Goal: Communication & Community: Answer question/provide support

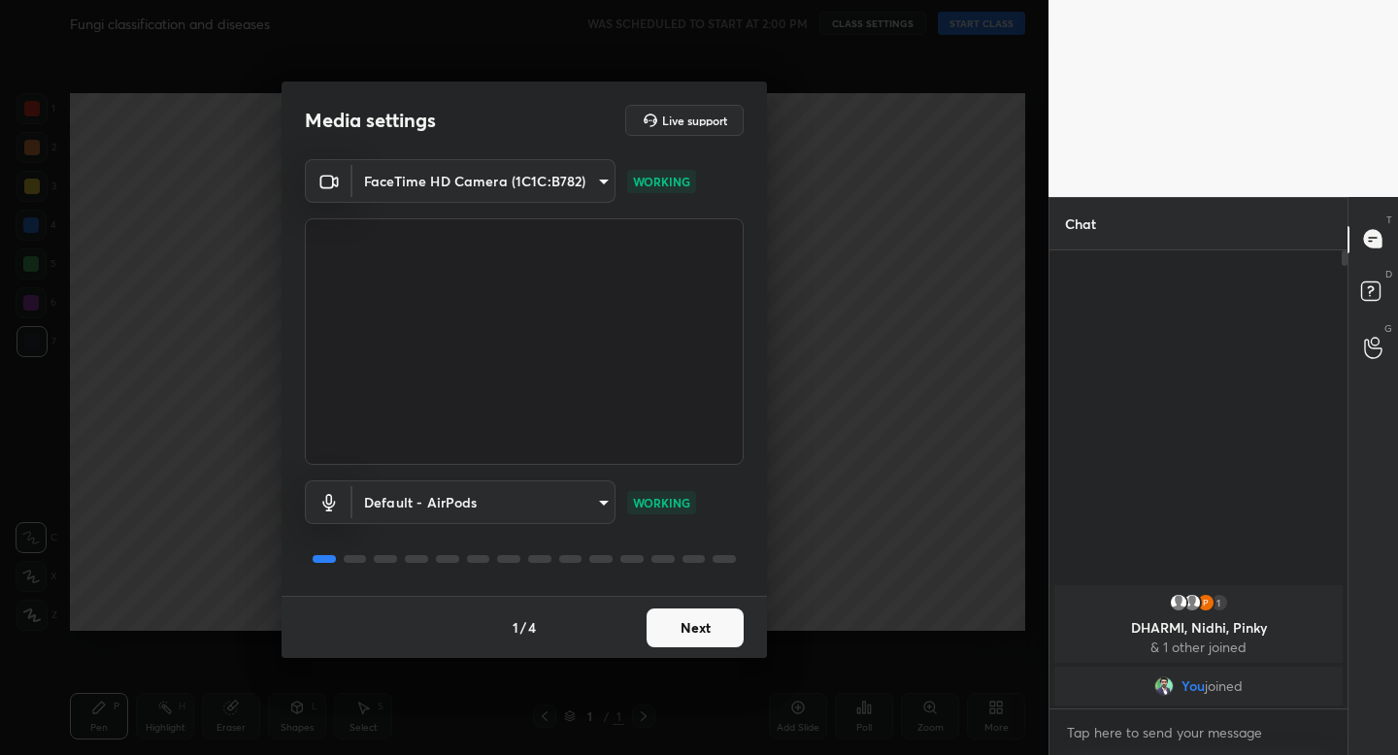
click at [695, 634] on button "Next" at bounding box center [695, 628] width 97 height 39
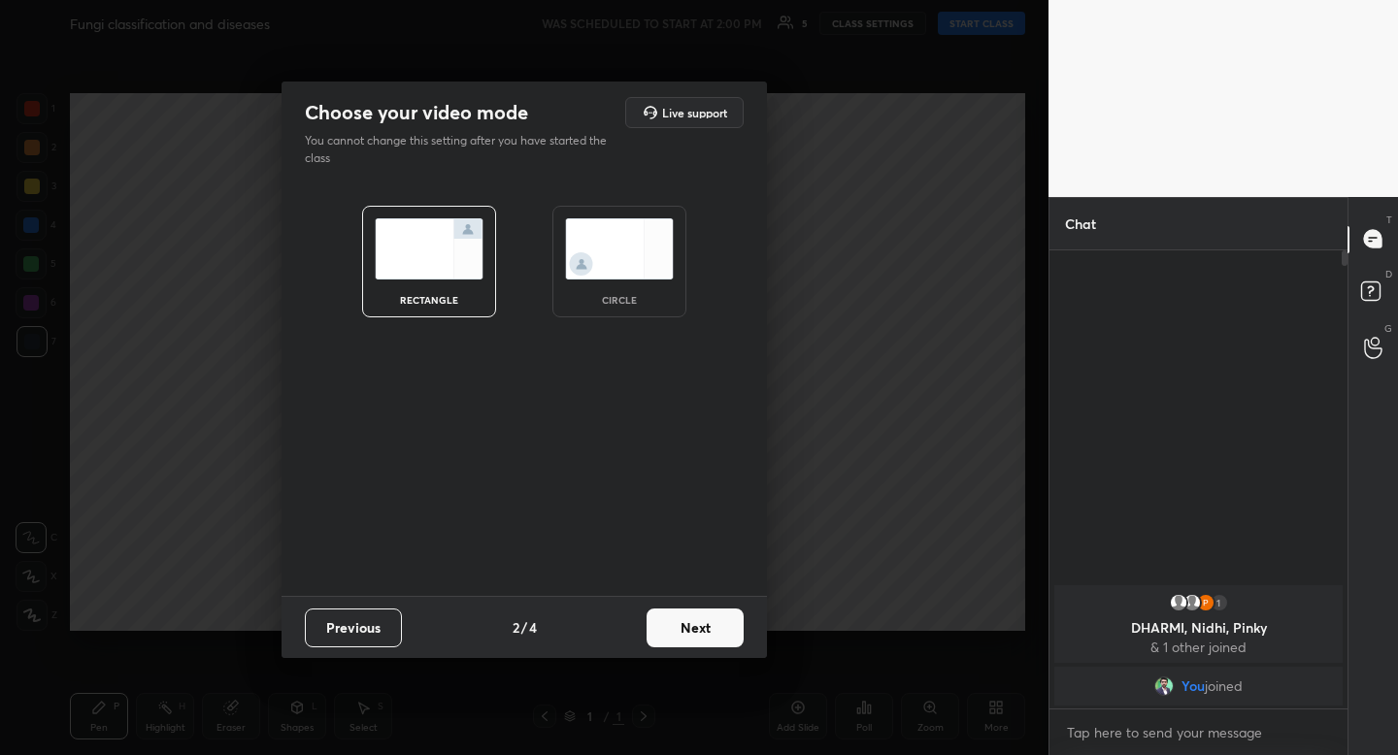
click at [658, 273] on img at bounding box center [619, 248] width 109 height 61
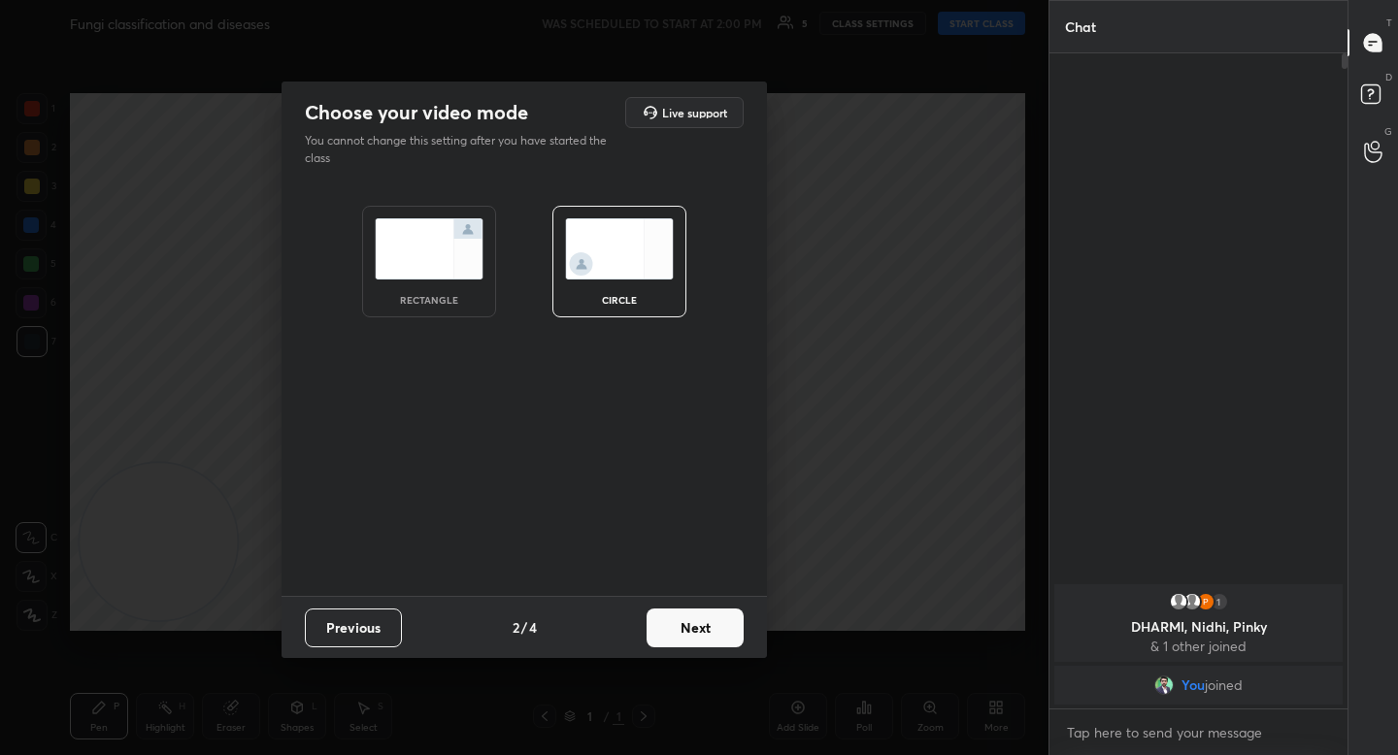
scroll to position [696, 292]
click at [683, 618] on button "Next" at bounding box center [695, 628] width 97 height 39
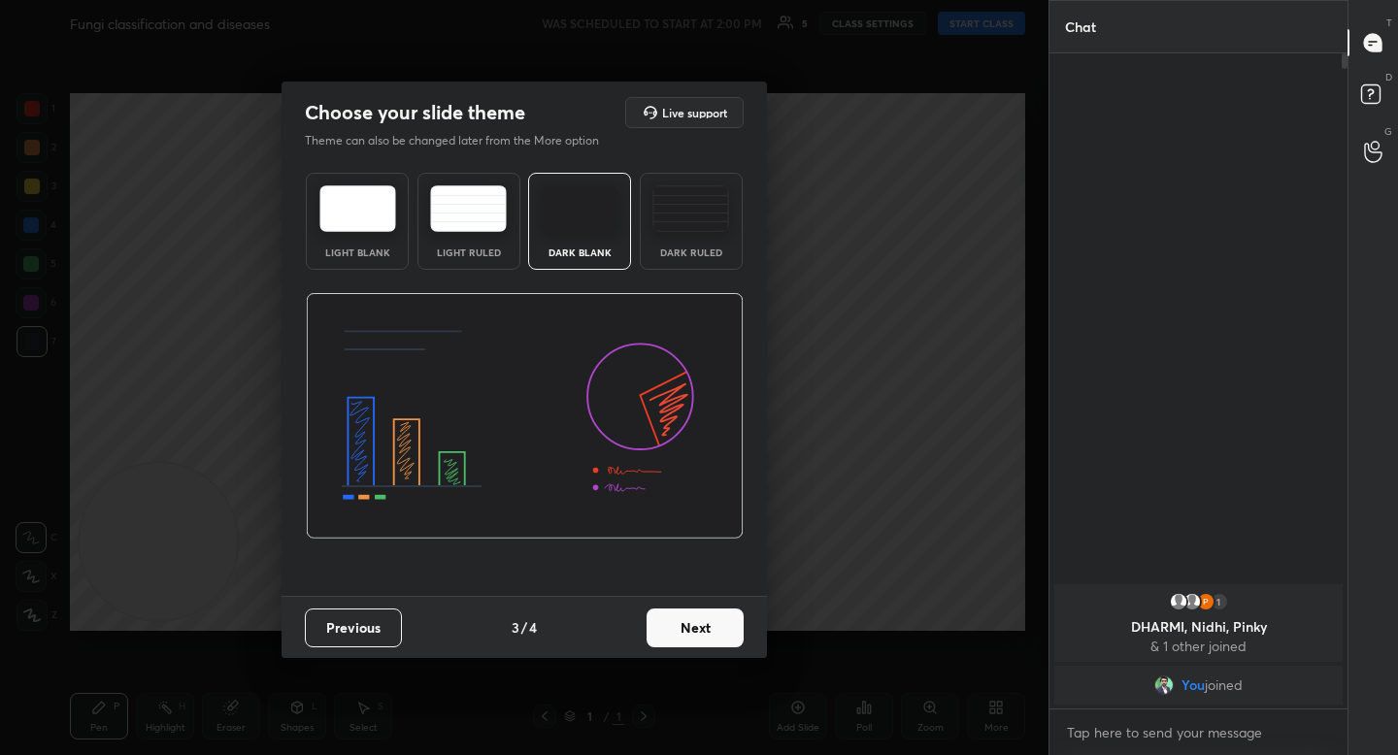
click at [729, 638] on button "Next" at bounding box center [695, 628] width 97 height 39
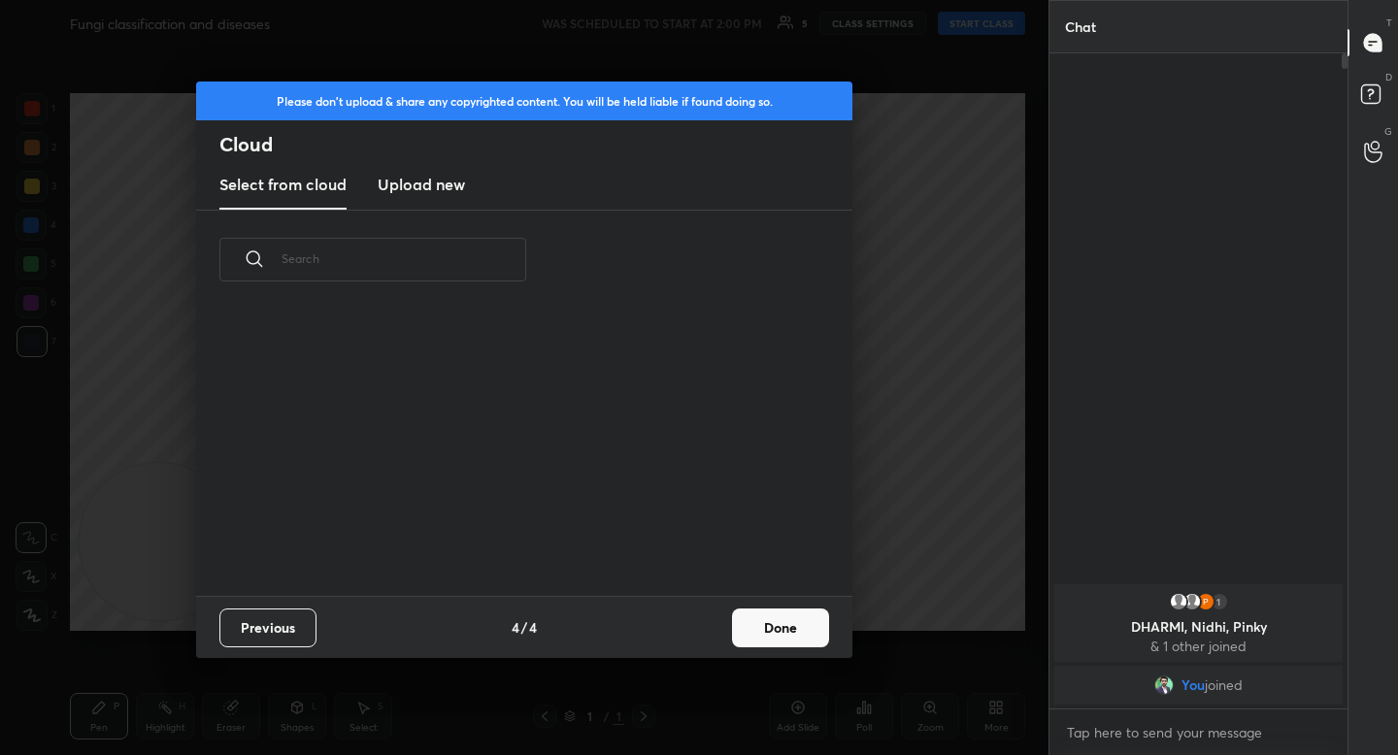
click at [802, 626] on button "Done" at bounding box center [780, 628] width 97 height 39
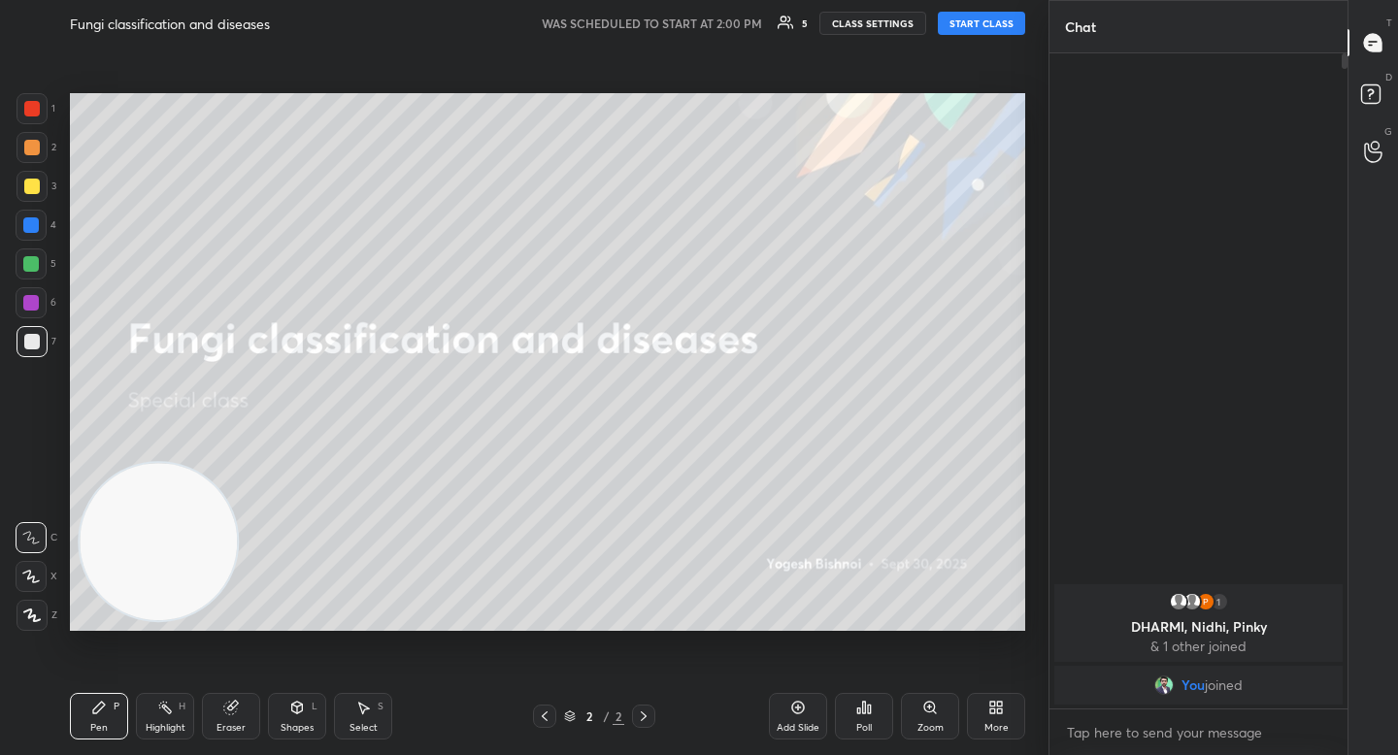
click at [976, 31] on button "START CLASS" at bounding box center [981, 23] width 87 height 23
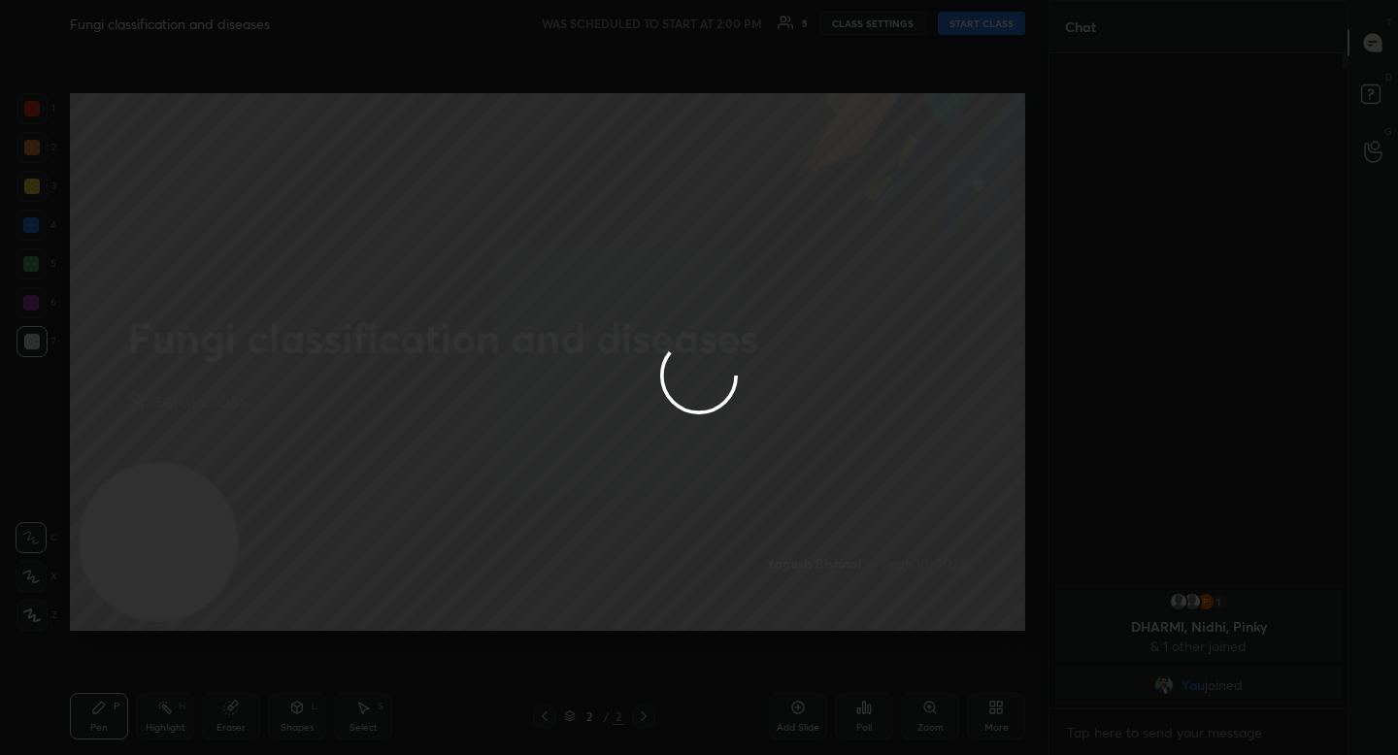
type textarea "x"
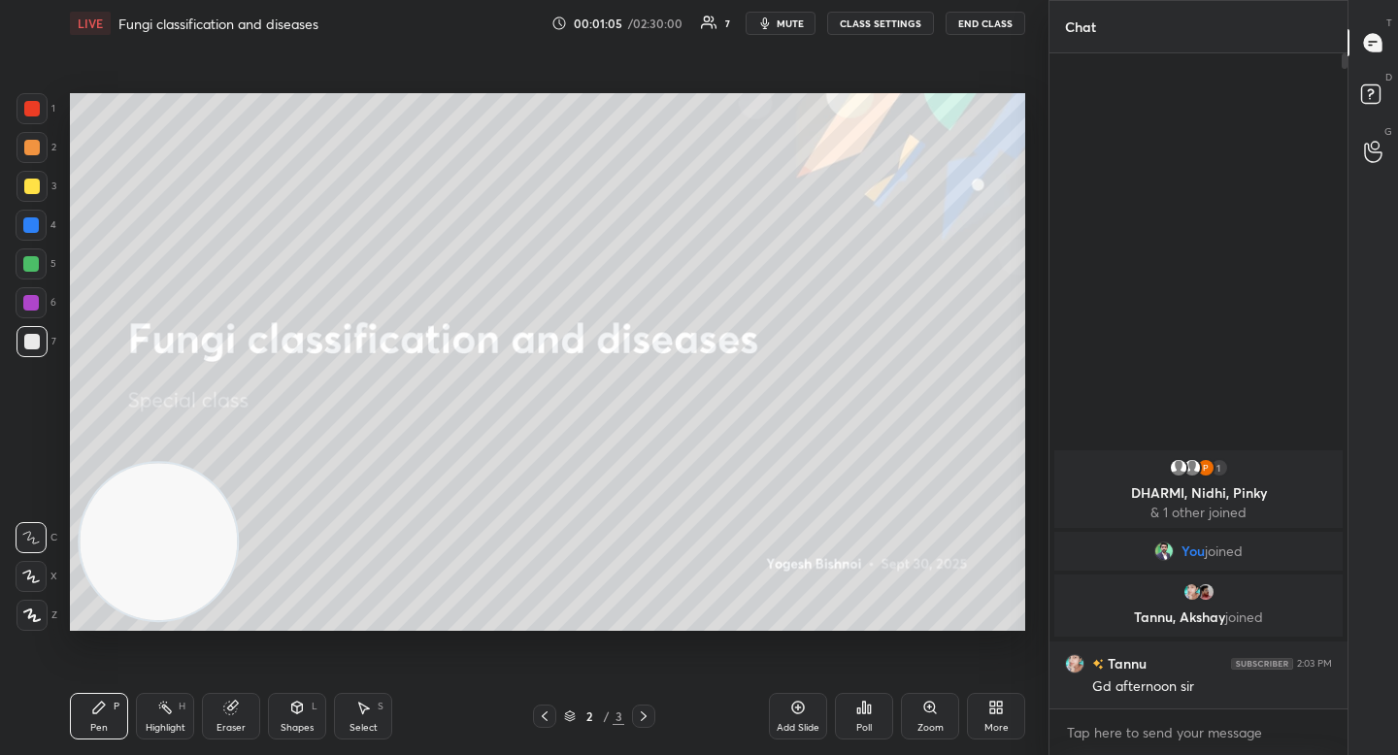
click at [29, 614] on icon at bounding box center [32, 616] width 16 height 12
click at [32, 150] on div at bounding box center [32, 148] width 16 height 16
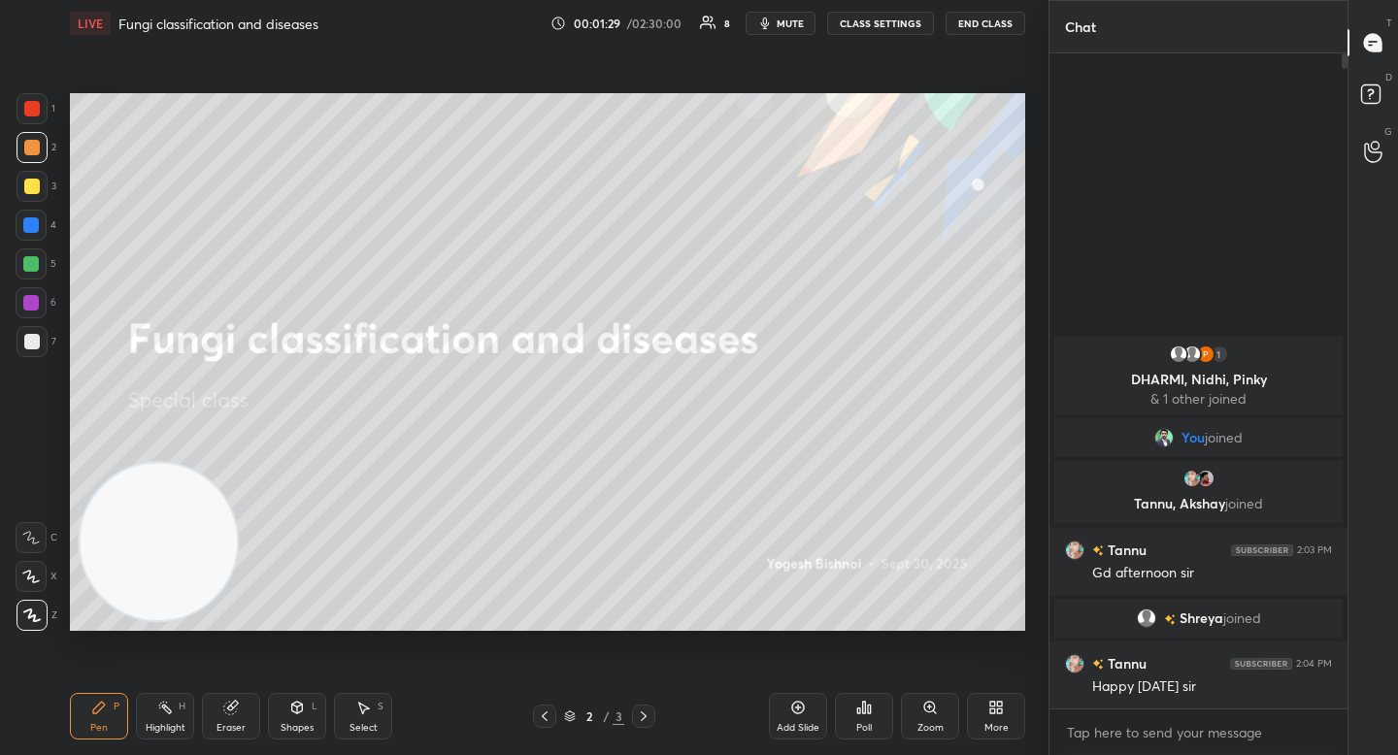
drag, startPoint x: 27, startPoint y: 187, endPoint x: 61, endPoint y: 187, distance: 34.0
click at [27, 188] on div at bounding box center [32, 187] width 16 height 16
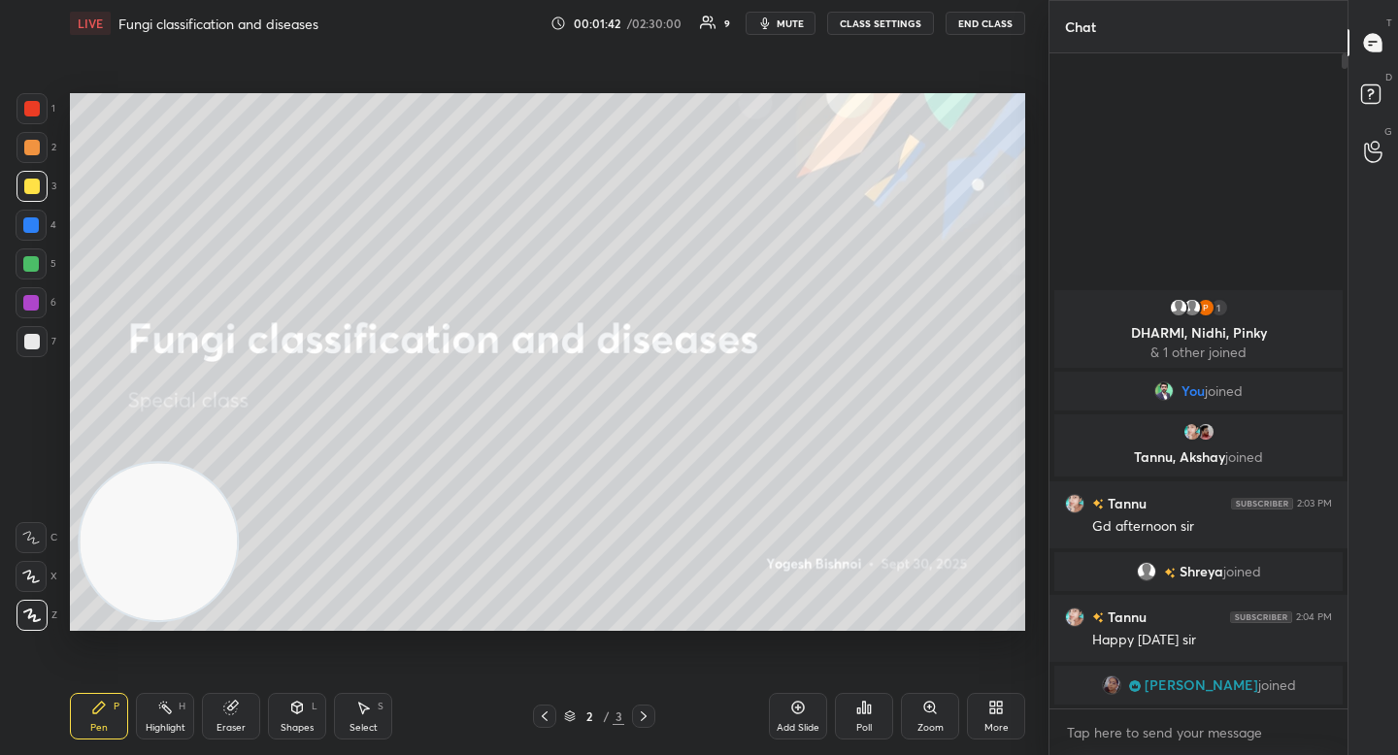
click at [31, 236] on div at bounding box center [31, 225] width 31 height 31
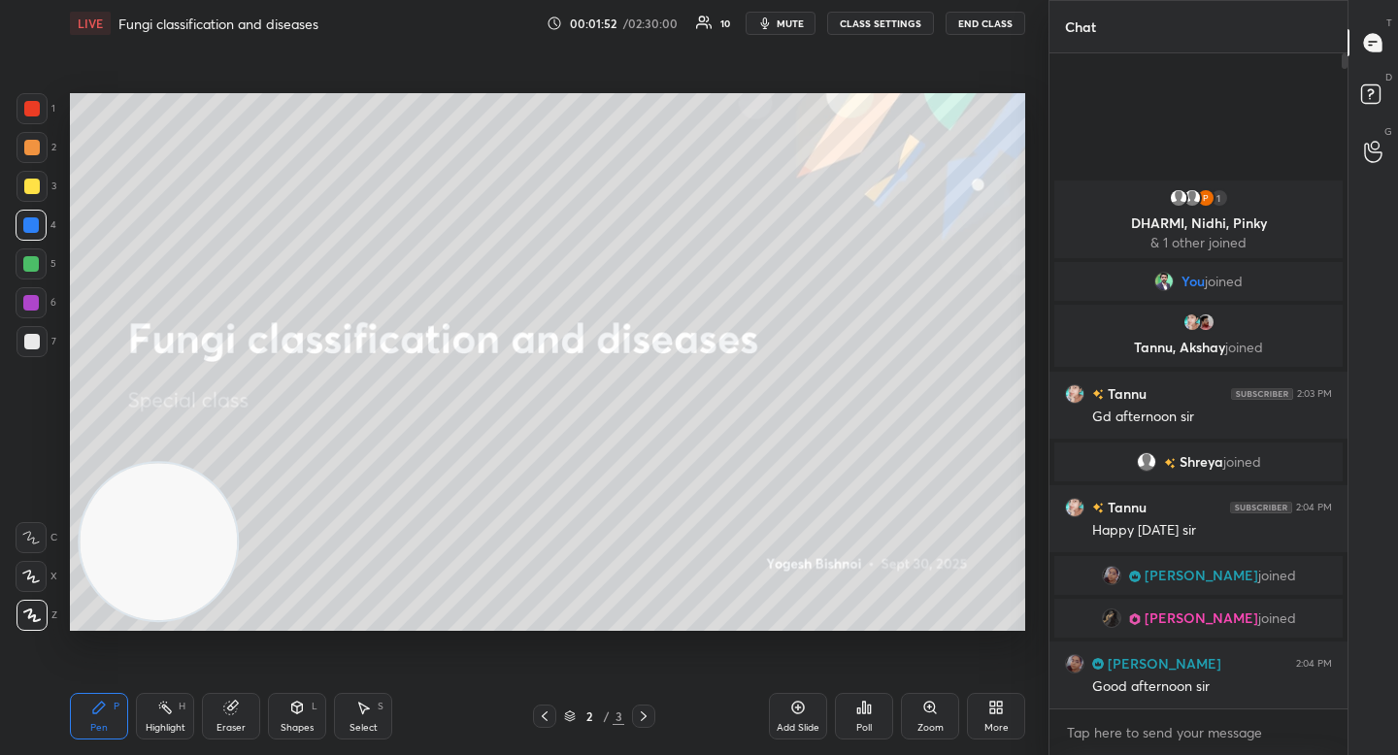
click at [1195, 578] on span "[PERSON_NAME]" at bounding box center [1202, 576] width 114 height 16
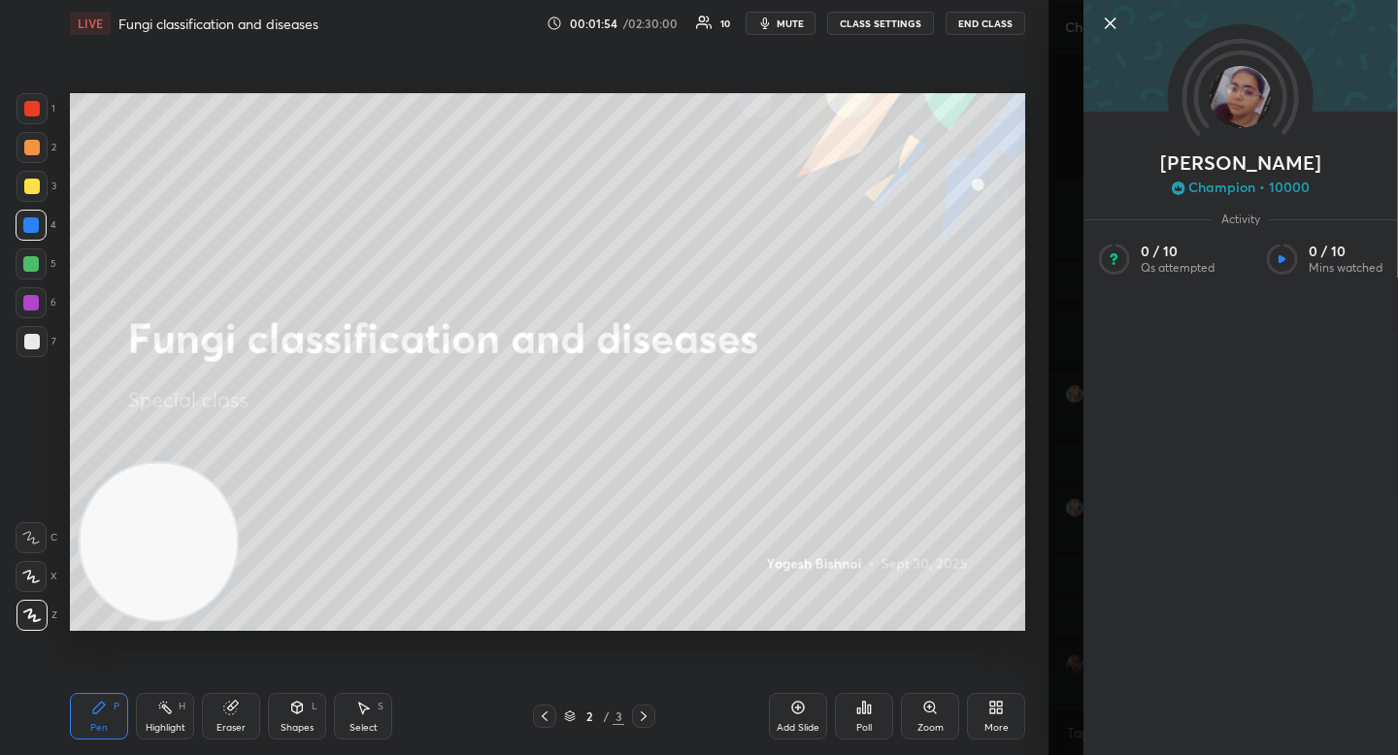
click at [1111, 20] on icon at bounding box center [1110, 23] width 23 height 23
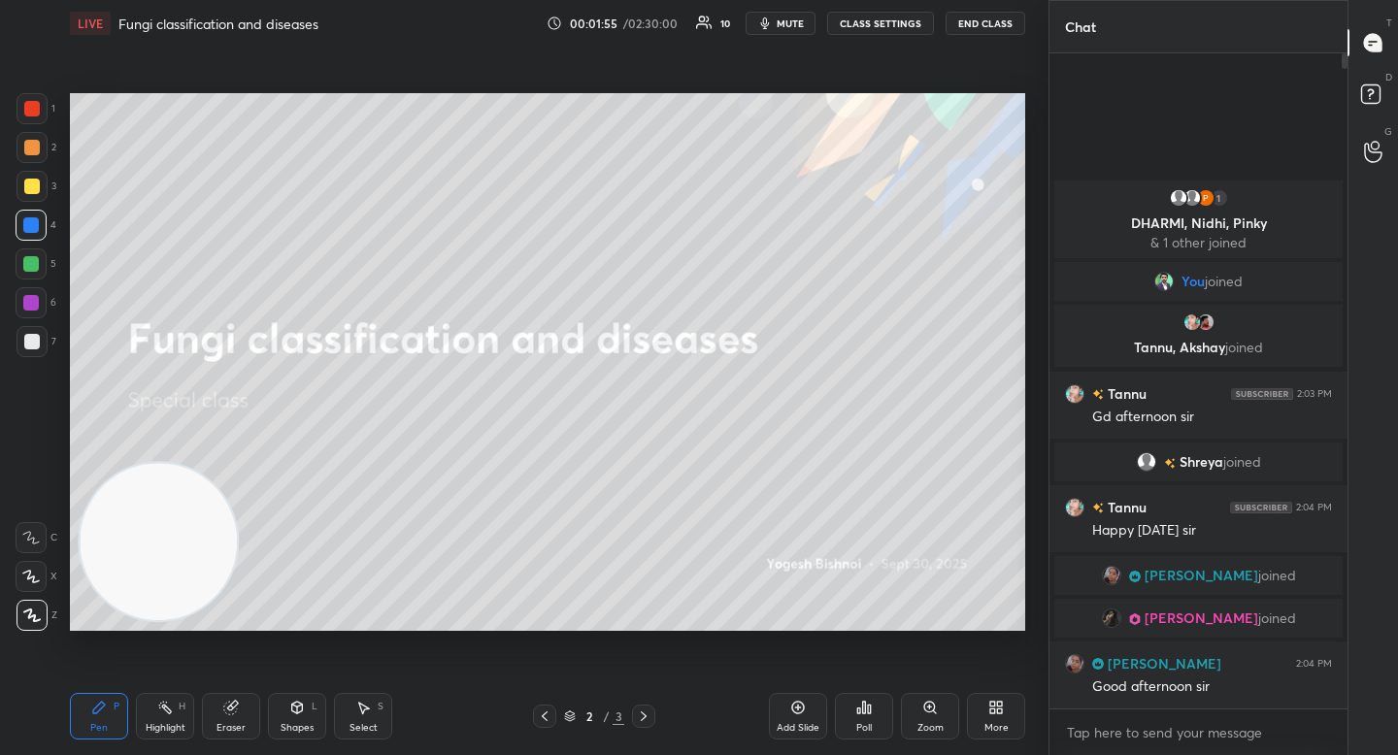
click at [25, 306] on div at bounding box center [31, 303] width 16 height 16
click at [30, 276] on div at bounding box center [31, 264] width 31 height 31
click at [40, 349] on div at bounding box center [32, 341] width 31 height 31
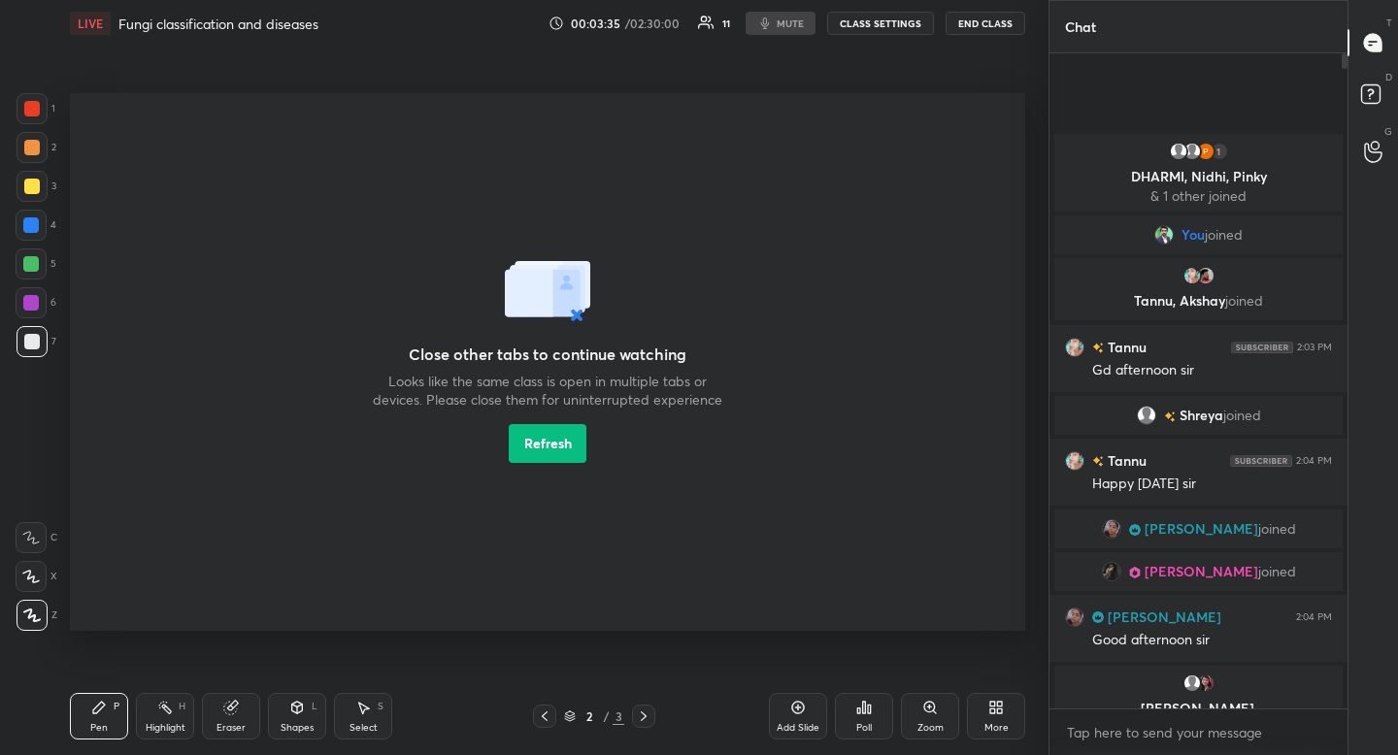
click at [546, 421] on div "Close other tabs to continue watching Looks like the same class is open in mult…" at bounding box center [547, 362] width 349 height 202
click at [542, 438] on button "Refresh" at bounding box center [548, 443] width 78 height 39
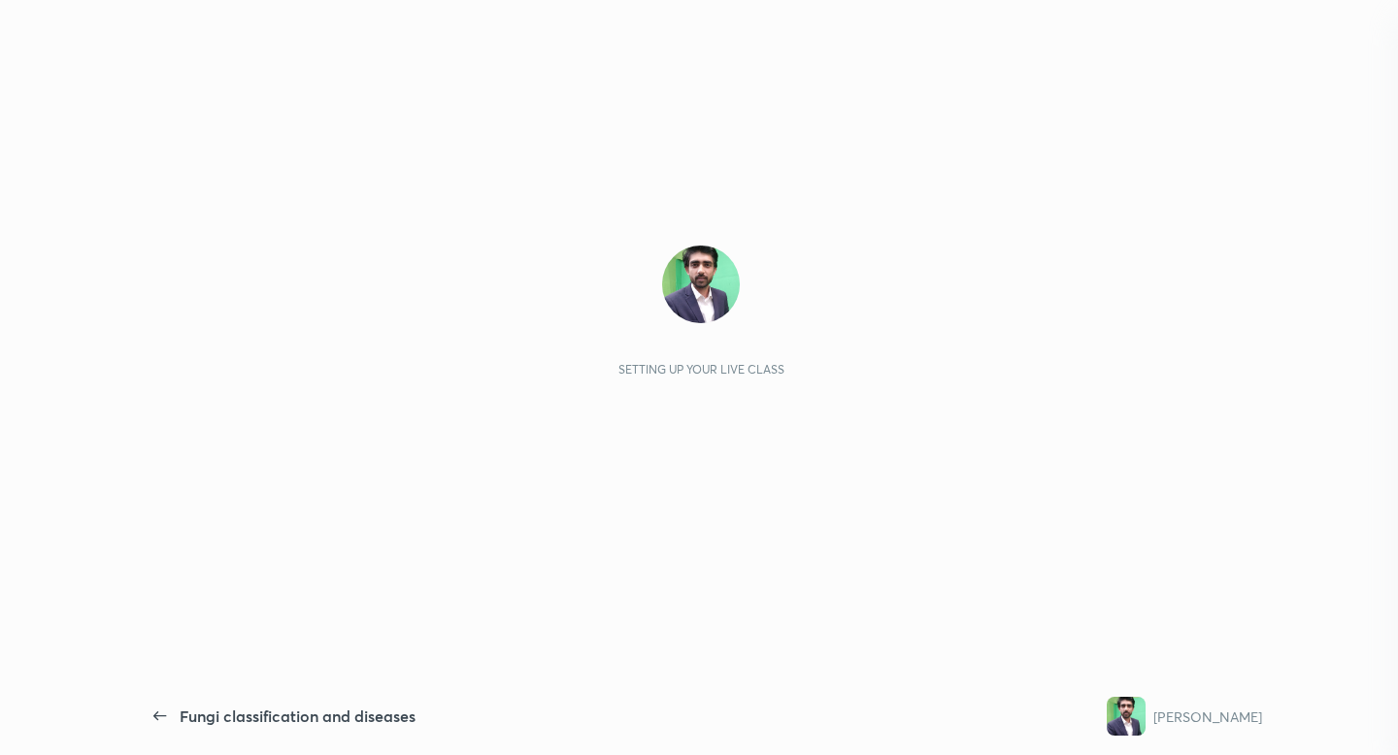
scroll to position [144, 0]
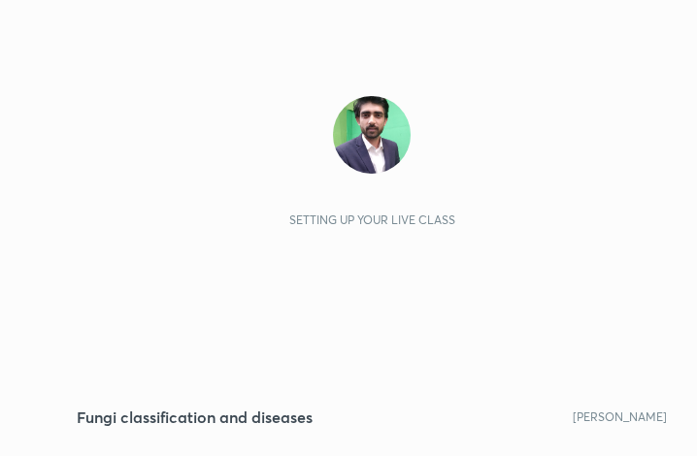
scroll to position [332, 619]
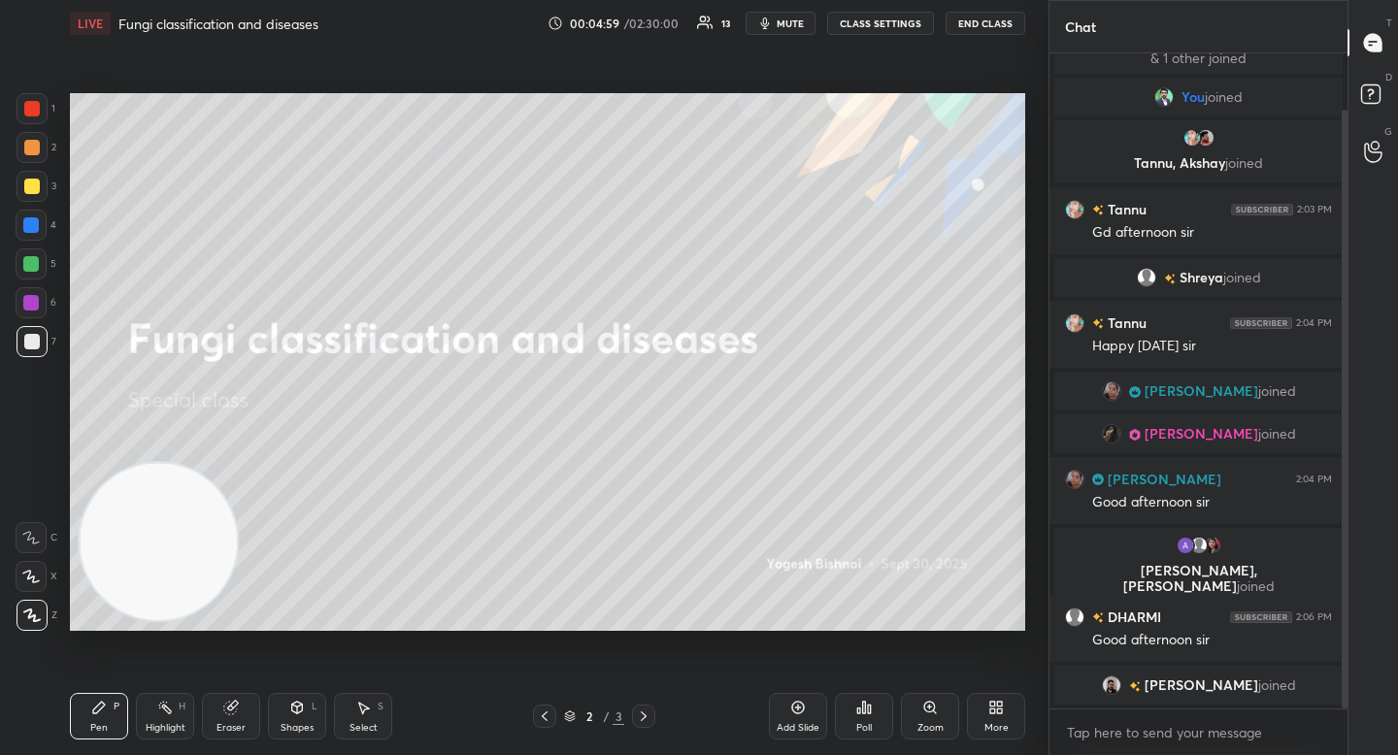
scroll to position [85, 0]
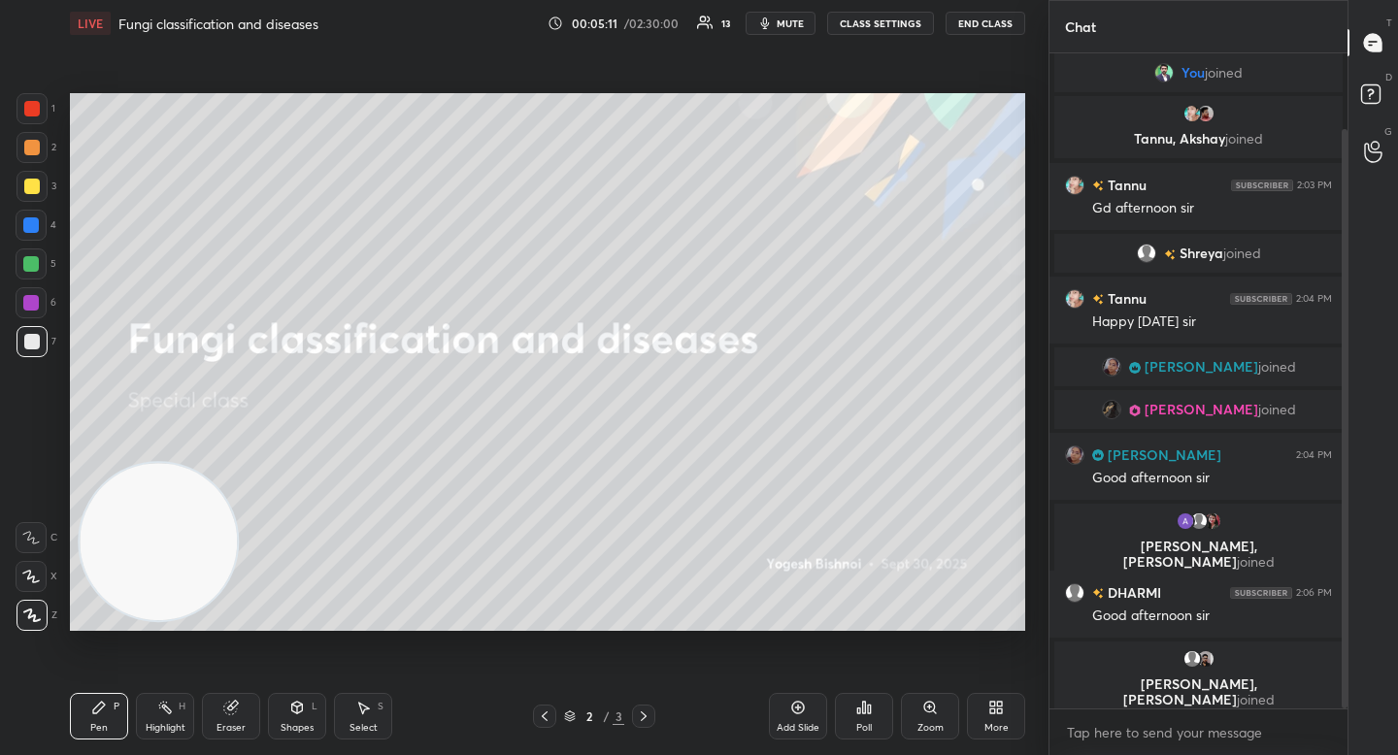
click at [994, 713] on icon at bounding box center [992, 711] width 5 height 5
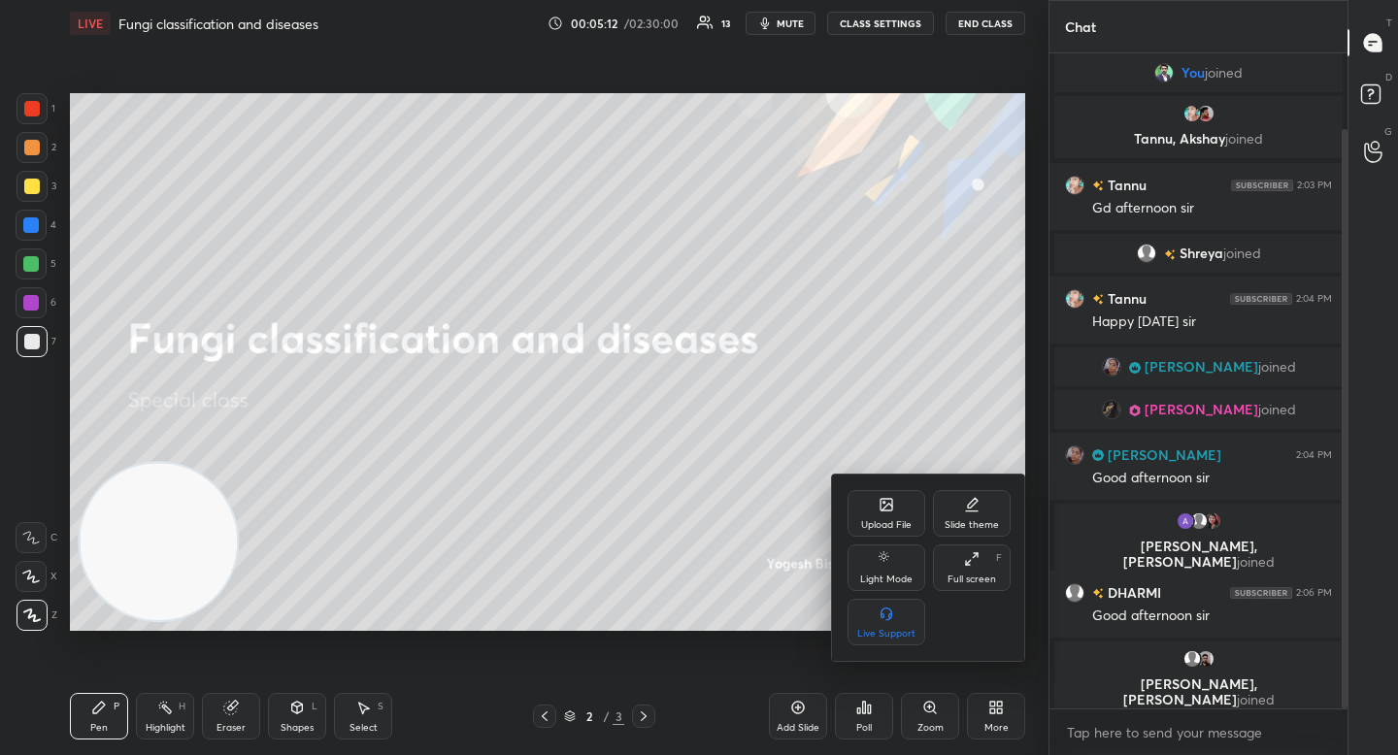
click at [903, 499] on div "Upload File" at bounding box center [887, 513] width 78 height 47
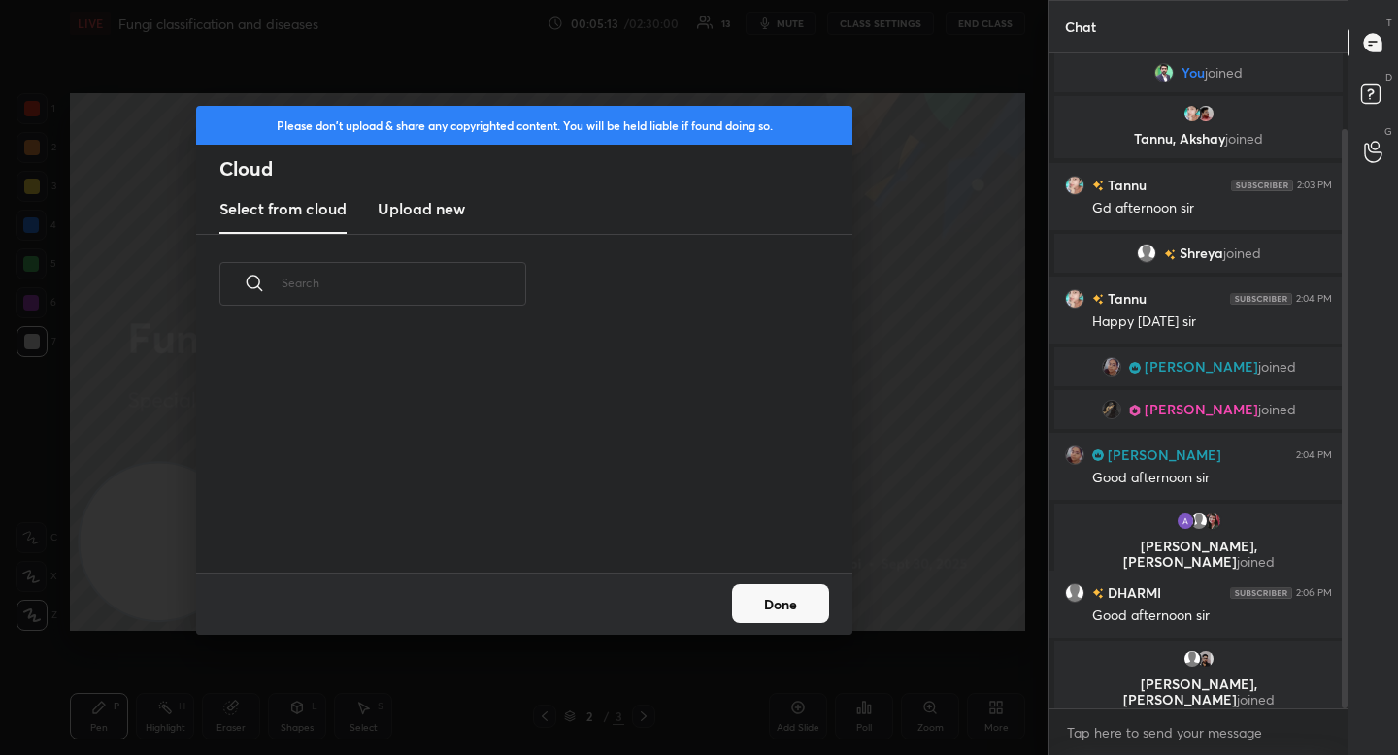
scroll to position [239, 623]
click at [418, 213] on h3 "Upload new" at bounding box center [421, 208] width 87 height 23
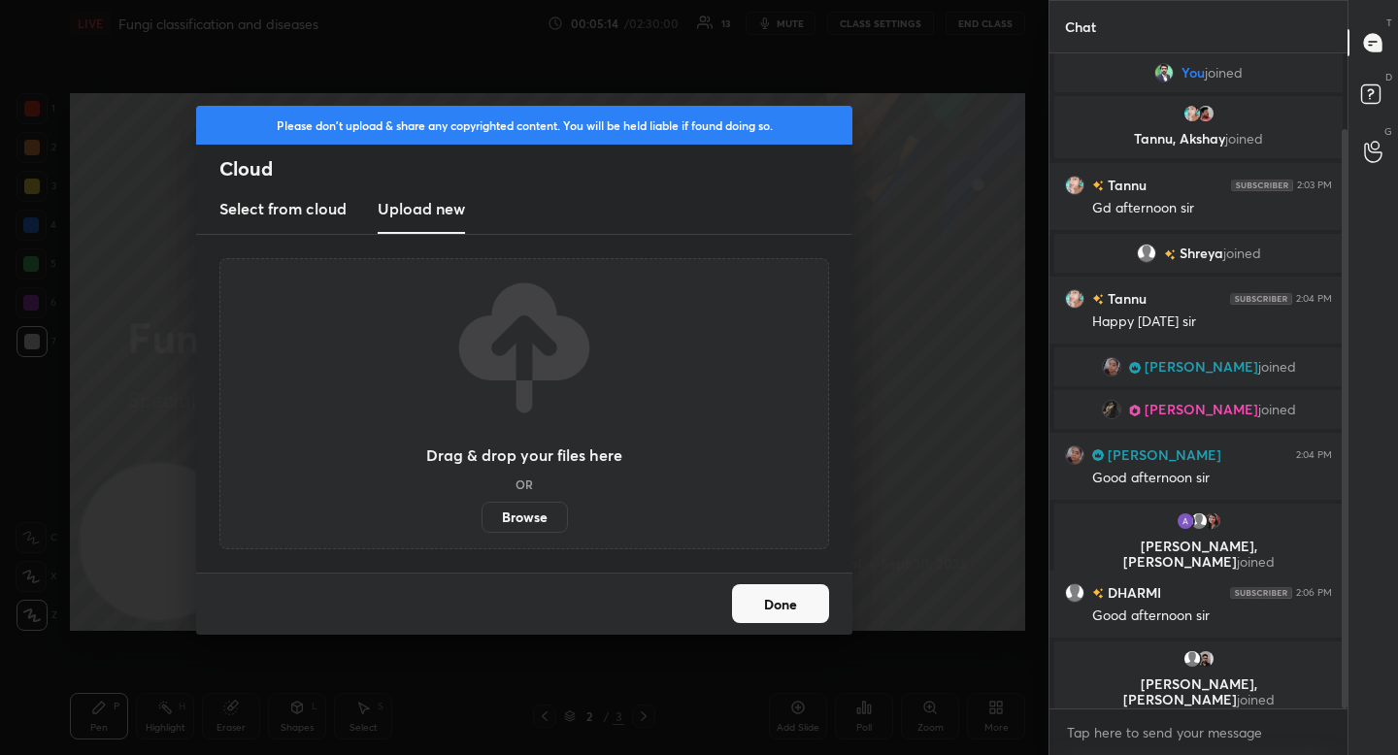
click at [498, 520] on label "Browse" at bounding box center [525, 517] width 86 height 31
click at [482, 520] on input "Browse" at bounding box center [482, 517] width 0 height 31
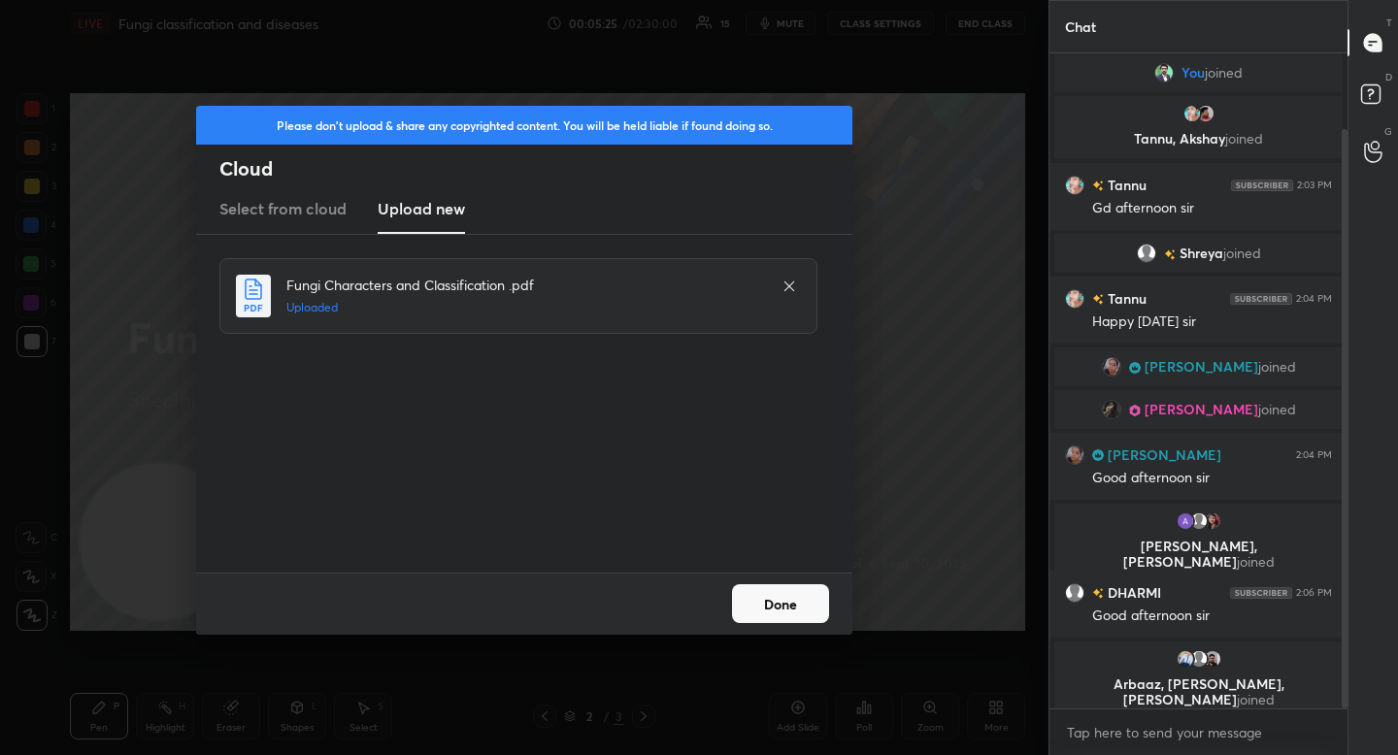
click at [784, 596] on button "Done" at bounding box center [780, 603] width 97 height 39
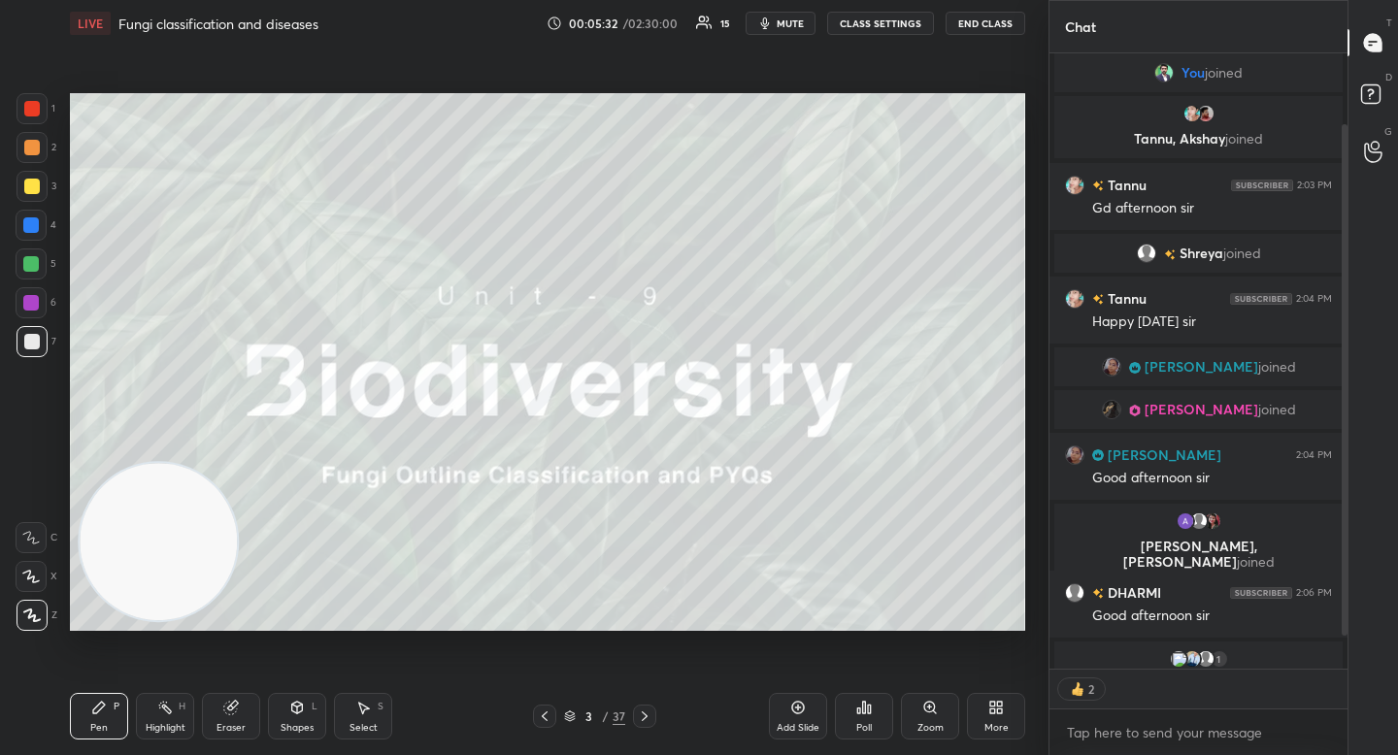
scroll to position [140, 0]
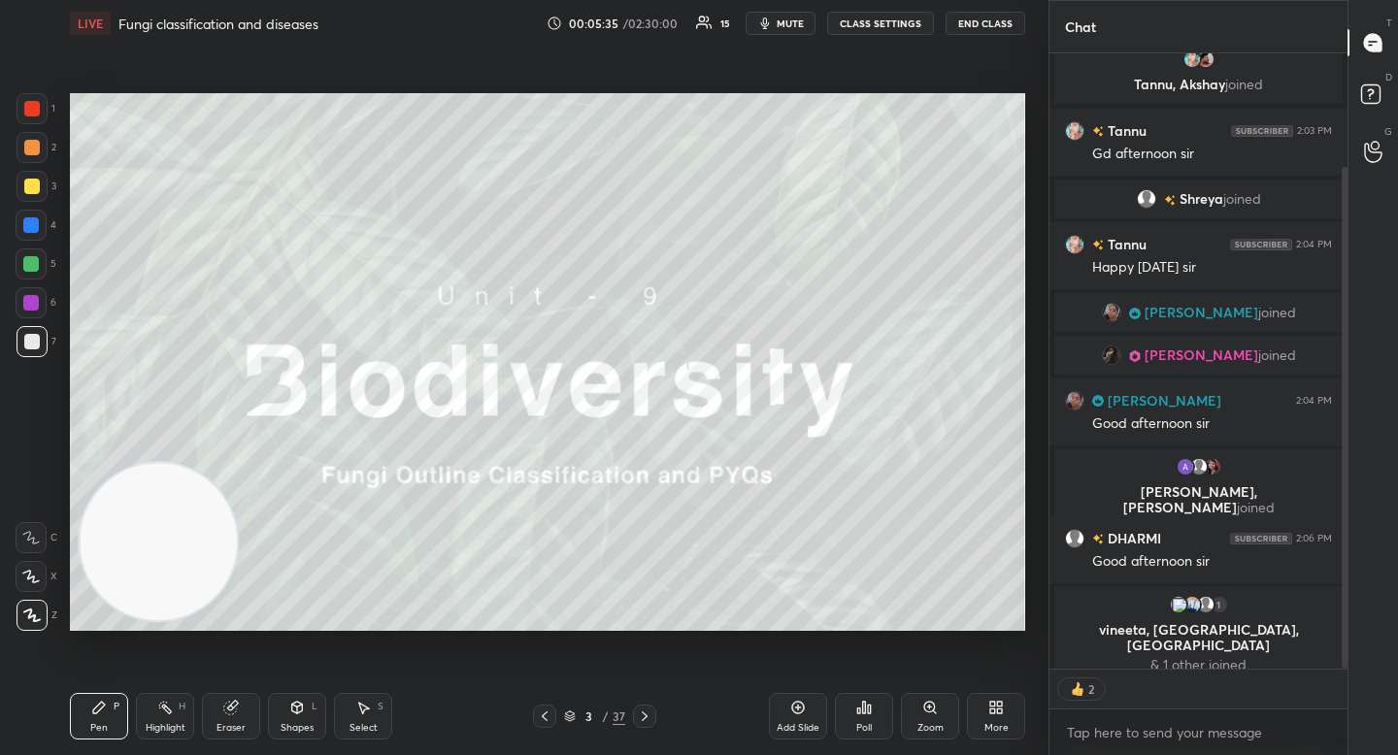
click at [781, 17] on span "mute" at bounding box center [790, 24] width 27 height 14
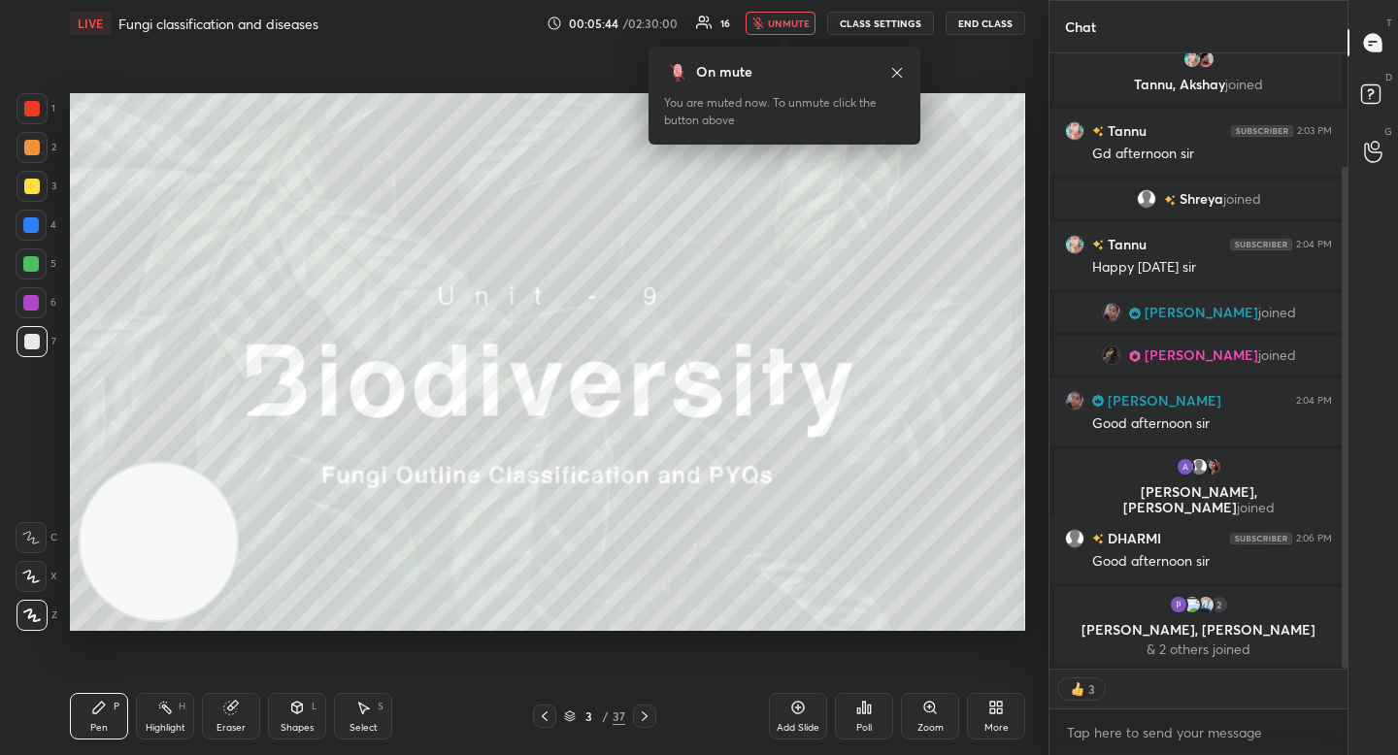
click at [781, 17] on span "unmute" at bounding box center [789, 24] width 42 height 14
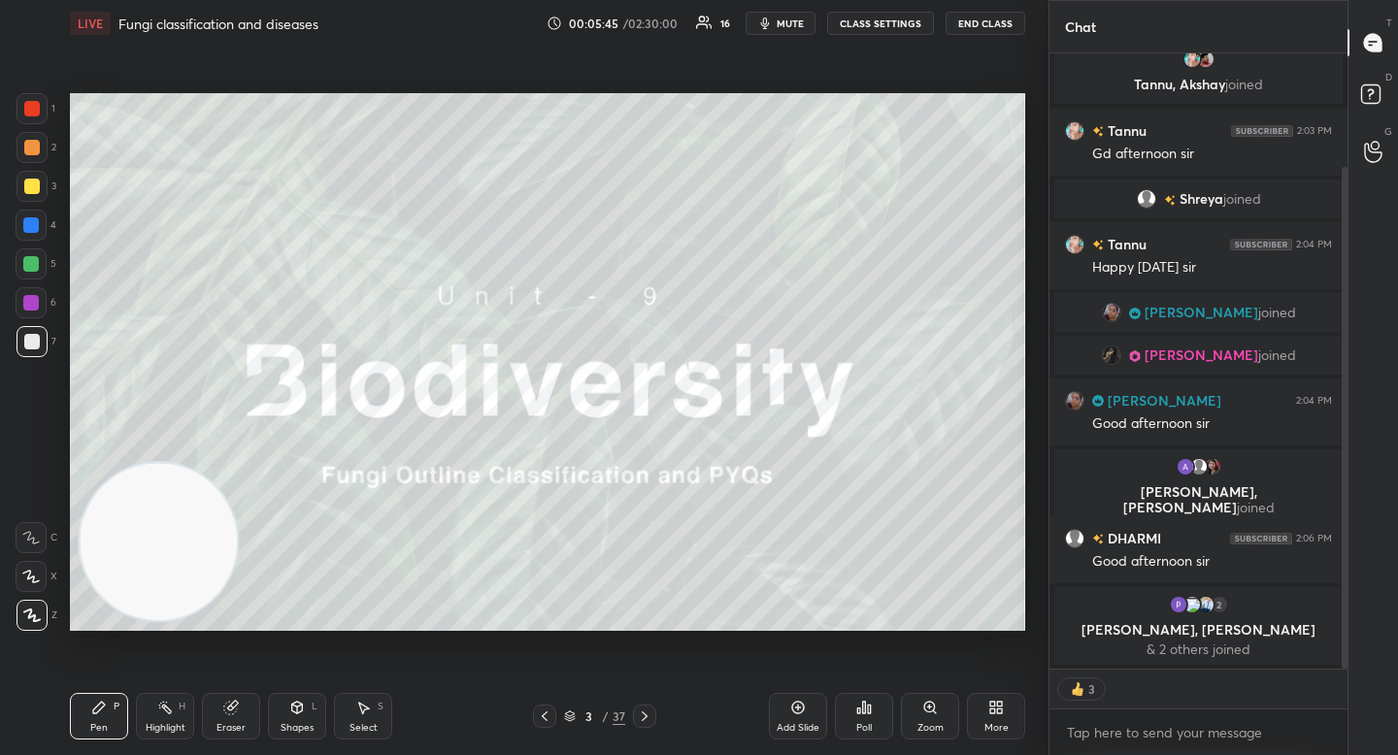
type textarea "x"
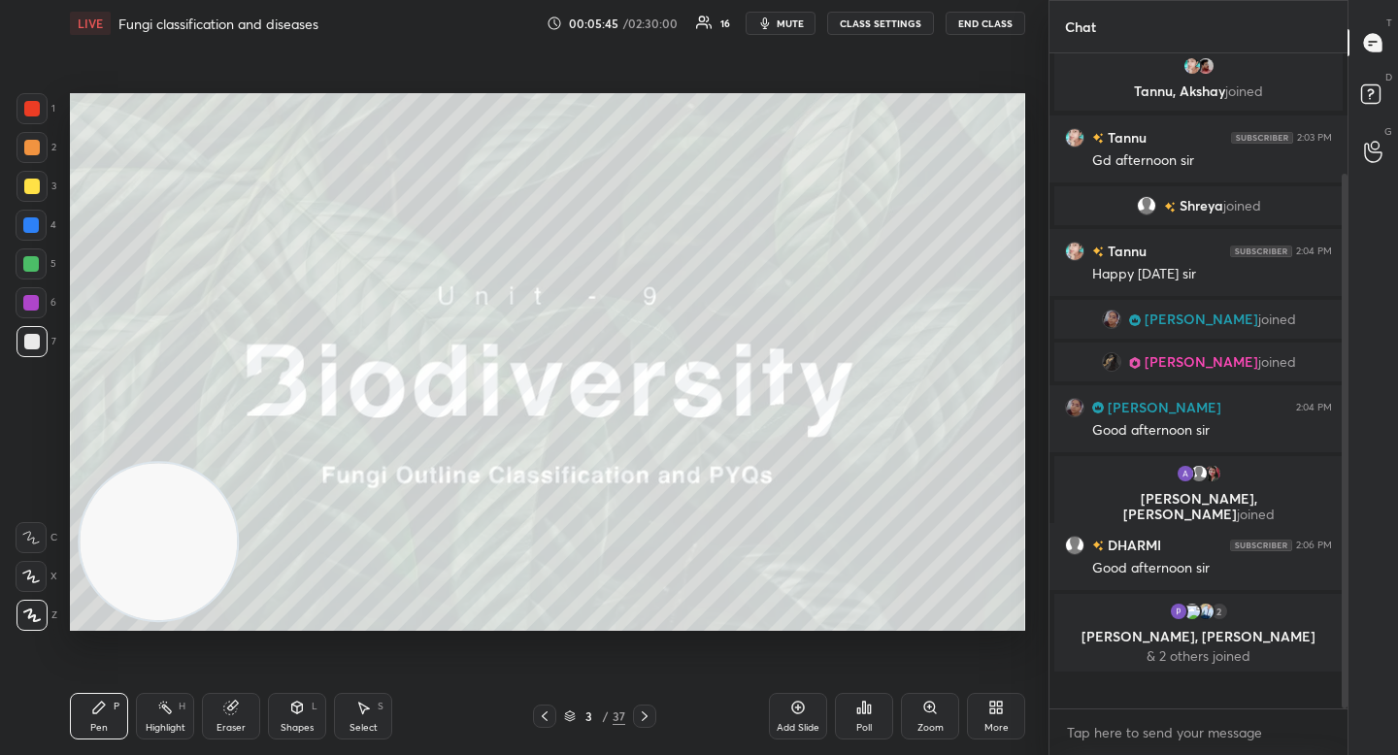
scroll to position [100, 0]
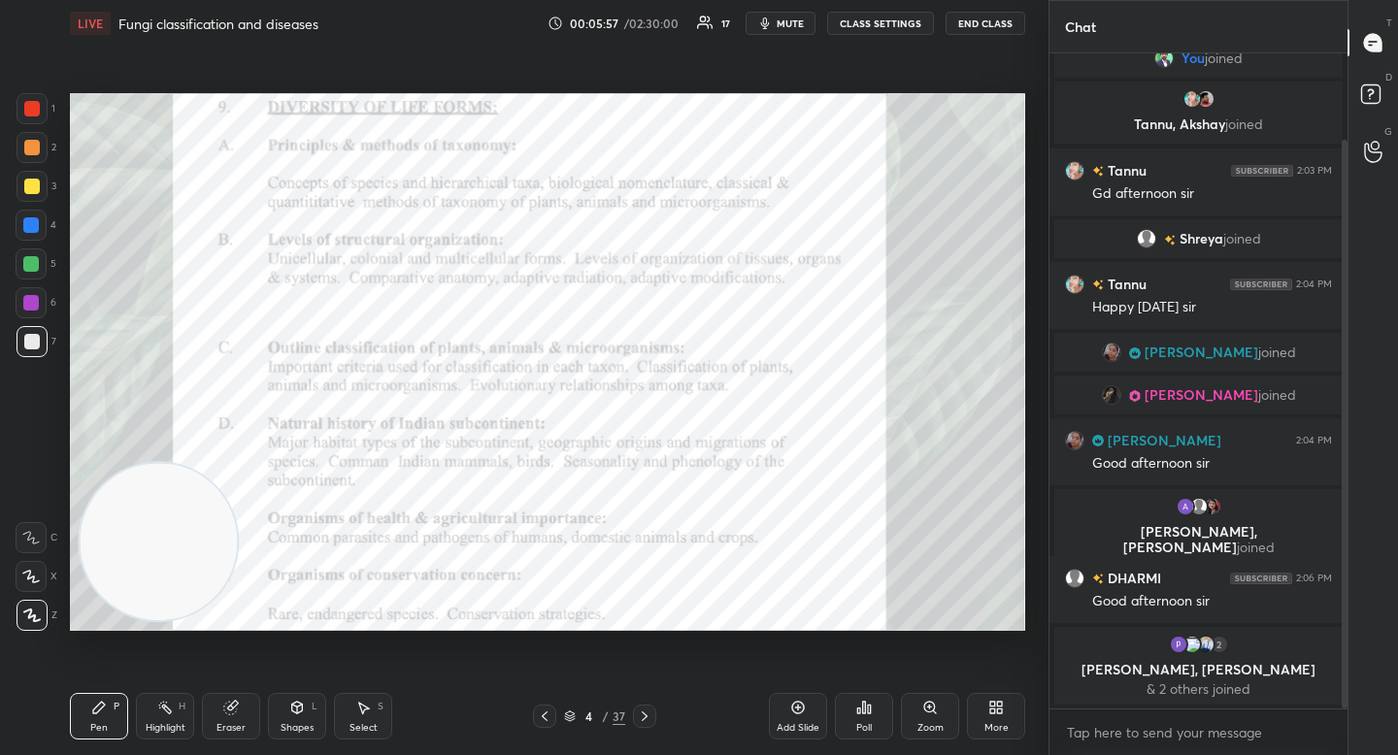
click at [38, 134] on div at bounding box center [32, 147] width 31 height 31
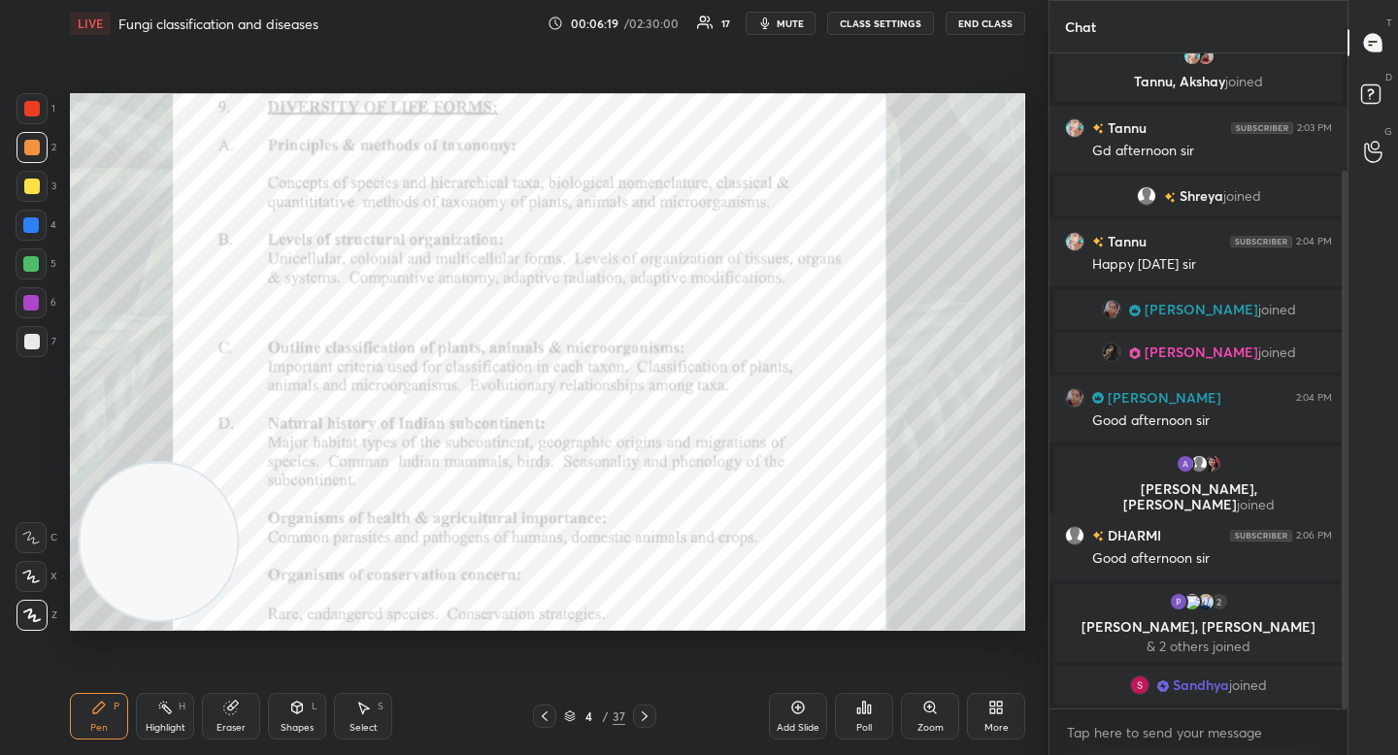
click at [150, 568] on video at bounding box center [158, 541] width 157 height 157
drag, startPoint x: 165, startPoint y: 521, endPoint x: 136, endPoint y: 343, distance: 181.0
click at [134, 410] on video at bounding box center [150, 488] width 157 height 157
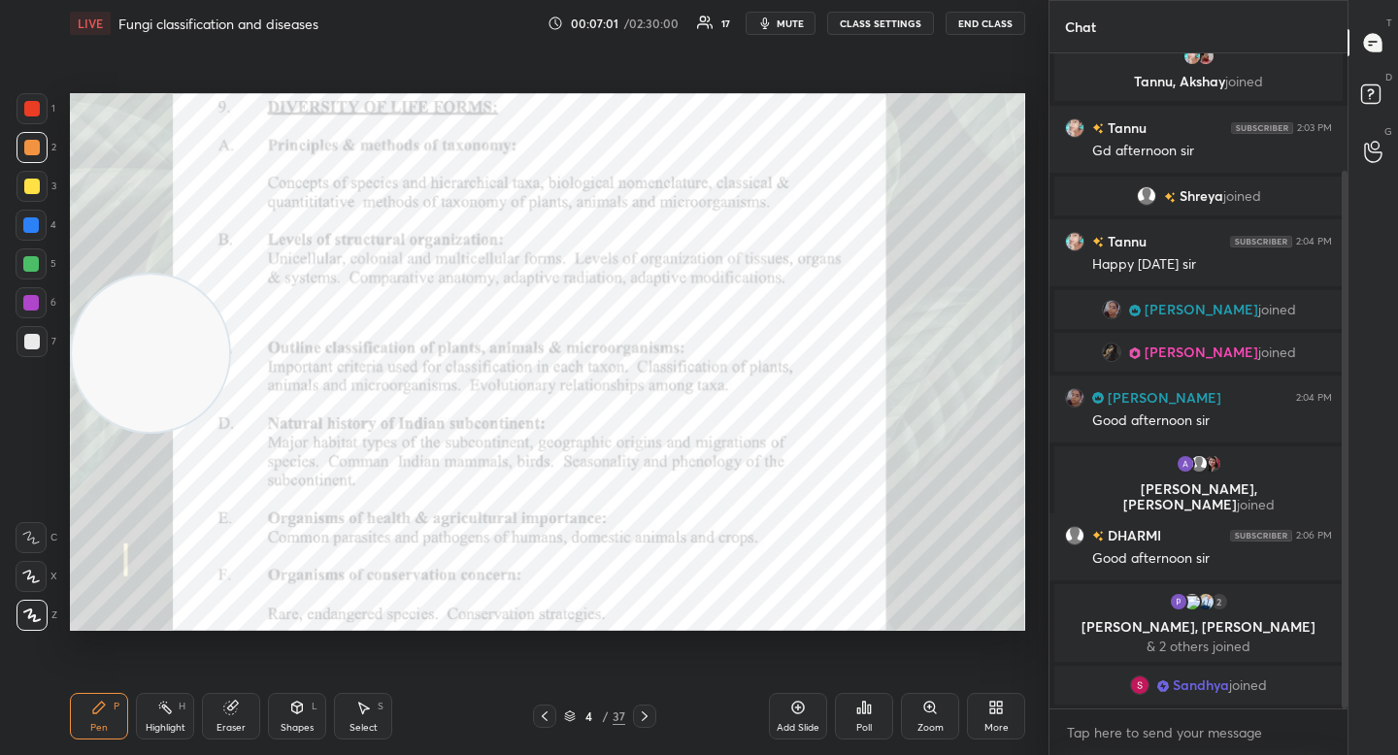
click at [1183, 682] on span "Sandhya" at bounding box center [1201, 686] width 56 height 16
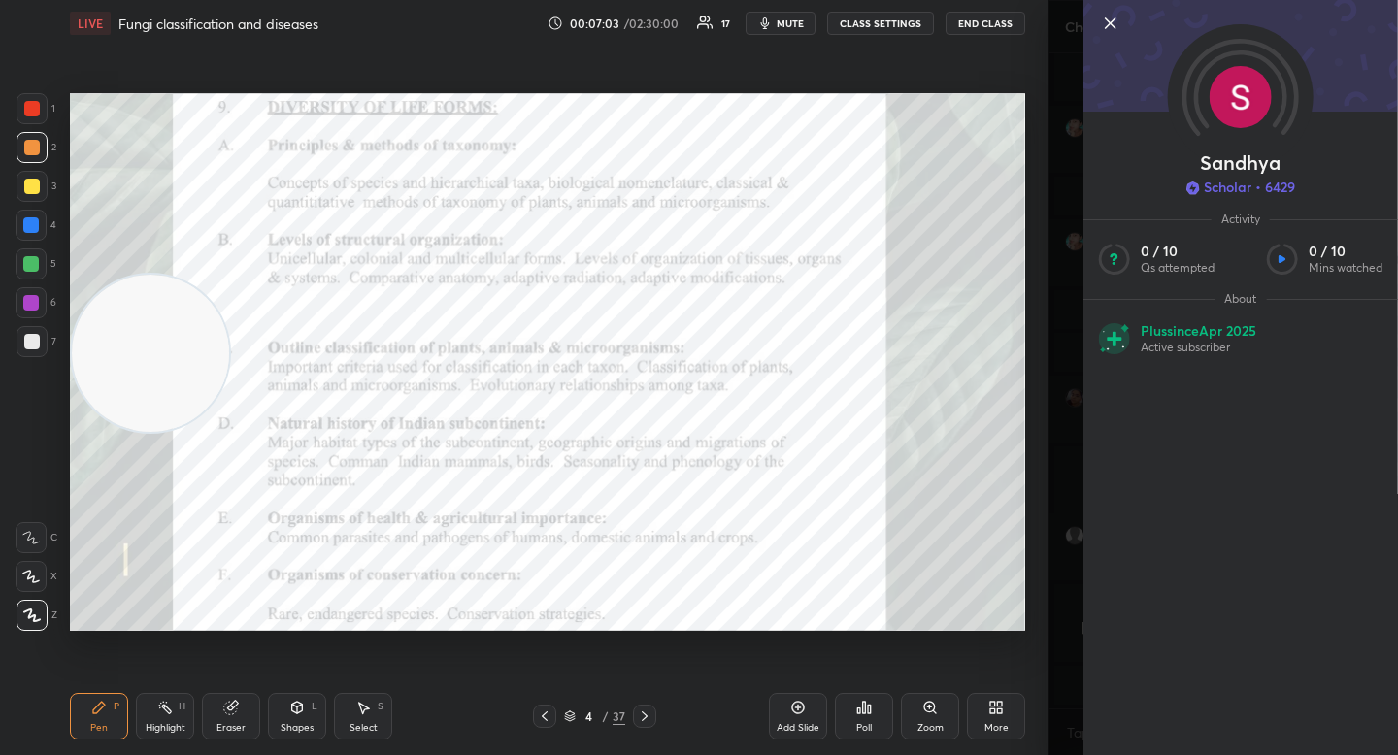
click at [1111, 17] on icon at bounding box center [1110, 23] width 23 height 23
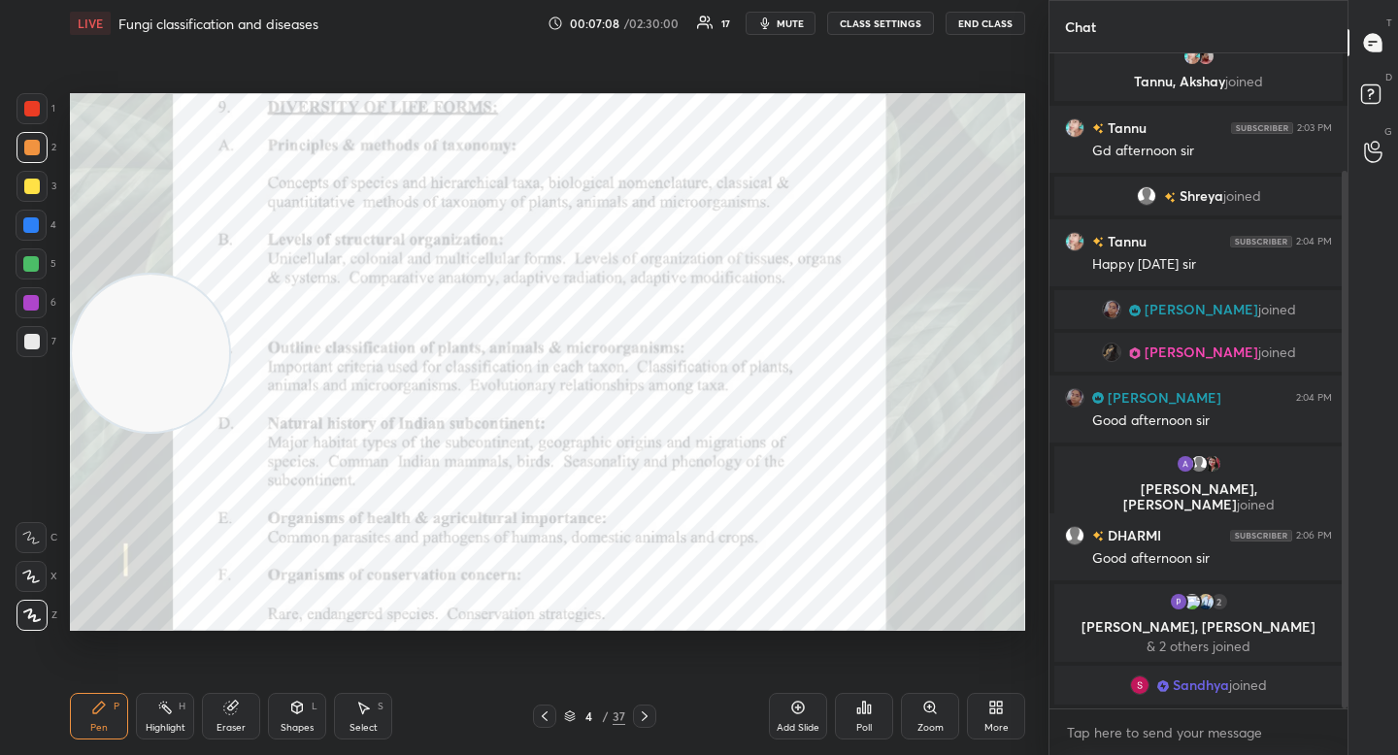
drag, startPoint x: 117, startPoint y: 322, endPoint x: 88, endPoint y: 200, distance: 125.7
click at [88, 275] on video at bounding box center [150, 353] width 157 height 157
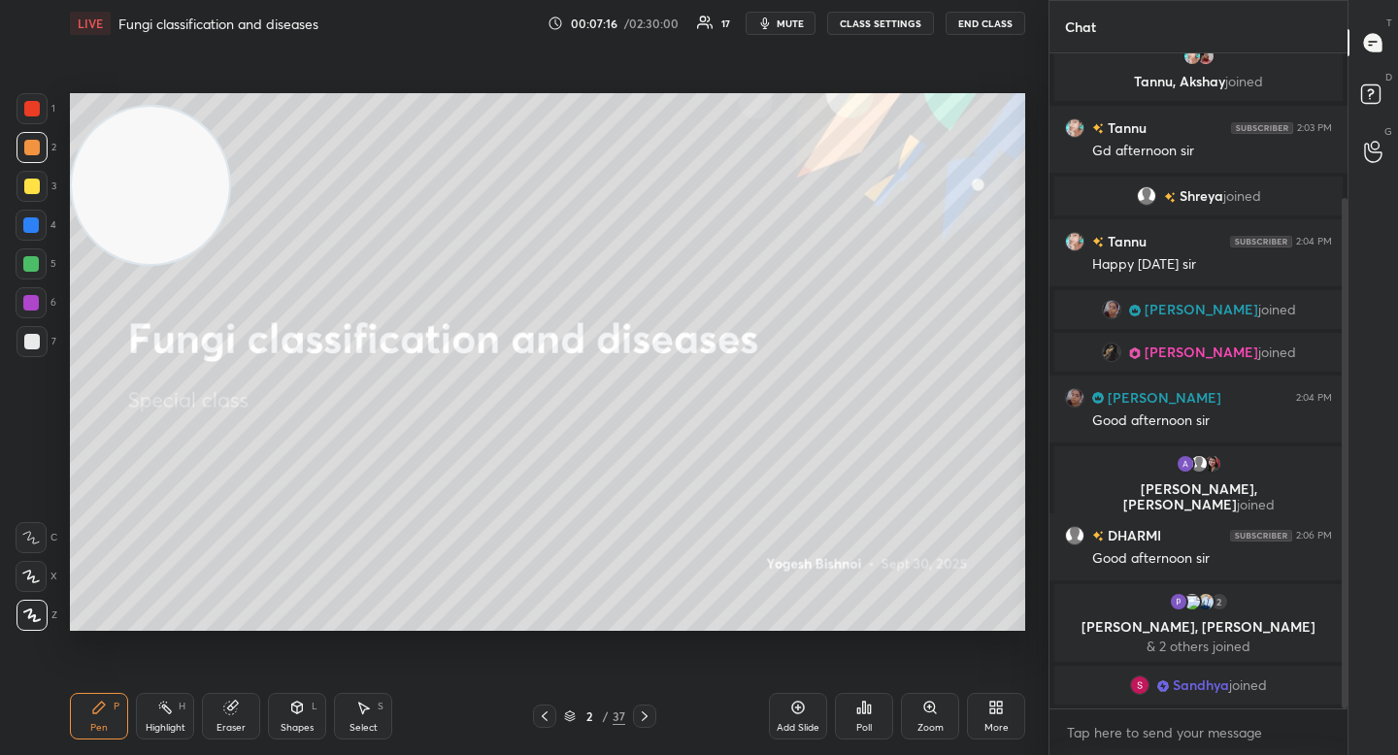
scroll to position [185, 0]
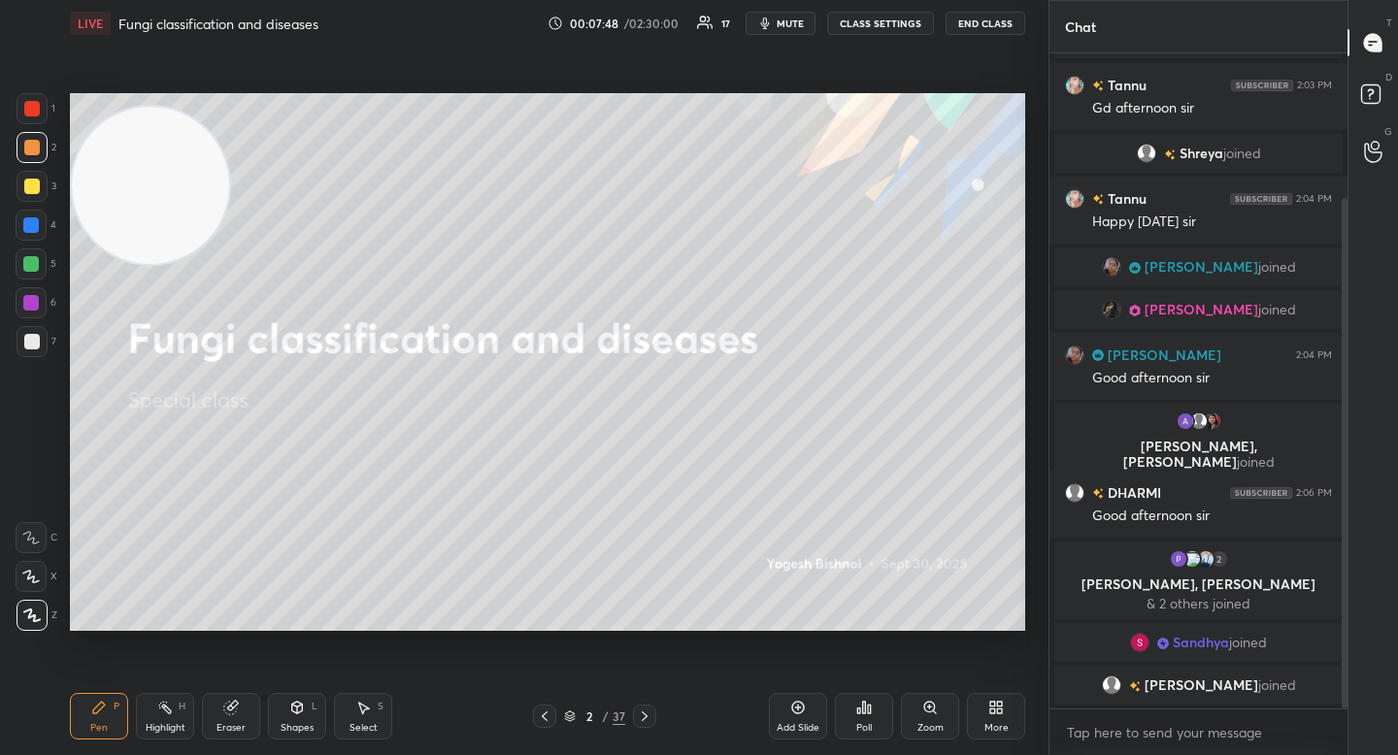
click at [775, 34] on button "mute" at bounding box center [781, 23] width 70 height 23
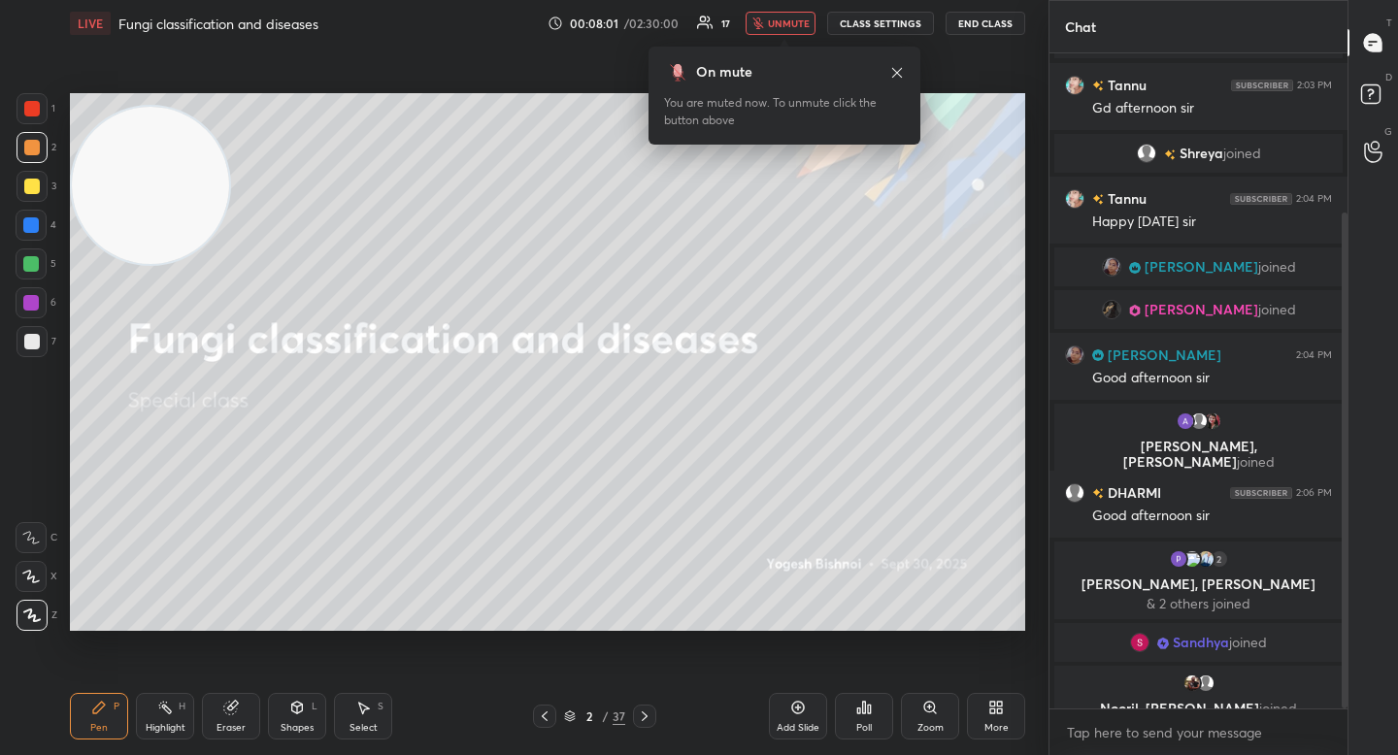
scroll to position [210, 0]
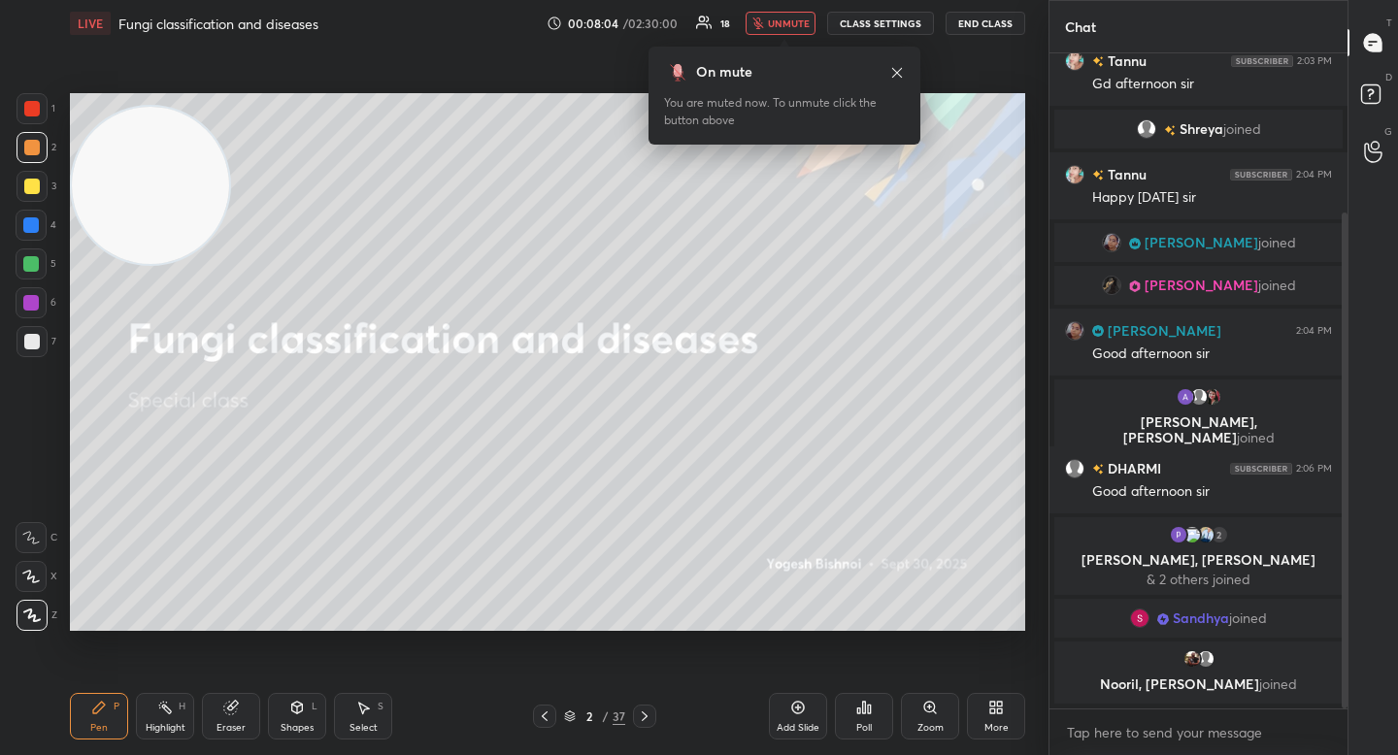
click at [775, 34] on button "unmute" at bounding box center [781, 23] width 70 height 23
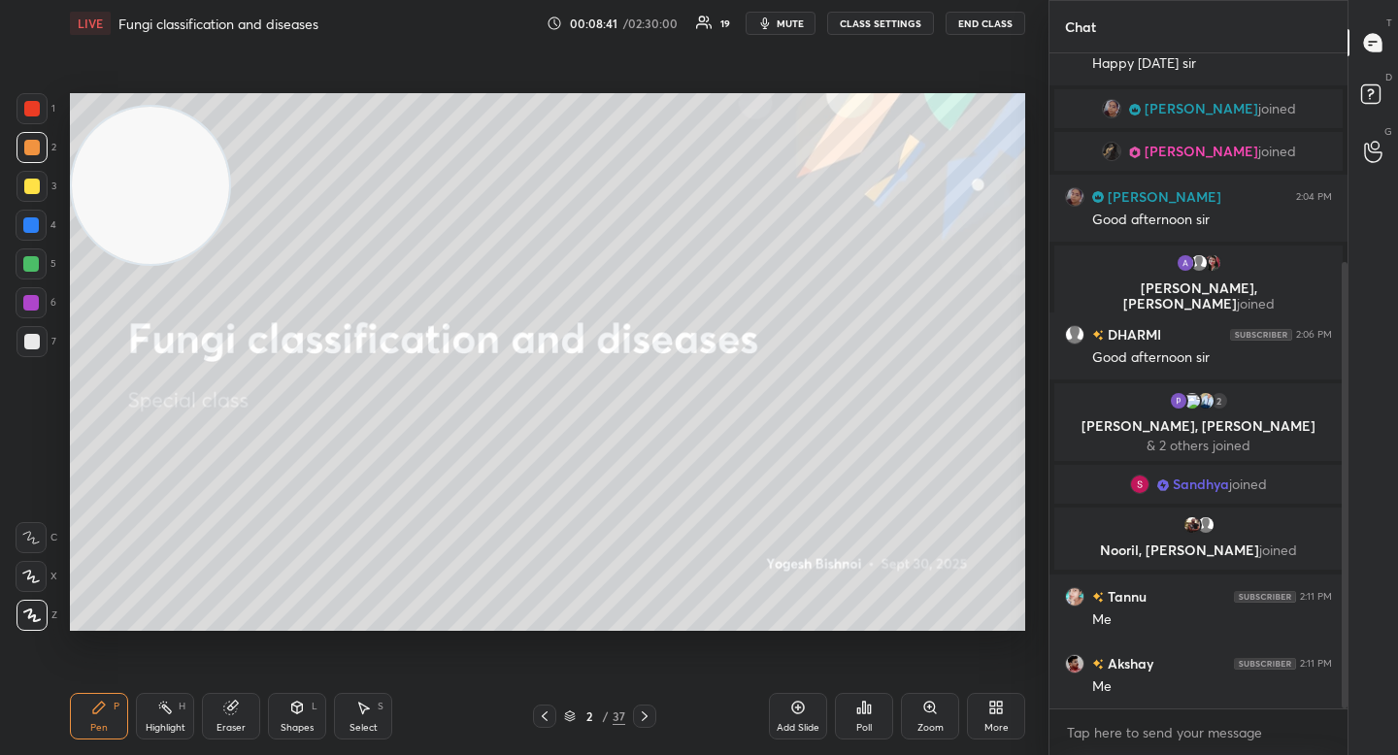
scroll to position [7, 7]
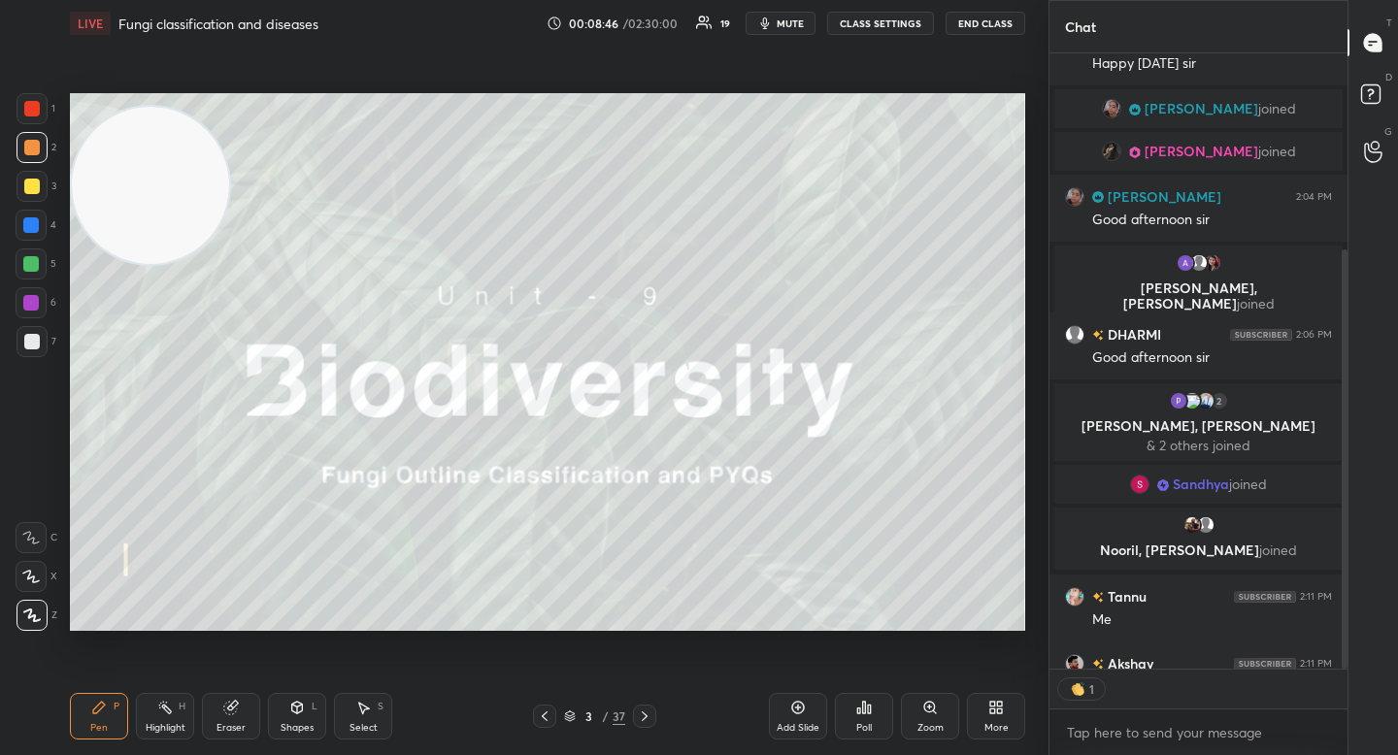
click at [18, 355] on div at bounding box center [32, 341] width 31 height 31
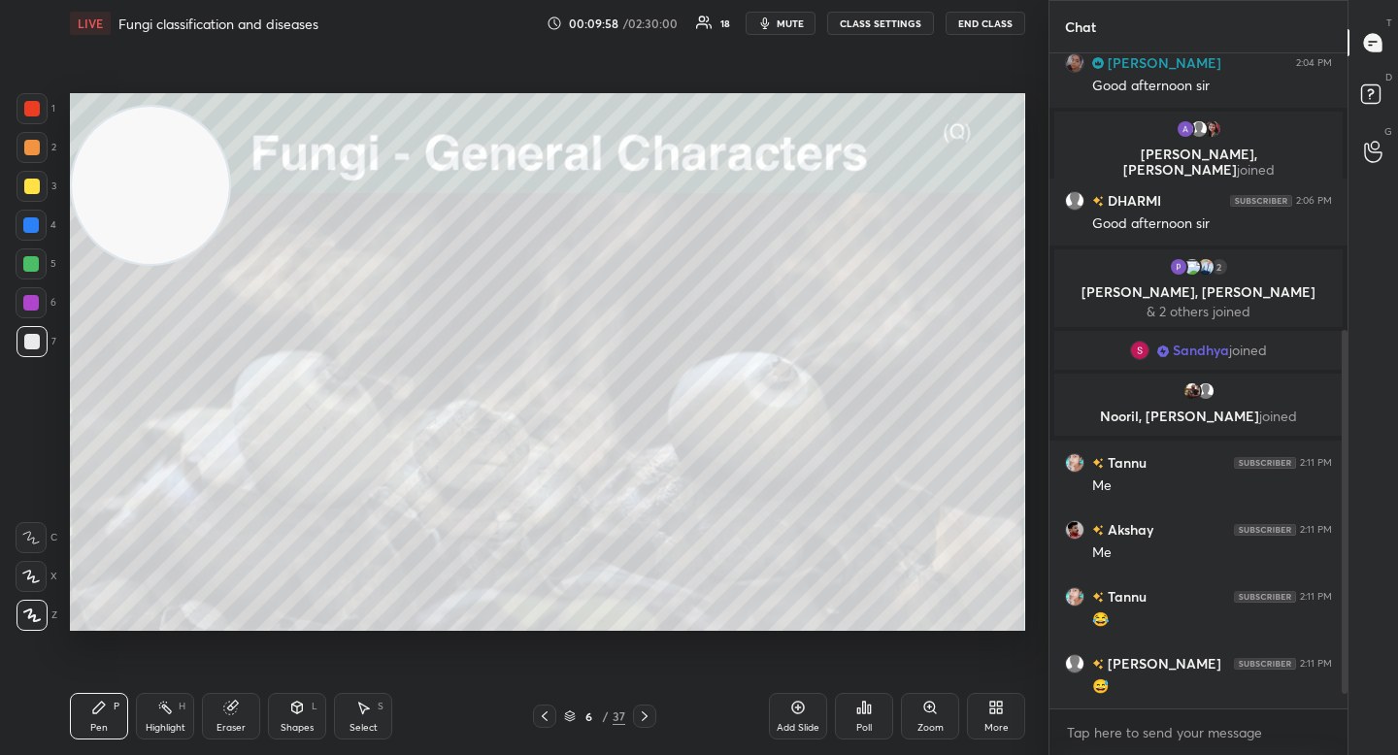
scroll to position [524, 0]
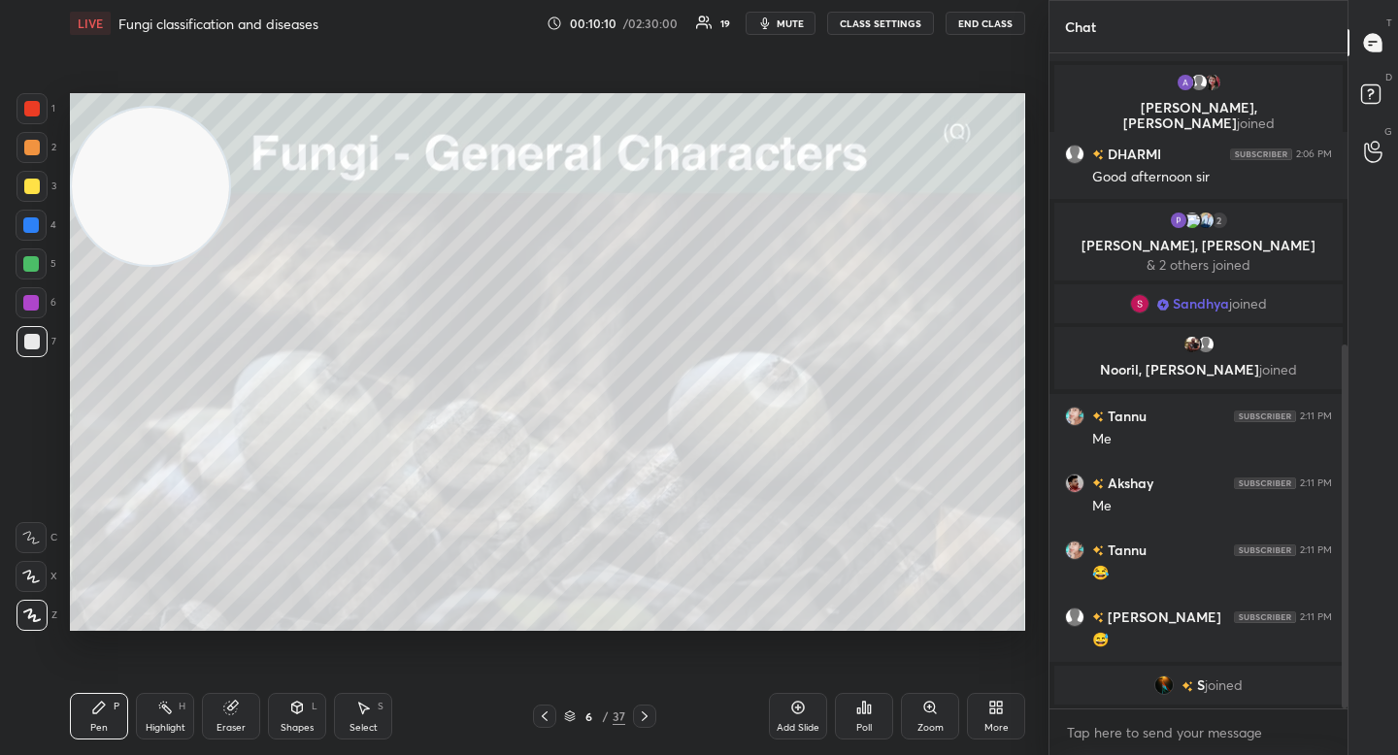
drag, startPoint x: 166, startPoint y: 209, endPoint x: 164, endPoint y: 557, distance: 348.5
click at [164, 265] on video at bounding box center [150, 186] width 157 height 157
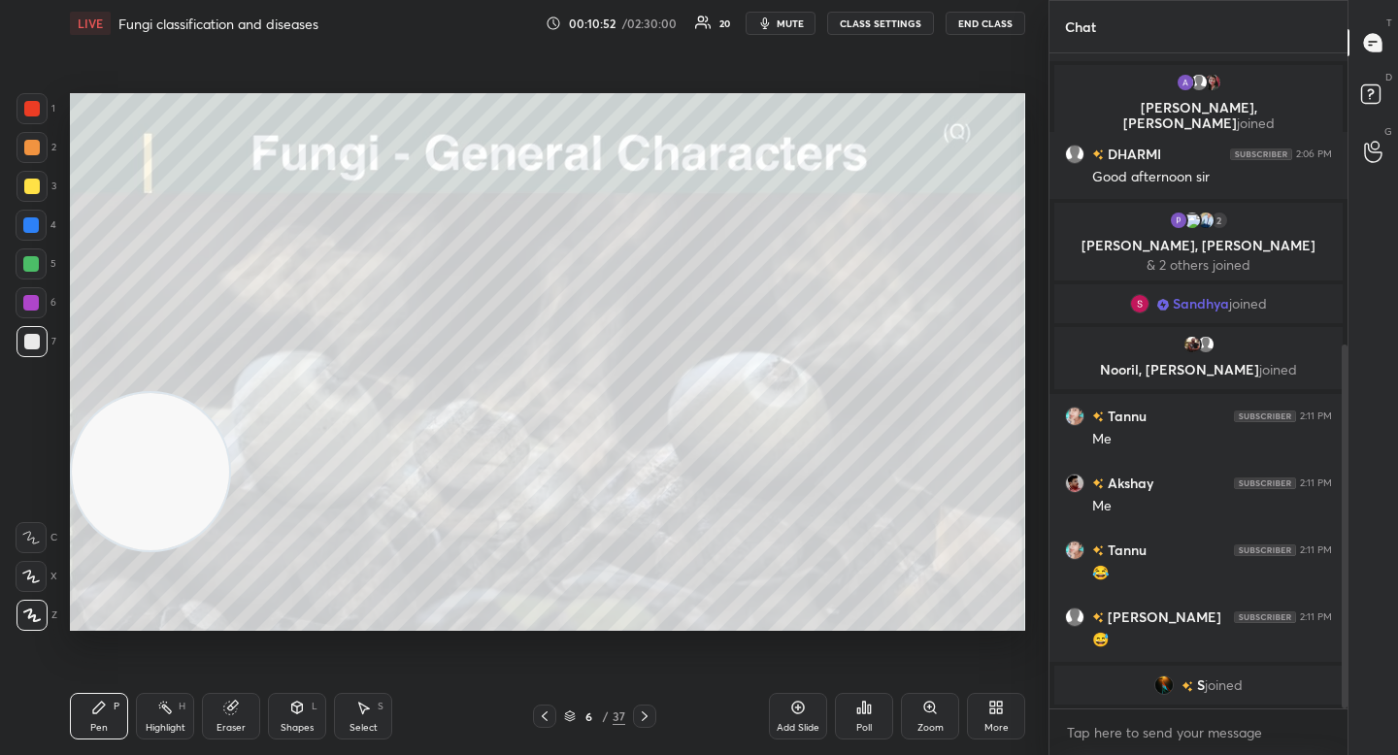
drag, startPoint x: 135, startPoint y: 467, endPoint x: 127, endPoint y: 202, distance: 265.1
click at [123, 393] on video at bounding box center [150, 471] width 157 height 157
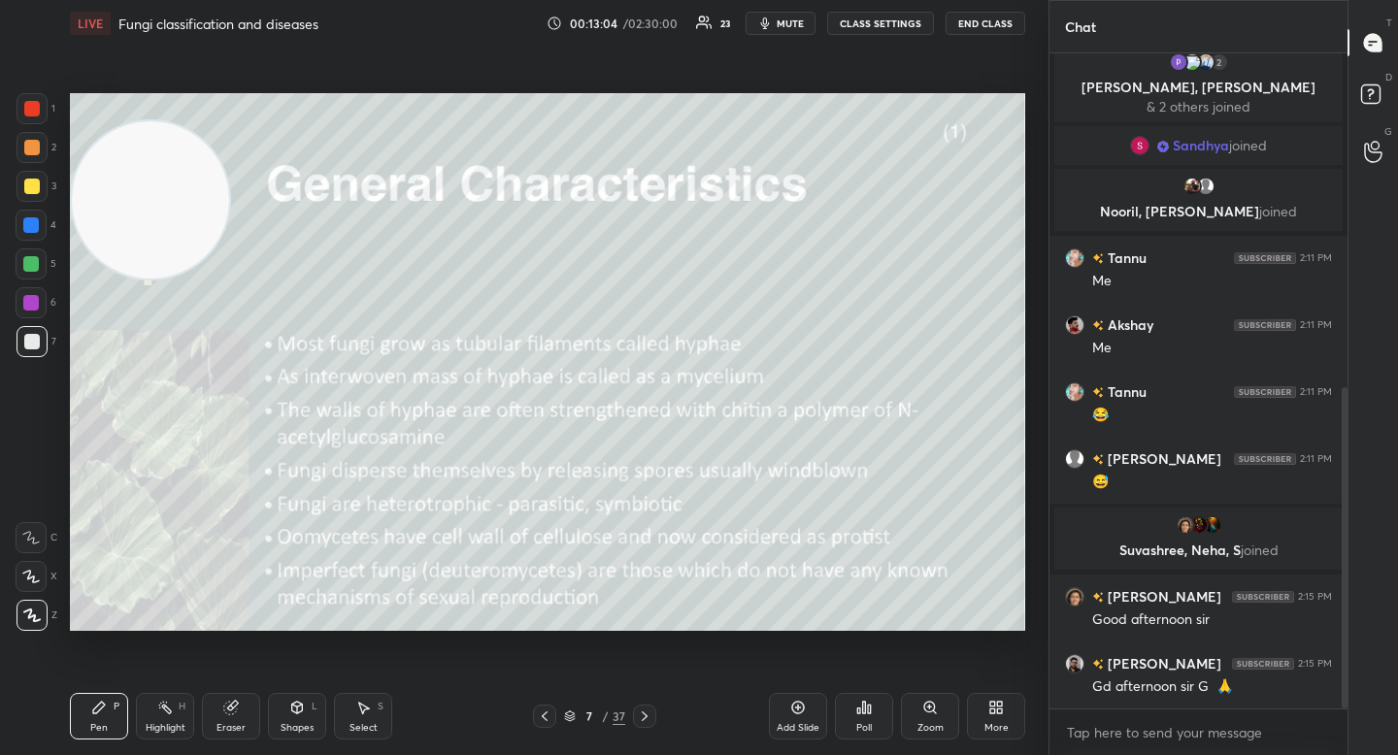
scroll to position [749, 0]
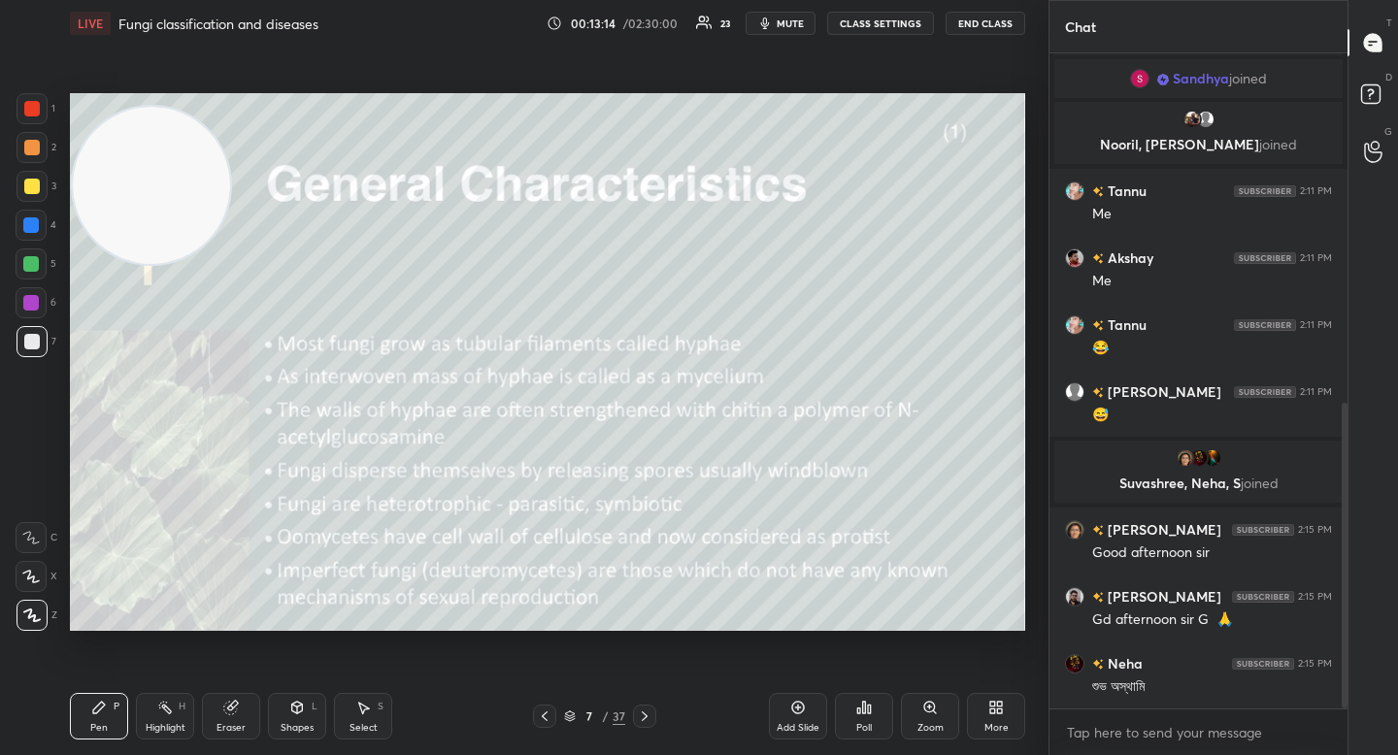
drag, startPoint x: 139, startPoint y: 217, endPoint x: 140, endPoint y: 203, distance: 14.6
click at [140, 203] on video at bounding box center [151, 185] width 157 height 157
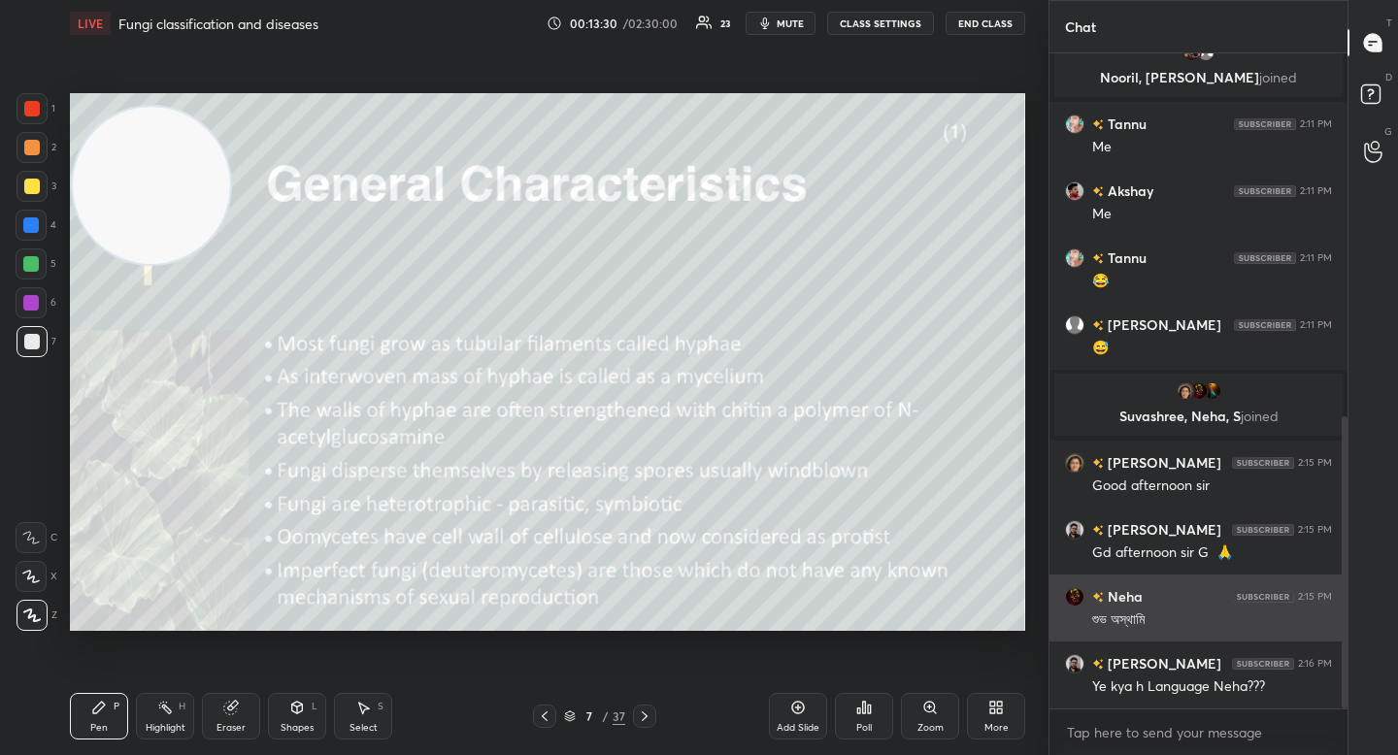
click at [1070, 597] on img "grid" at bounding box center [1074, 596] width 19 height 19
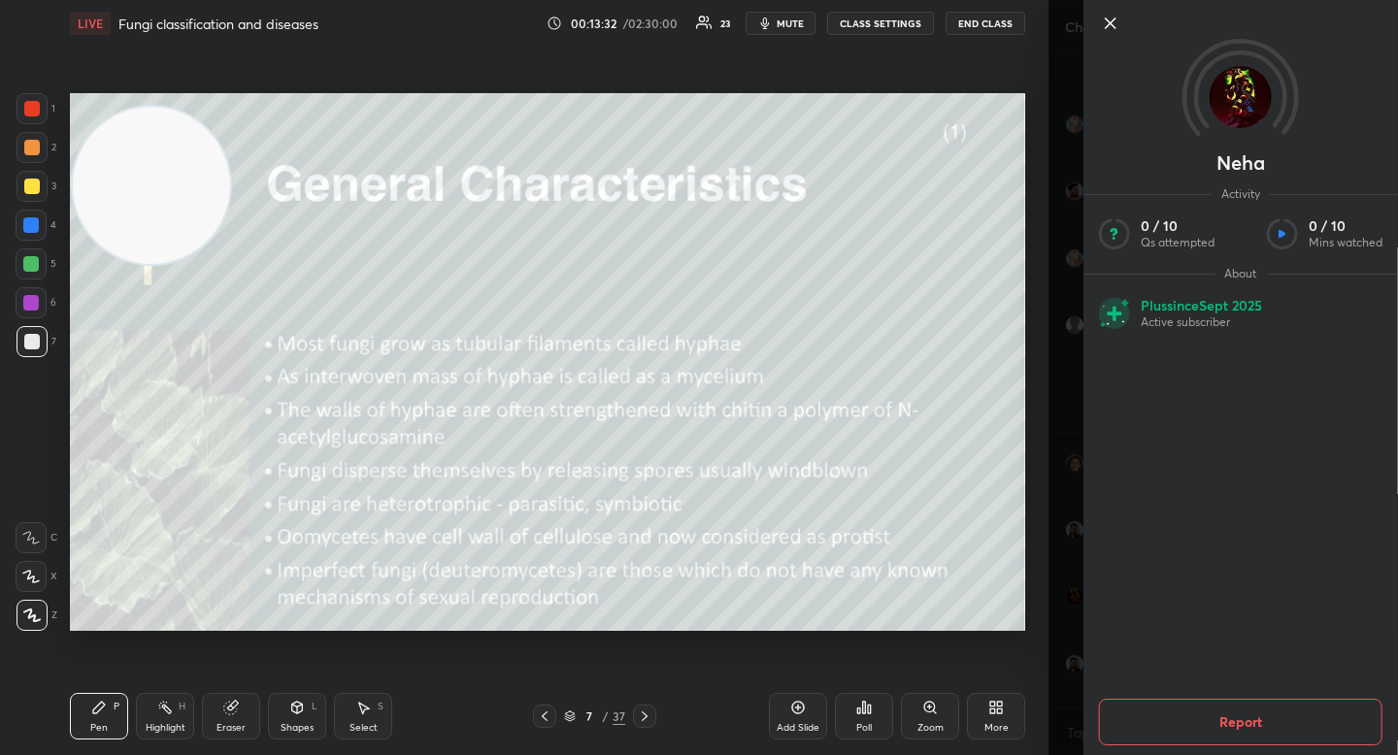
scroll to position [836, 0]
click at [1110, 17] on icon at bounding box center [1110, 23] width 23 height 23
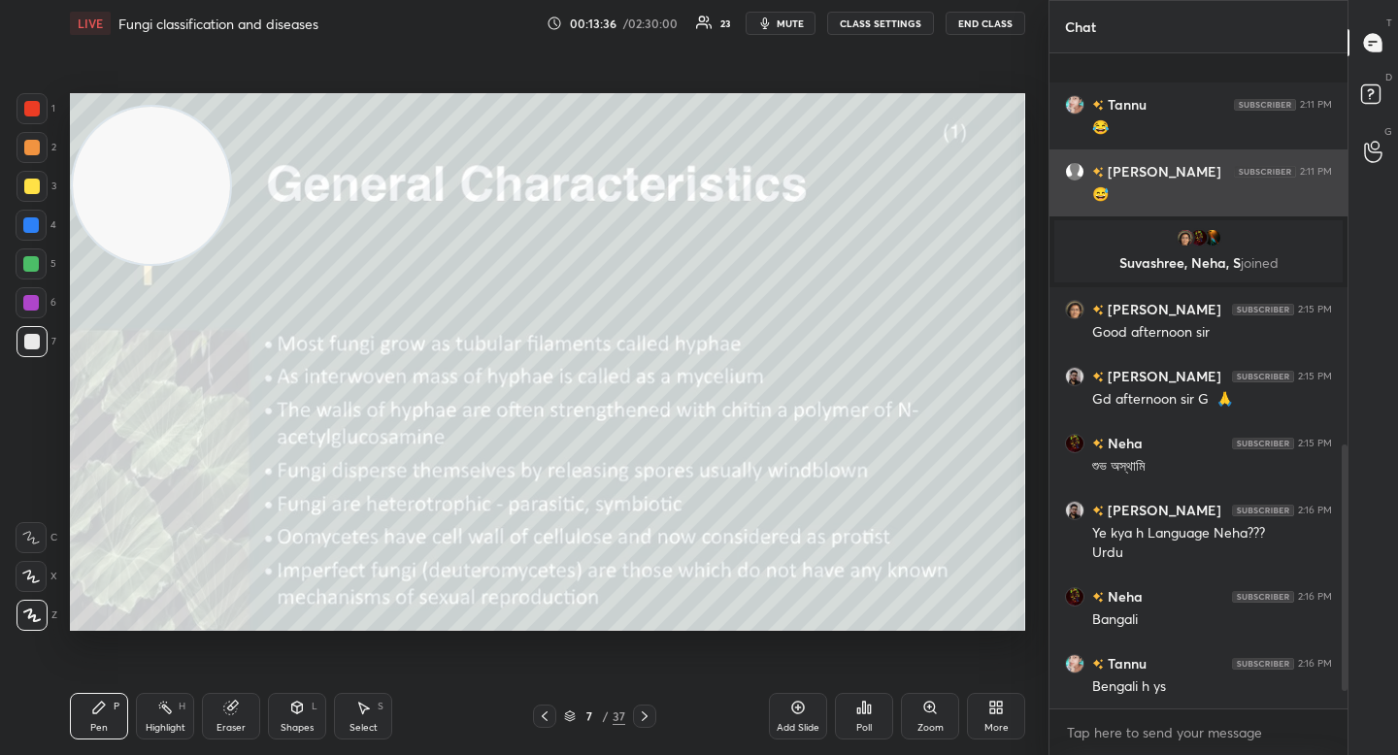
scroll to position [1083, 0]
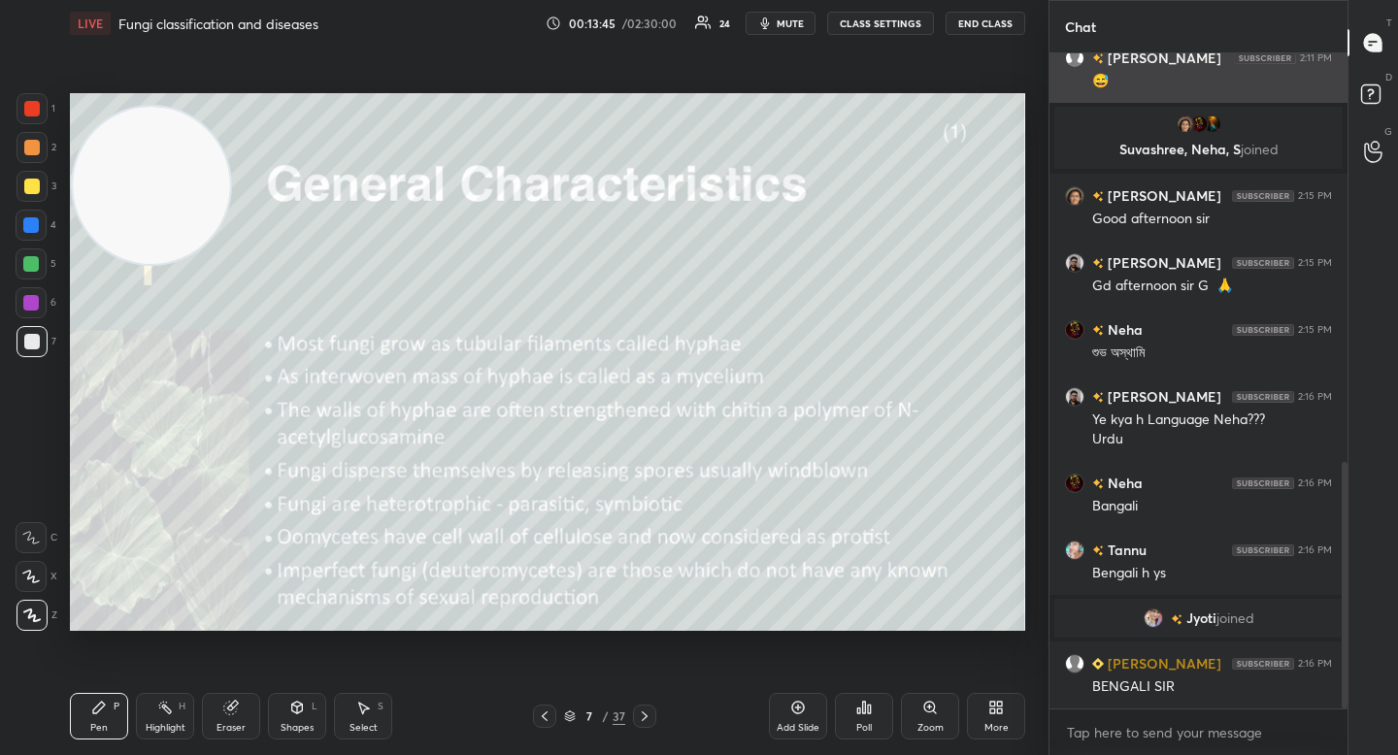
click at [1106, 346] on div "শুভ অস্থামি" at bounding box center [1212, 353] width 240 height 19
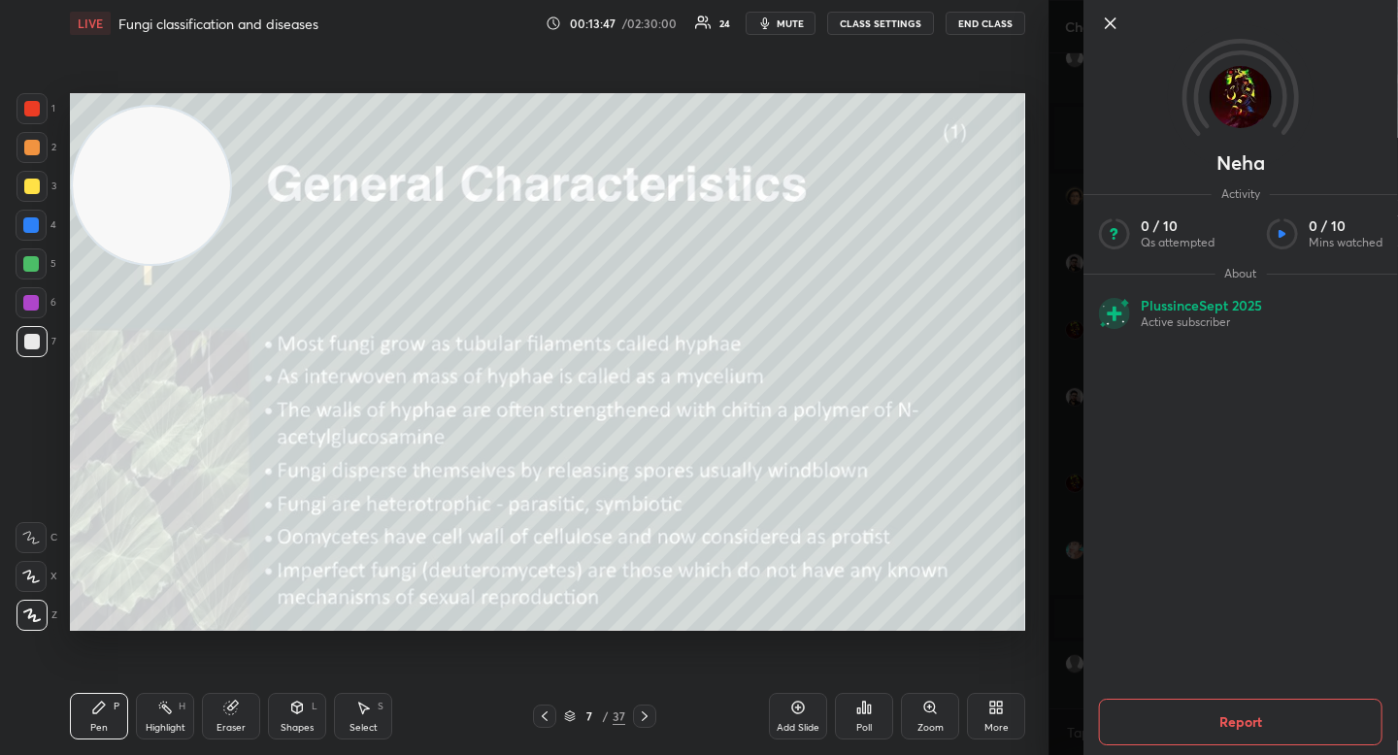
click at [1228, 92] on img at bounding box center [1241, 97] width 62 height 62
click at [1106, 18] on icon at bounding box center [1111, 23] width 10 height 10
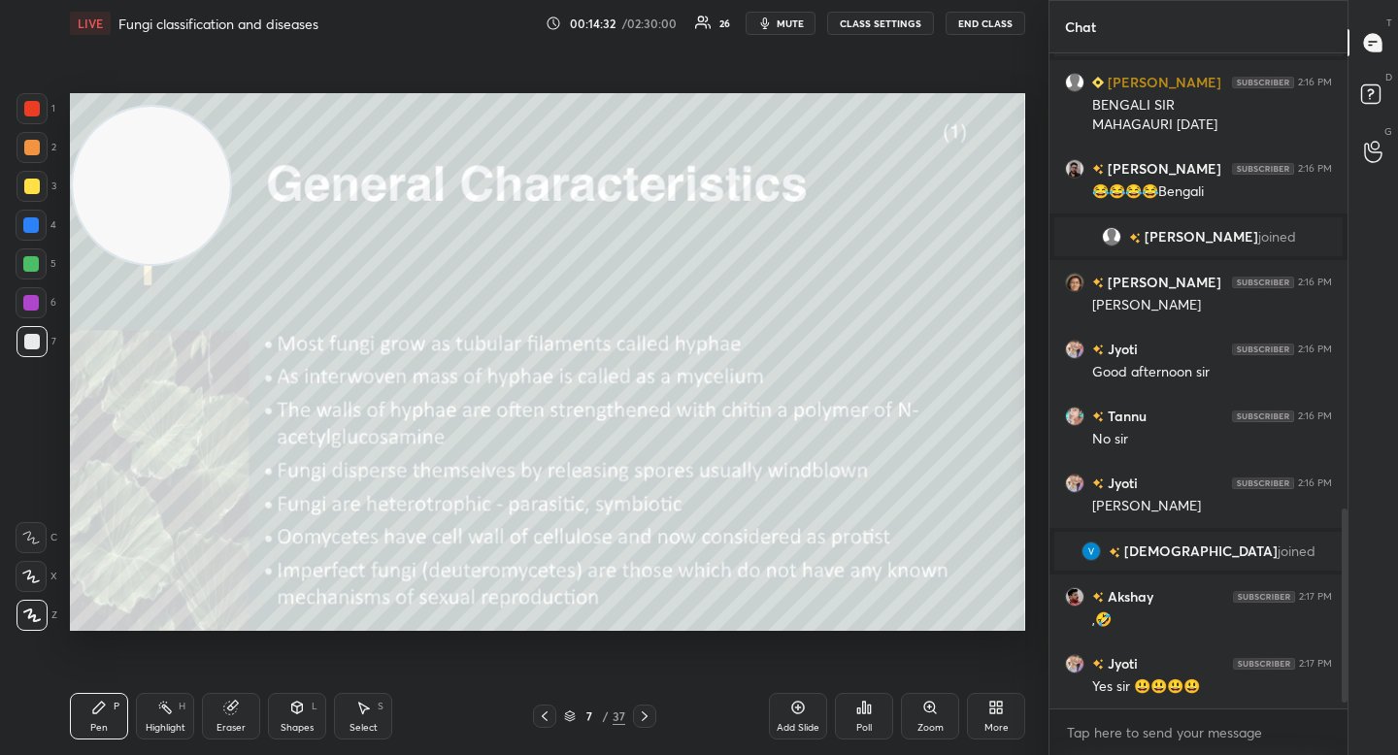
scroll to position [1559, 0]
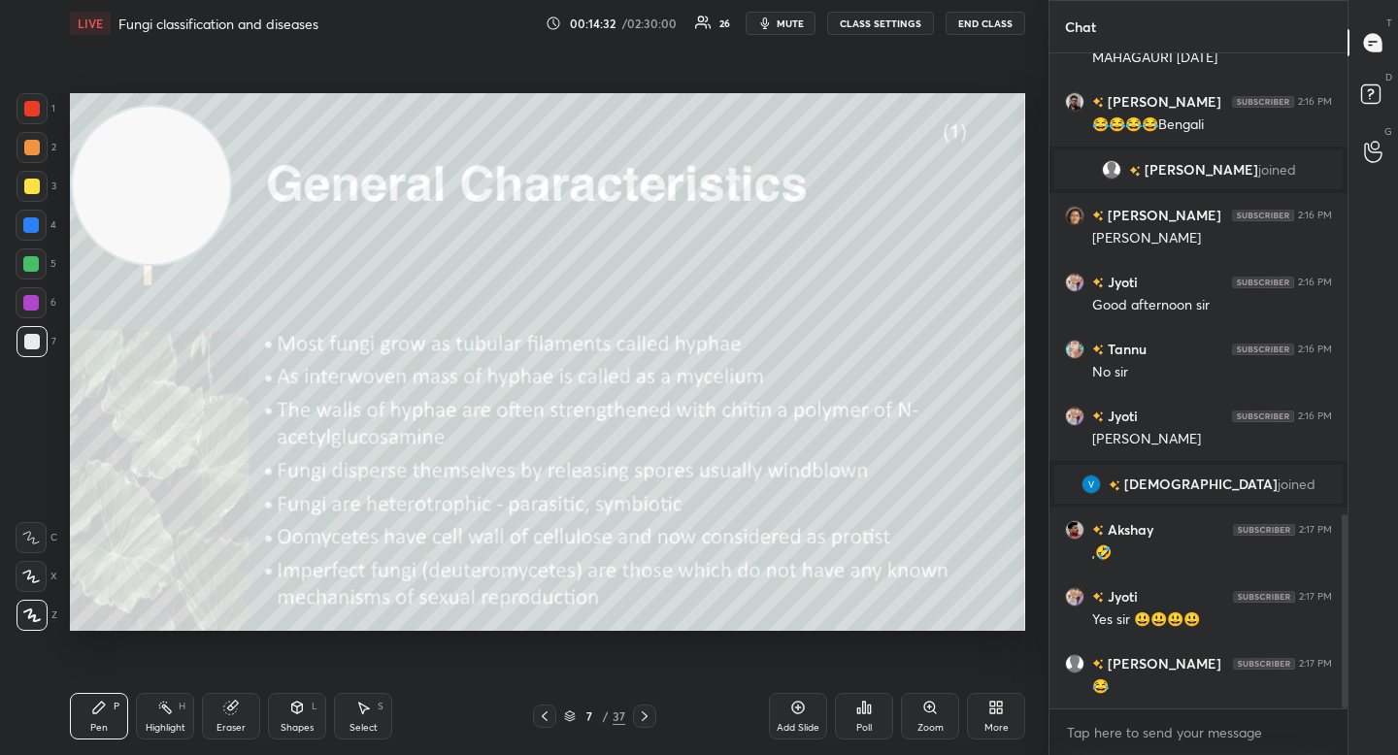
click at [782, 22] on span "mute" at bounding box center [790, 24] width 27 height 14
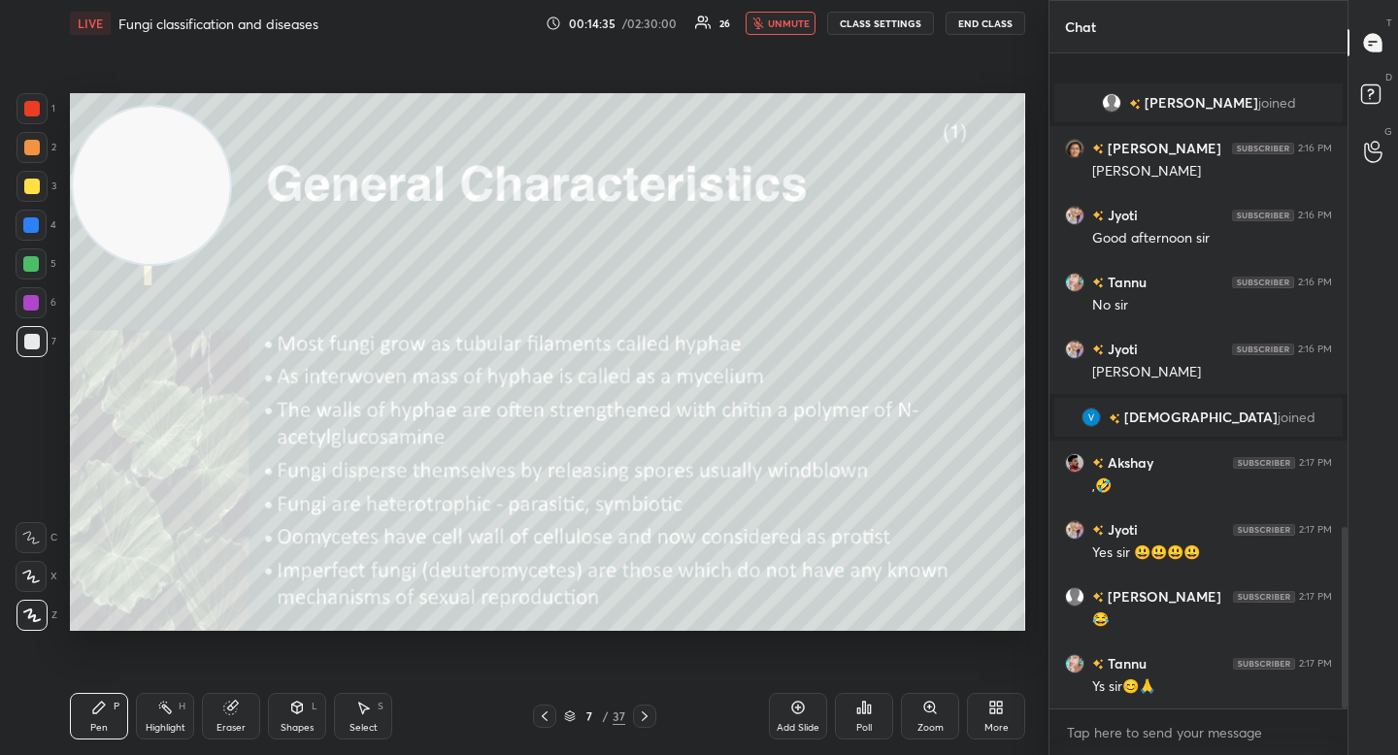
scroll to position [1711, 0]
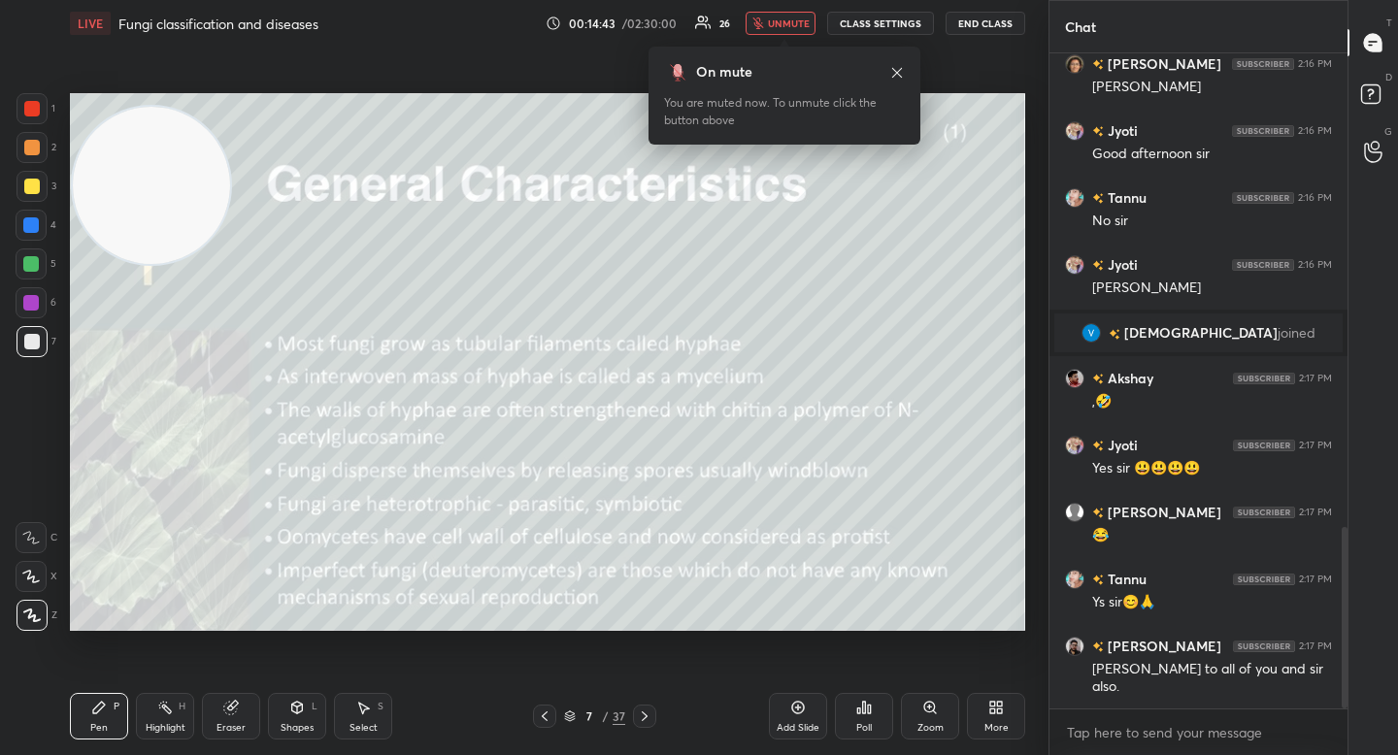
click at [782, 22] on span "unmute" at bounding box center [789, 24] width 42 height 14
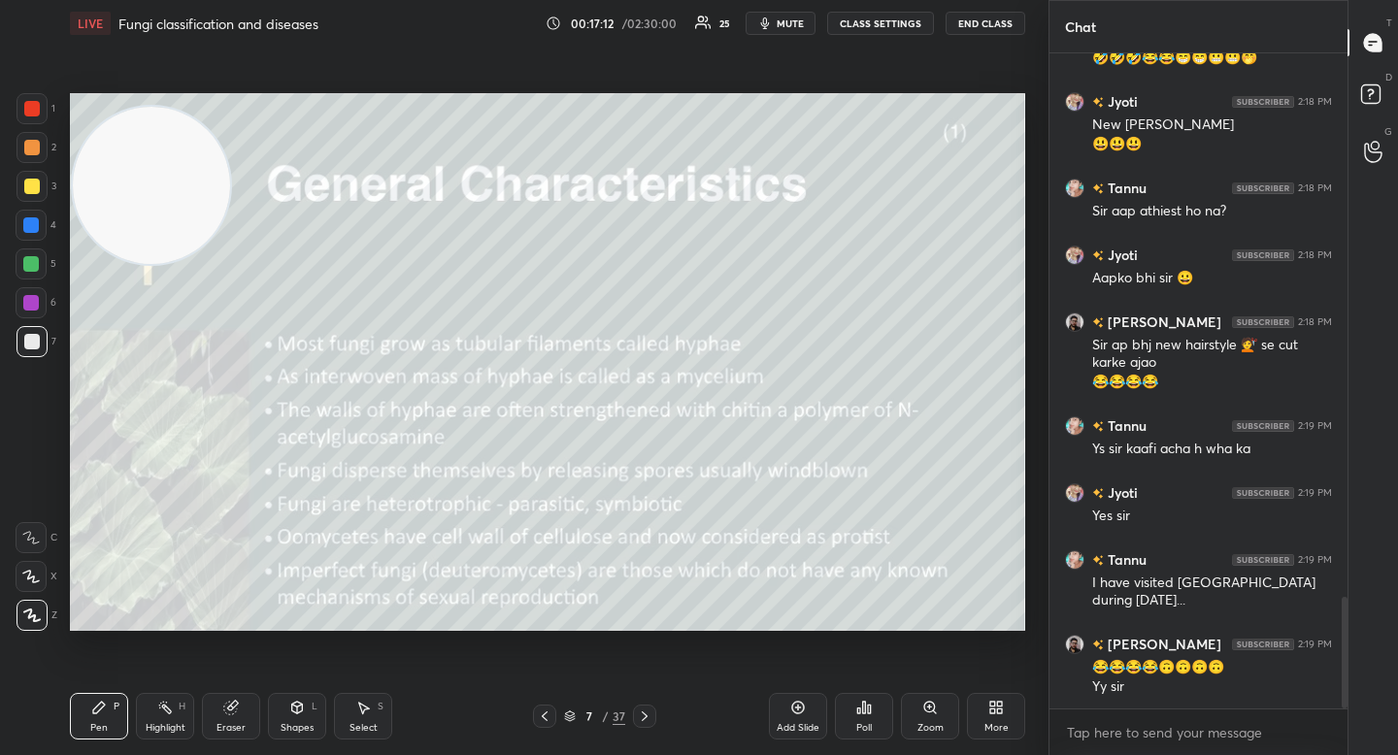
scroll to position [3208, 0]
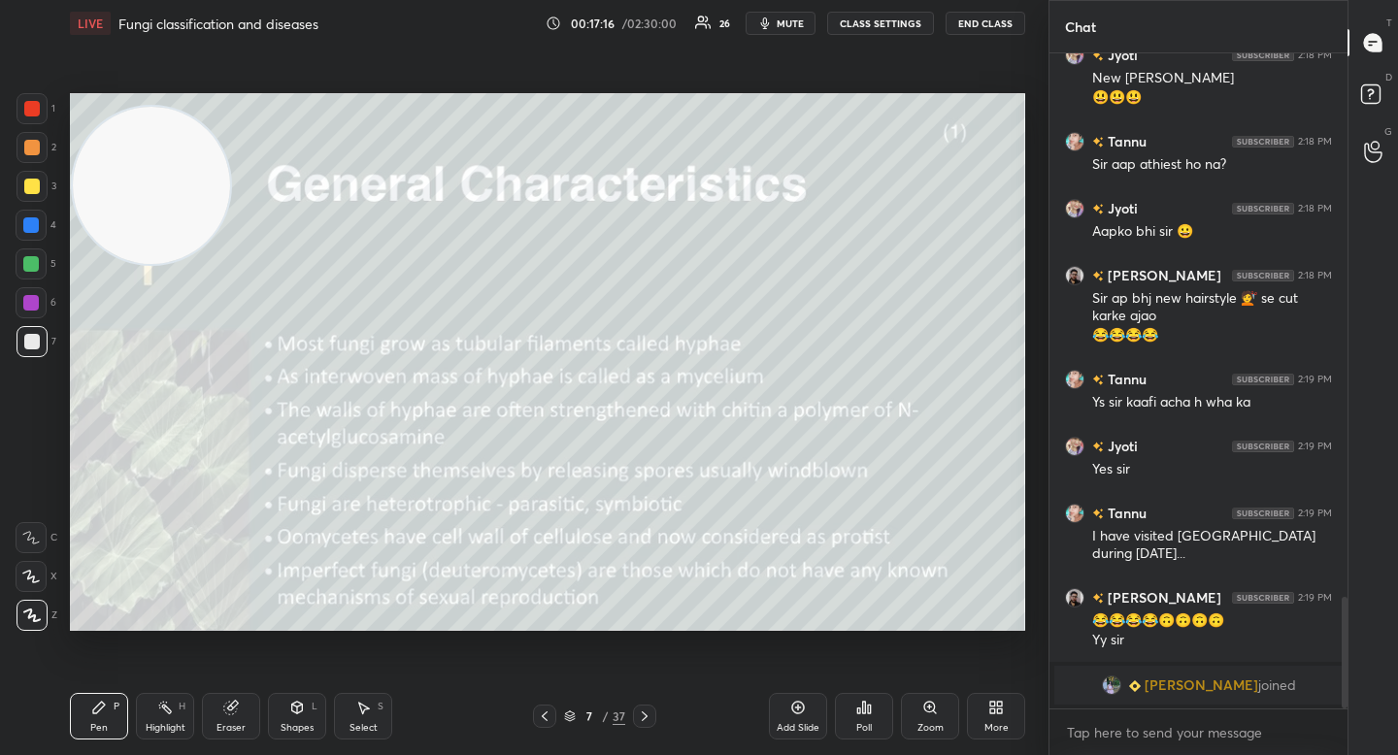
click at [1121, 676] on img "grid" at bounding box center [1111, 685] width 19 height 19
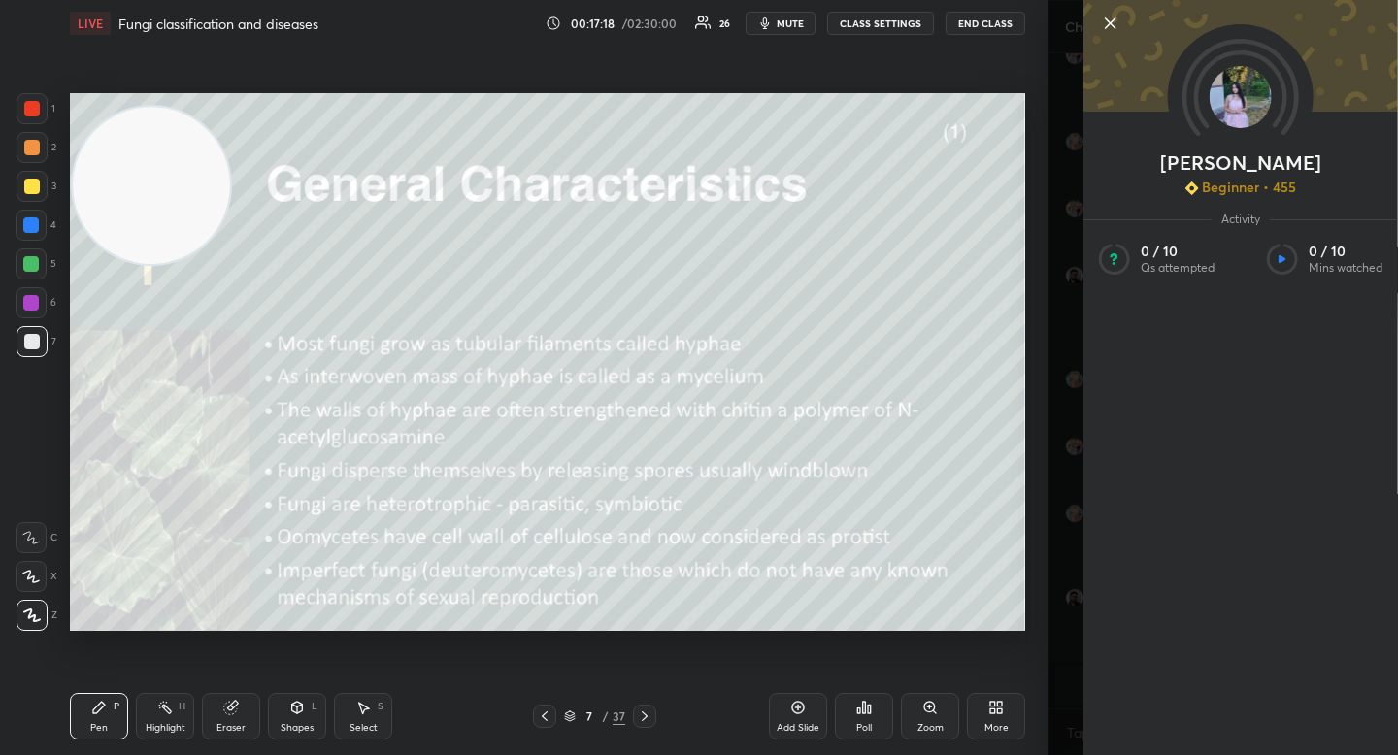
click at [1107, 19] on icon at bounding box center [1111, 23] width 10 height 10
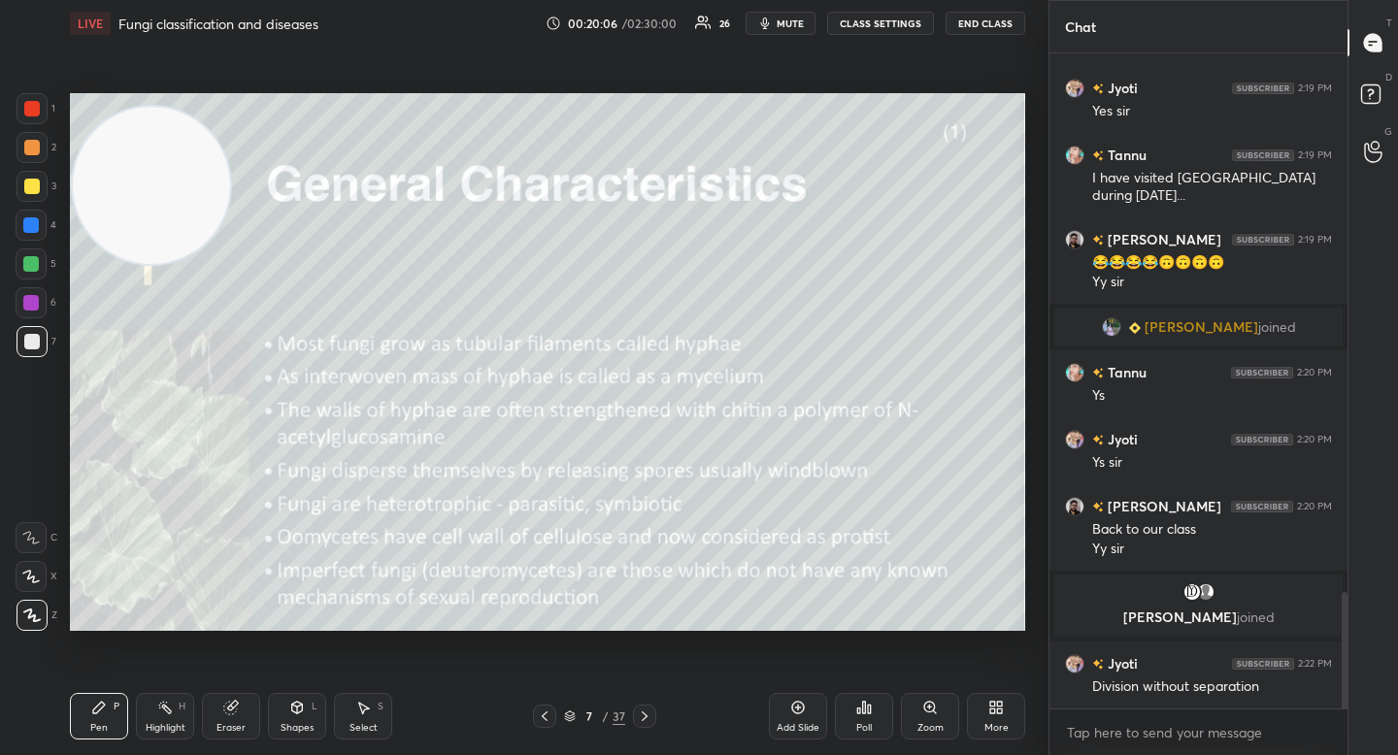
scroll to position [3066, 0]
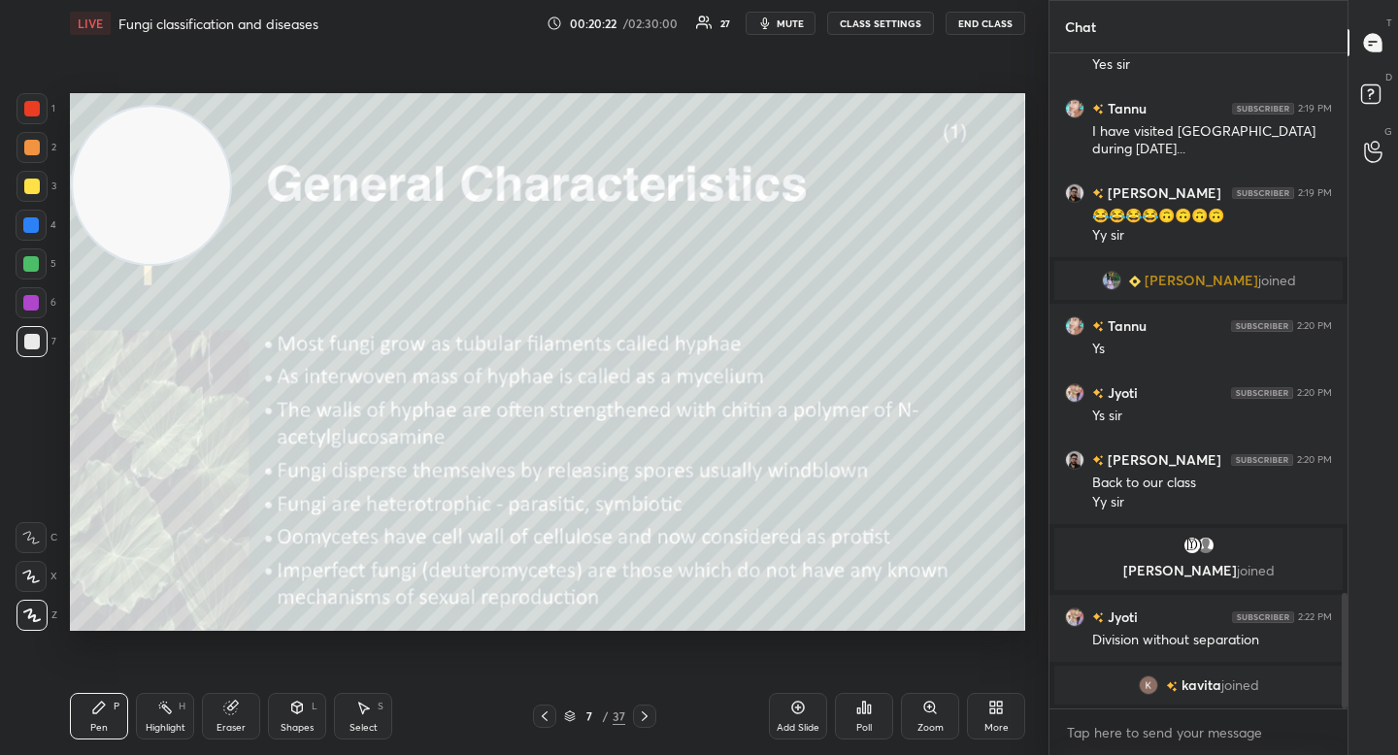
click at [246, 722] on div "Eraser" at bounding box center [231, 716] width 58 height 47
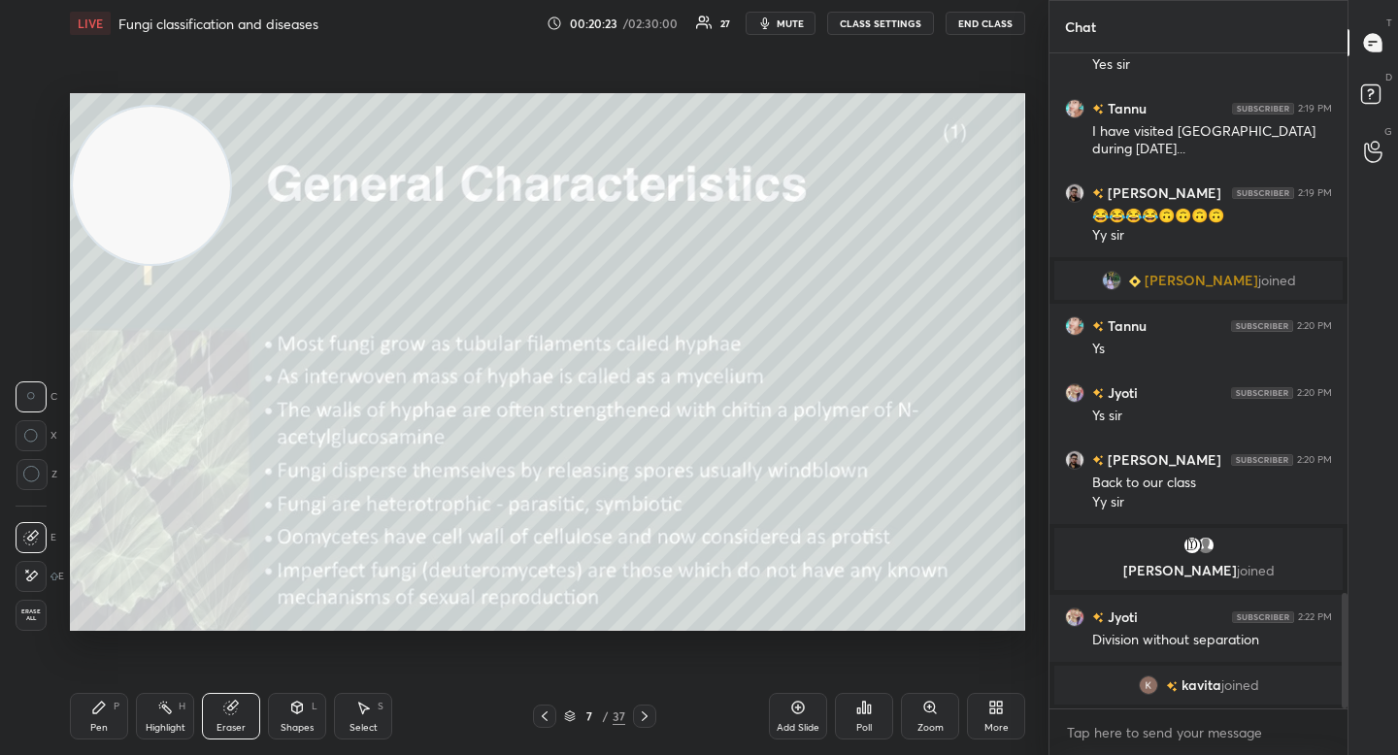
click at [13, 485] on div "1 2 3 4 5 6 7 C X Z C X Z E E Erase all H H" at bounding box center [31, 362] width 62 height 538
click at [28, 479] on icon at bounding box center [31, 474] width 17 height 17
click at [97, 731] on div "Pen" at bounding box center [98, 728] width 17 height 10
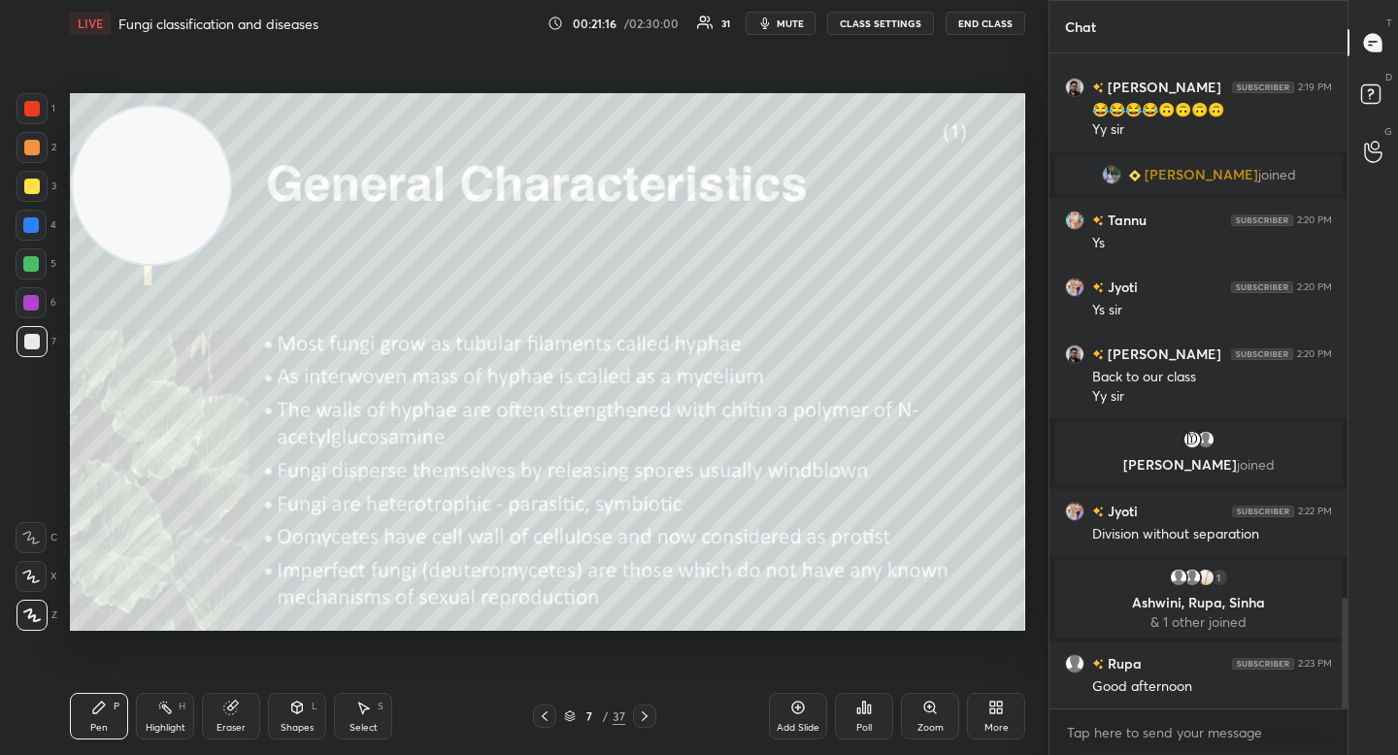
scroll to position [3220, 0]
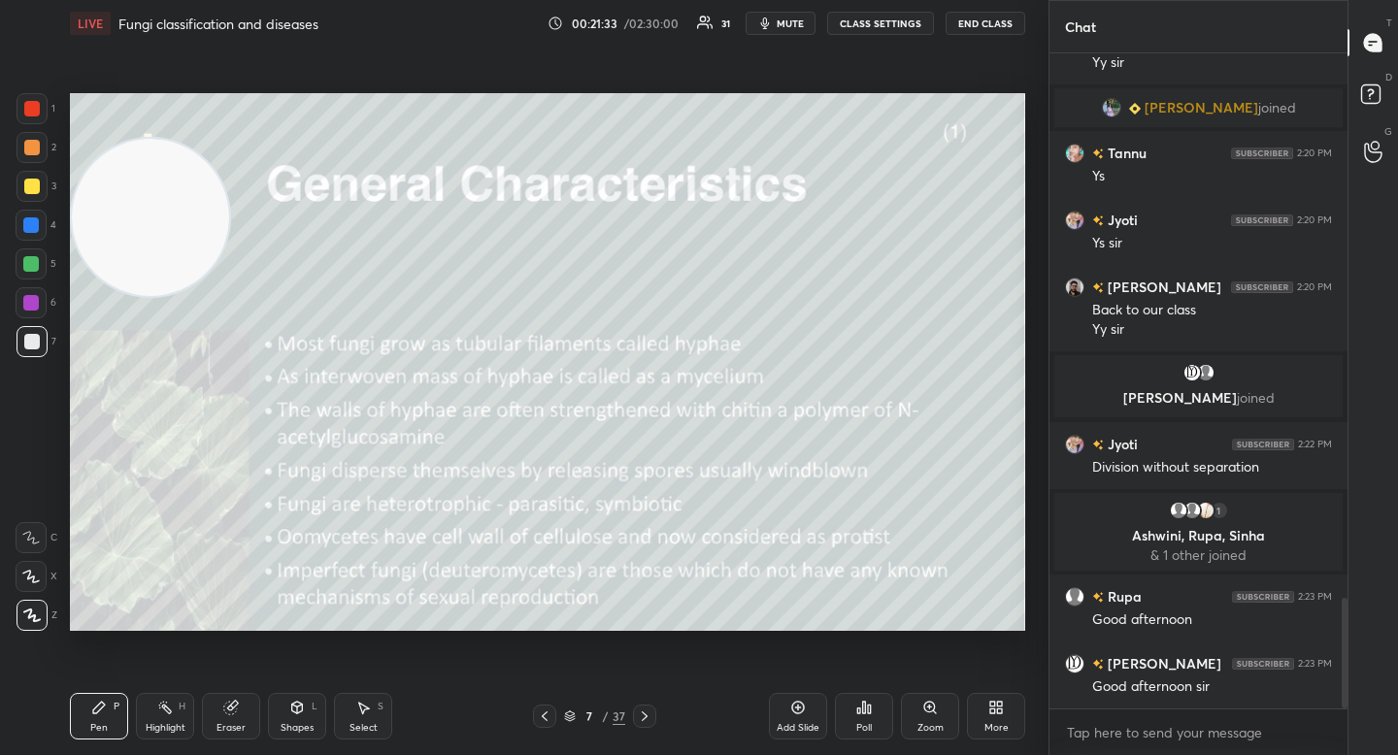
drag, startPoint x: 148, startPoint y: 239, endPoint x: 133, endPoint y: 388, distance: 150.2
click at [132, 296] on video at bounding box center [150, 217] width 157 height 157
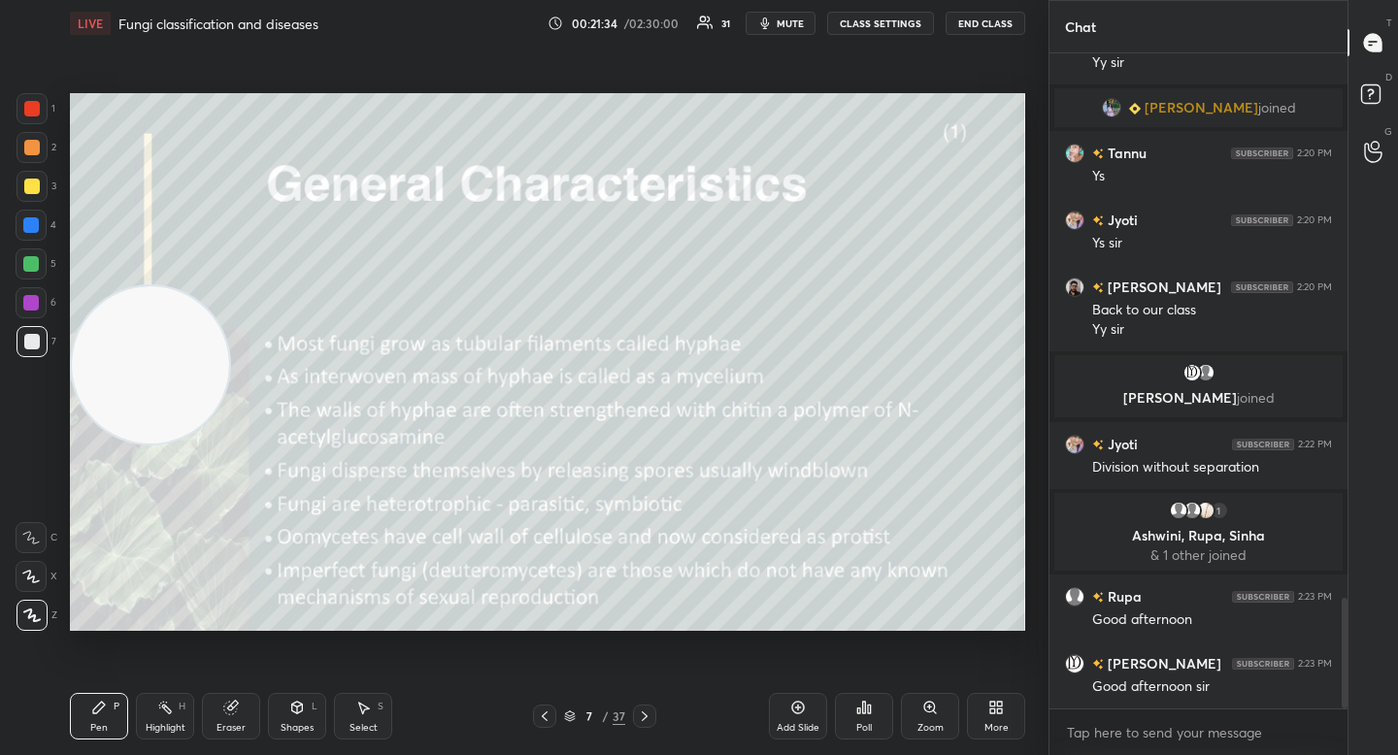
drag, startPoint x: 147, startPoint y: 385, endPoint x: 148, endPoint y: 450, distance: 65.1
click at [148, 444] on video at bounding box center [150, 364] width 157 height 157
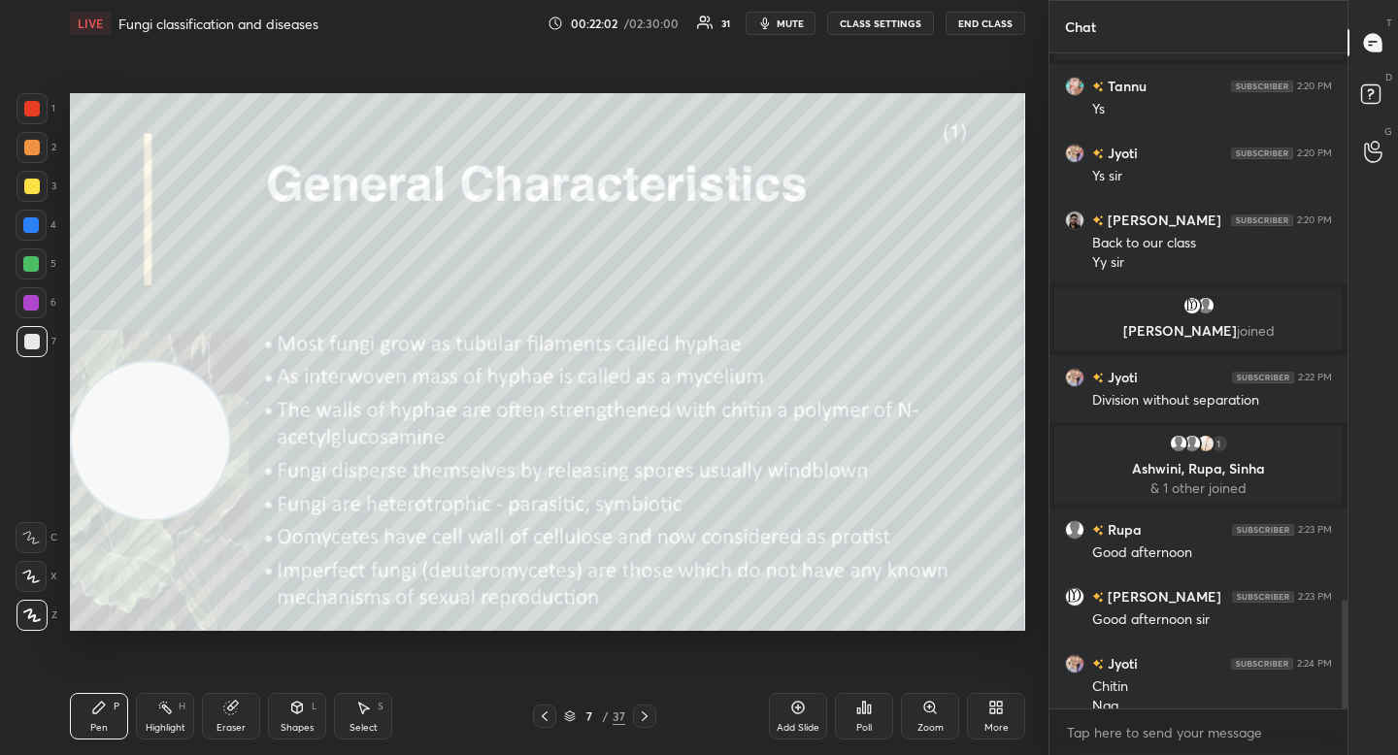
scroll to position [3307, 0]
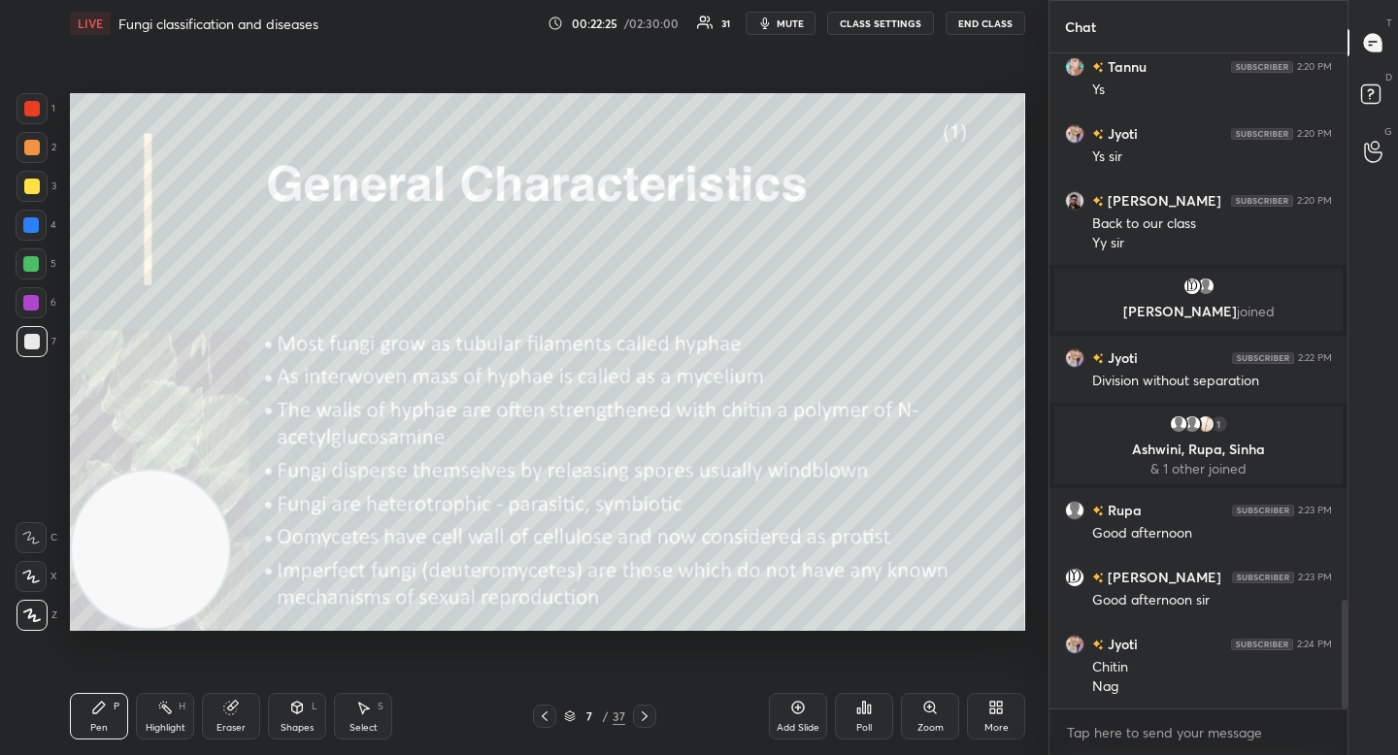
drag, startPoint x: 179, startPoint y: 557, endPoint x: 181, endPoint y: 579, distance: 21.4
click at [179, 582] on video at bounding box center [150, 549] width 157 height 157
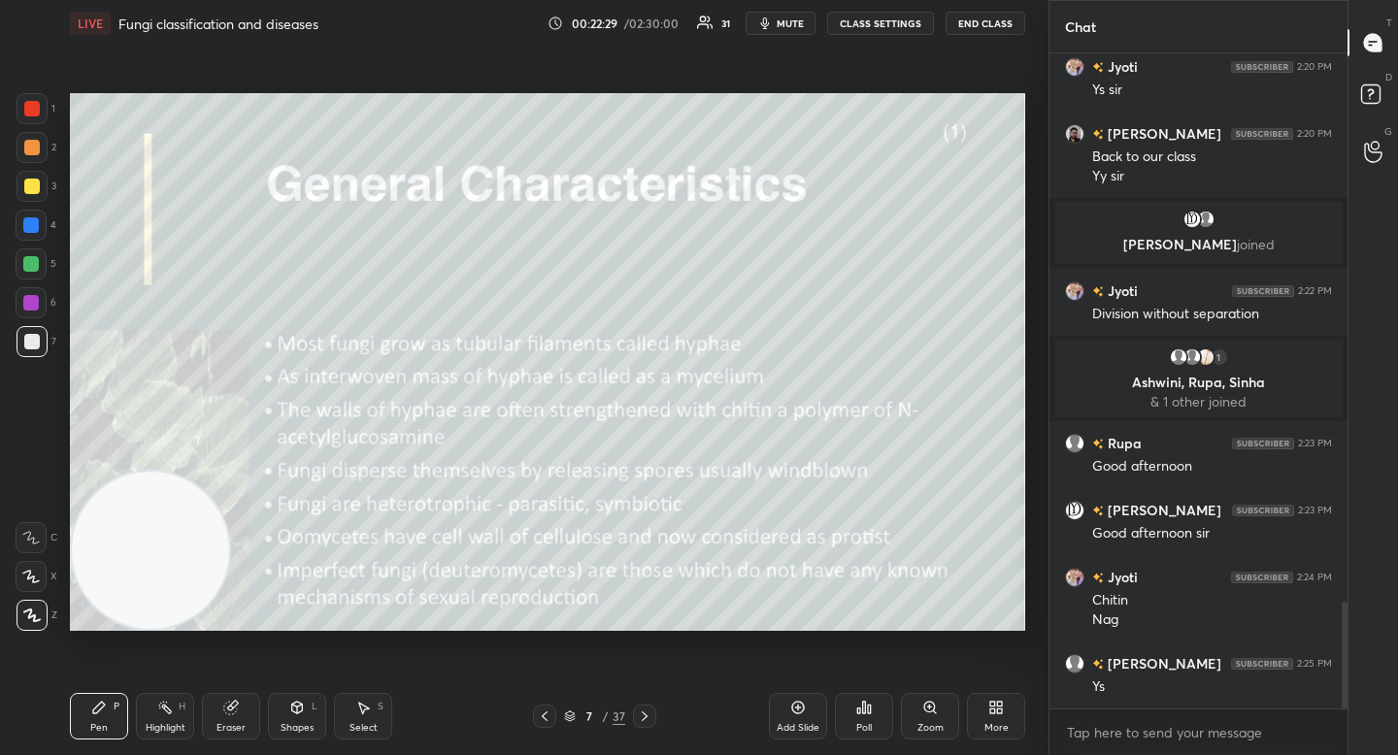
scroll to position [3441, 0]
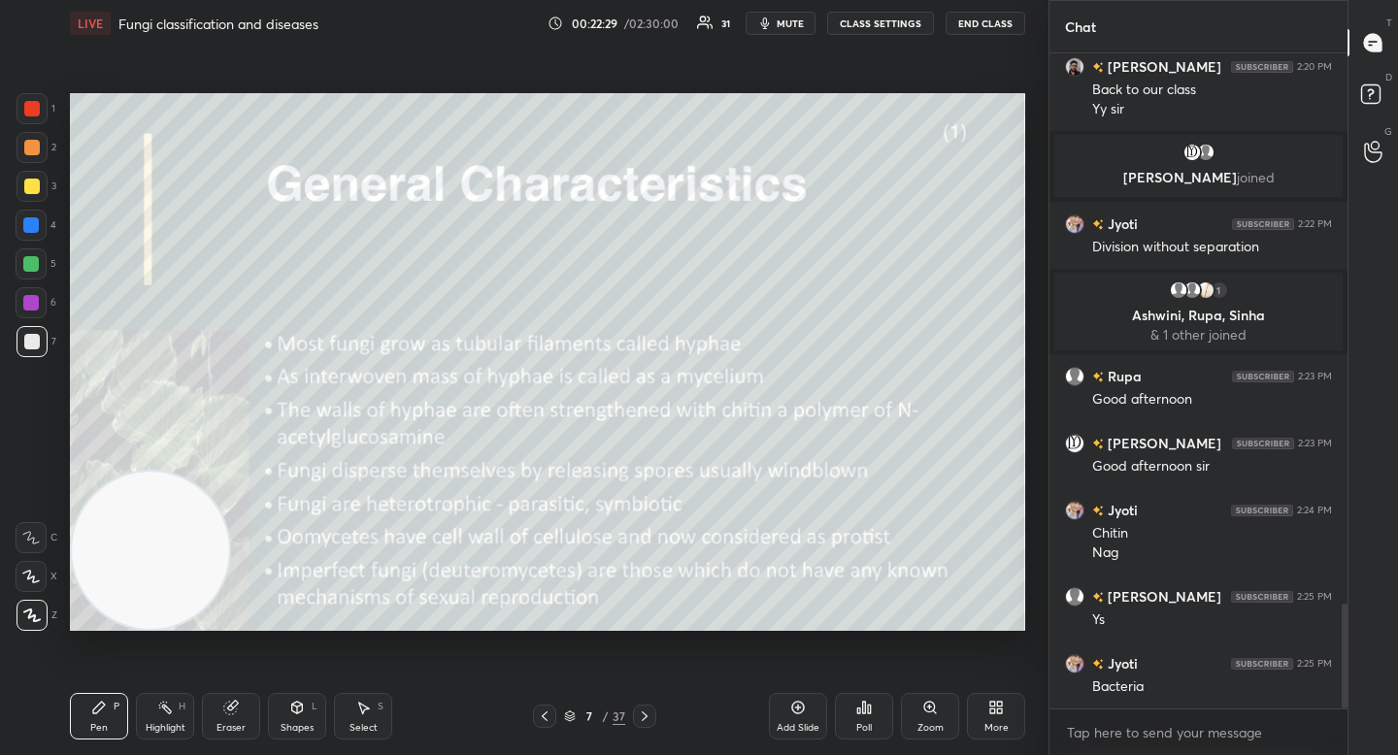
click at [39, 151] on div at bounding box center [32, 147] width 31 height 31
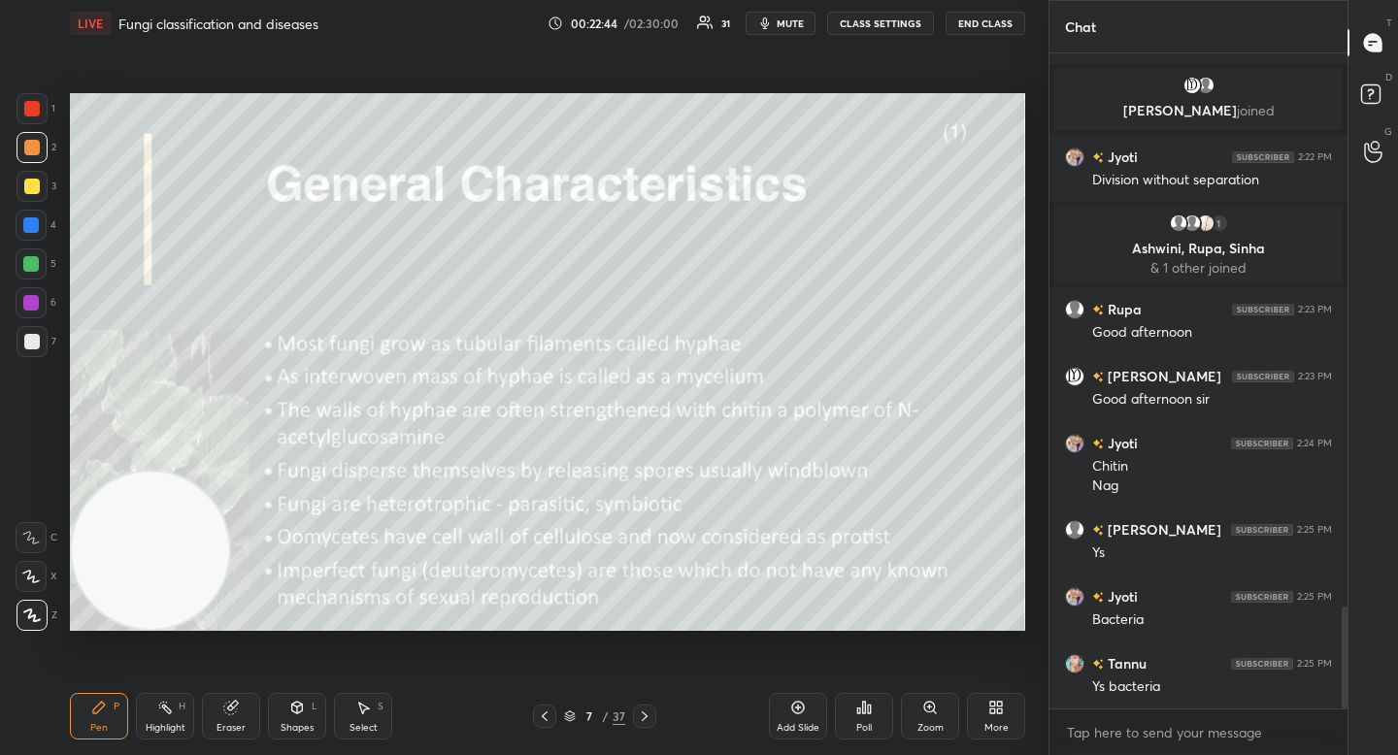
scroll to position [3575, 0]
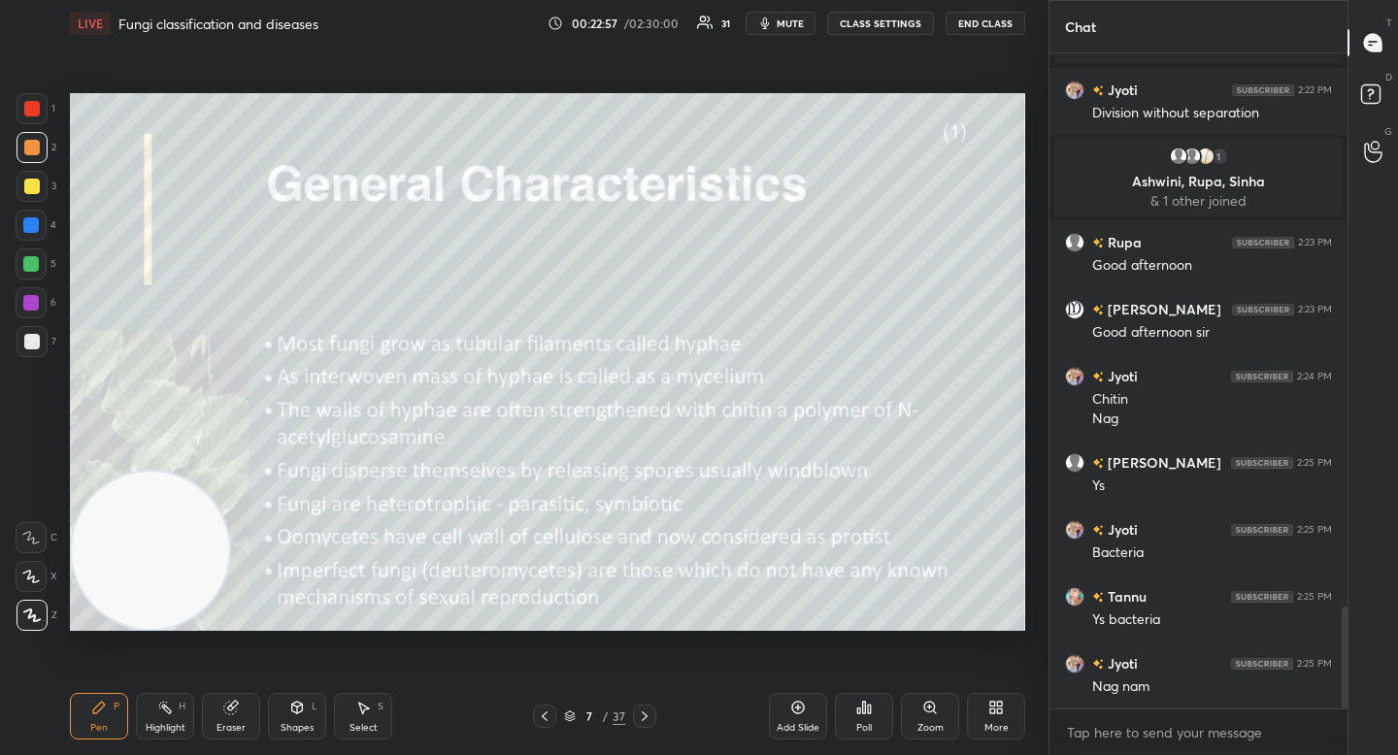
click at [38, 353] on div at bounding box center [32, 341] width 31 height 31
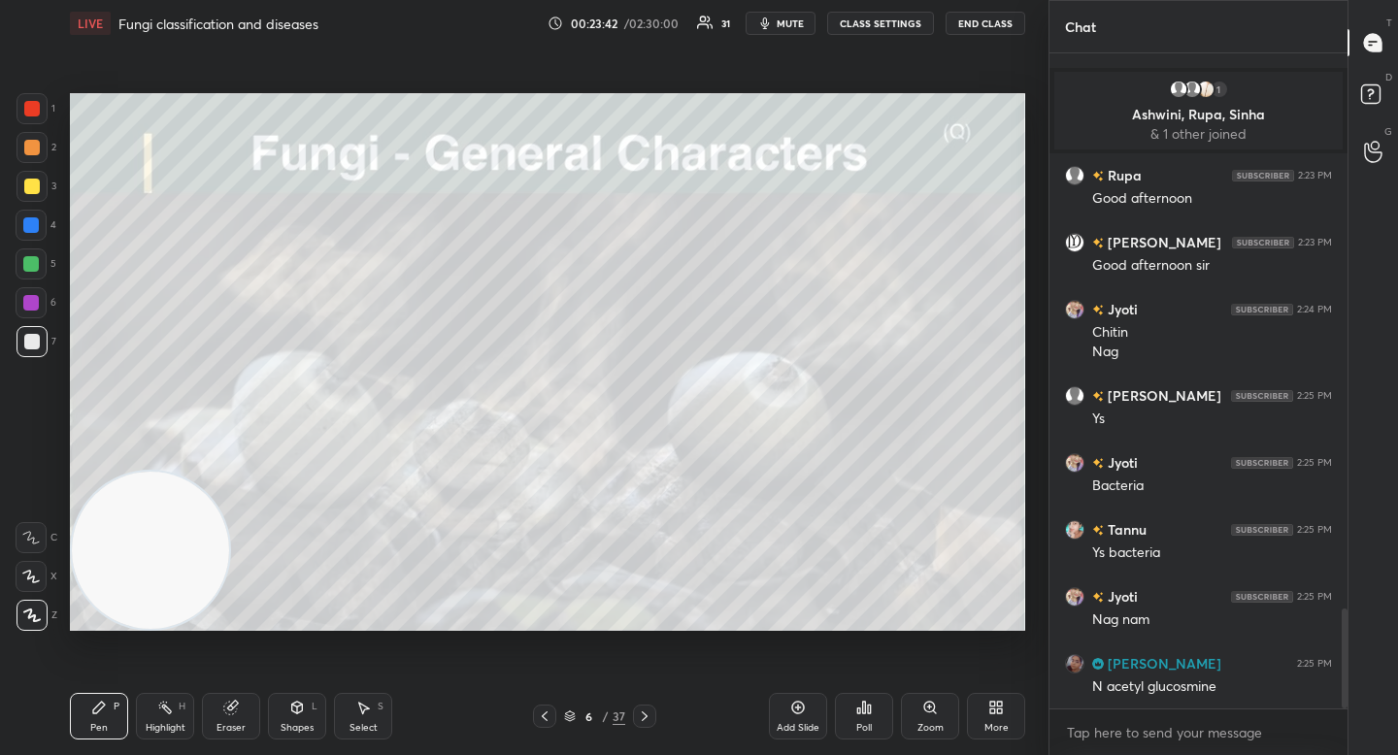
click at [715, 632] on div "Setting up your live class Poll for secs No correct answer Start poll" at bounding box center [547, 362] width 971 height 631
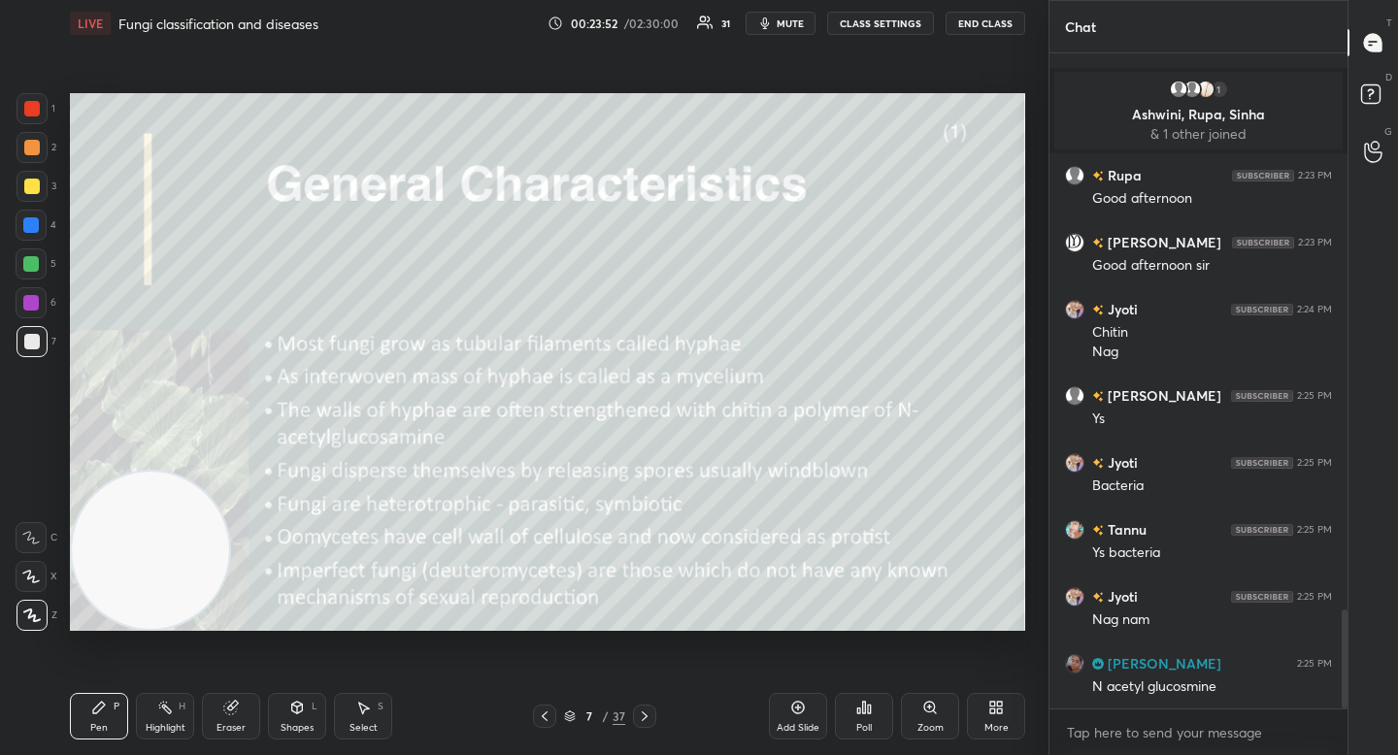
scroll to position [3688, 0]
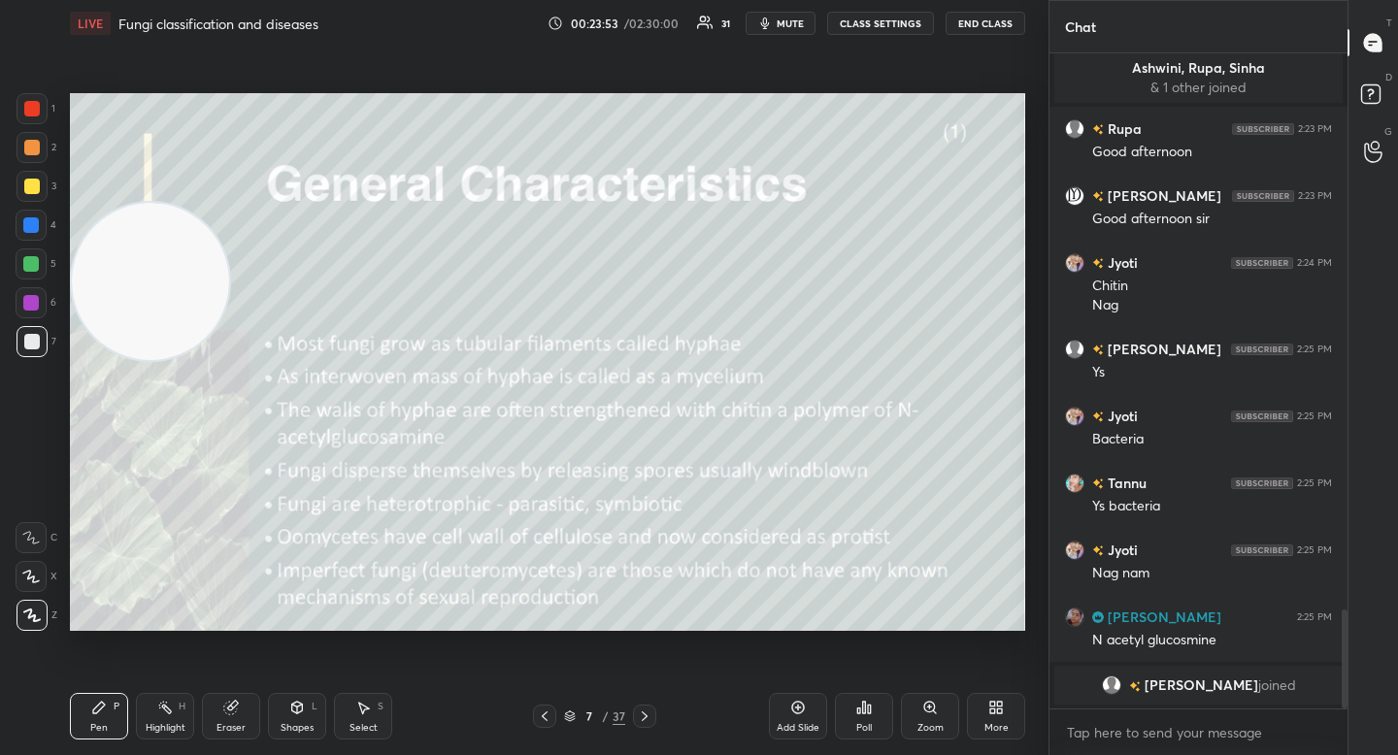
drag, startPoint x: 110, startPoint y: 525, endPoint x: 74, endPoint y: 301, distance: 227.1
click at [72, 299] on video at bounding box center [150, 281] width 157 height 157
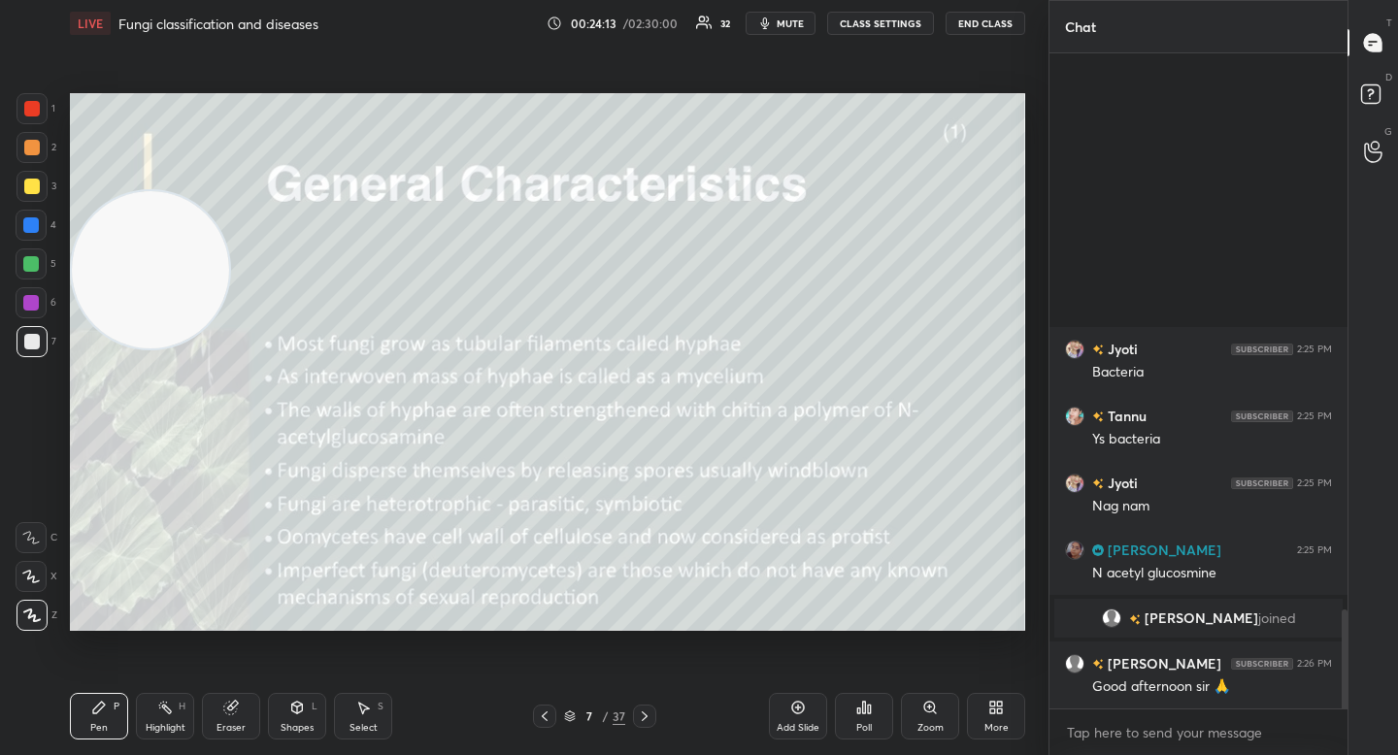
scroll to position [3571, 0]
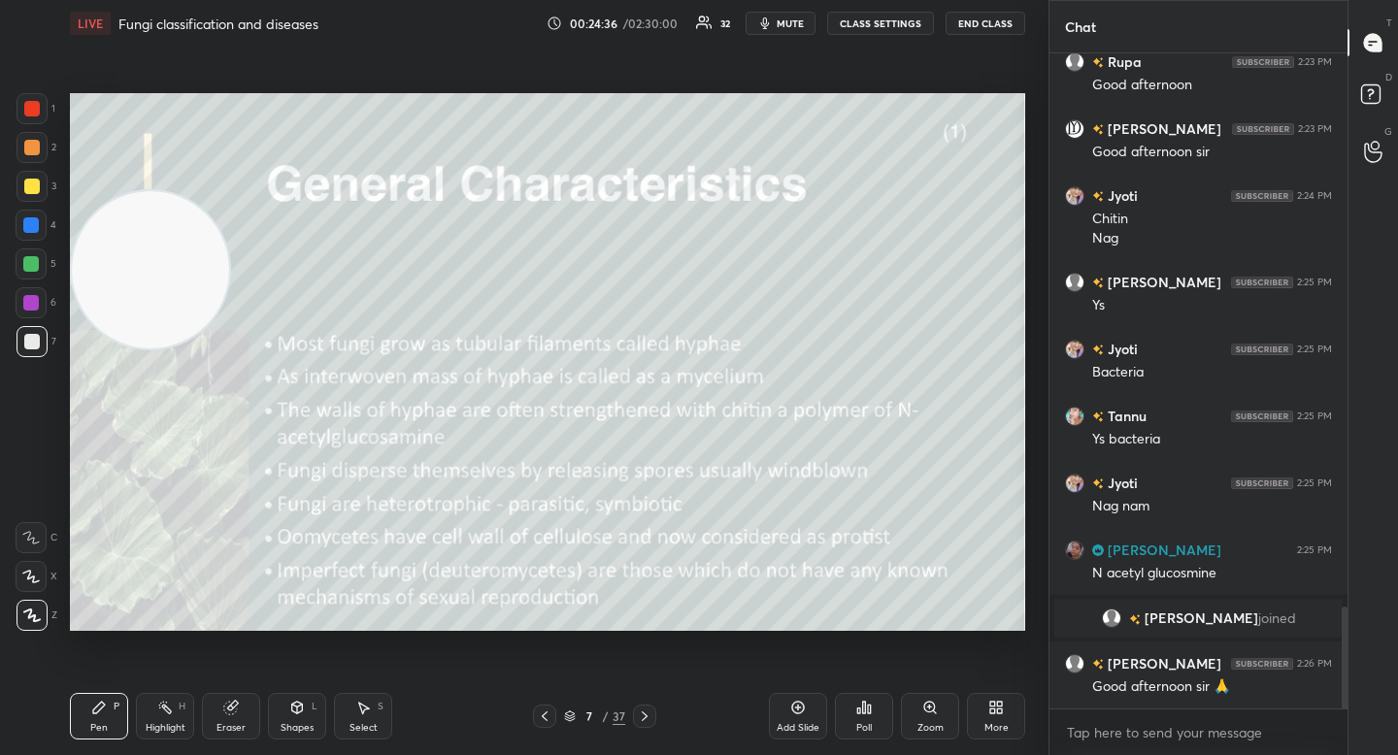
click at [811, 717] on div "Add Slide" at bounding box center [798, 716] width 58 height 47
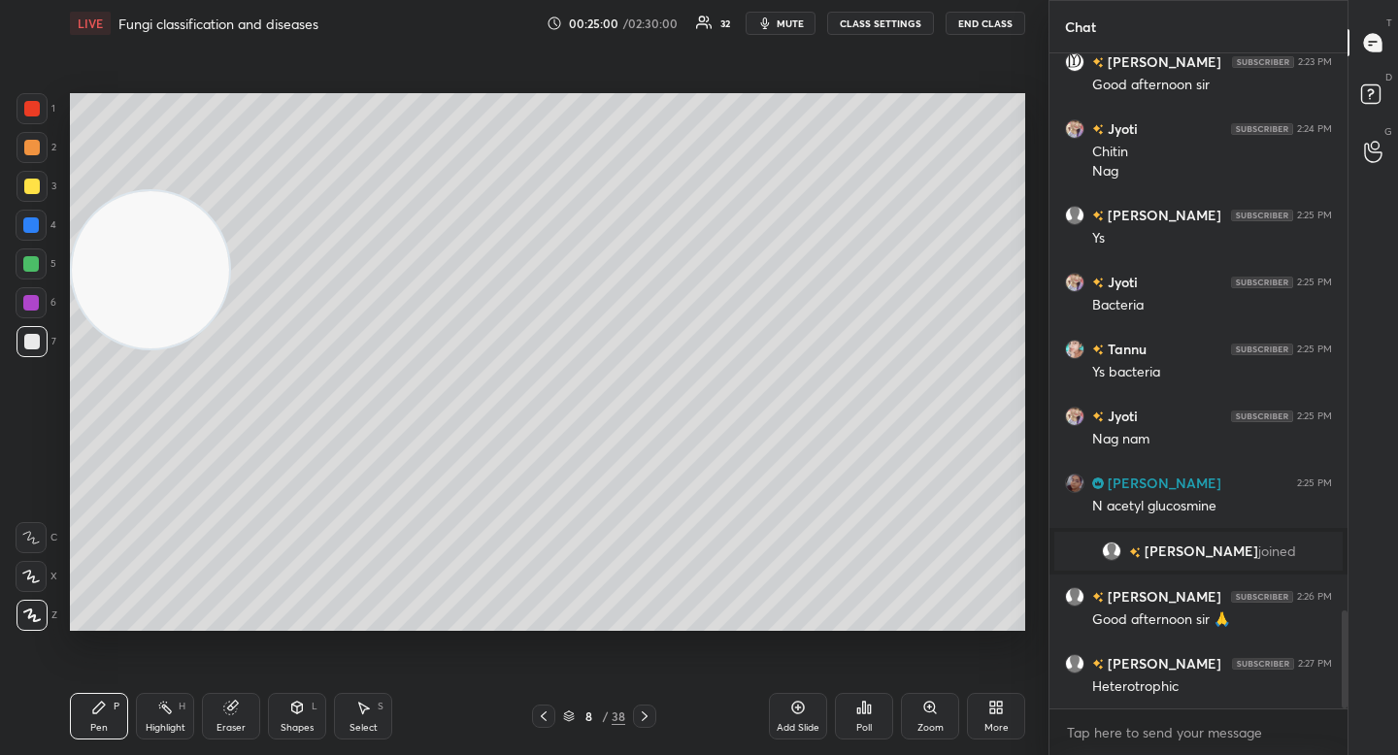
scroll to position [3705, 0]
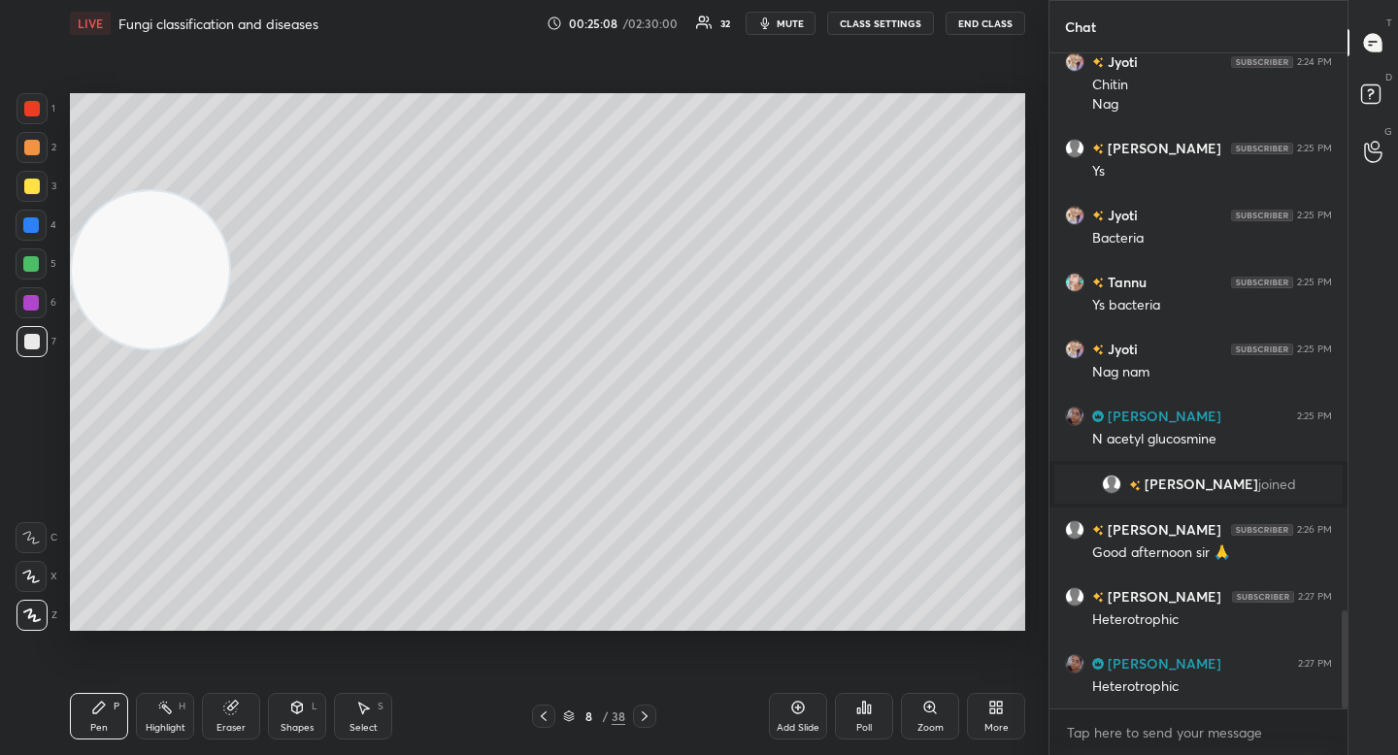
drag, startPoint x: 146, startPoint y: 318, endPoint x: 84, endPoint y: 235, distance: 103.5
click at [146, 321] on video at bounding box center [150, 269] width 157 height 157
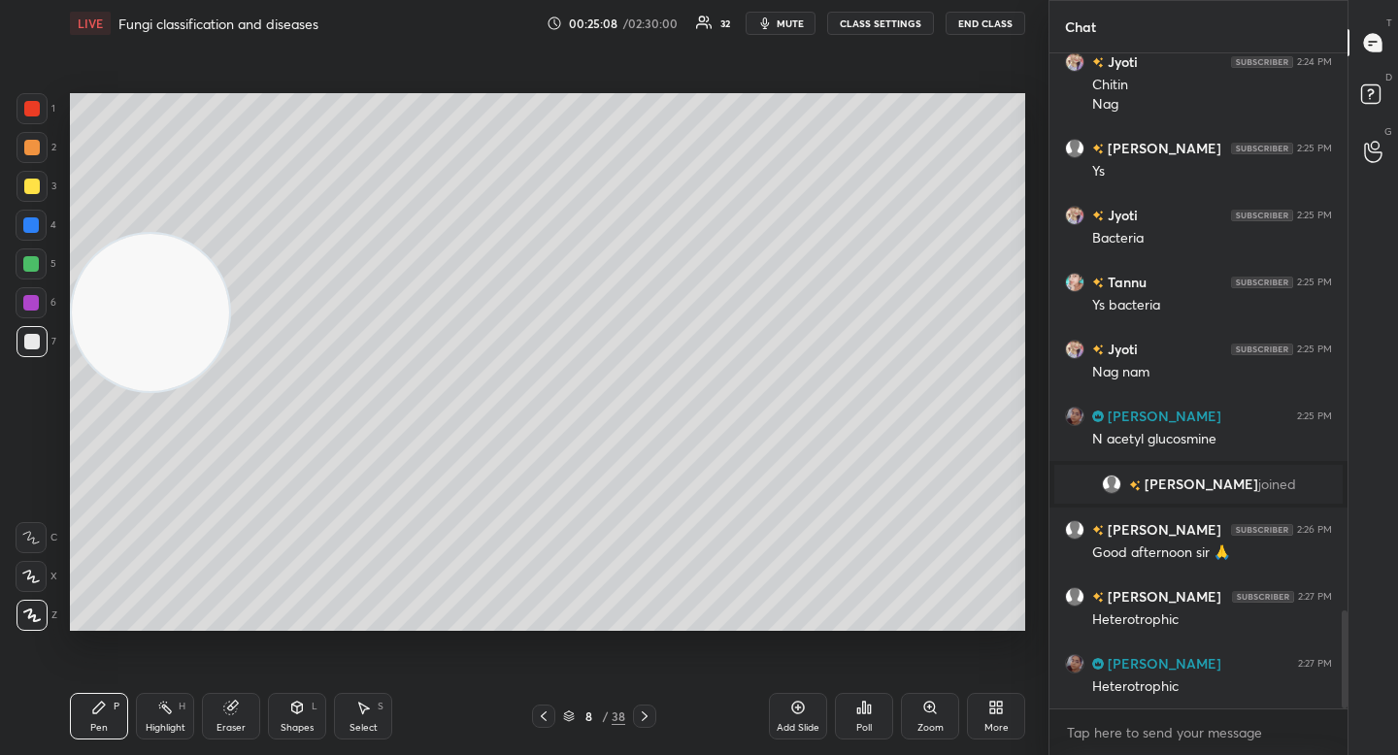
drag, startPoint x: 45, startPoint y: 184, endPoint x: 40, endPoint y: 163, distance: 21.9
click at [41, 181] on div at bounding box center [32, 186] width 31 height 31
click at [38, 156] on div at bounding box center [32, 147] width 31 height 31
drag, startPoint x: 428, startPoint y: 635, endPoint x: 545, endPoint y: 631, distance: 116.6
click at [545, 631] on div "Setting up your live class Poll for secs No correct answer Start poll" at bounding box center [547, 362] width 971 height 631
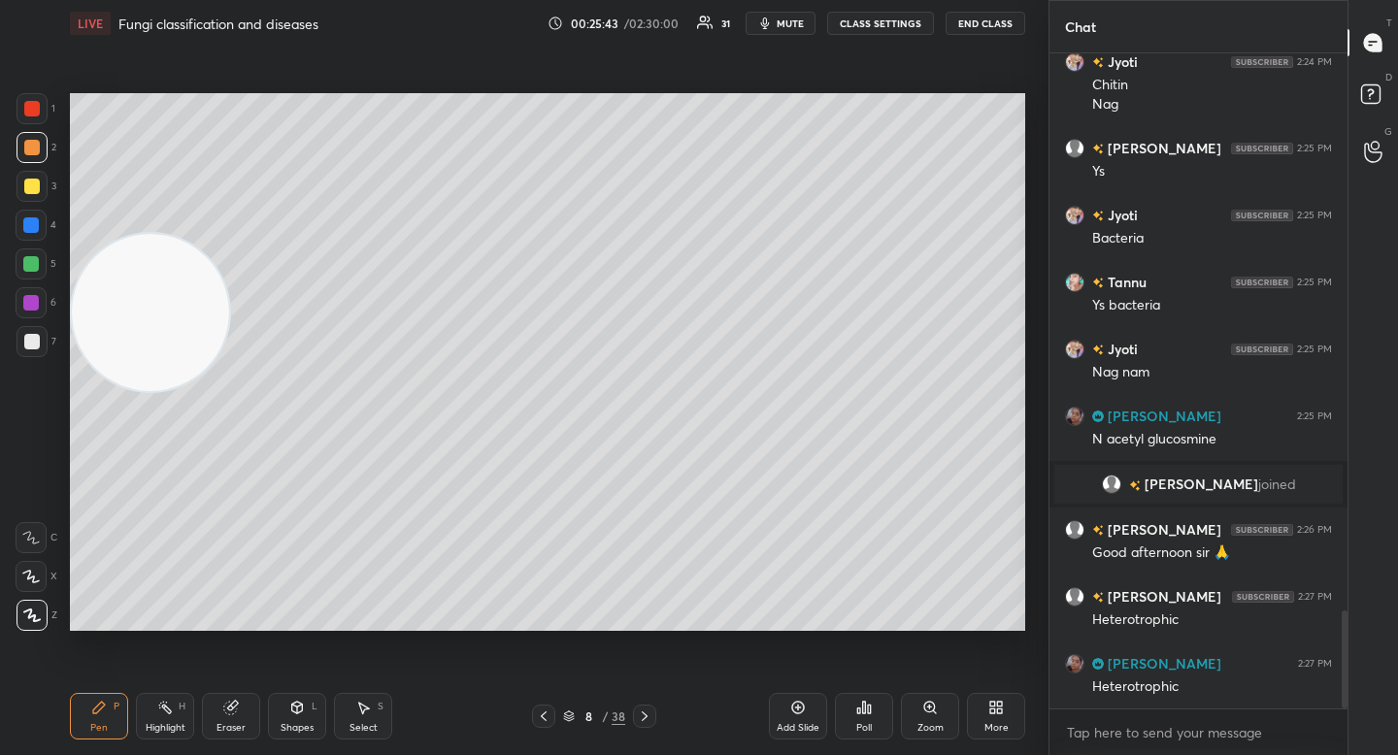
scroll to position [3751, 0]
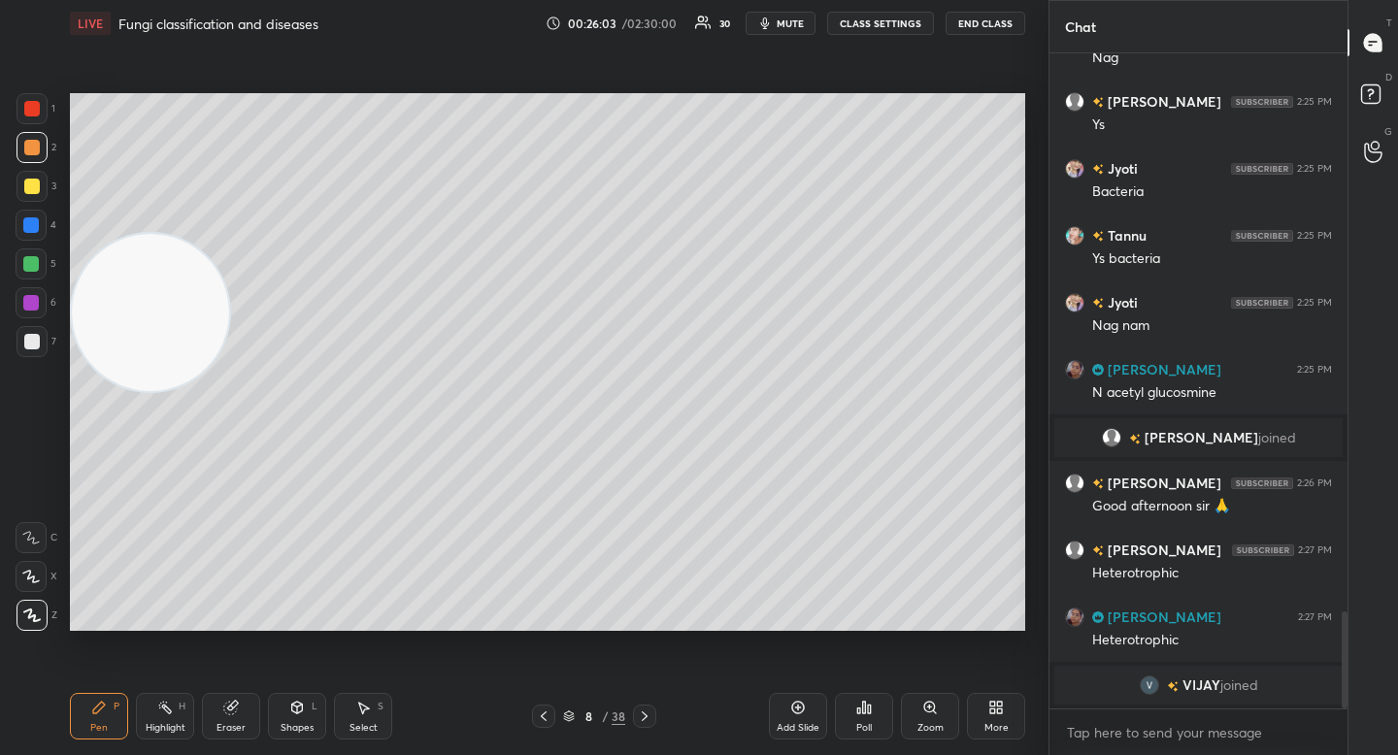
click at [31, 185] on div at bounding box center [32, 187] width 16 height 16
click at [50, 154] on div "2" at bounding box center [37, 147] width 40 height 31
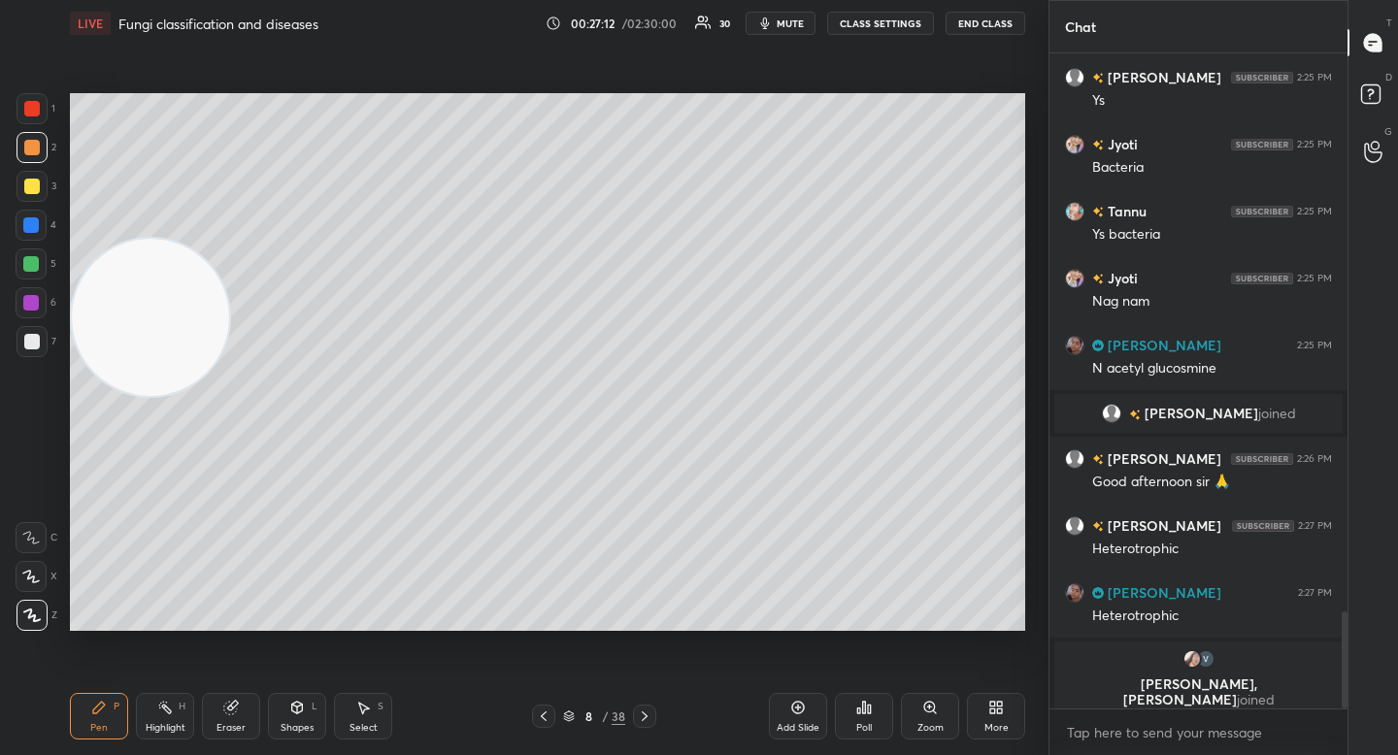
drag, startPoint x: 124, startPoint y: 339, endPoint x: 133, endPoint y: 624, distance: 285.6
click at [138, 636] on div "Setting up your live class Poll for secs No correct answer Start poll" at bounding box center [547, 362] width 971 height 631
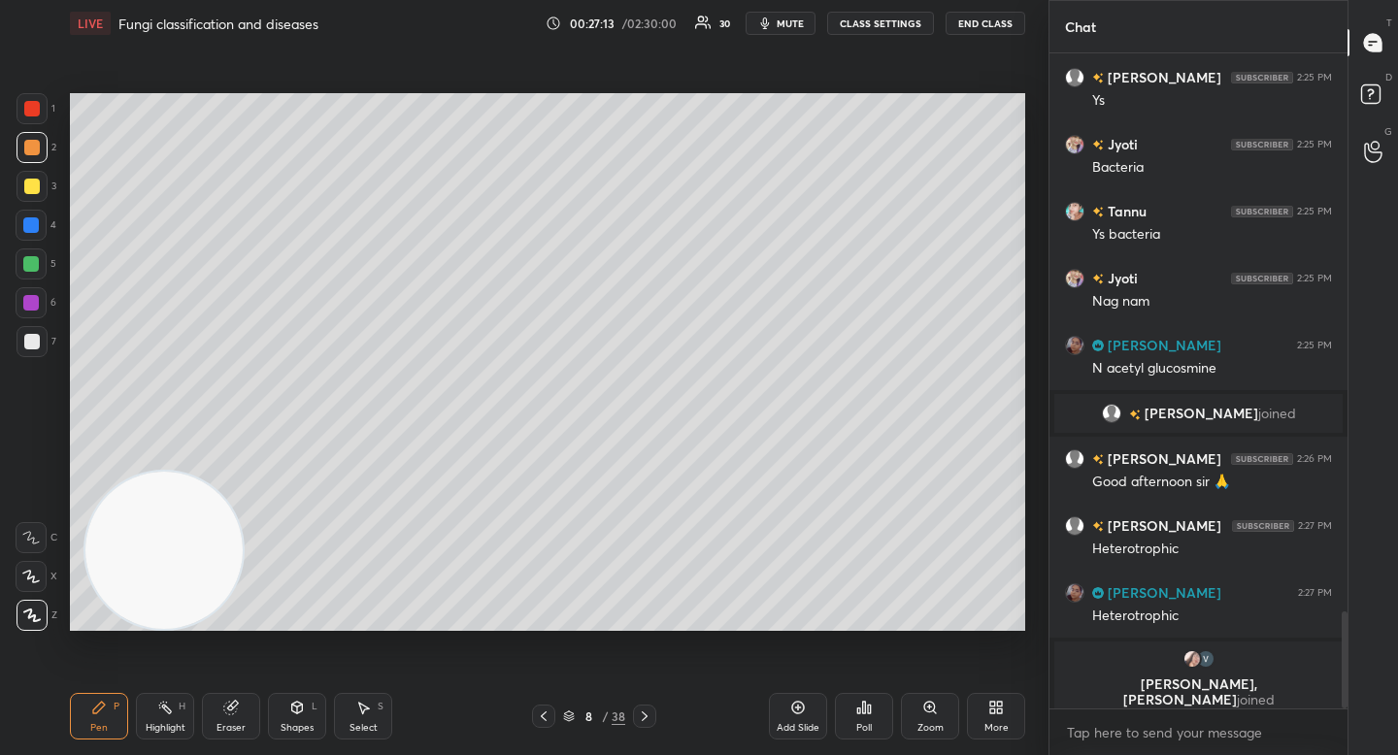
click at [24, 216] on div at bounding box center [31, 225] width 31 height 31
drag, startPoint x: 214, startPoint y: 529, endPoint x: 236, endPoint y: 223, distance: 306.6
click at [214, 459] on video at bounding box center [158, 537] width 157 height 157
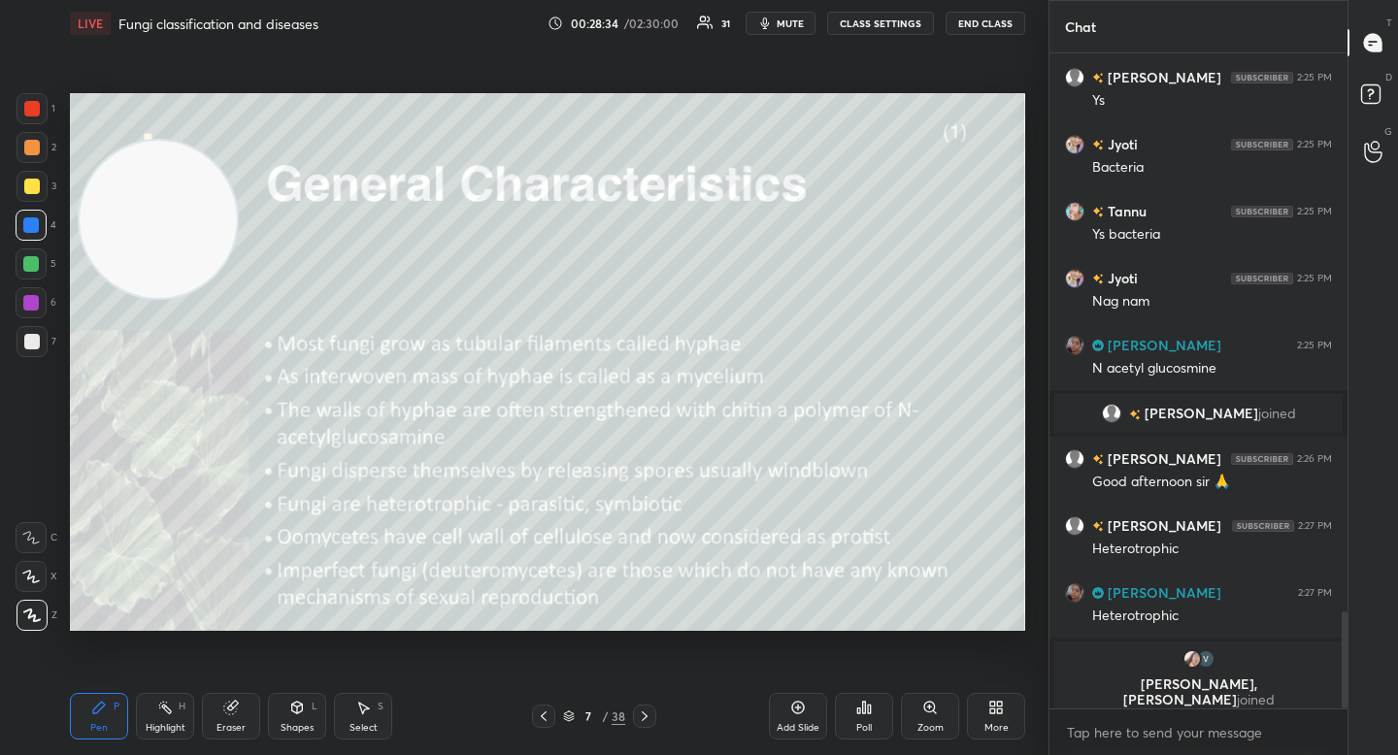
drag, startPoint x: 23, startPoint y: 168, endPoint x: 25, endPoint y: 158, distance: 9.9
click at [23, 168] on div "2" at bounding box center [37, 151] width 40 height 39
click at [28, 156] on div at bounding box center [32, 147] width 31 height 31
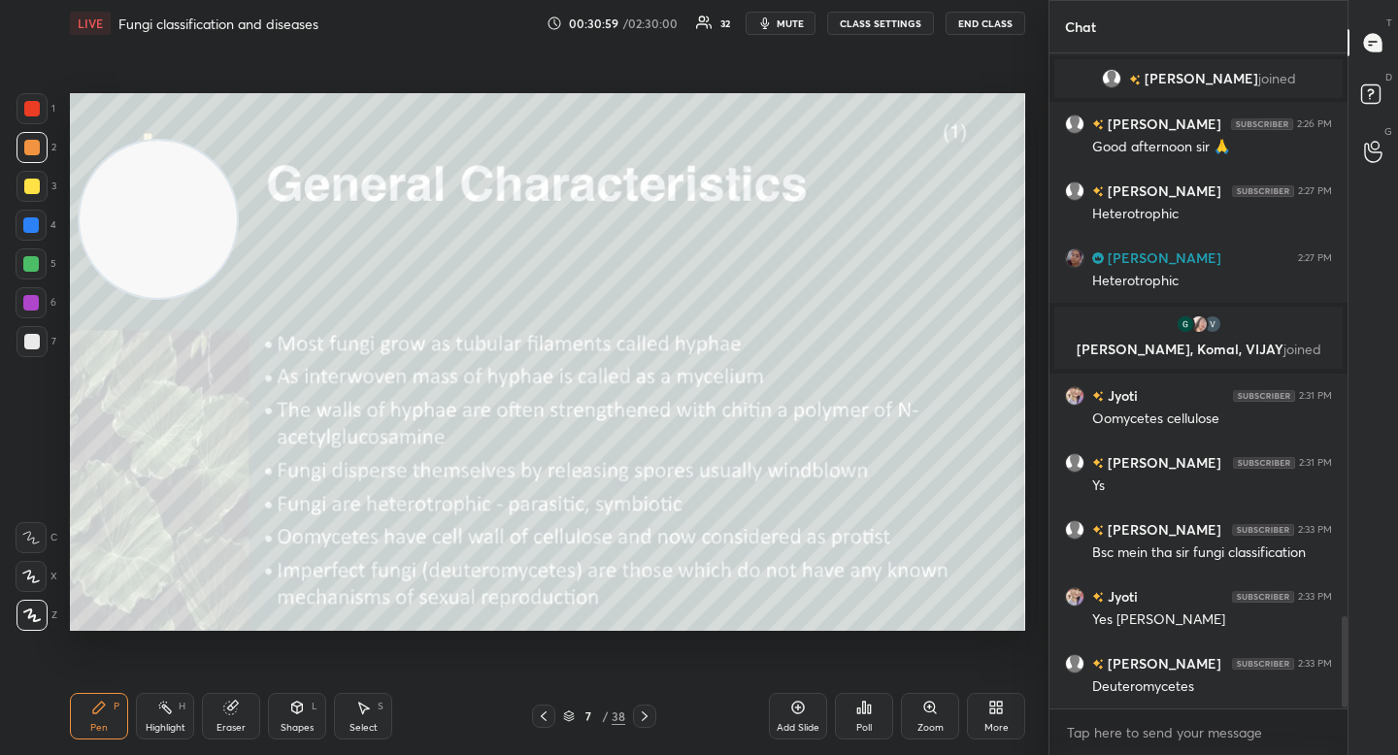
scroll to position [4067, 0]
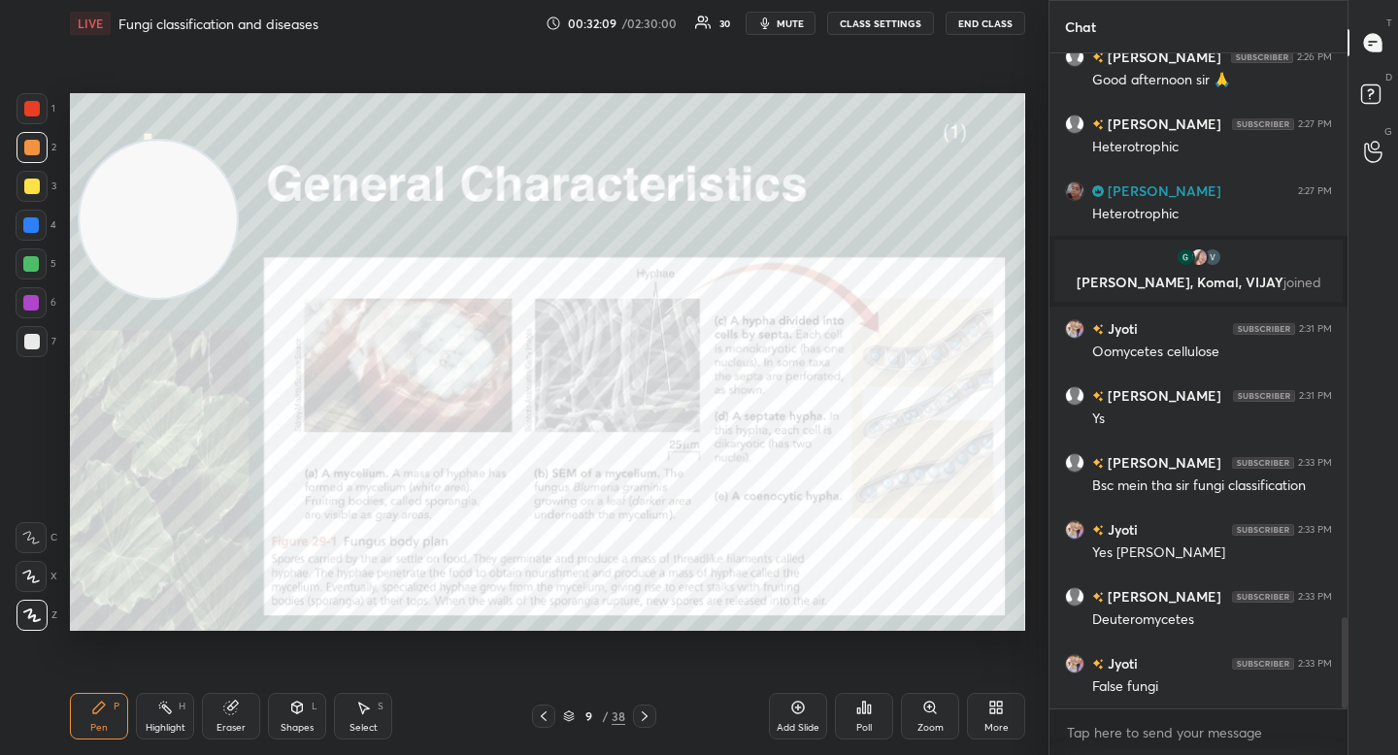
click at [926, 712] on icon at bounding box center [929, 707] width 11 height 11
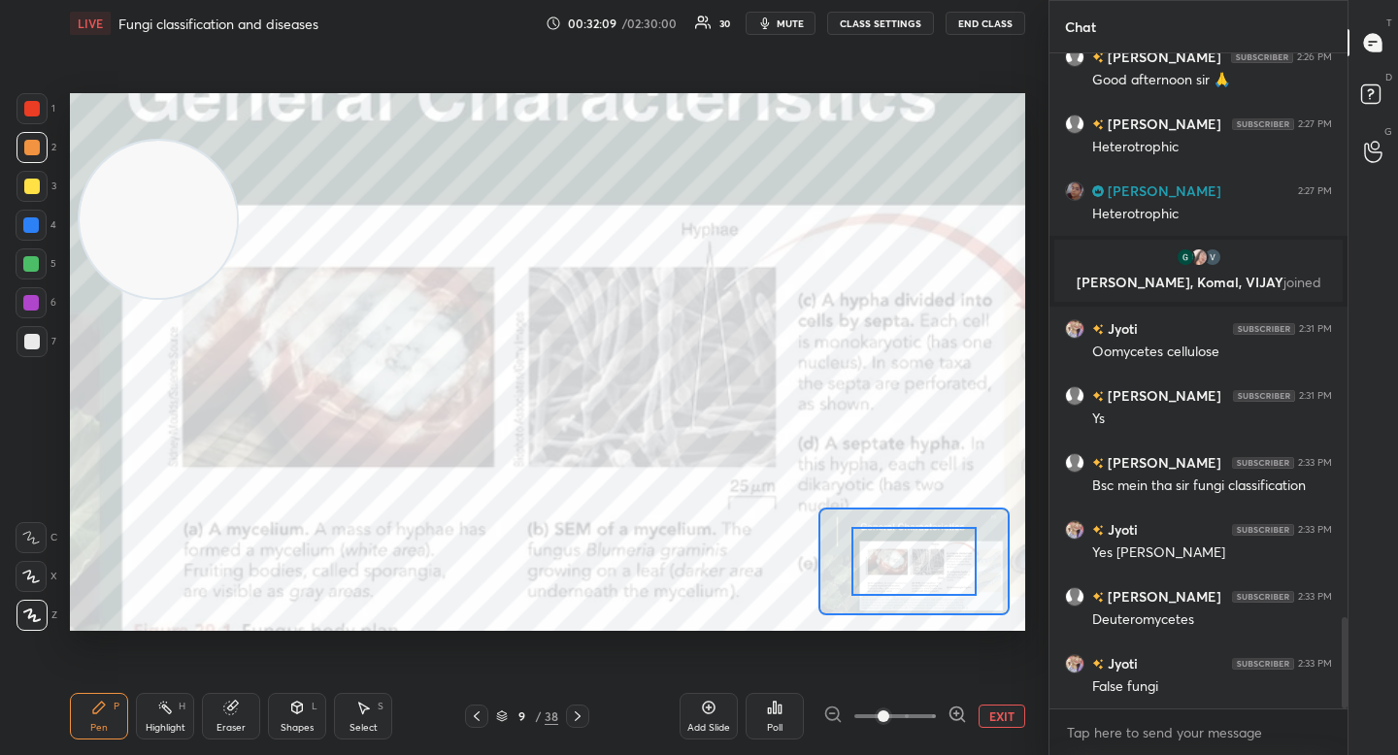
click at [948, 712] on icon at bounding box center [957, 714] width 19 height 19
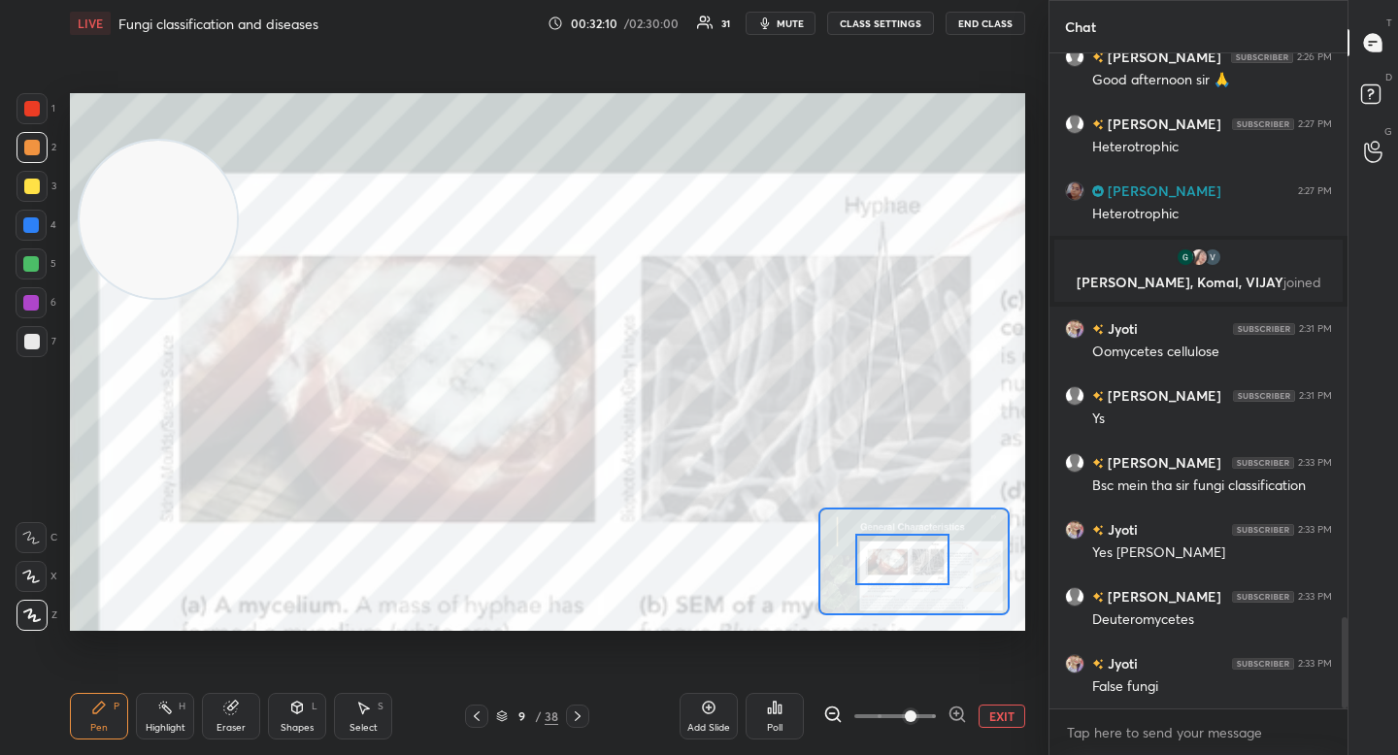
drag, startPoint x: 922, startPoint y: 571, endPoint x: 907, endPoint y: 571, distance: 15.5
click at [908, 571] on div at bounding box center [901, 559] width 93 height 51
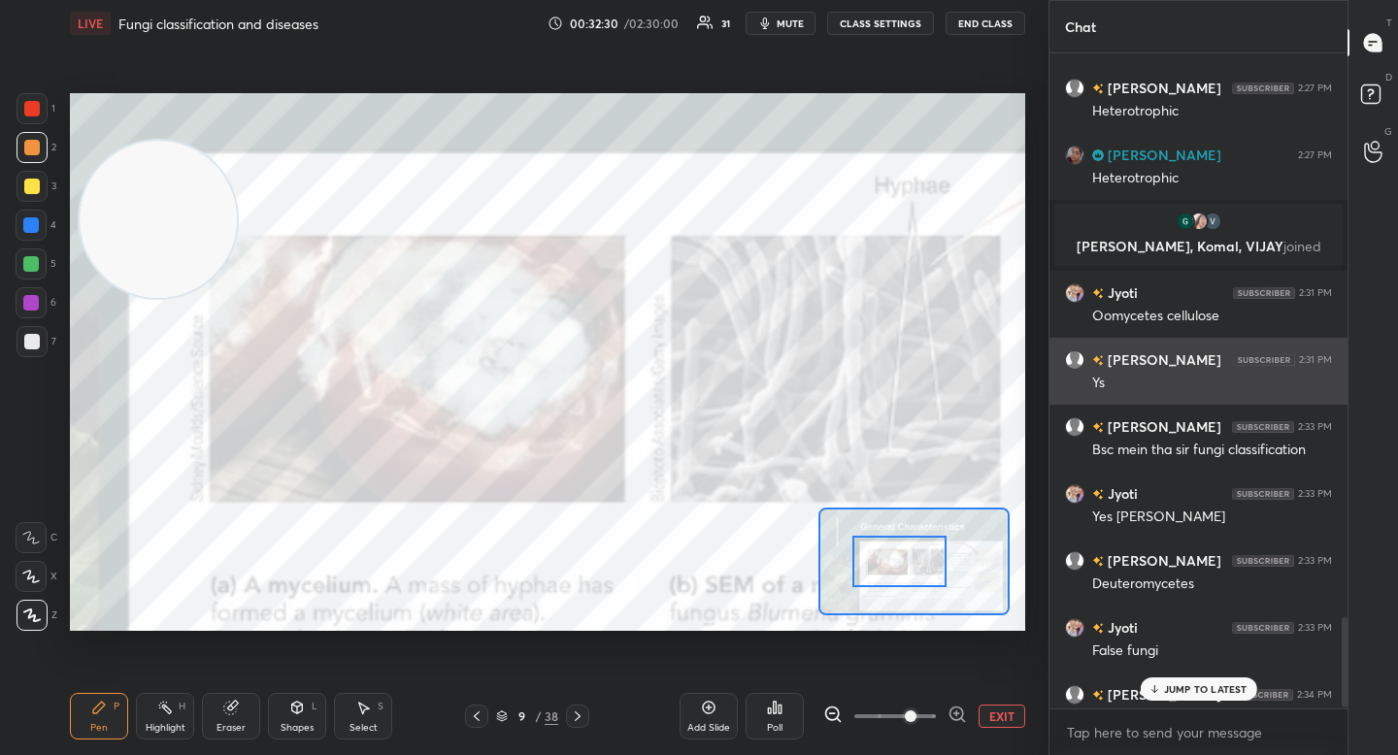
scroll to position [4282, 0]
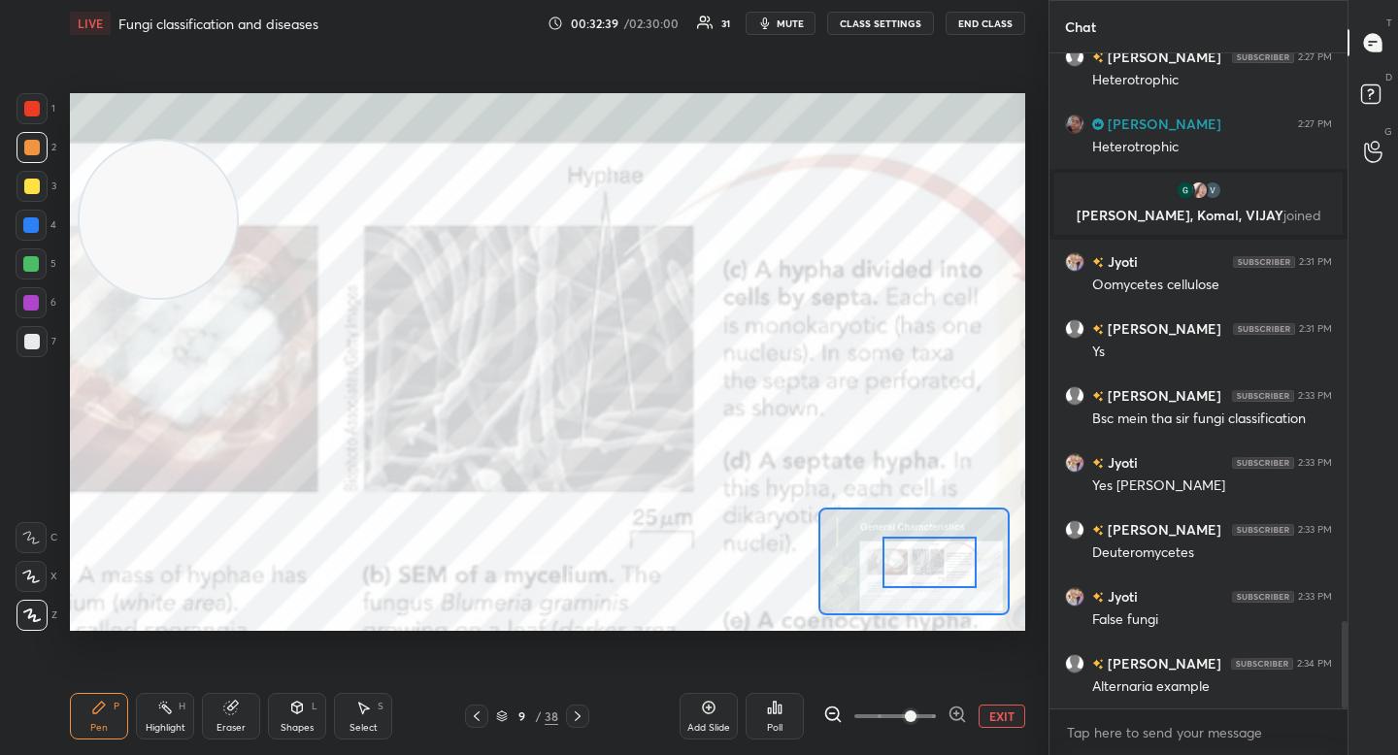
drag, startPoint x: 909, startPoint y: 557, endPoint x: 938, endPoint y: 558, distance: 29.1
click at [939, 558] on div at bounding box center [928, 562] width 93 height 51
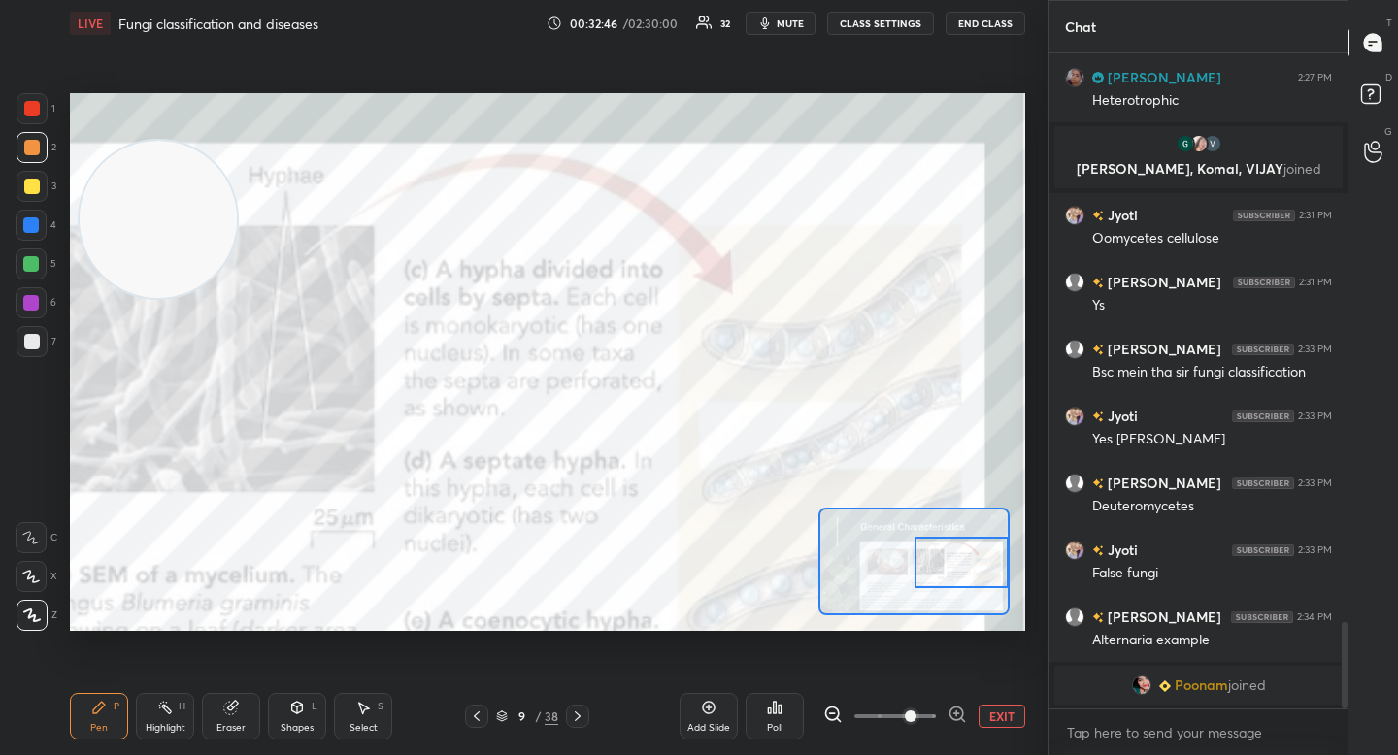
drag, startPoint x: 920, startPoint y: 556, endPoint x: 957, endPoint y: 556, distance: 36.9
click at [957, 556] on div at bounding box center [961, 562] width 93 height 51
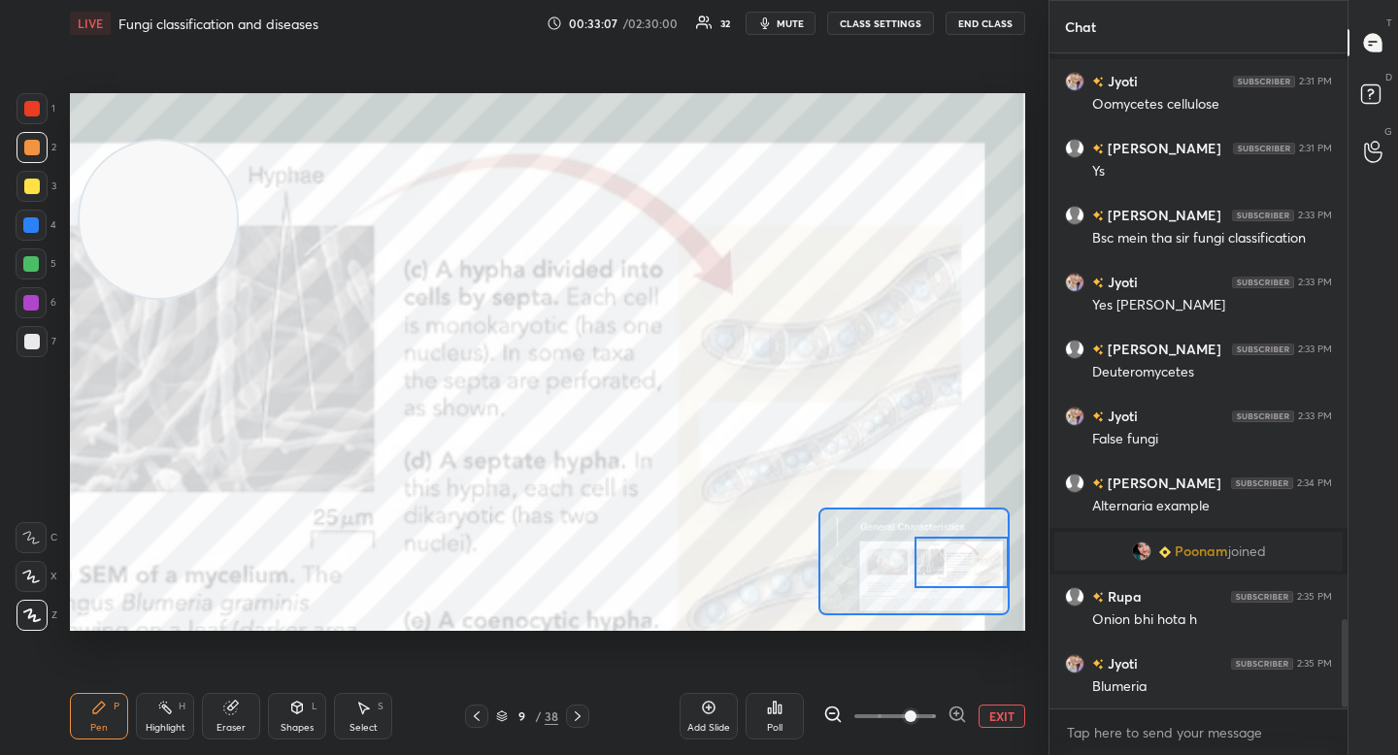
scroll to position [4194, 0]
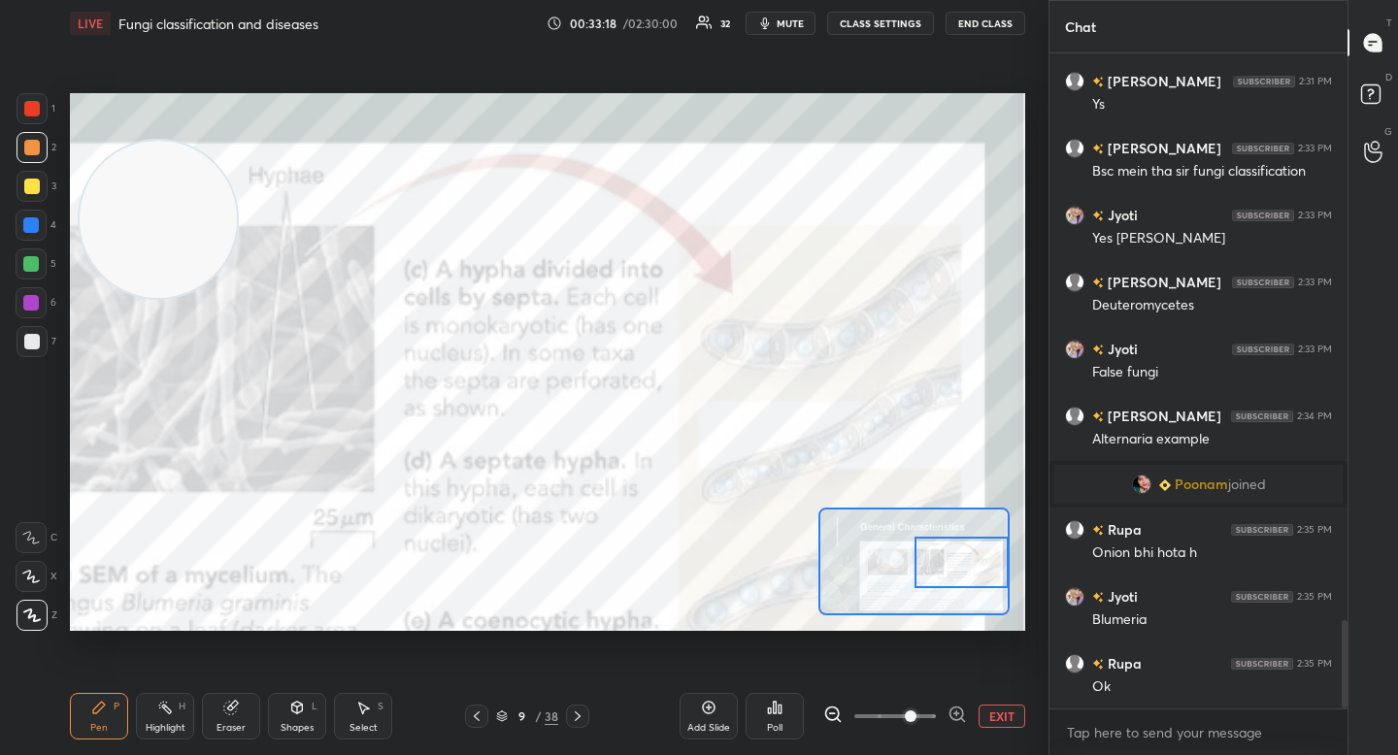
drag, startPoint x: 223, startPoint y: 701, endPoint x: 224, endPoint y: 688, distance: 12.7
click at [221, 704] on div "Eraser" at bounding box center [231, 716] width 58 height 47
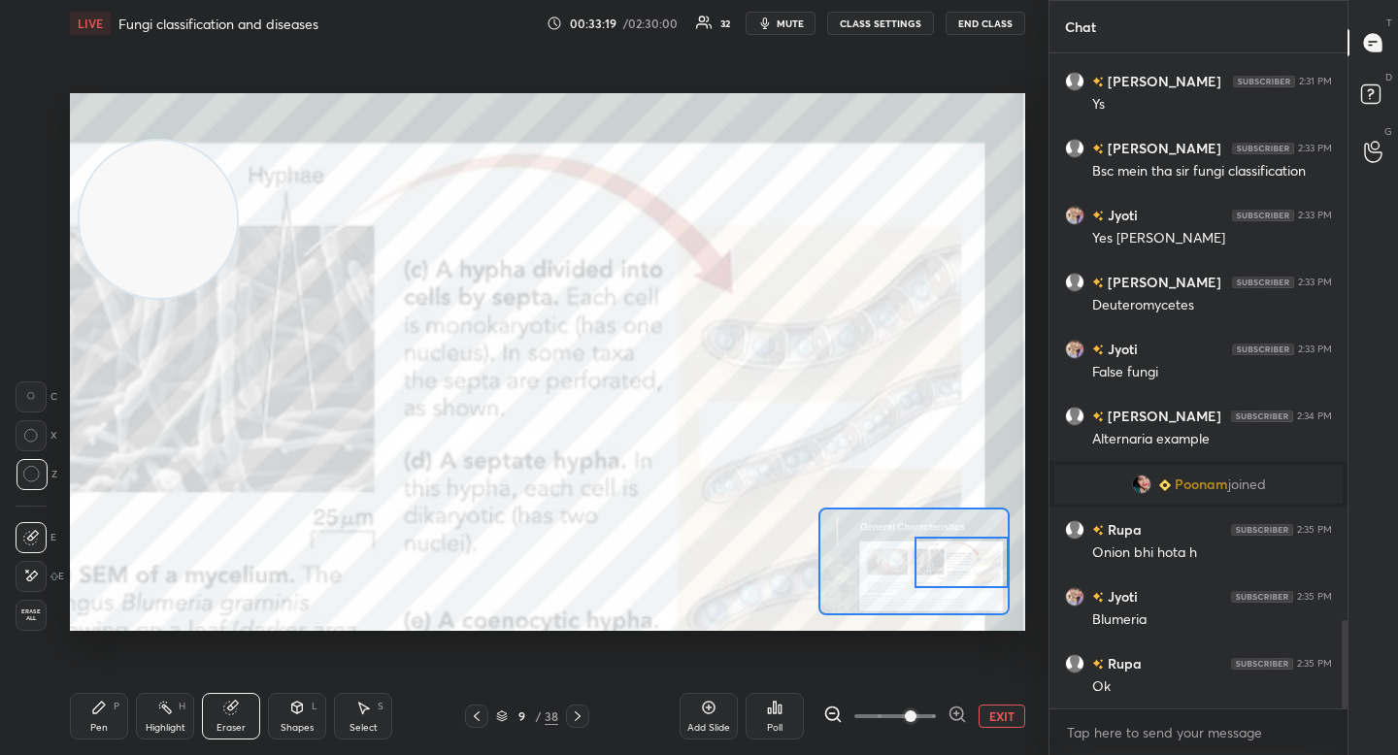
scroll to position [4213, 0]
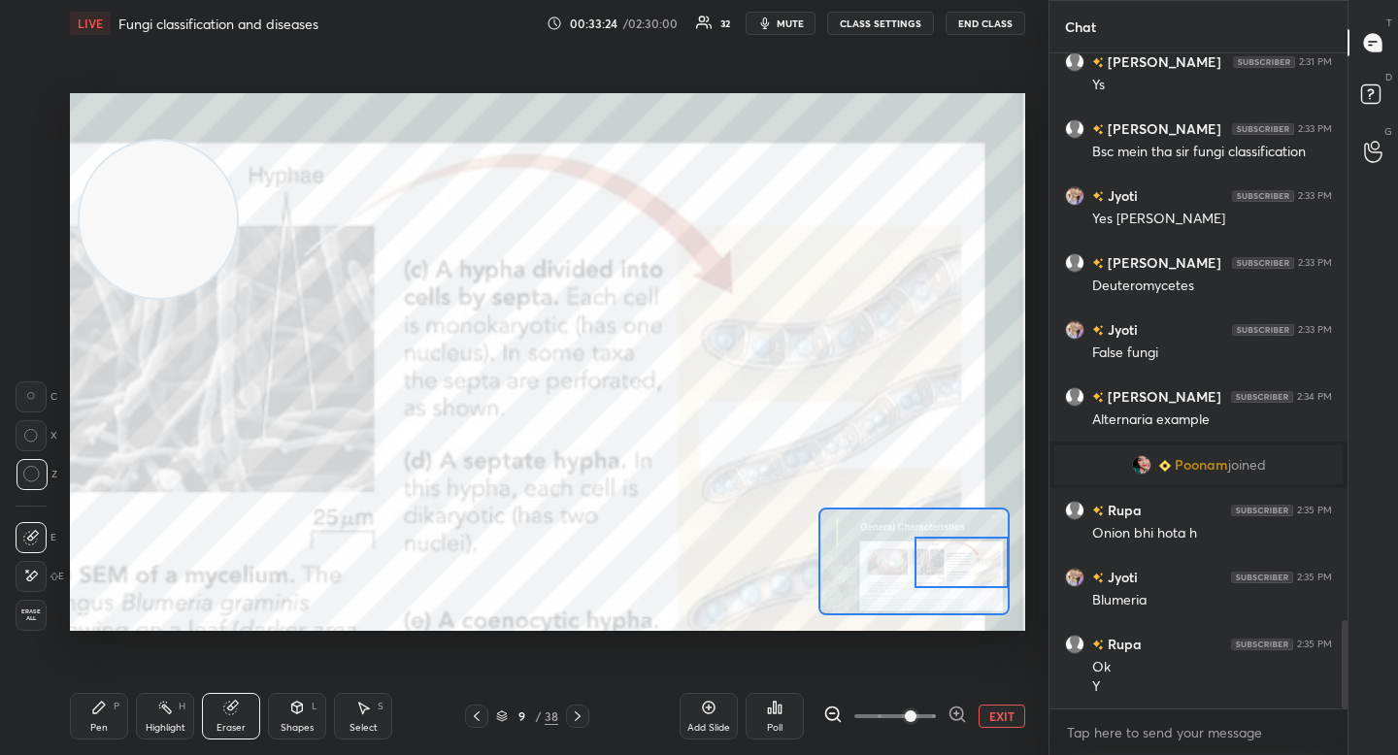
click at [958, 706] on icon at bounding box center [957, 714] width 19 height 19
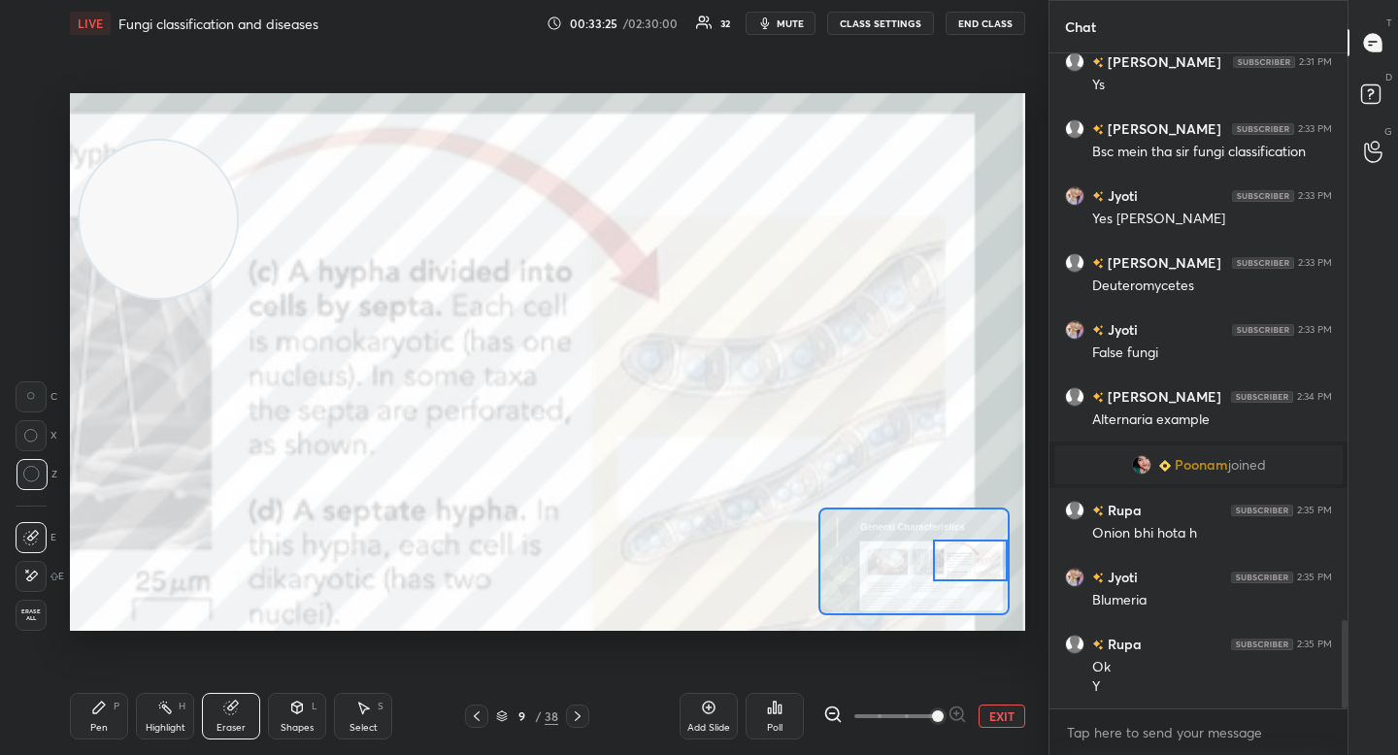
drag, startPoint x: 946, startPoint y: 566, endPoint x: 965, endPoint y: 565, distance: 19.4
click at [967, 565] on div at bounding box center [970, 561] width 75 height 42
click at [90, 728] on div "Pen" at bounding box center [98, 728] width 17 height 10
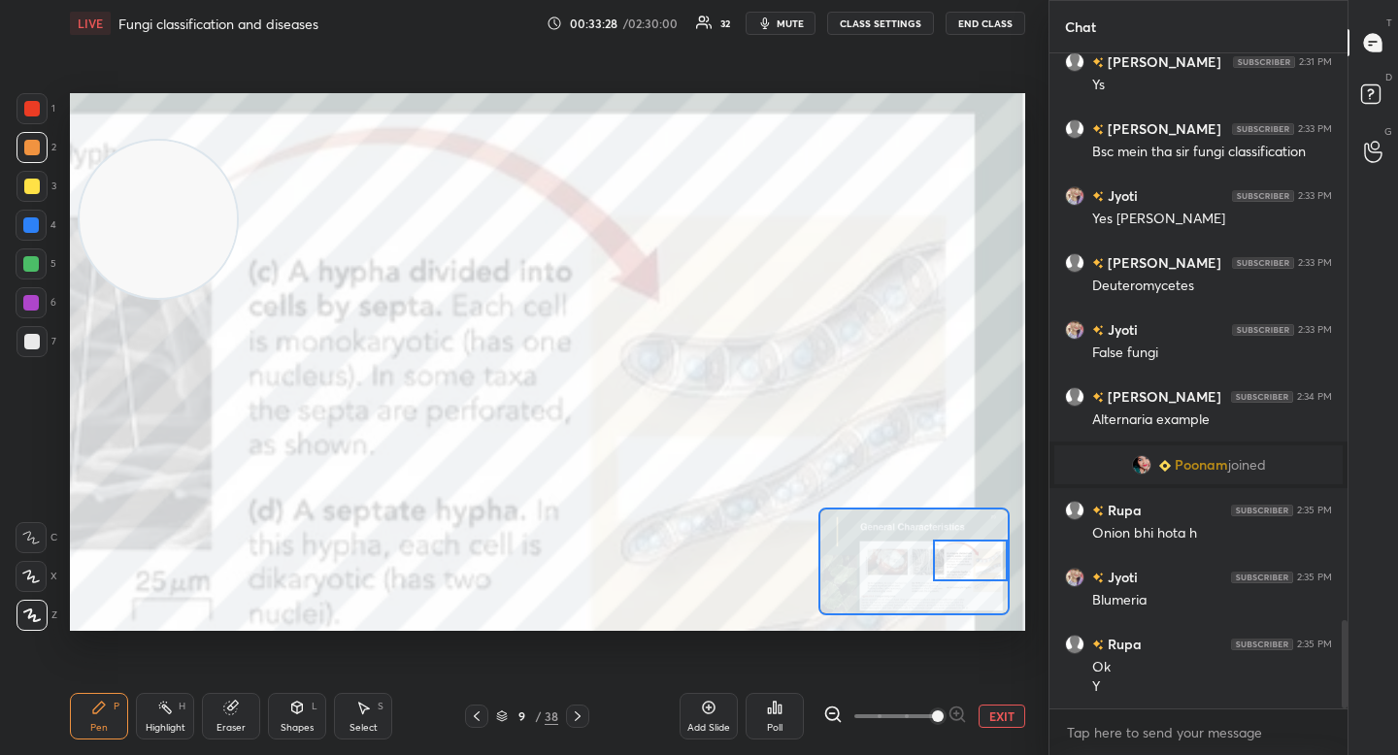
click at [37, 226] on div at bounding box center [31, 225] width 16 height 16
drag, startPoint x: 83, startPoint y: 529, endPoint x: 93, endPoint y: 508, distance: 23.5
click at [83, 298] on video at bounding box center [158, 219] width 157 height 157
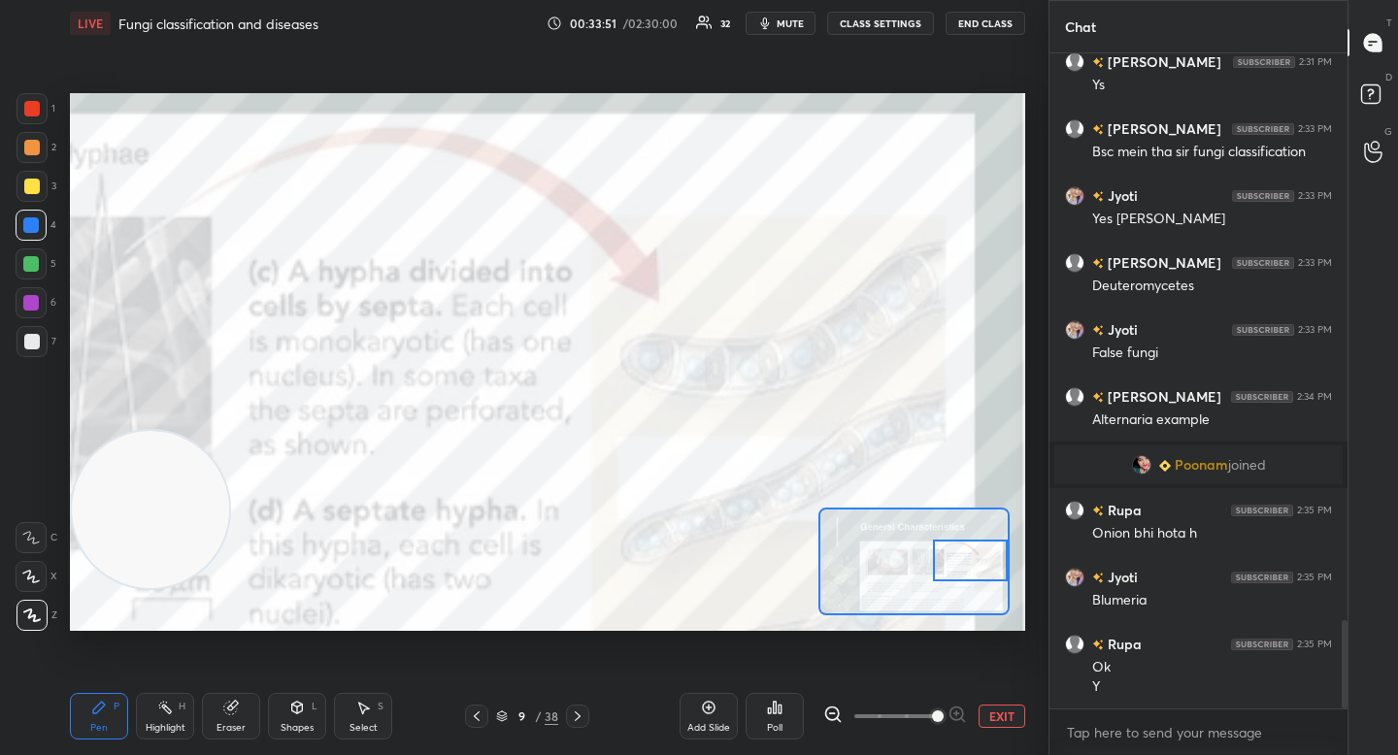
scroll to position [4280, 0]
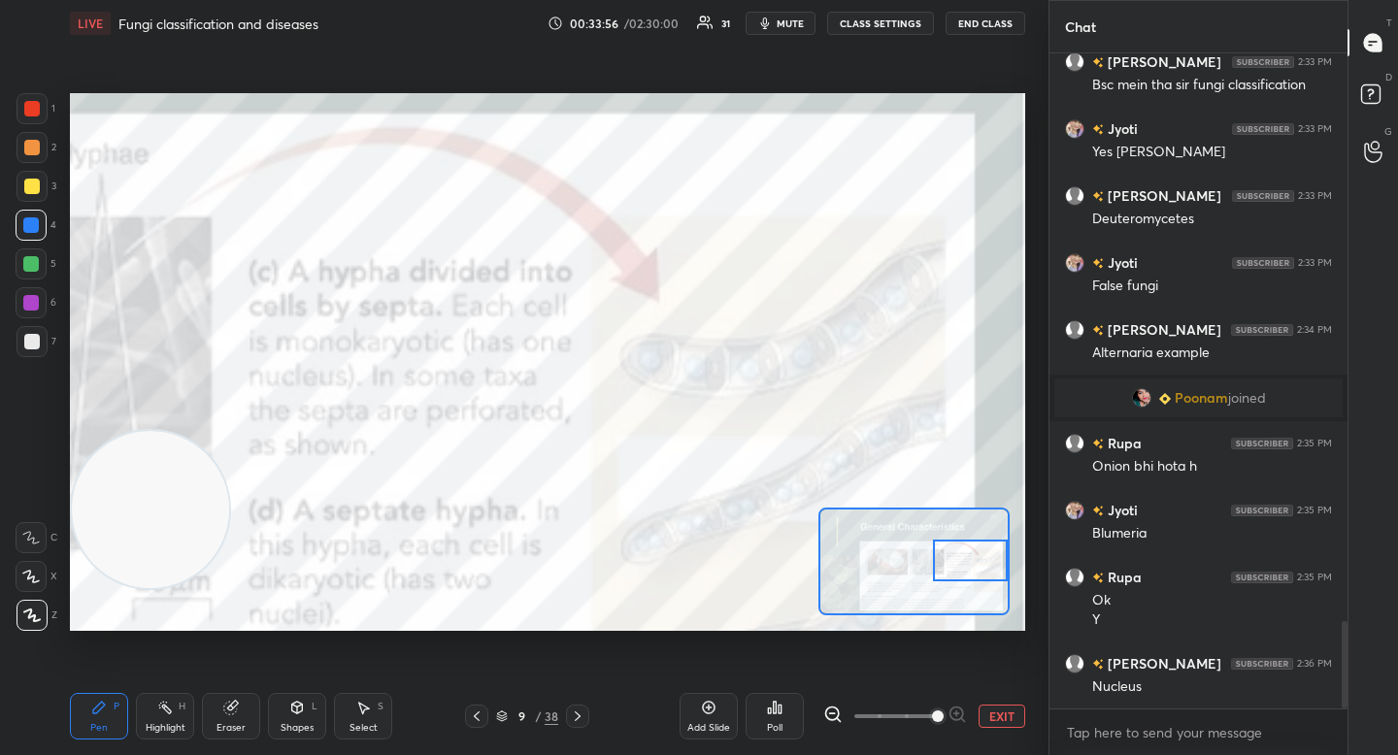
click at [20, 146] on div at bounding box center [32, 147] width 31 height 31
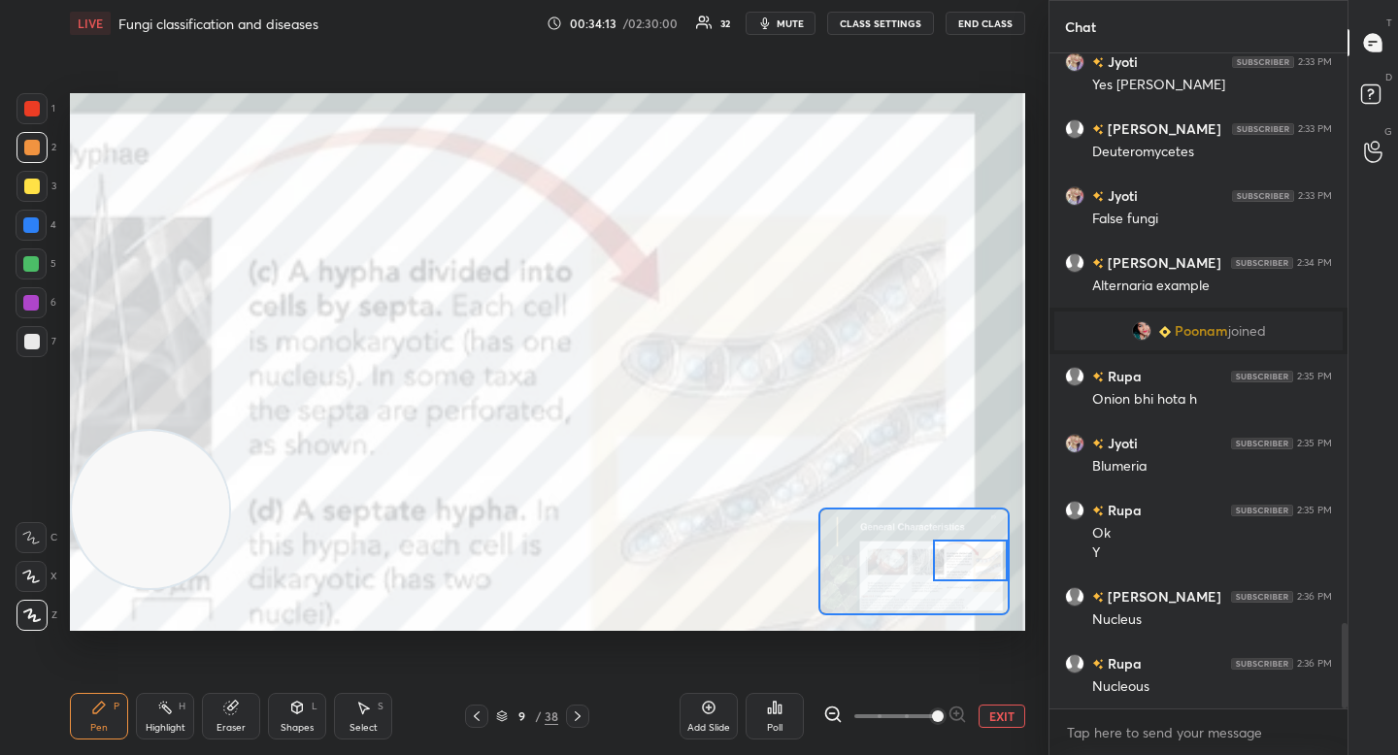
scroll to position [4367, 0]
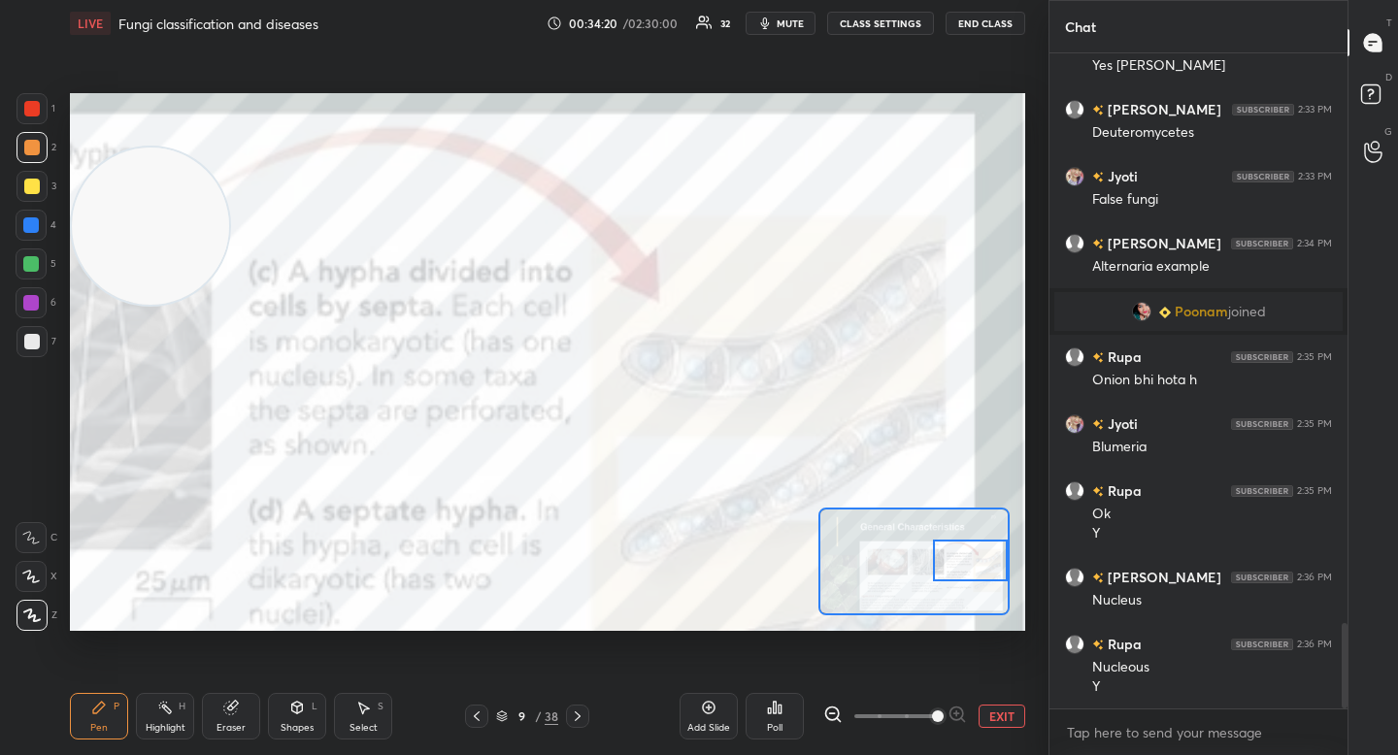
drag, startPoint x: 137, startPoint y: 486, endPoint x: 118, endPoint y: 234, distance: 253.1
click at [118, 243] on video at bounding box center [150, 226] width 157 height 157
drag, startPoint x: 110, startPoint y: 194, endPoint x: 102, endPoint y: 134, distance: 60.7
click at [100, 161] on video at bounding box center [150, 225] width 157 height 157
click at [32, 231] on div at bounding box center [31, 225] width 16 height 16
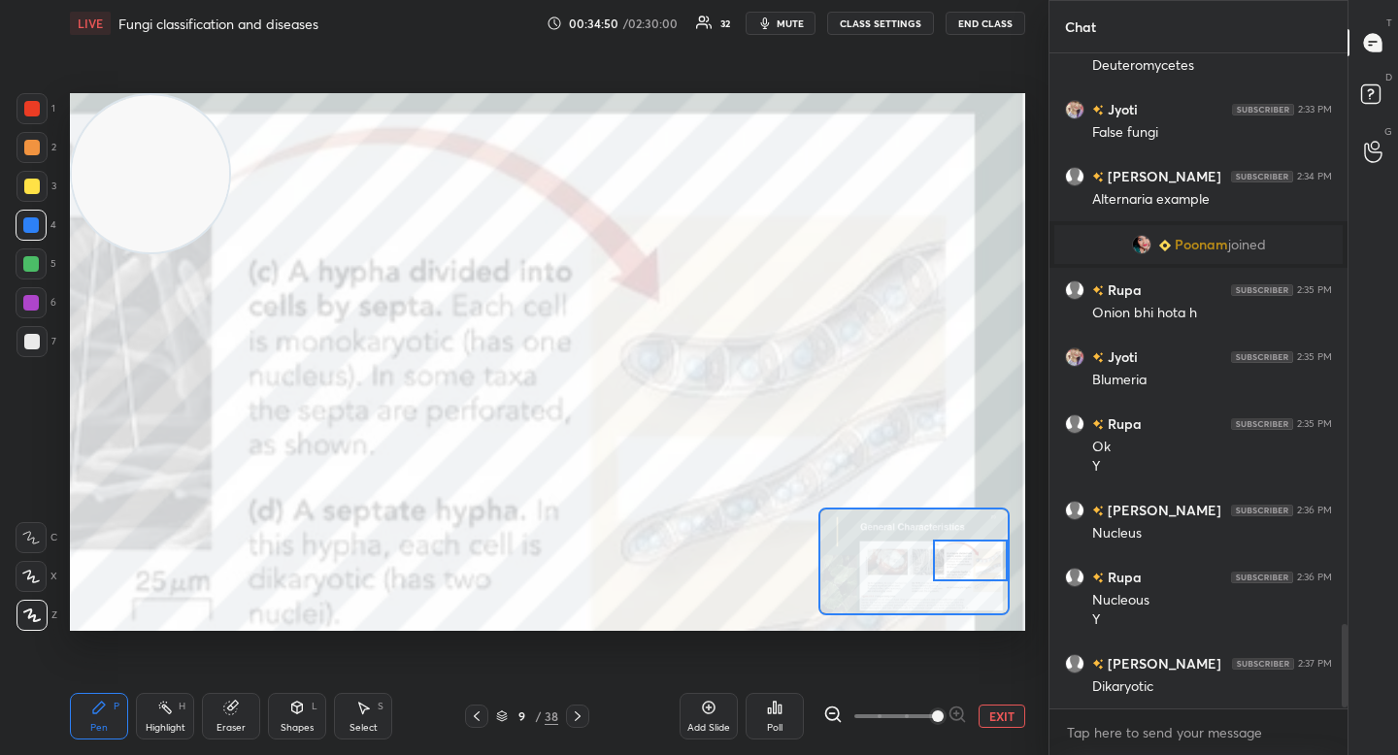
scroll to position [4480, 0]
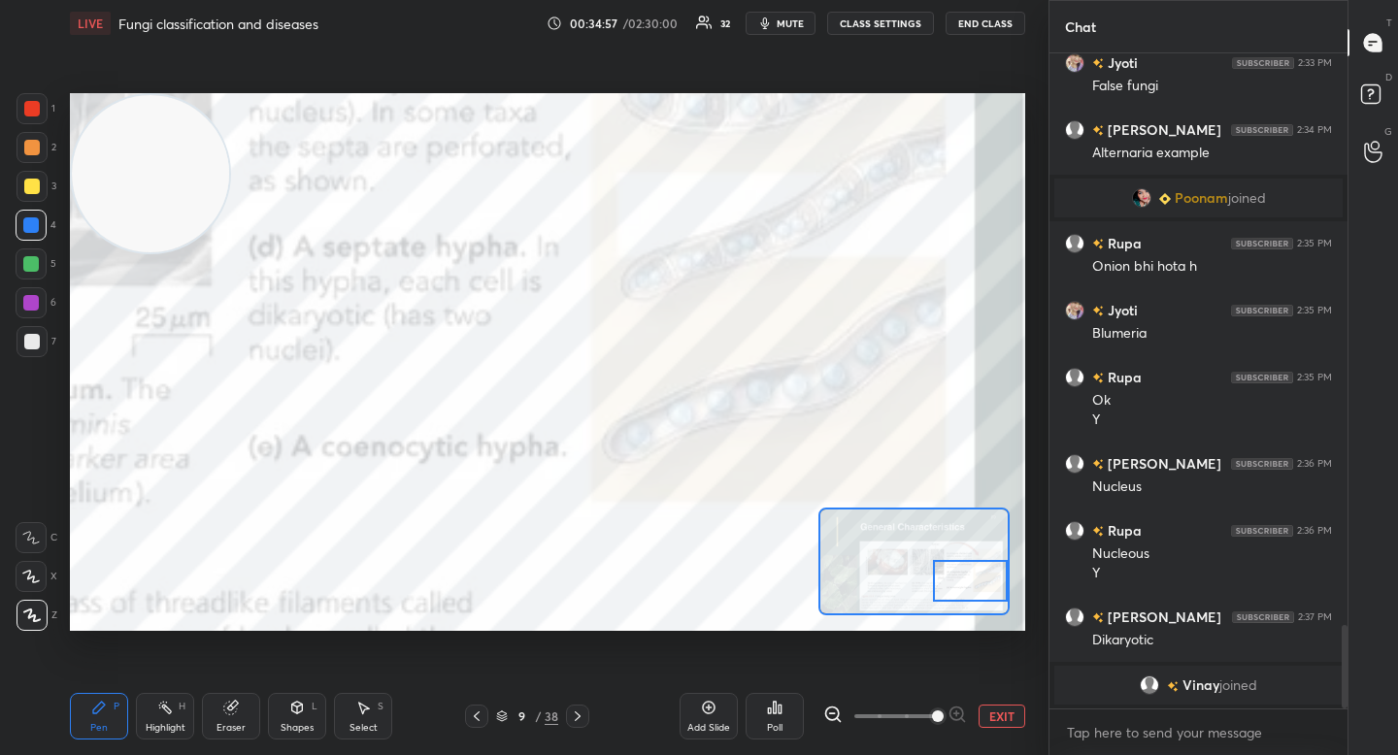
drag, startPoint x: 948, startPoint y: 564, endPoint x: 952, endPoint y: 585, distance: 21.9
click at [952, 585] on div at bounding box center [970, 581] width 75 height 42
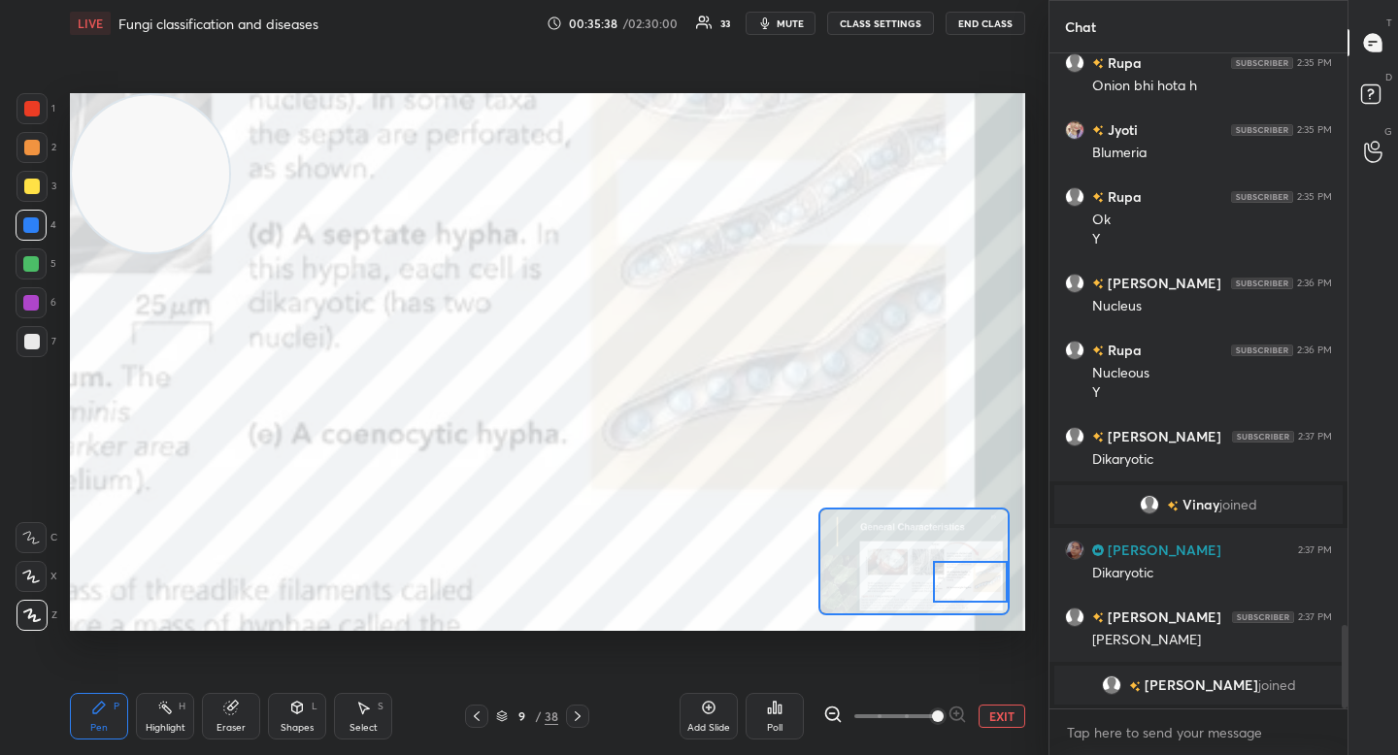
scroll to position [4507, 0]
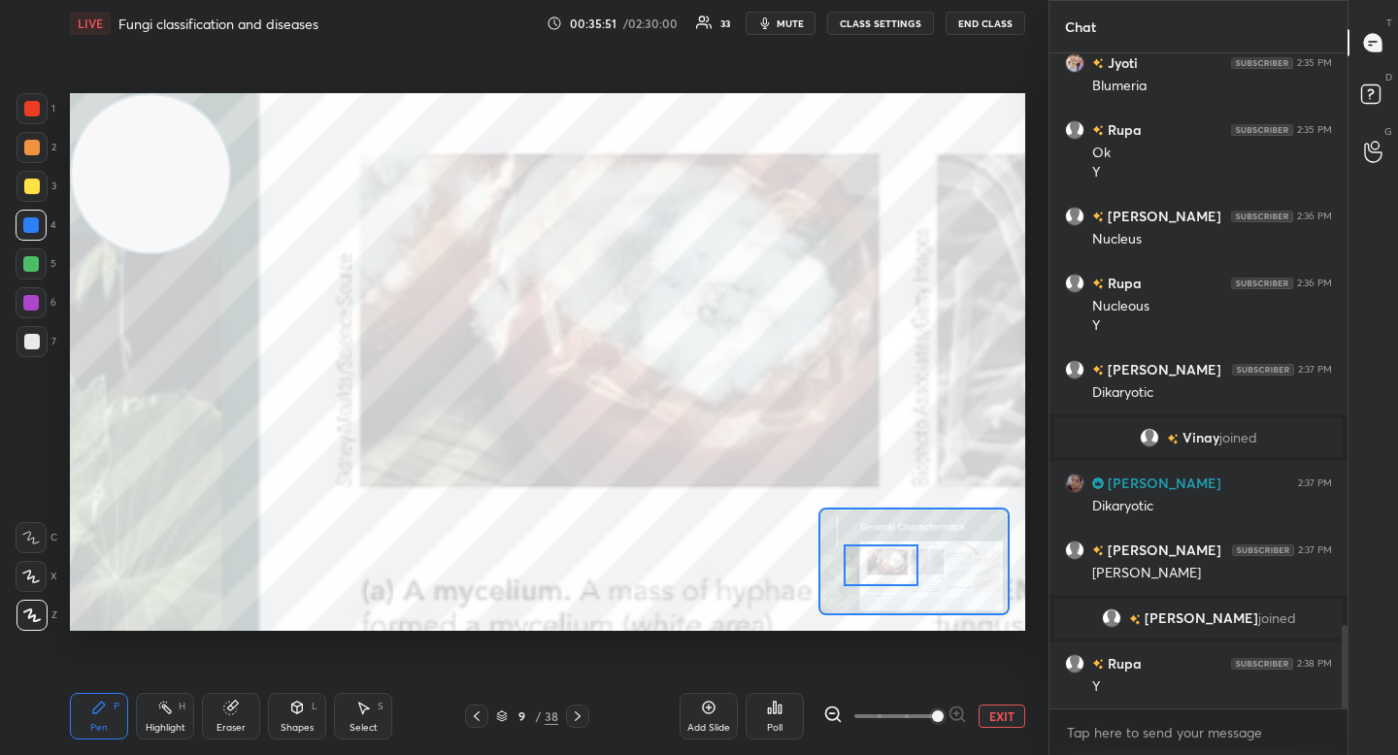
drag, startPoint x: 939, startPoint y: 577, endPoint x: 856, endPoint y: 558, distance: 84.6
click at [856, 558] on div at bounding box center [881, 566] width 75 height 42
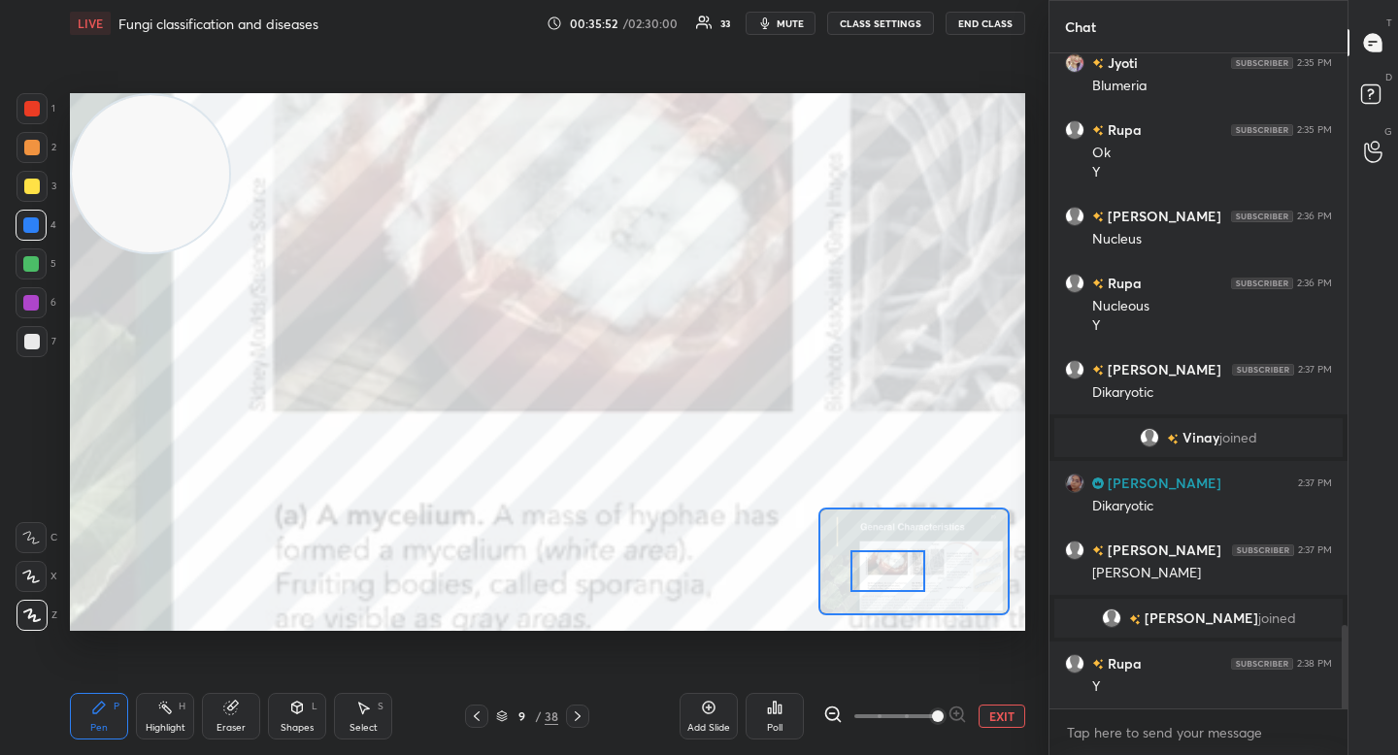
click at [873, 568] on div at bounding box center [887, 571] width 75 height 42
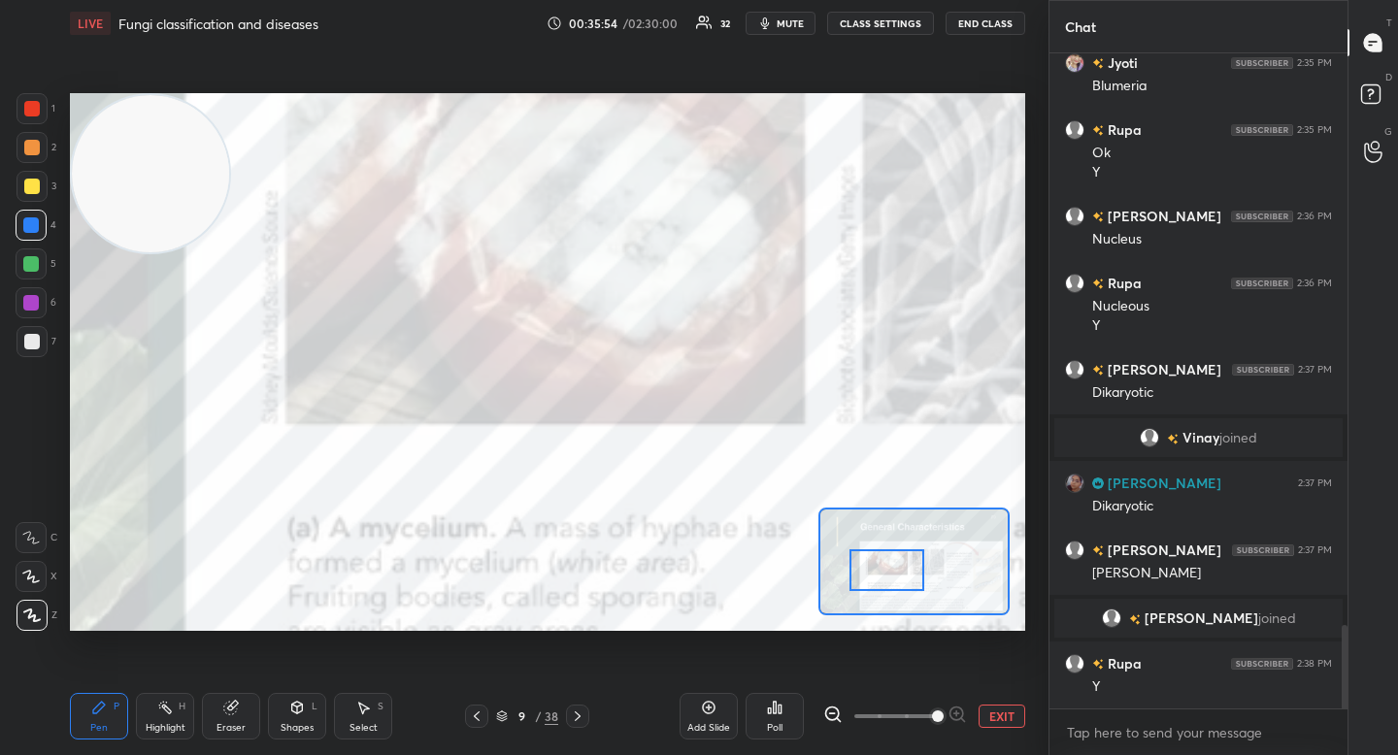
click at [885, 578] on div at bounding box center [886, 570] width 75 height 42
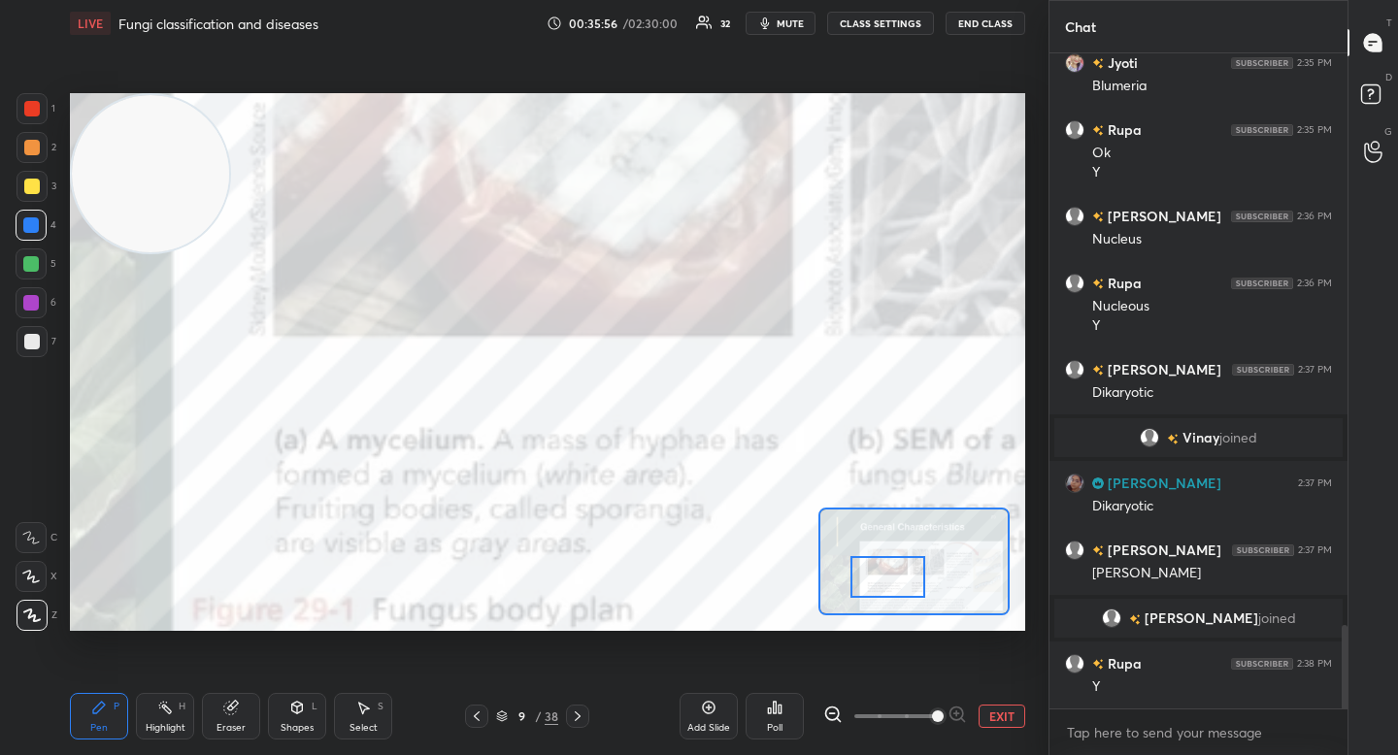
scroll to position [4574, 0]
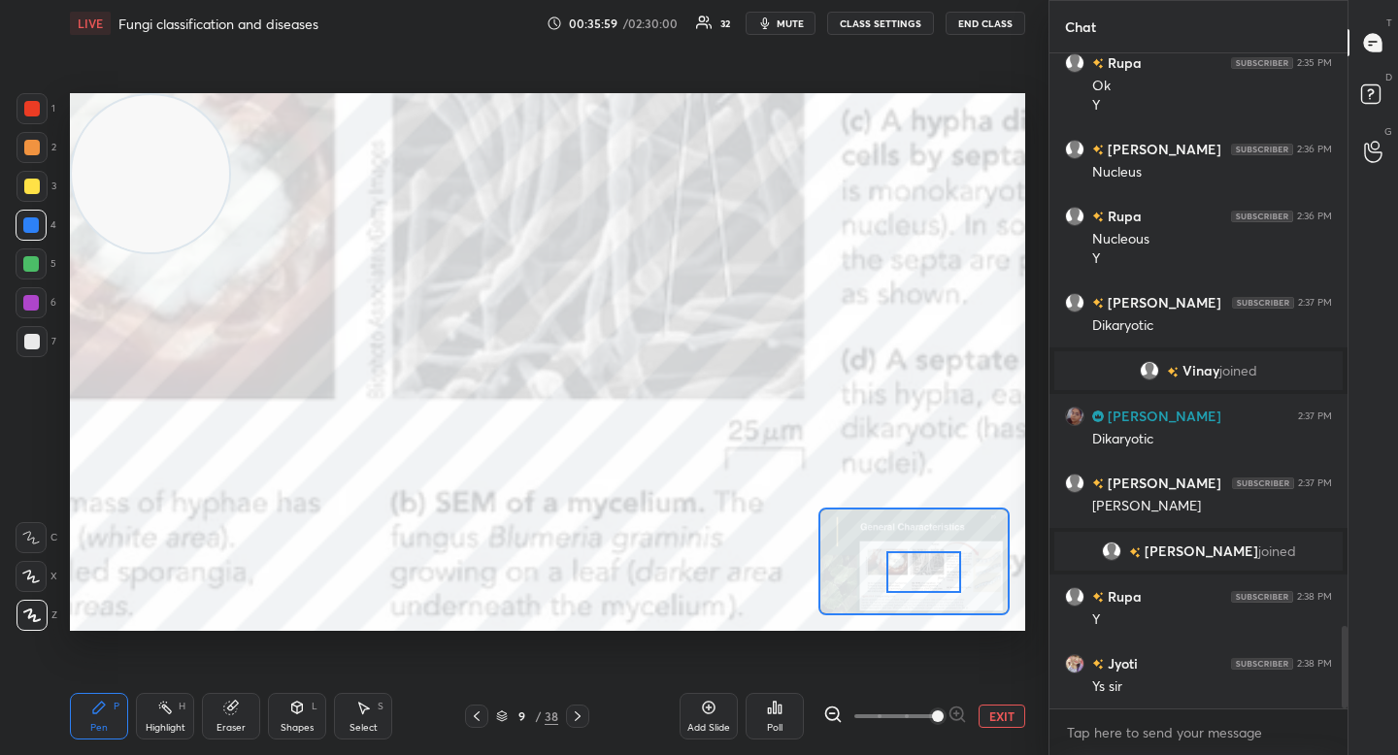
drag, startPoint x: 884, startPoint y: 577, endPoint x: 920, endPoint y: 575, distance: 36.0
click at [920, 576] on div at bounding box center [923, 572] width 75 height 42
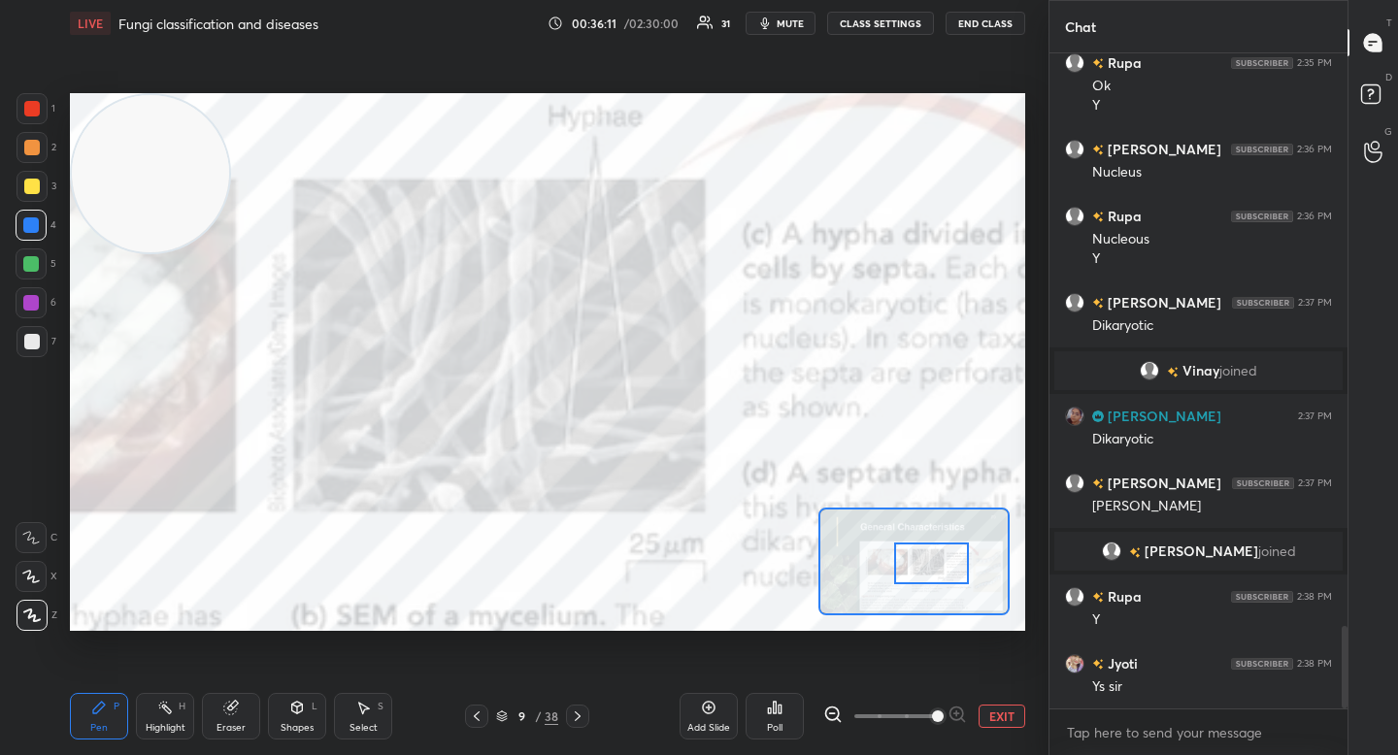
drag, startPoint x: 920, startPoint y: 579, endPoint x: 926, endPoint y: 567, distance: 13.0
click at [926, 567] on div at bounding box center [931, 564] width 75 height 42
click at [993, 712] on button "EXIT" at bounding box center [1002, 716] width 47 height 23
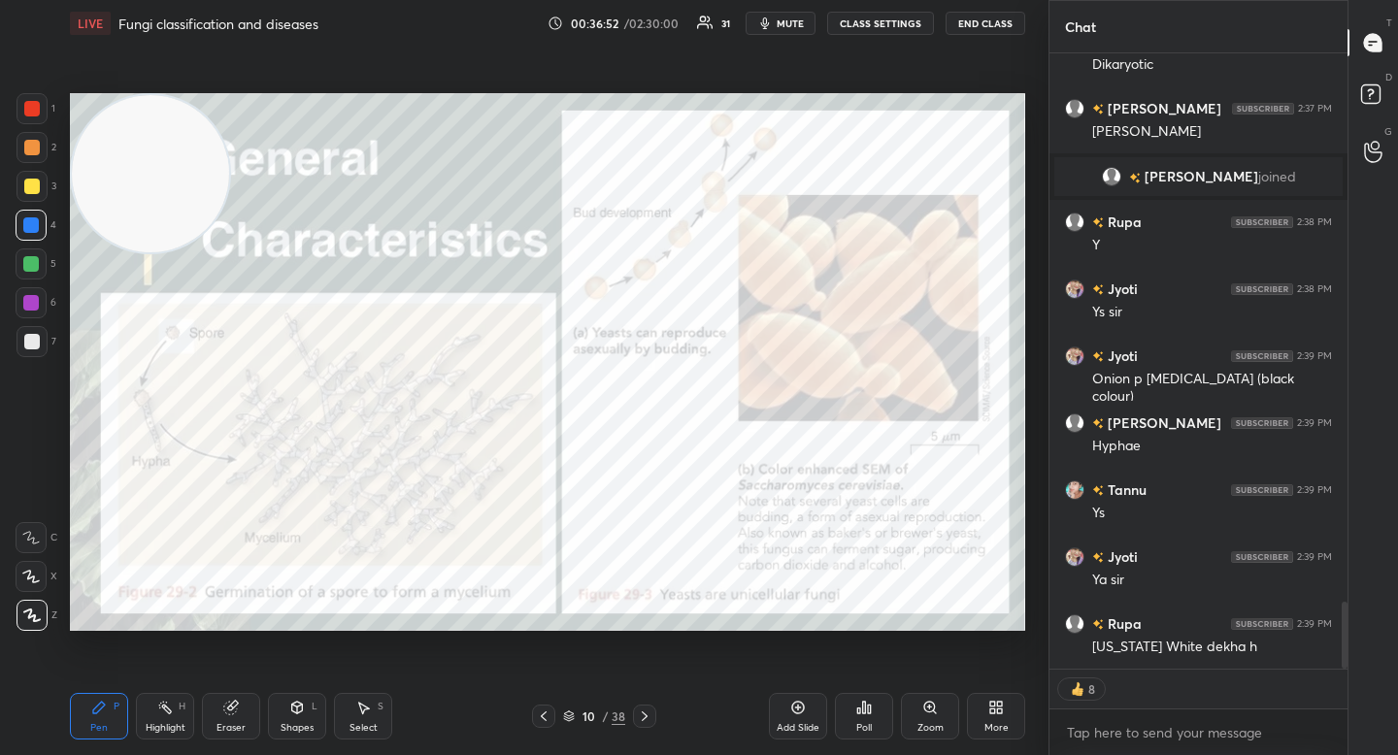
scroll to position [5016, 0]
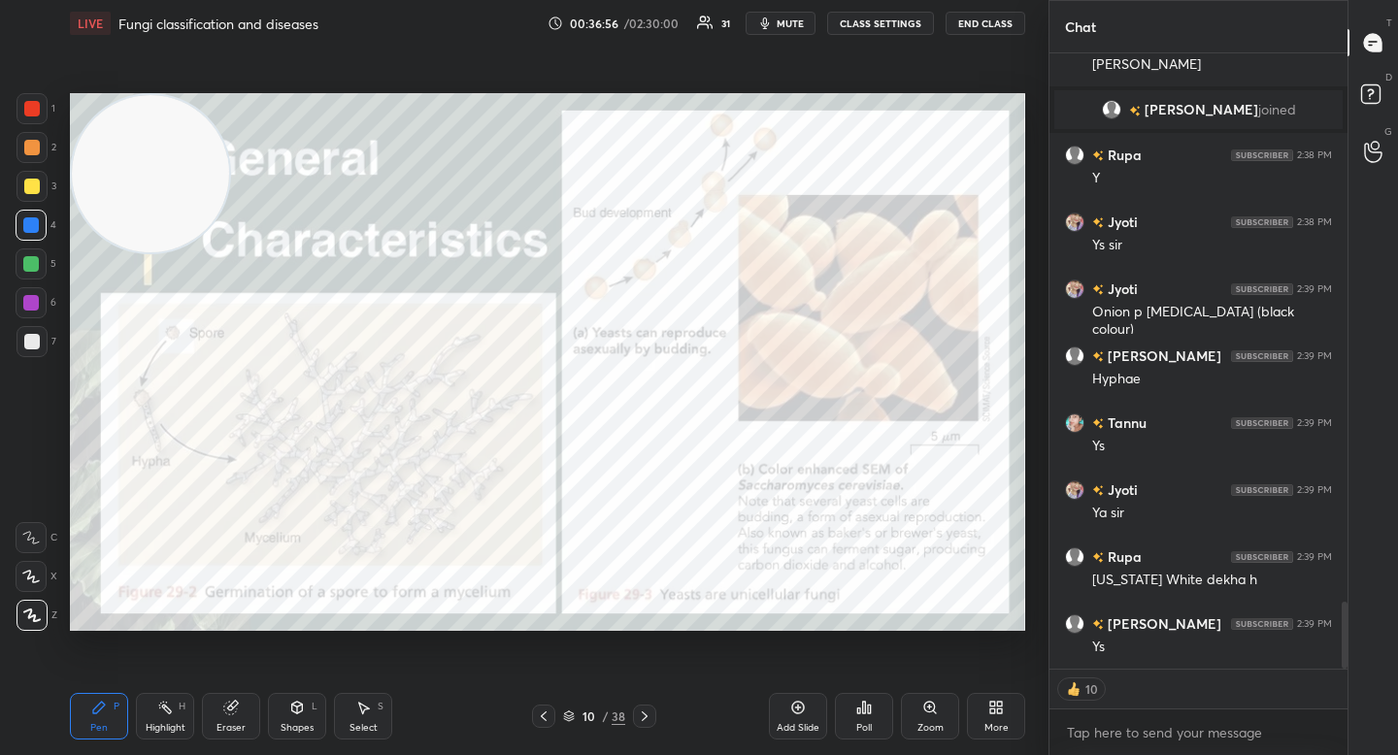
click at [922, 711] on icon at bounding box center [930, 708] width 16 height 16
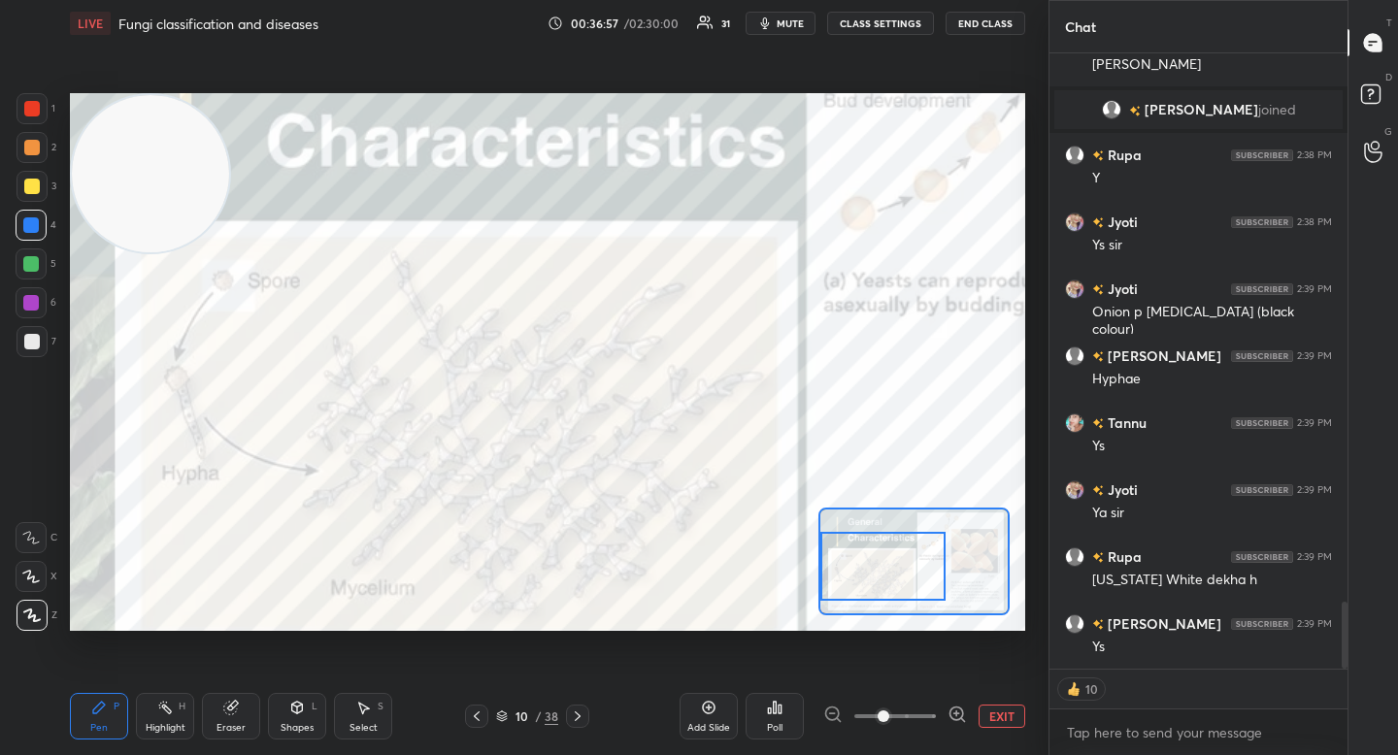
drag, startPoint x: 914, startPoint y: 566, endPoint x: 875, endPoint y: 569, distance: 38.9
click at [878, 570] on div at bounding box center [882, 566] width 125 height 69
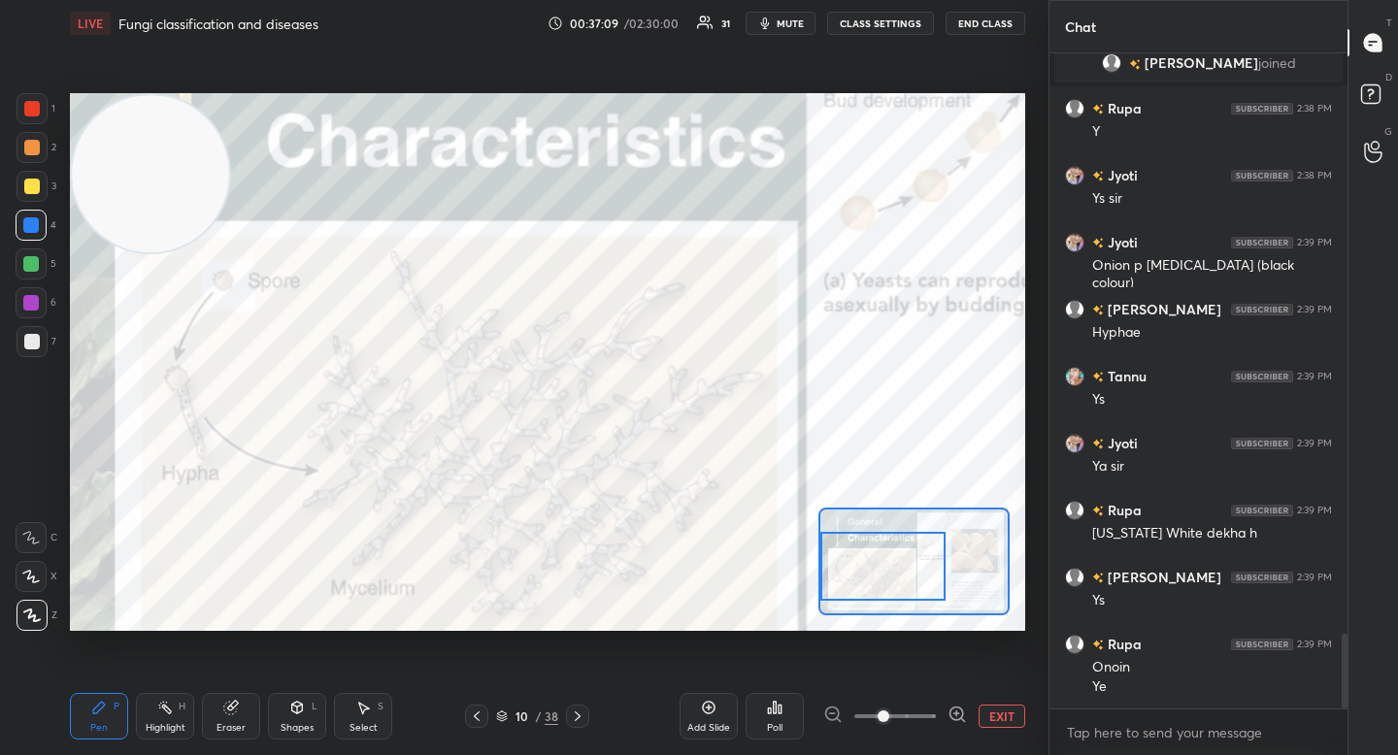
scroll to position [5109, 0]
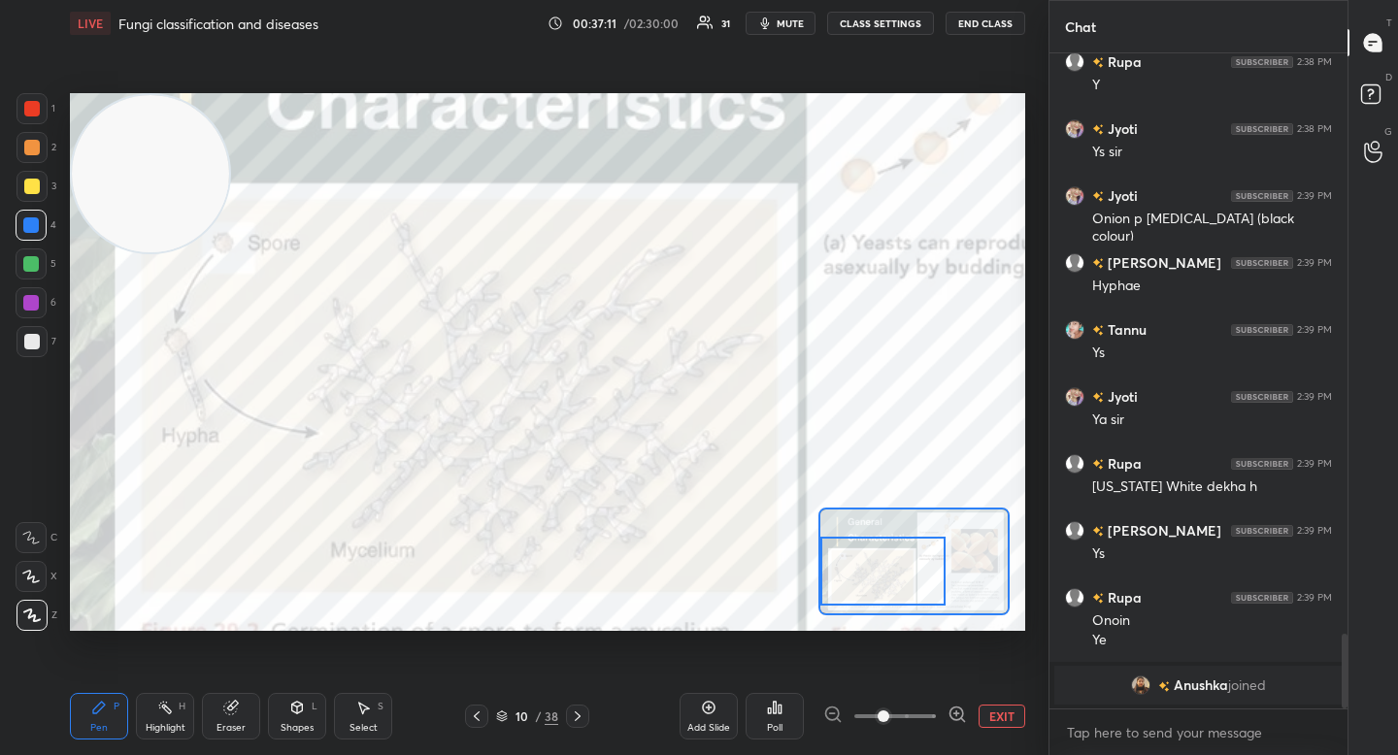
click at [886, 579] on div at bounding box center [882, 571] width 125 height 69
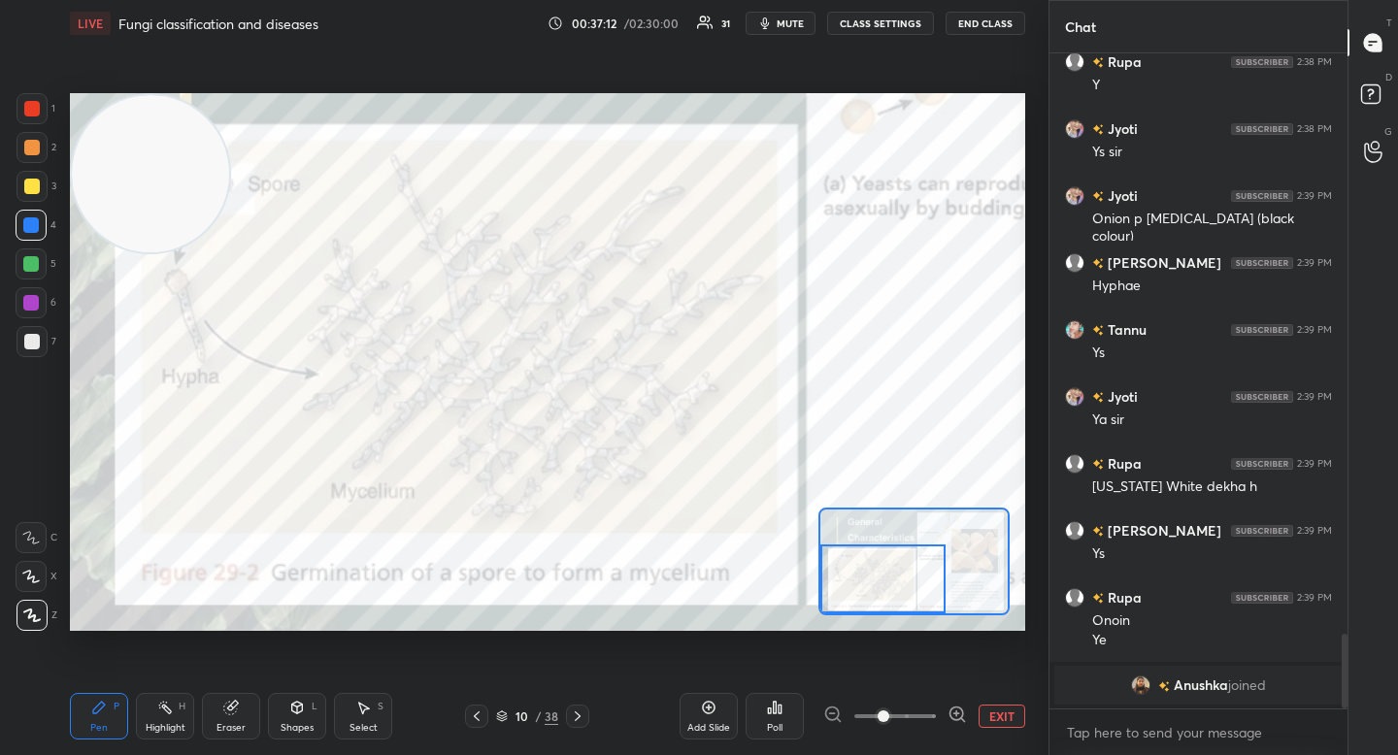
click at [891, 585] on div at bounding box center [882, 579] width 125 height 69
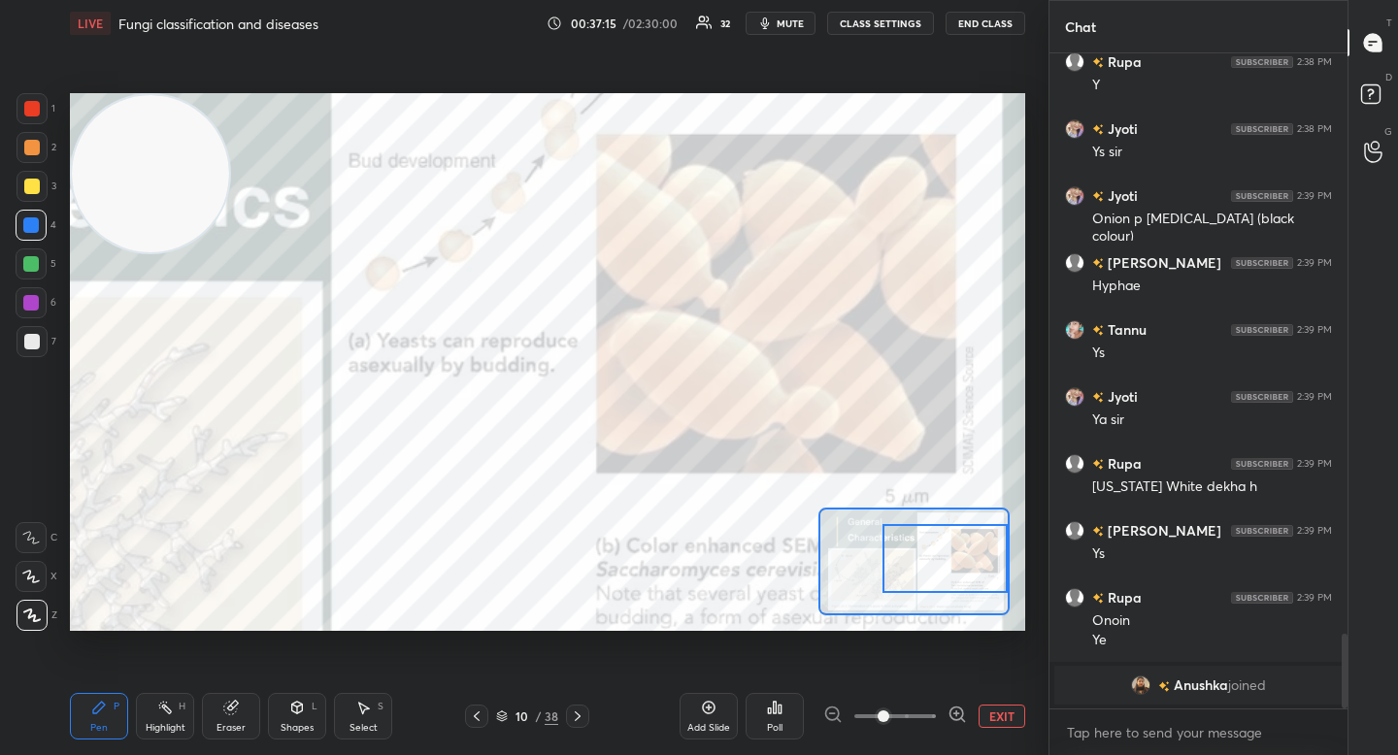
drag, startPoint x: 905, startPoint y: 569, endPoint x: 967, endPoint y: 557, distance: 63.2
click at [969, 558] on div at bounding box center [944, 558] width 125 height 69
click at [941, 538] on div at bounding box center [944, 558] width 125 height 69
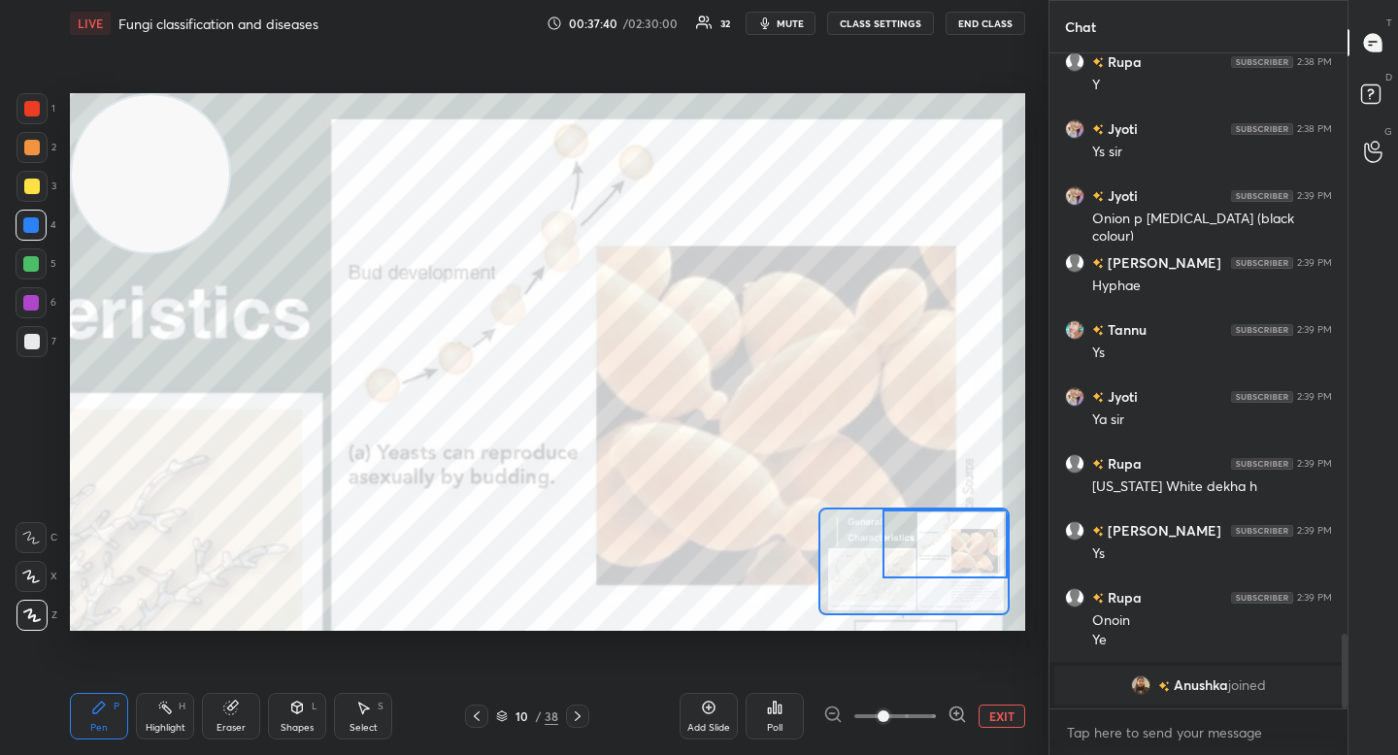
drag, startPoint x: 941, startPoint y: 536, endPoint x: 947, endPoint y: 518, distance: 18.4
click at [948, 518] on div at bounding box center [944, 544] width 125 height 69
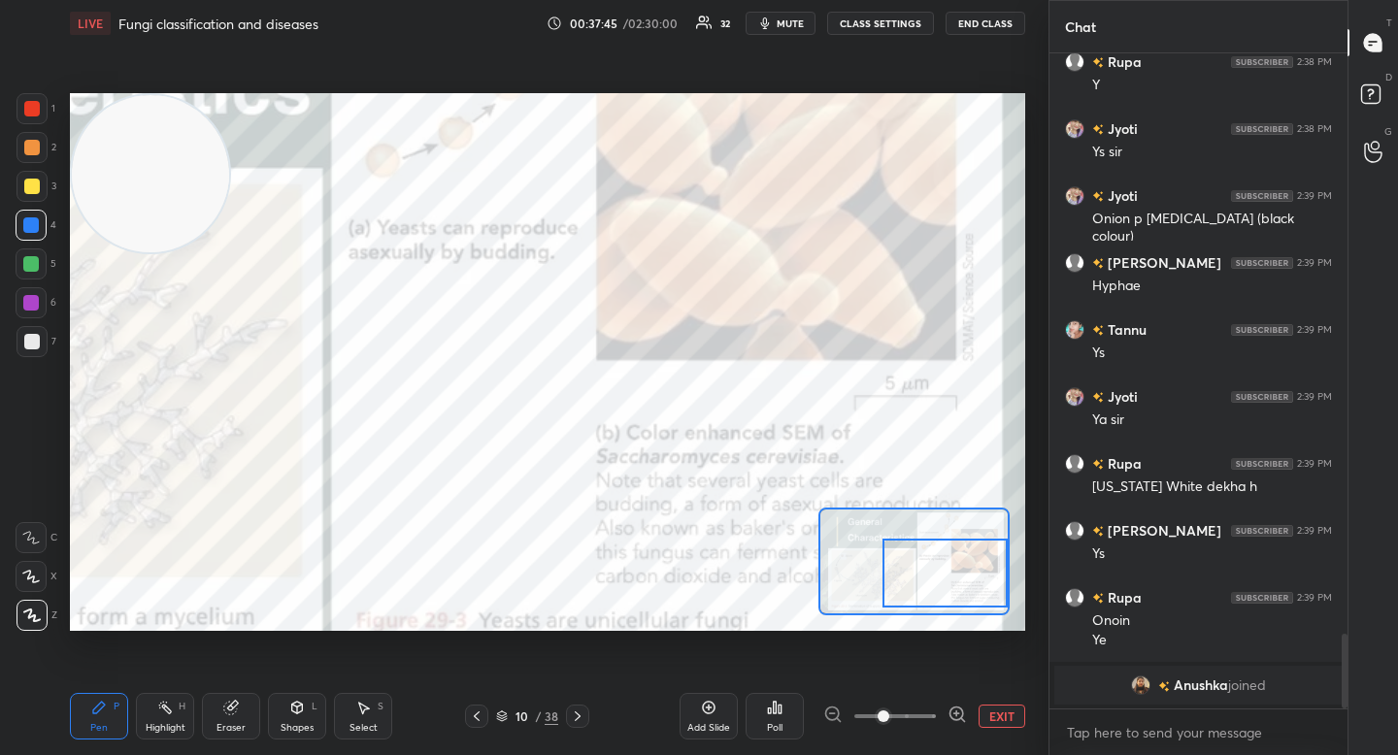
drag, startPoint x: 939, startPoint y: 557, endPoint x: 951, endPoint y: 583, distance: 29.1
click at [953, 585] on div at bounding box center [944, 573] width 125 height 69
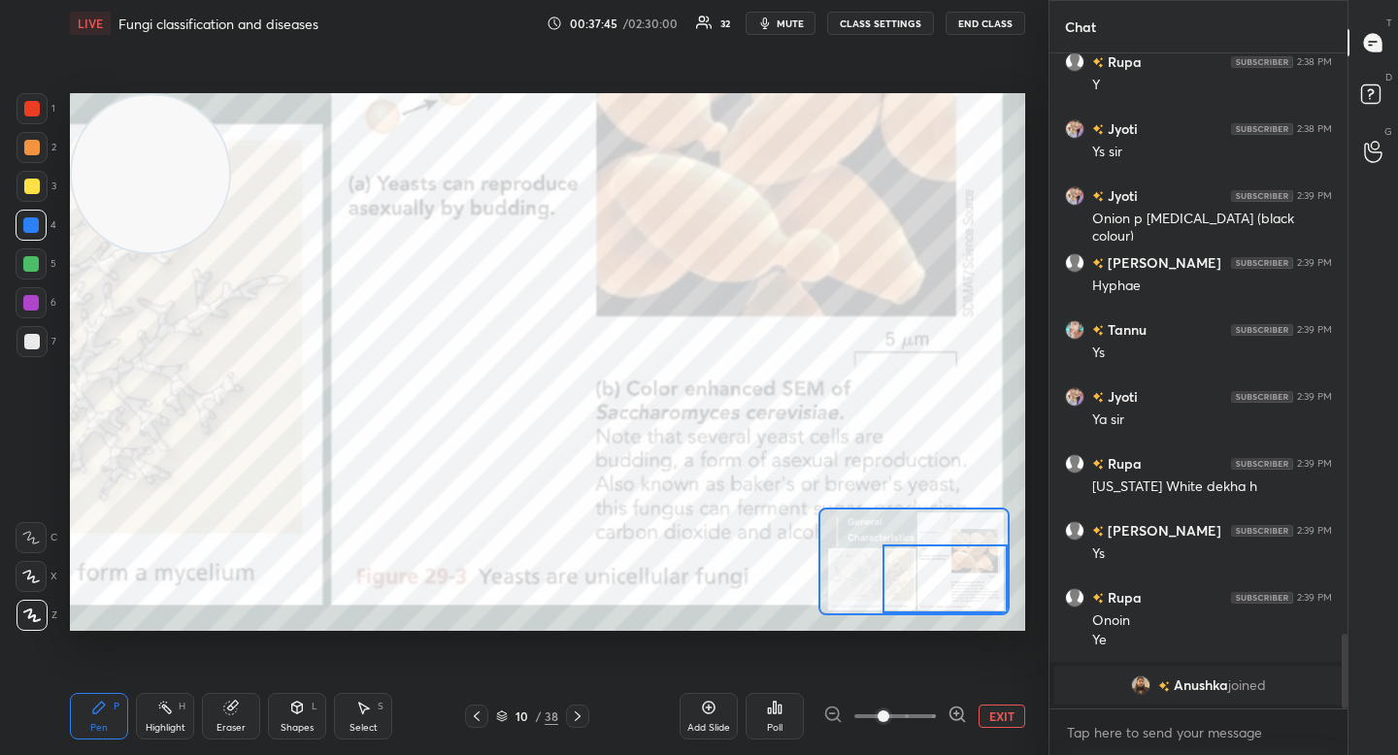
click at [958, 592] on div at bounding box center [944, 579] width 125 height 69
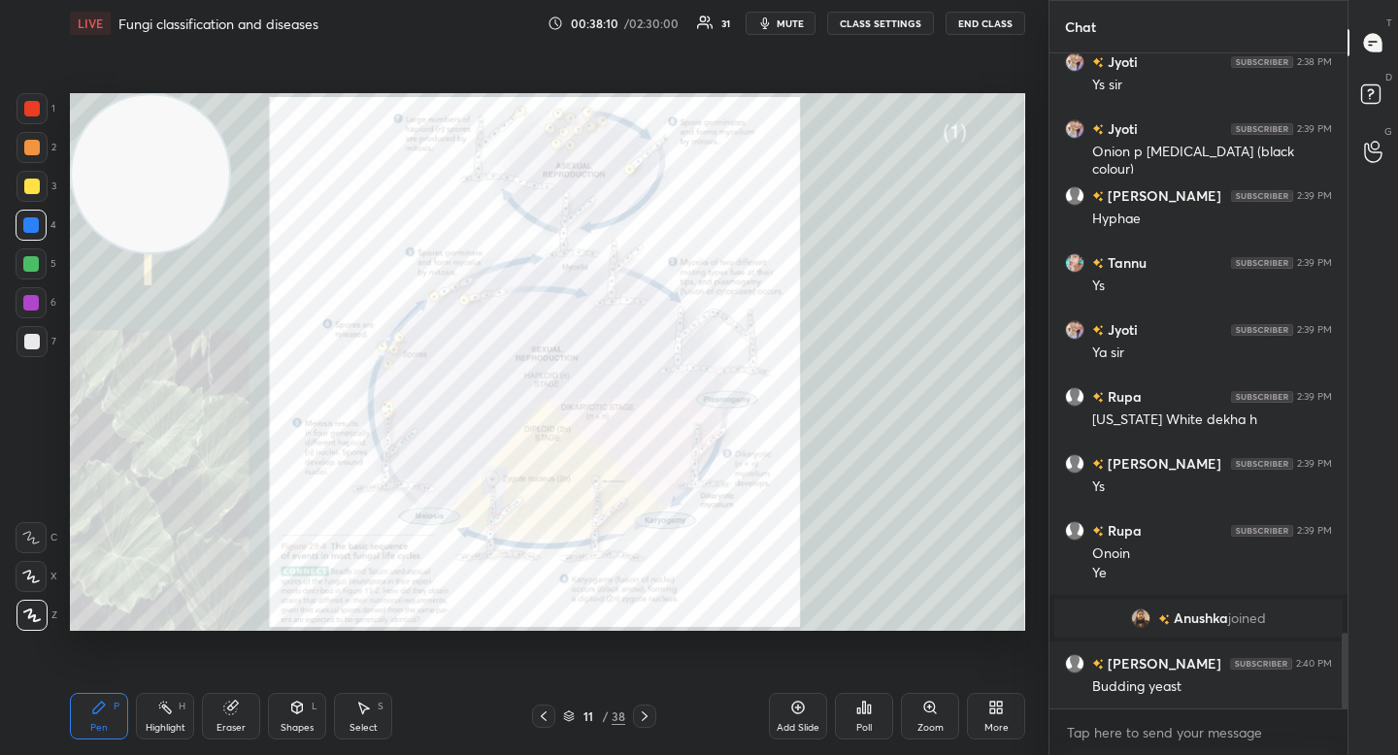
click at [927, 710] on icon at bounding box center [929, 707] width 11 height 11
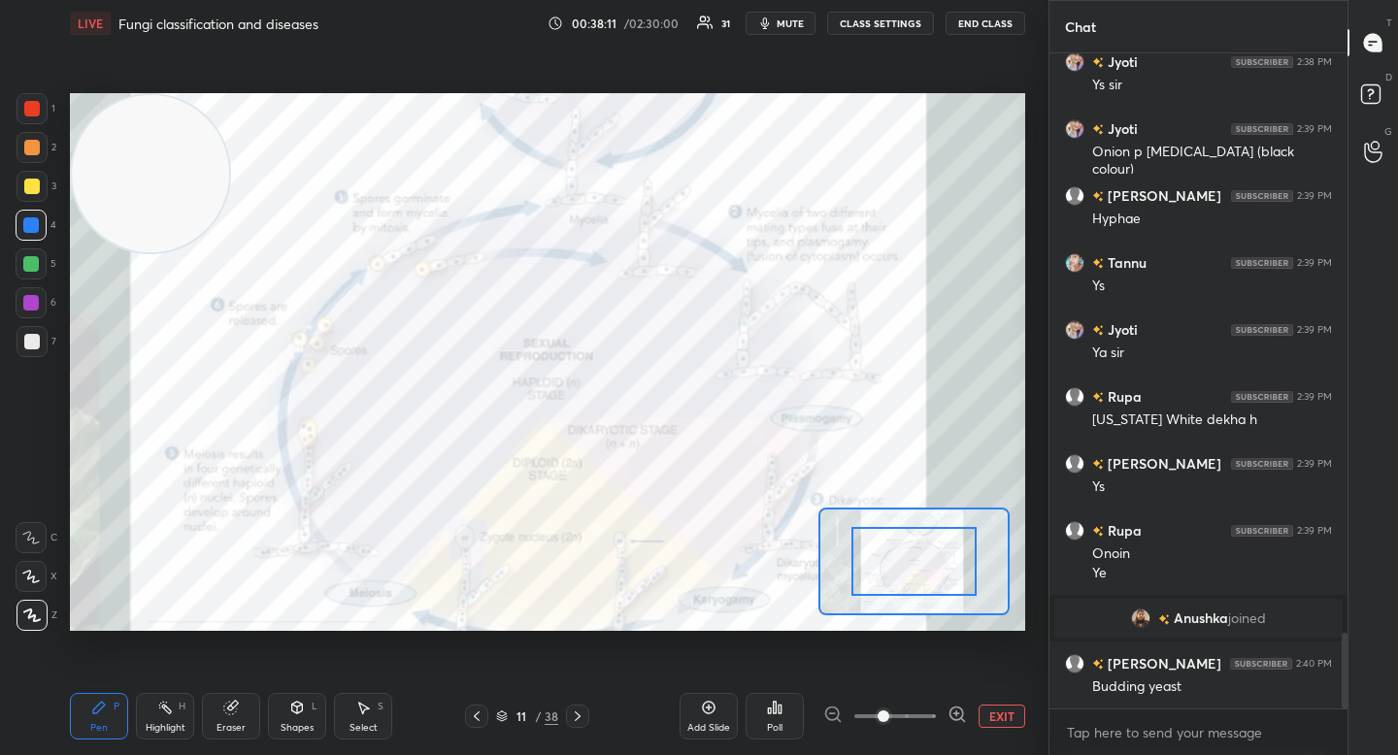
click at [945, 700] on div "Add Slide Poll EXIT" at bounding box center [853, 716] width 346 height 109
click at [949, 709] on icon at bounding box center [957, 714] width 19 height 19
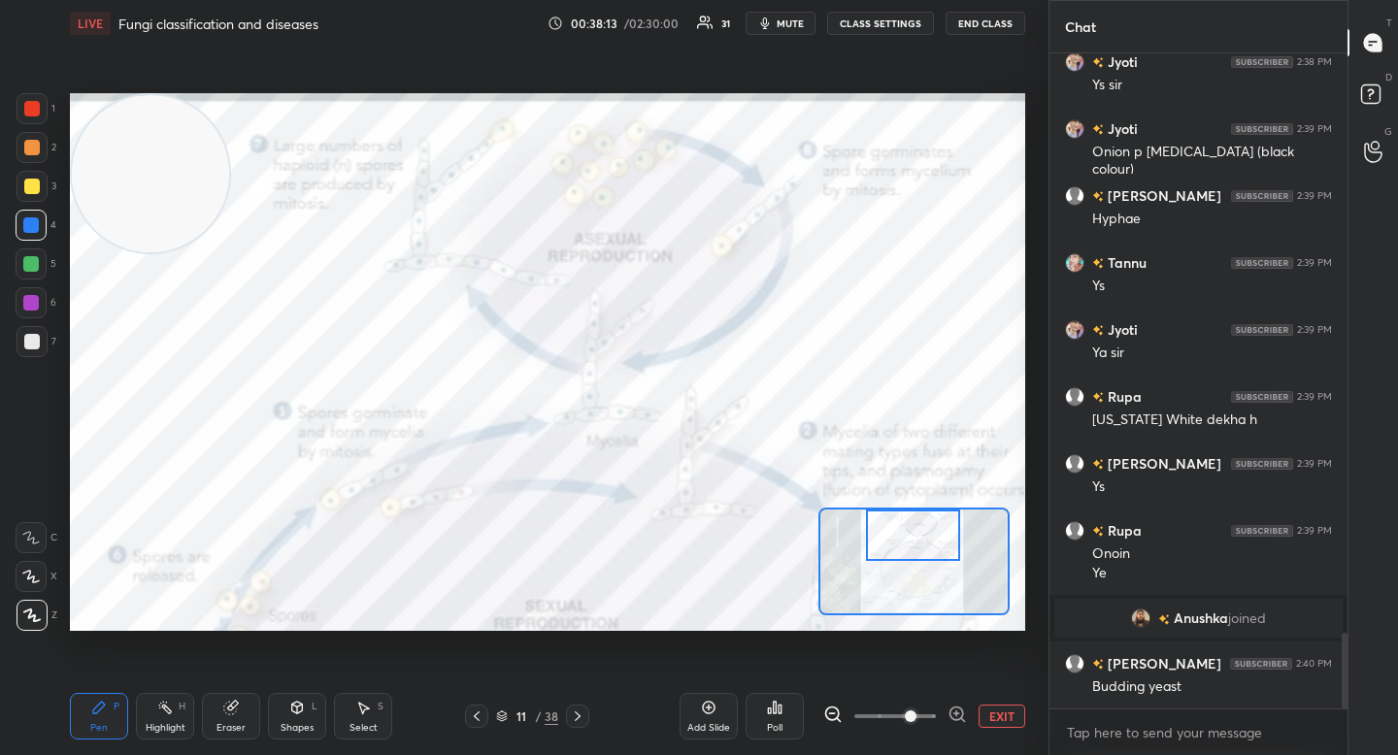
drag, startPoint x: 927, startPoint y: 568, endPoint x: 926, endPoint y: 538, distance: 30.1
click at [927, 539] on div at bounding box center [912, 535] width 93 height 51
drag, startPoint x: 170, startPoint y: 215, endPoint x: 187, endPoint y: 397, distance: 183.3
click at [186, 399] on video at bounding box center [161, 347] width 157 height 157
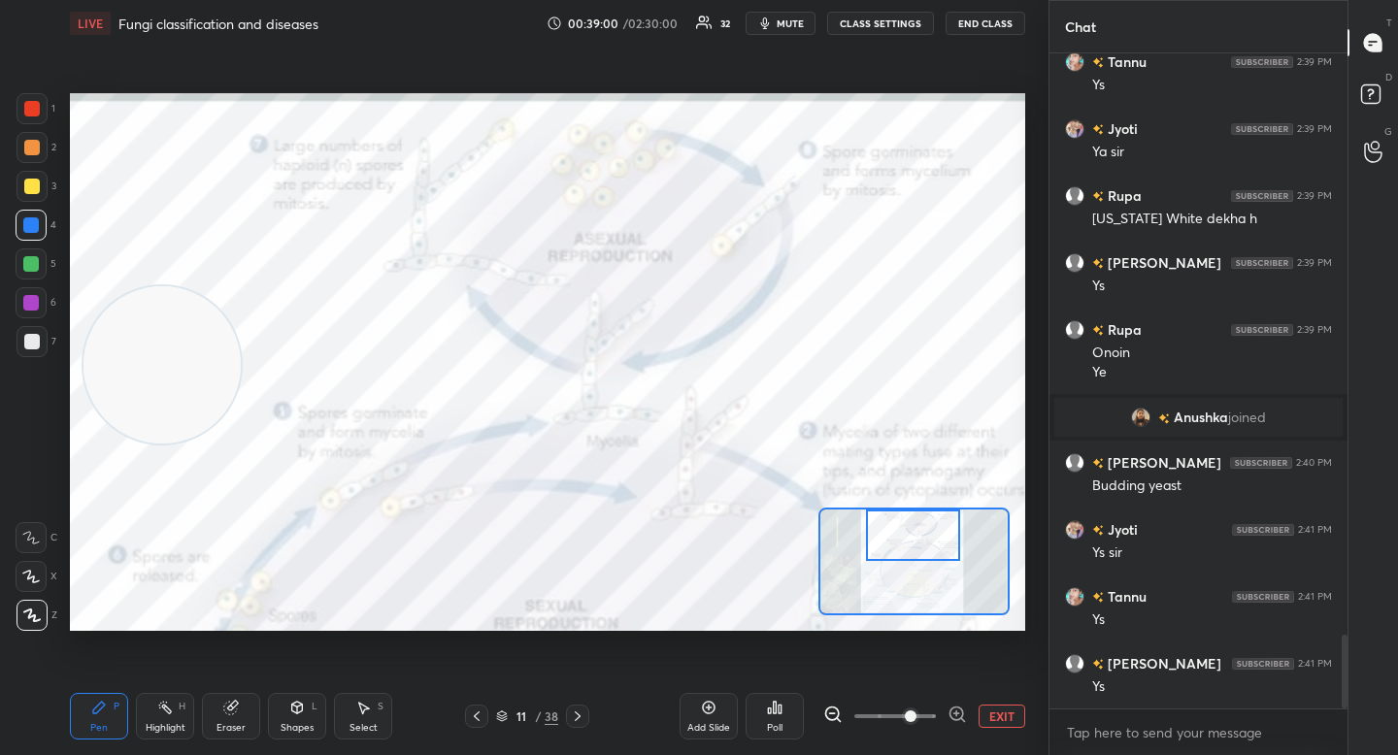
scroll to position [5256, 0]
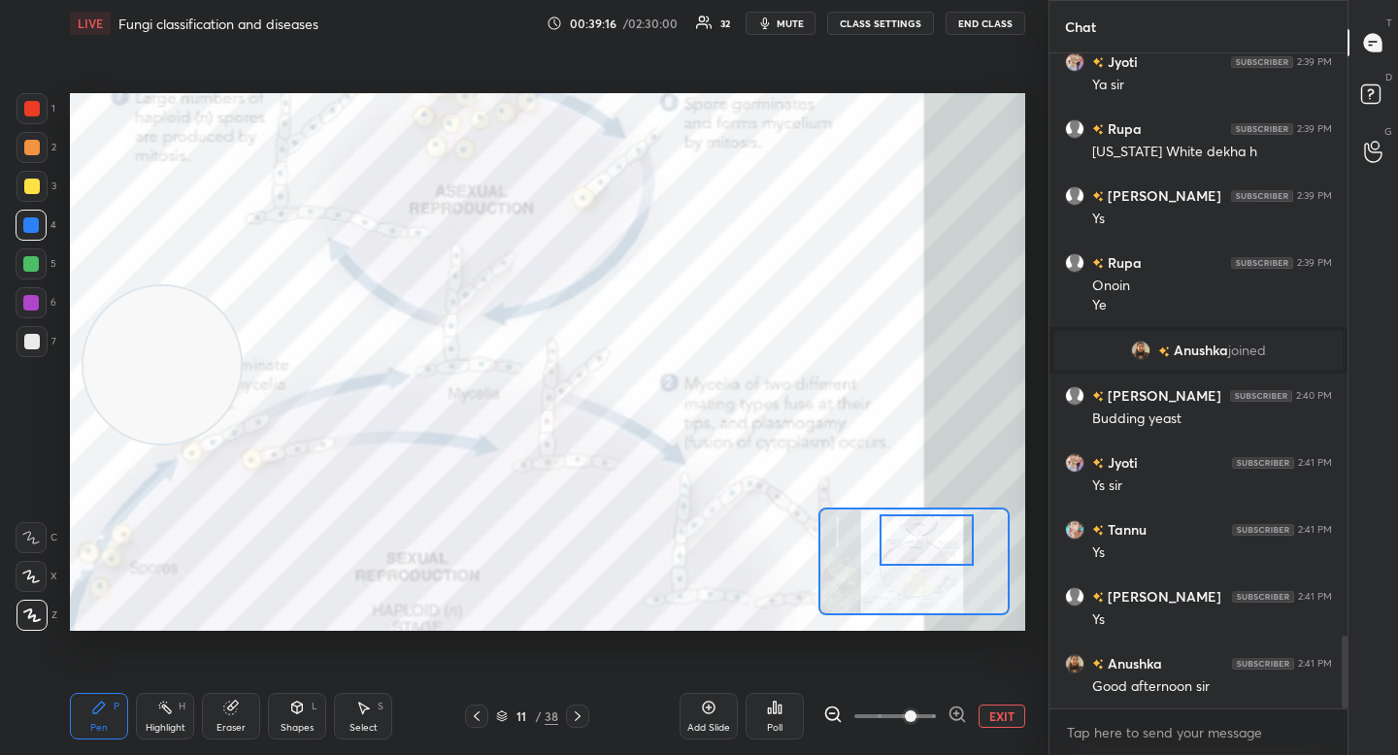
drag, startPoint x: 900, startPoint y: 530, endPoint x: 890, endPoint y: 522, distance: 12.4
click at [914, 535] on div at bounding box center [926, 540] width 93 height 51
drag, startPoint x: 242, startPoint y: 717, endPoint x: 252, endPoint y: 700, distance: 20.5
click at [241, 717] on div "Eraser" at bounding box center [231, 716] width 58 height 47
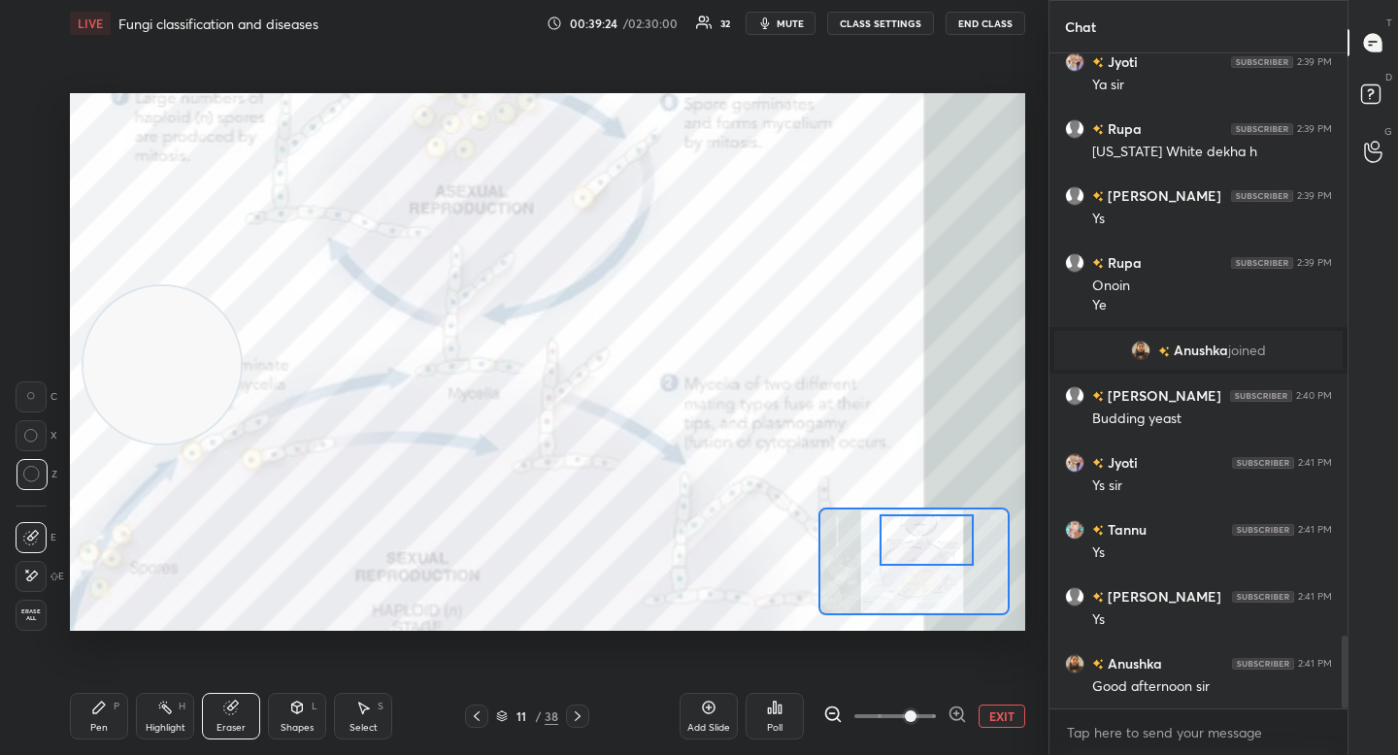
click at [115, 706] on div "Pen P" at bounding box center [99, 716] width 58 height 47
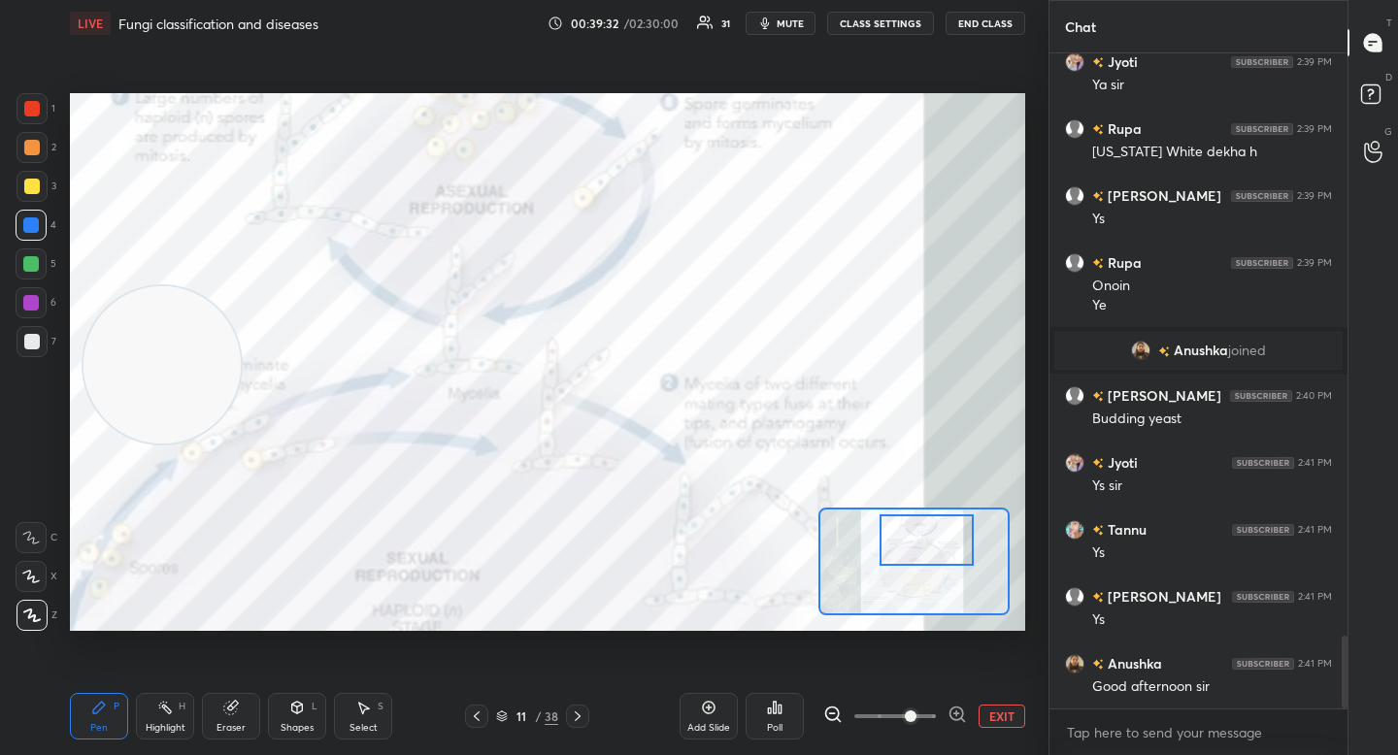
scroll to position [5323, 0]
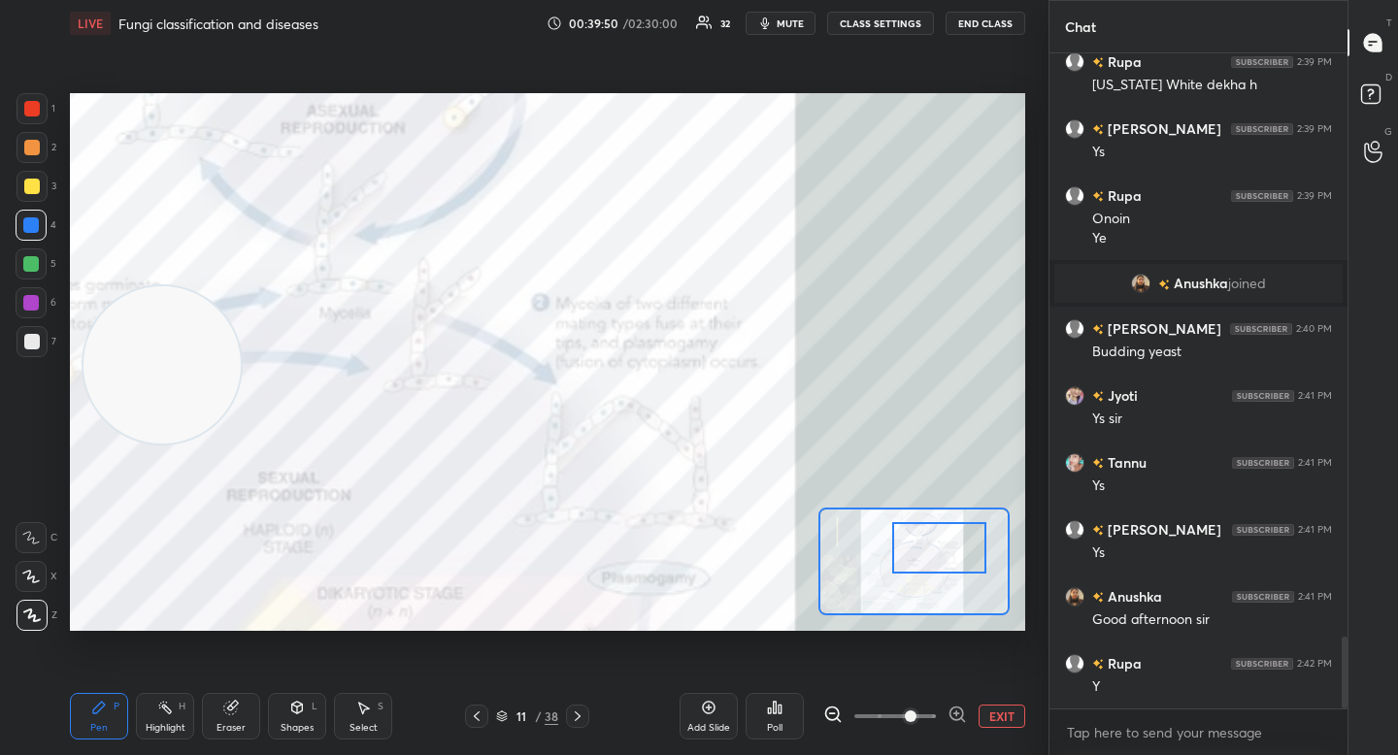
drag, startPoint x: 935, startPoint y: 558, endPoint x: 945, endPoint y: 562, distance: 10.5
click at [948, 566] on div at bounding box center [938, 547] width 93 height 51
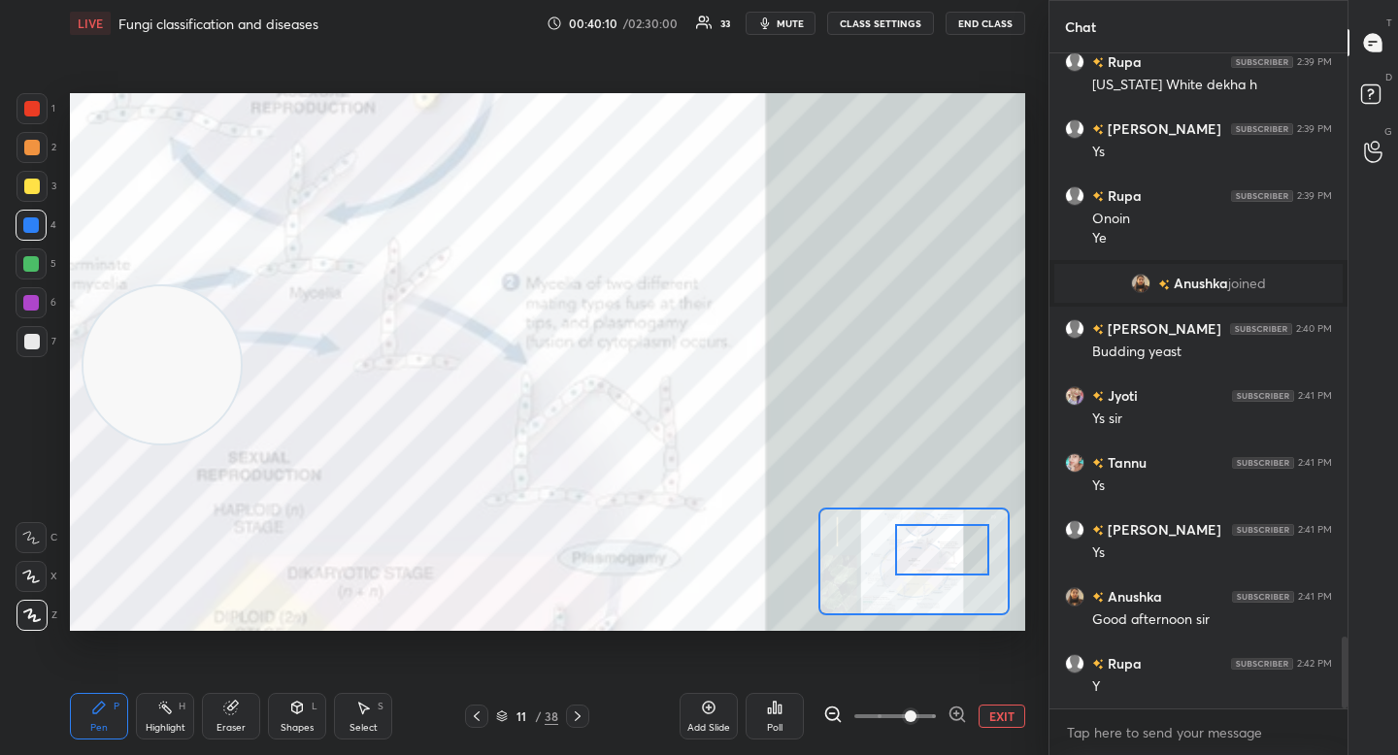
scroll to position [5406, 0]
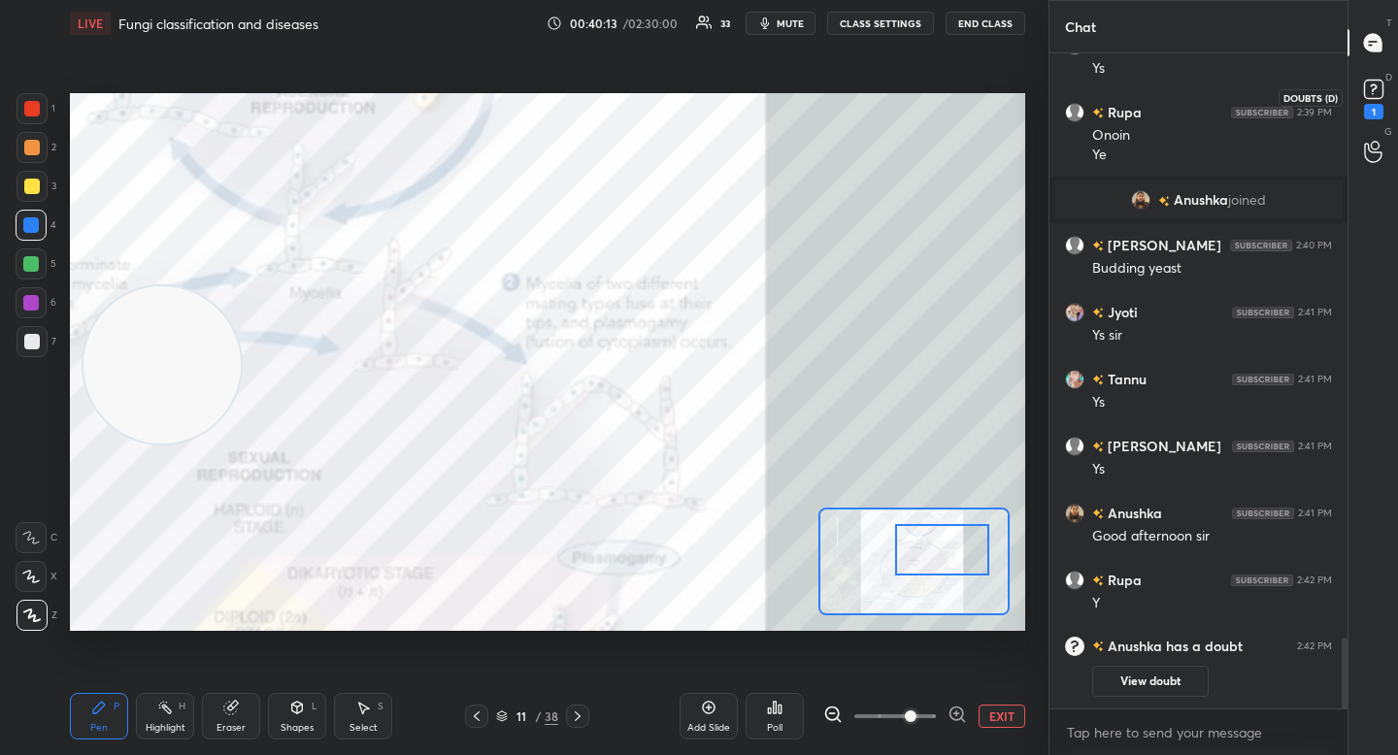
click at [1361, 87] on icon at bounding box center [1373, 89] width 29 height 29
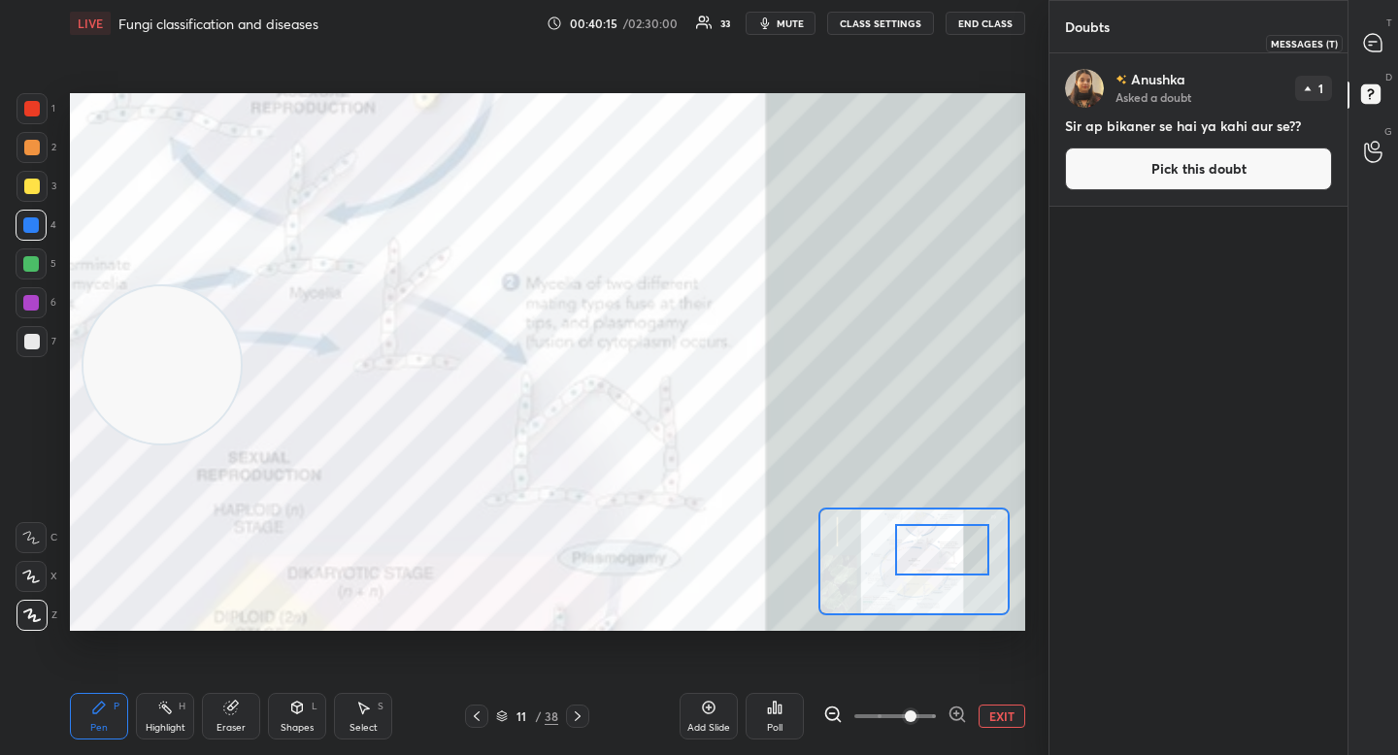
click at [1370, 35] on icon at bounding box center [1372, 42] width 17 height 17
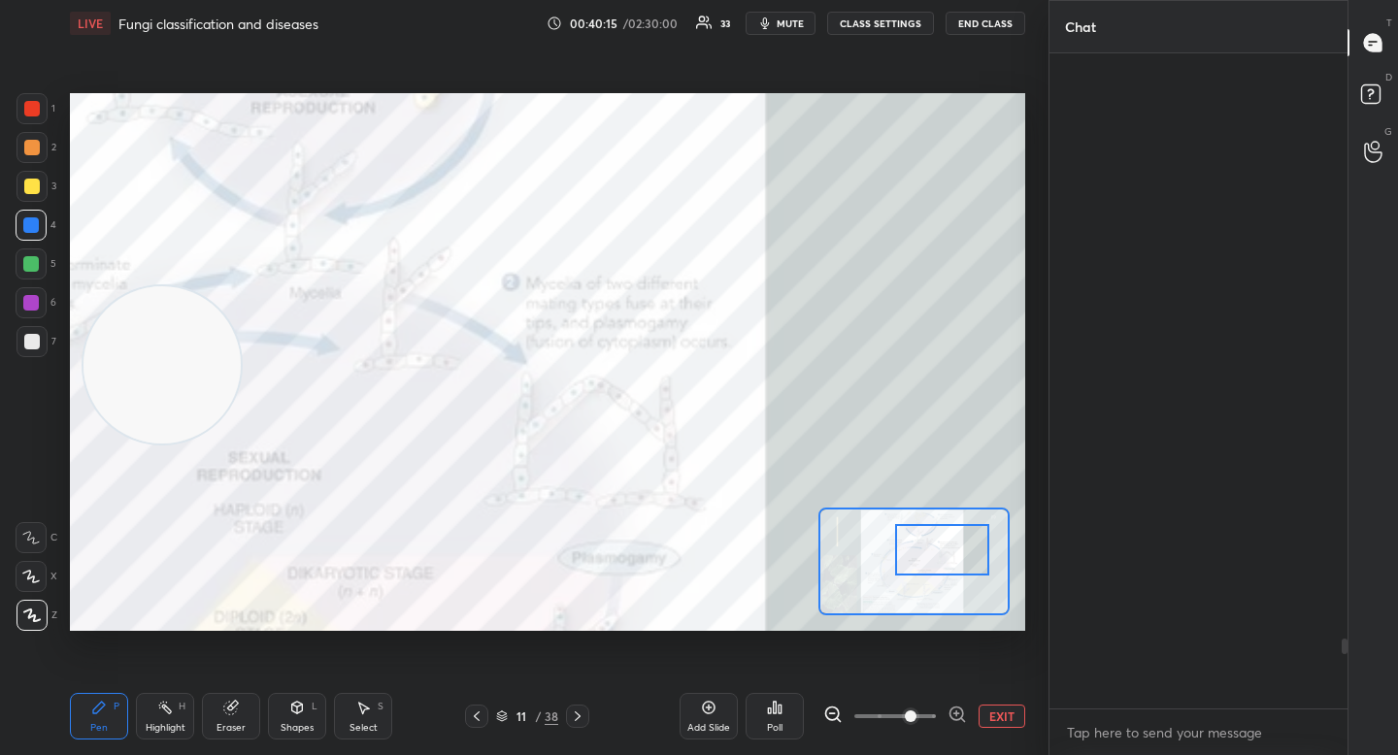
scroll to position [649, 292]
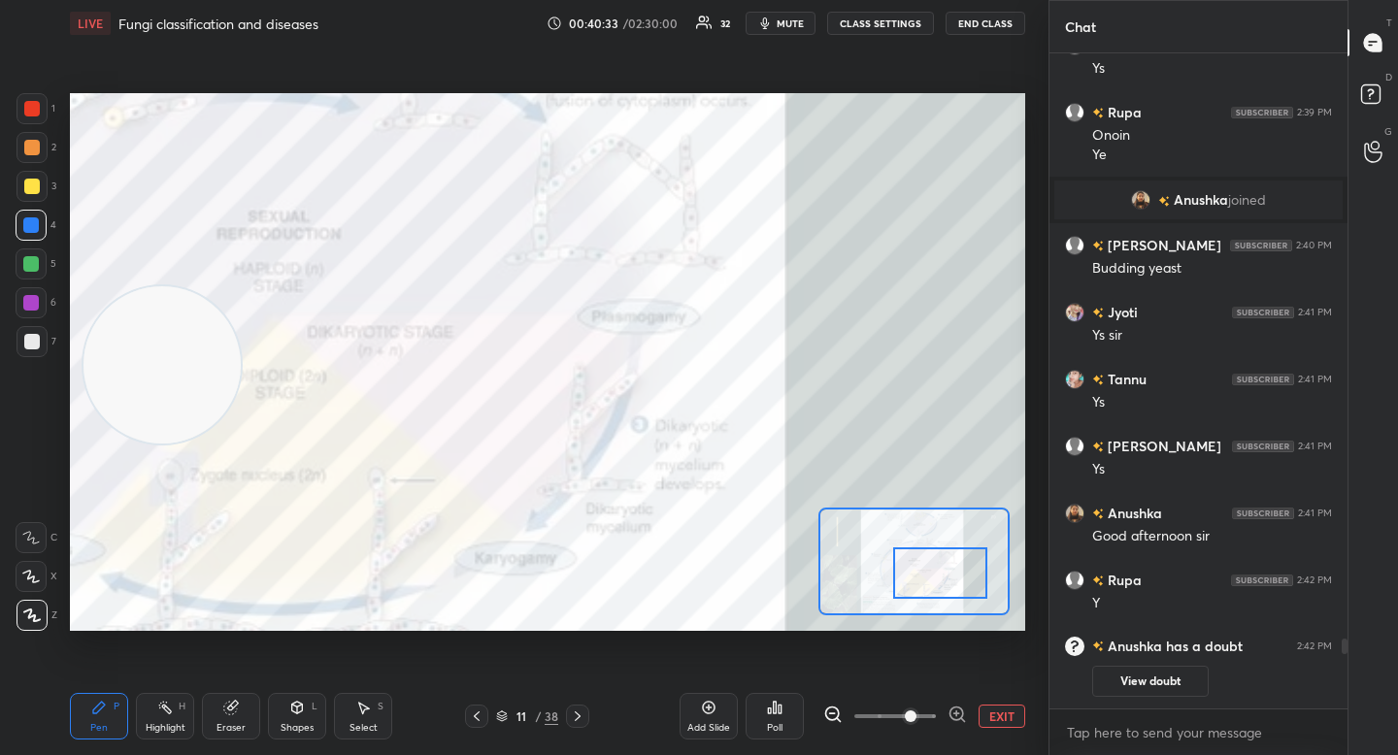
drag, startPoint x: 922, startPoint y: 558, endPoint x: 918, endPoint y: 572, distance: 14.1
click at [920, 573] on div at bounding box center [939, 573] width 93 height 51
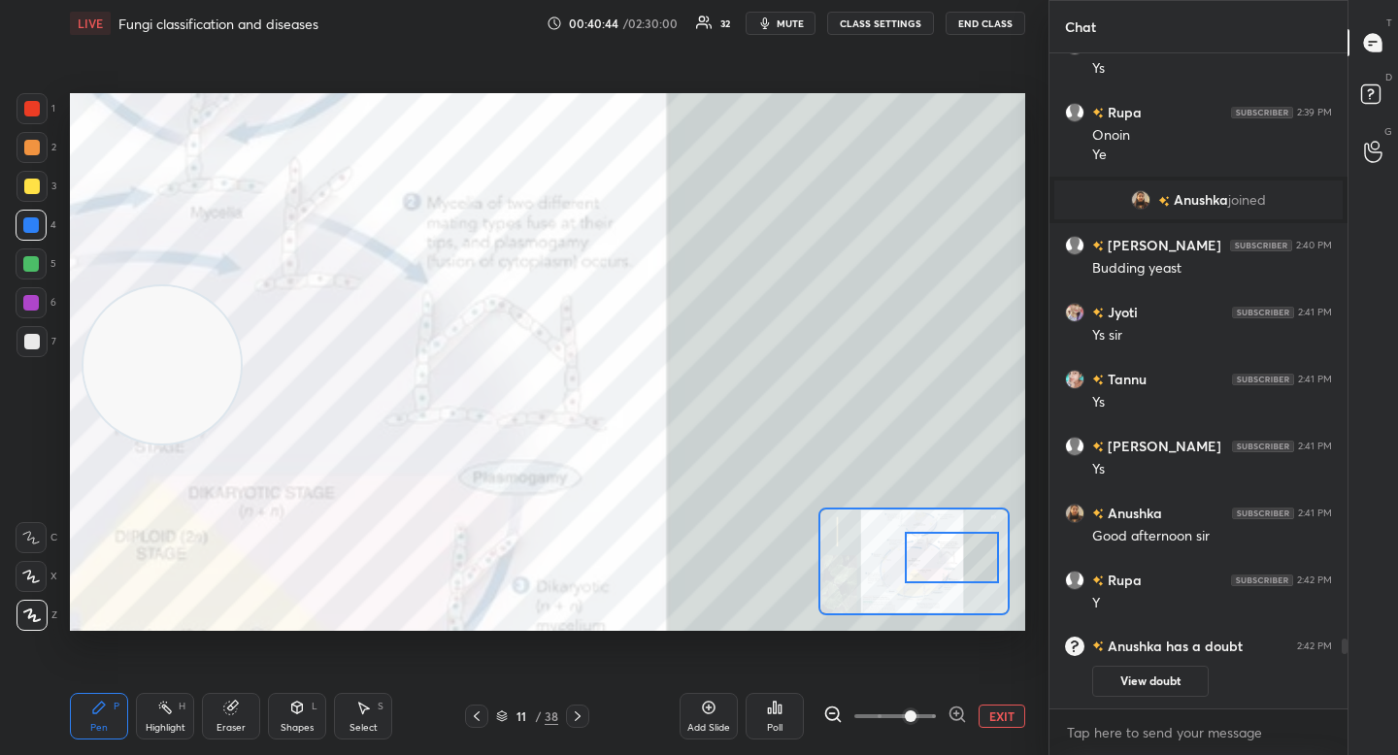
drag, startPoint x: 924, startPoint y: 573, endPoint x: 936, endPoint y: 560, distance: 17.2
click at [937, 554] on div at bounding box center [951, 557] width 93 height 51
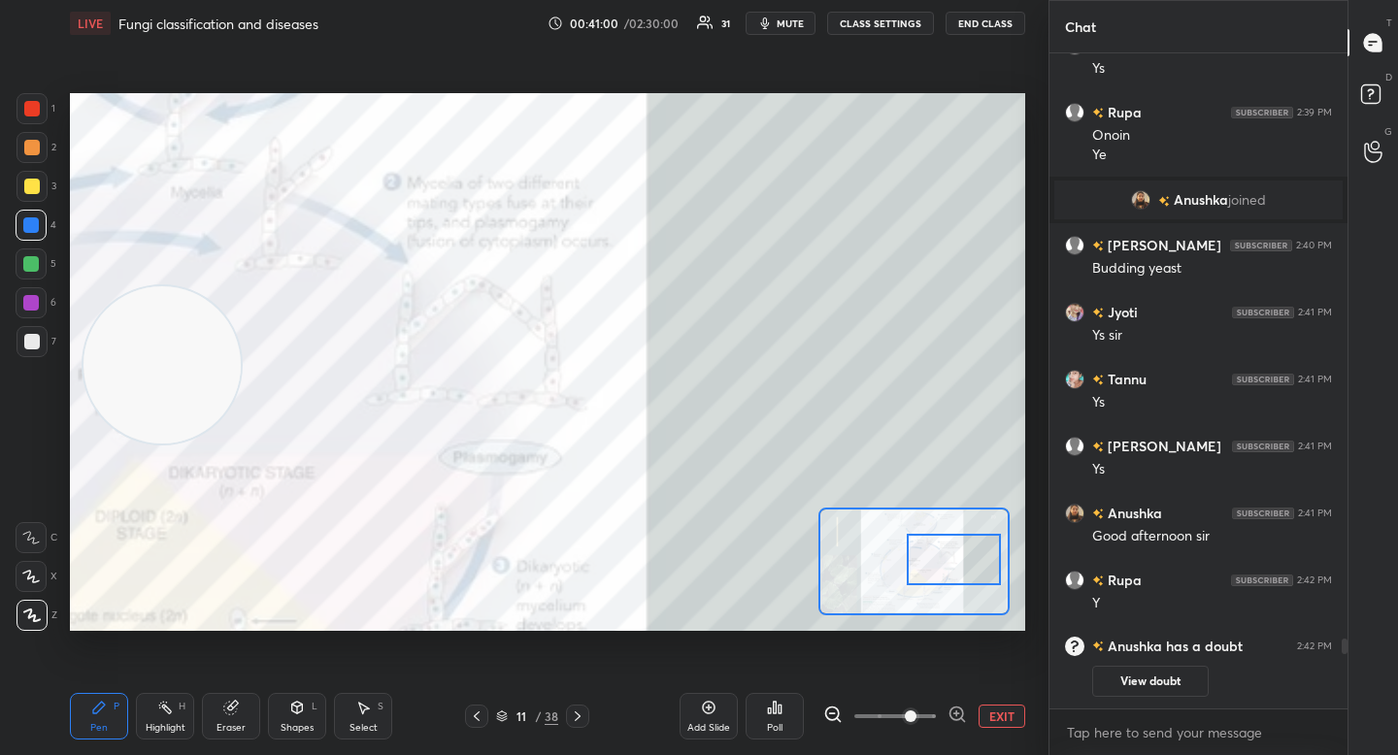
click at [942, 559] on div at bounding box center [953, 559] width 93 height 51
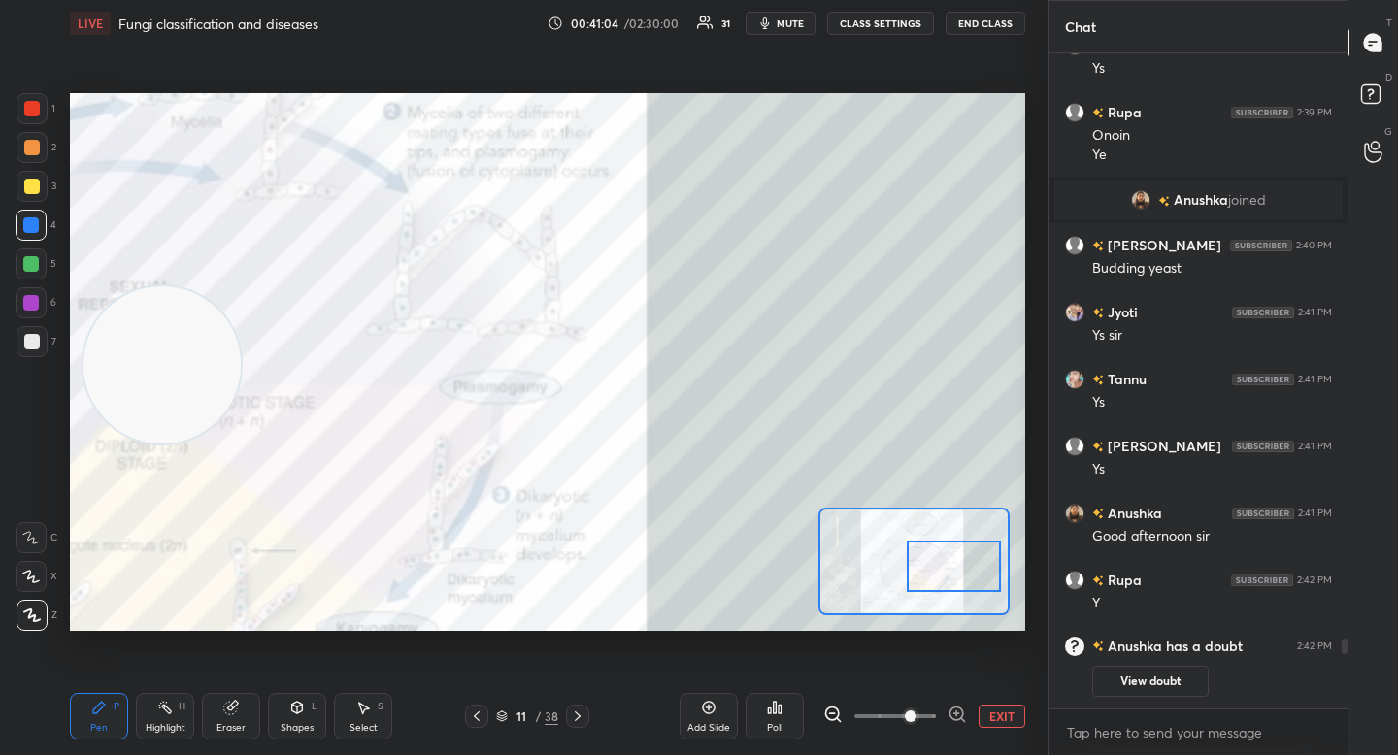
click at [945, 570] on div at bounding box center [953, 566] width 93 height 51
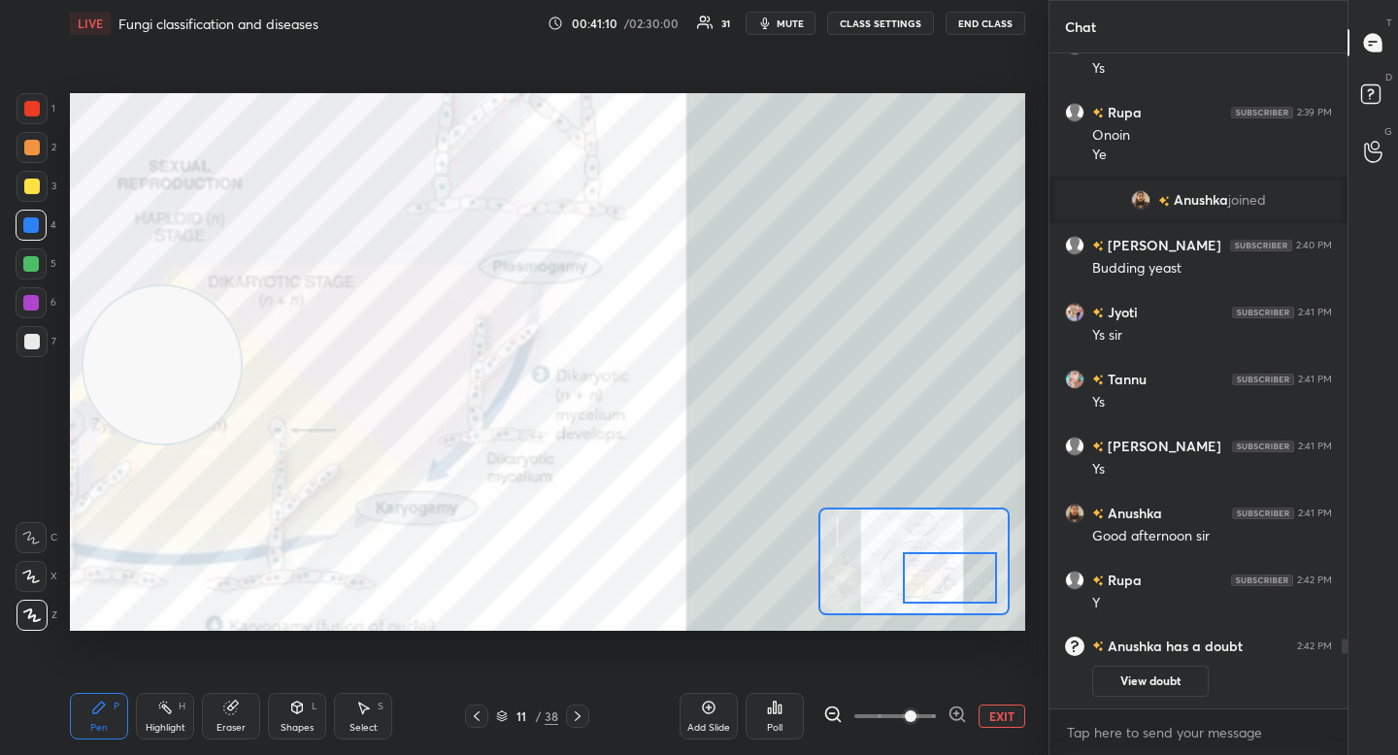
click at [966, 588] on div at bounding box center [949, 577] width 93 height 51
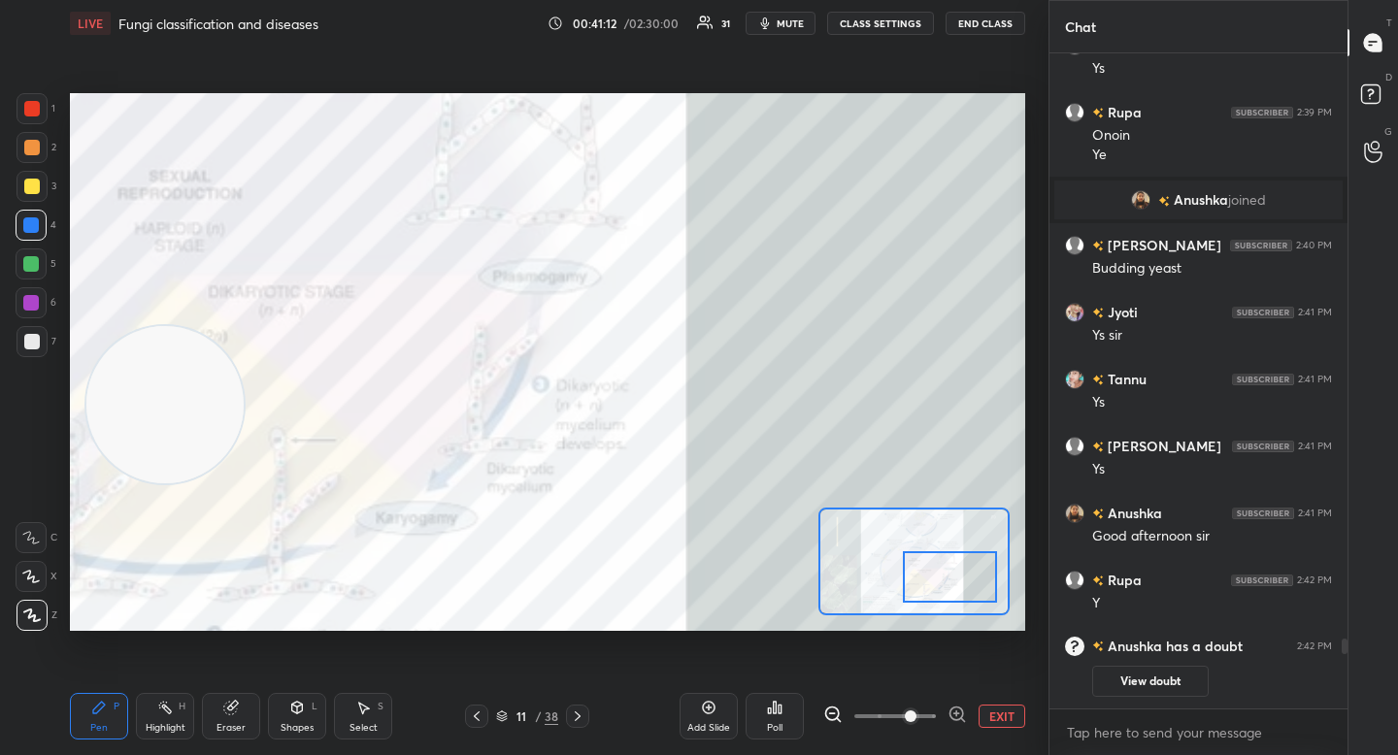
drag, startPoint x: 136, startPoint y: 388, endPoint x: 151, endPoint y: 543, distance: 155.1
click at [150, 483] on video at bounding box center [164, 404] width 157 height 157
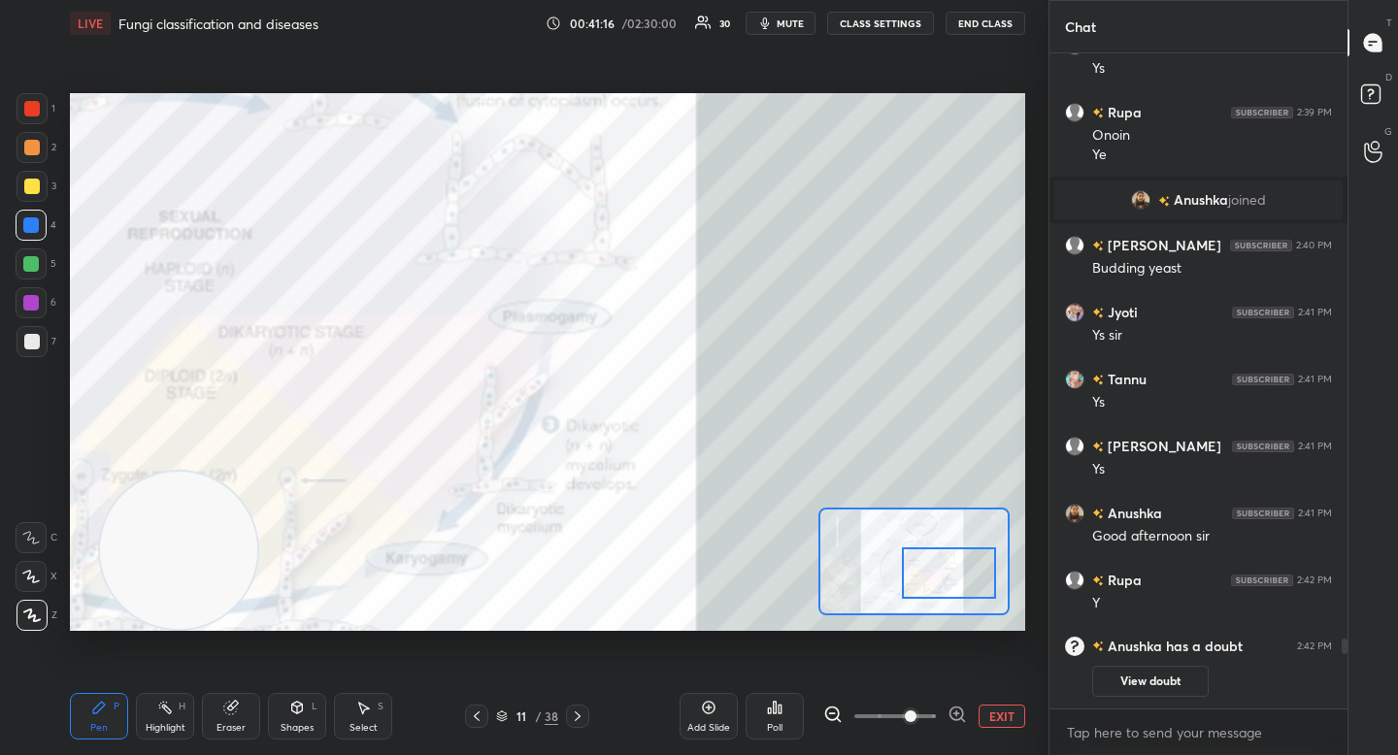
drag, startPoint x: 932, startPoint y: 566, endPoint x: 930, endPoint y: 553, distance: 12.8
click at [931, 553] on div at bounding box center [948, 573] width 93 height 51
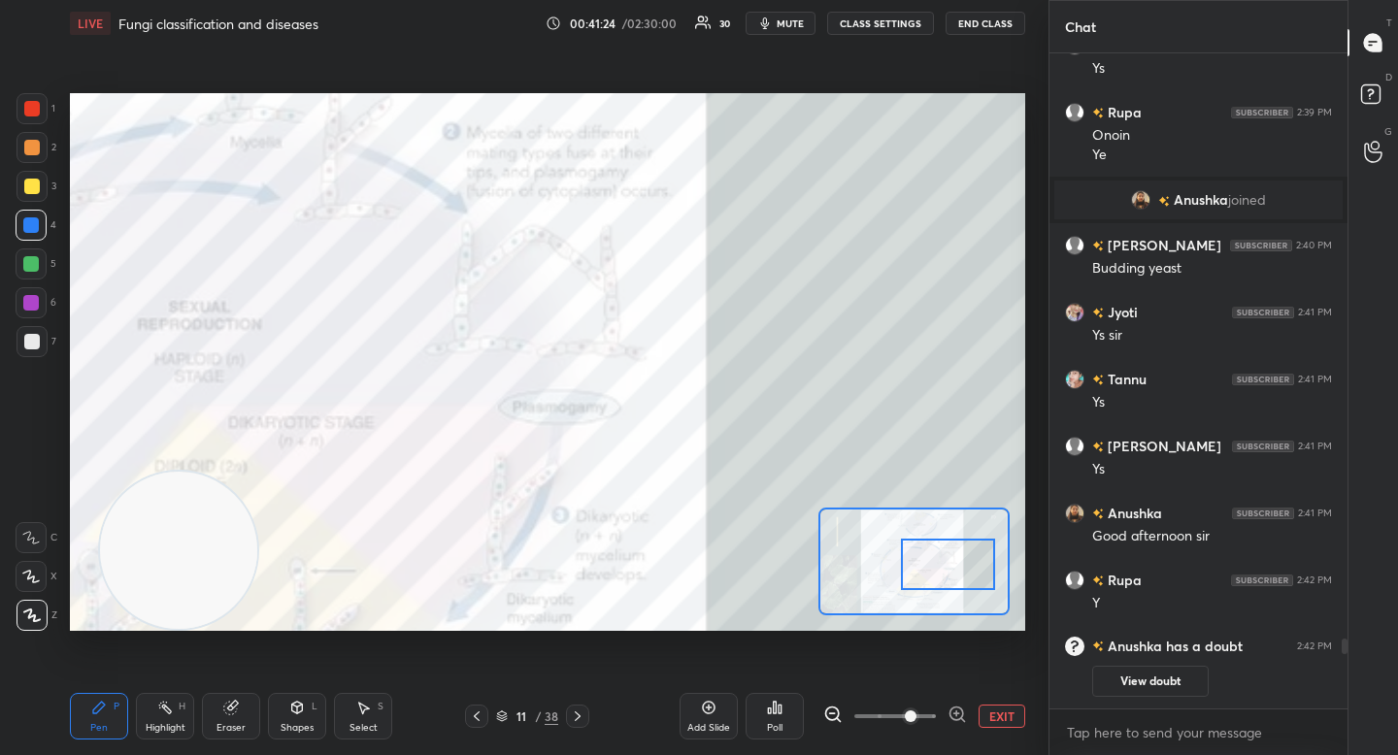
click at [942, 575] on div at bounding box center [947, 564] width 93 height 51
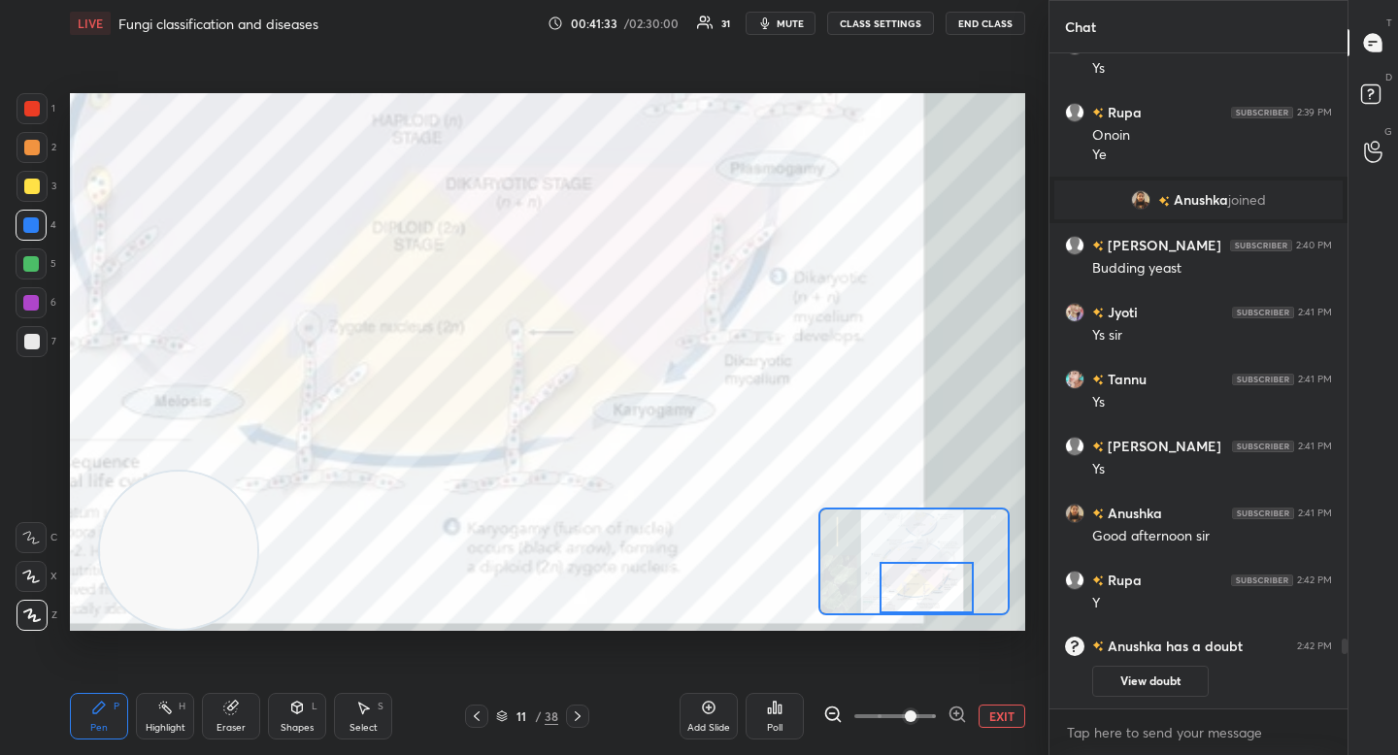
drag, startPoint x: 932, startPoint y: 558, endPoint x: 904, endPoint y: 575, distance: 32.6
click at [907, 575] on div at bounding box center [926, 587] width 93 height 51
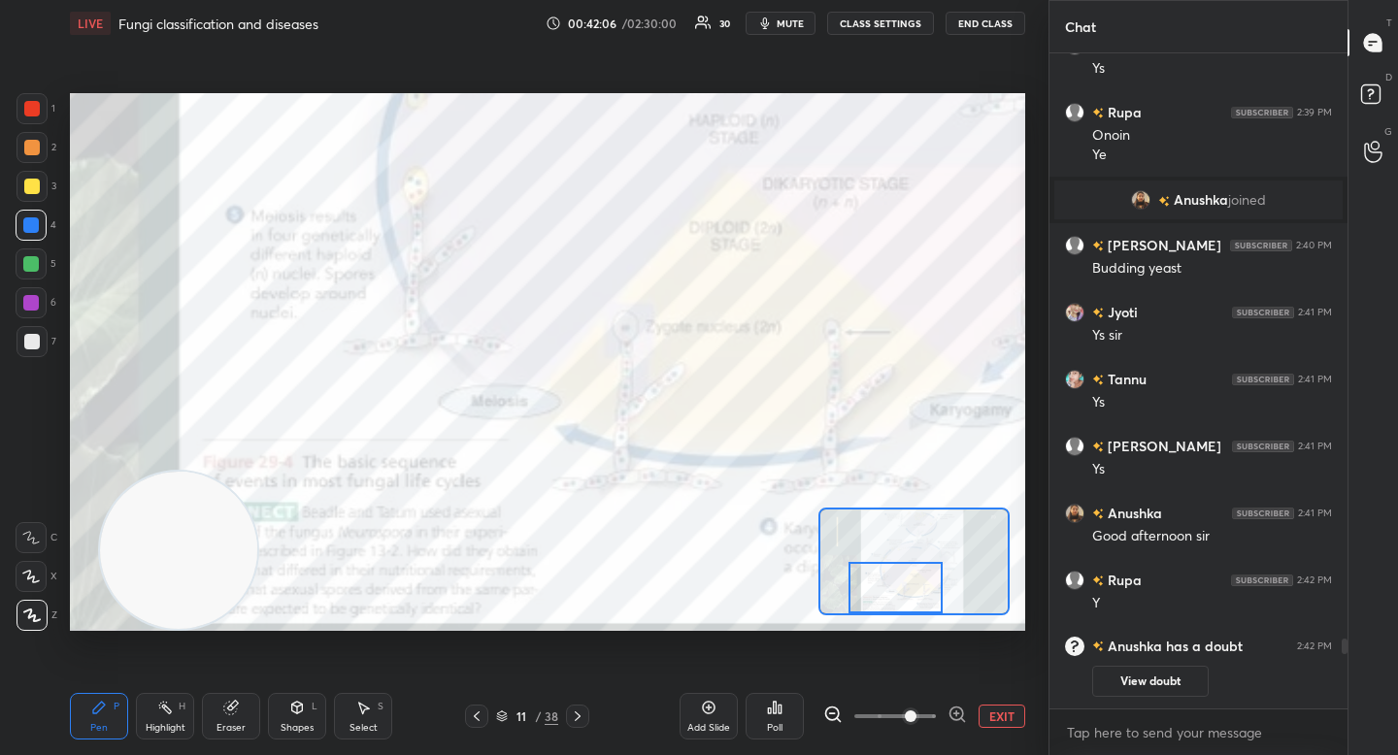
drag, startPoint x: 912, startPoint y: 587, endPoint x: 881, endPoint y: 595, distance: 31.1
click at [883, 596] on div at bounding box center [894, 587] width 93 height 51
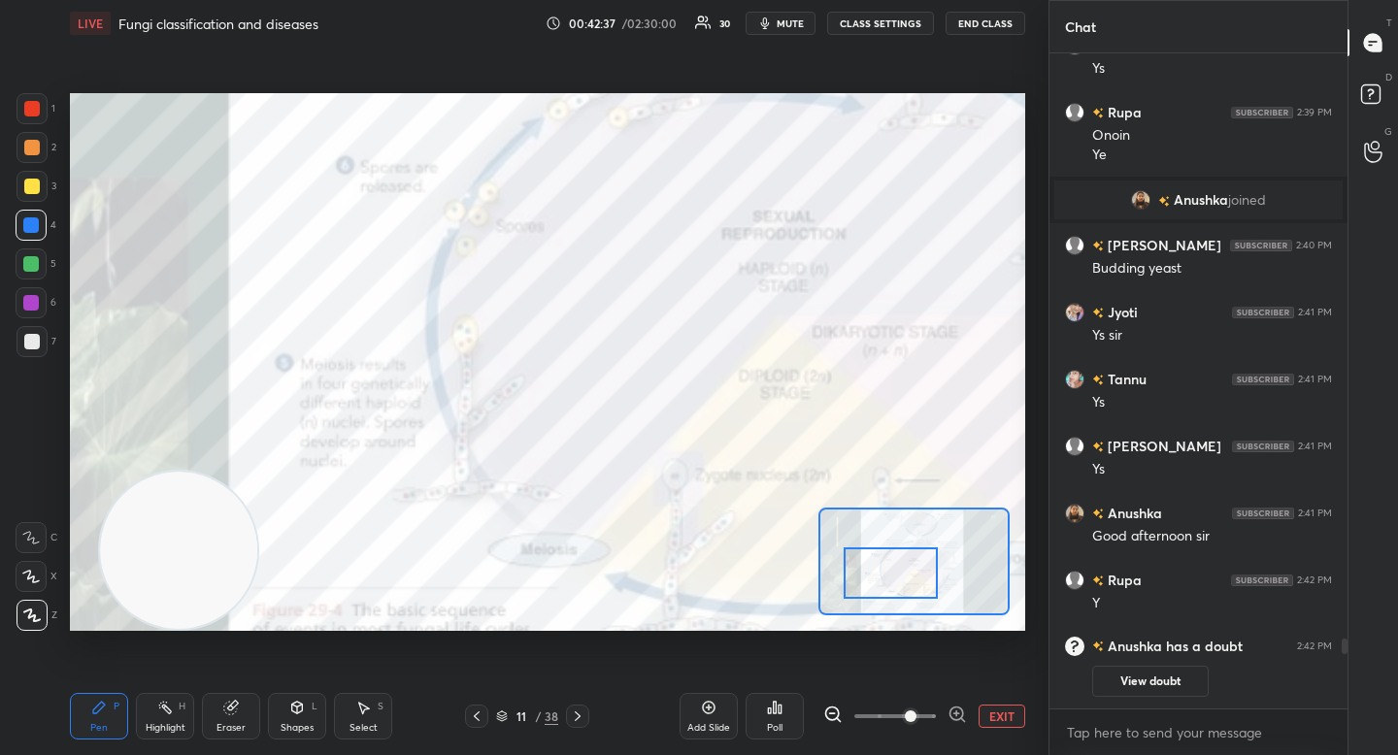
drag, startPoint x: 875, startPoint y: 593, endPoint x: 874, endPoint y: 576, distance: 17.5
click at [875, 577] on div at bounding box center [890, 573] width 93 height 51
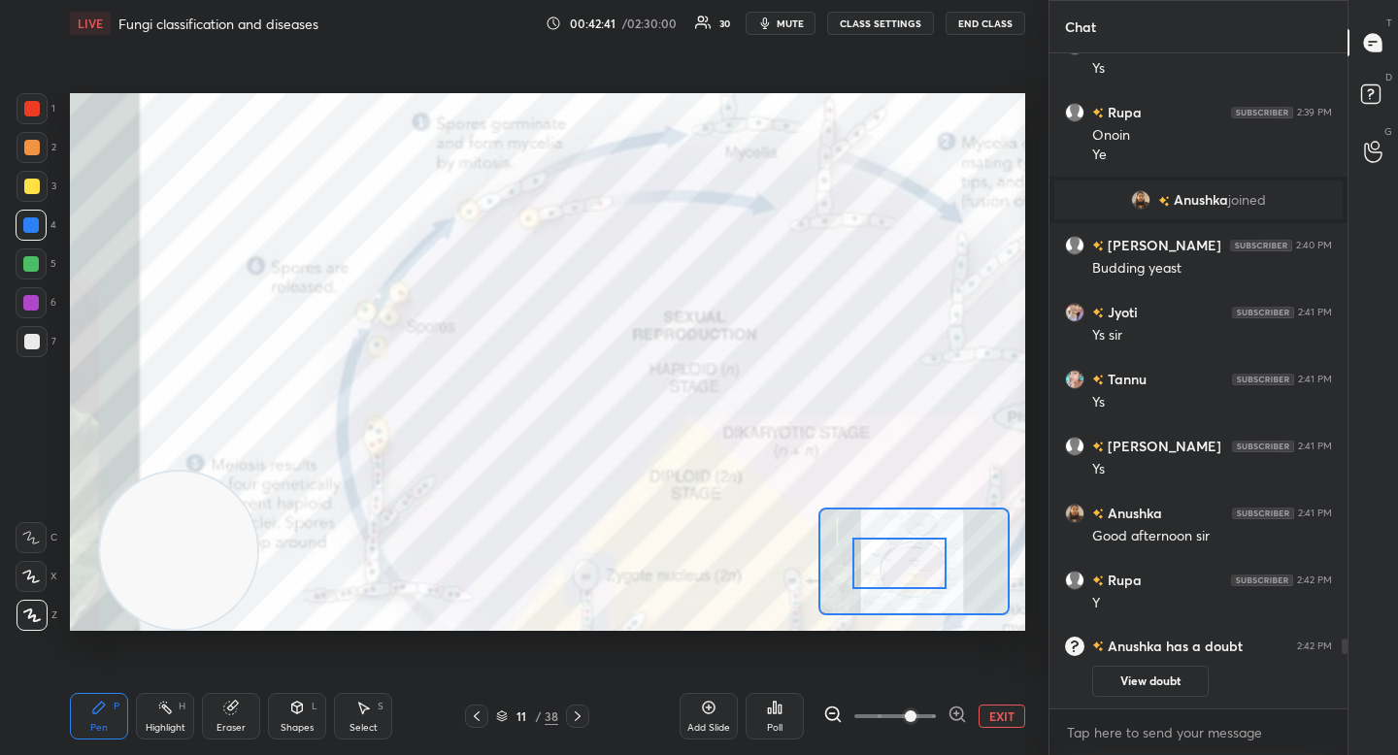
drag, startPoint x: 889, startPoint y: 558, endPoint x: 900, endPoint y: 548, distance: 15.1
click at [899, 549] on div at bounding box center [898, 563] width 93 height 51
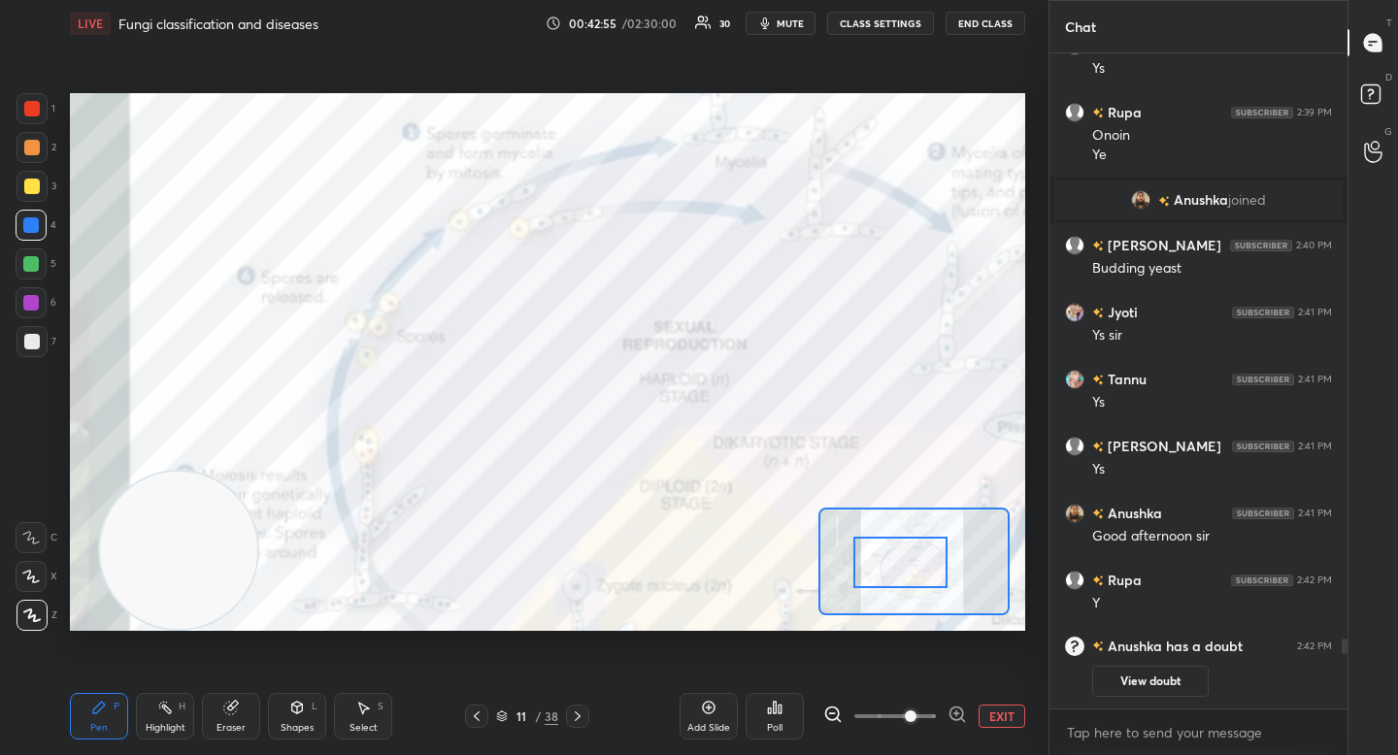
click at [243, 694] on div "Pen P Highlight H Eraser Shapes L Select S 11 / 38 Add Slide Poll EXIT" at bounding box center [547, 717] width 955 height 78
click at [251, 702] on div "Eraser" at bounding box center [231, 716] width 58 height 47
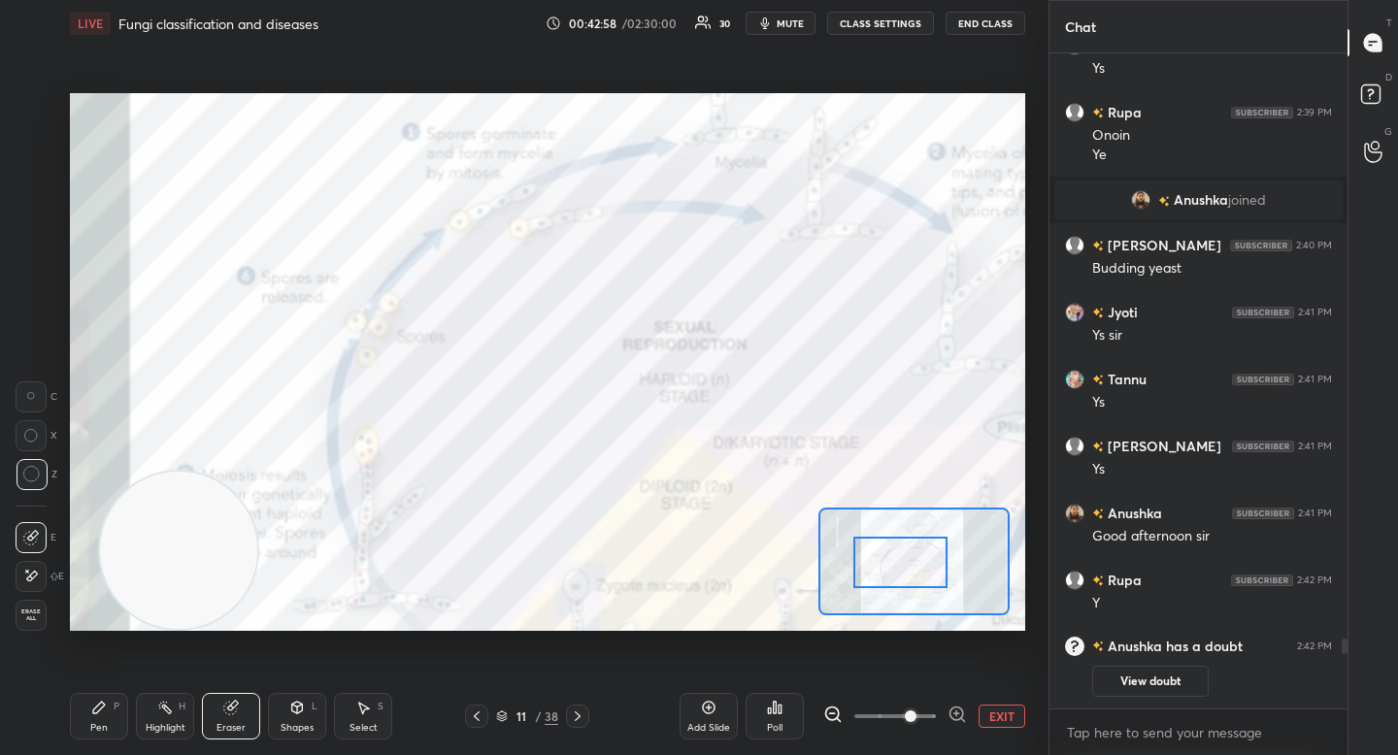
click at [97, 715] on icon at bounding box center [99, 708] width 16 height 16
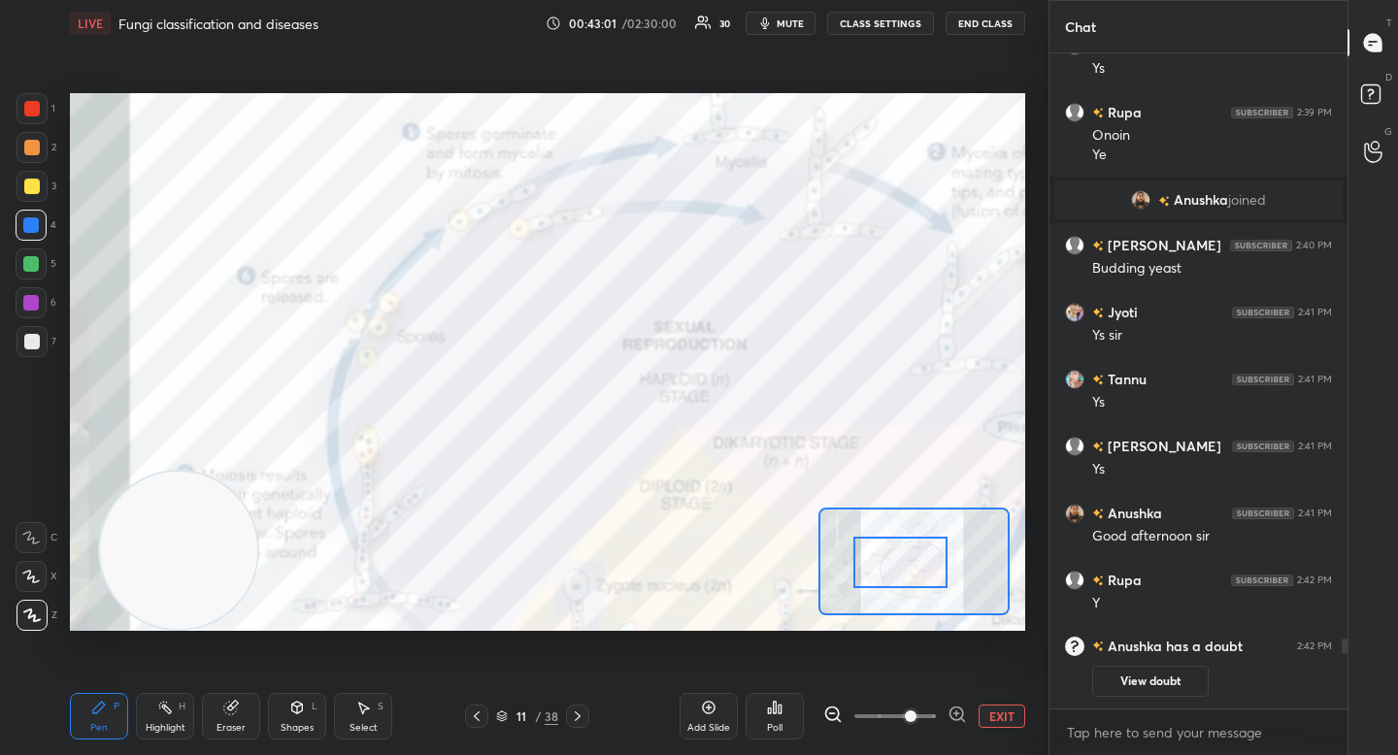
click at [997, 715] on button "EXIT" at bounding box center [1002, 716] width 47 height 23
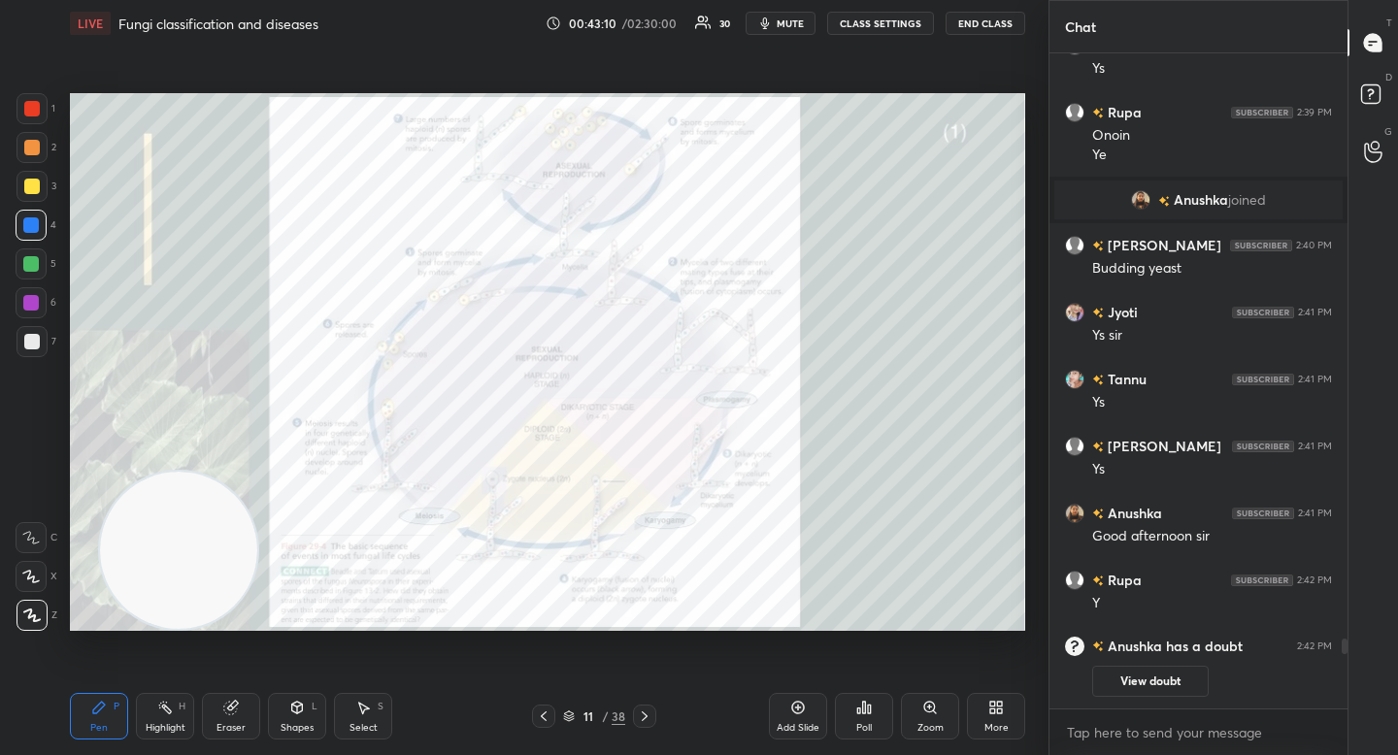
click at [780, 25] on button "mute" at bounding box center [781, 23] width 70 height 23
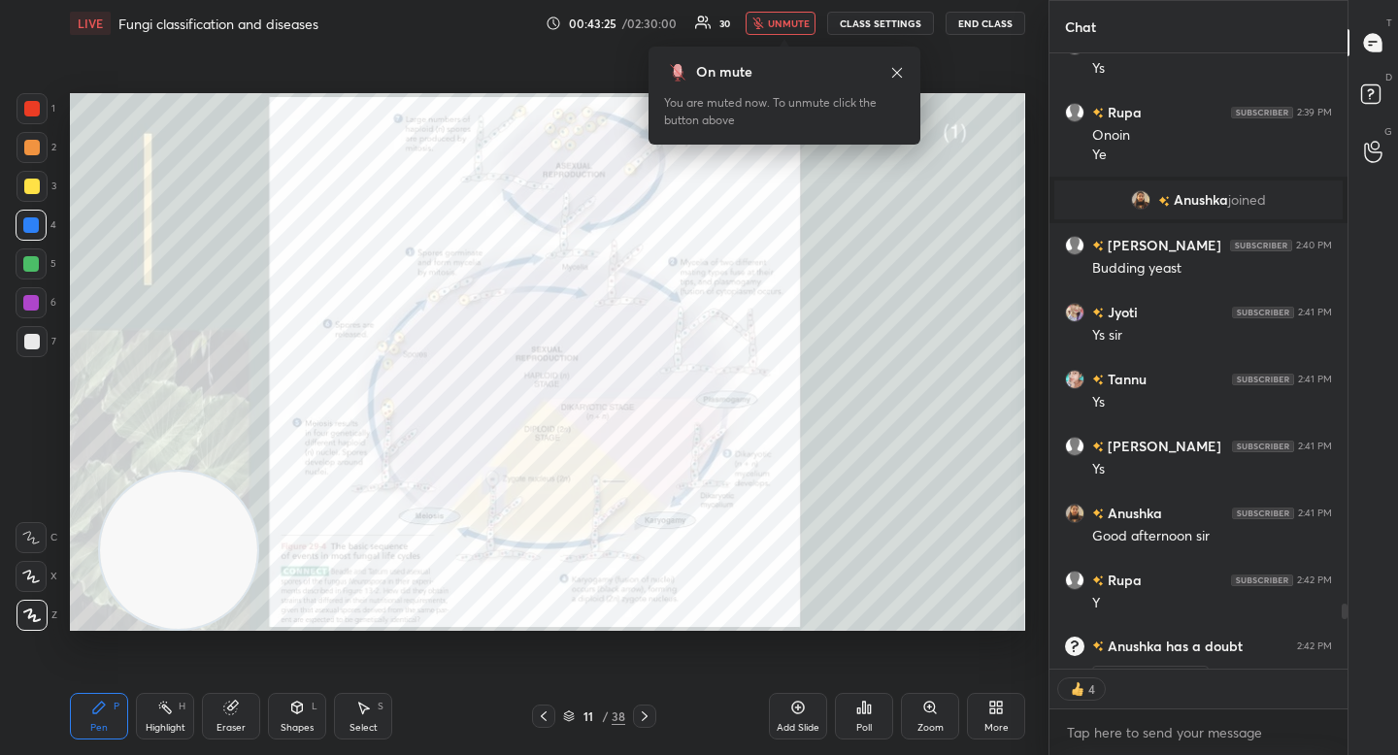
click at [790, 12] on button "unmute" at bounding box center [781, 23] width 70 height 23
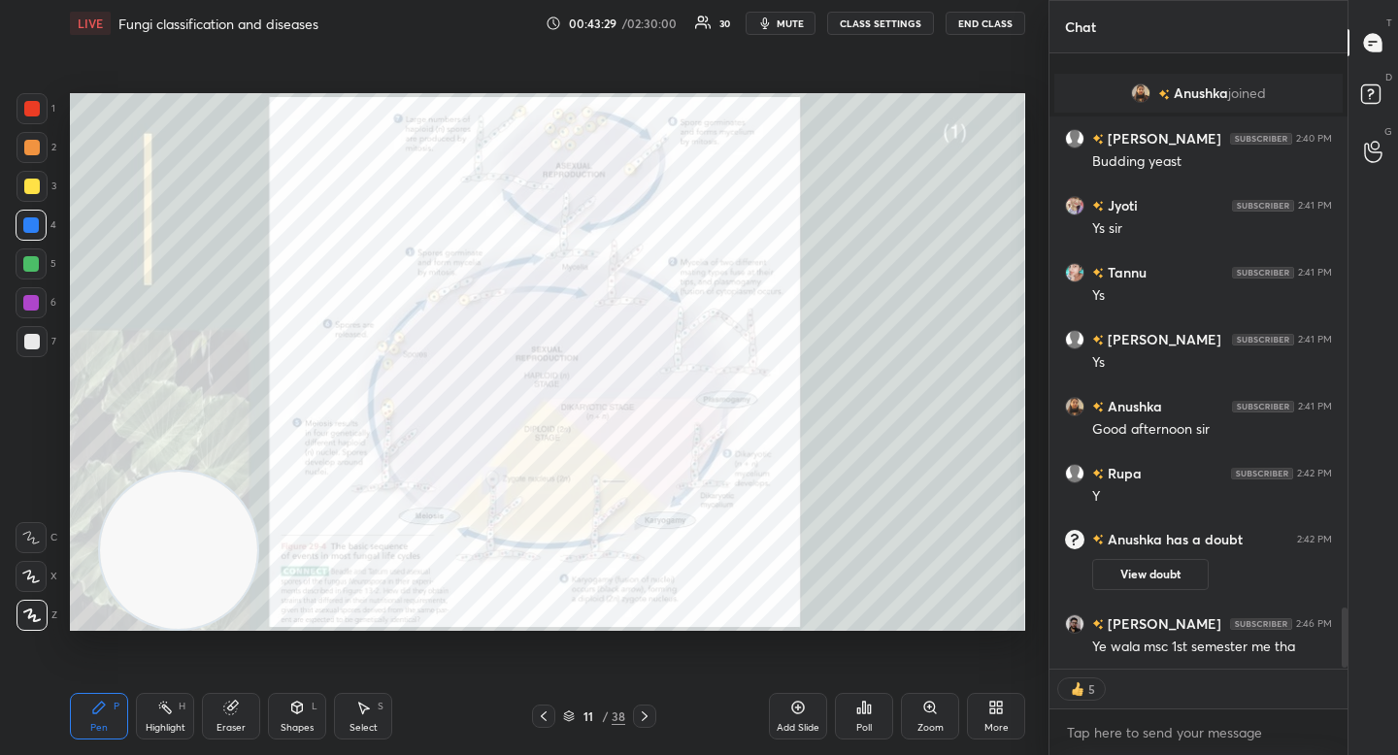
scroll to position [5682, 0]
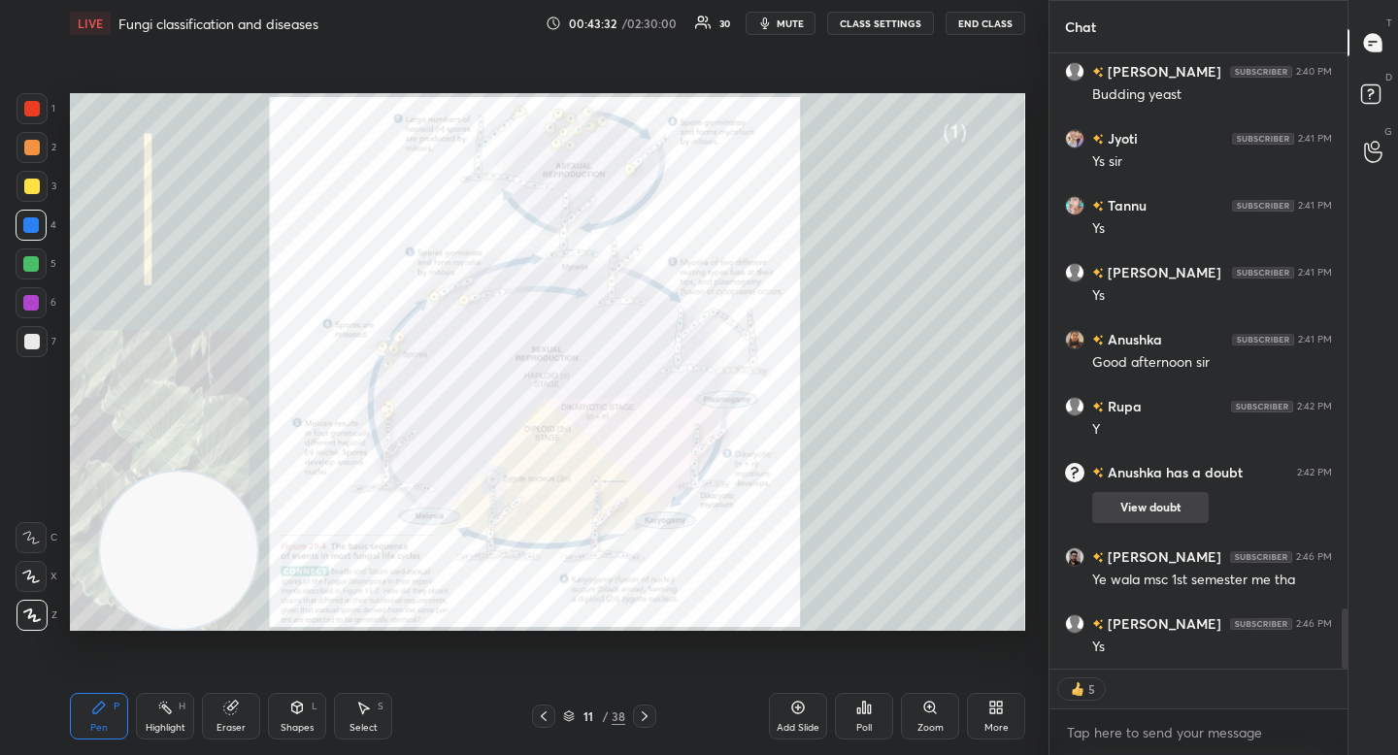
click at [1101, 514] on button "View doubt" at bounding box center [1150, 507] width 116 height 31
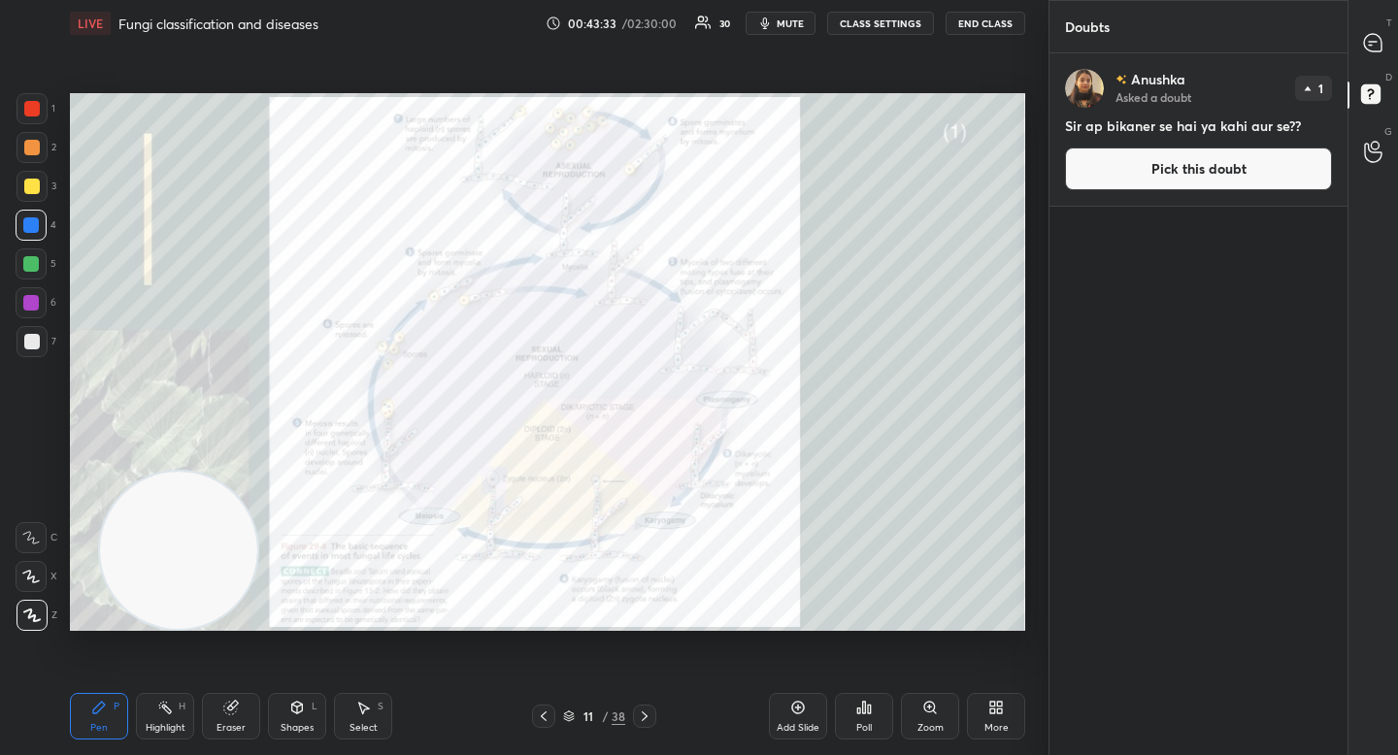
click at [1140, 173] on button "Pick this doubt" at bounding box center [1198, 169] width 267 height 43
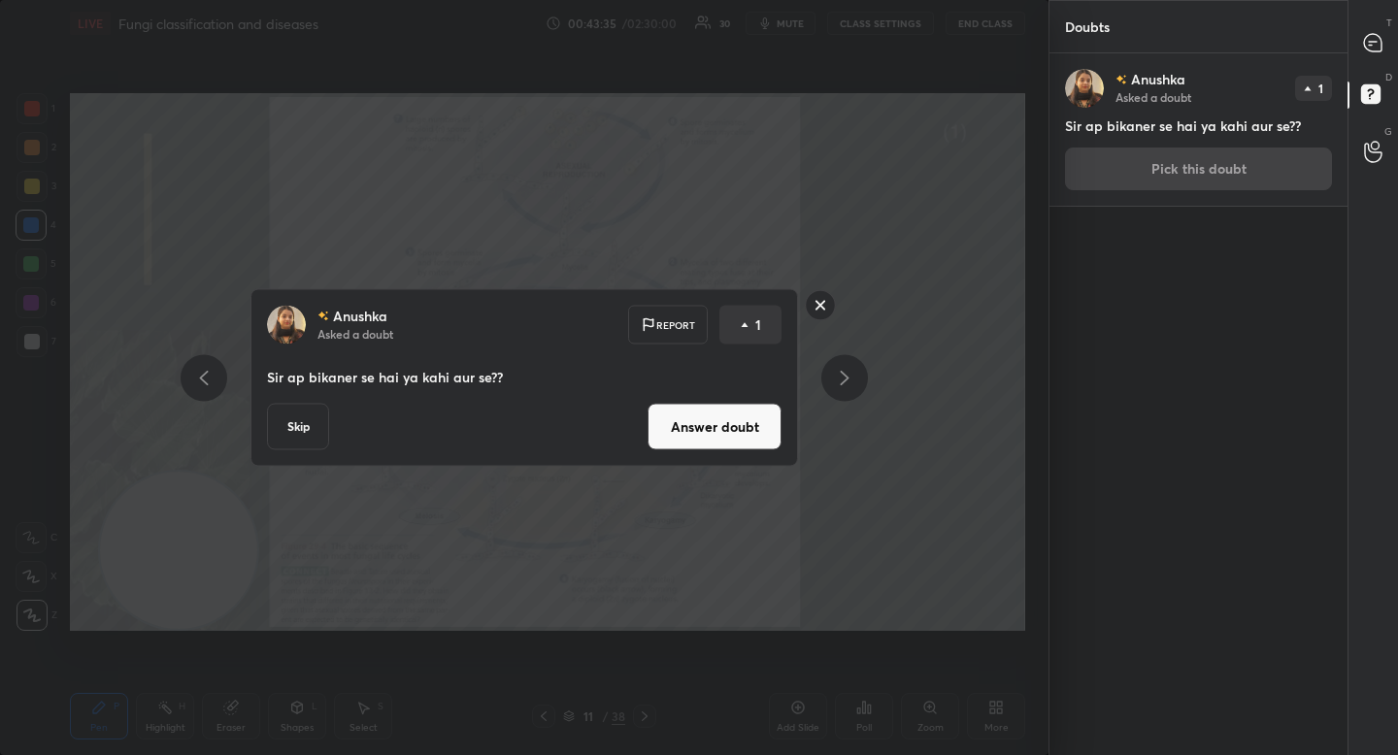
click at [704, 431] on button "Answer doubt" at bounding box center [715, 427] width 134 height 47
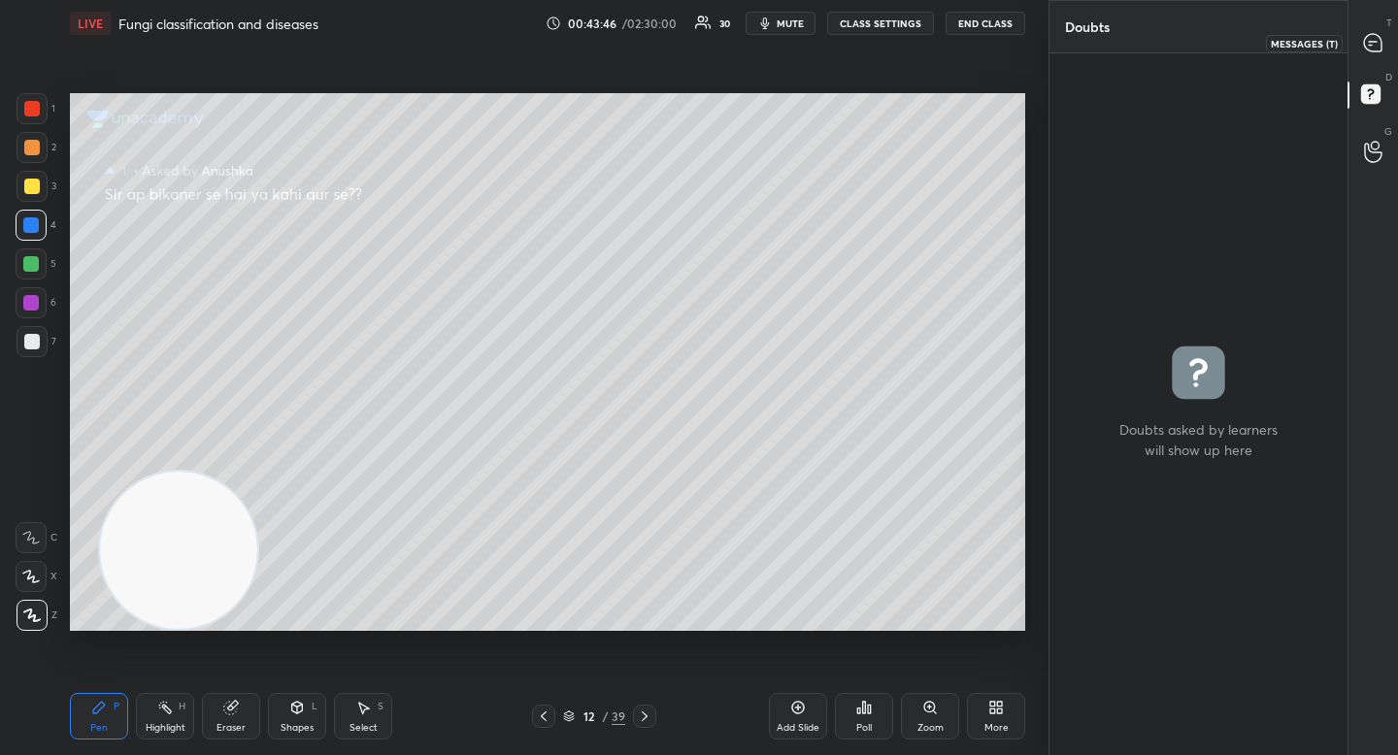
click at [1359, 37] on div at bounding box center [1373, 42] width 39 height 35
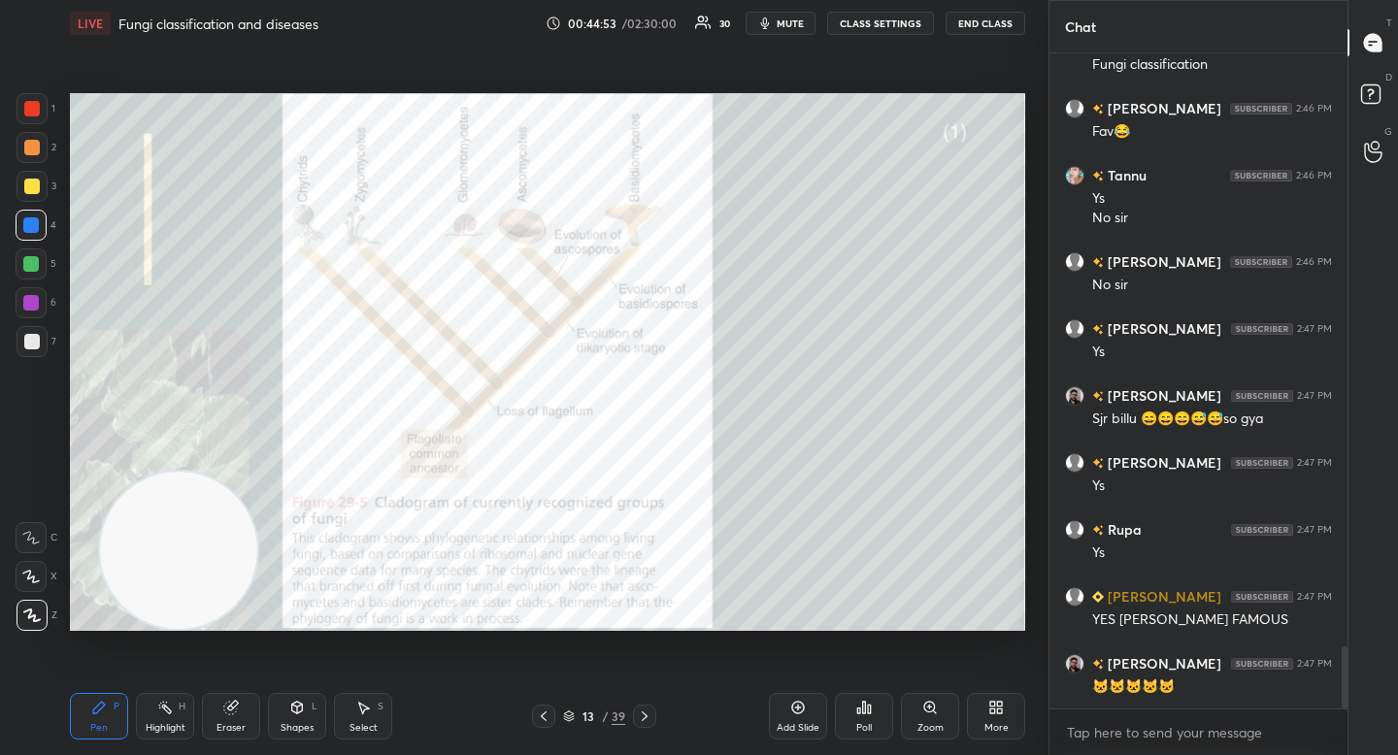
scroll to position [6335, 0]
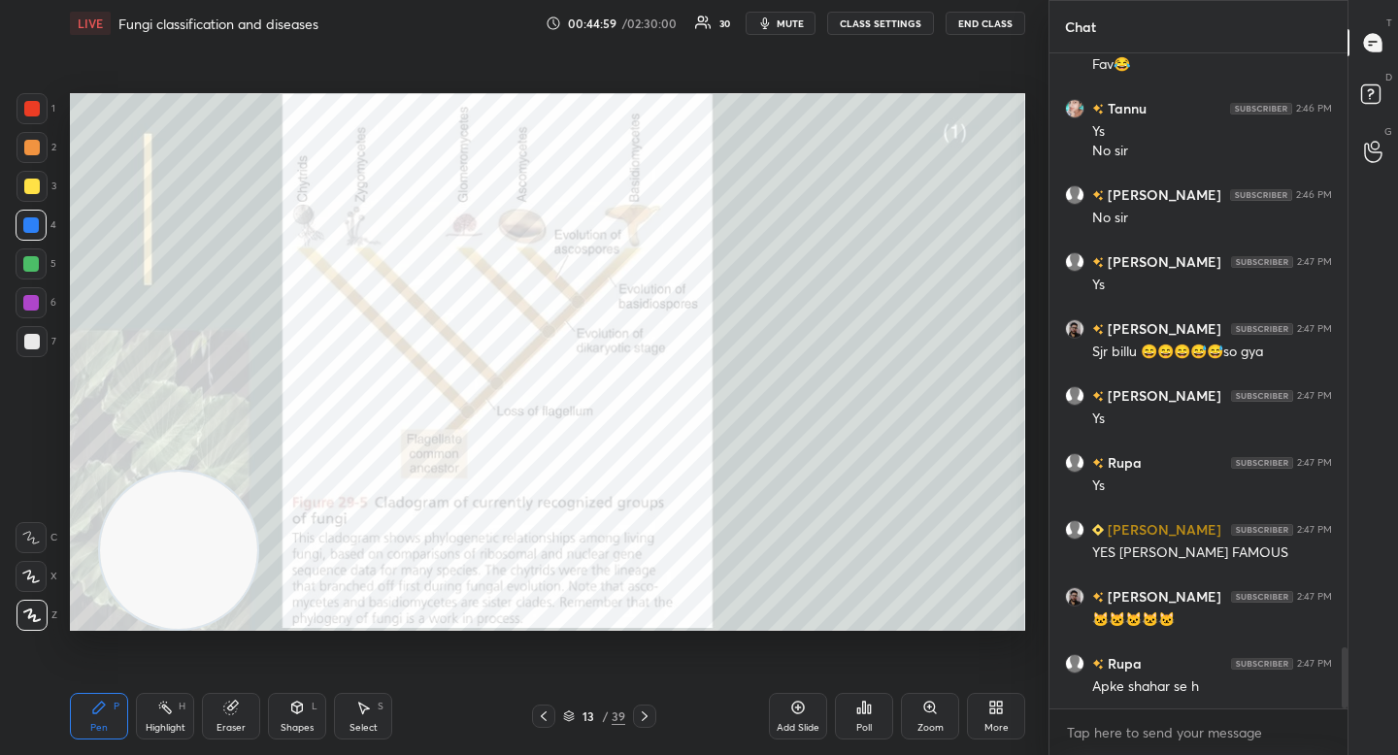
click at [182, 576] on video at bounding box center [178, 550] width 157 height 157
drag, startPoint x: 182, startPoint y: 574, endPoint x: 174, endPoint y: 585, distance: 14.0
click at [163, 581] on video at bounding box center [172, 550] width 157 height 157
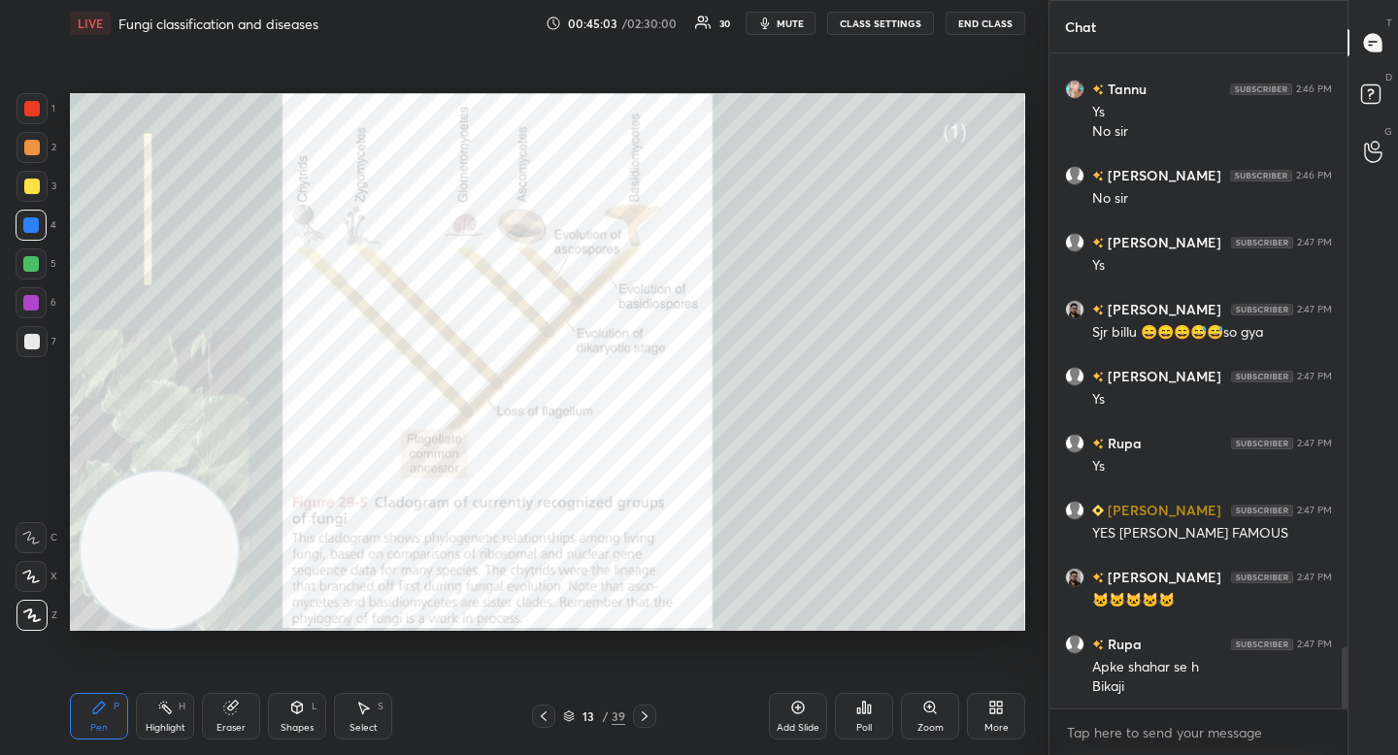
scroll to position [6421, 0]
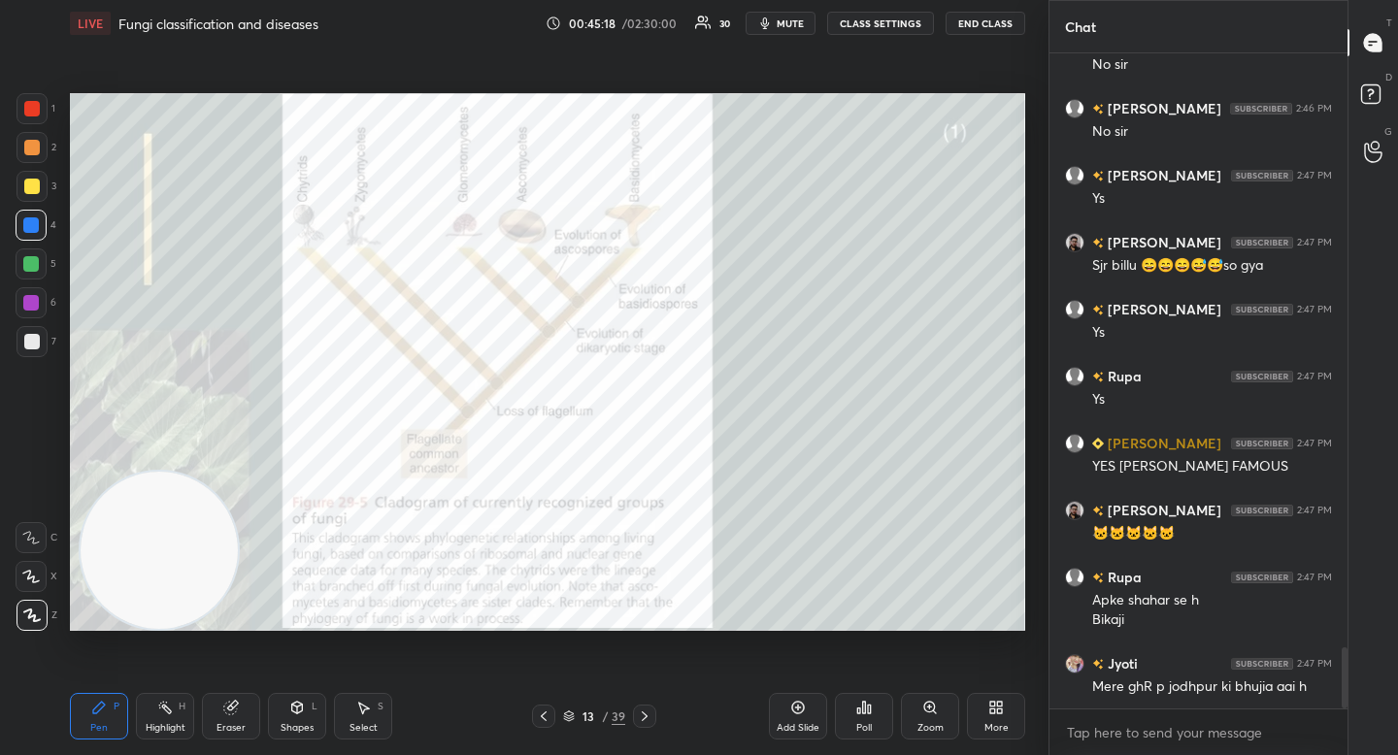
click at [29, 182] on div at bounding box center [32, 187] width 16 height 16
click at [29, 153] on div at bounding box center [32, 148] width 16 height 16
drag, startPoint x: 35, startPoint y: 183, endPoint x: 36, endPoint y: 168, distance: 14.6
click at [36, 183] on div at bounding box center [32, 187] width 16 height 16
click at [35, 141] on div at bounding box center [32, 148] width 16 height 16
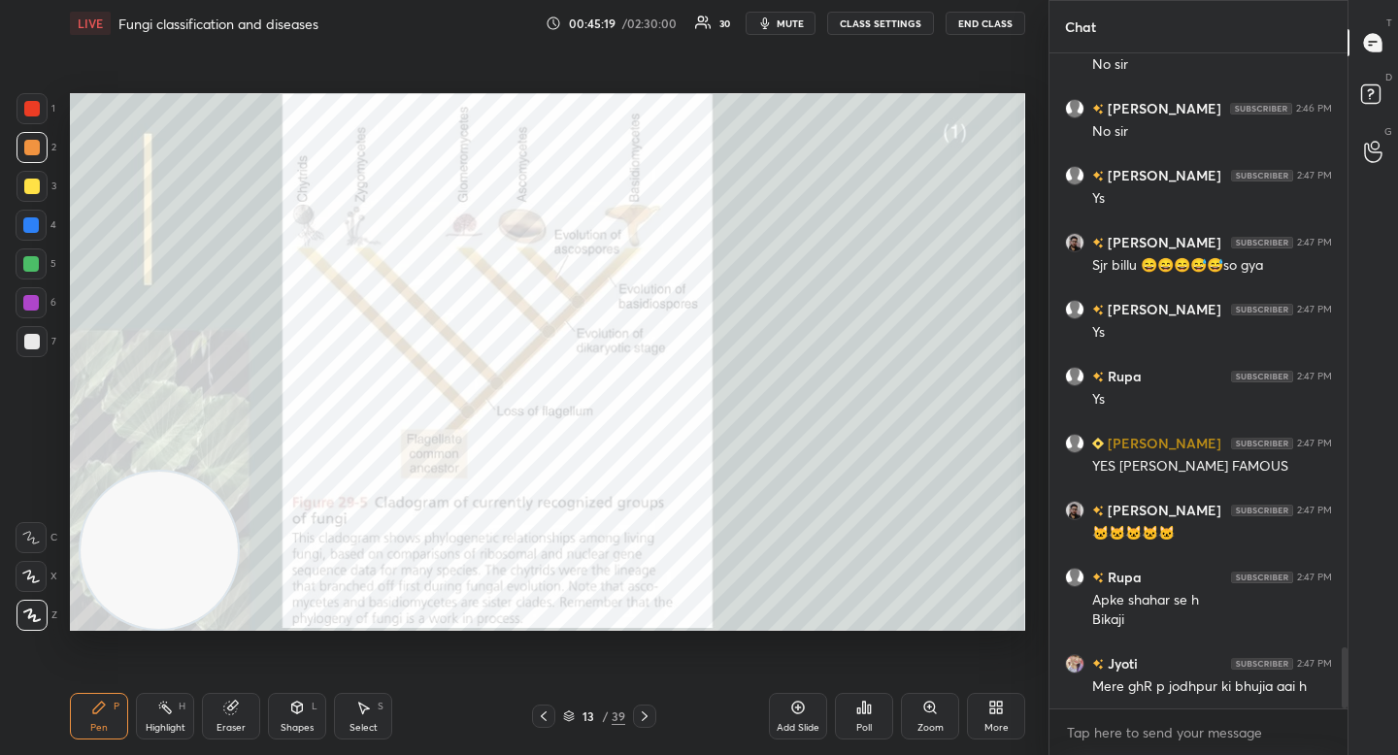
click at [33, 117] on div at bounding box center [32, 108] width 31 height 31
click at [36, 151] on div at bounding box center [32, 148] width 16 height 16
click at [34, 123] on div at bounding box center [32, 108] width 31 height 31
click at [37, 152] on div at bounding box center [32, 148] width 16 height 16
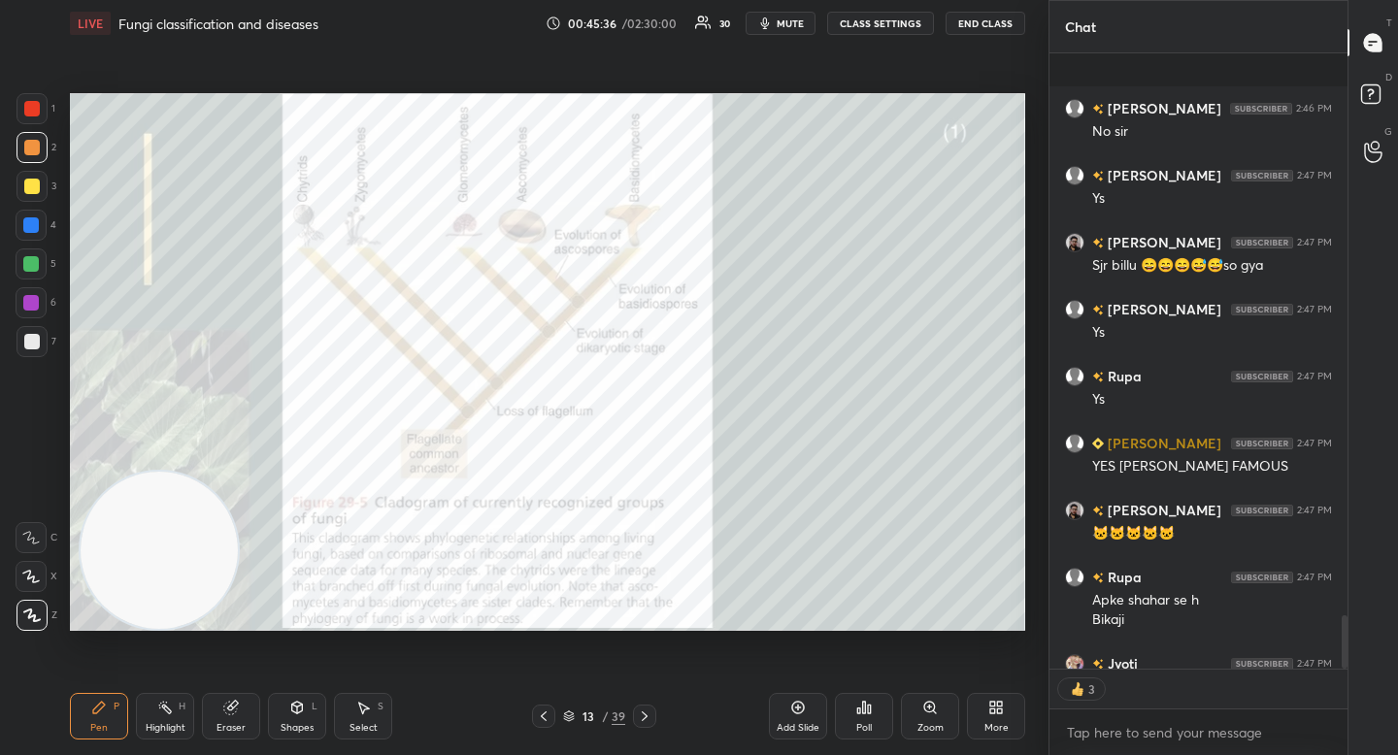
click at [29, 190] on div at bounding box center [32, 187] width 16 height 16
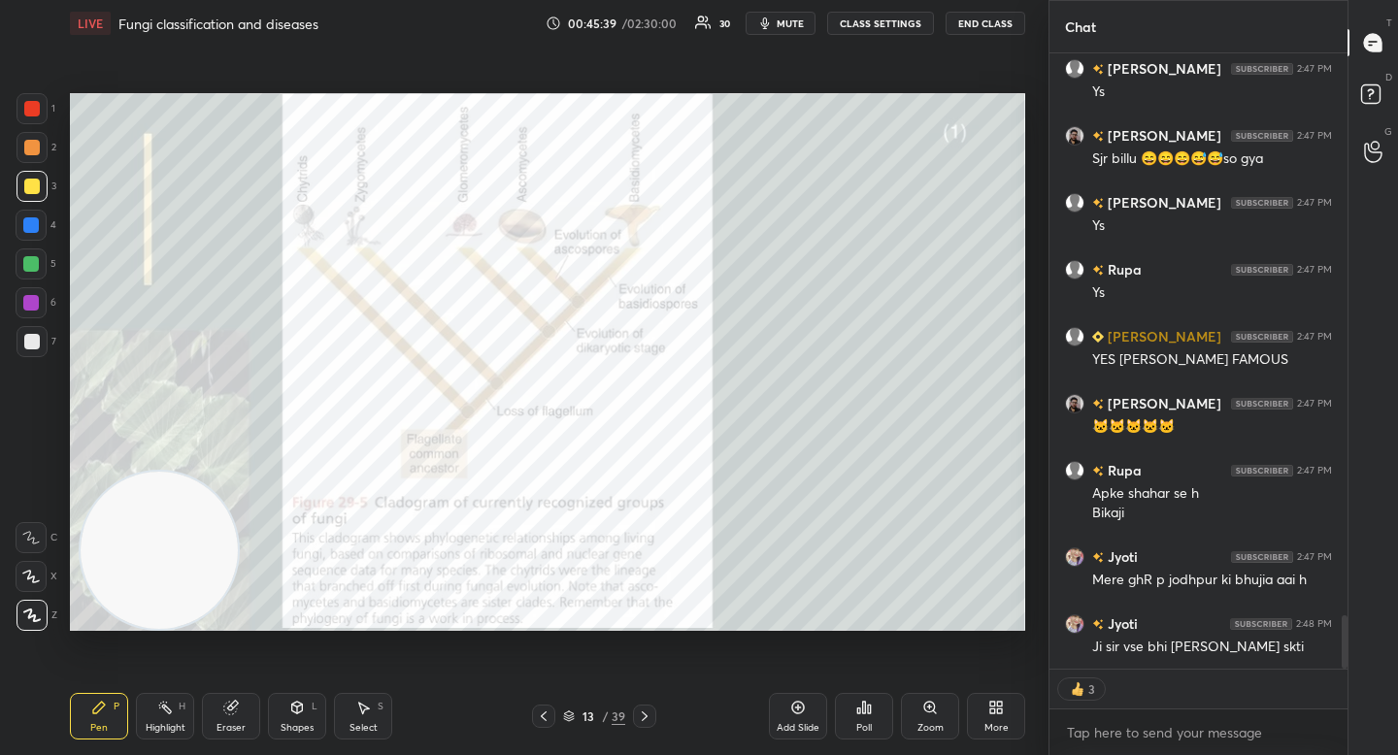
click at [68, 286] on div "Setting up your live class Poll for secs No correct answer Start poll" at bounding box center [547, 362] width 971 height 631
click at [42, 267] on div at bounding box center [31, 264] width 31 height 31
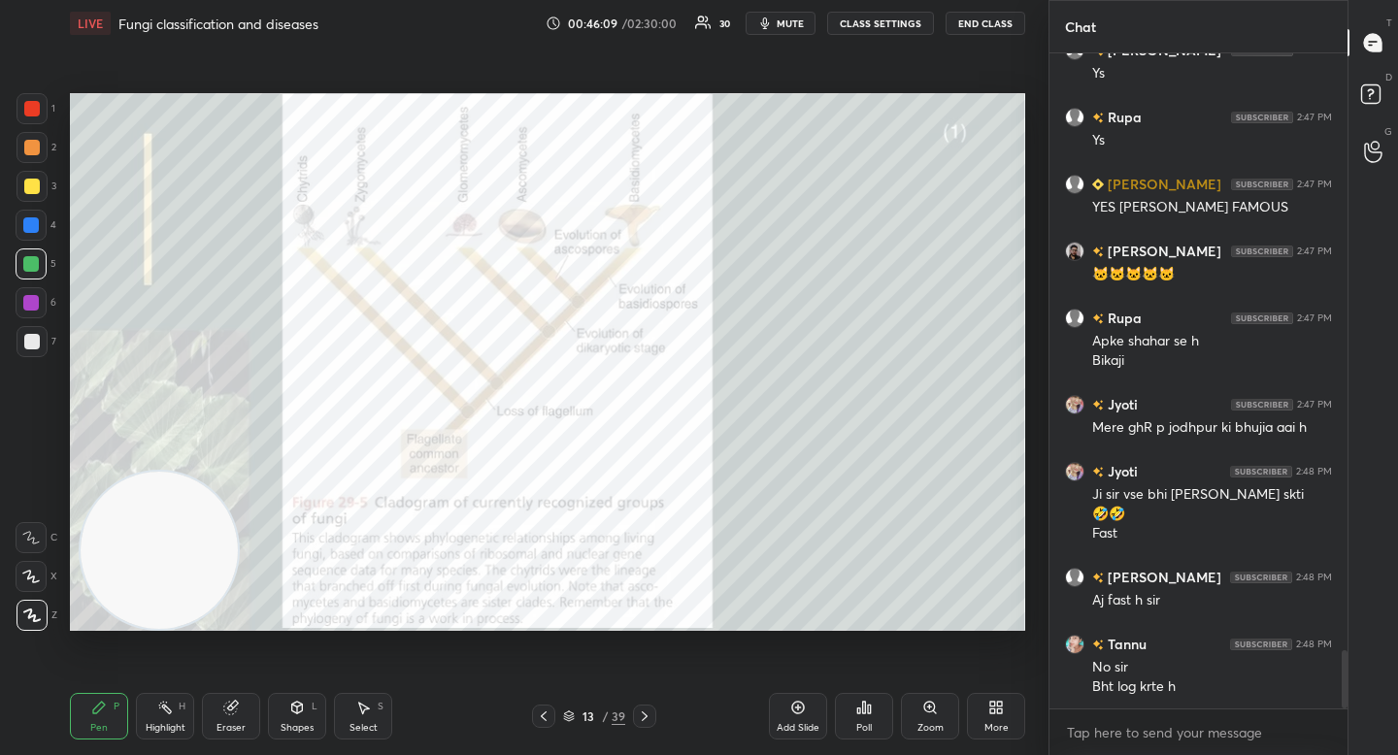
scroll to position [6747, 0]
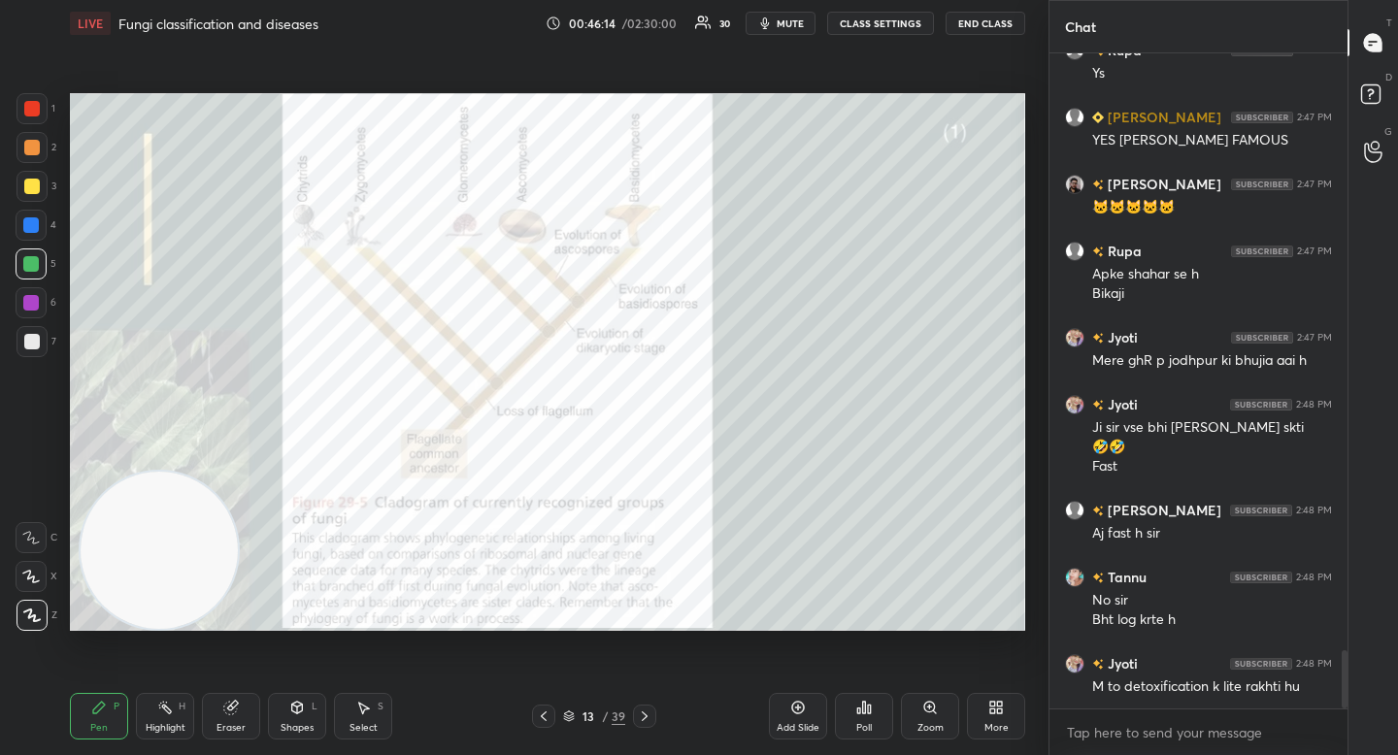
click at [773, 21] on icon "button" at bounding box center [765, 24] width 16 height 16
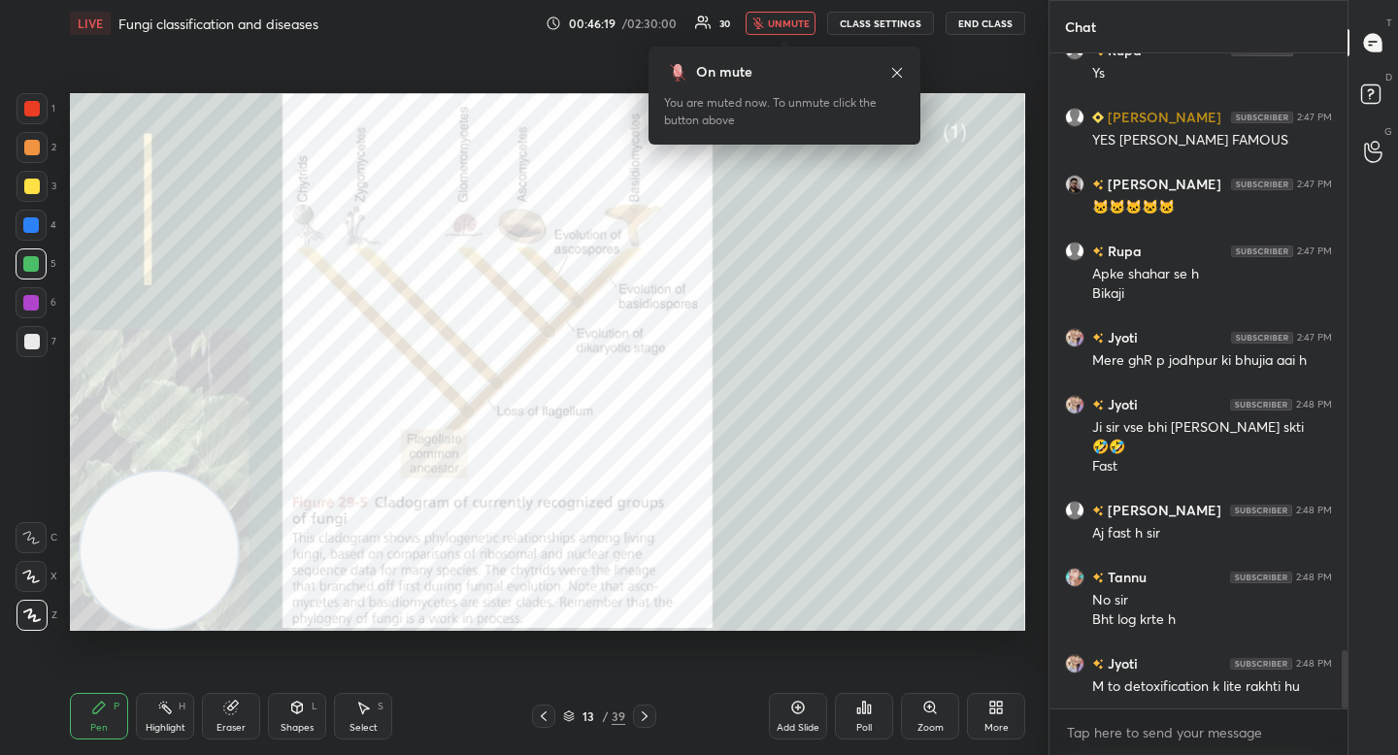
click at [776, 21] on span "unmute" at bounding box center [789, 24] width 42 height 14
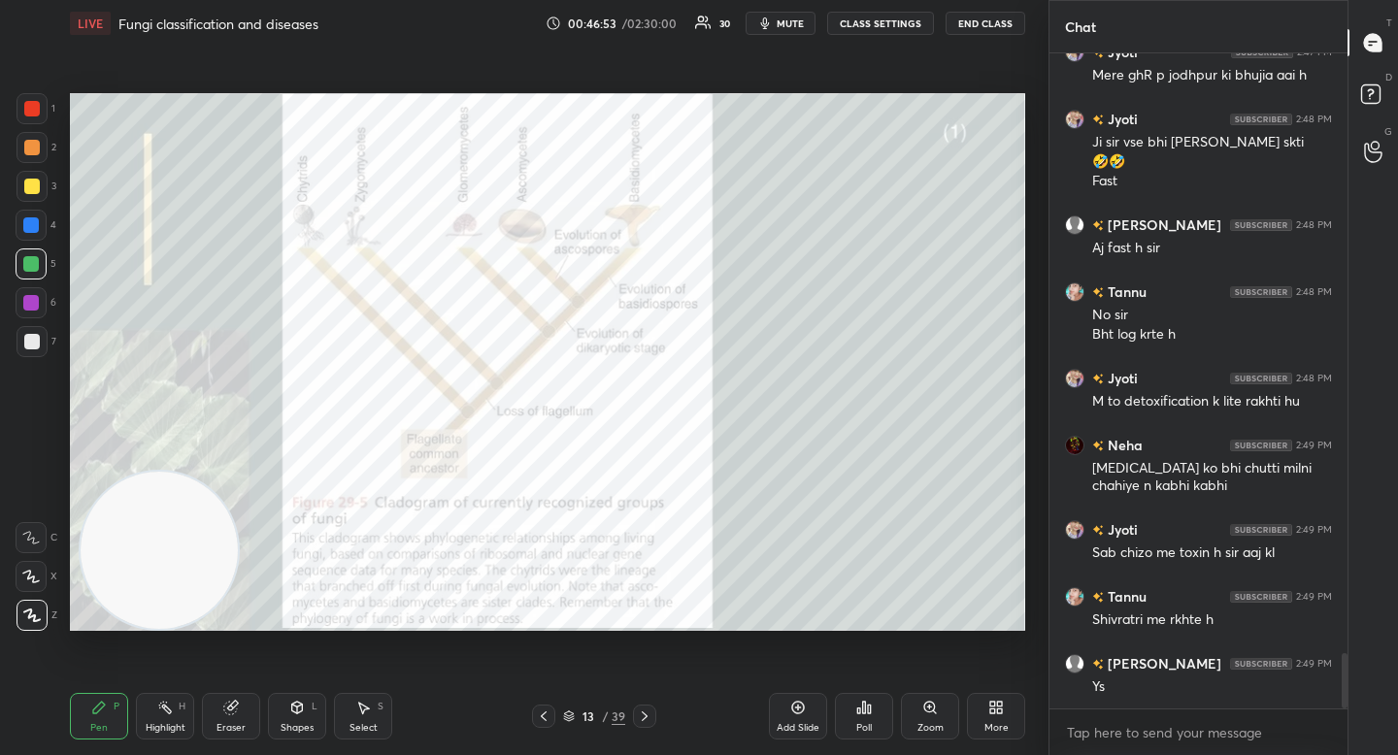
scroll to position [7100, 0]
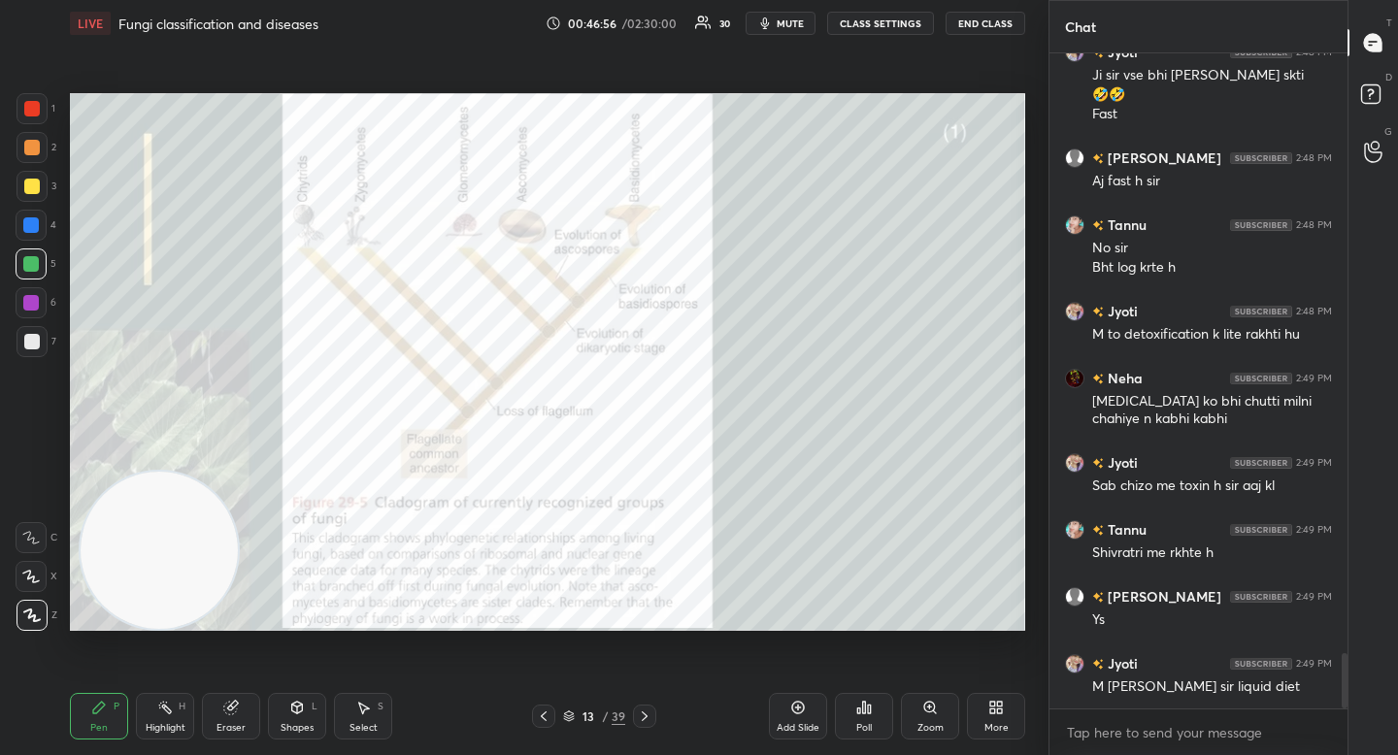
click at [36, 136] on div at bounding box center [32, 147] width 31 height 31
click at [36, 127] on div "1" at bounding box center [36, 112] width 39 height 39
click at [41, 158] on div at bounding box center [32, 147] width 31 height 31
click at [44, 184] on div at bounding box center [32, 186] width 31 height 31
click at [37, 165] on div "2" at bounding box center [37, 151] width 40 height 39
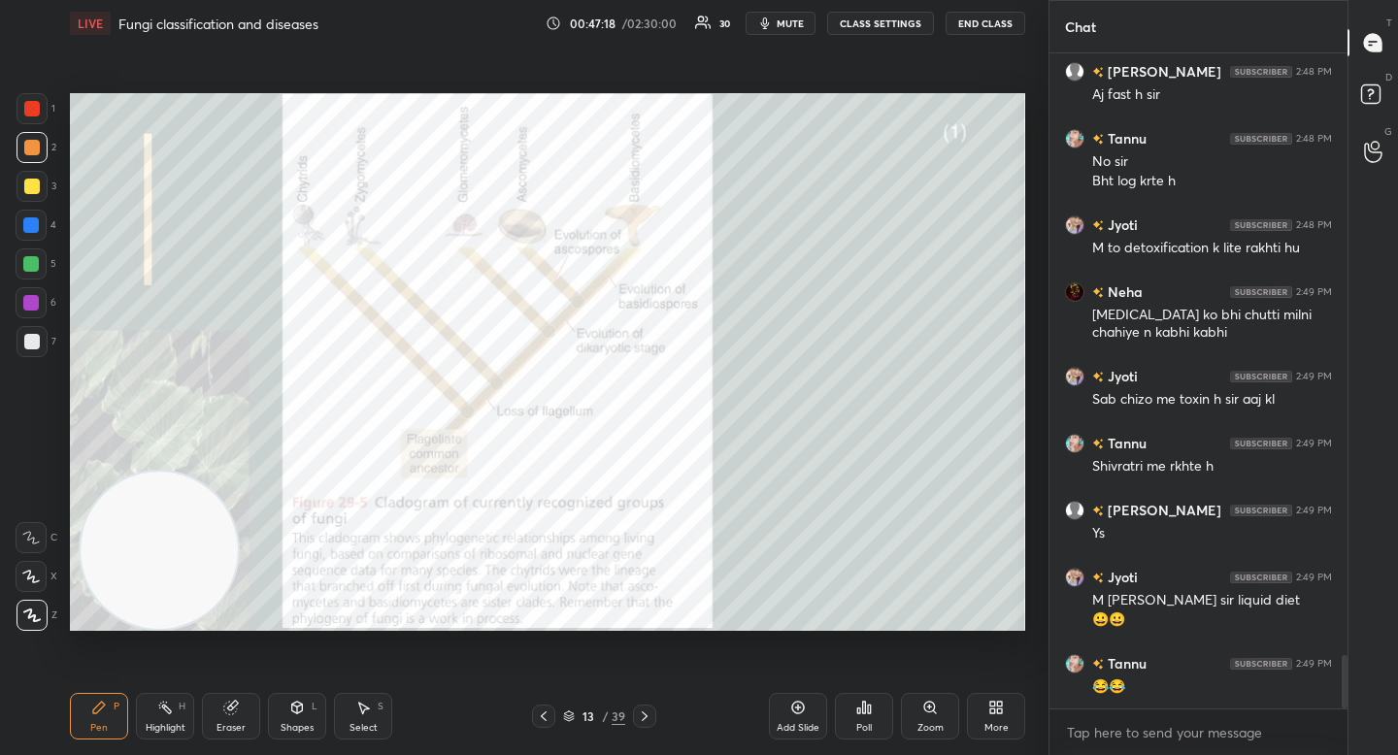
scroll to position [7320, 0]
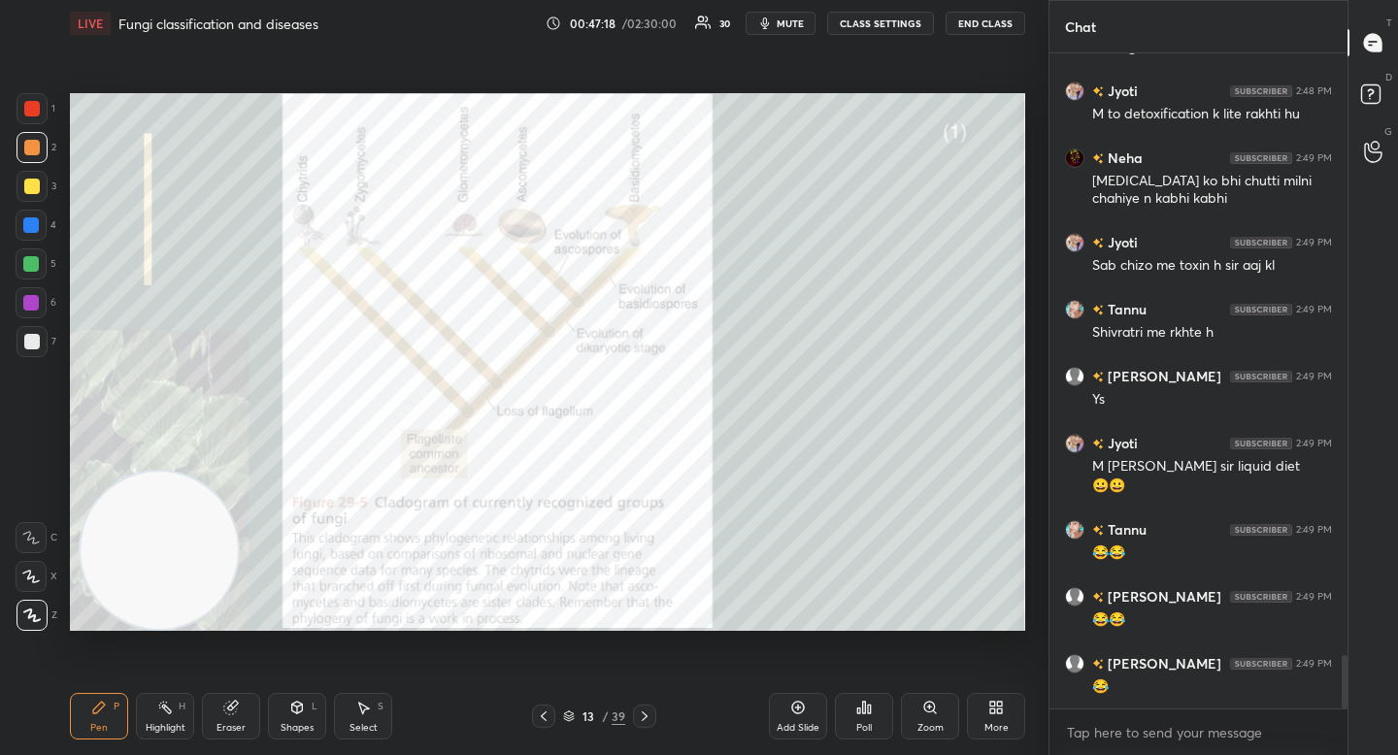
click at [237, 719] on div "Eraser" at bounding box center [231, 716] width 58 height 47
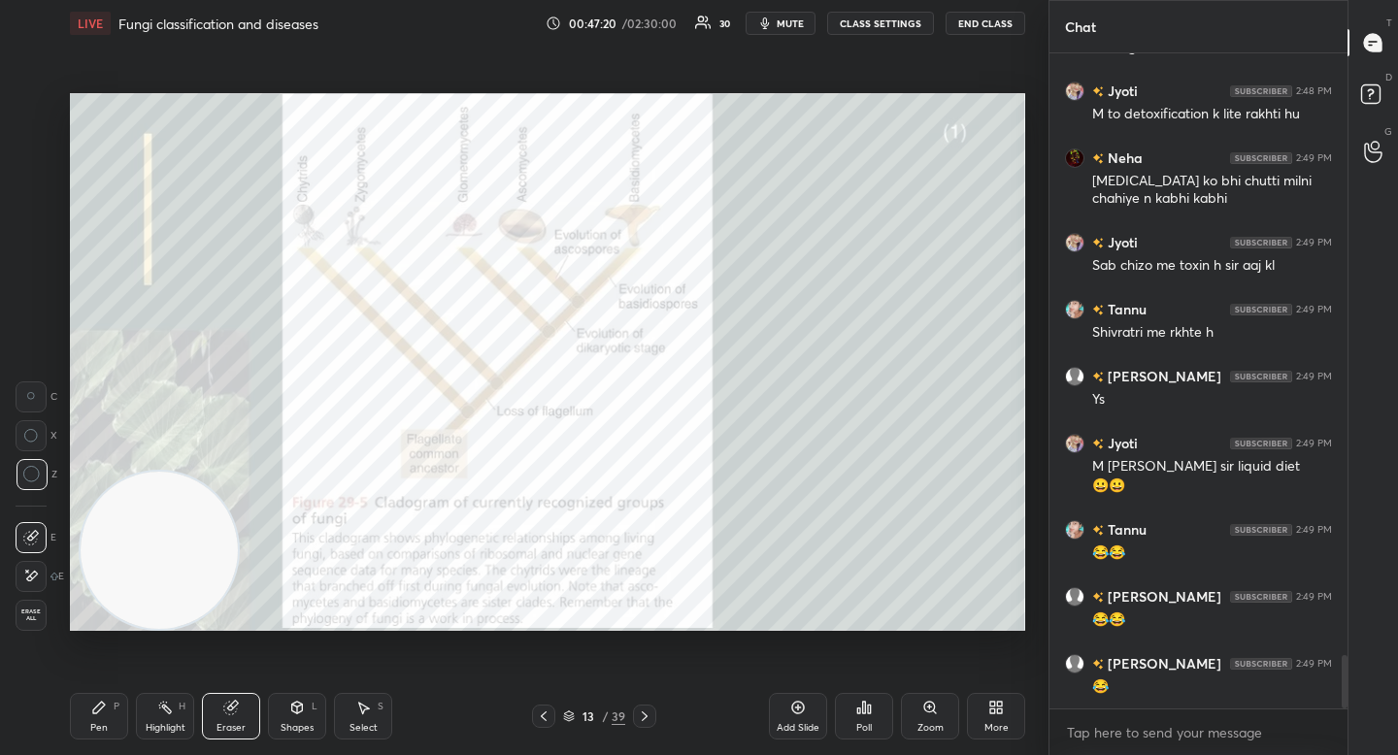
scroll to position [7387, 0]
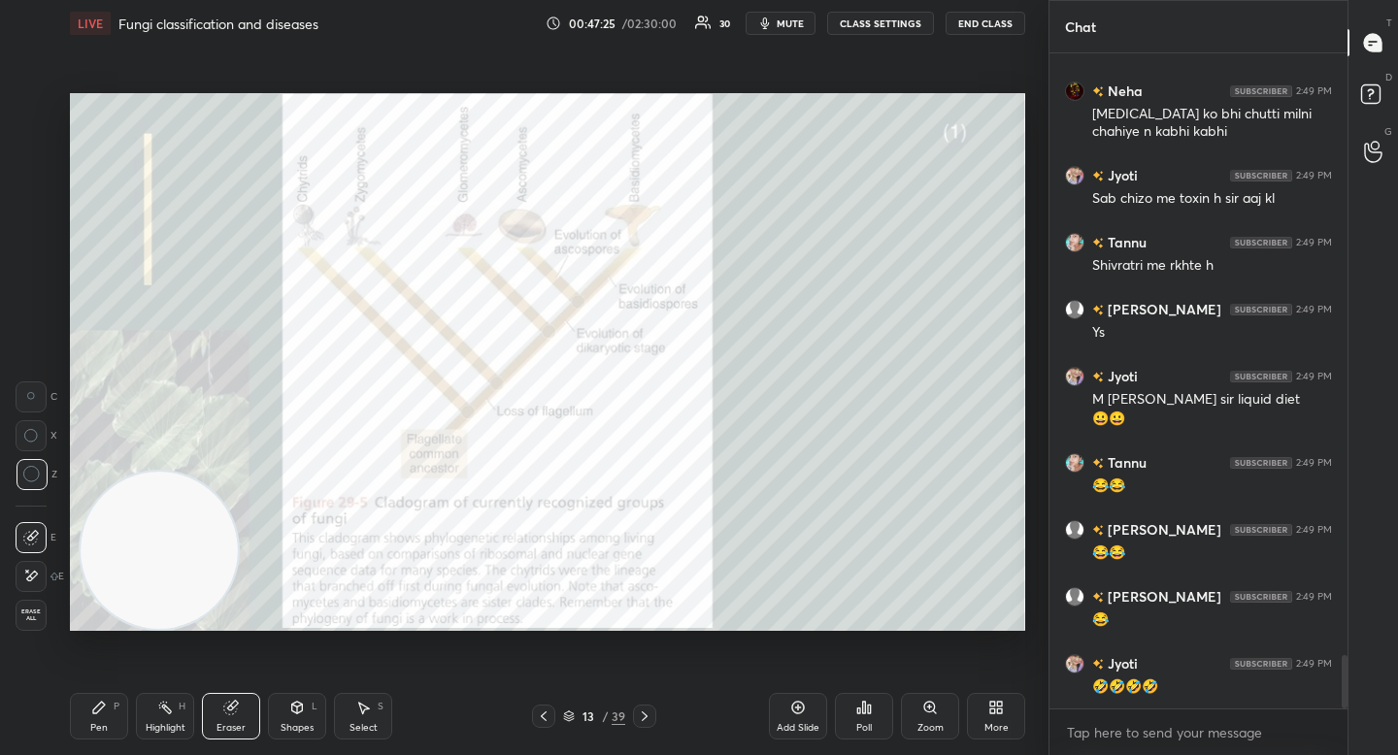
click at [80, 726] on div "Pen P" at bounding box center [99, 716] width 58 height 47
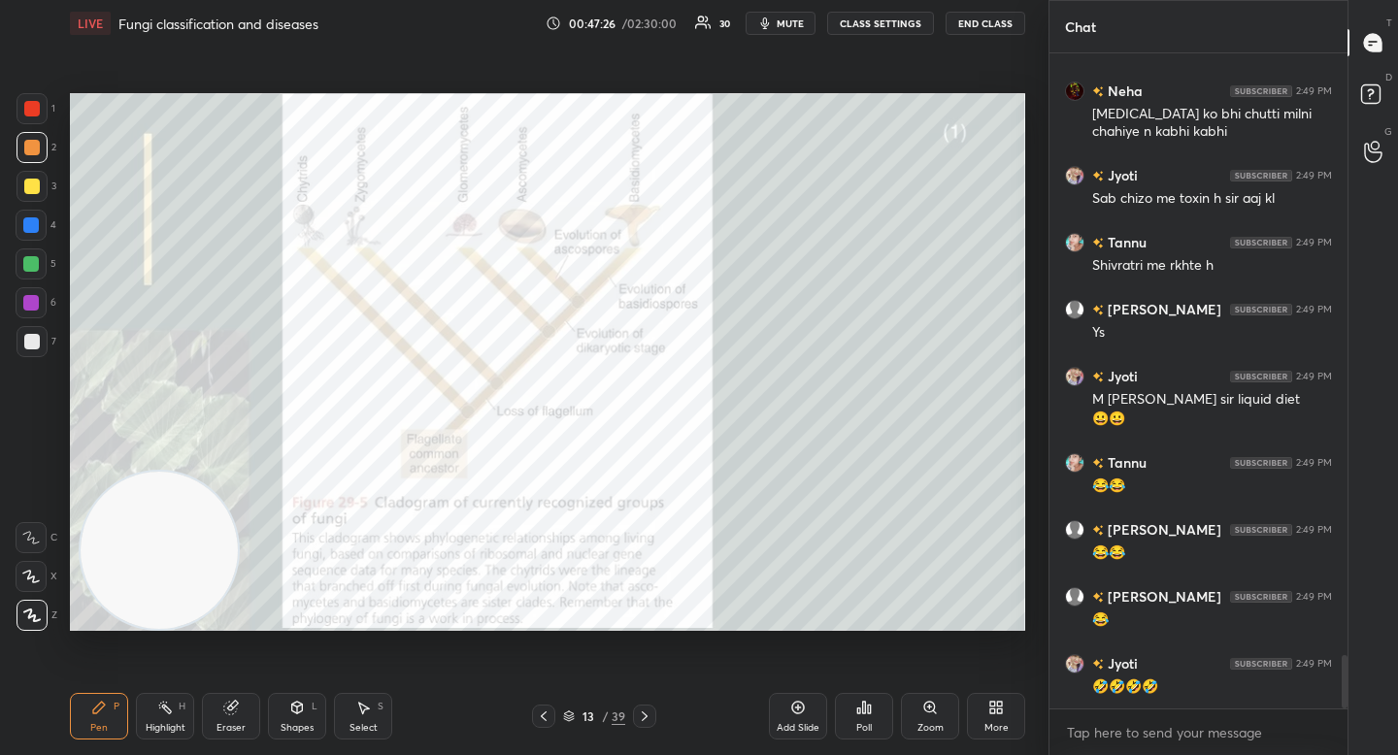
drag, startPoint x: 141, startPoint y: 561, endPoint x: 140, endPoint y: 602, distance: 40.8
click at [140, 603] on video at bounding box center [159, 550] width 157 height 157
click at [43, 270] on div at bounding box center [31, 264] width 31 height 31
click at [33, 220] on div at bounding box center [31, 225] width 16 height 16
click at [33, 187] on div at bounding box center [32, 186] width 31 height 31
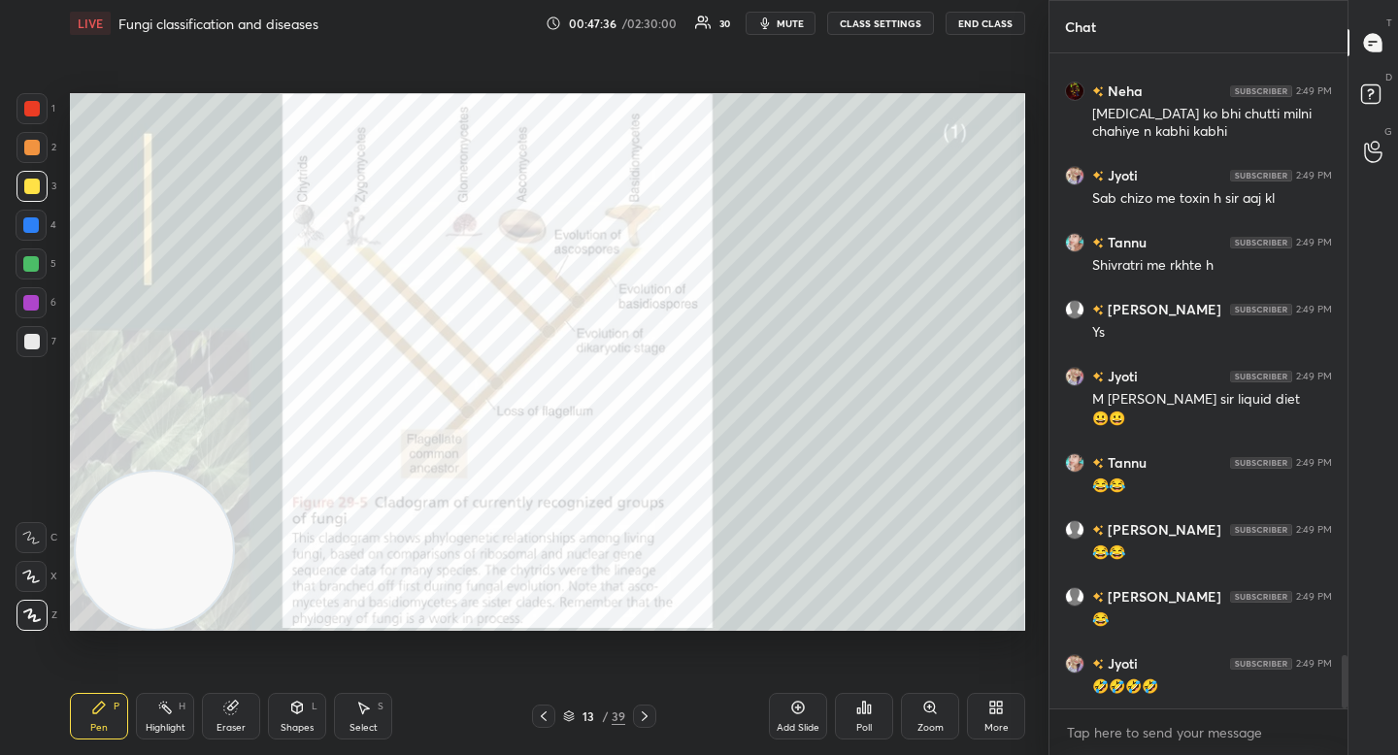
click at [933, 723] on div "Zoom" at bounding box center [930, 728] width 26 height 10
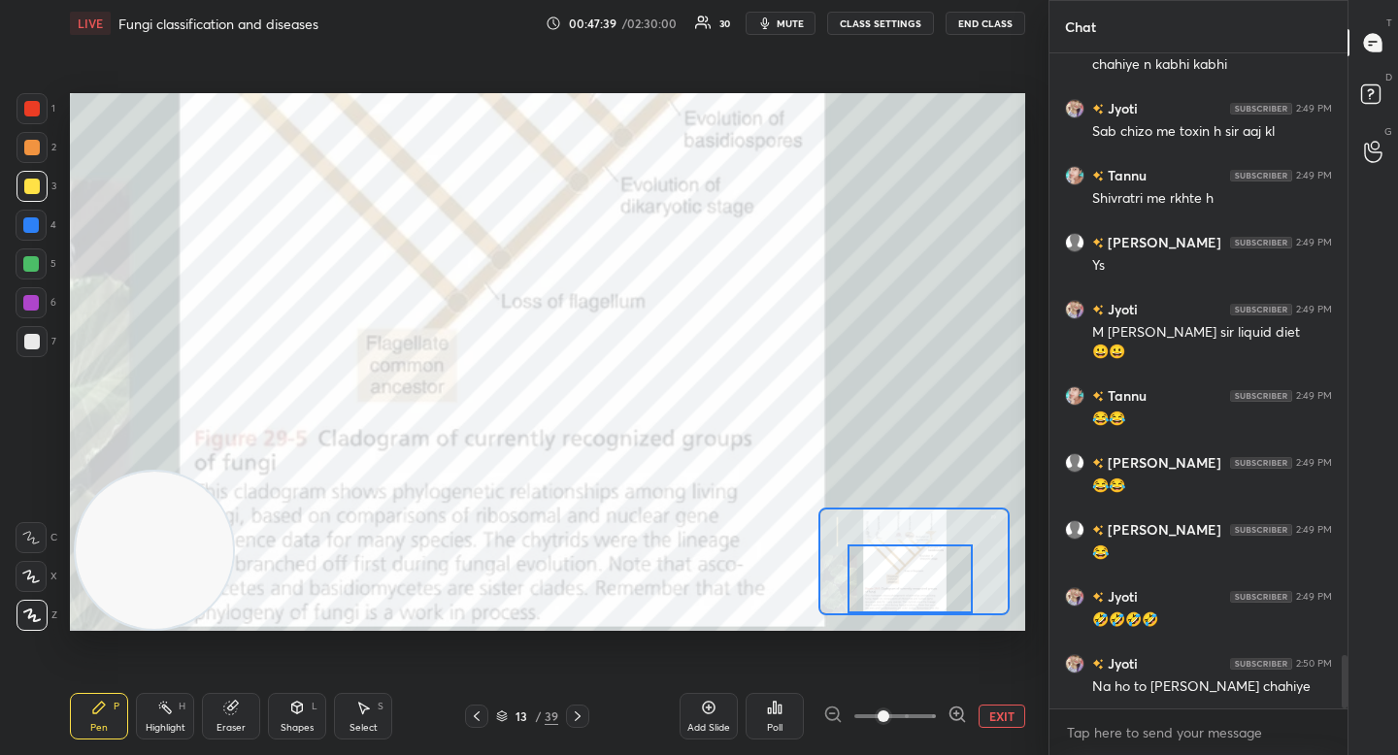
drag, startPoint x: 891, startPoint y: 546, endPoint x: 890, endPoint y: 572, distance: 26.2
click at [891, 572] on div at bounding box center [910, 579] width 125 height 69
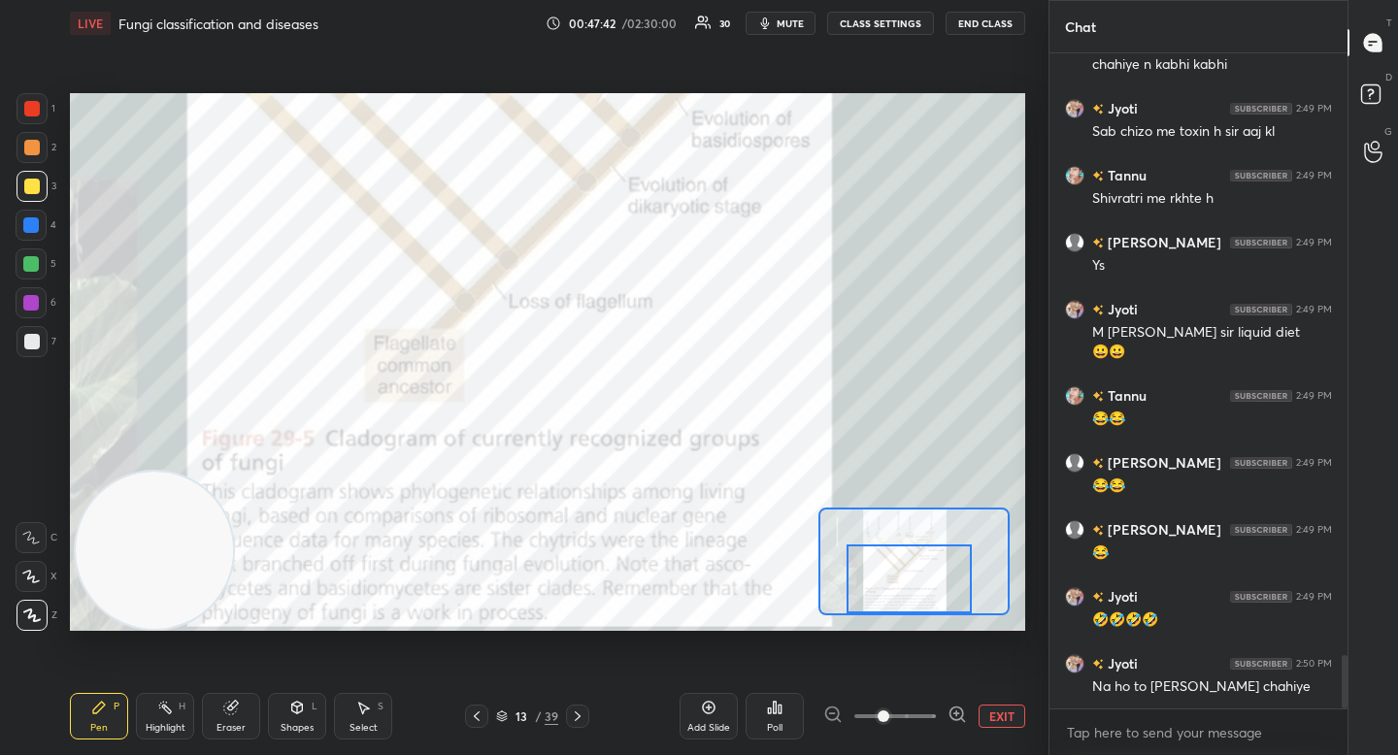
click at [40, 248] on div "4" at bounding box center [36, 229] width 41 height 39
click at [40, 263] on div at bounding box center [31, 264] width 31 height 31
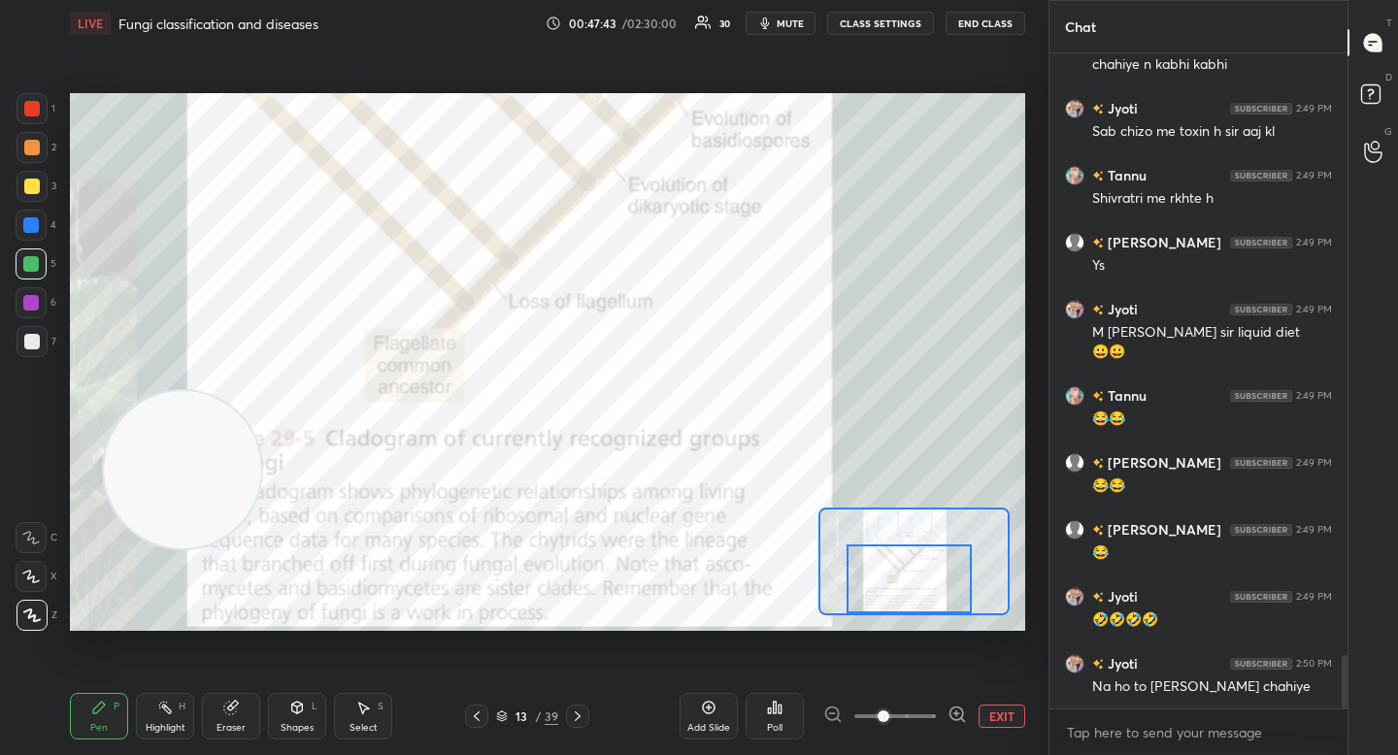
drag, startPoint x: 137, startPoint y: 522, endPoint x: 757, endPoint y: 335, distance: 648.0
click at [261, 391] on video at bounding box center [182, 469] width 157 height 157
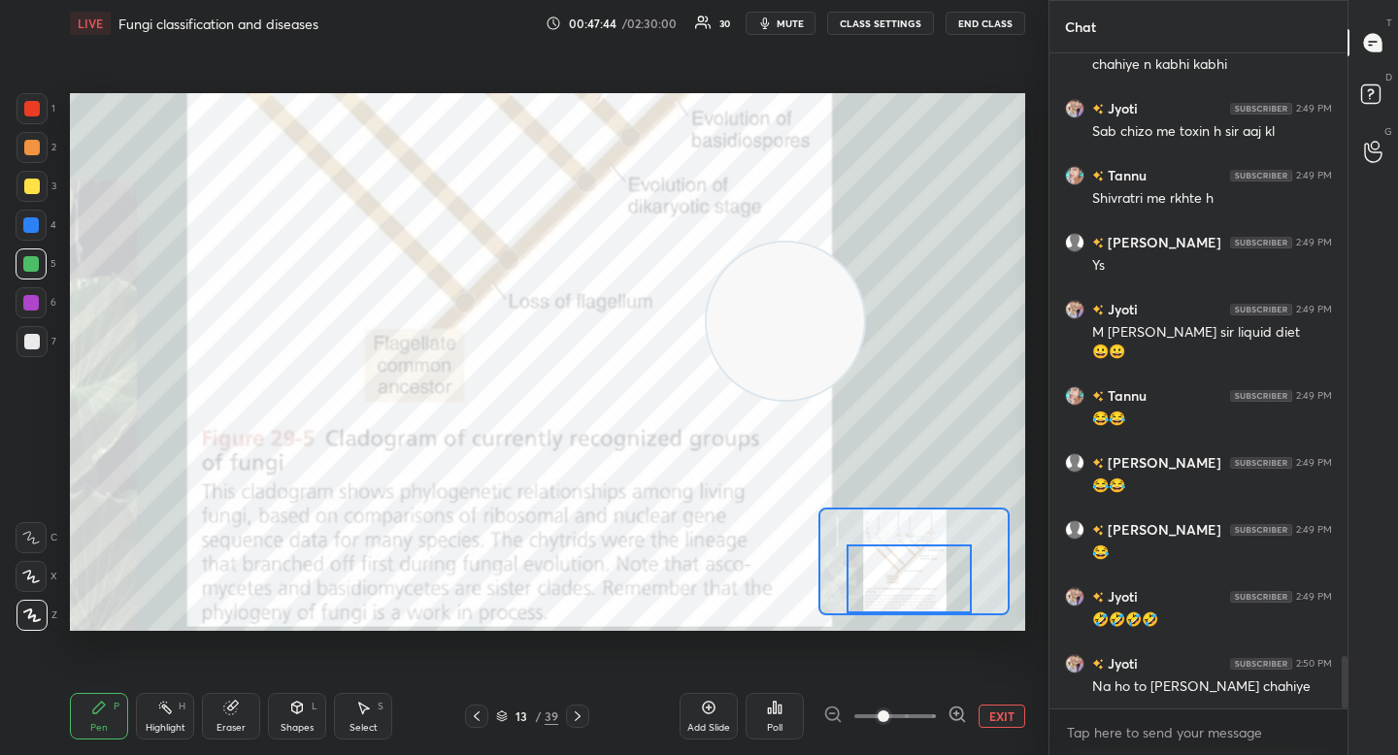
scroll to position [7521, 0]
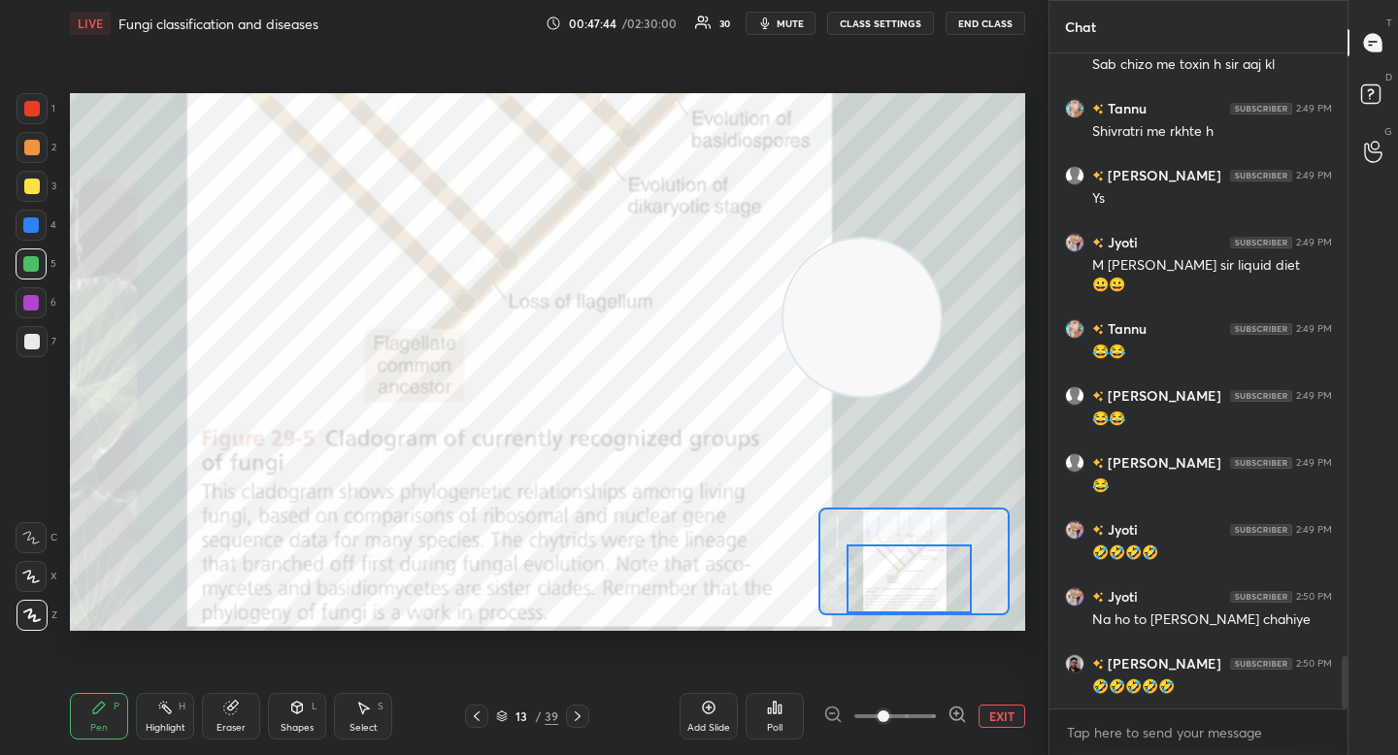
drag, startPoint x: 780, startPoint y: 334, endPoint x: 915, endPoint y: 331, distance: 135.9
click at [920, 331] on video at bounding box center [861, 317] width 157 height 157
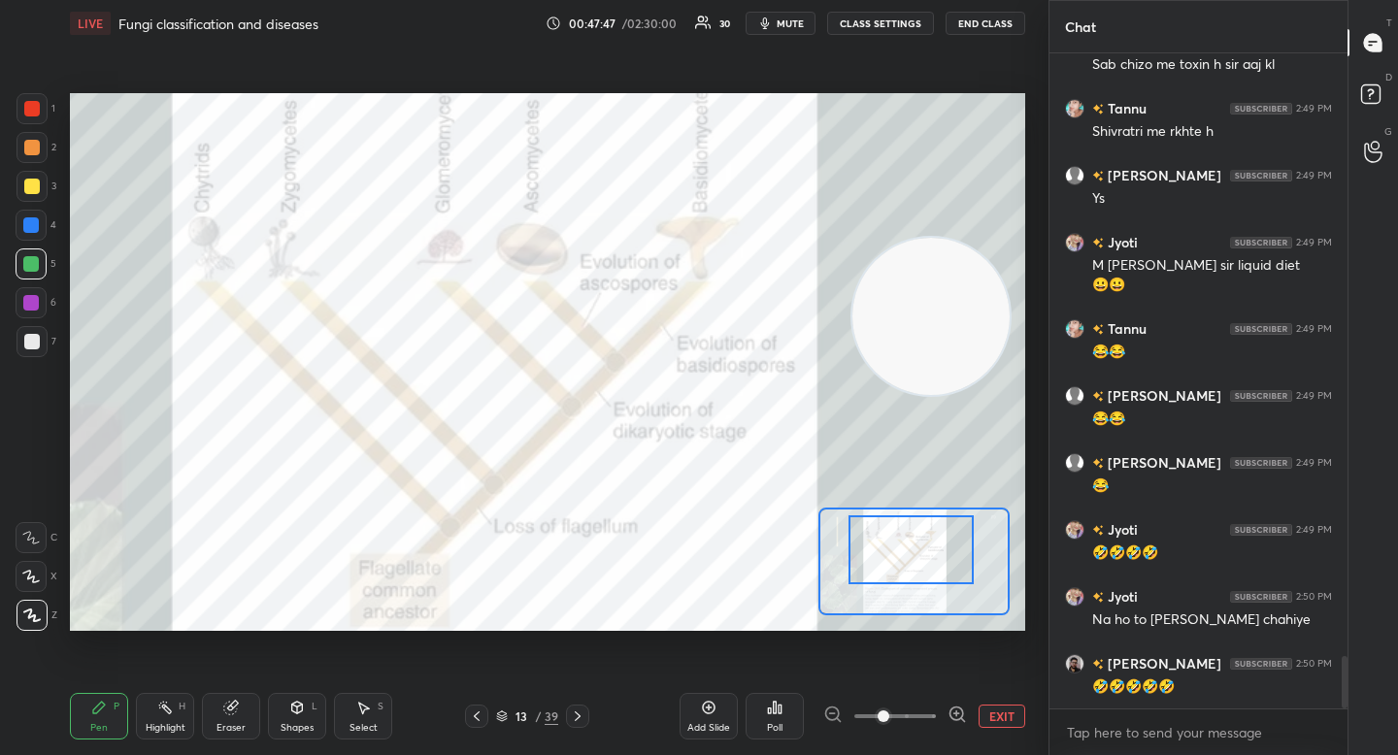
drag, startPoint x: 950, startPoint y: 581, endPoint x: 948, endPoint y: 555, distance: 25.3
click at [951, 554] on div at bounding box center [910, 549] width 125 height 69
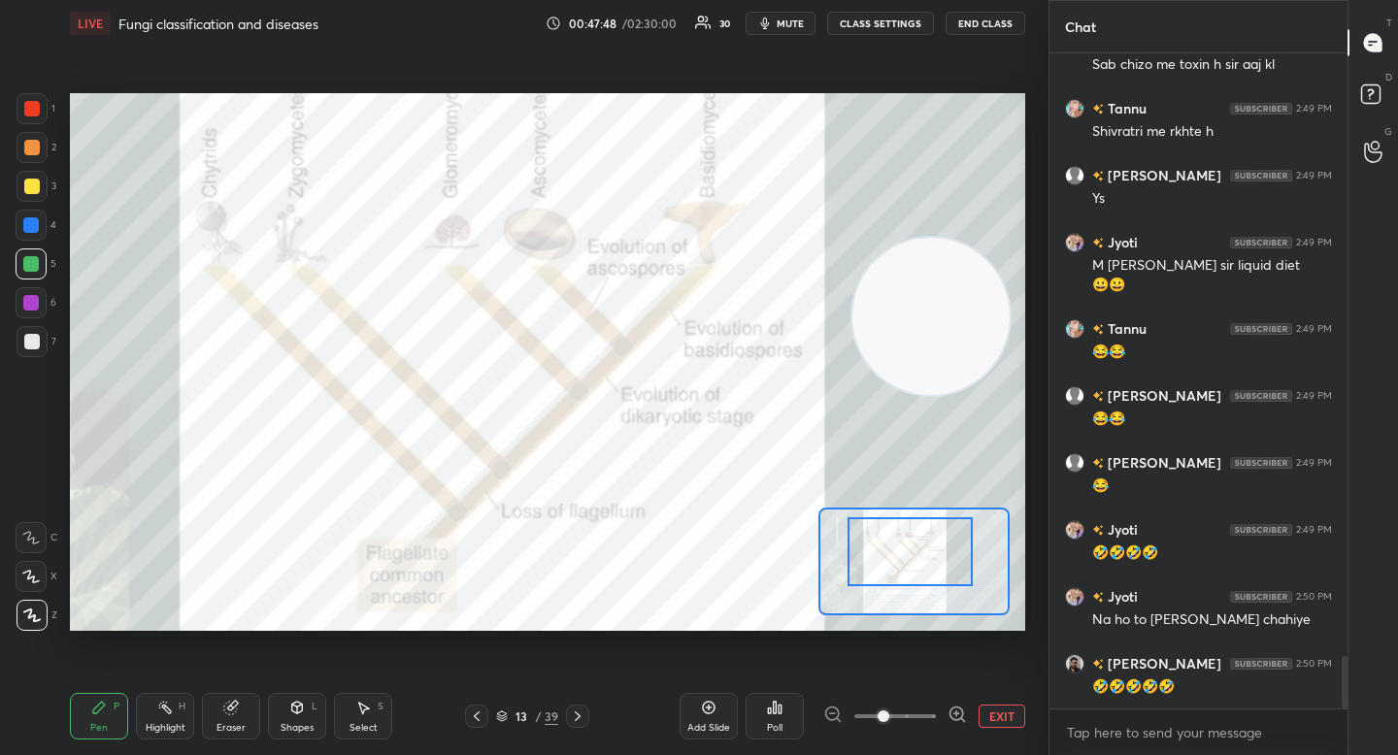
click at [829, 710] on div at bounding box center [895, 716] width 144 height 23
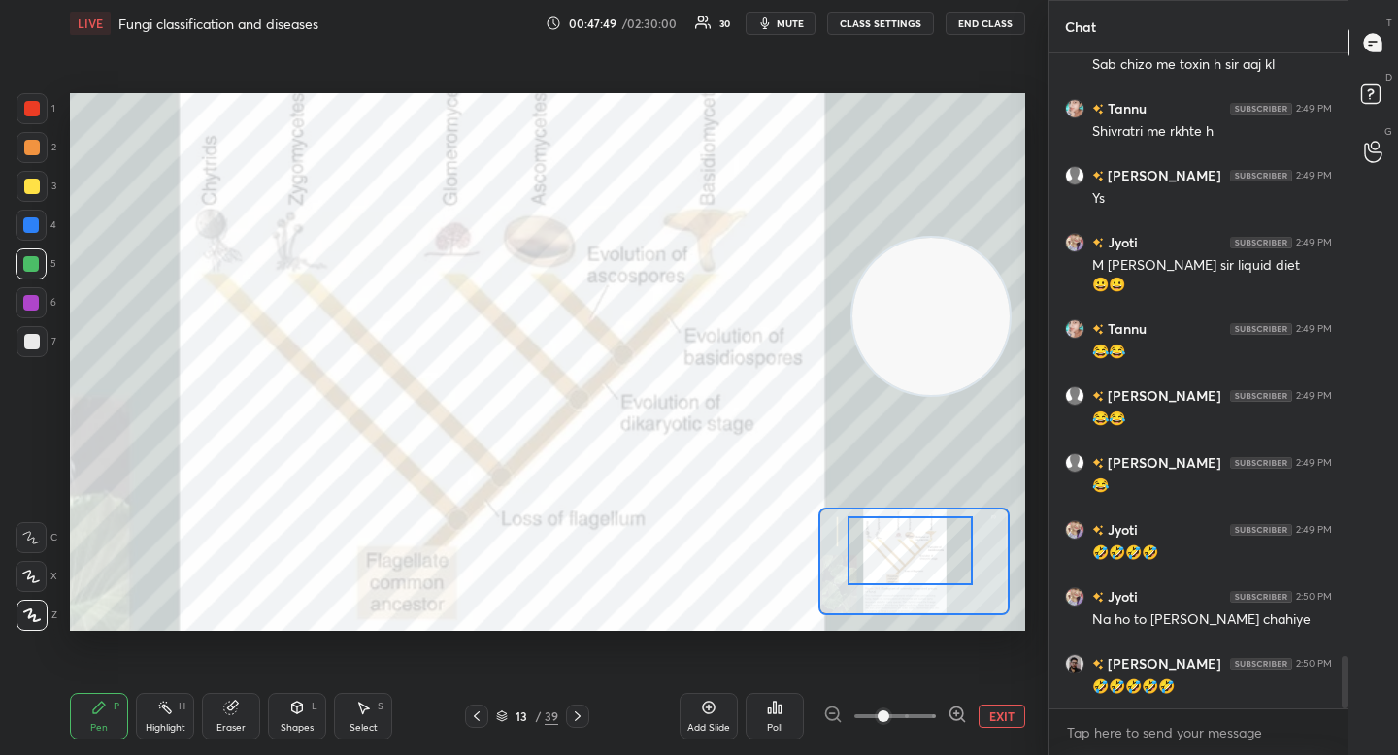
click at [893, 545] on div at bounding box center [910, 550] width 125 height 69
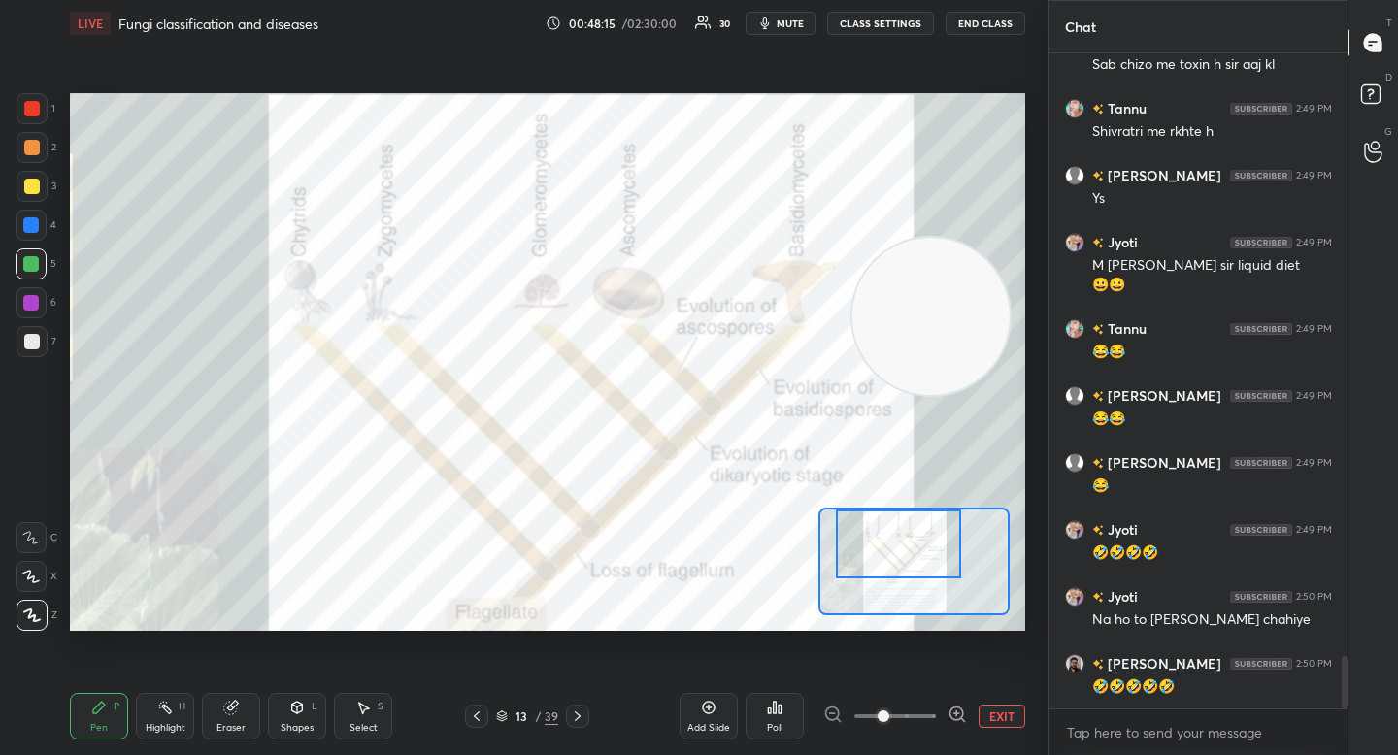
click at [879, 548] on div at bounding box center [898, 544] width 125 height 69
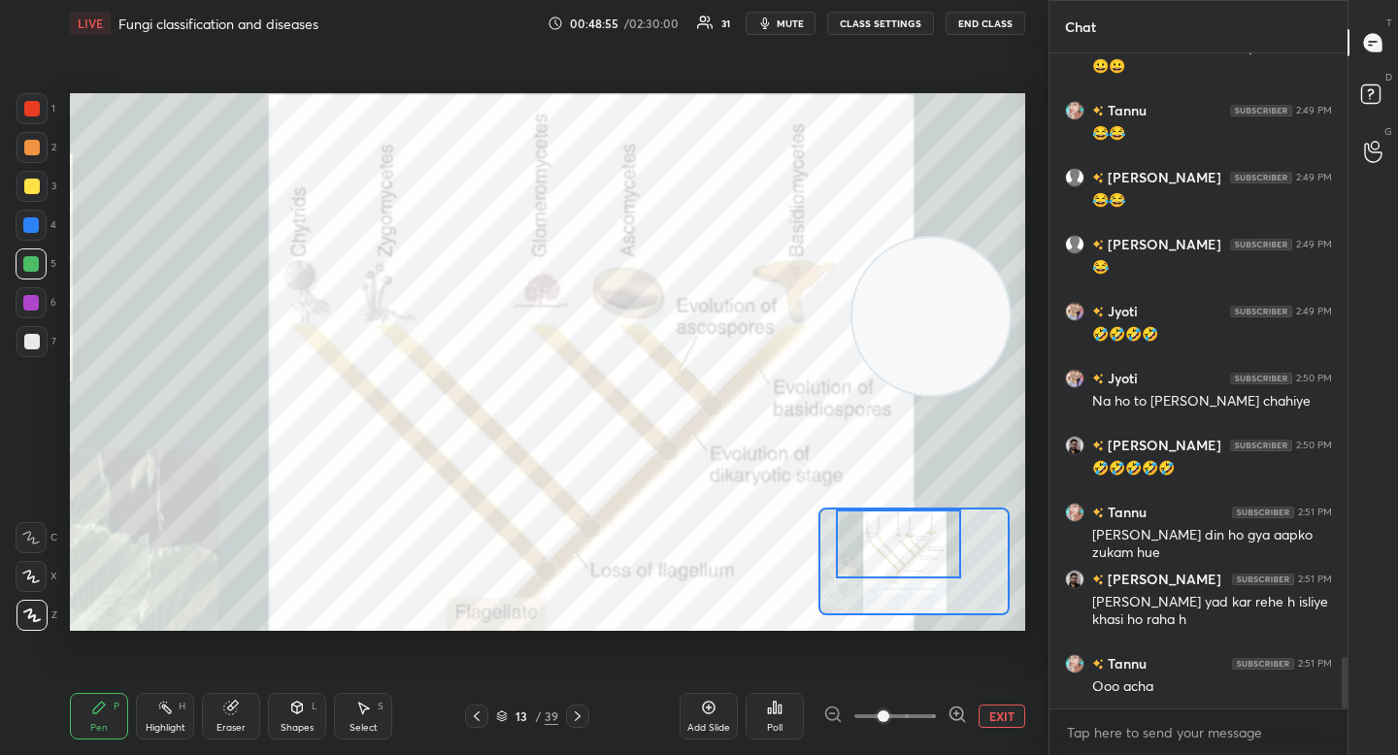
scroll to position [7806, 0]
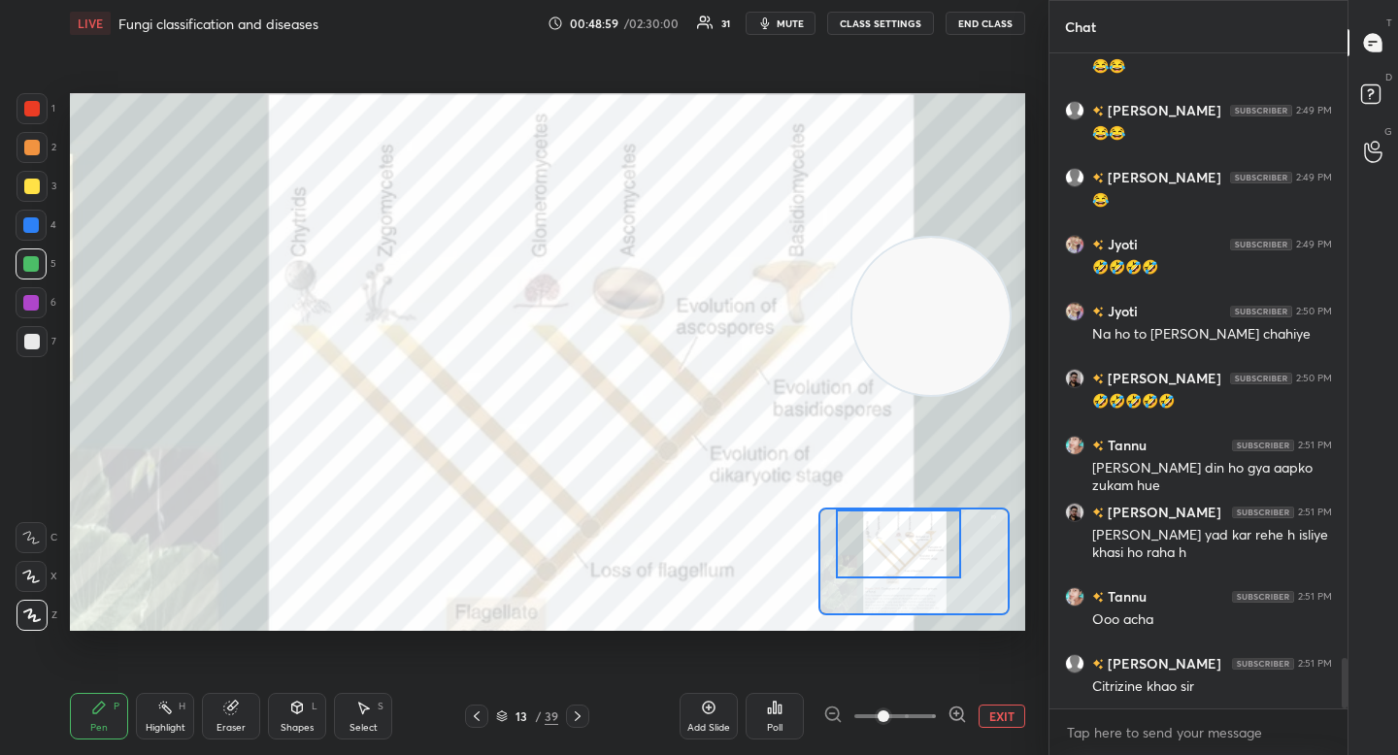
click at [20, 150] on div at bounding box center [32, 147] width 31 height 31
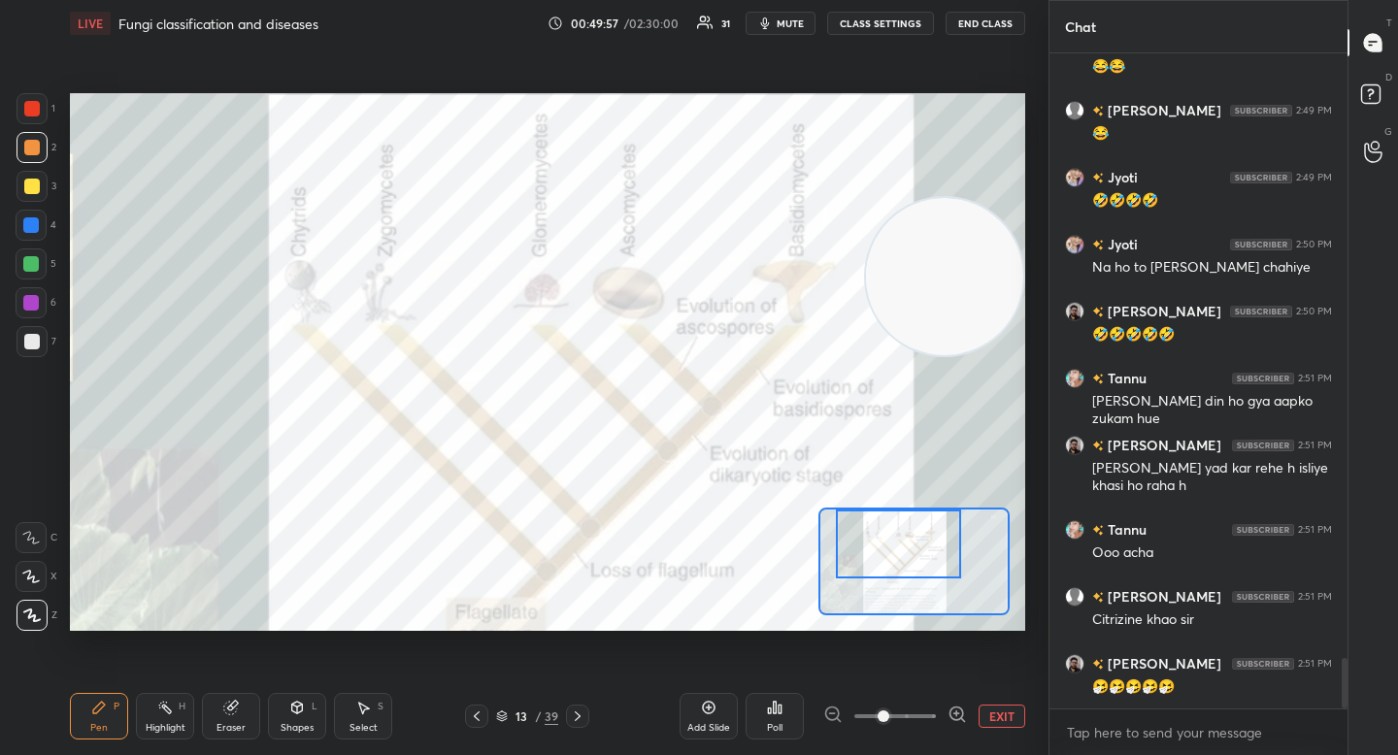
drag, startPoint x: 946, startPoint y: 328, endPoint x: 965, endPoint y: 324, distance: 19.8
click at [980, 294] on video at bounding box center [944, 276] width 157 height 157
click at [915, 544] on div at bounding box center [898, 544] width 125 height 69
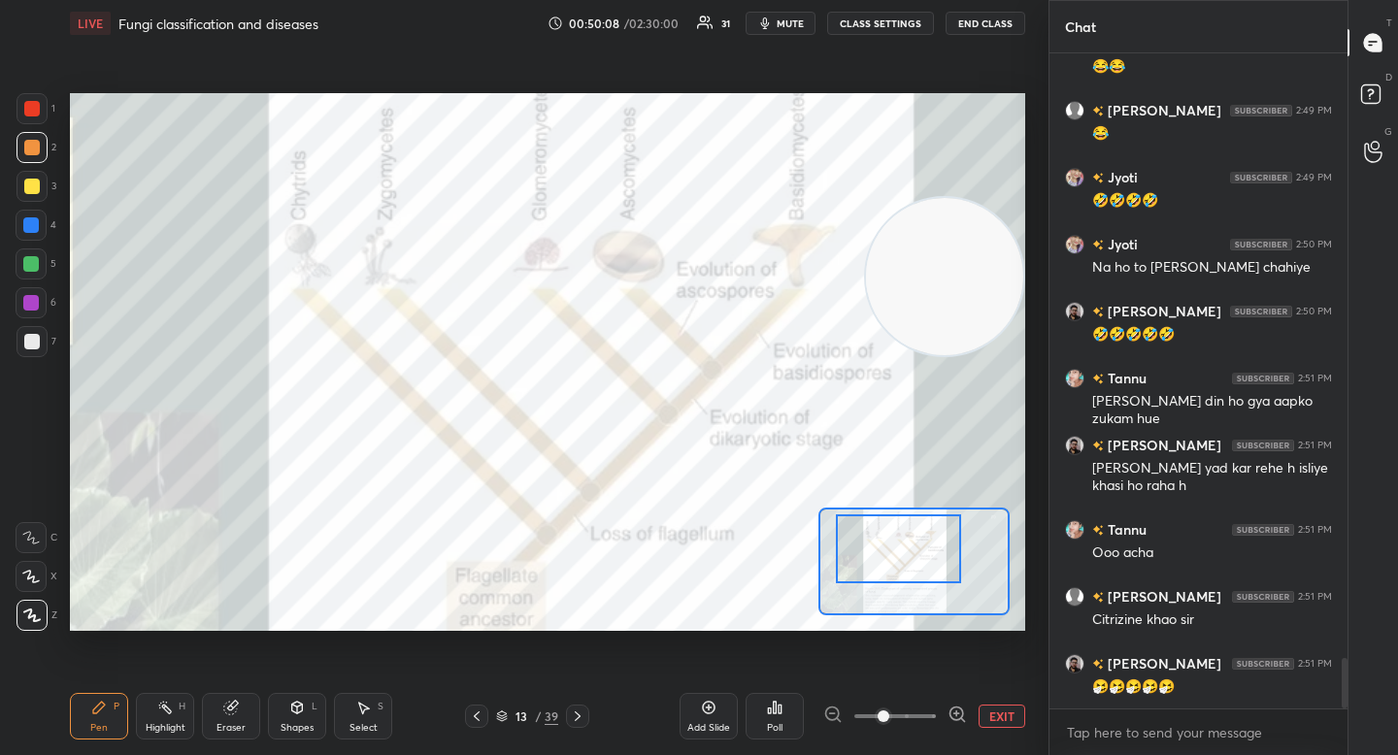
scroll to position [7958, 0]
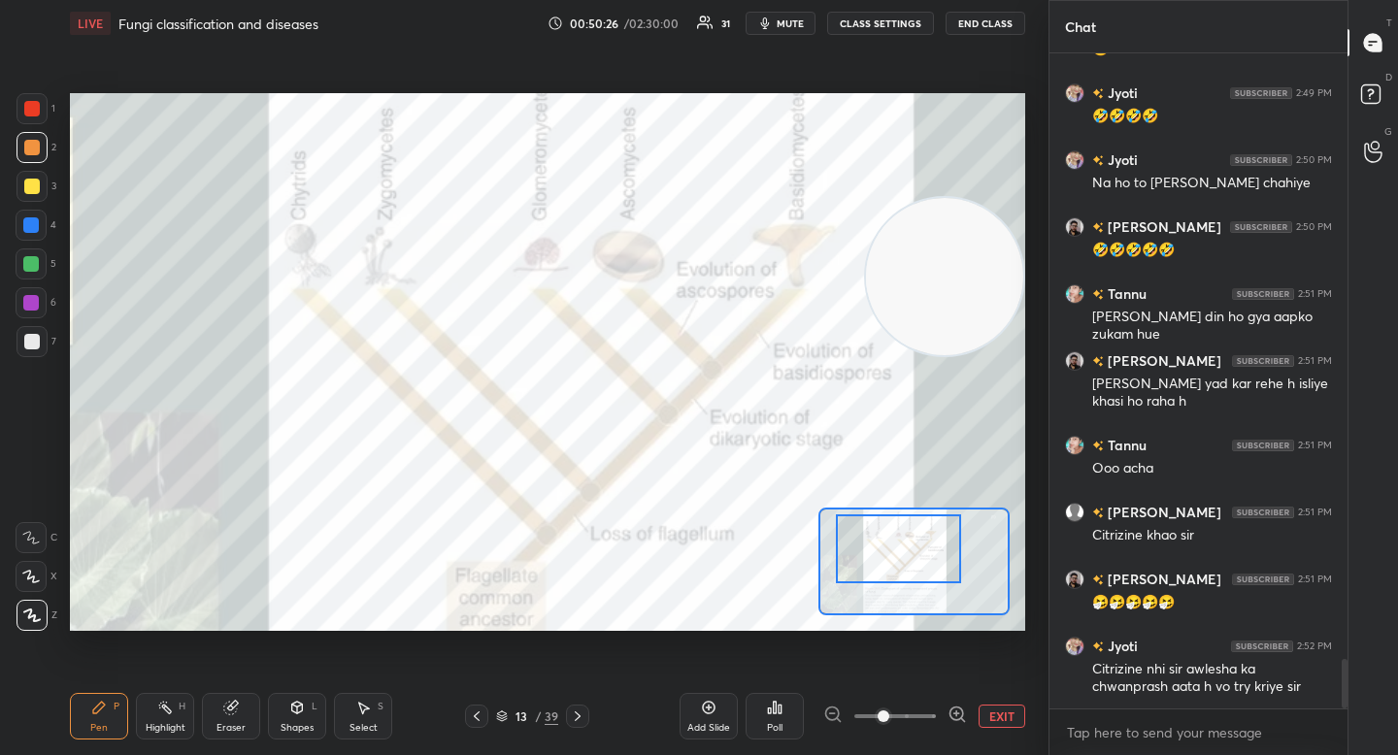
click at [998, 716] on button "EXIT" at bounding box center [1002, 716] width 47 height 23
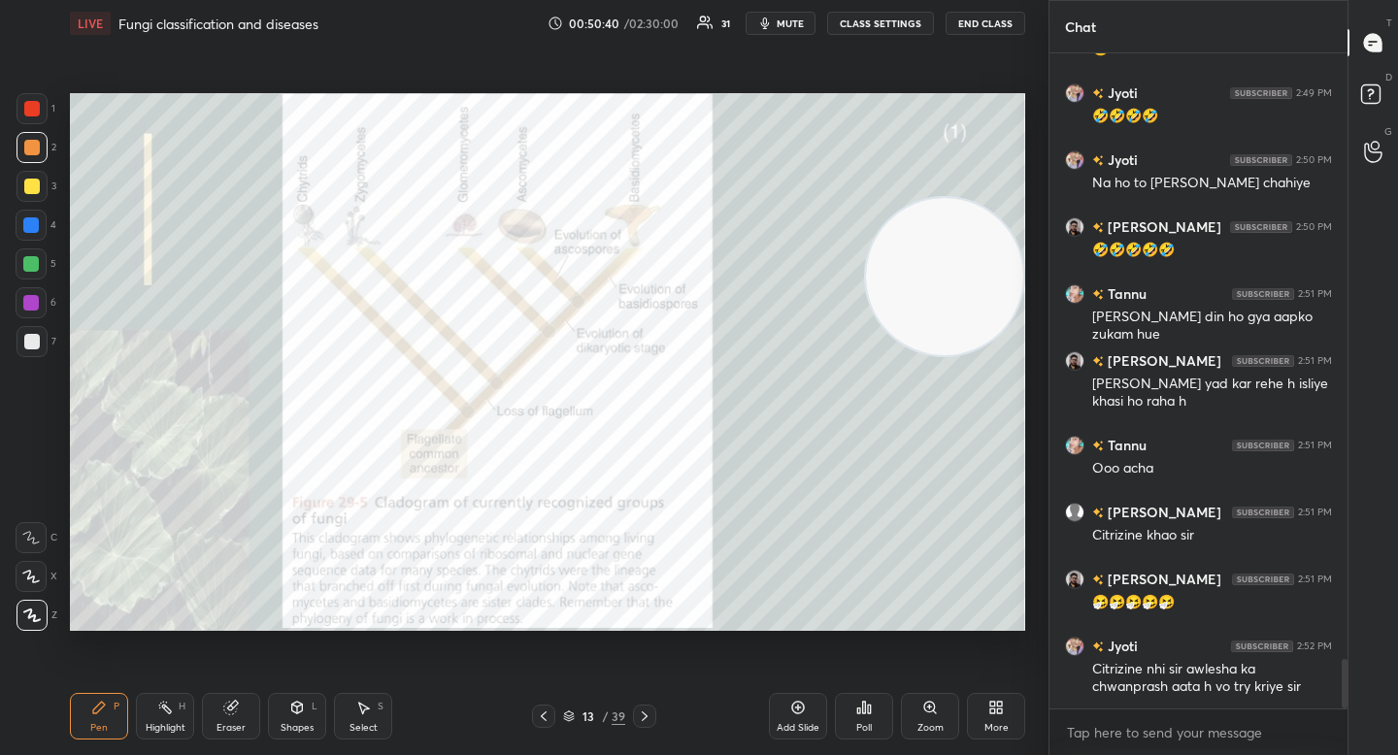
scroll to position [8025, 0]
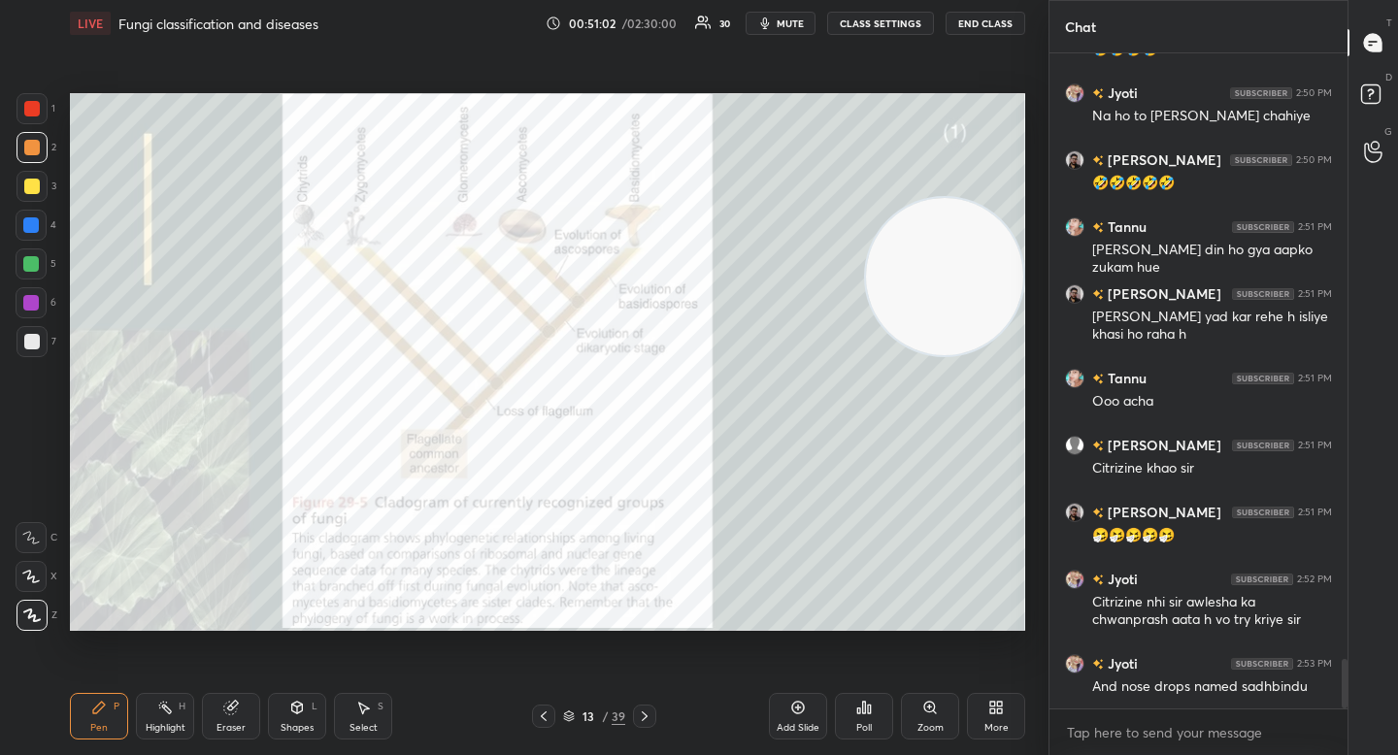
click at [532, 628] on div "Setting up your live class Poll for secs No correct answer Start poll" at bounding box center [547, 362] width 971 height 631
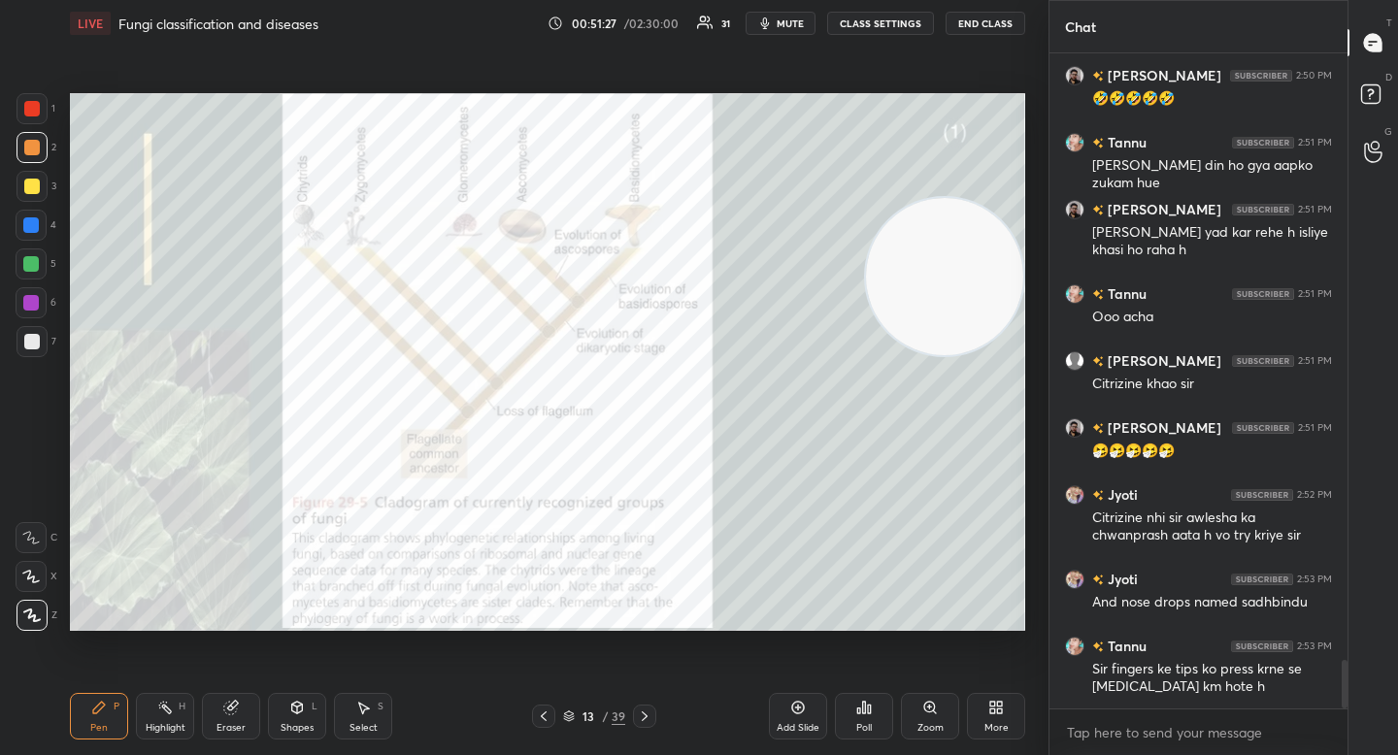
scroll to position [8176, 0]
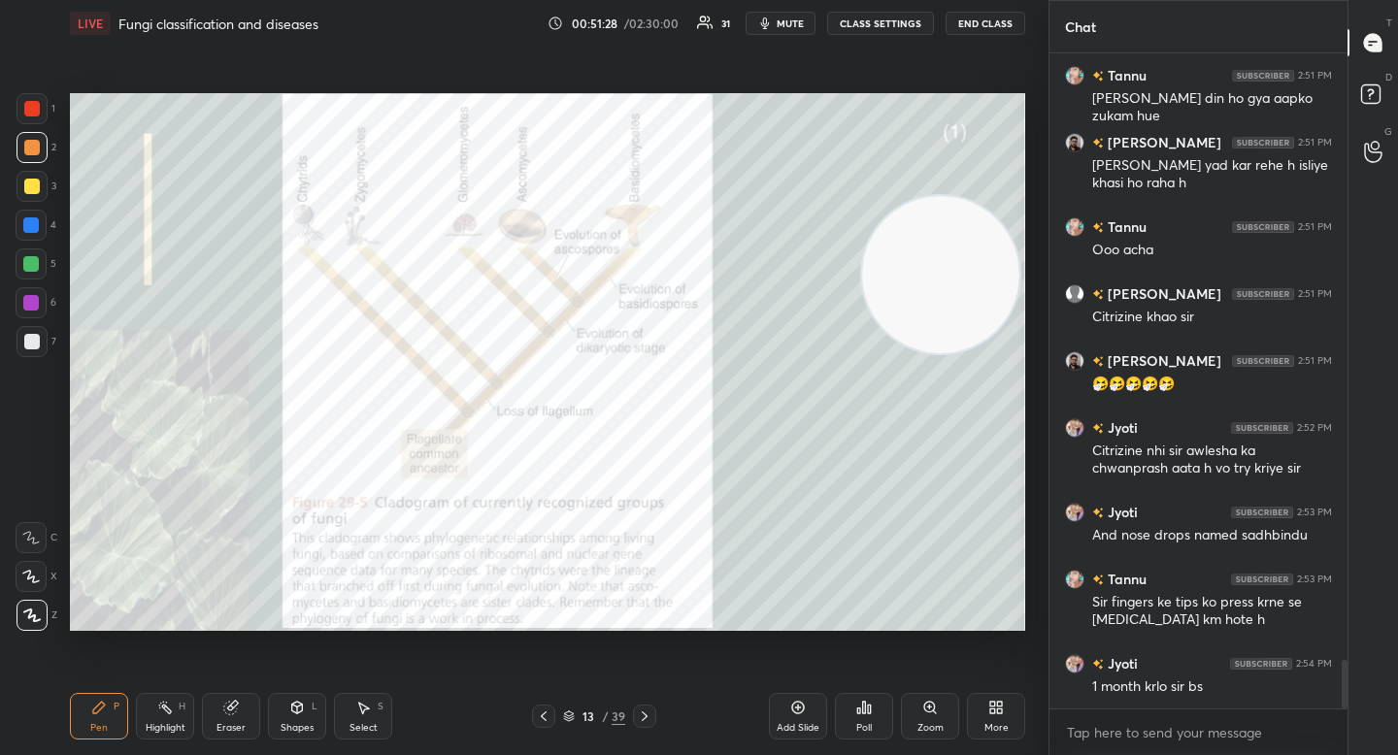
drag, startPoint x: 931, startPoint y: 310, endPoint x: 150, endPoint y: 354, distance: 781.8
click at [862, 353] on video at bounding box center [940, 274] width 157 height 157
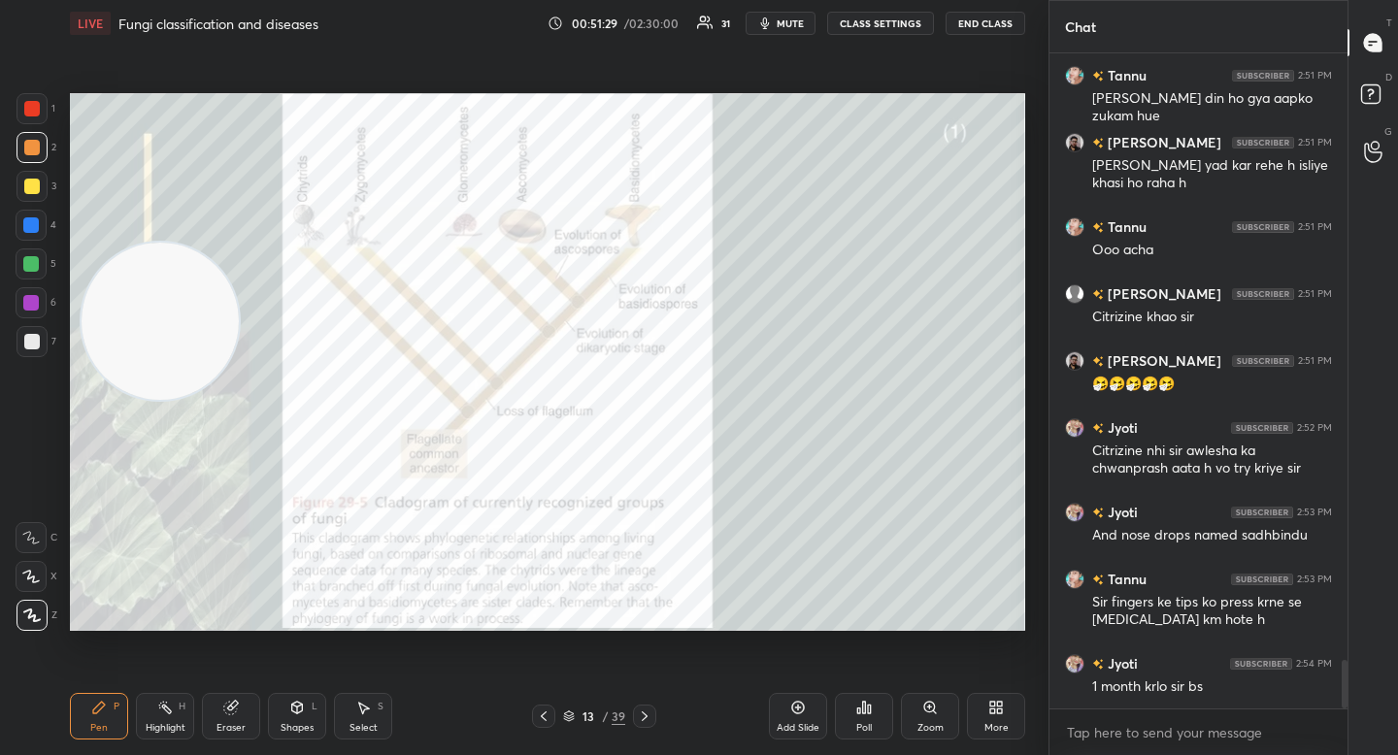
click at [122, 400] on video at bounding box center [160, 321] width 157 height 157
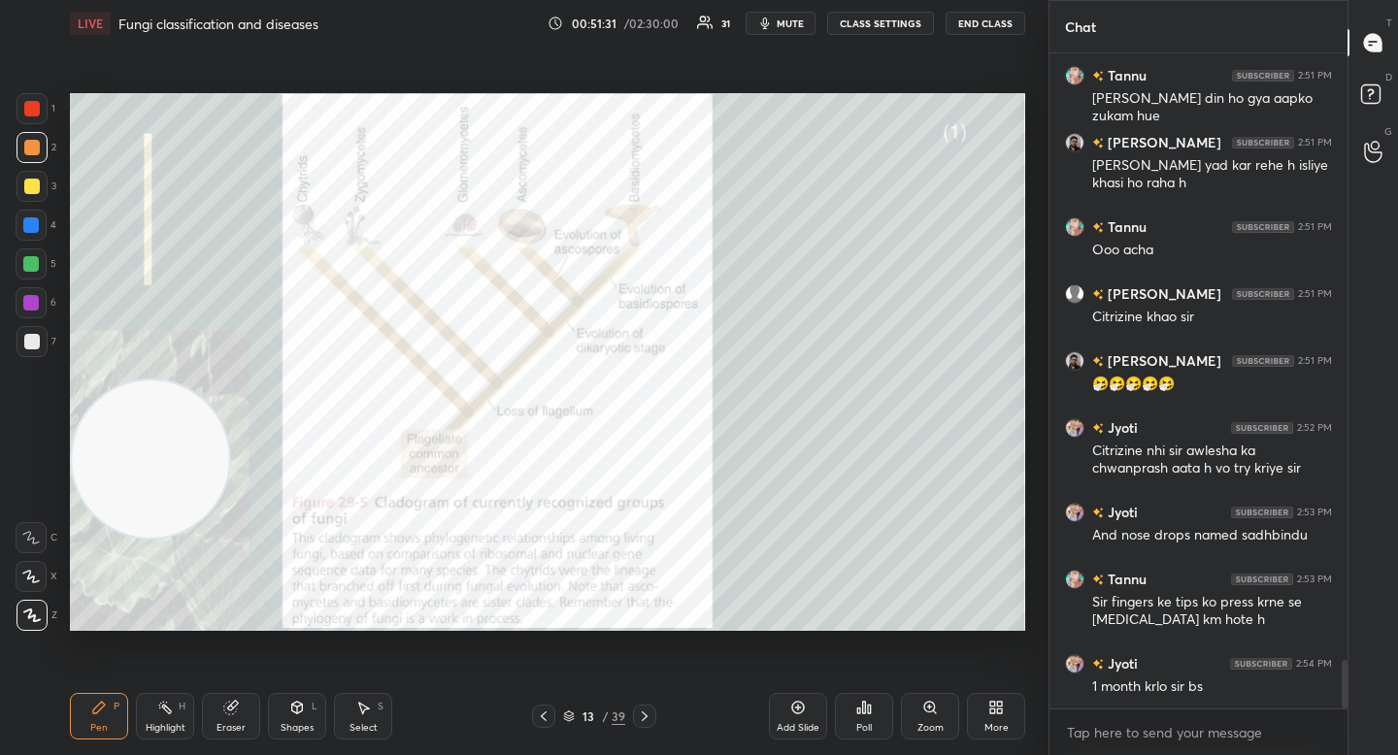
click at [50, 103] on div "1" at bounding box center [36, 108] width 39 height 31
click at [19, 265] on div at bounding box center [31, 264] width 31 height 31
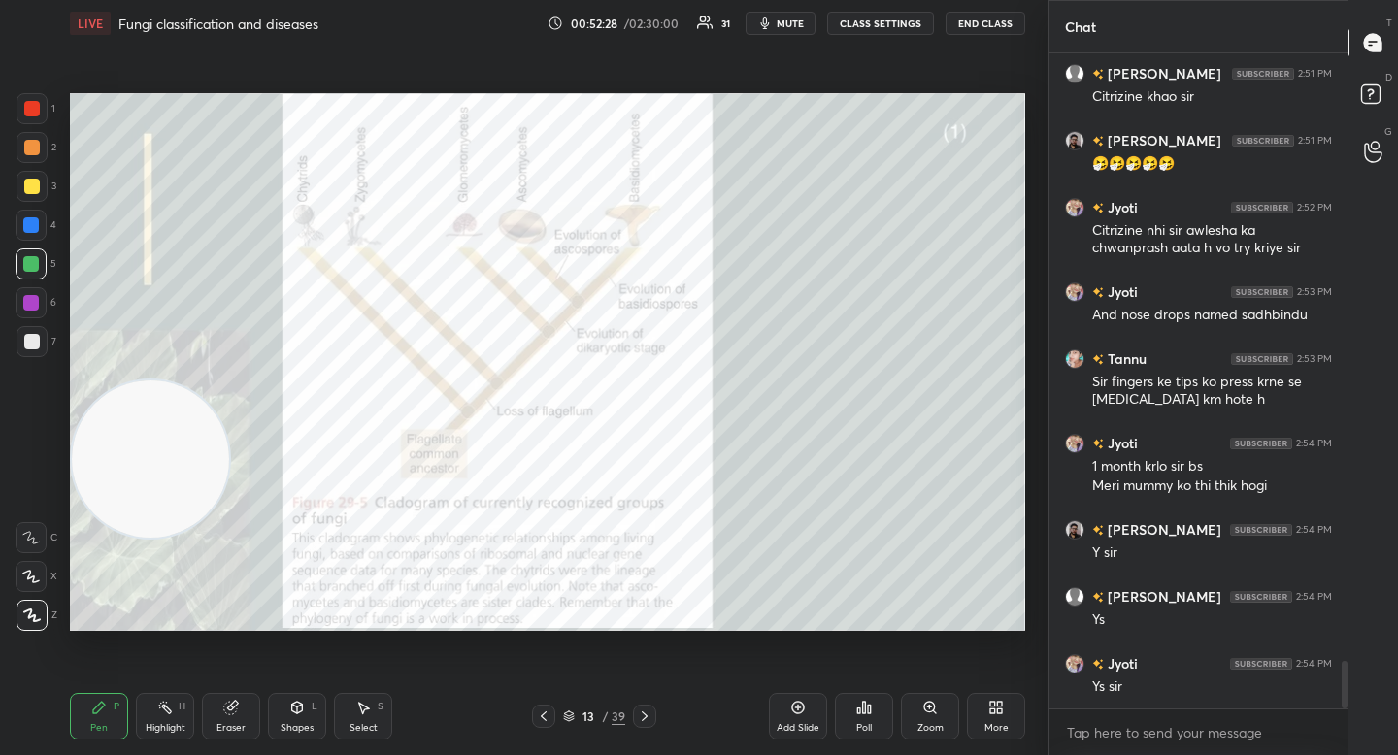
scroll to position [8464, 0]
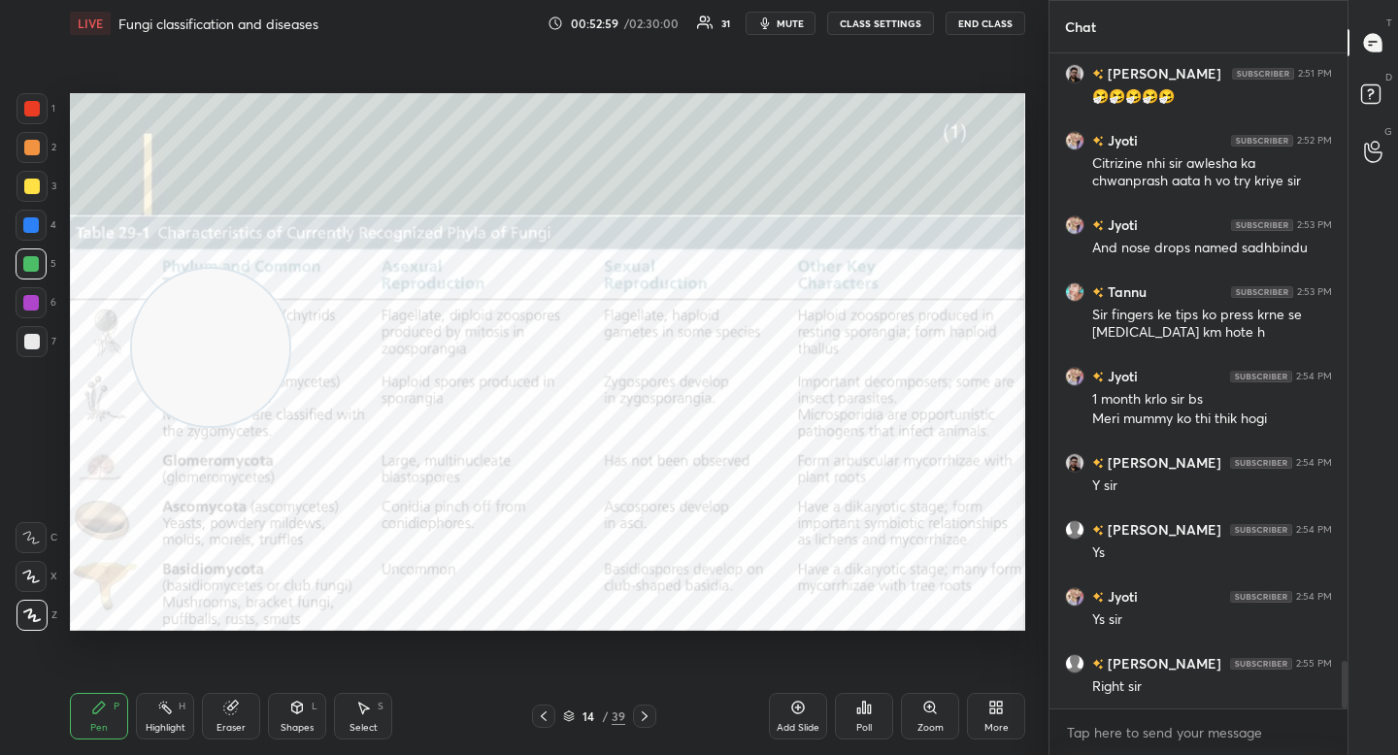
drag, startPoint x: 141, startPoint y: 487, endPoint x: 220, endPoint y: 221, distance: 277.7
click at [220, 269] on video at bounding box center [210, 347] width 157 height 157
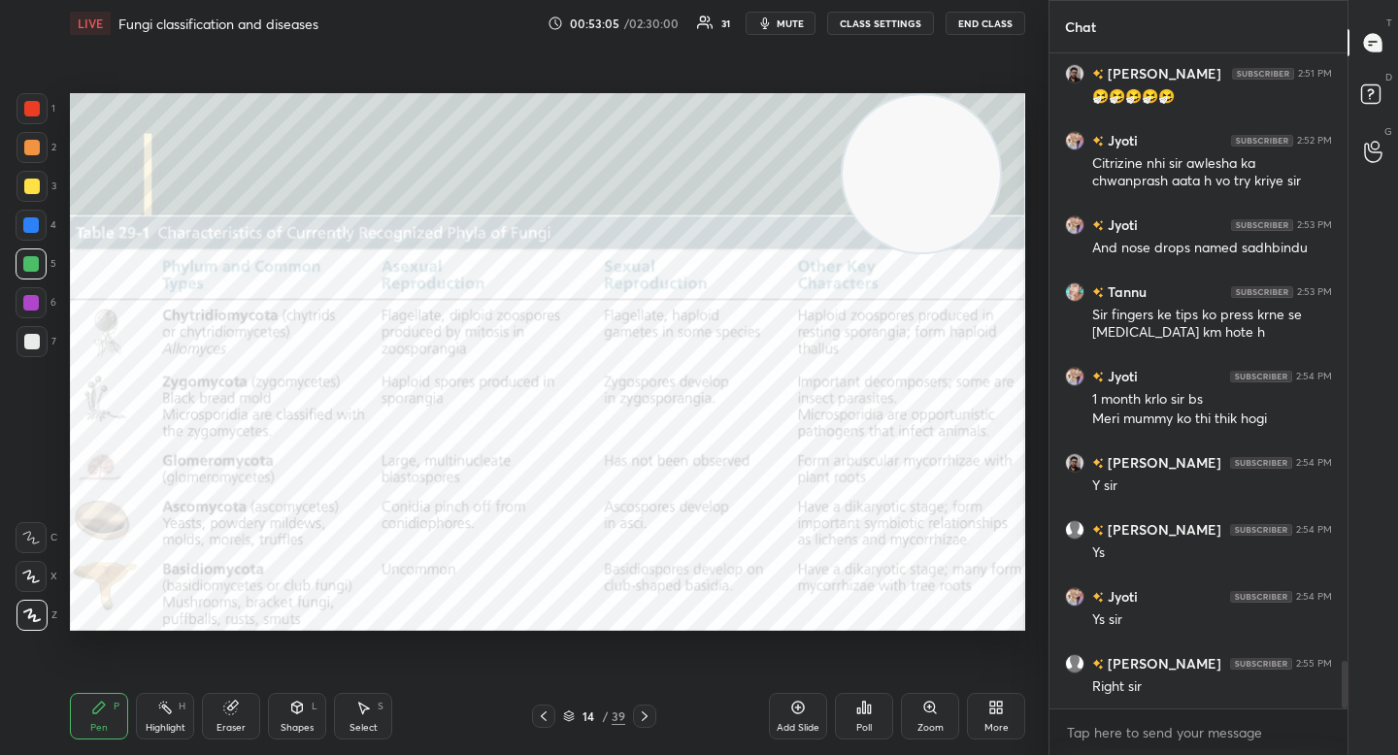
drag, startPoint x: 190, startPoint y: 213, endPoint x: 874, endPoint y: 166, distance: 685.0
click at [876, 168] on video at bounding box center [921, 173] width 157 height 157
click at [894, 170] on video at bounding box center [935, 173] width 157 height 157
click at [45, 111] on div "1" at bounding box center [36, 108] width 39 height 31
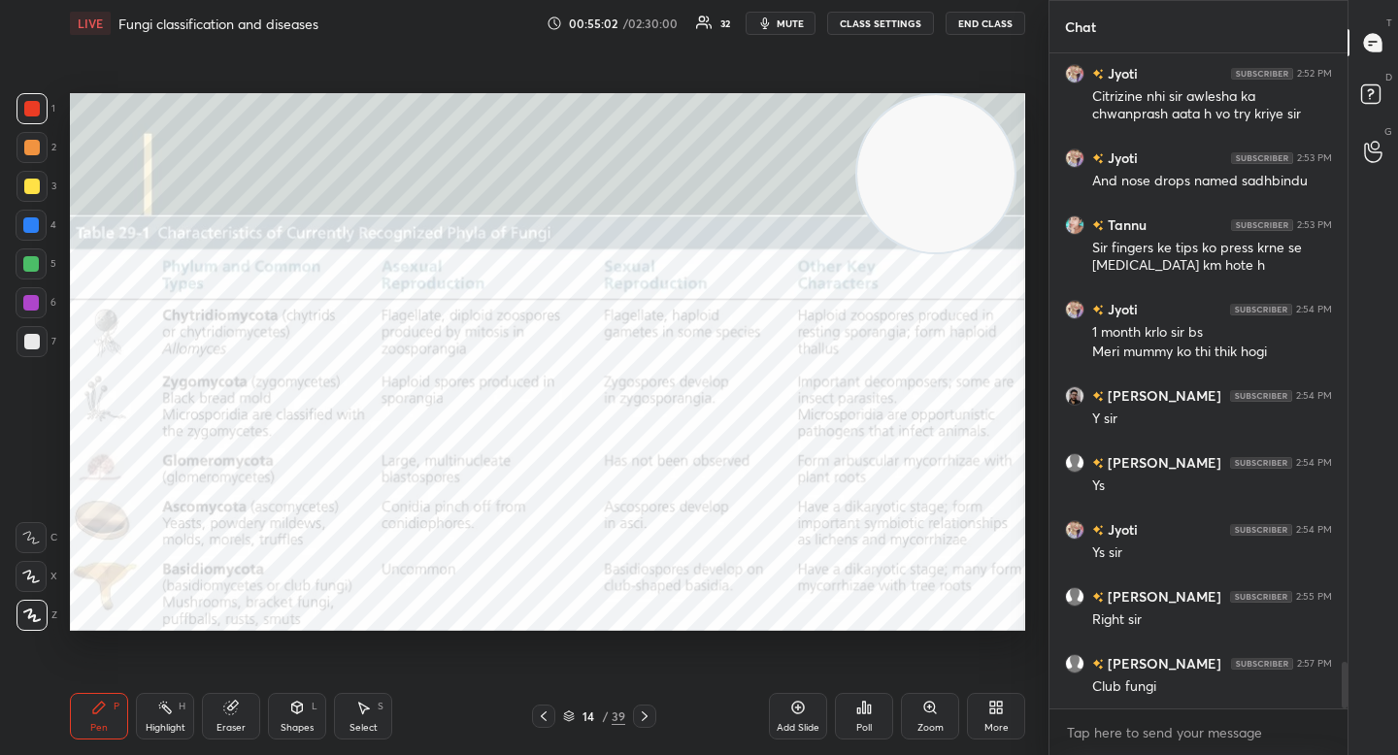
click at [233, 726] on div "Eraser" at bounding box center [230, 728] width 29 height 10
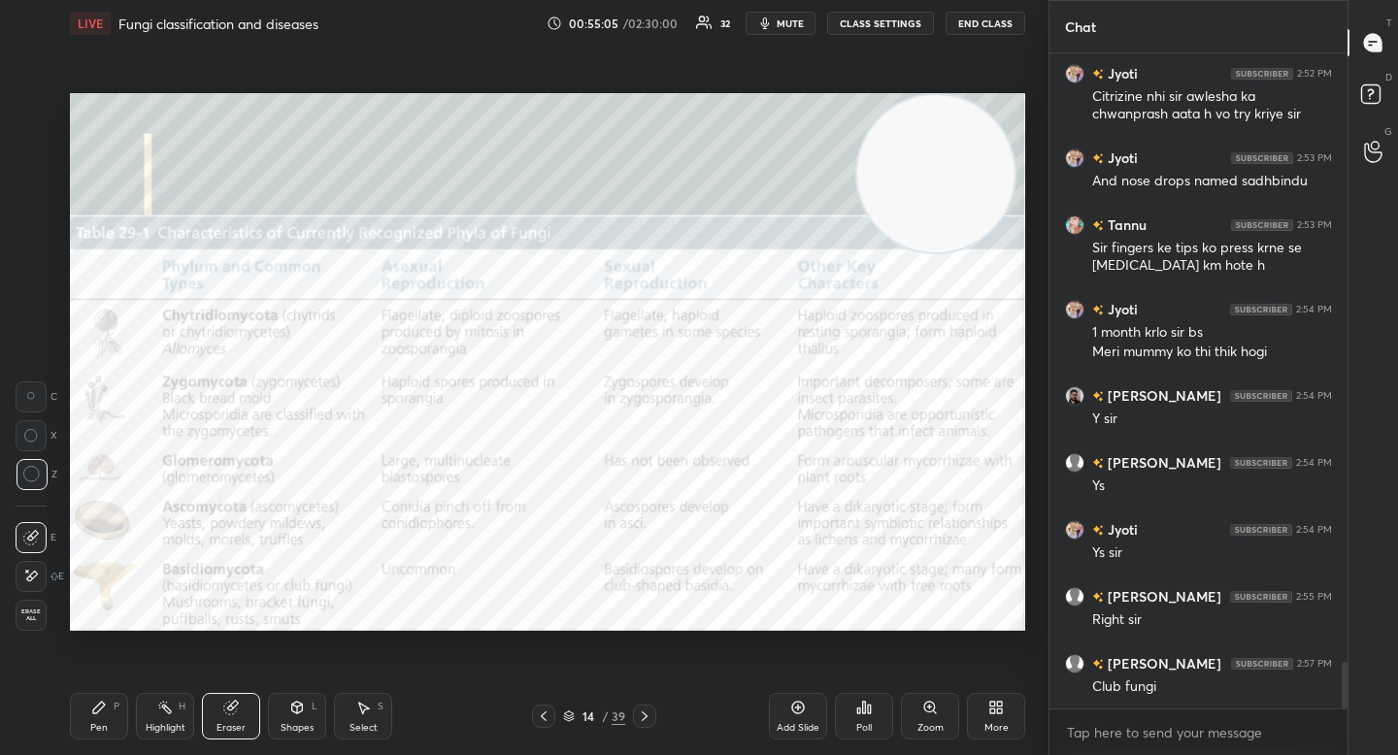
drag, startPoint x: 79, startPoint y: 716, endPoint x: 79, endPoint y: 651, distance: 65.0
click at [77, 717] on div "Pen P" at bounding box center [99, 716] width 58 height 47
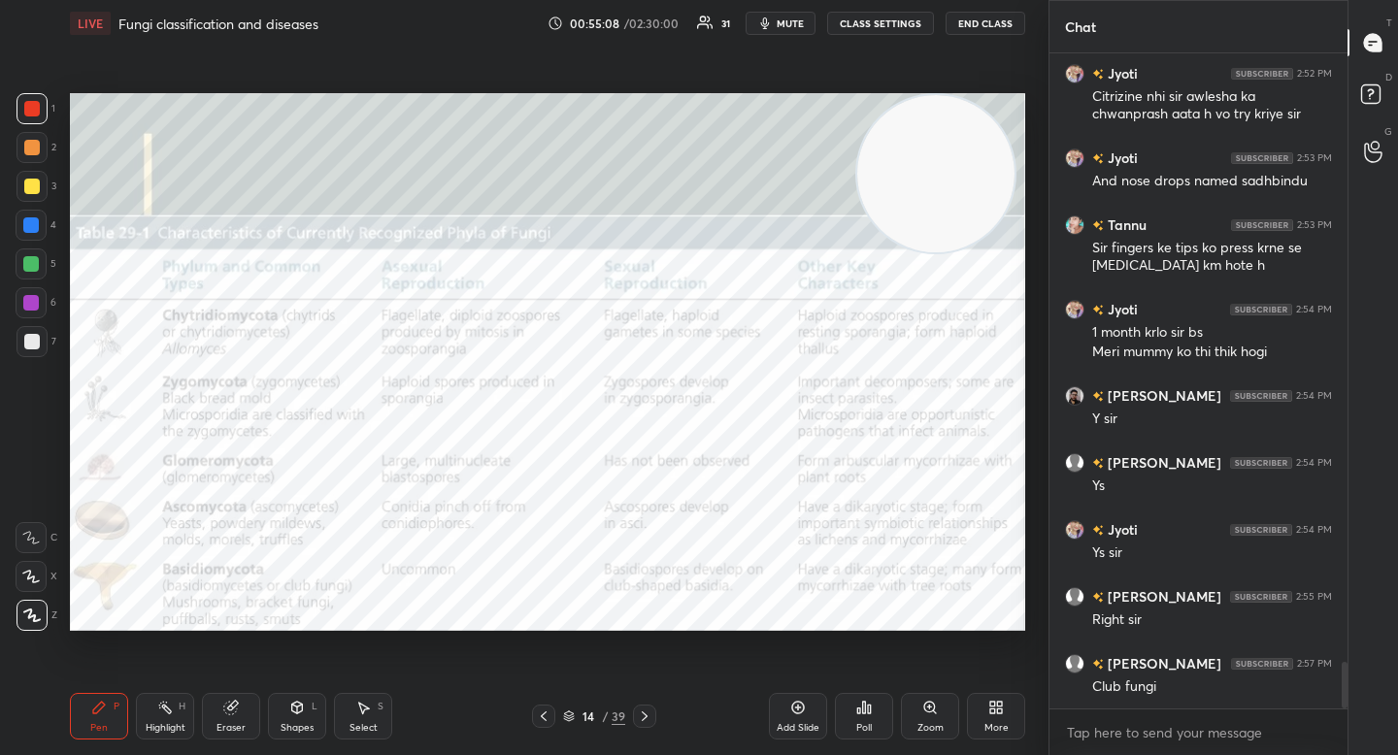
scroll to position [8597, 0]
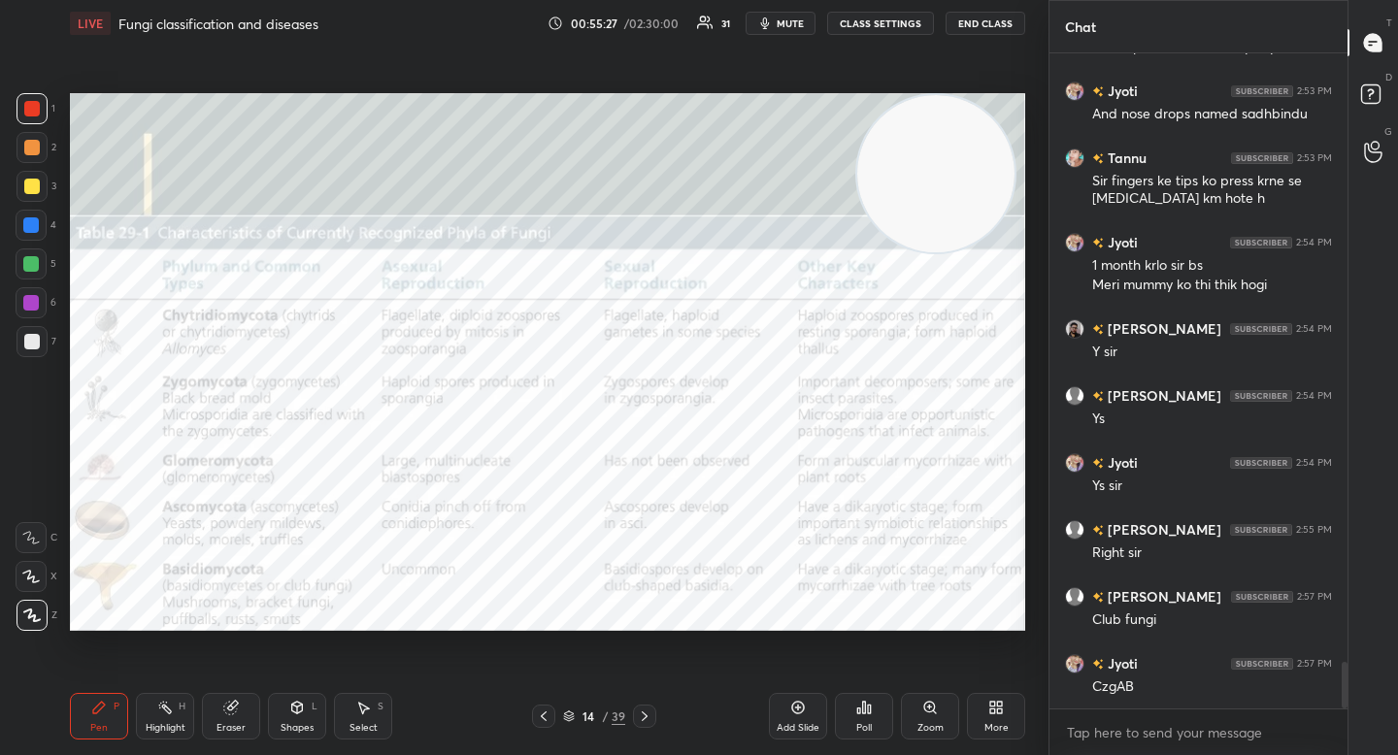
click at [219, 718] on div "Eraser" at bounding box center [231, 716] width 58 height 47
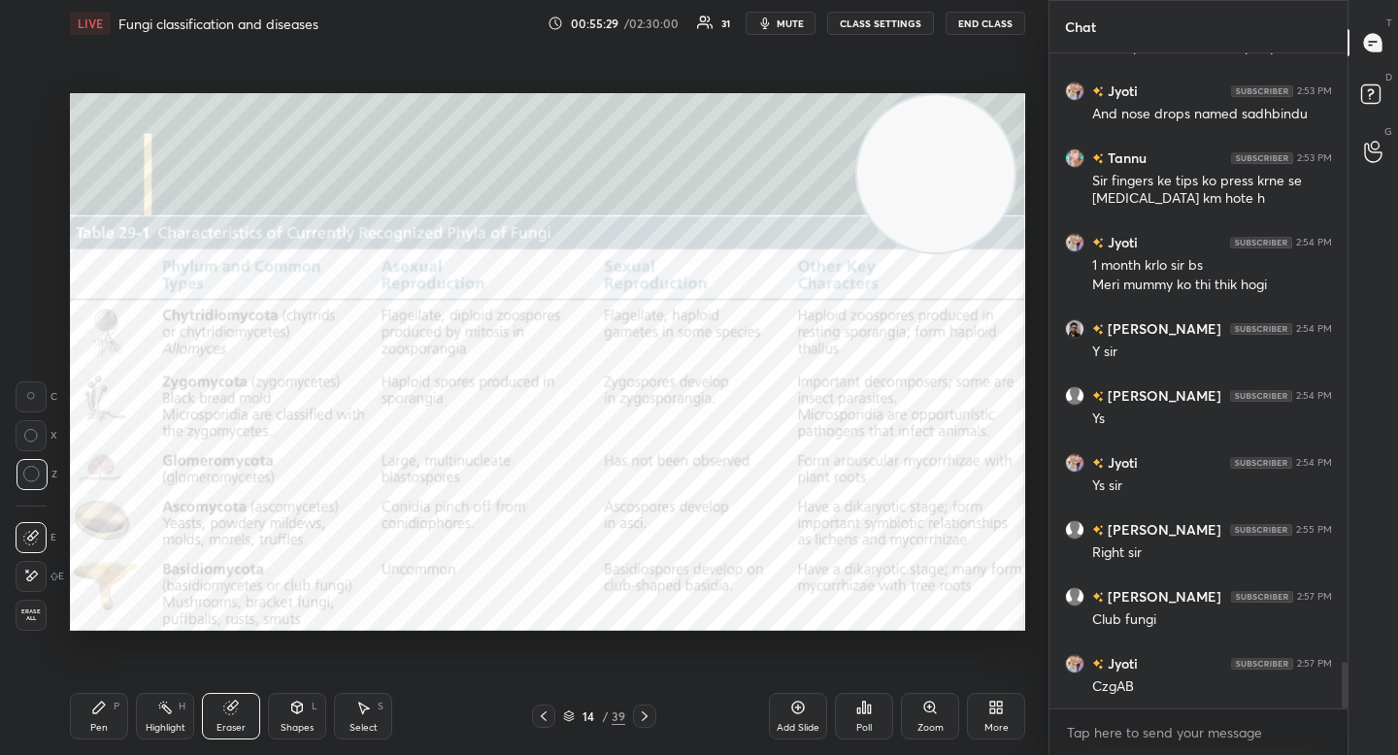
click at [96, 721] on div "Pen P" at bounding box center [99, 716] width 58 height 47
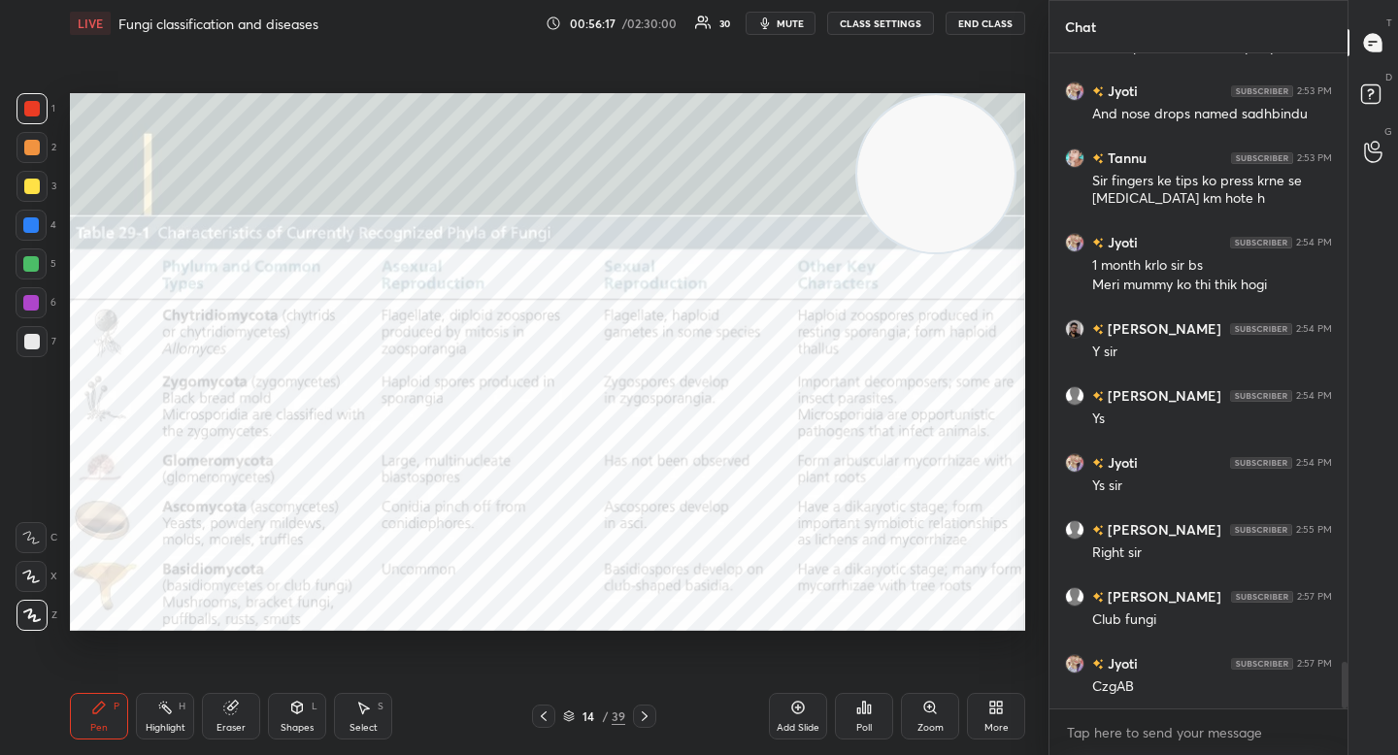
click at [41, 141] on div at bounding box center [32, 147] width 31 height 31
drag, startPoint x: 42, startPoint y: 166, endPoint x: 49, endPoint y: 146, distance: 21.5
click at [41, 166] on div "2" at bounding box center [37, 151] width 40 height 39
click at [37, 122] on div at bounding box center [32, 108] width 31 height 31
click at [42, 233] on div at bounding box center [31, 225] width 31 height 31
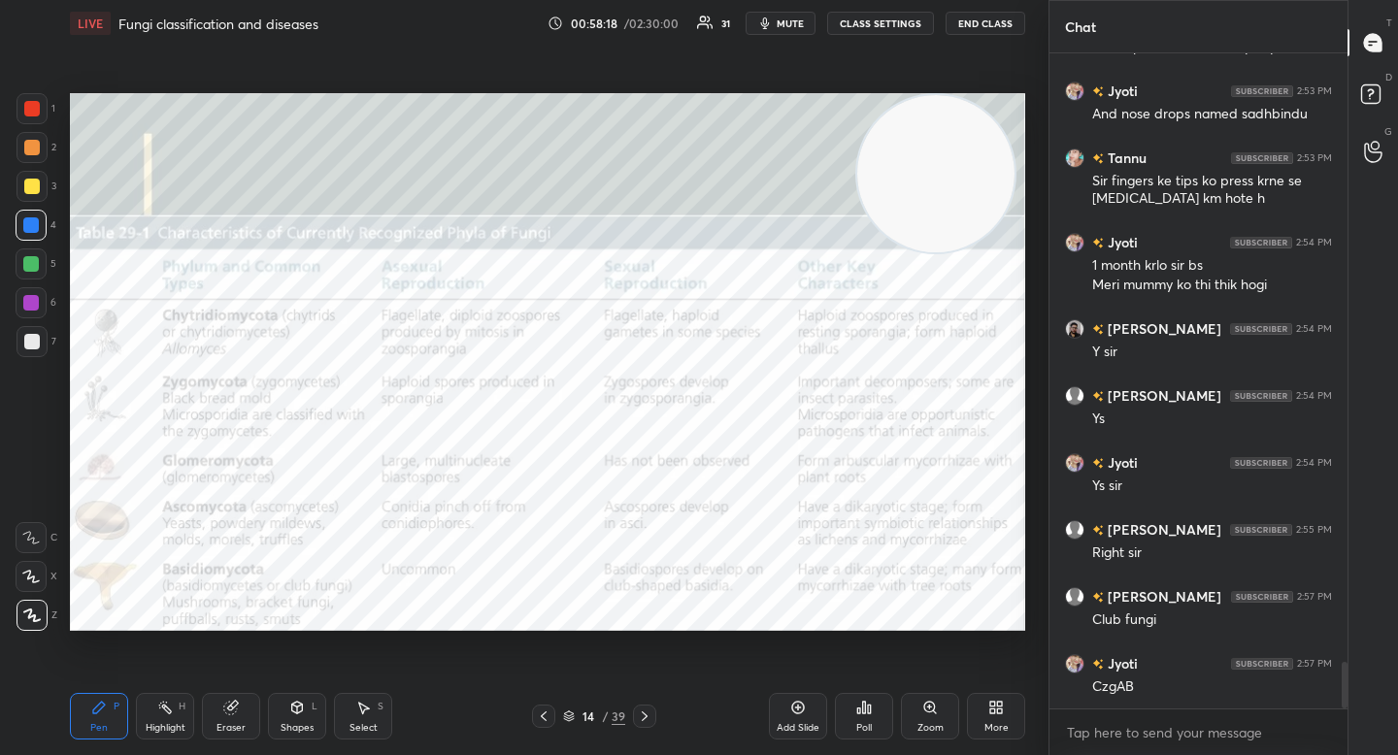
scroll to position [8644, 0]
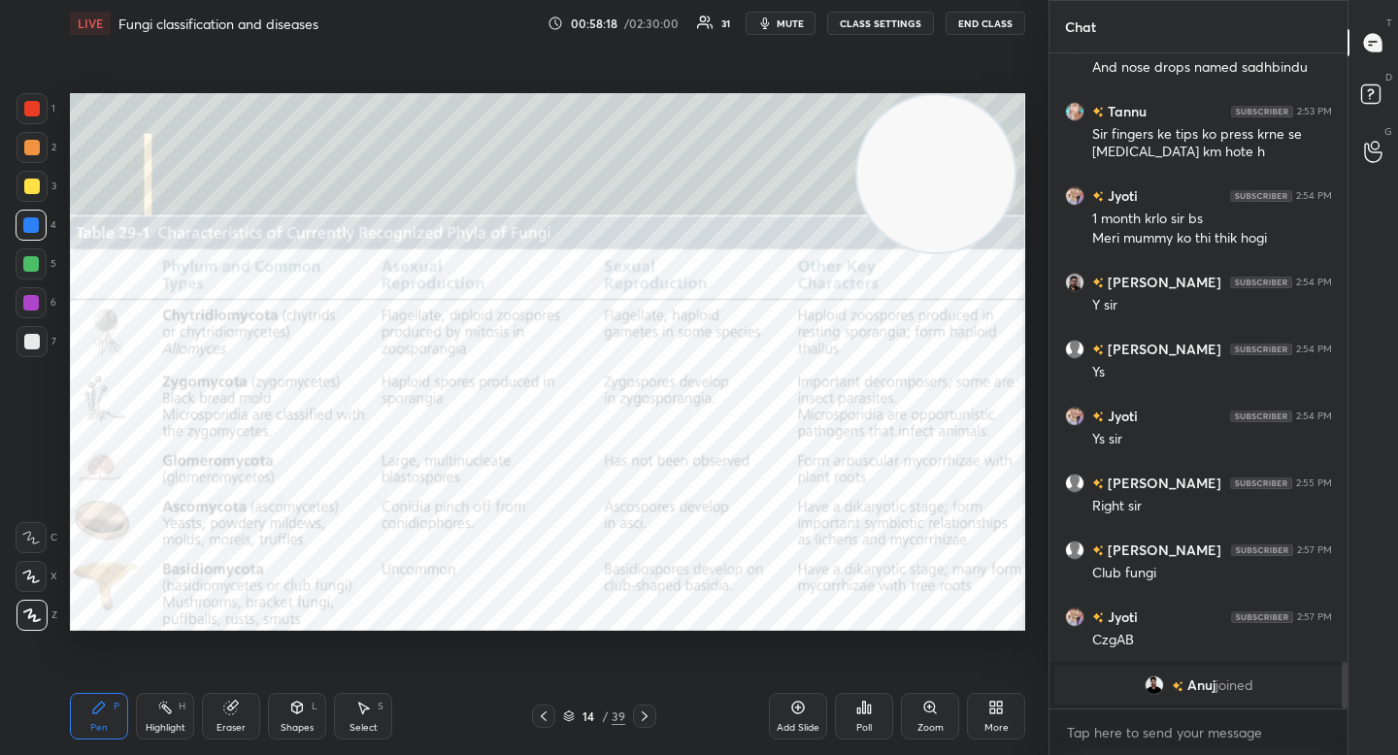
click at [400, 630] on div "Setting up your live class Poll for secs No correct answer Start poll" at bounding box center [547, 362] width 971 height 631
click at [1146, 677] on img "grid" at bounding box center [1154, 685] width 19 height 19
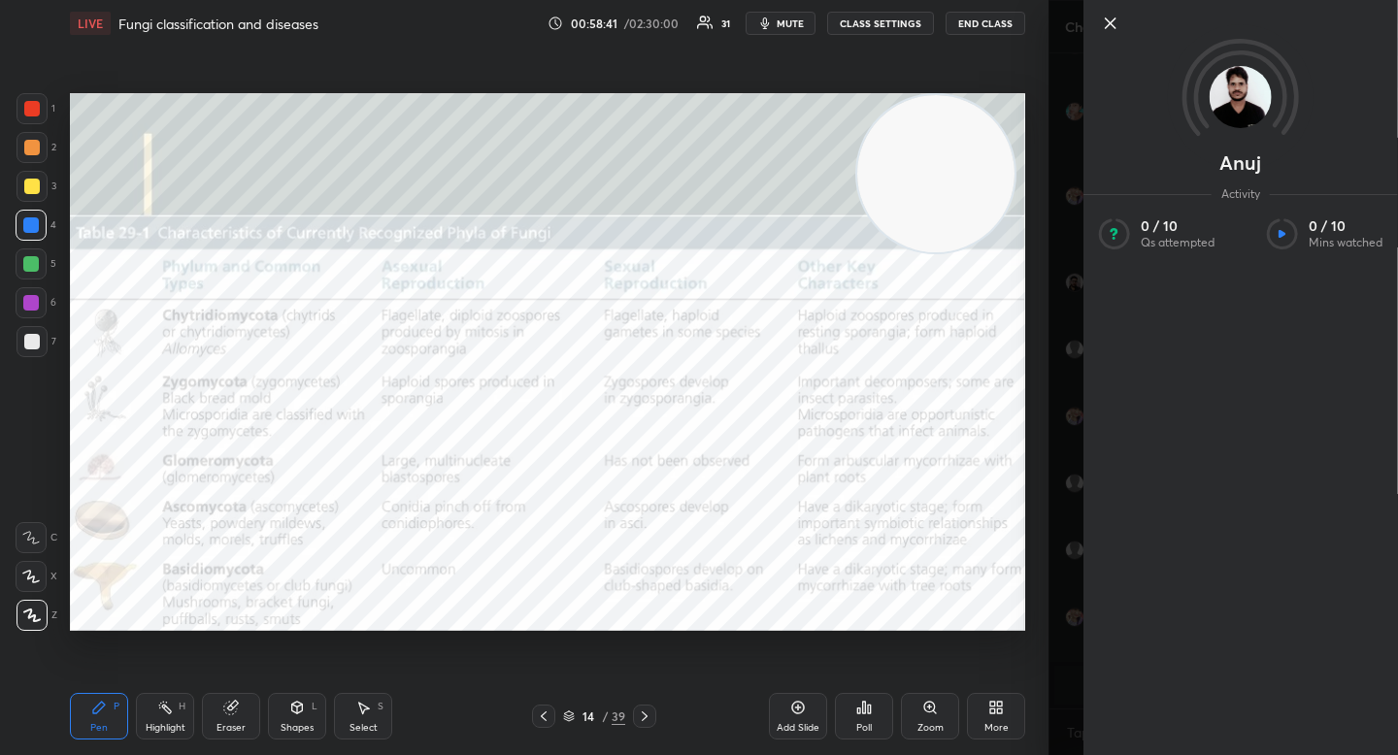
click at [1116, 23] on icon at bounding box center [1110, 23] width 23 height 23
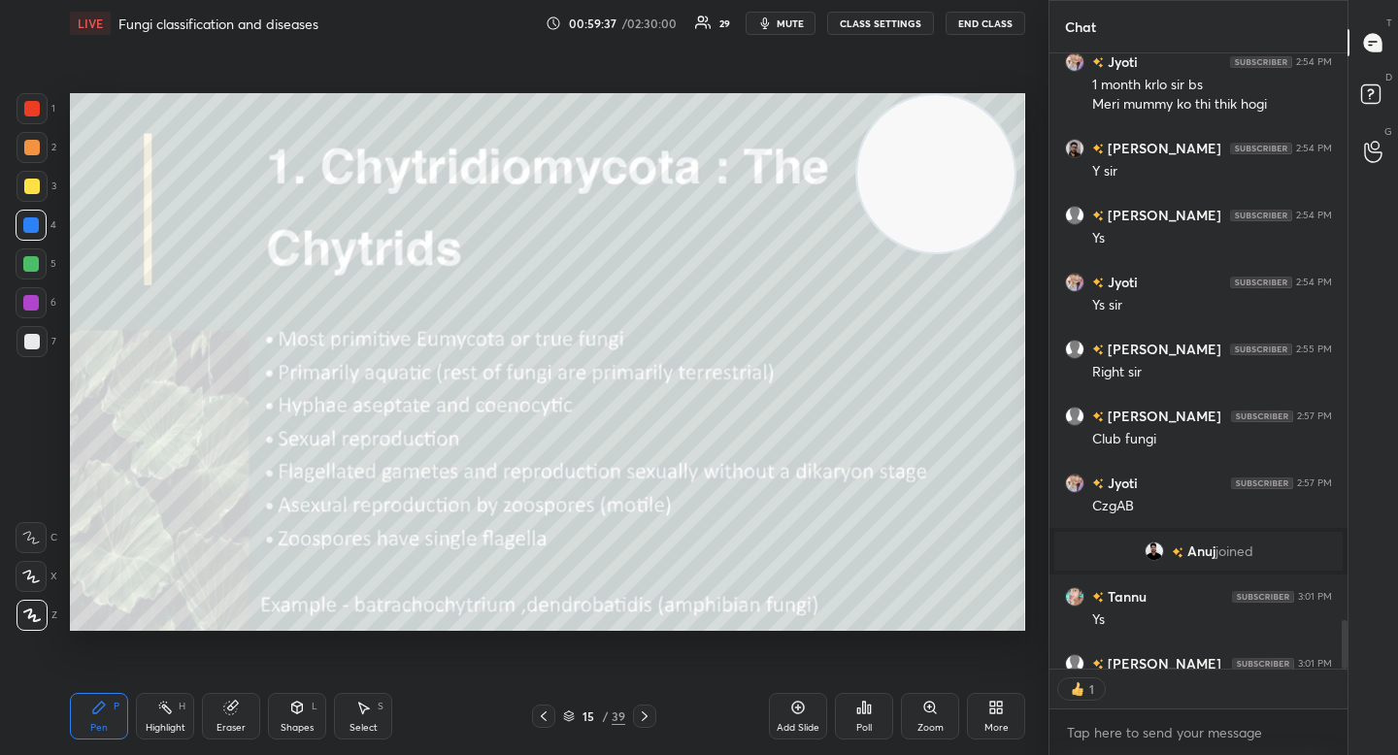
scroll to position [7, 7]
click at [760, 27] on button "mute" at bounding box center [781, 23] width 70 height 23
click at [782, 18] on span "unmute" at bounding box center [789, 24] width 42 height 14
click at [24, 349] on div at bounding box center [32, 342] width 16 height 16
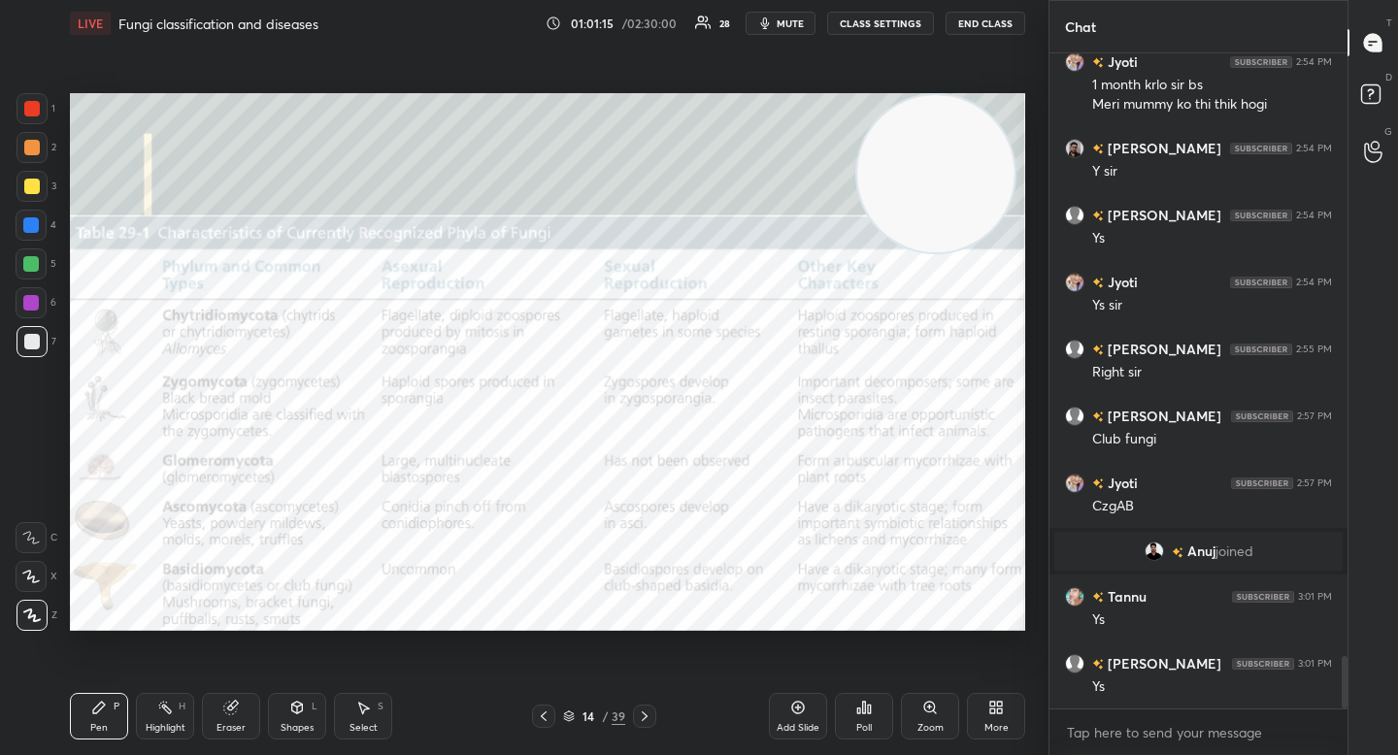
click at [230, 704] on icon at bounding box center [230, 708] width 13 height 13
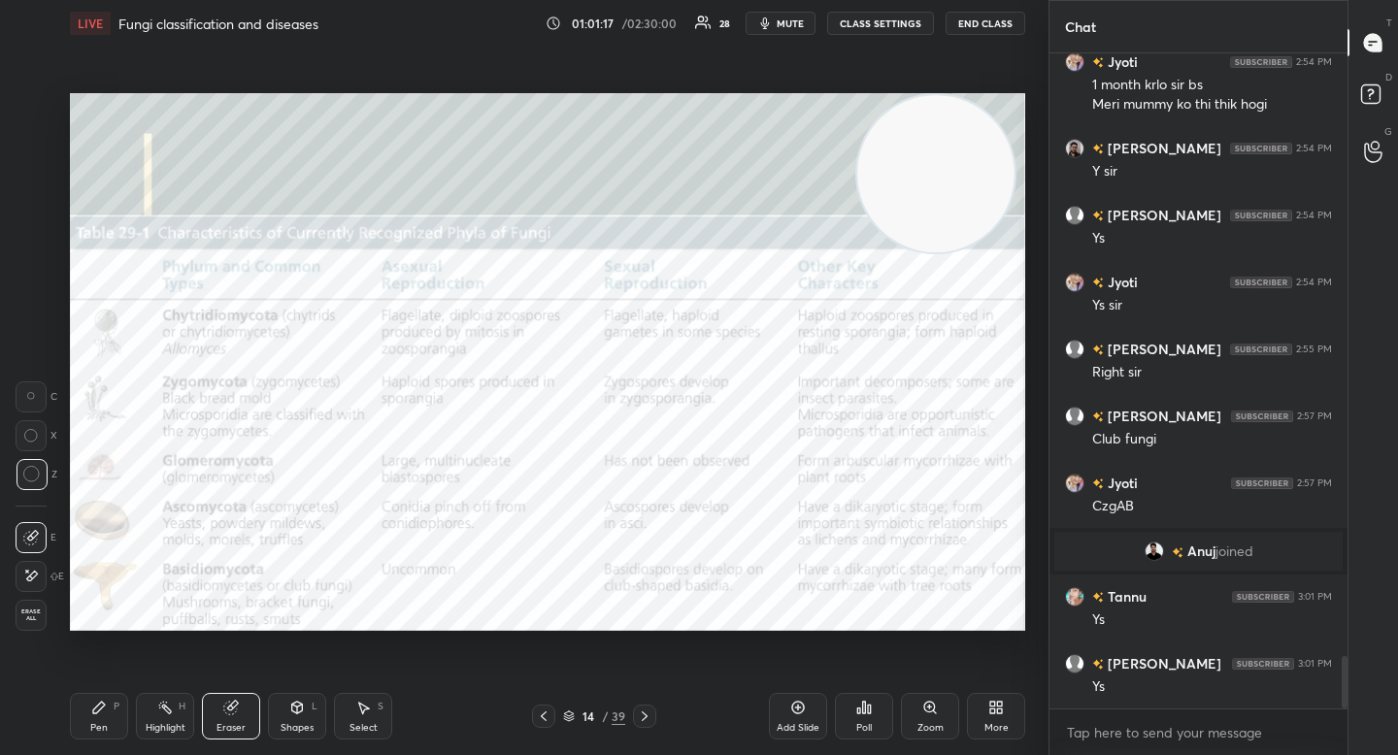
click at [36, 428] on div at bounding box center [31, 435] width 31 height 31
click at [34, 408] on div at bounding box center [31, 397] width 31 height 31
click at [91, 726] on div "Pen" at bounding box center [98, 728] width 17 height 10
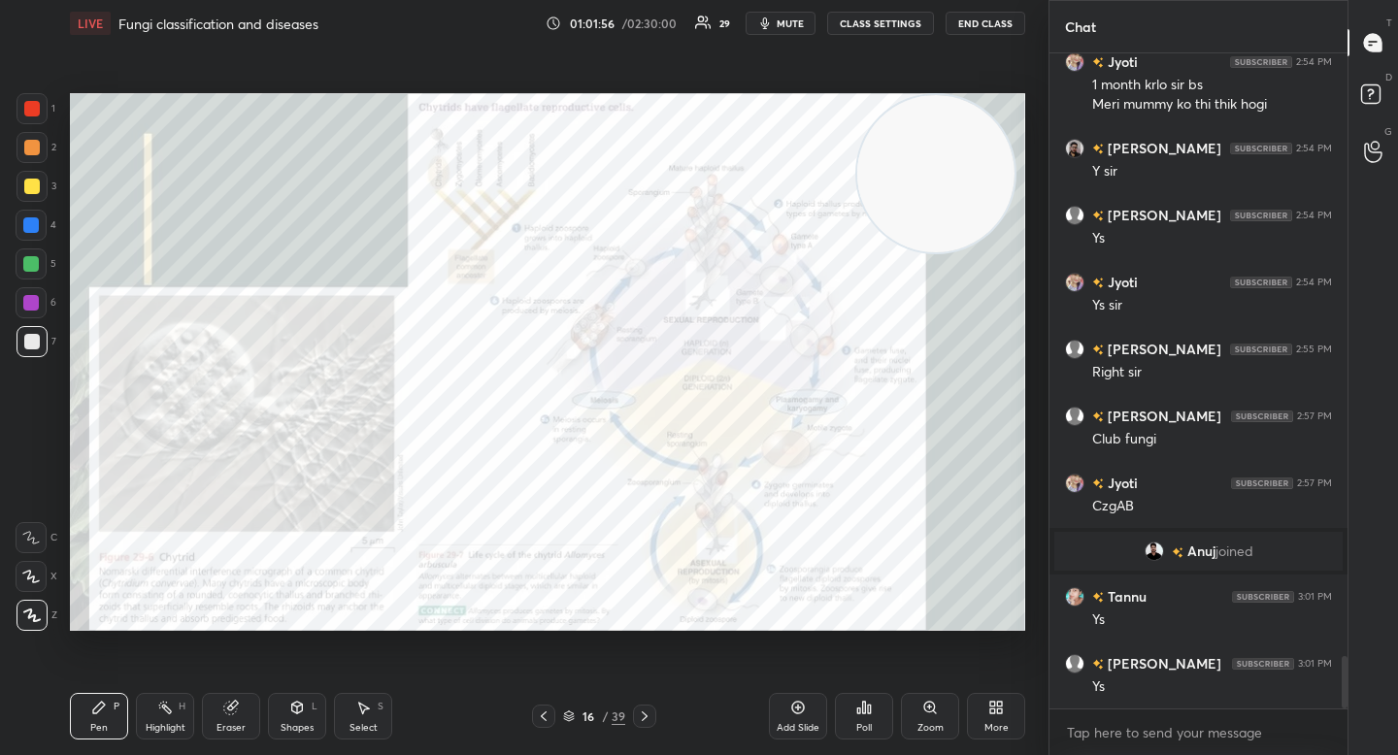
click at [928, 712] on icon at bounding box center [930, 708] width 16 height 16
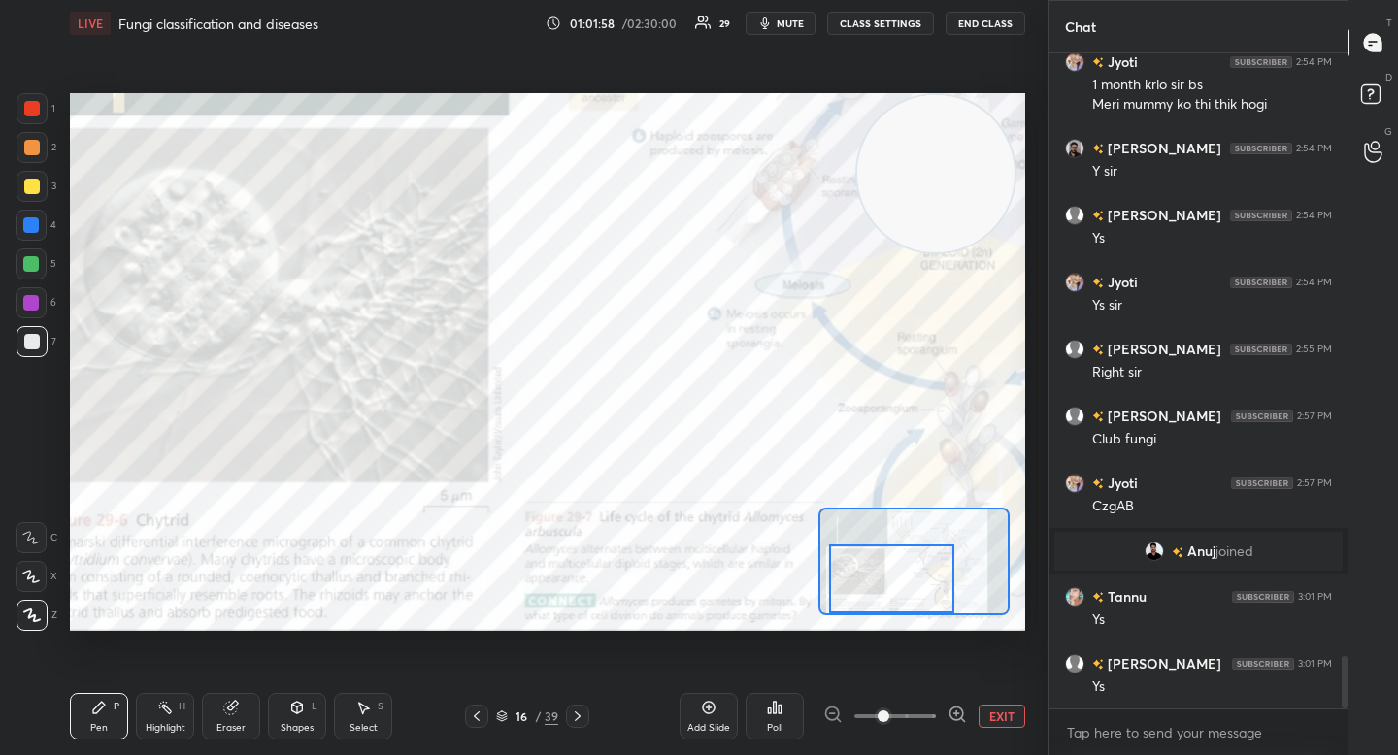
drag, startPoint x: 907, startPoint y: 581, endPoint x: 882, endPoint y: 598, distance: 29.9
click at [884, 598] on div at bounding box center [891, 579] width 125 height 69
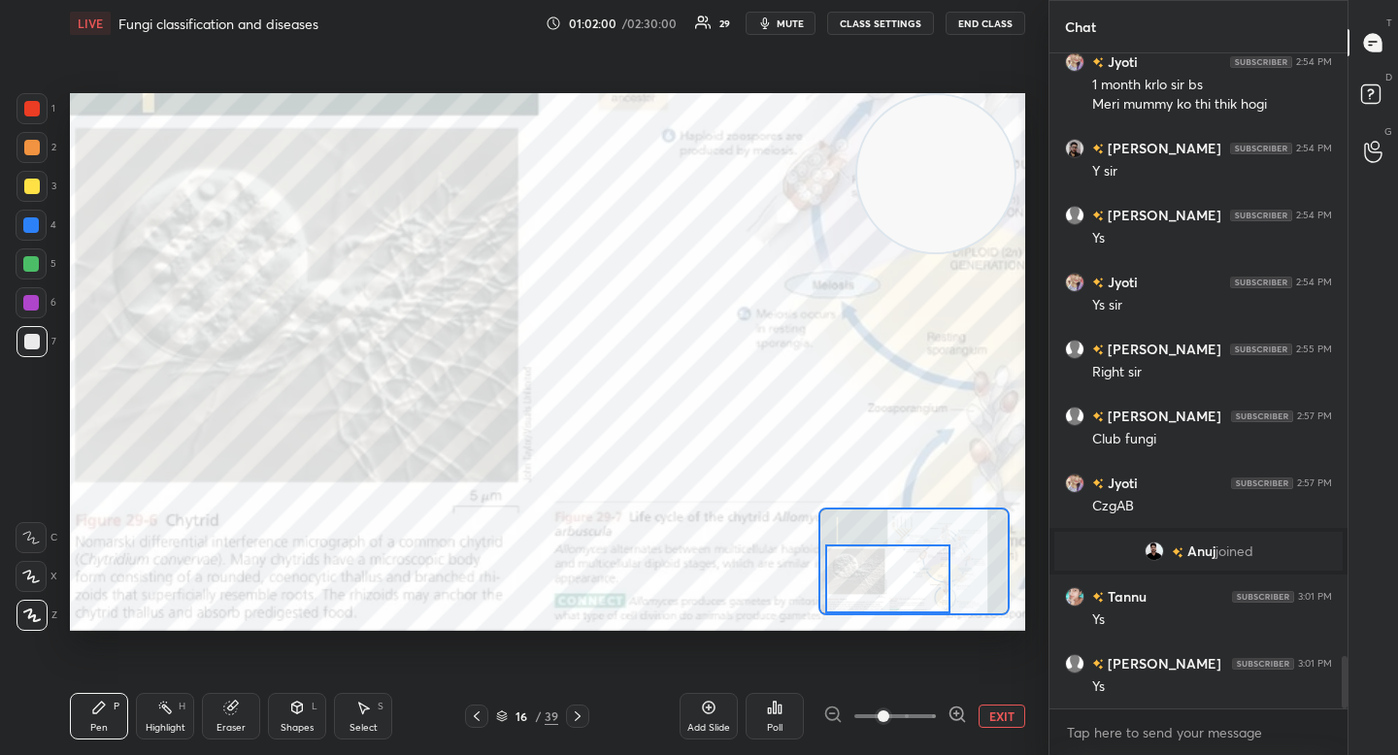
drag, startPoint x: 26, startPoint y: 298, endPoint x: 32, endPoint y: 280, distance: 19.3
click at [25, 297] on div at bounding box center [31, 303] width 16 height 16
click at [32, 268] on div at bounding box center [31, 264] width 16 height 16
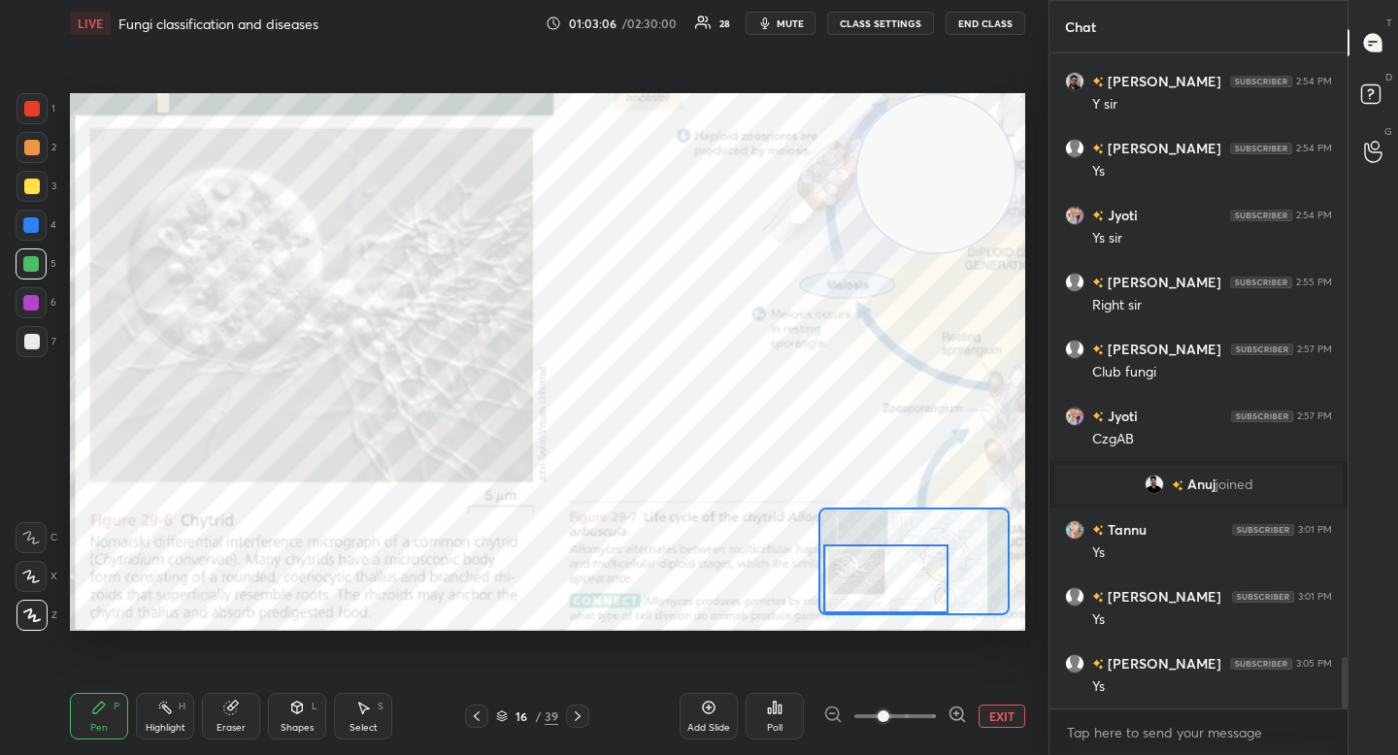
drag, startPoint x: 860, startPoint y: 575, endPoint x: 858, endPoint y: 592, distance: 17.6
click at [858, 592] on div at bounding box center [885, 579] width 125 height 69
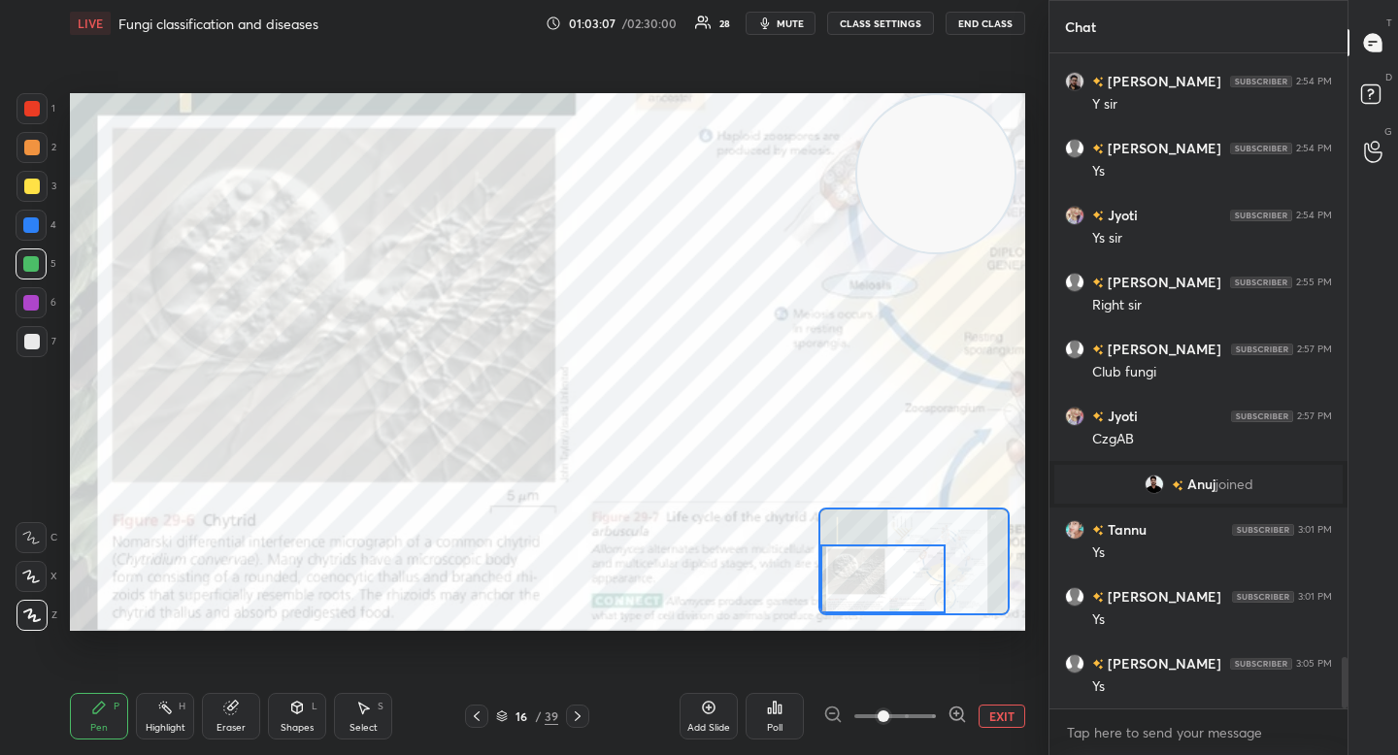
drag, startPoint x: 859, startPoint y: 592, endPoint x: 856, endPoint y: 602, distance: 10.1
click at [858, 605] on div at bounding box center [882, 579] width 125 height 69
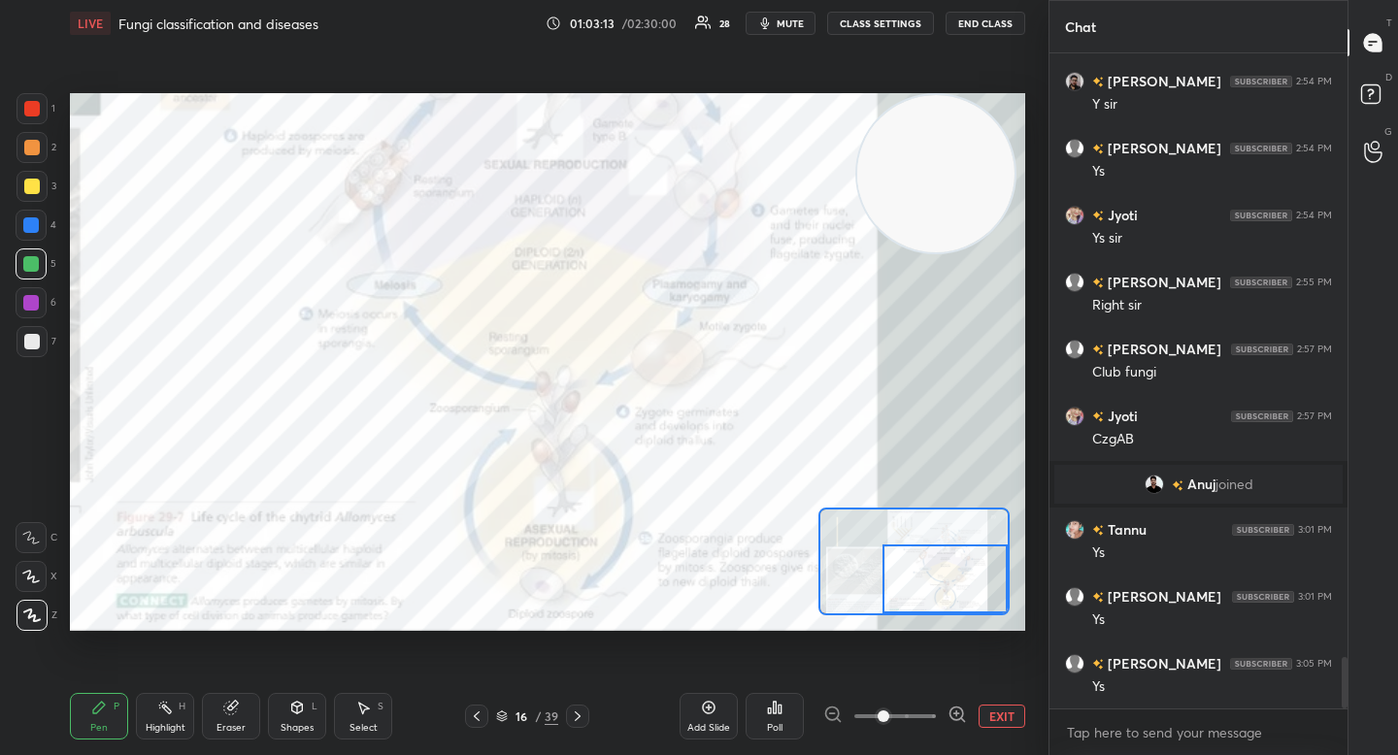
drag, startPoint x: 854, startPoint y: 580, endPoint x: 921, endPoint y: 591, distance: 68.0
click at [921, 591] on div at bounding box center [944, 579] width 125 height 69
click at [949, 585] on div at bounding box center [944, 579] width 125 height 69
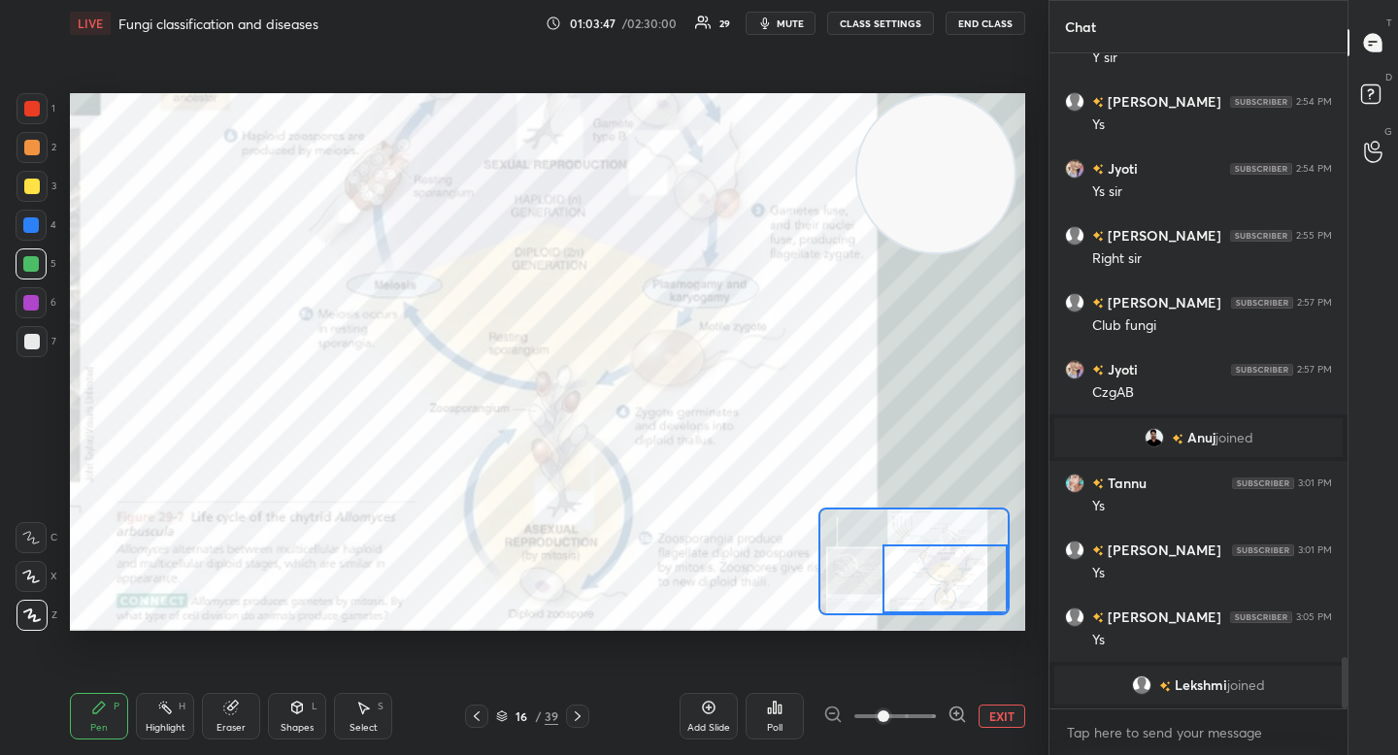
scroll to position [7743, 0]
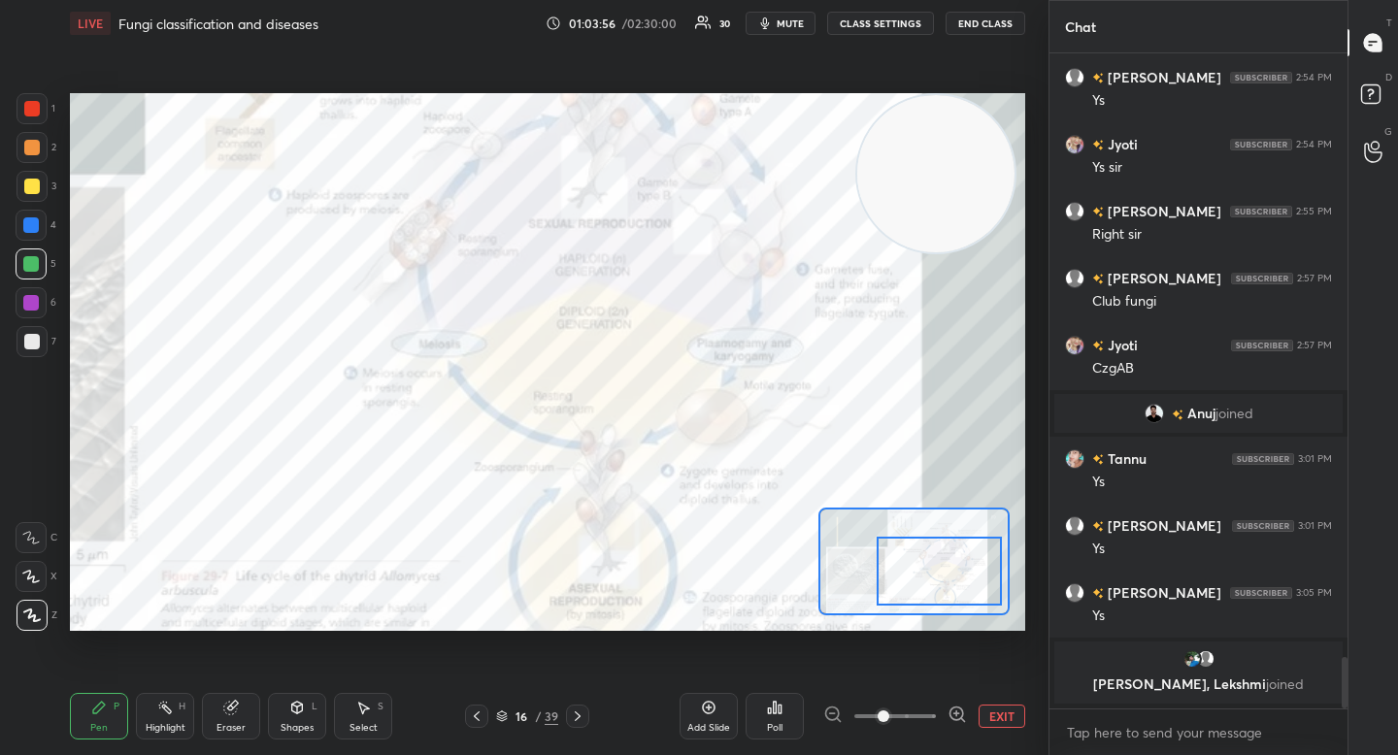
drag, startPoint x: 926, startPoint y: 588, endPoint x: 916, endPoint y: 579, distance: 13.7
click at [918, 579] on div at bounding box center [939, 571] width 125 height 69
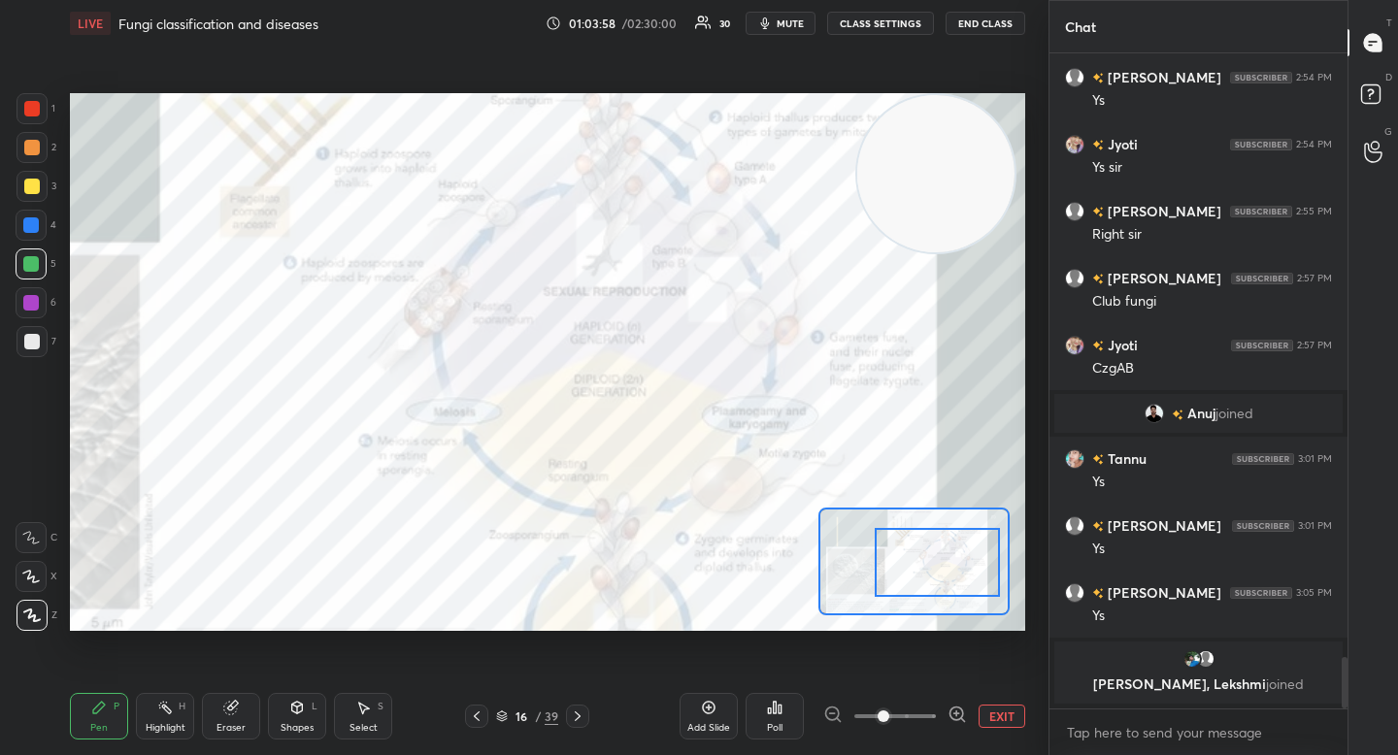
click at [905, 557] on div at bounding box center [937, 562] width 125 height 69
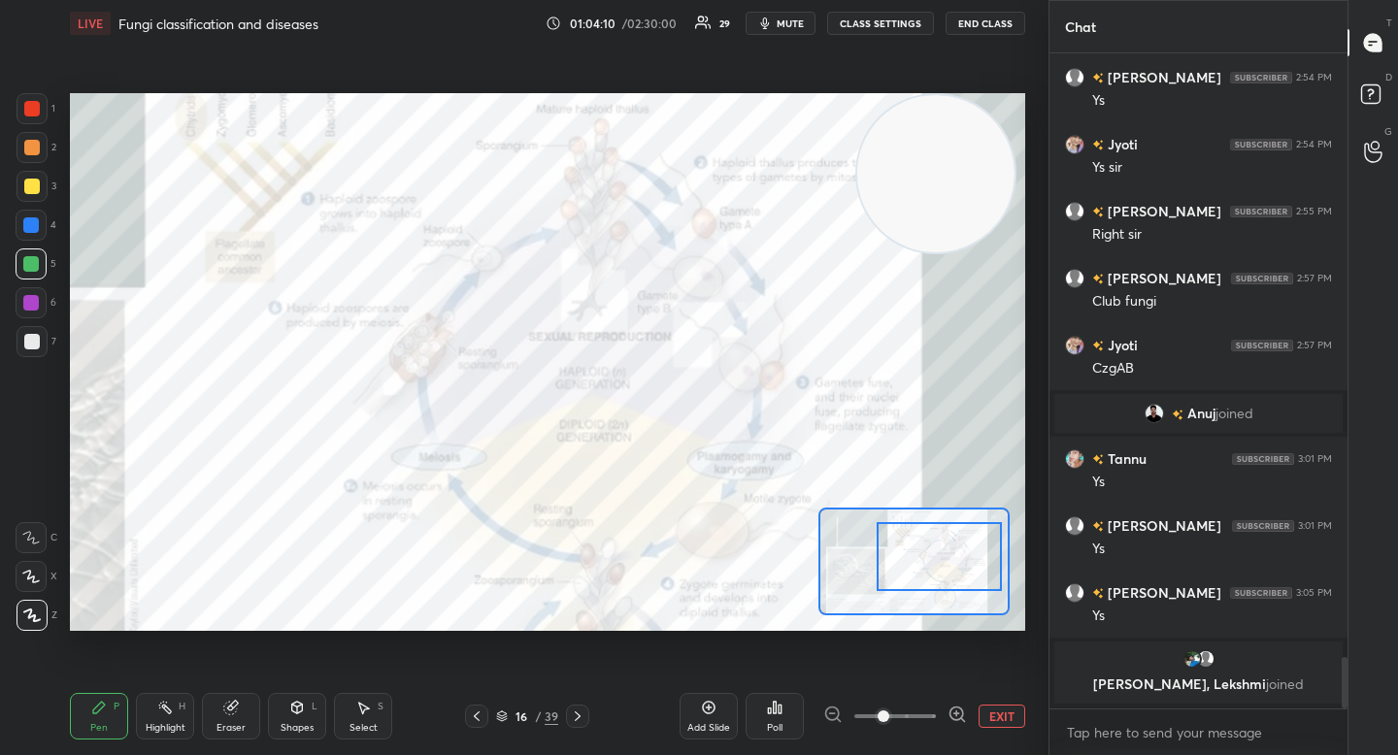
drag, startPoint x: 917, startPoint y: 554, endPoint x: 916, endPoint y: 544, distance: 10.7
click at [918, 548] on div at bounding box center [939, 556] width 125 height 69
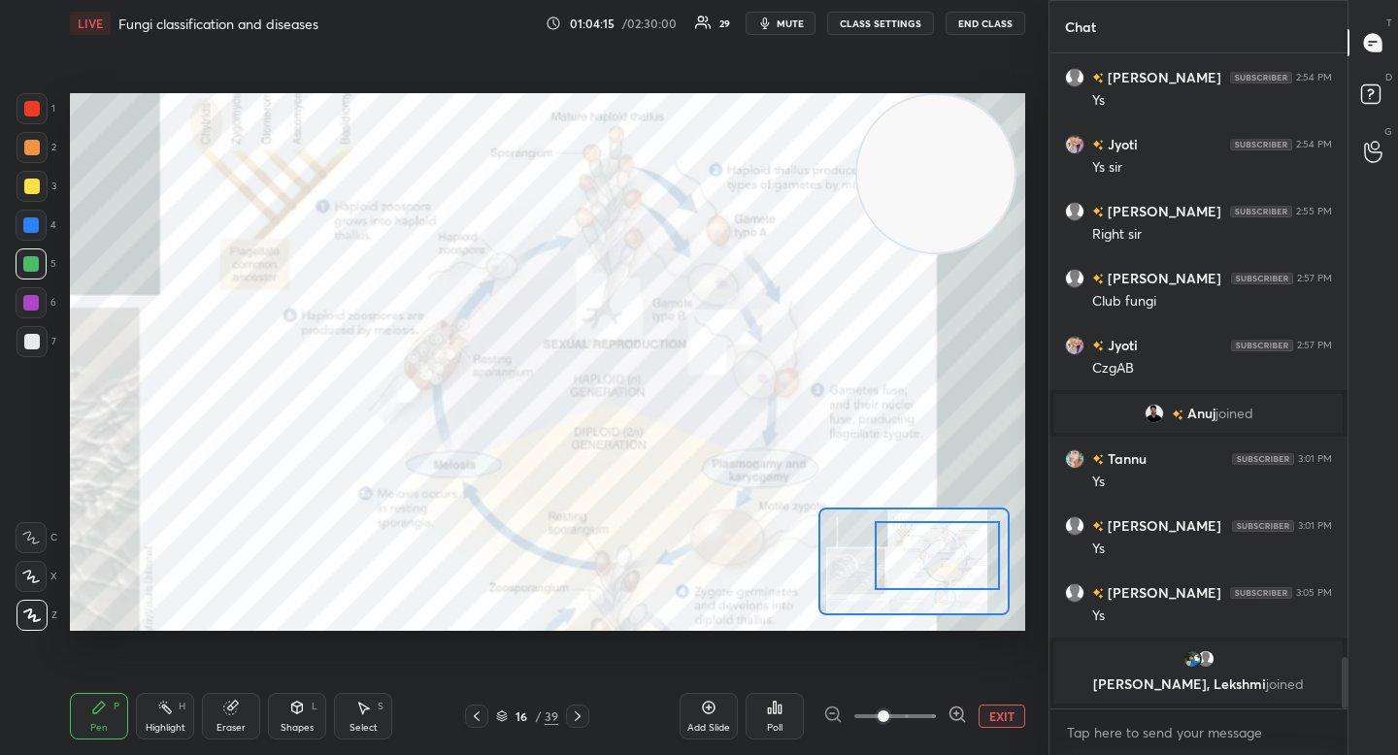
drag, startPoint x: 914, startPoint y: 554, endPoint x: 910, endPoint y: 569, distance: 15.1
click at [914, 565] on div at bounding box center [937, 555] width 125 height 69
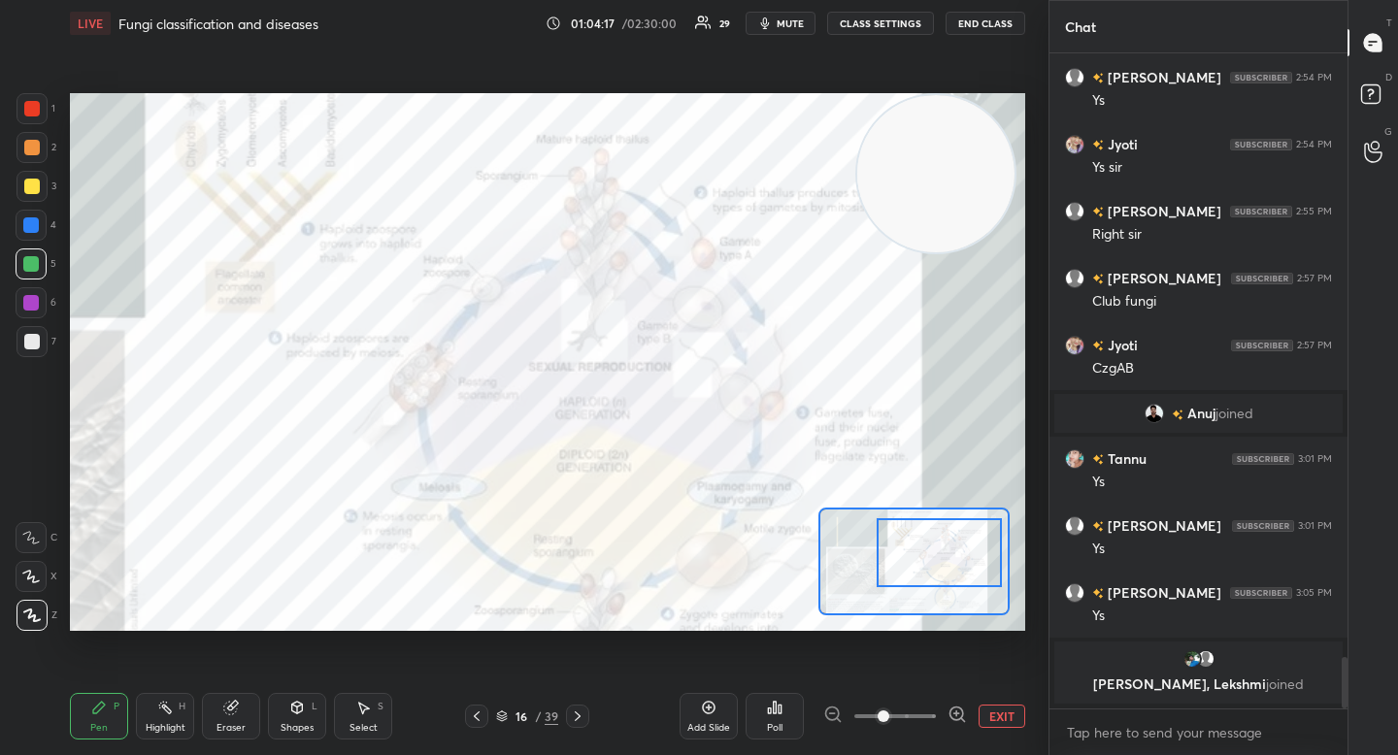
click at [959, 554] on div at bounding box center [939, 552] width 125 height 69
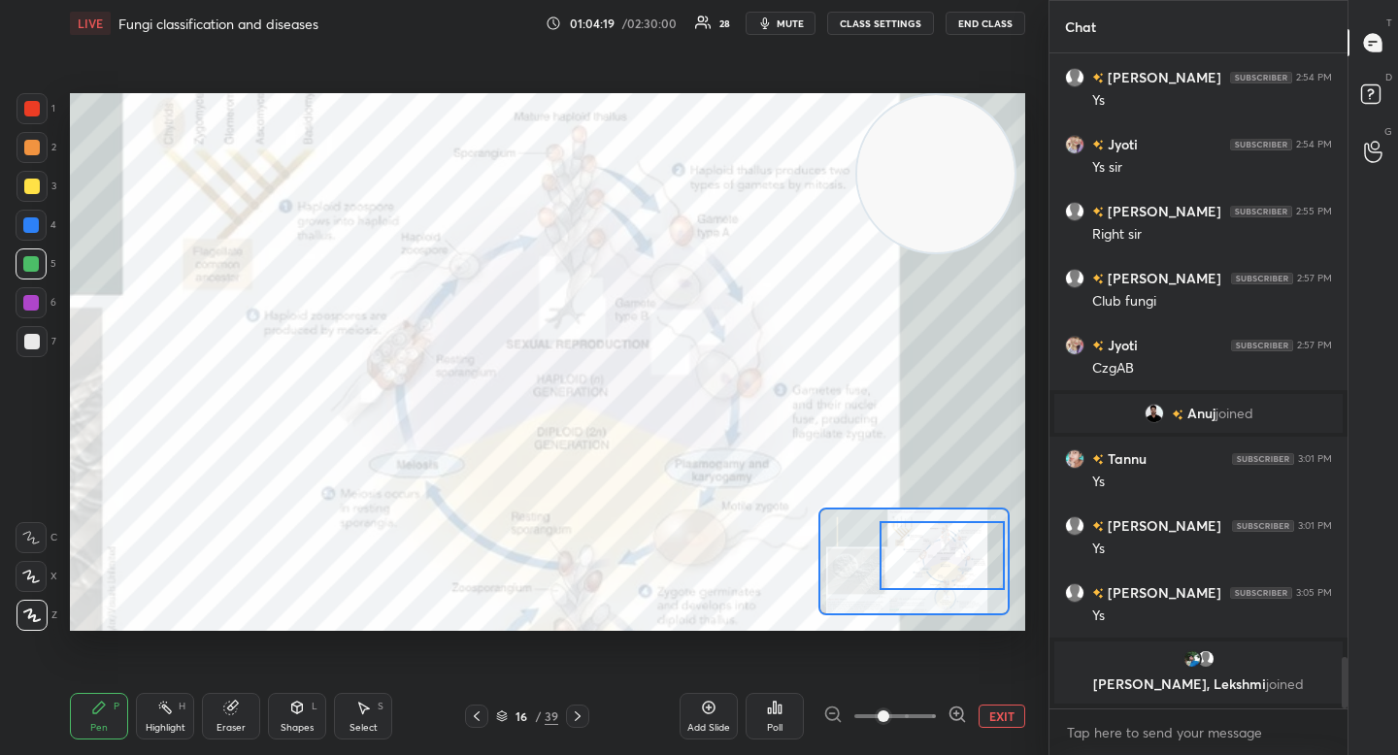
click at [962, 559] on div at bounding box center [942, 555] width 125 height 69
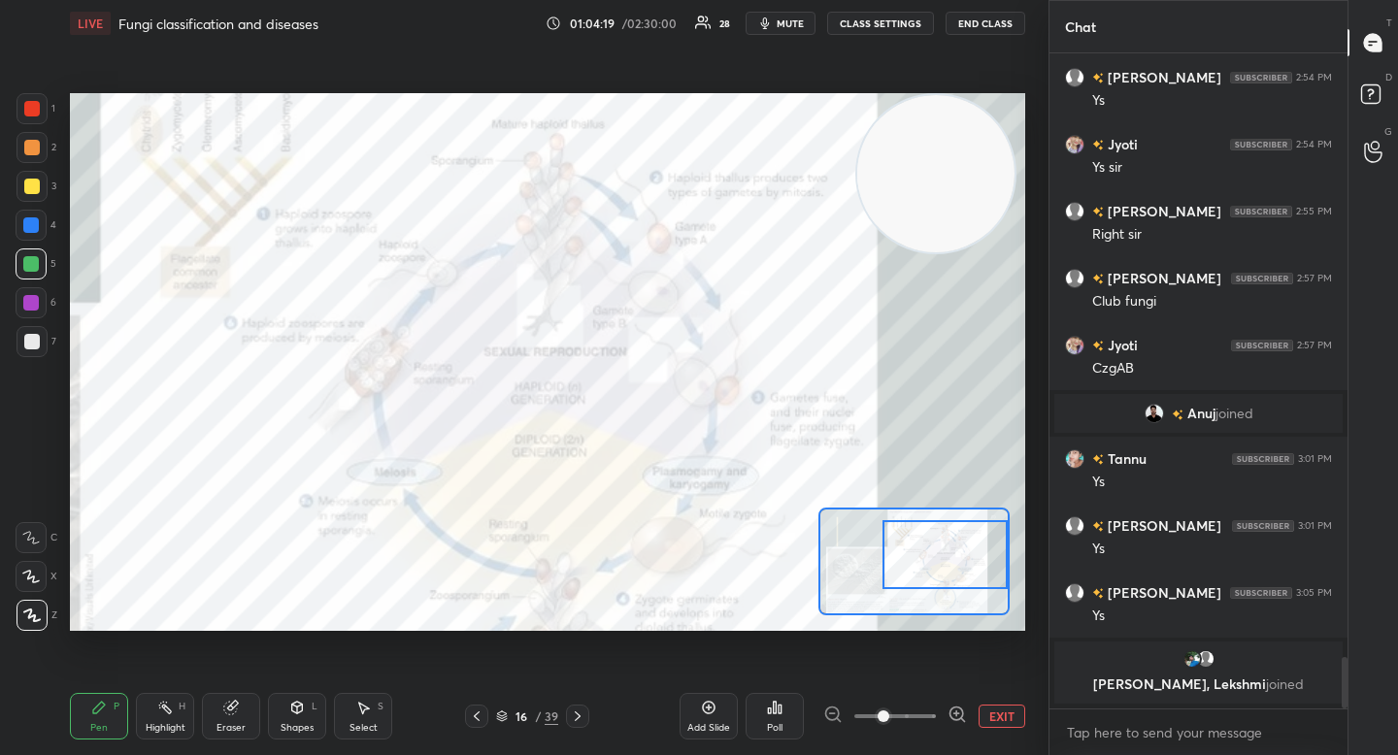
click at [972, 559] on div at bounding box center [944, 554] width 125 height 69
click at [948, 582] on div at bounding box center [944, 554] width 125 height 69
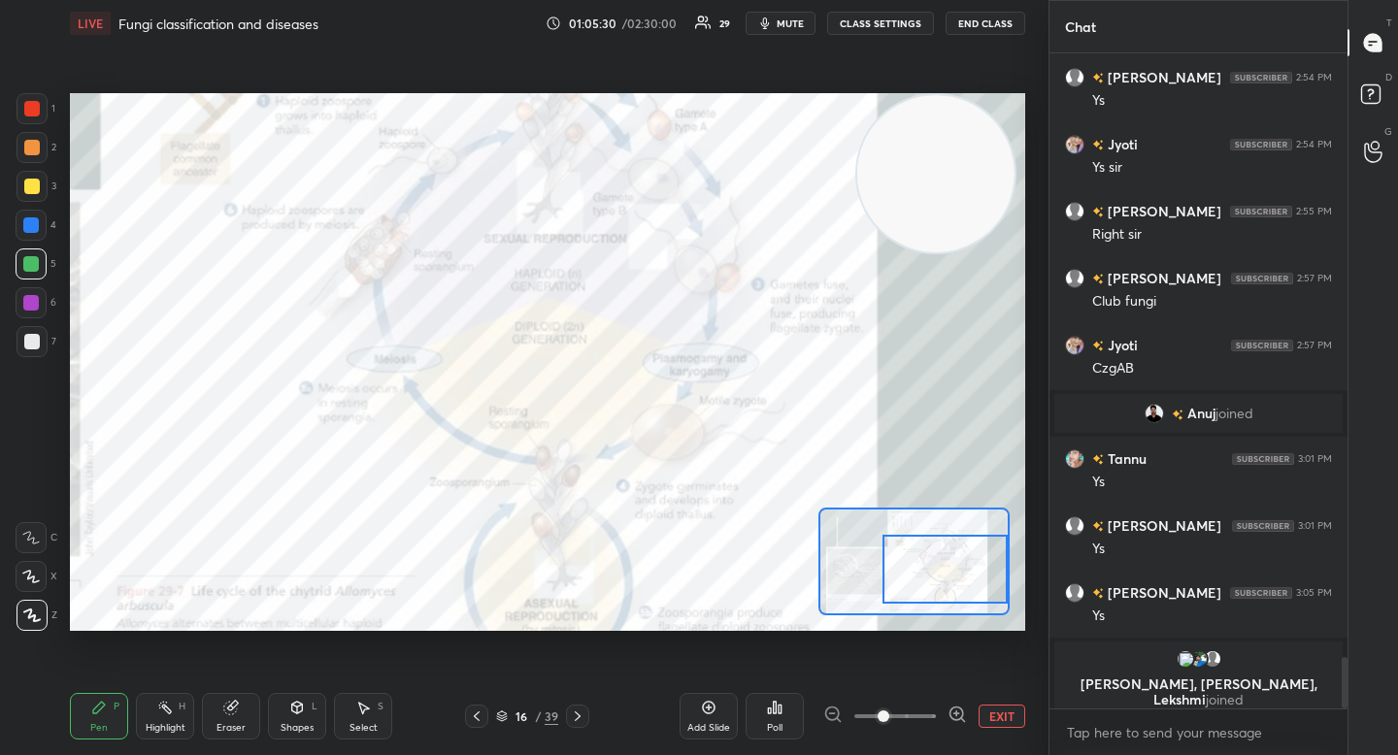
click at [1007, 713] on button "EXIT" at bounding box center [1002, 716] width 47 height 23
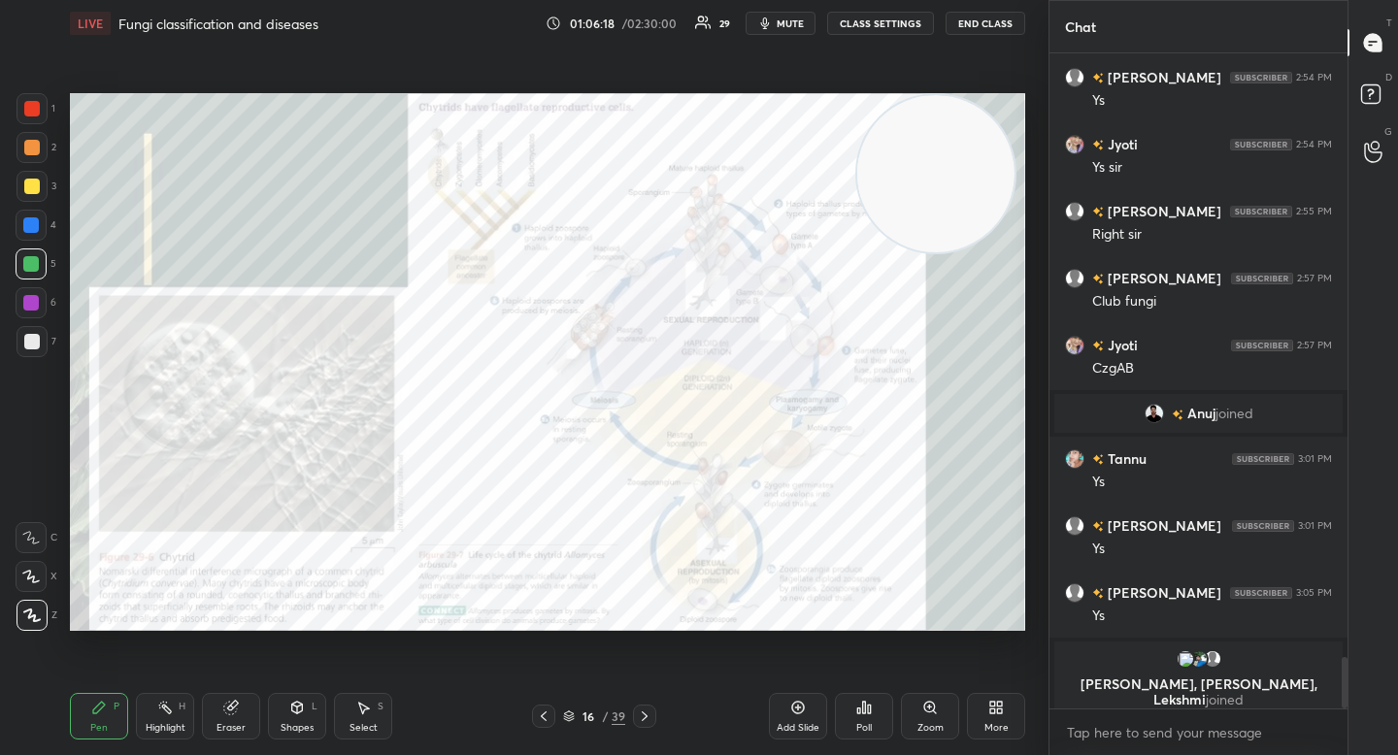
click at [27, 123] on div at bounding box center [32, 108] width 31 height 31
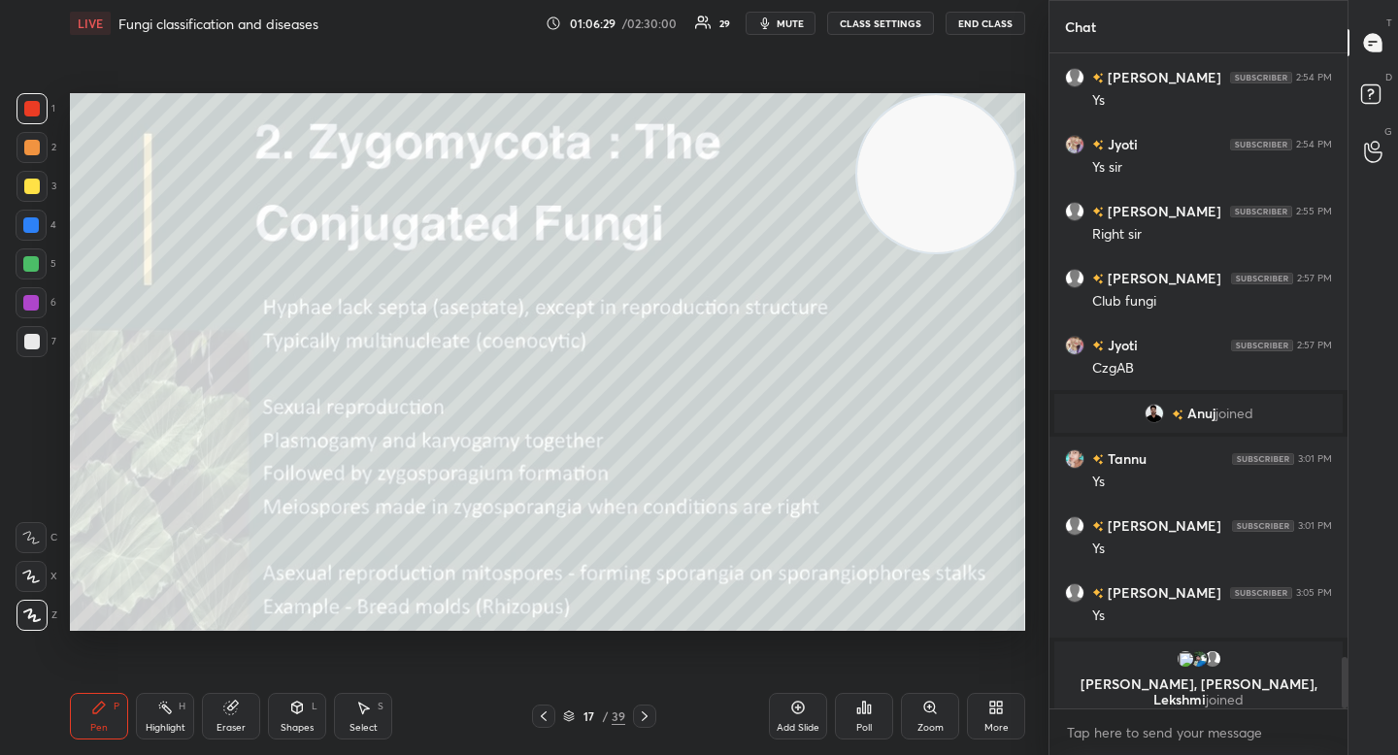
click at [34, 268] on div at bounding box center [31, 264] width 16 height 16
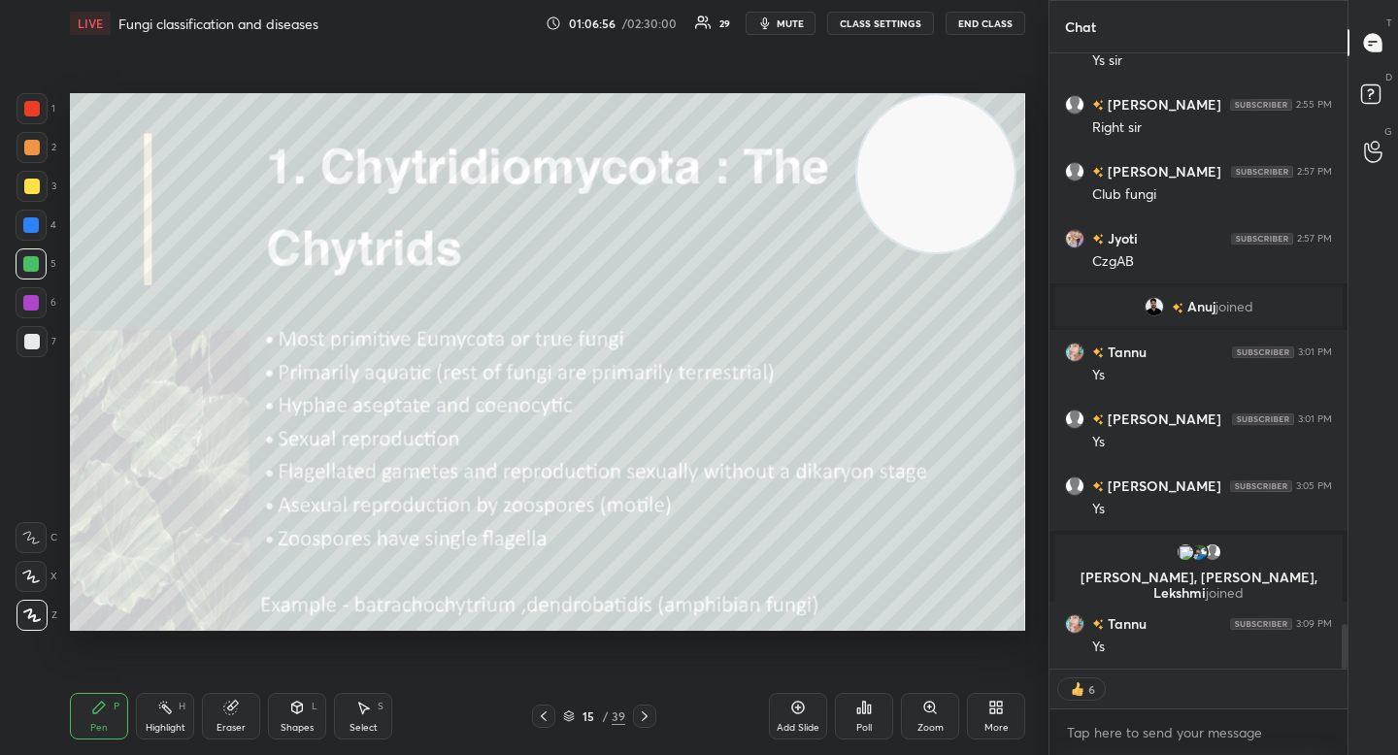
scroll to position [7843, 0]
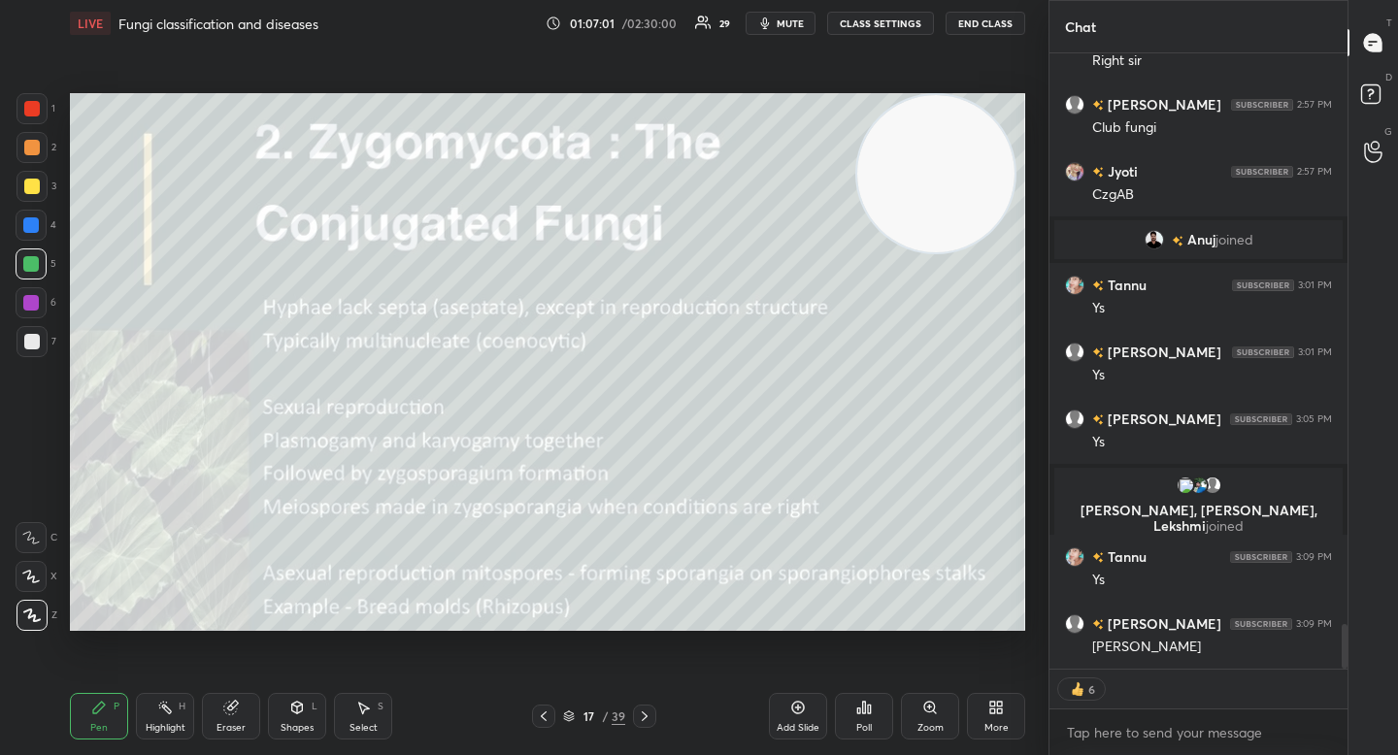
click at [783, 21] on span "mute" at bounding box center [790, 24] width 27 height 14
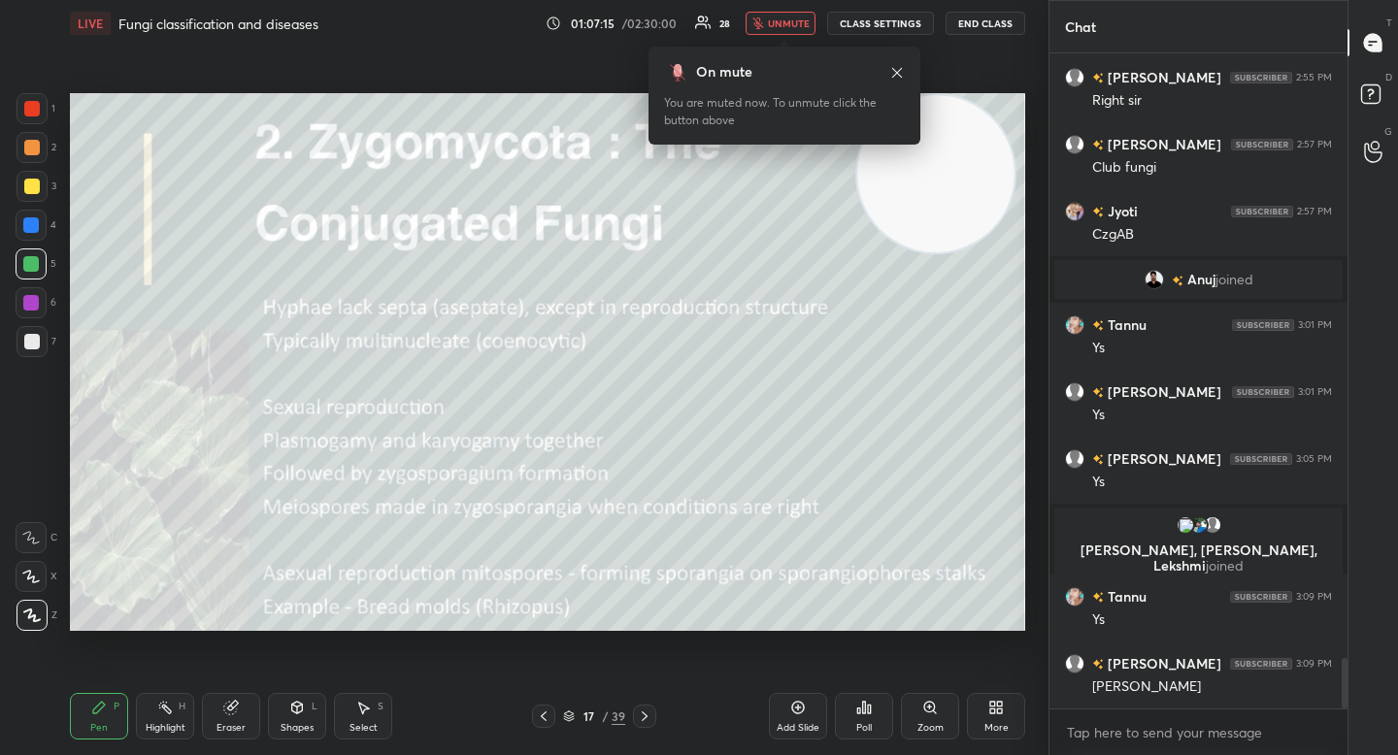
click at [782, 16] on button "unmute" at bounding box center [781, 23] width 70 height 23
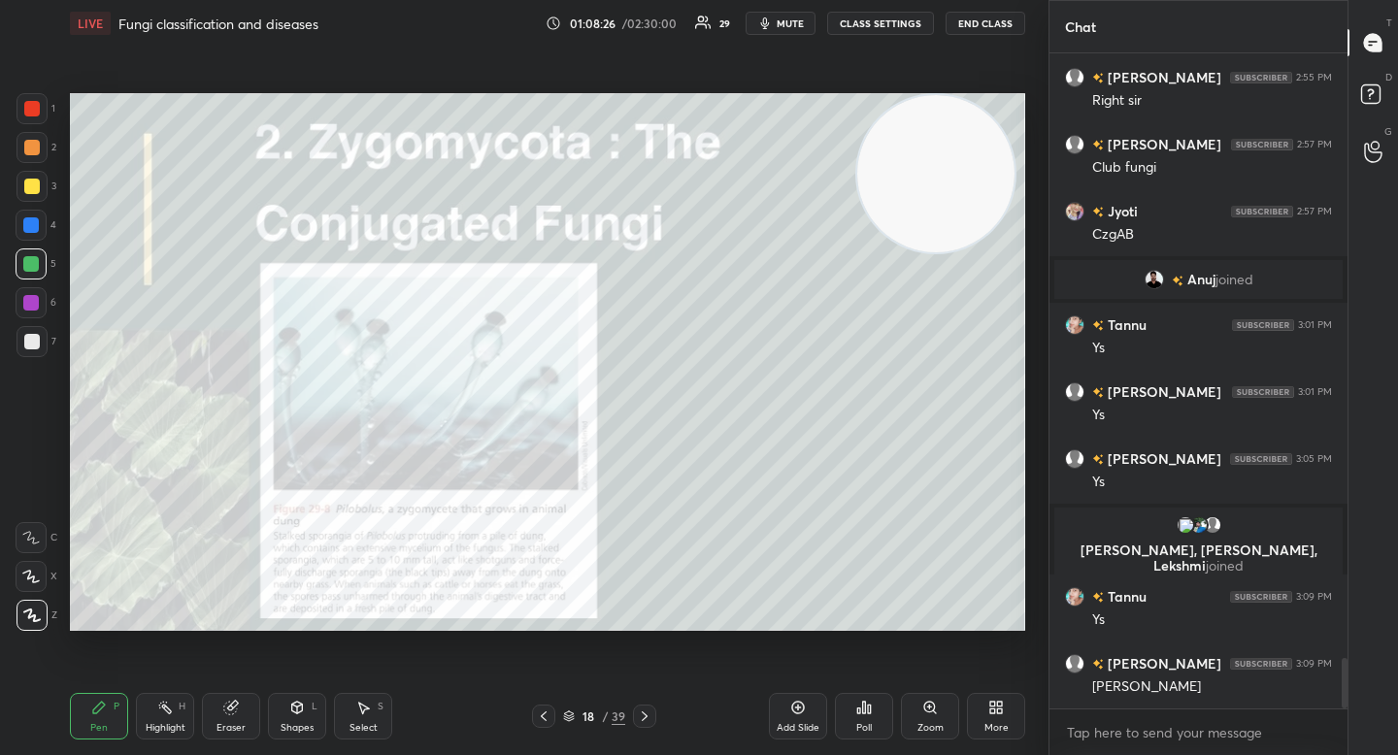
click at [930, 716] on div "Zoom" at bounding box center [930, 716] width 58 height 47
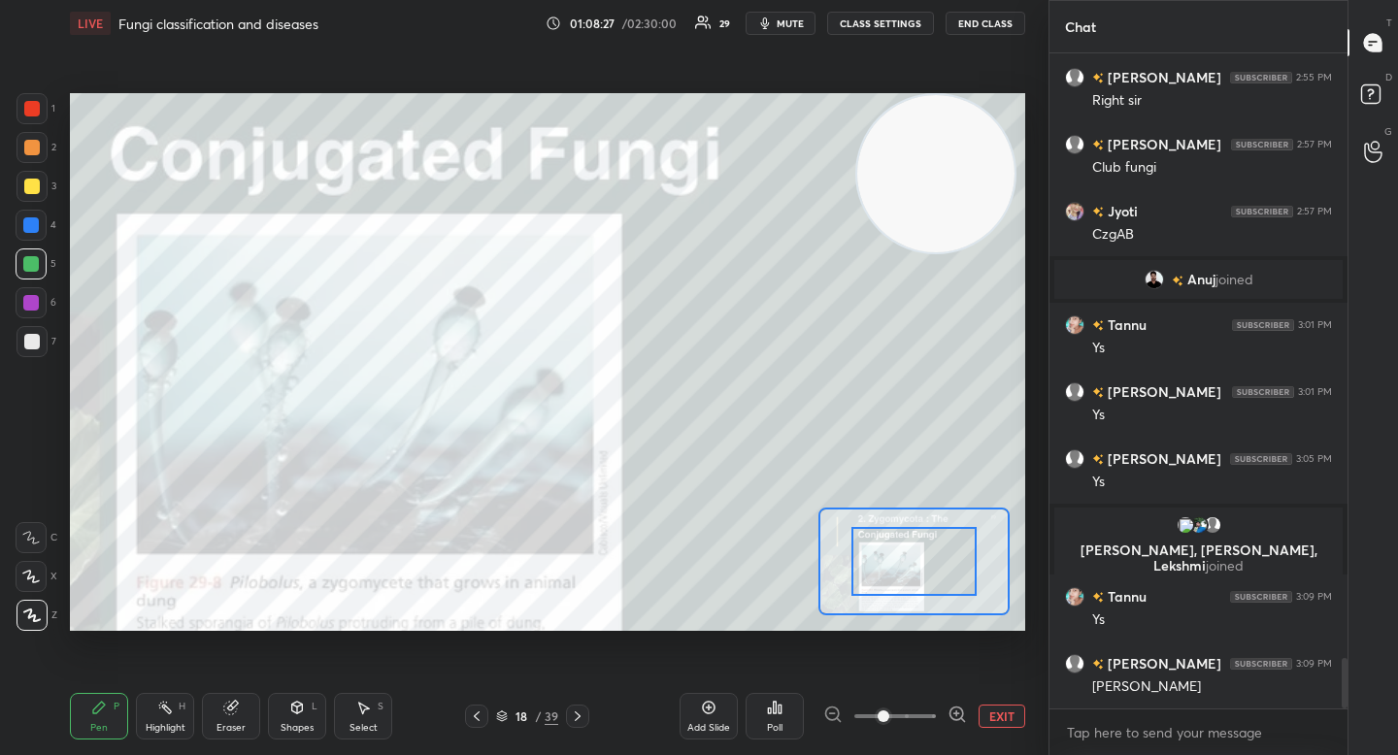
drag, startPoint x: 948, startPoint y: 715, endPoint x: 939, endPoint y: 686, distance: 29.8
click at [948, 715] on icon at bounding box center [957, 714] width 19 height 19
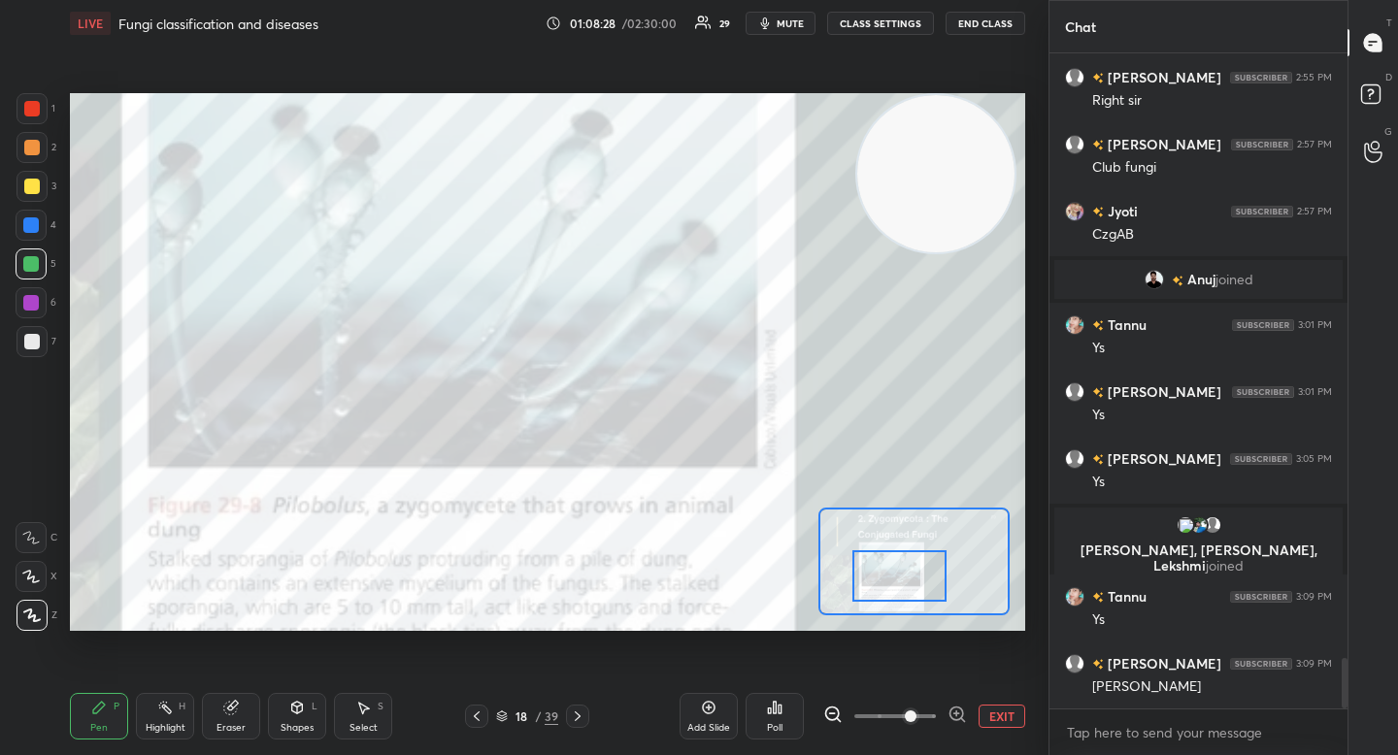
drag, startPoint x: 908, startPoint y: 572, endPoint x: 893, endPoint y: 582, distance: 18.1
click at [894, 583] on div at bounding box center [898, 575] width 93 height 51
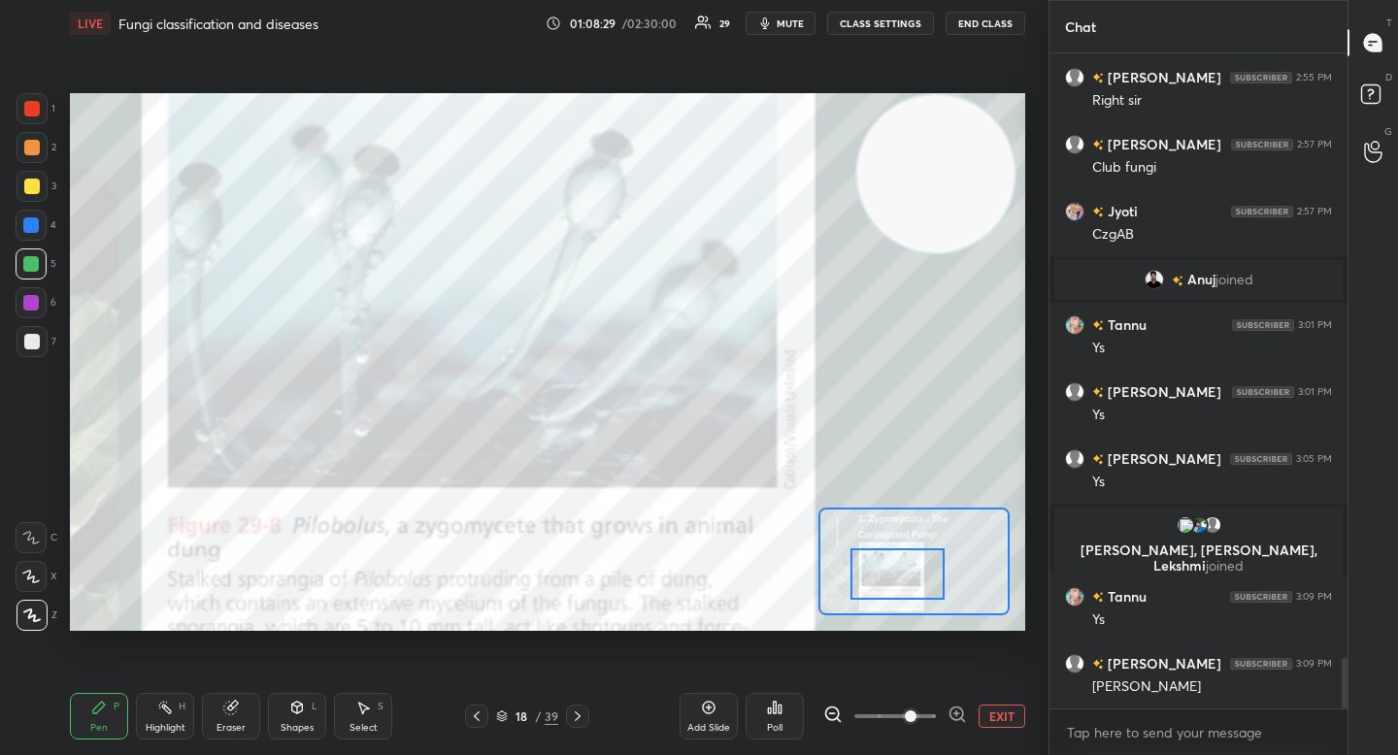
click at [903, 579] on div at bounding box center [896, 574] width 93 height 51
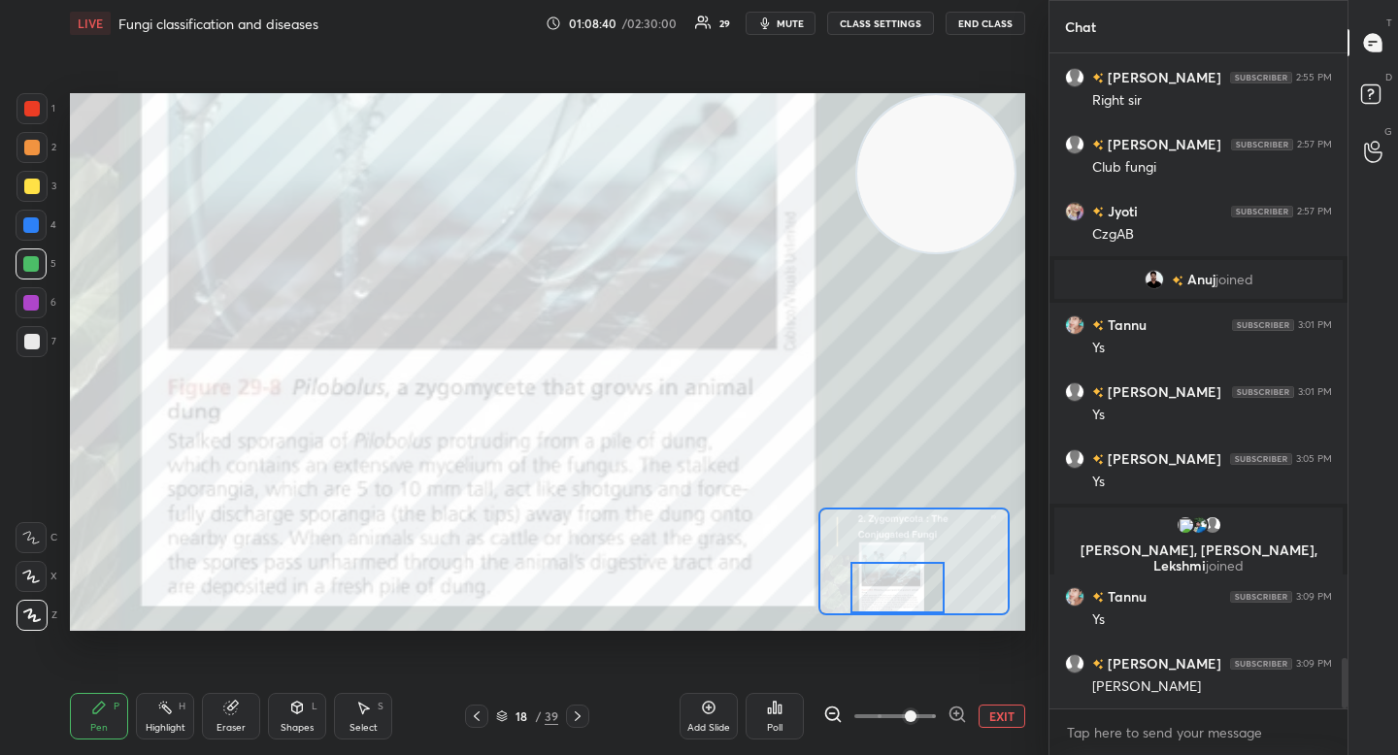
drag, startPoint x: 892, startPoint y: 569, endPoint x: 894, endPoint y: 579, distance: 9.9
click at [896, 582] on div at bounding box center [896, 587] width 93 height 51
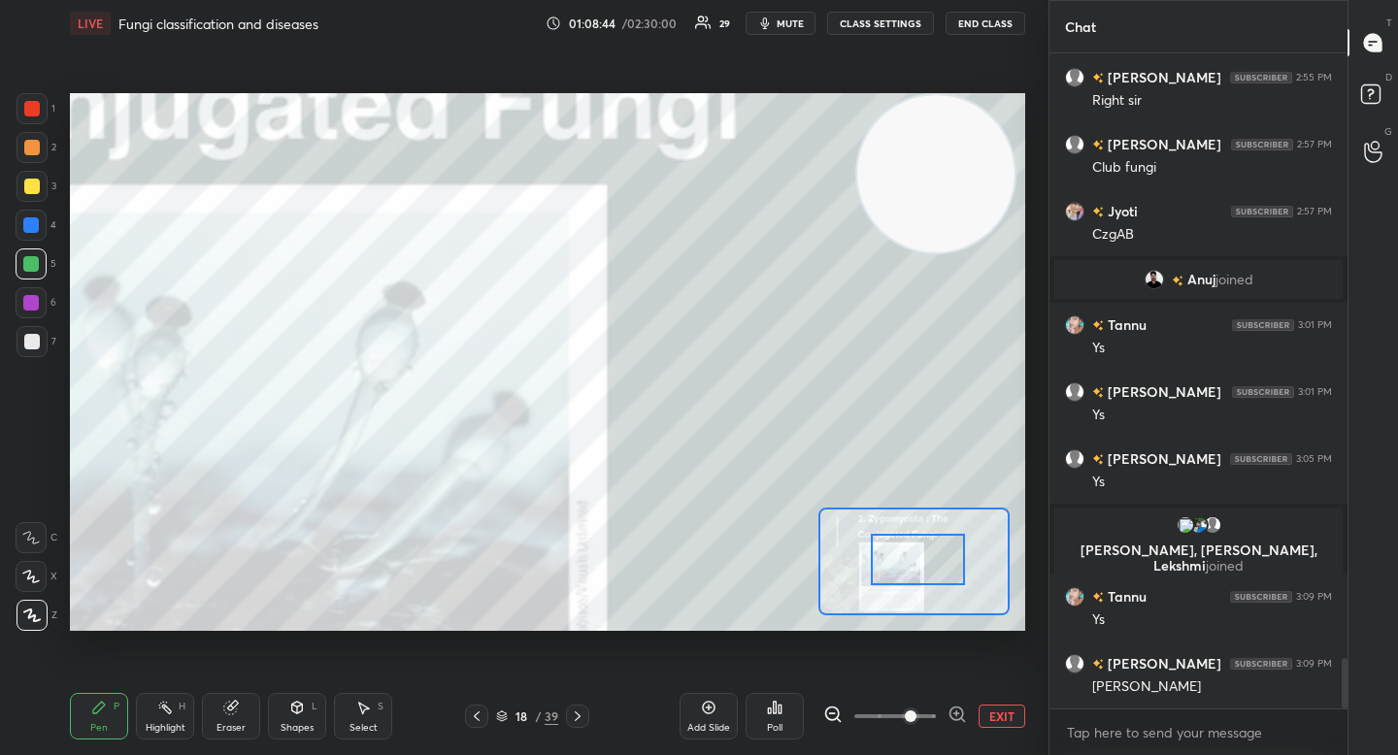
drag, startPoint x: 910, startPoint y: 571, endPoint x: 923, endPoint y: 547, distance: 27.8
click at [923, 550] on div at bounding box center [917, 559] width 93 height 51
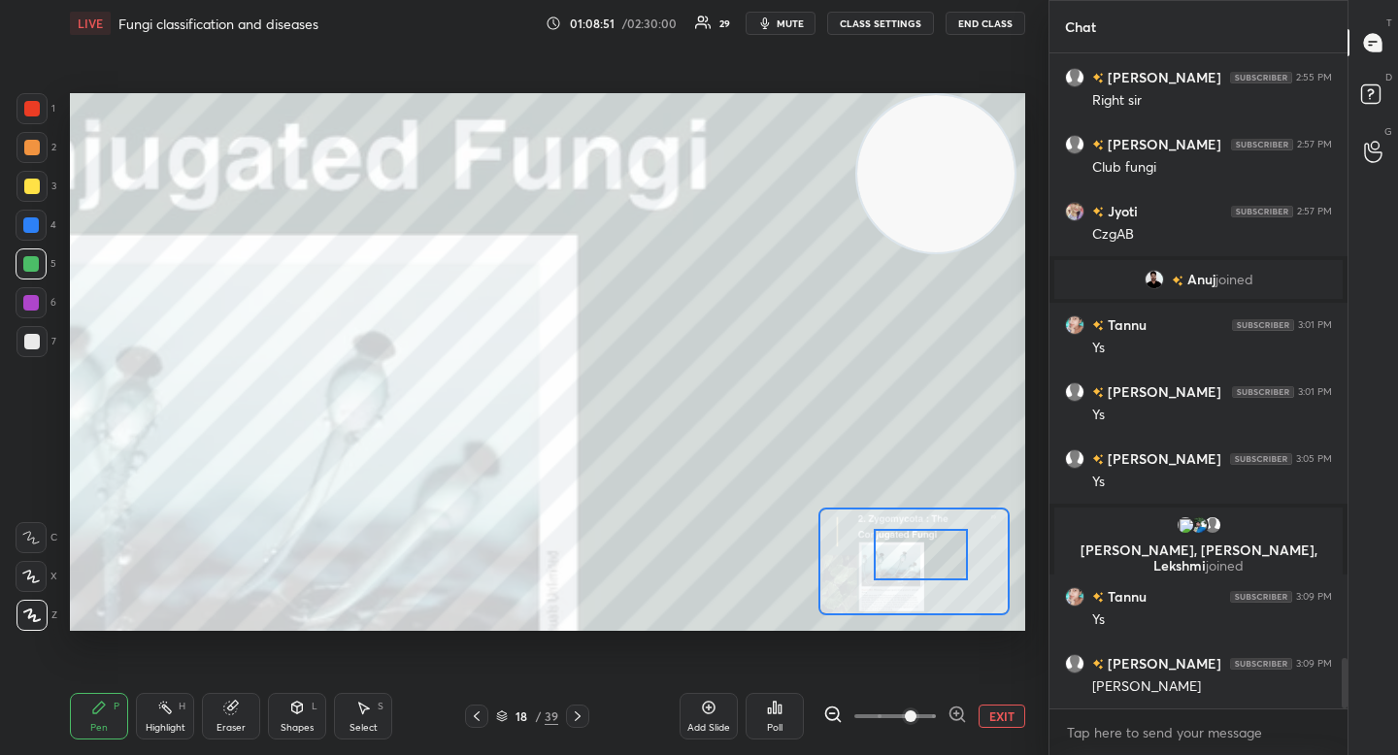
click at [862, 627] on div "Setting up your live class Poll for secs No correct answer Start poll" at bounding box center [547, 362] width 955 height 538
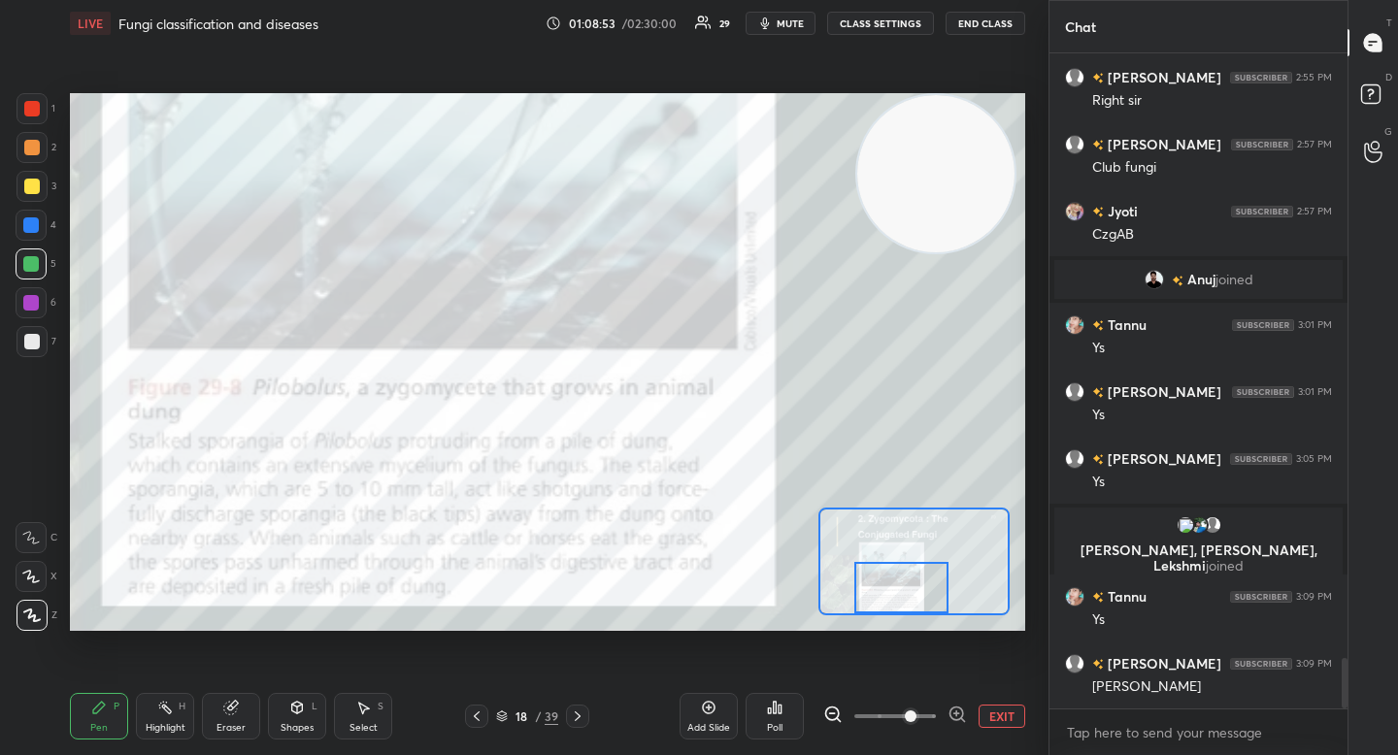
click at [881, 620] on div "Setting up your live class Poll for secs No correct answer Start poll" at bounding box center [547, 362] width 955 height 538
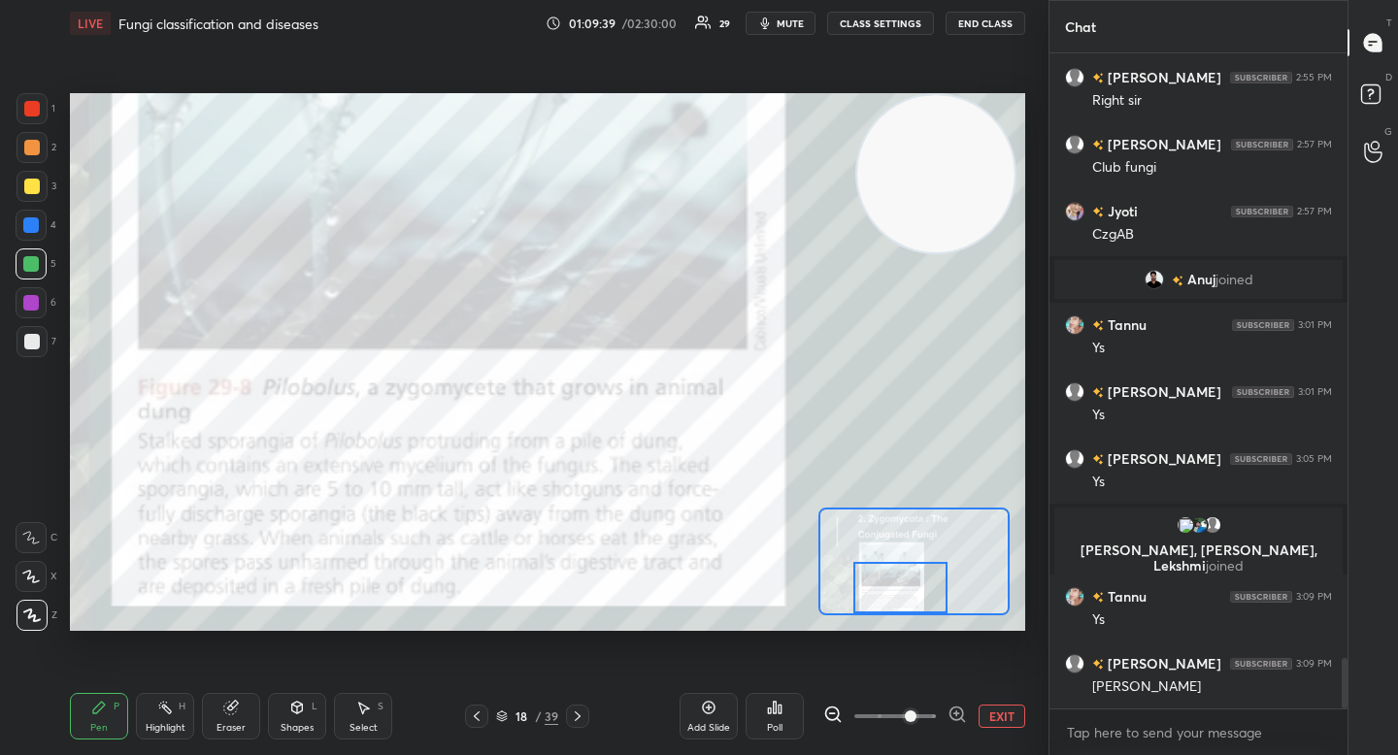
click at [994, 712] on button "EXIT" at bounding box center [1002, 716] width 47 height 23
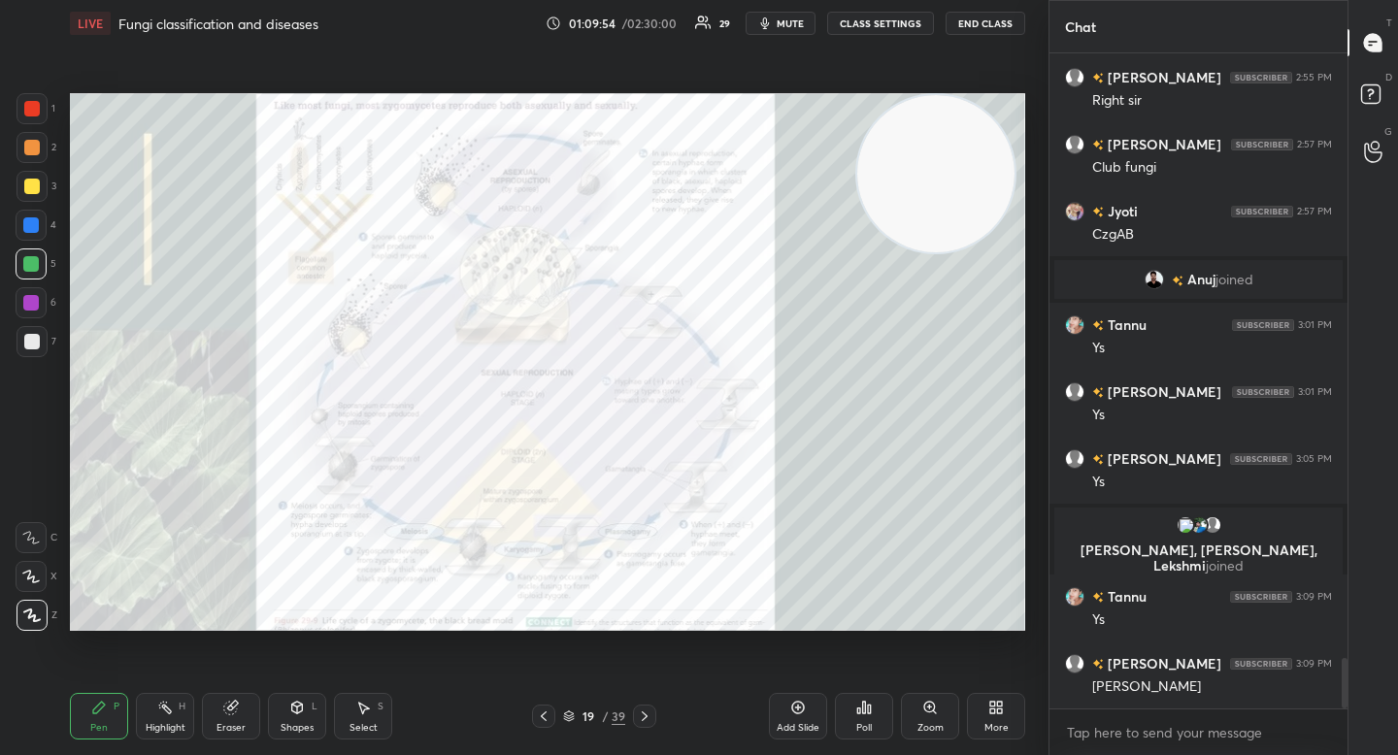
click at [935, 715] on icon at bounding box center [930, 708] width 16 height 16
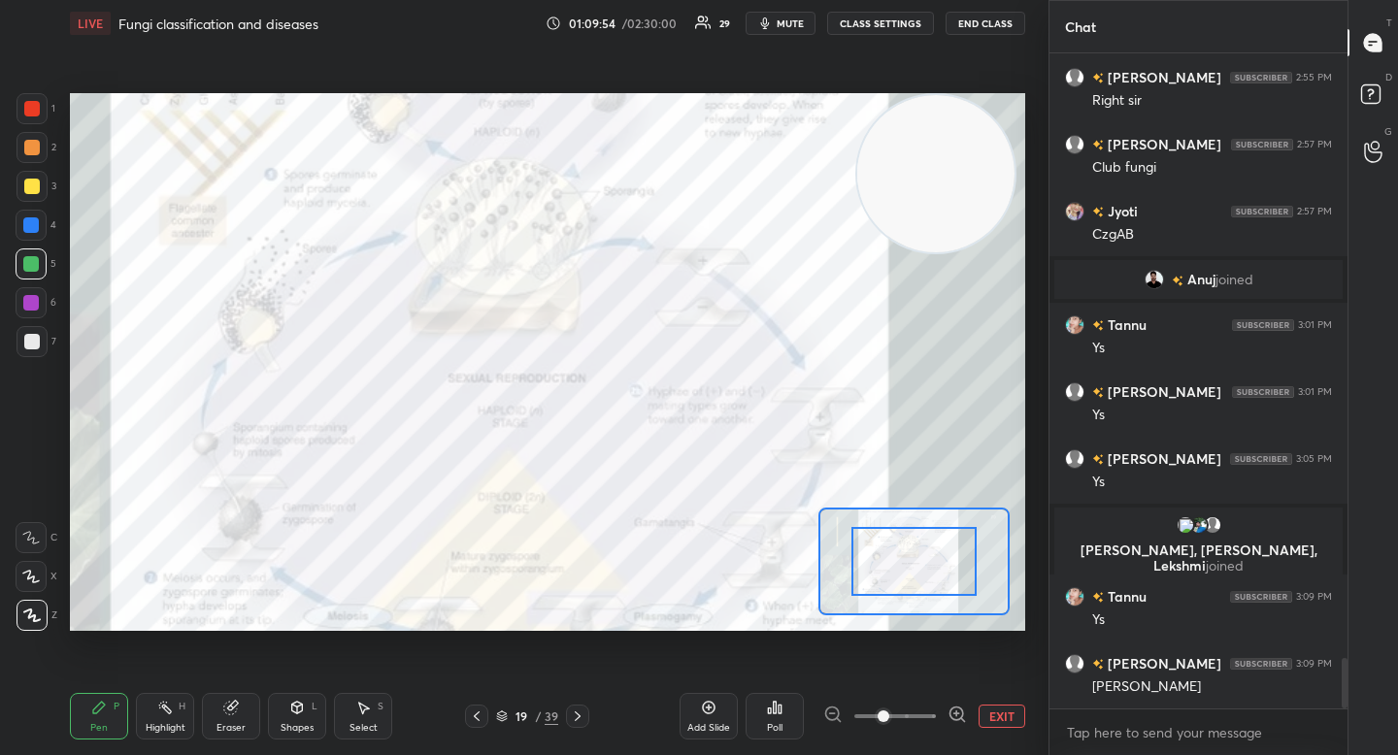
click at [964, 710] on icon at bounding box center [957, 714] width 19 height 19
click at [963, 710] on icon at bounding box center [957, 714] width 19 height 19
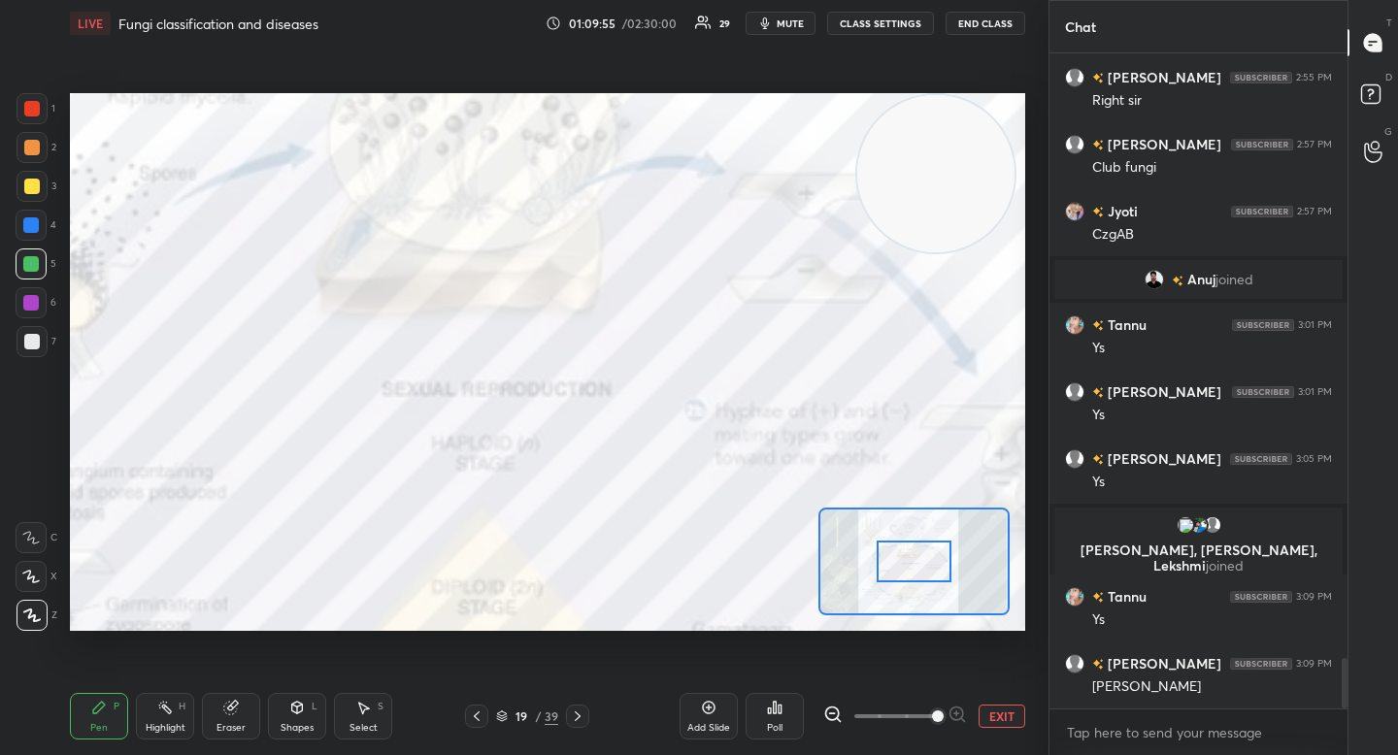
click at [918, 569] on div at bounding box center [914, 562] width 75 height 42
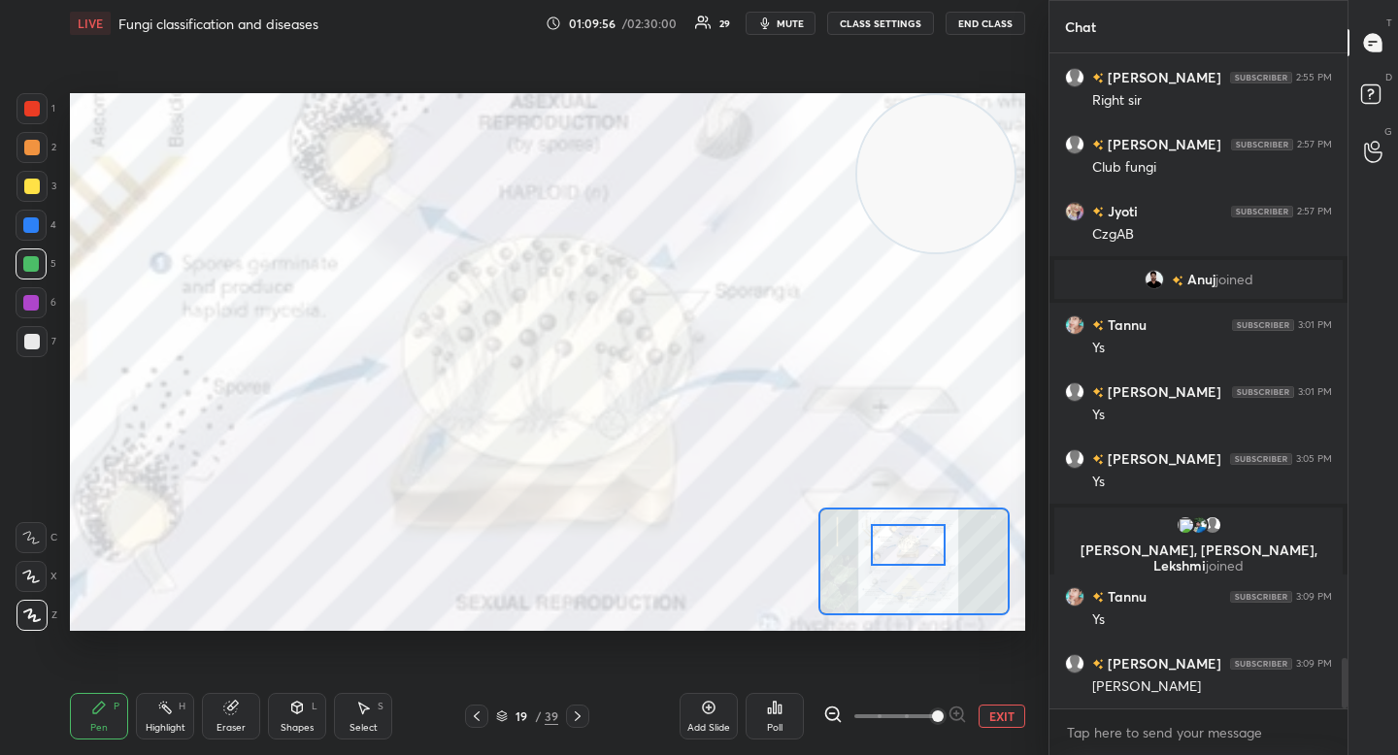
drag, startPoint x: 919, startPoint y: 566, endPoint x: 918, endPoint y: 556, distance: 9.8
click at [918, 556] on div at bounding box center [908, 545] width 75 height 42
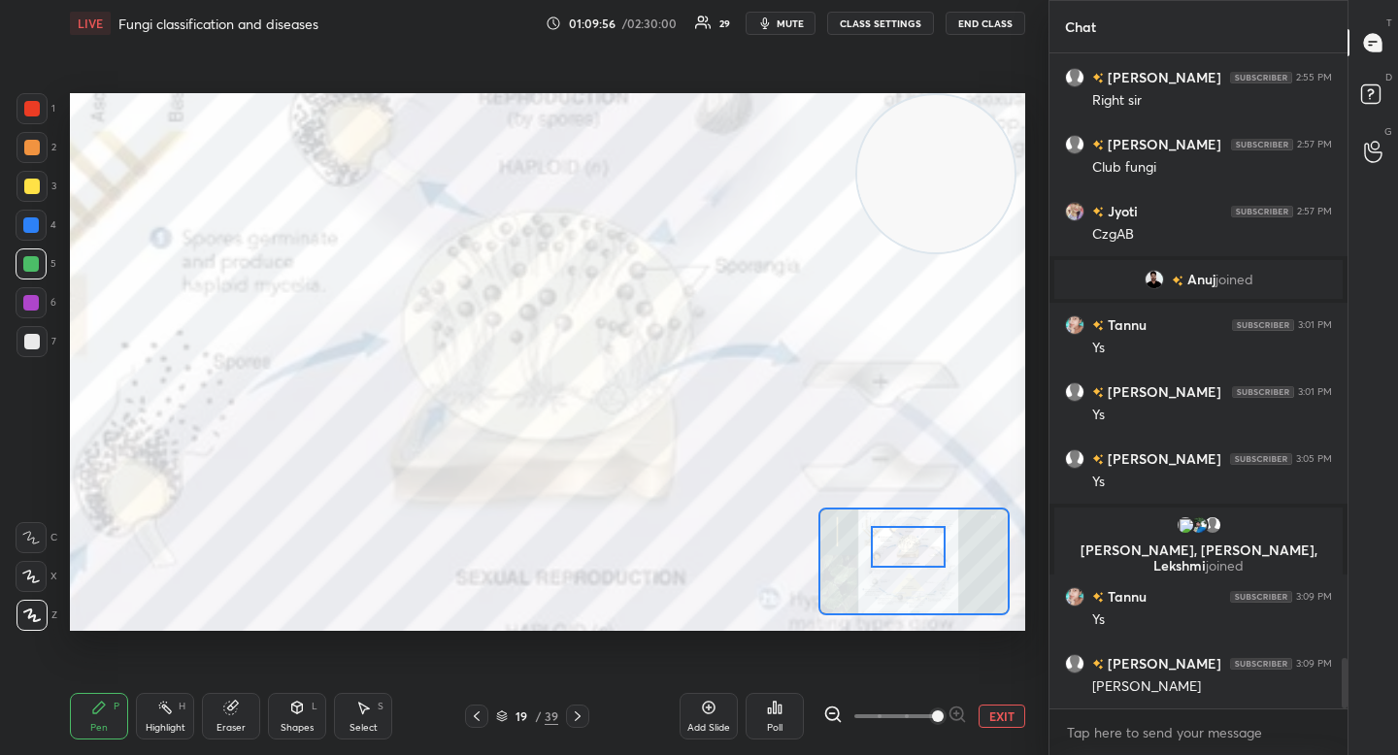
click at [832, 713] on icon at bounding box center [832, 714] width 19 height 19
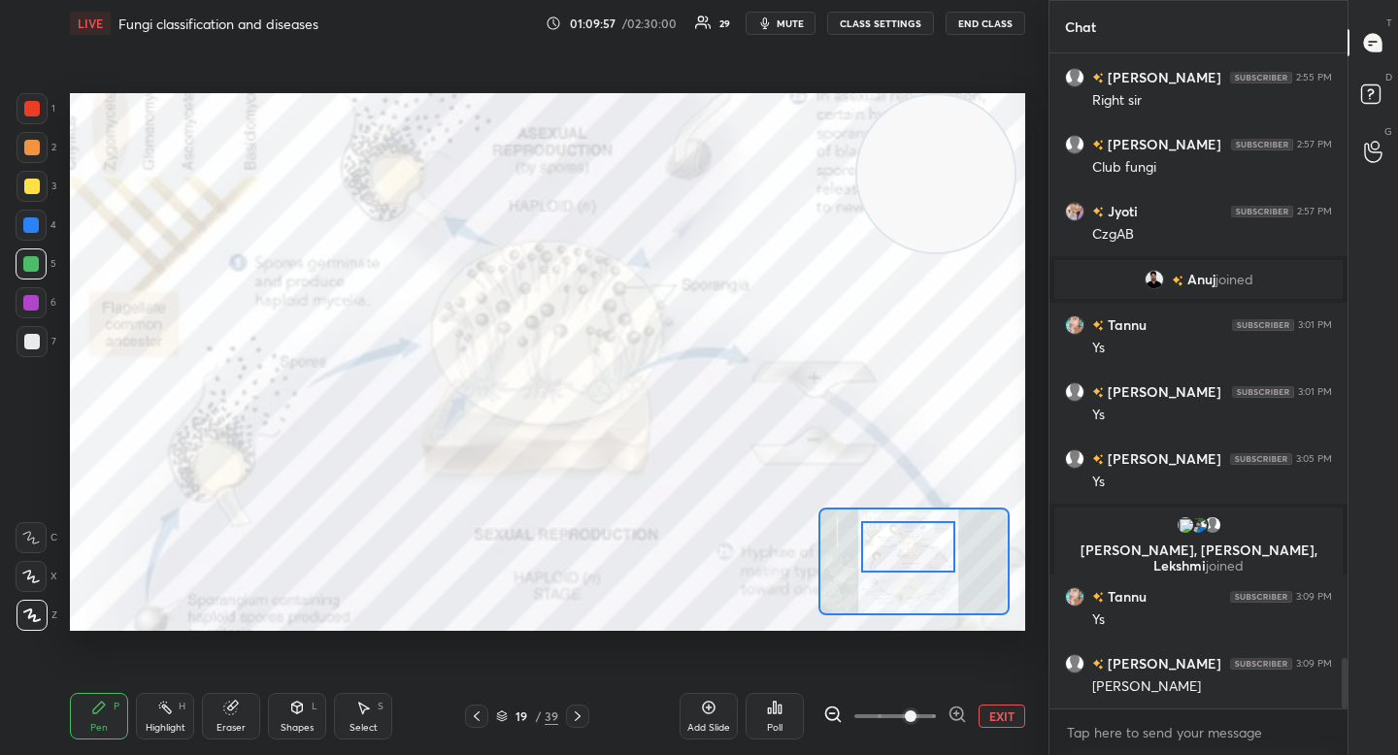
click at [831, 710] on icon at bounding box center [832, 714] width 19 height 19
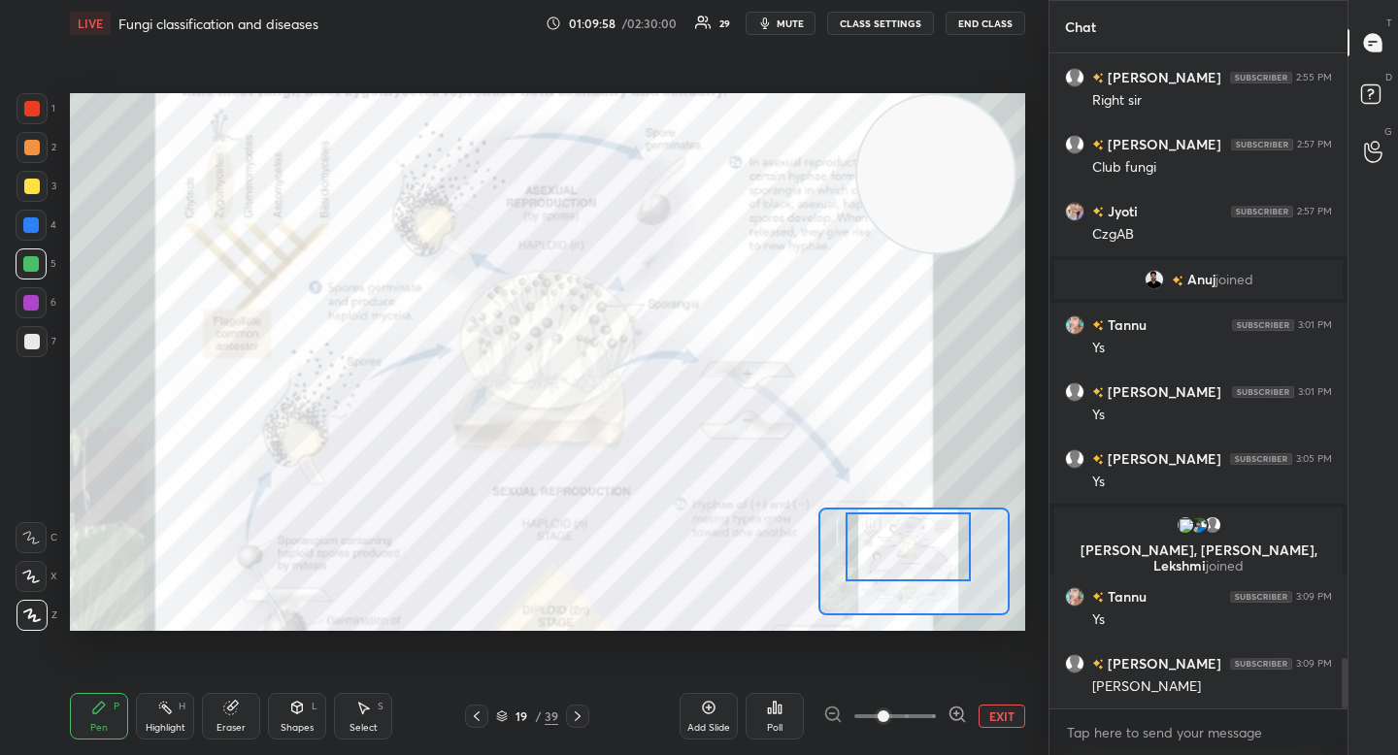
click at [900, 548] on div at bounding box center [908, 547] width 125 height 69
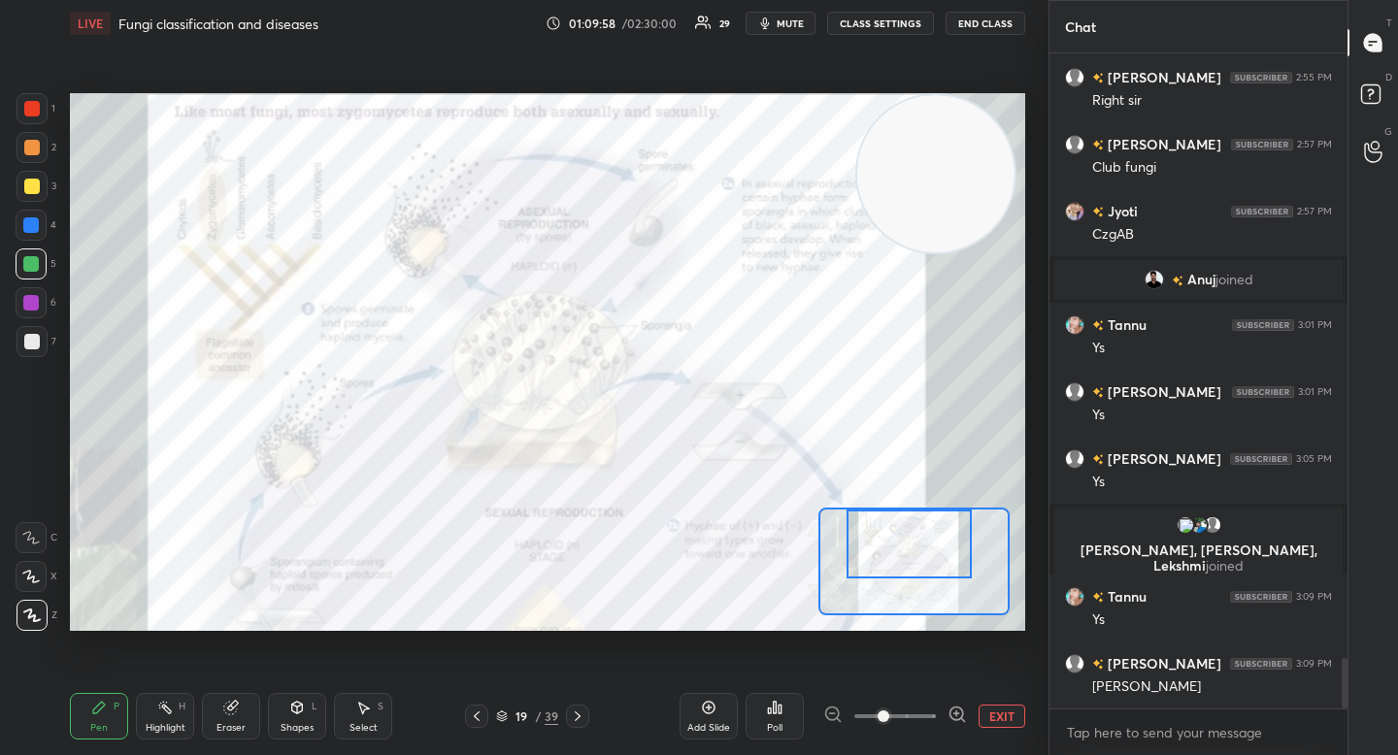
click at [903, 539] on div at bounding box center [909, 544] width 125 height 69
click at [958, 718] on icon at bounding box center [956, 714] width 13 height 13
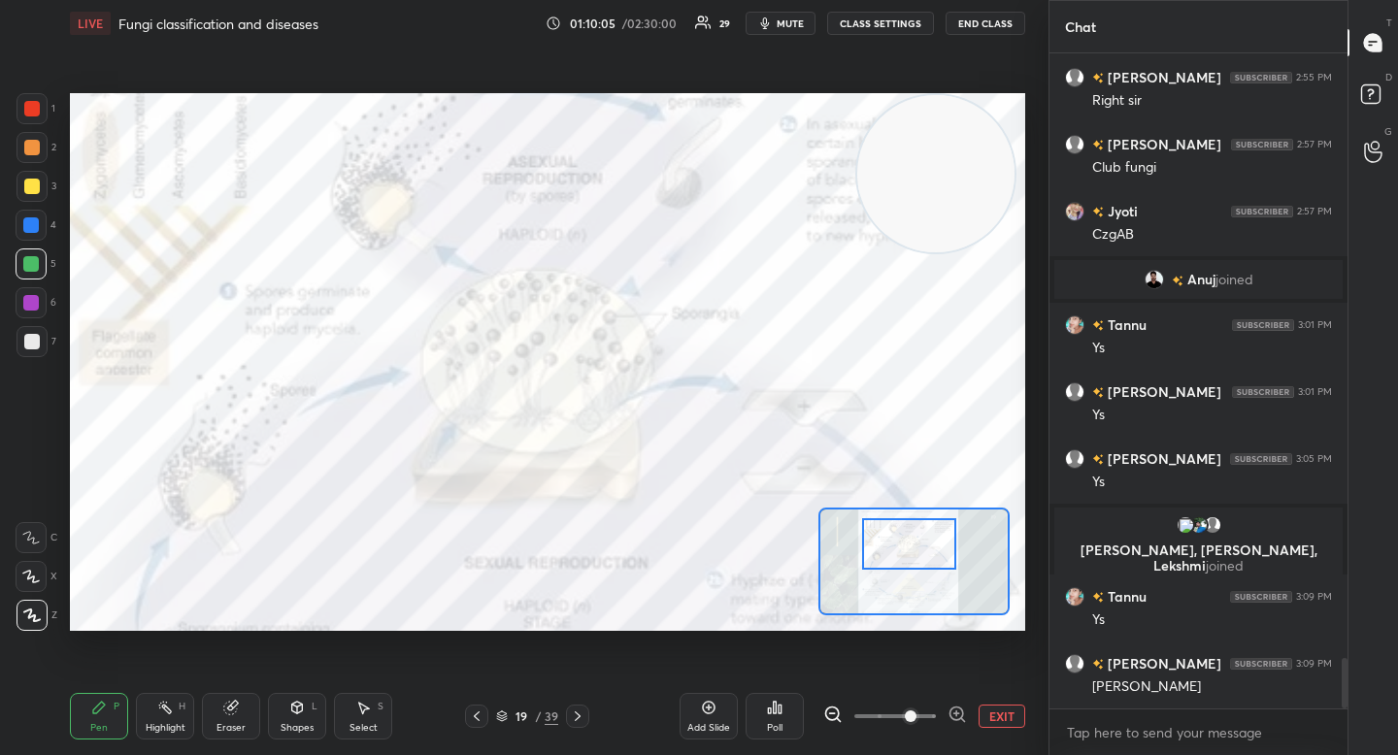
click at [958, 715] on icon at bounding box center [957, 714] width 19 height 19
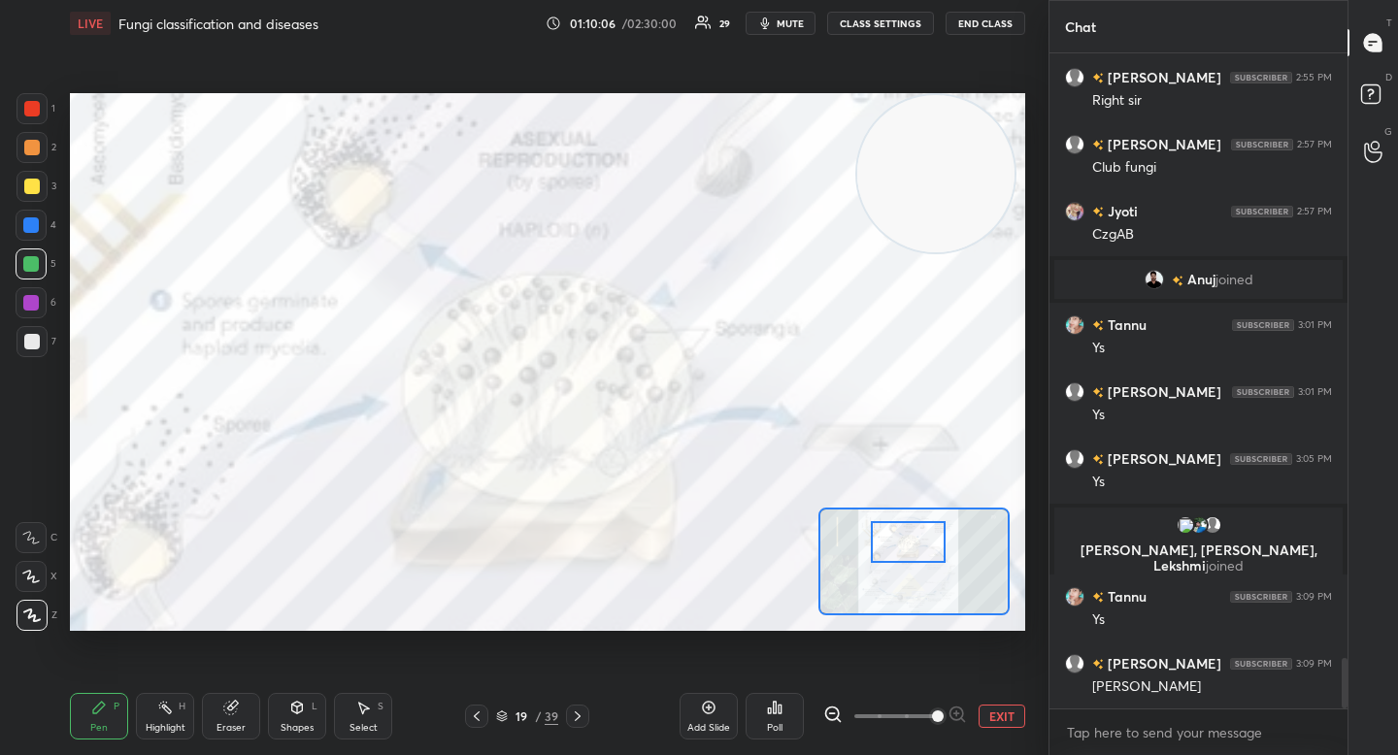
drag, startPoint x: 900, startPoint y: 532, endPoint x: 905, endPoint y: 556, distance: 24.8
click at [900, 534] on div at bounding box center [908, 542] width 75 height 42
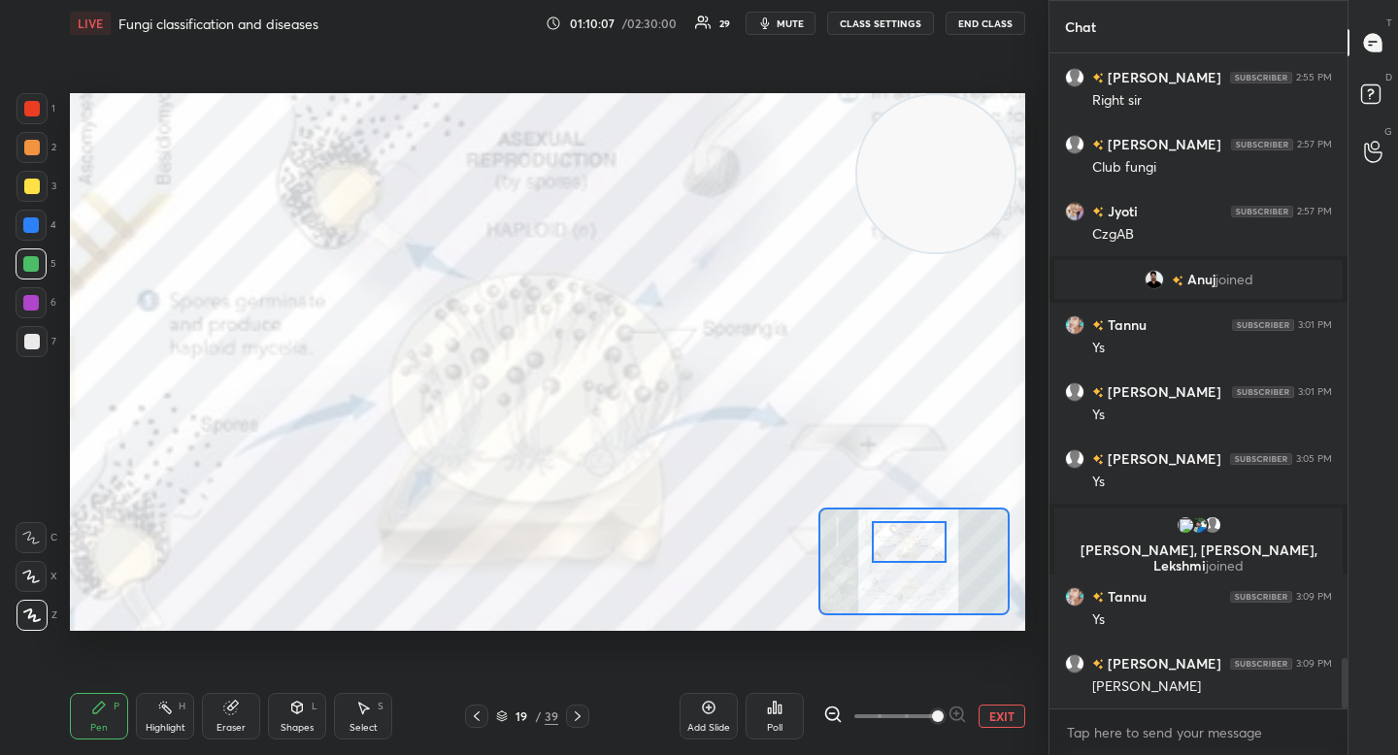
click at [1000, 711] on button "EXIT" at bounding box center [1002, 716] width 47 height 23
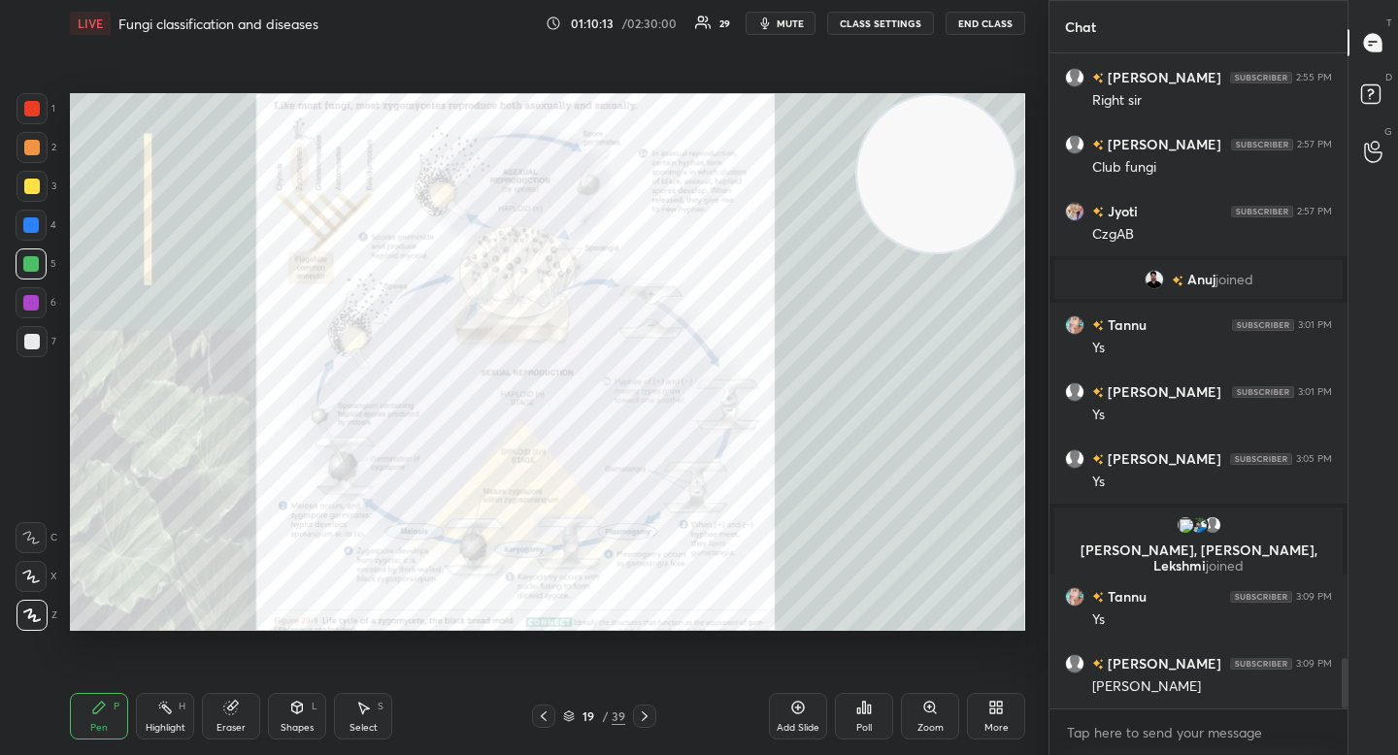
click at [923, 723] on div "Zoom" at bounding box center [930, 728] width 26 height 10
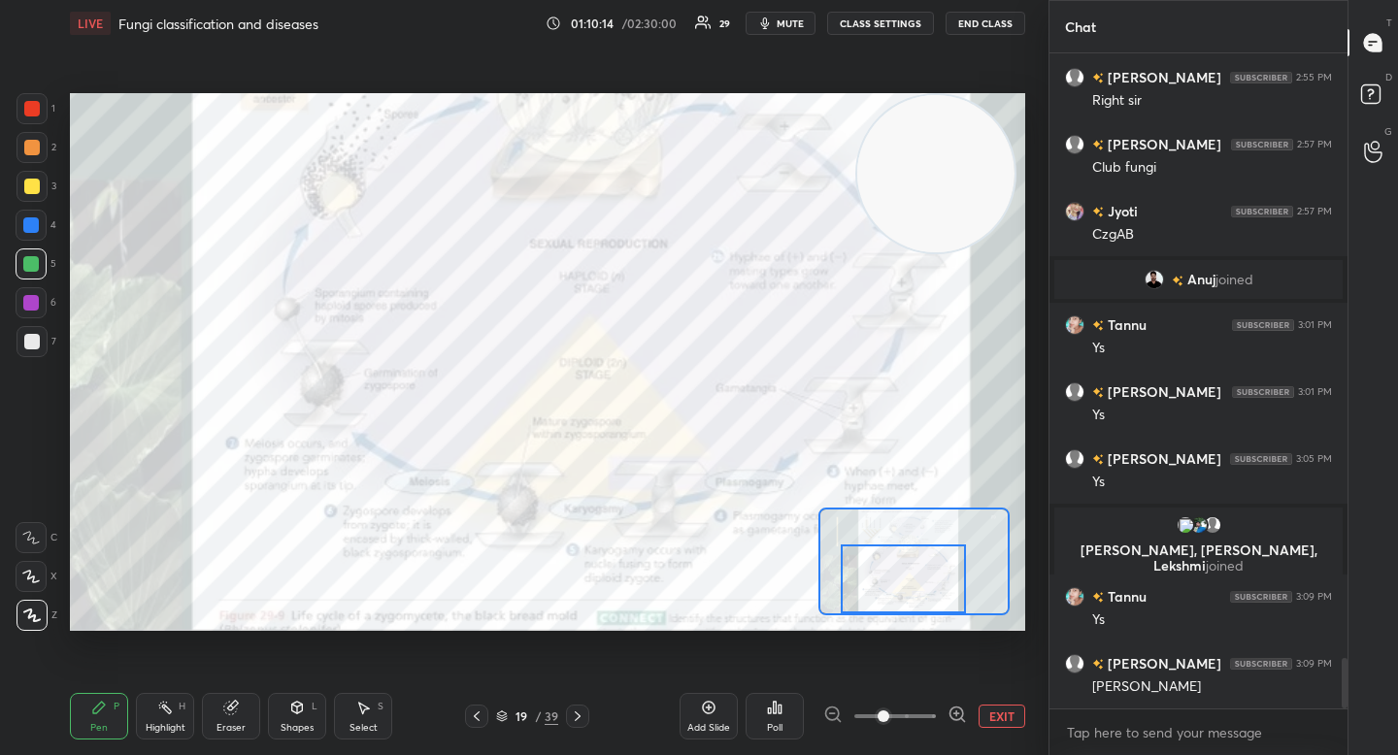
click at [891, 627] on div "Setting up your live class Poll for secs No correct answer Start poll" at bounding box center [547, 362] width 955 height 538
drag, startPoint x: 936, startPoint y: 570, endPoint x: 939, endPoint y: 549, distance: 20.6
click at [939, 552] on div at bounding box center [903, 579] width 125 height 69
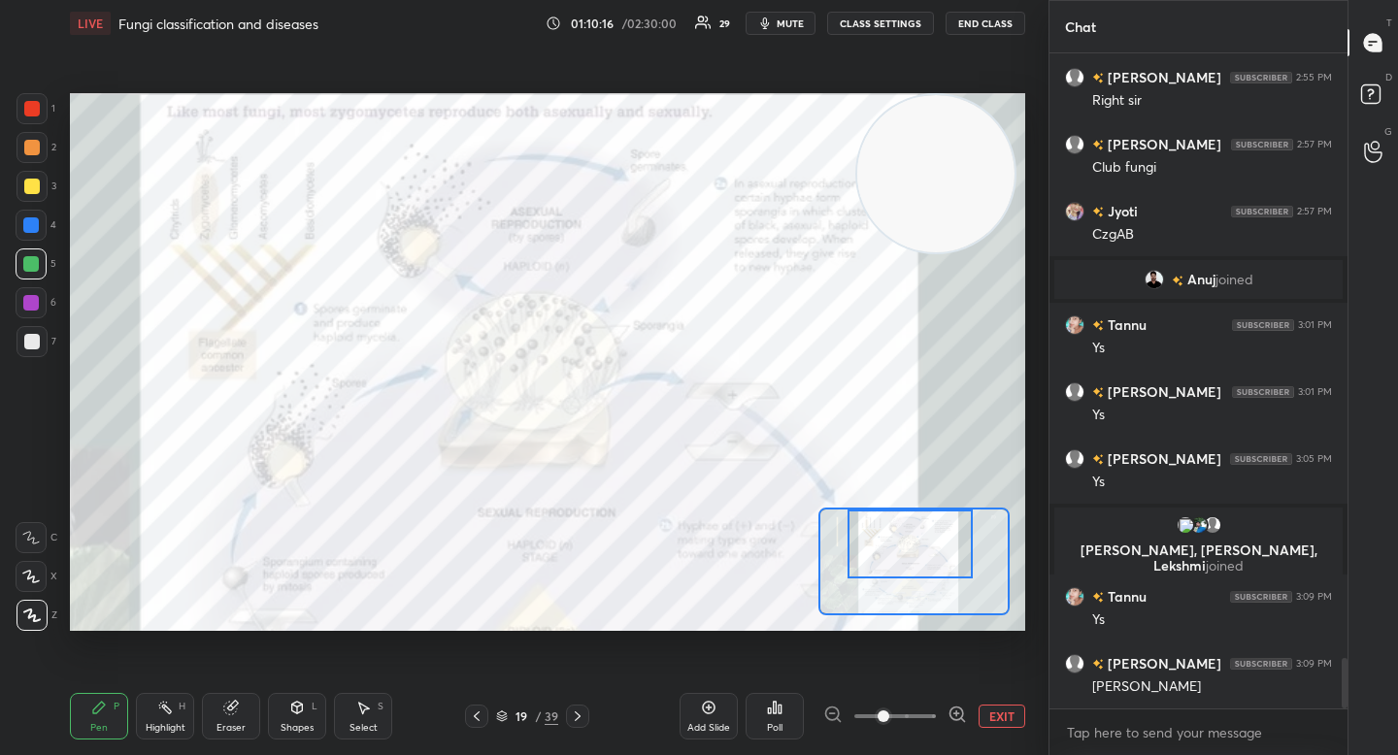
click at [938, 523] on div at bounding box center [910, 544] width 125 height 69
click at [953, 725] on div at bounding box center [957, 716] width 19 height 23
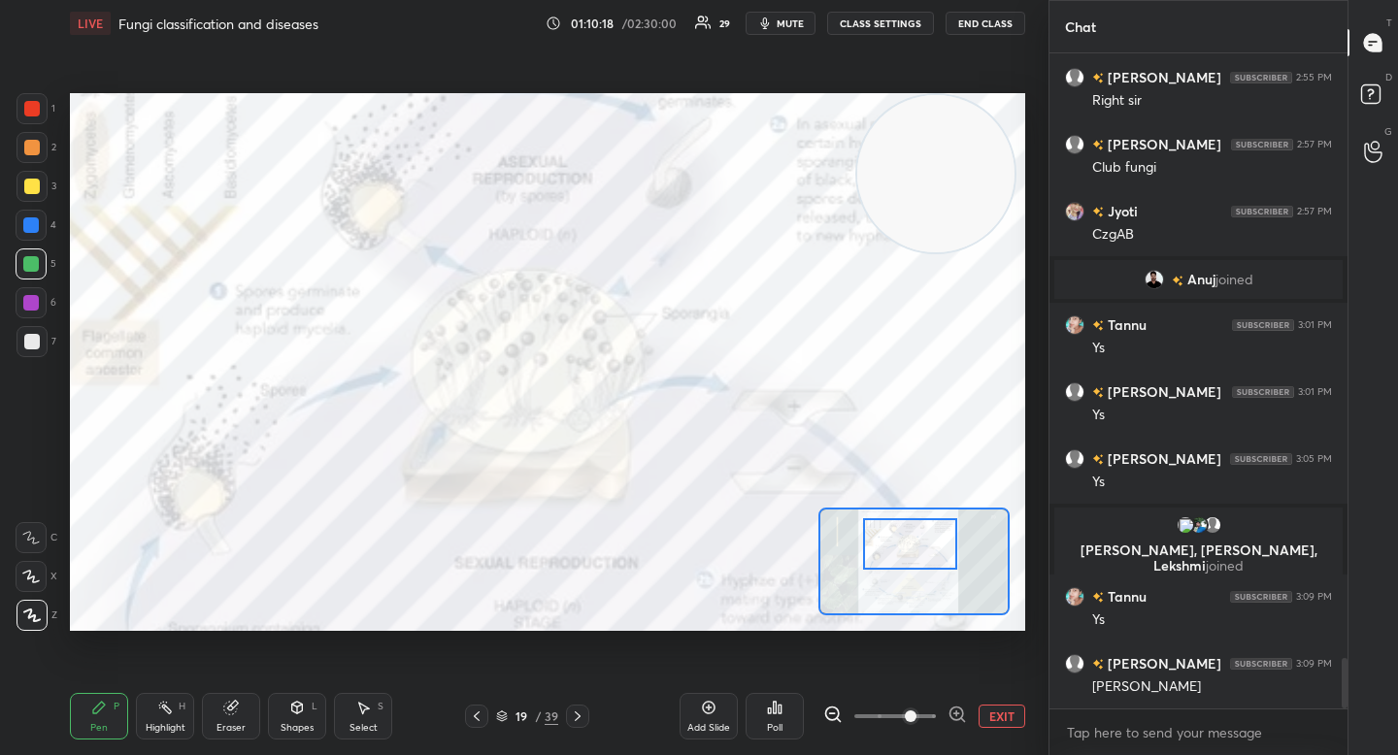
click at [899, 545] on div at bounding box center [909, 543] width 93 height 51
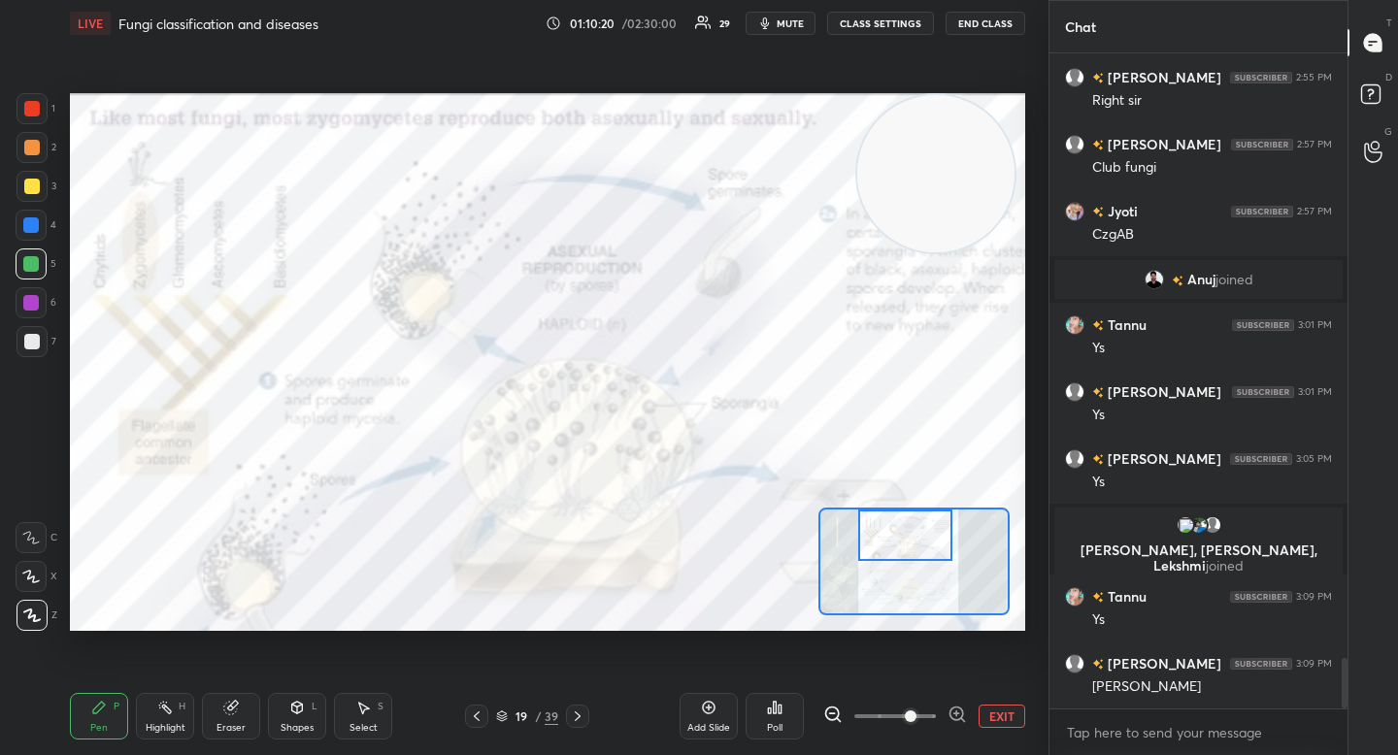
drag, startPoint x: 901, startPoint y: 543, endPoint x: 896, endPoint y: 527, distance: 16.3
click at [896, 529] on div at bounding box center [904, 535] width 93 height 51
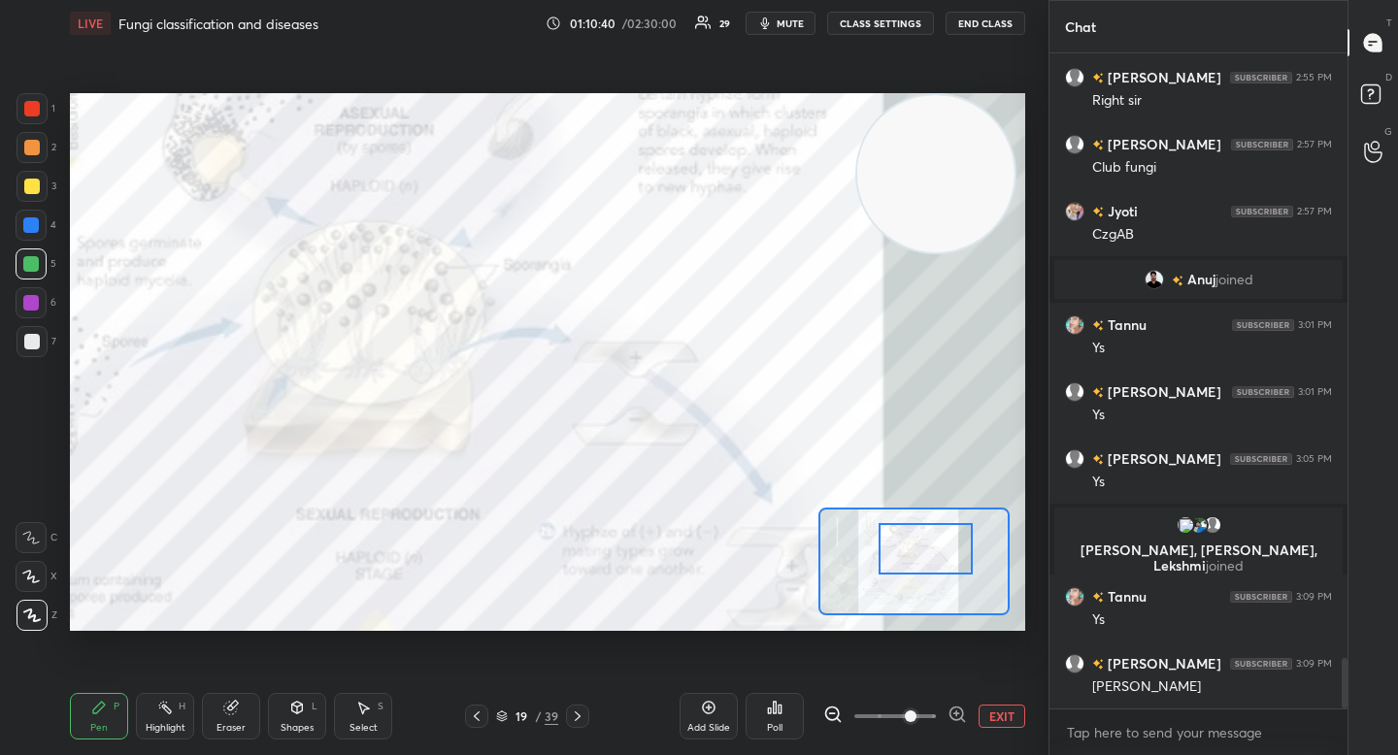
drag, startPoint x: 910, startPoint y: 529, endPoint x: 929, endPoint y: 541, distance: 22.6
click at [931, 542] on div at bounding box center [925, 548] width 93 height 51
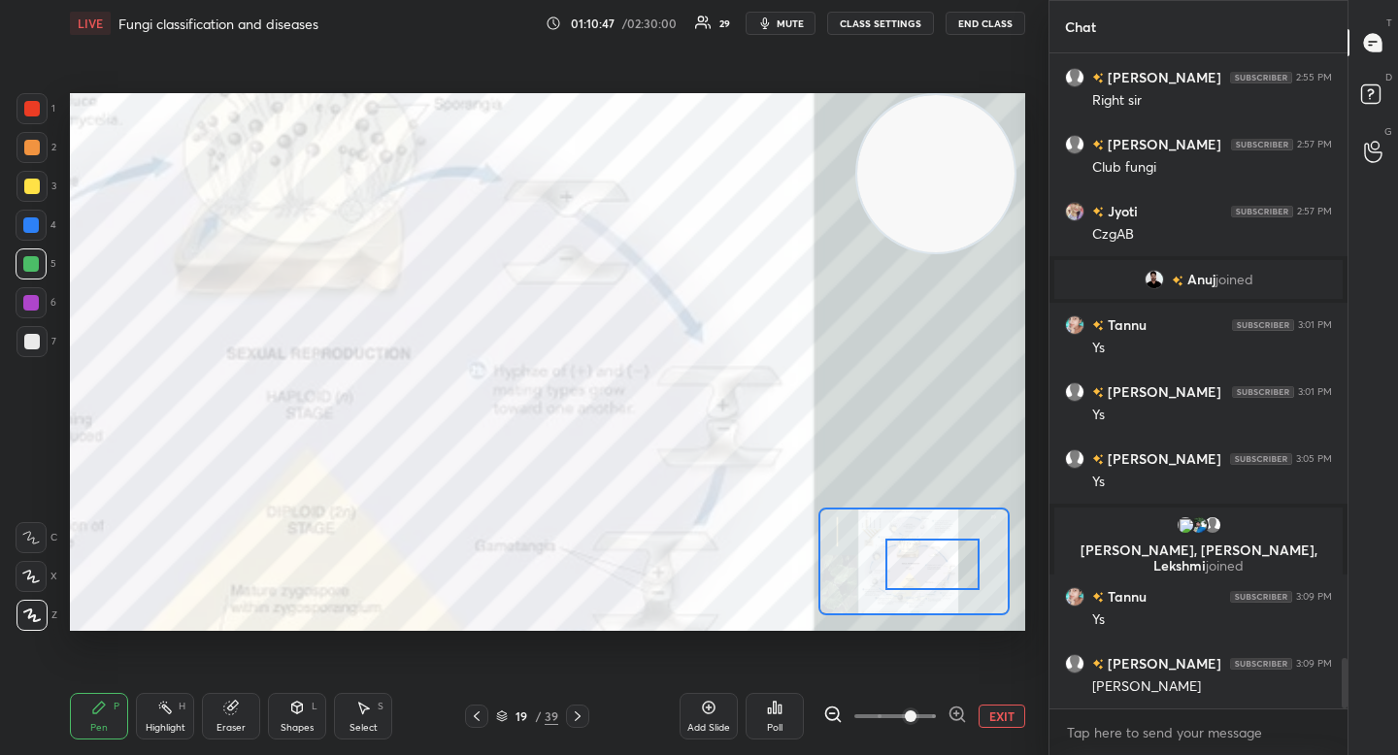
click at [918, 562] on div at bounding box center [931, 564] width 93 height 51
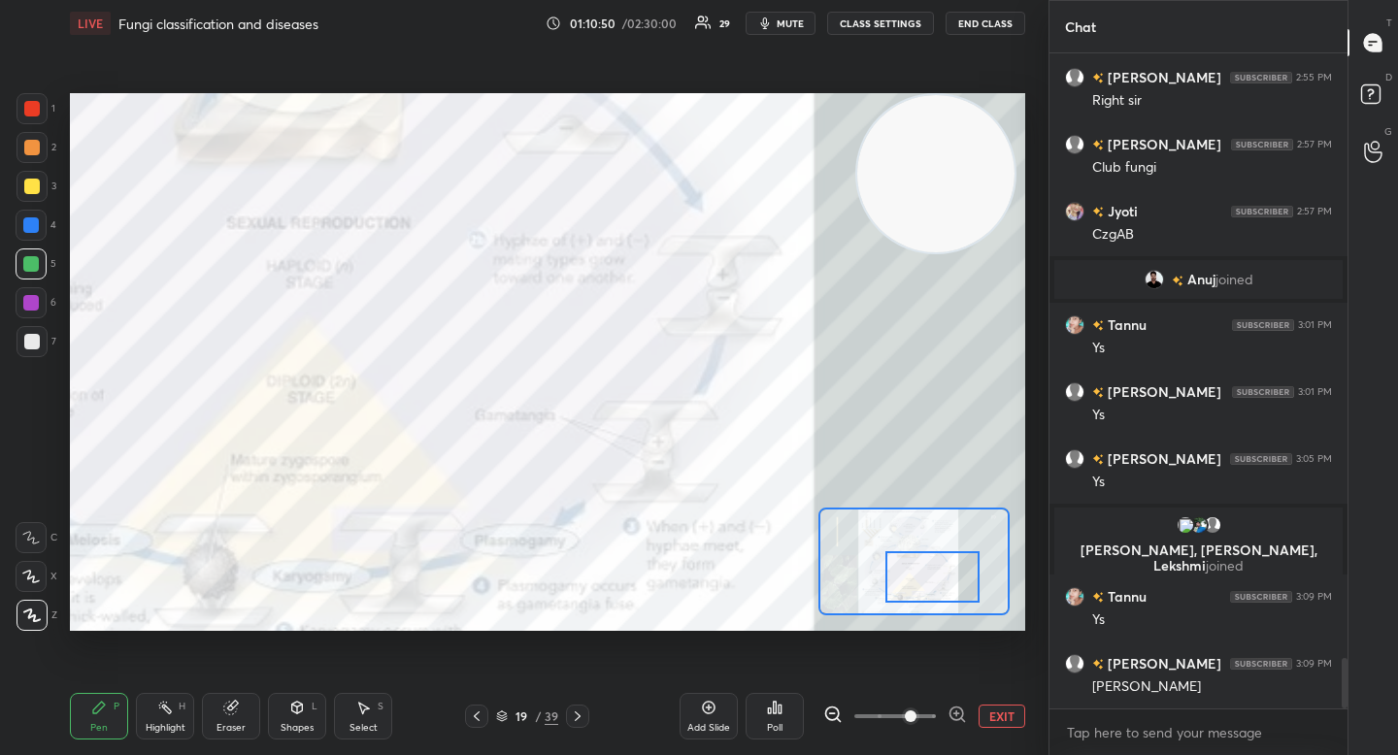
drag, startPoint x: 916, startPoint y: 574, endPoint x: 905, endPoint y: 574, distance: 11.6
click at [916, 583] on div at bounding box center [931, 576] width 93 height 51
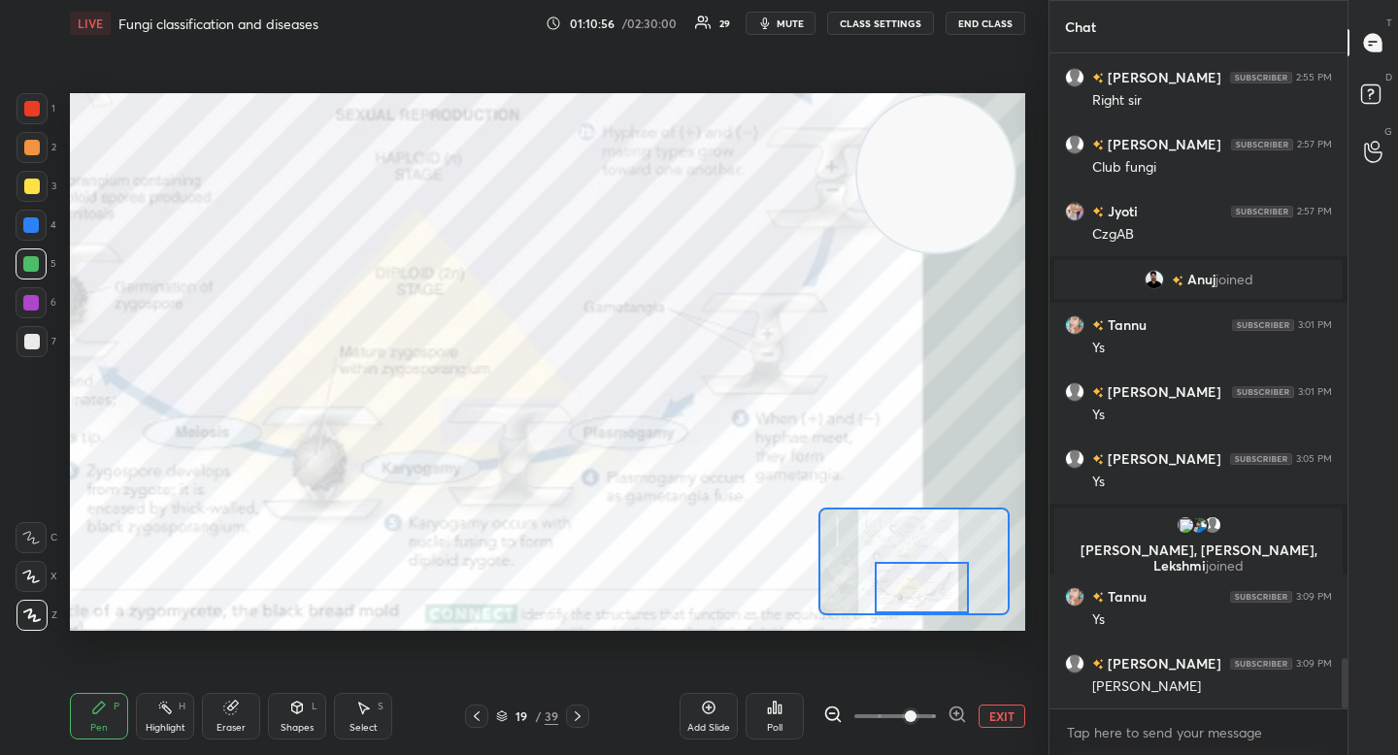
drag, startPoint x: 903, startPoint y: 571, endPoint x: 890, endPoint y: 581, distance: 15.9
click at [891, 581] on div at bounding box center [921, 587] width 93 height 51
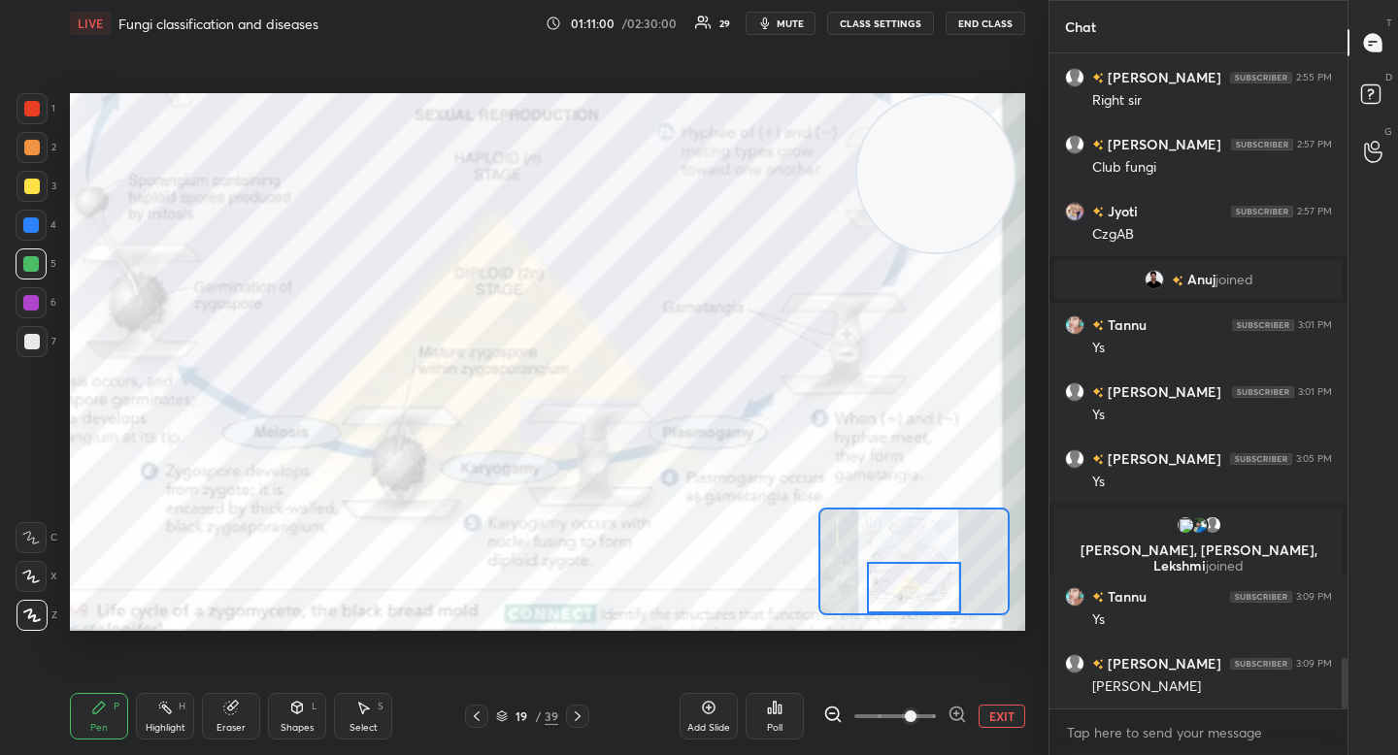
drag, startPoint x: 898, startPoint y: 581, endPoint x: 884, endPoint y: 583, distance: 13.9
click at [890, 583] on div at bounding box center [913, 587] width 93 height 51
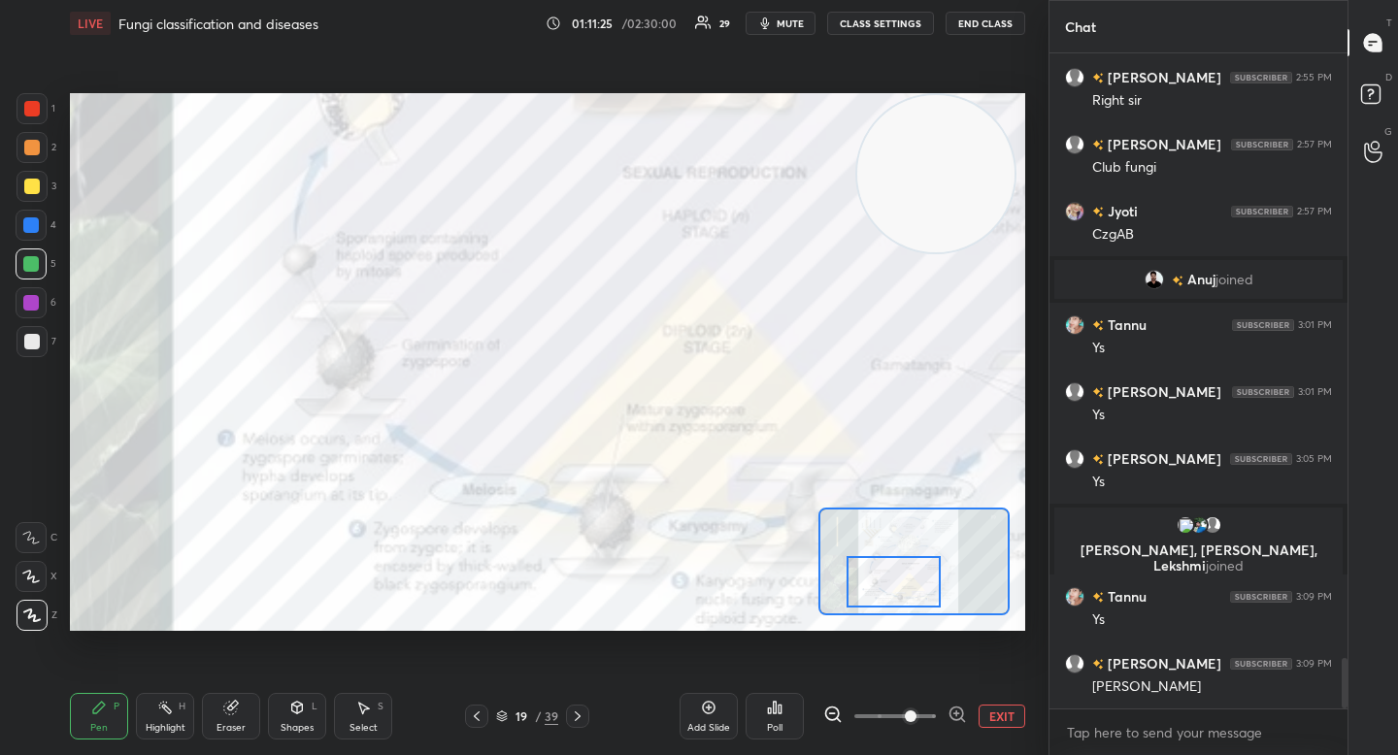
drag, startPoint x: 910, startPoint y: 590, endPoint x: 892, endPoint y: 582, distance: 19.1
click at [894, 583] on div at bounding box center [893, 581] width 93 height 51
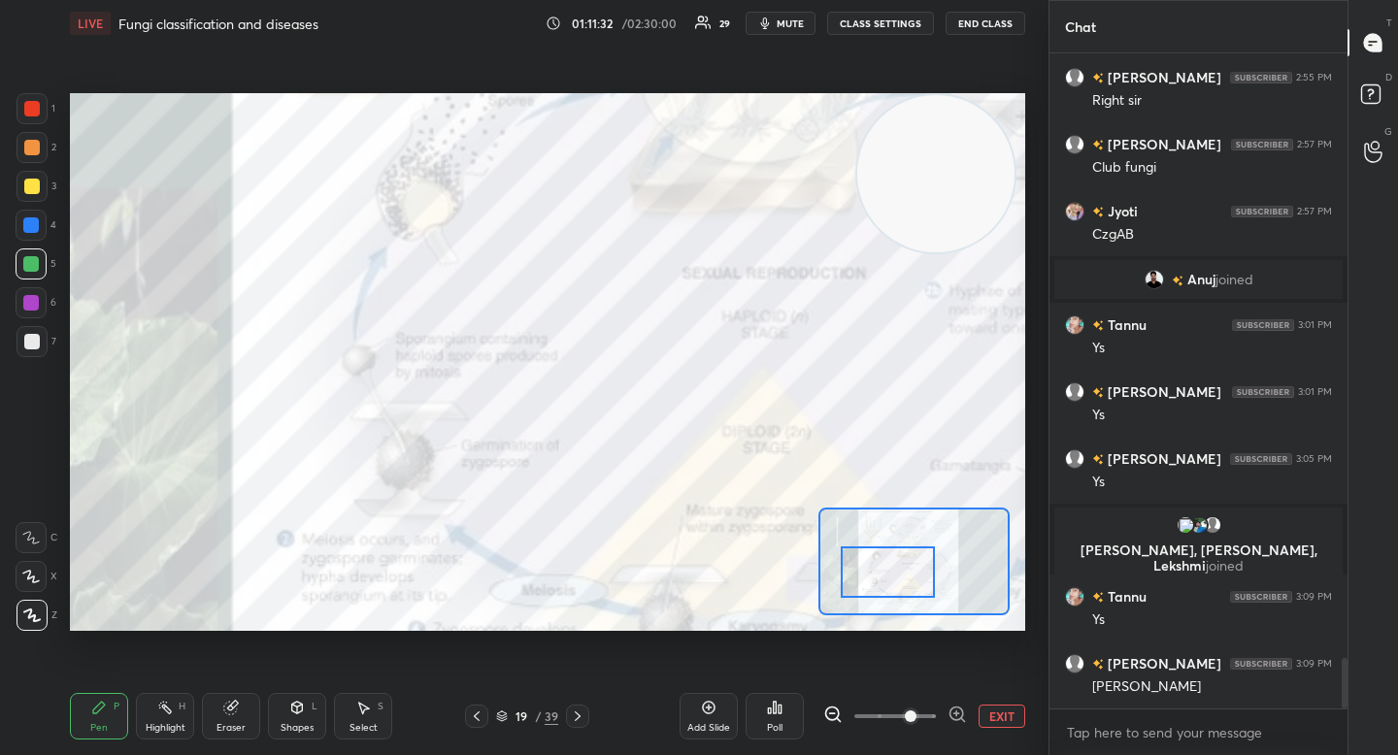
drag, startPoint x: 933, startPoint y: 568, endPoint x: 927, endPoint y: 551, distance: 17.5
click at [928, 553] on div at bounding box center [887, 572] width 93 height 51
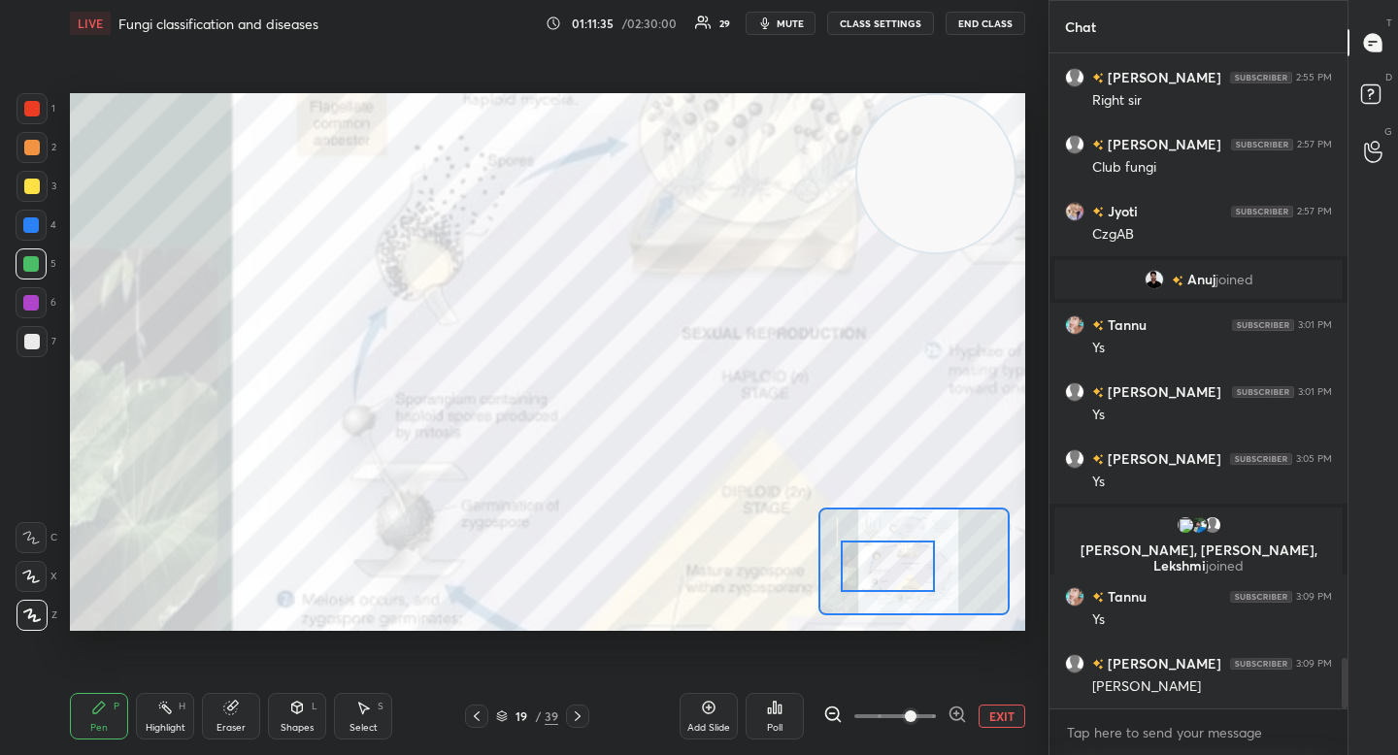
drag, startPoint x: 899, startPoint y: 553, endPoint x: 900, endPoint y: 536, distance: 17.5
click at [905, 551] on div at bounding box center [887, 566] width 93 height 51
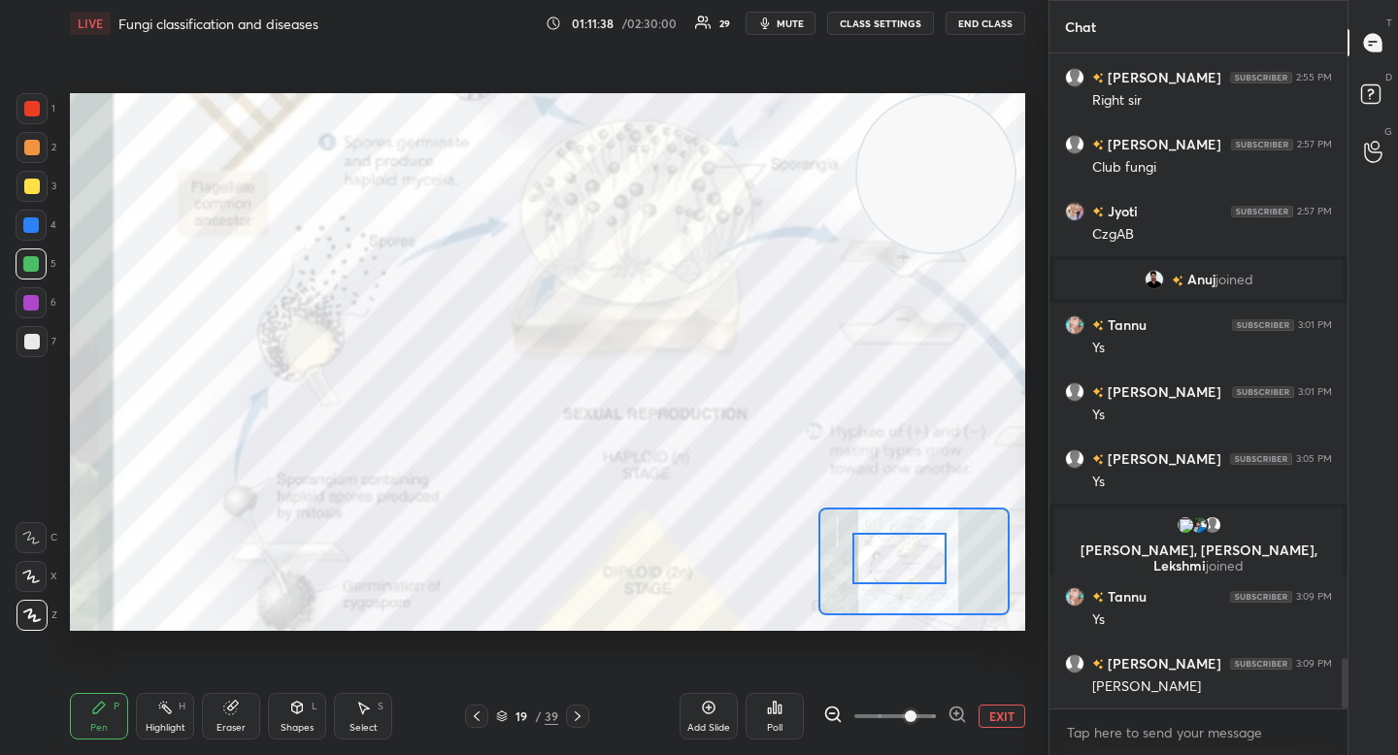
click at [1007, 718] on button "EXIT" at bounding box center [1002, 716] width 47 height 23
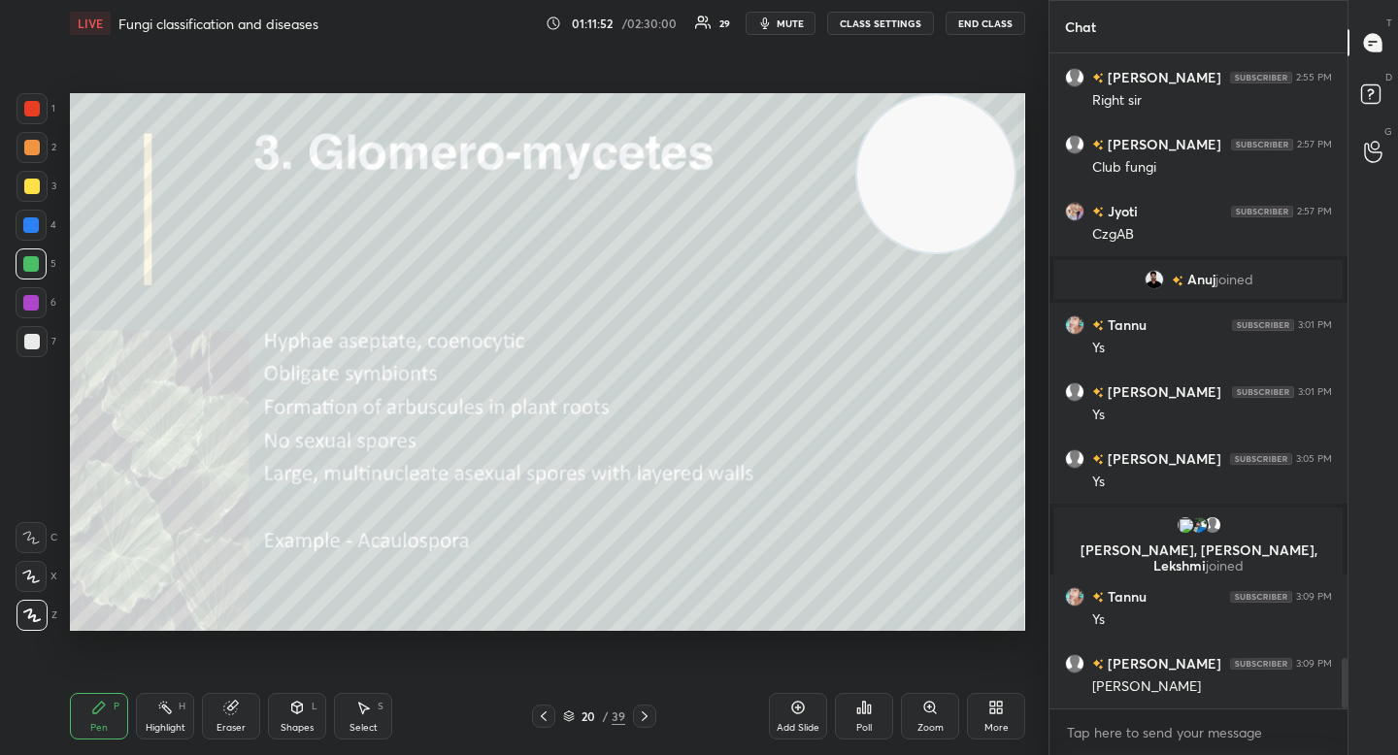
drag, startPoint x: 52, startPoint y: 155, endPoint x: 67, endPoint y: 159, distance: 15.1
click at [49, 153] on div "2" at bounding box center [37, 147] width 40 height 31
drag, startPoint x: 865, startPoint y: 196, endPoint x: 344, endPoint y: 304, distance: 532.3
click at [857, 252] on video at bounding box center [935, 173] width 157 height 157
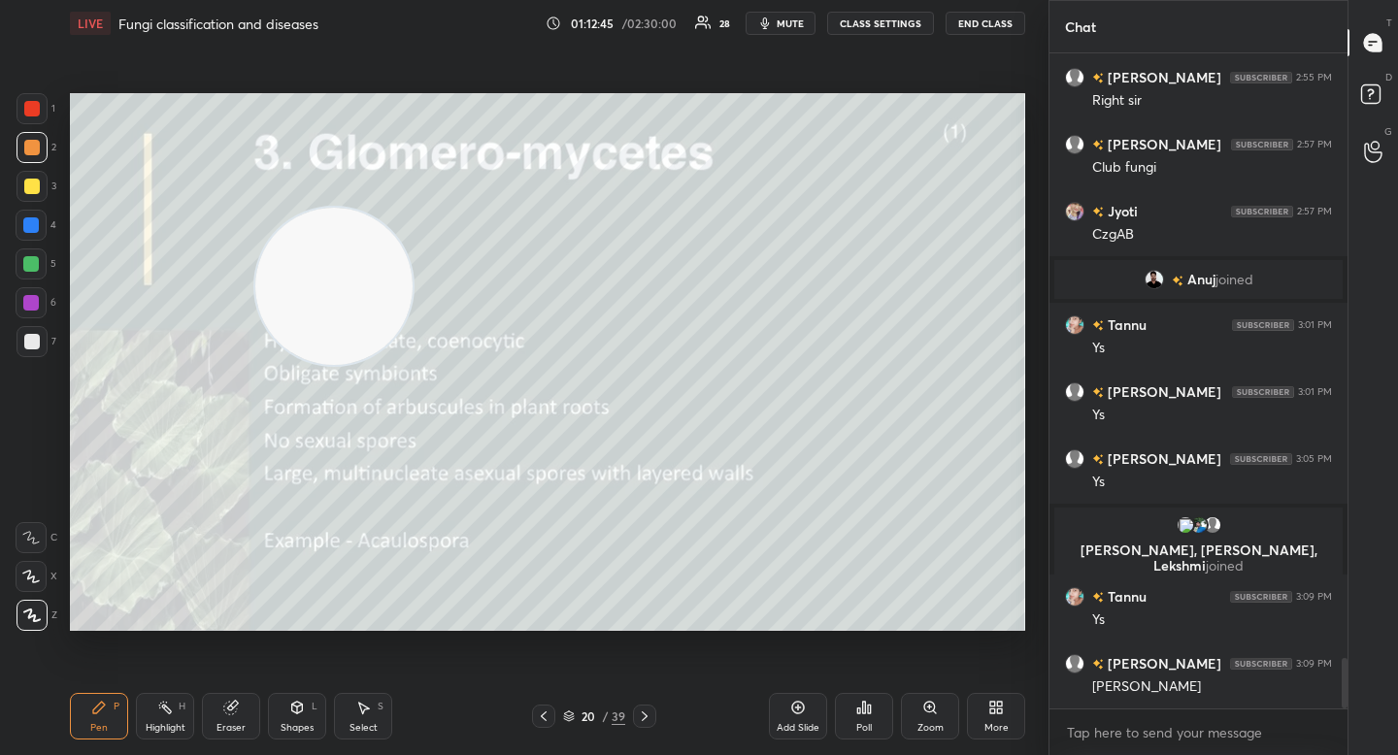
click at [35, 192] on div at bounding box center [32, 187] width 16 height 16
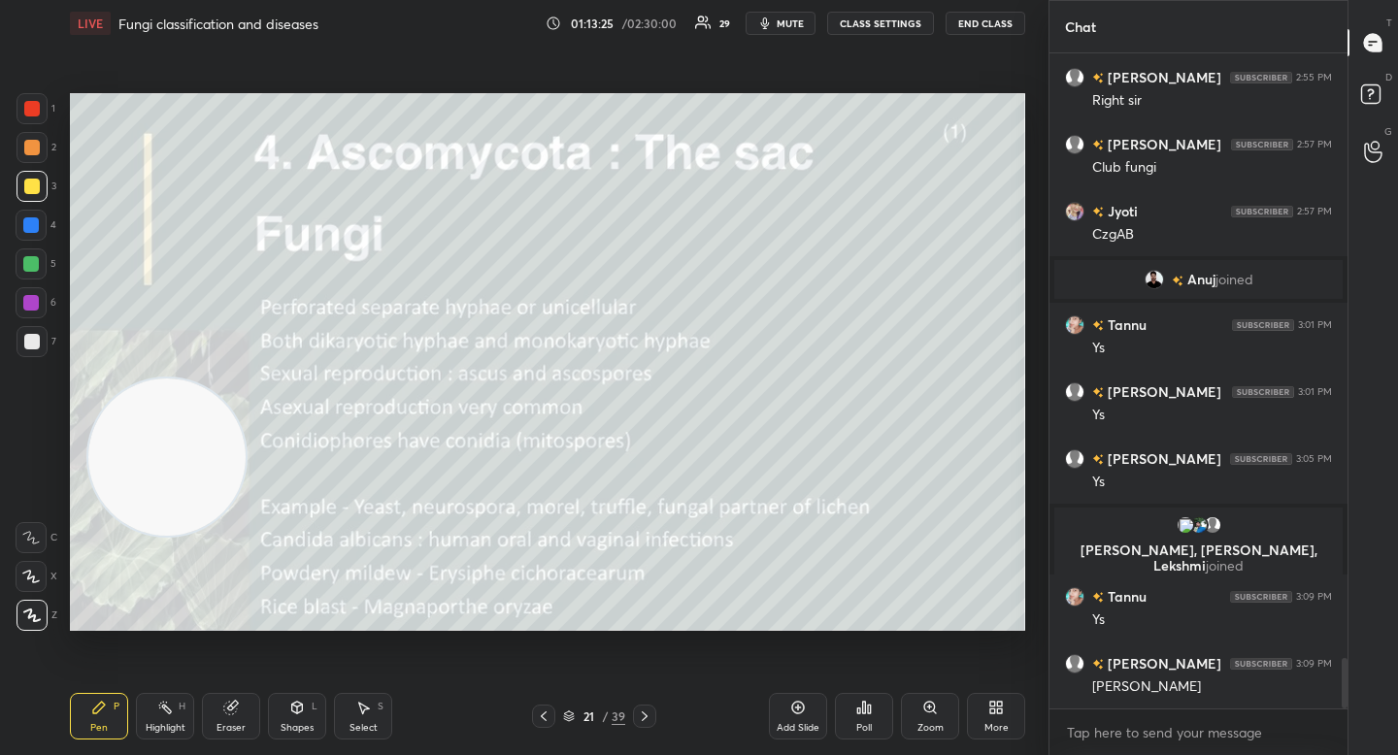
drag, startPoint x: 187, startPoint y: 393, endPoint x: 176, endPoint y: 491, distance: 98.7
click at [176, 487] on video at bounding box center [166, 457] width 157 height 157
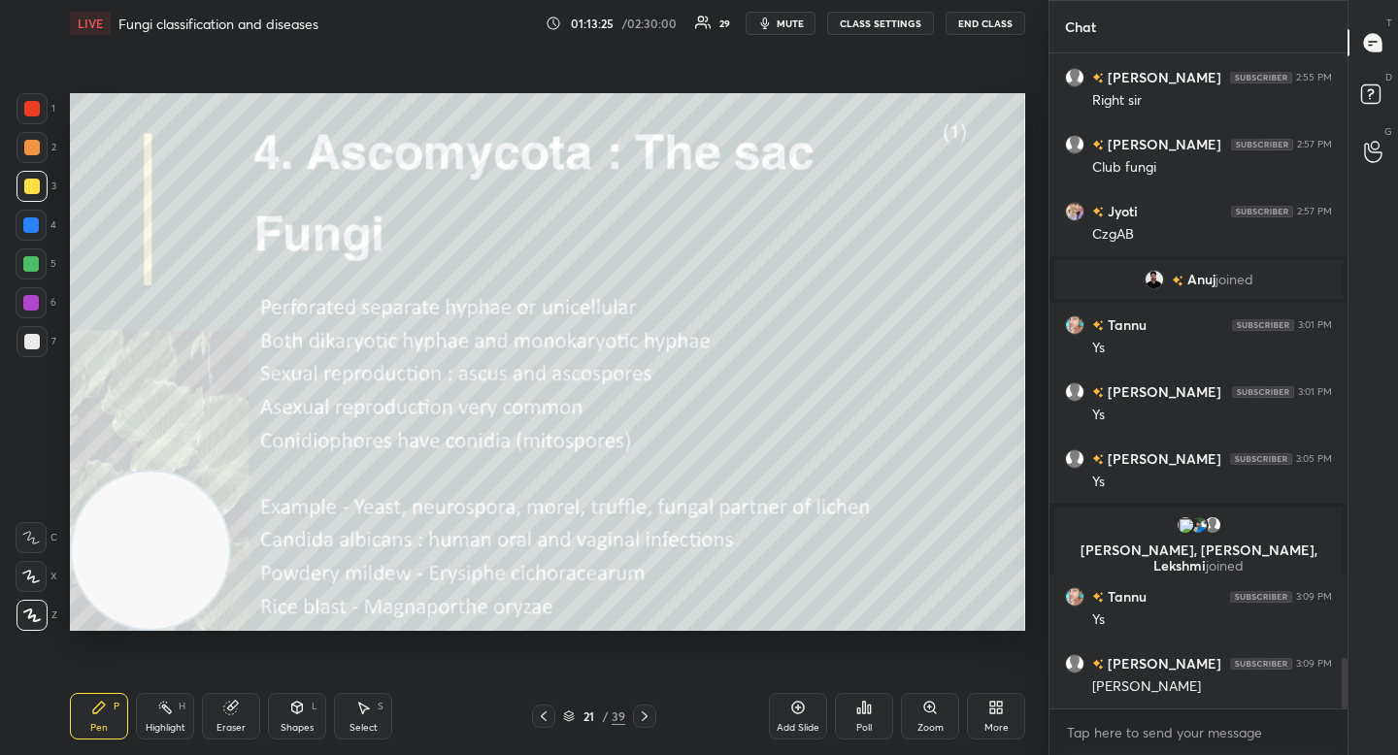
drag, startPoint x: 171, startPoint y: 506, endPoint x: 137, endPoint y: 554, distance: 59.3
click at [135, 578] on video at bounding box center [150, 550] width 157 height 157
click at [35, 154] on div at bounding box center [32, 148] width 16 height 16
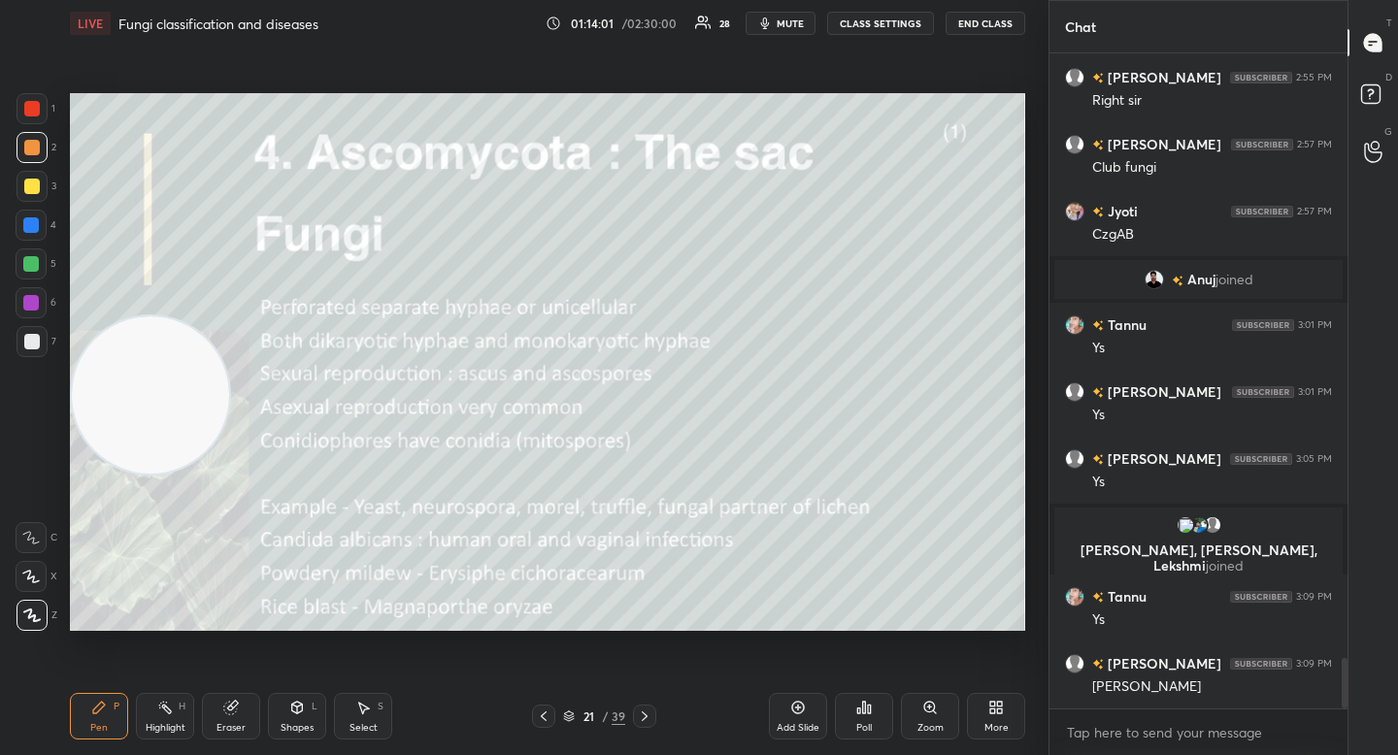
drag, startPoint x: 164, startPoint y: 528, endPoint x: 118, endPoint y: 313, distance: 220.3
click at [117, 326] on video at bounding box center [150, 394] width 157 height 157
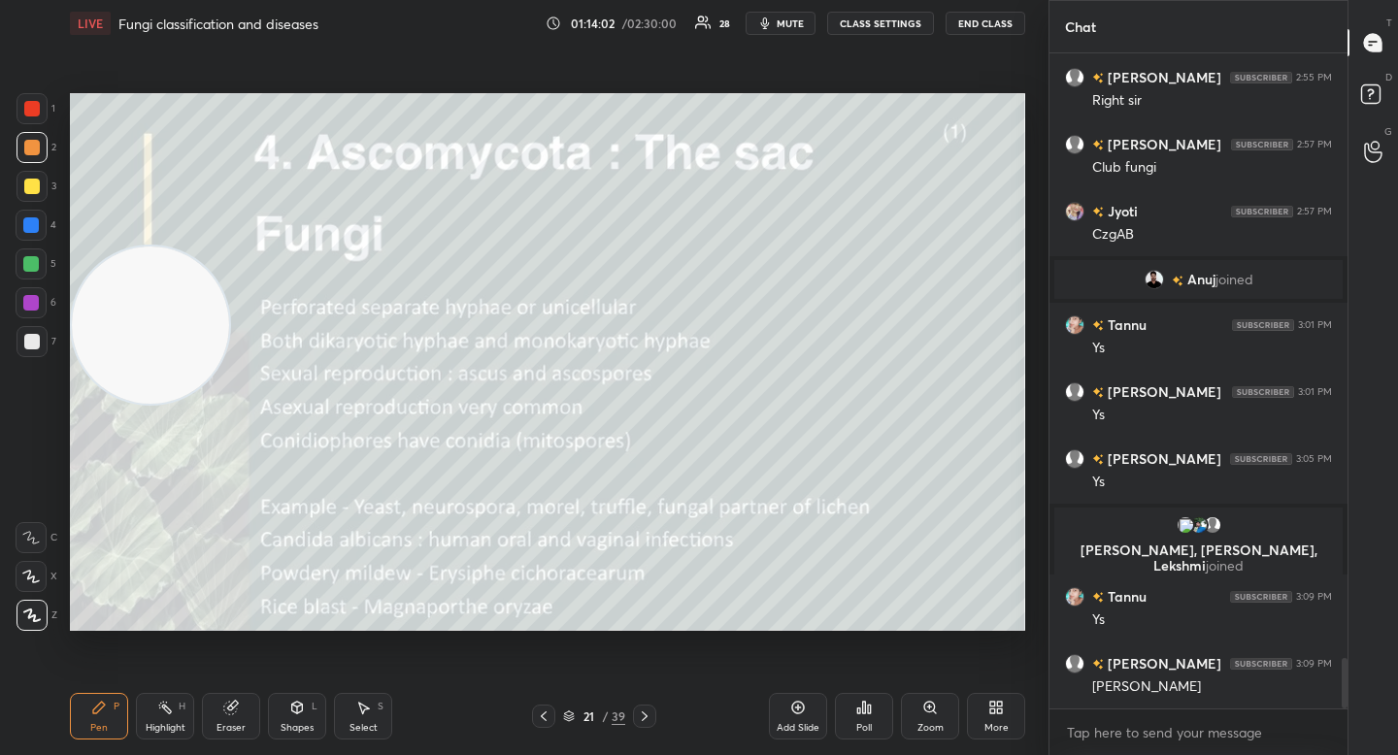
click at [22, 198] on div at bounding box center [32, 186] width 31 height 31
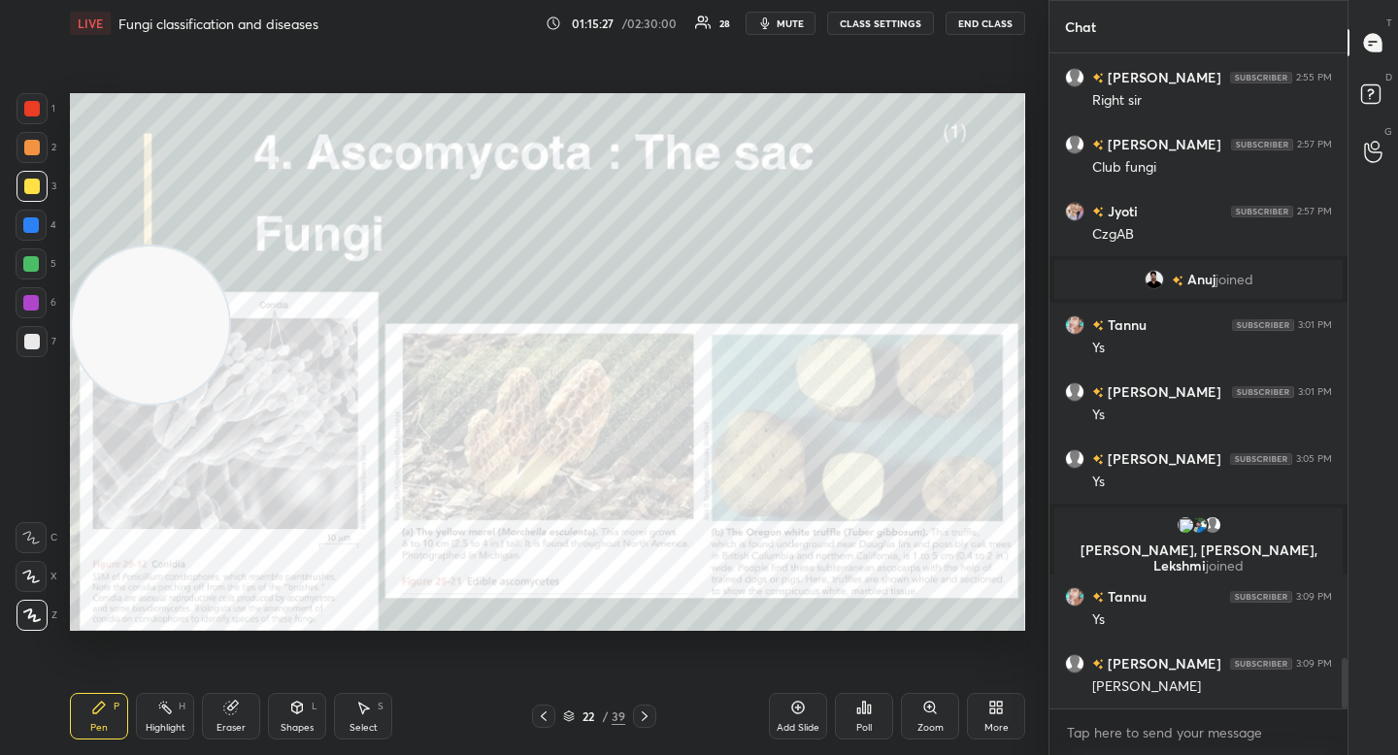
click at [926, 716] on div "Zoom" at bounding box center [930, 716] width 58 height 47
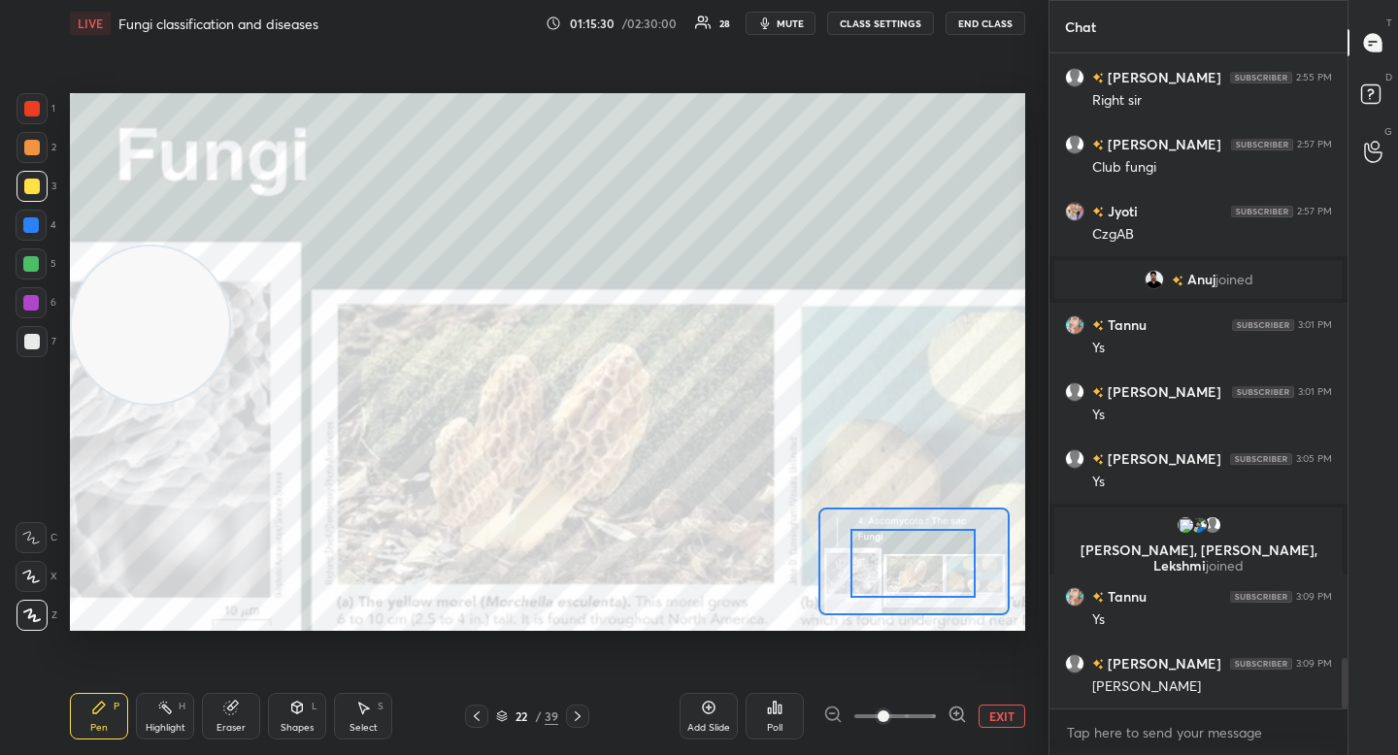
click at [936, 592] on div at bounding box center [912, 563] width 125 height 69
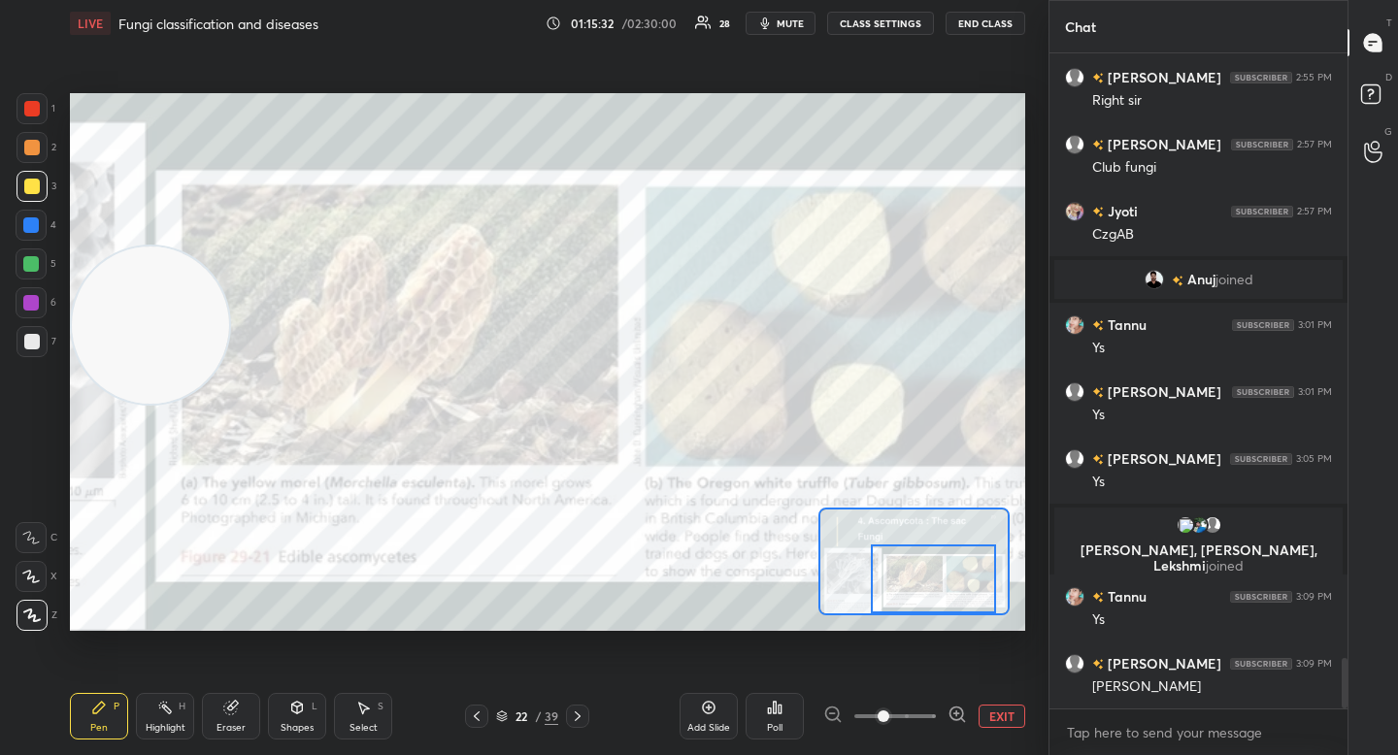
drag, startPoint x: 936, startPoint y: 592, endPoint x: 958, endPoint y: 612, distance: 29.6
click at [956, 612] on div at bounding box center [933, 579] width 125 height 69
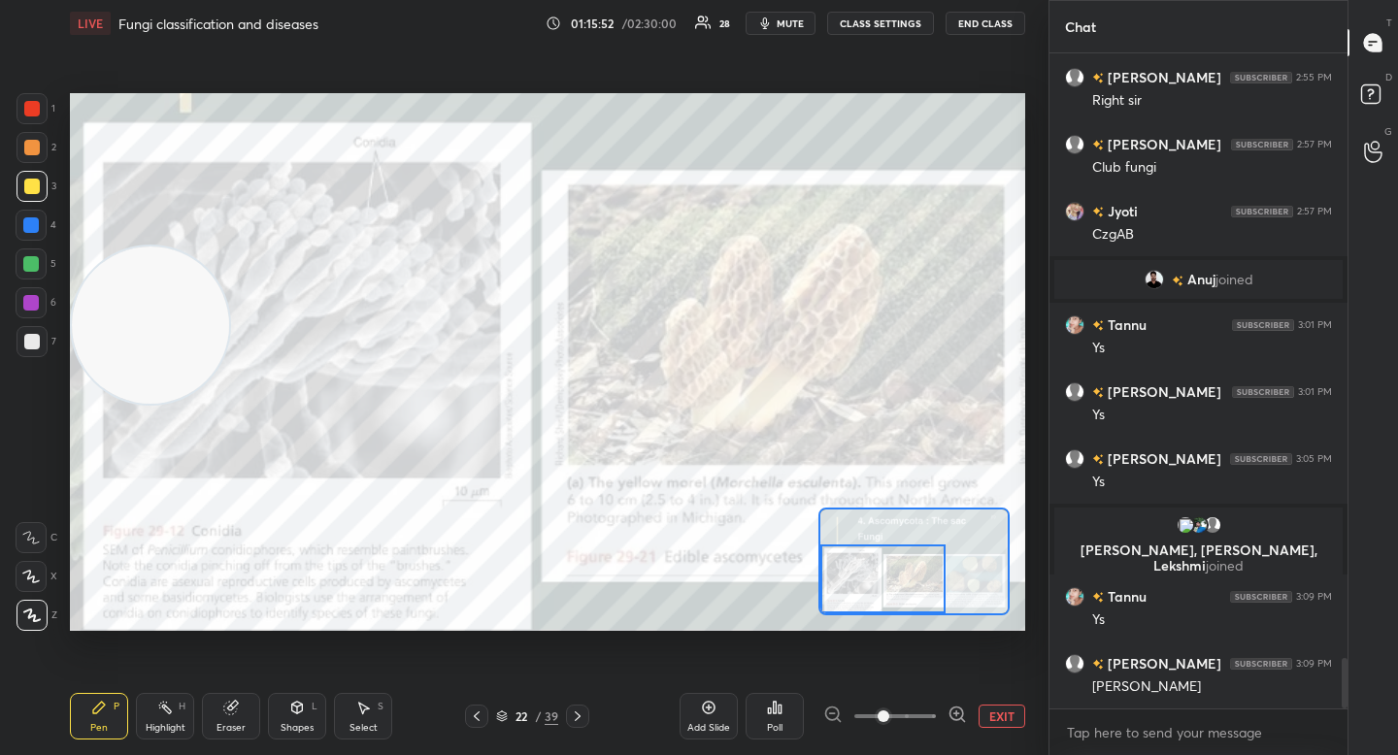
click at [879, 621] on div "Setting up your live class Poll for secs No correct answer Start poll" at bounding box center [547, 362] width 955 height 538
click at [1015, 712] on button "EXIT" at bounding box center [1002, 716] width 47 height 23
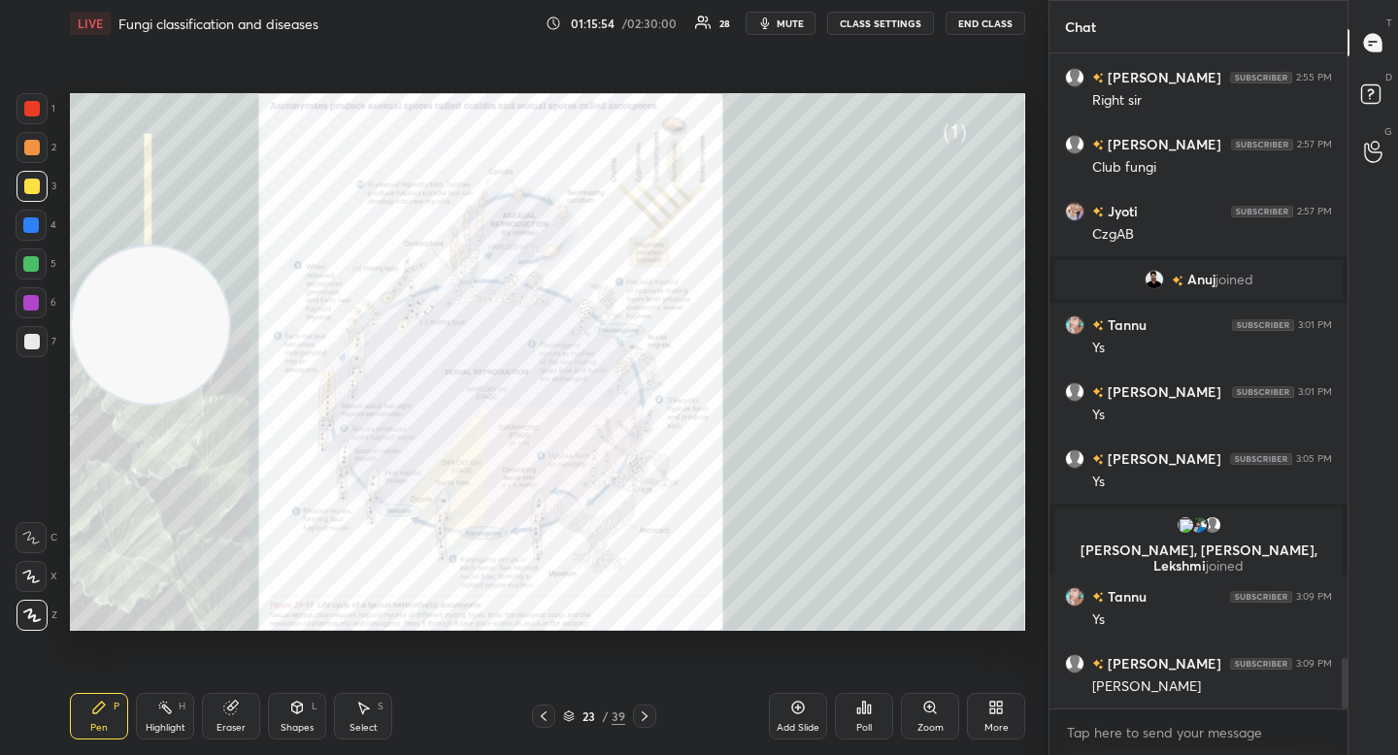
click at [939, 710] on div "Zoom" at bounding box center [930, 716] width 58 height 47
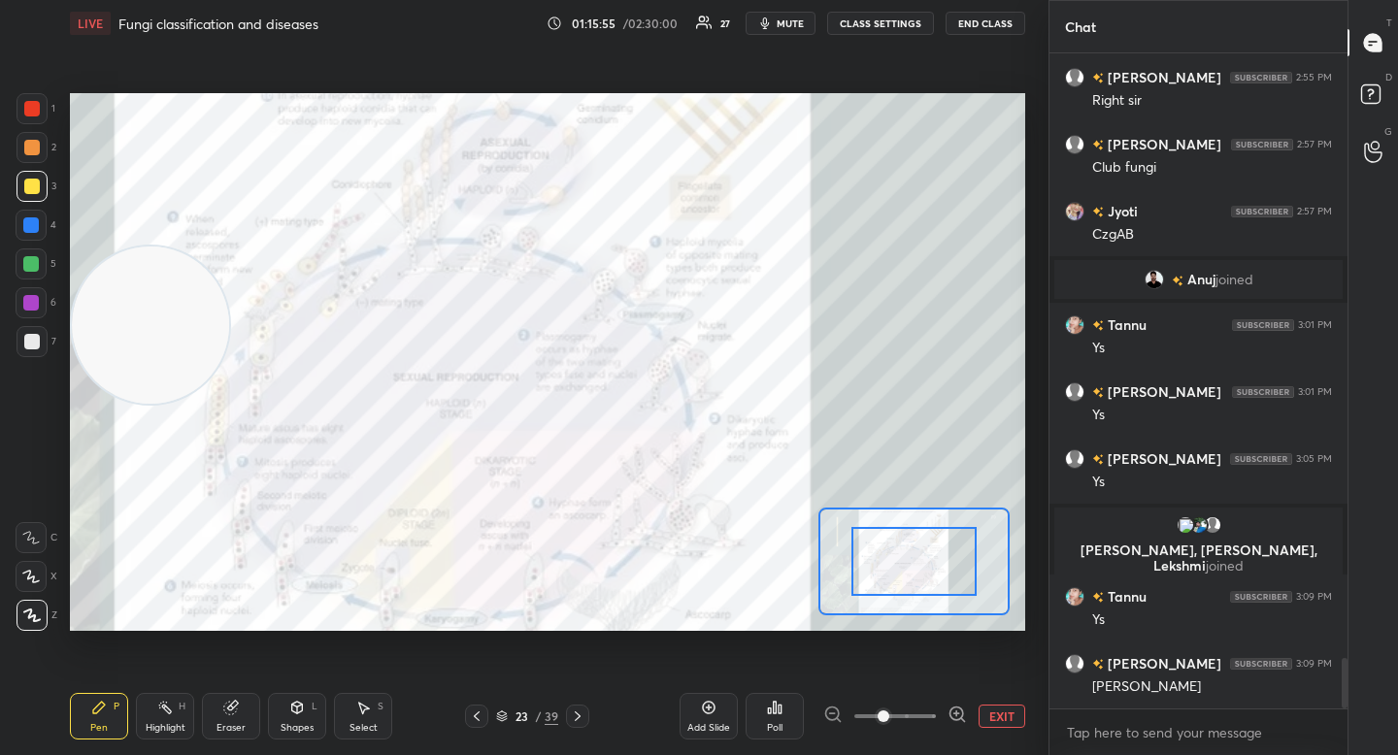
click at [945, 712] on div at bounding box center [895, 716] width 144 height 23
click at [953, 715] on icon at bounding box center [957, 714] width 19 height 19
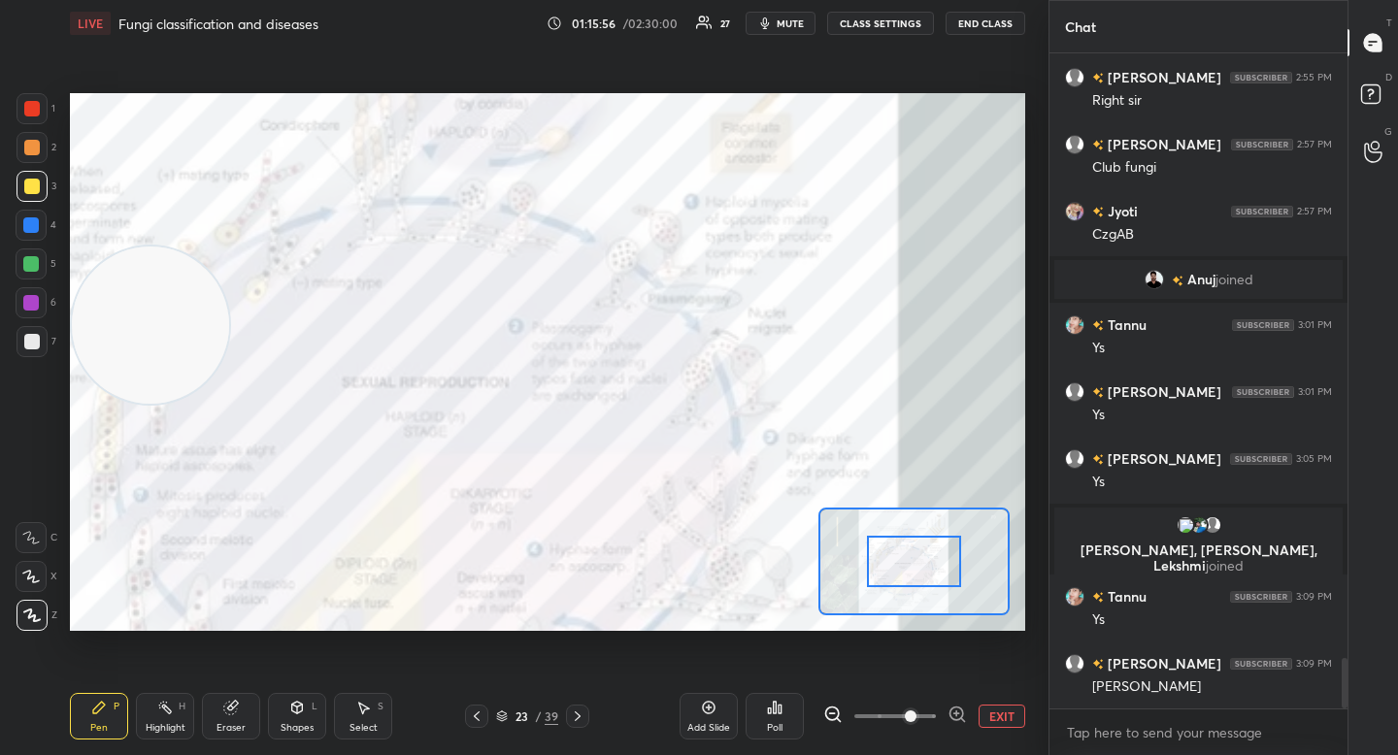
click at [953, 718] on icon at bounding box center [956, 714] width 13 height 13
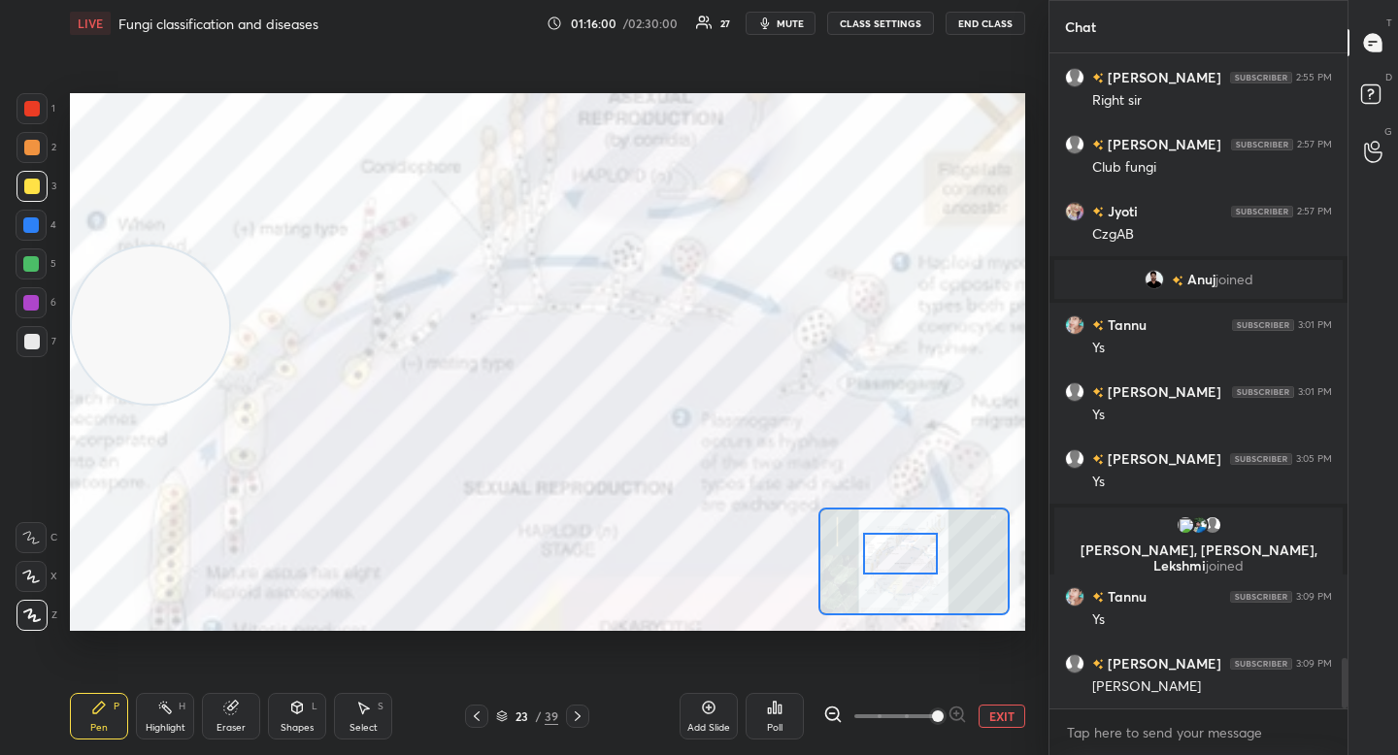
drag, startPoint x: 905, startPoint y: 560, endPoint x: 891, endPoint y: 552, distance: 15.7
click at [891, 552] on div at bounding box center [900, 554] width 75 height 42
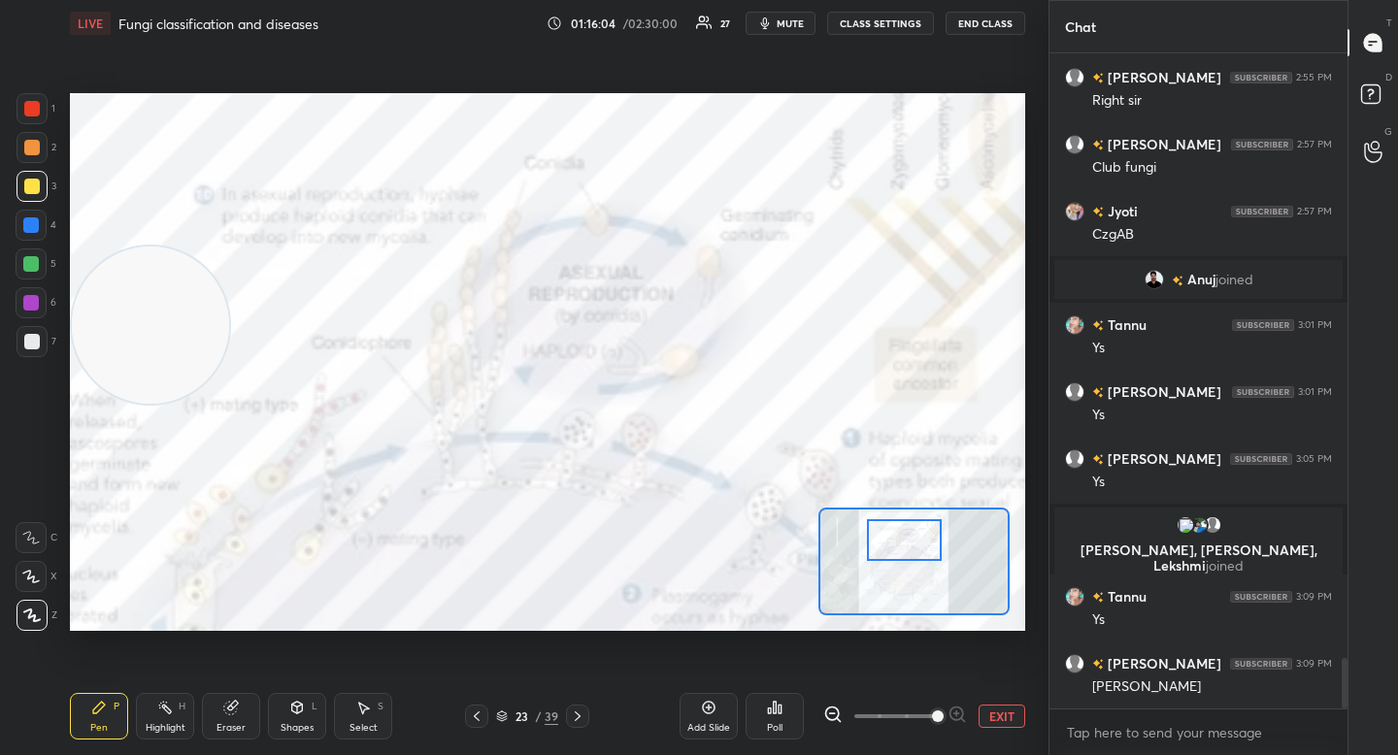
drag, startPoint x: 915, startPoint y: 549, endPoint x: 918, endPoint y: 536, distance: 14.1
click at [918, 536] on div at bounding box center [904, 540] width 75 height 42
click at [795, 27] on span "mute" at bounding box center [790, 24] width 27 height 14
click at [795, 27] on span "unmute" at bounding box center [789, 24] width 42 height 14
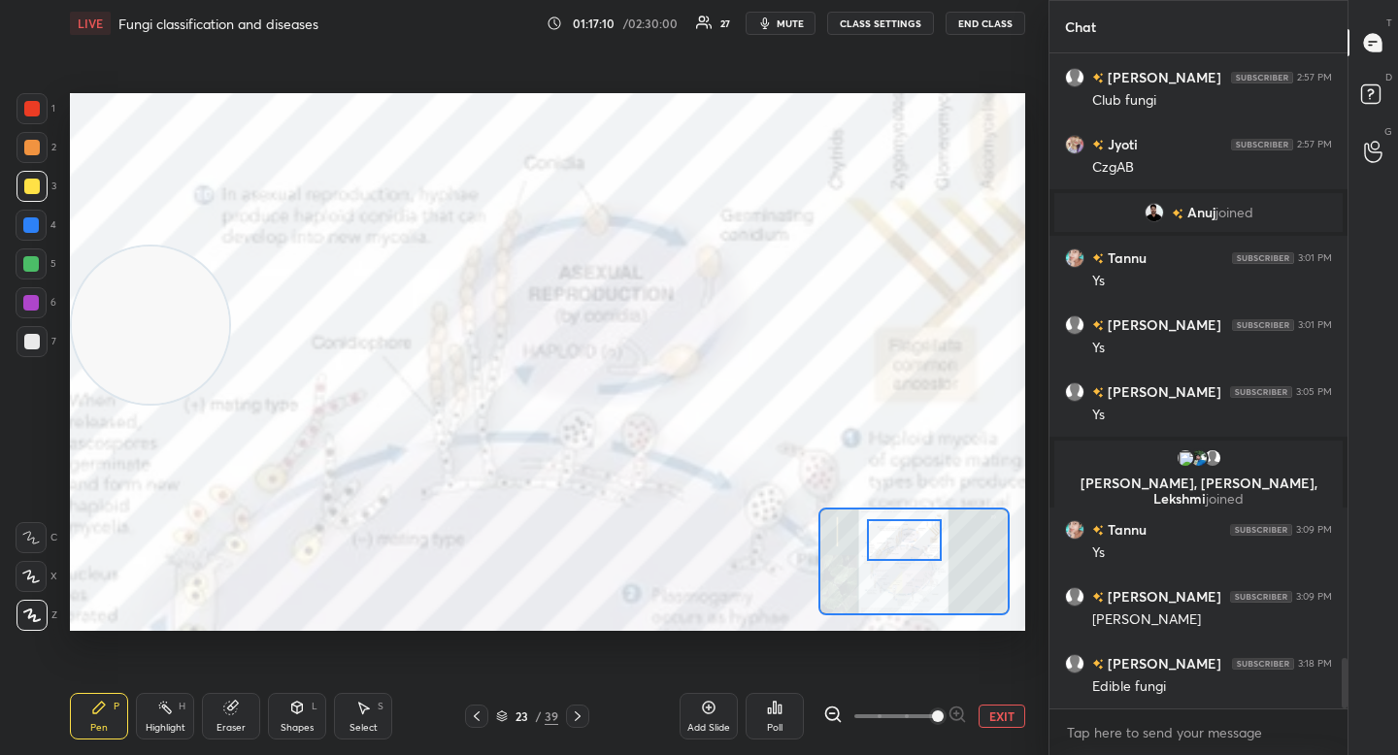
click at [995, 711] on button "EXIT" at bounding box center [1002, 716] width 47 height 23
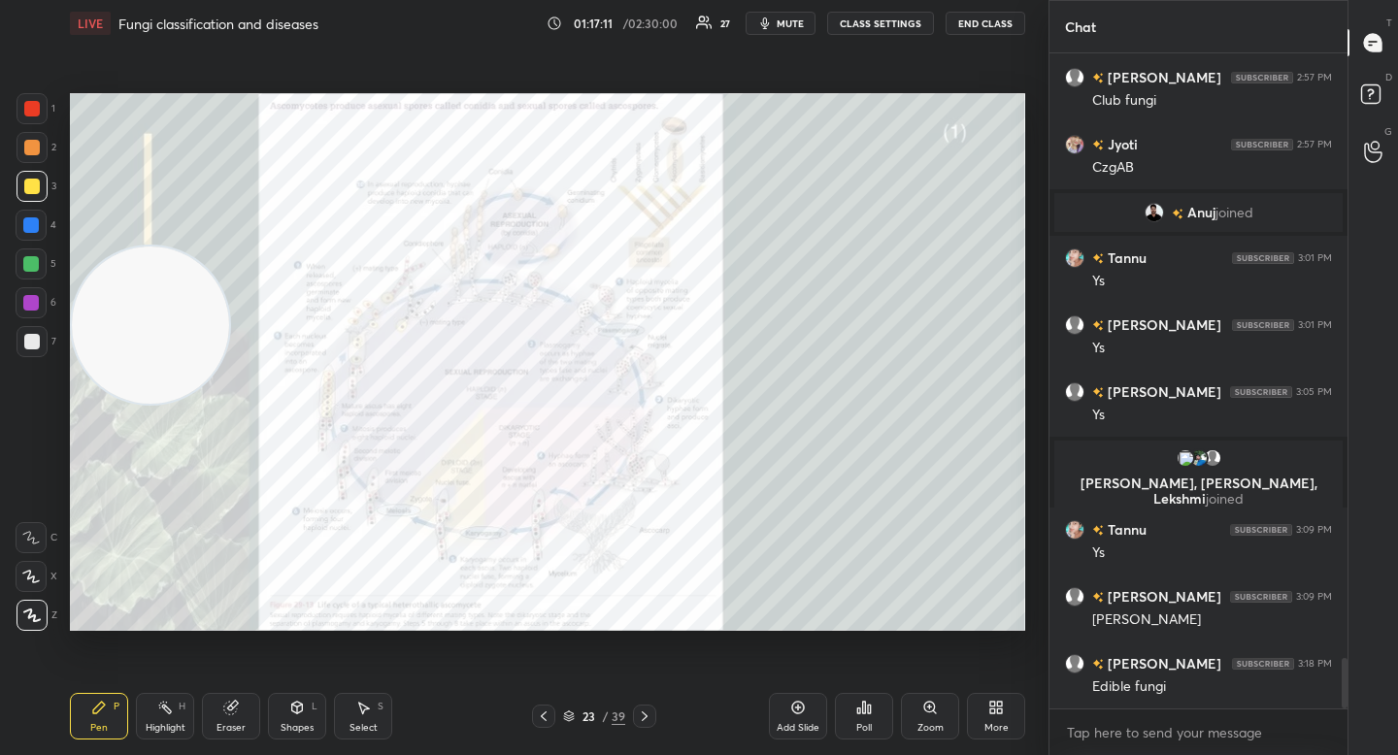
scroll to position [7937, 0]
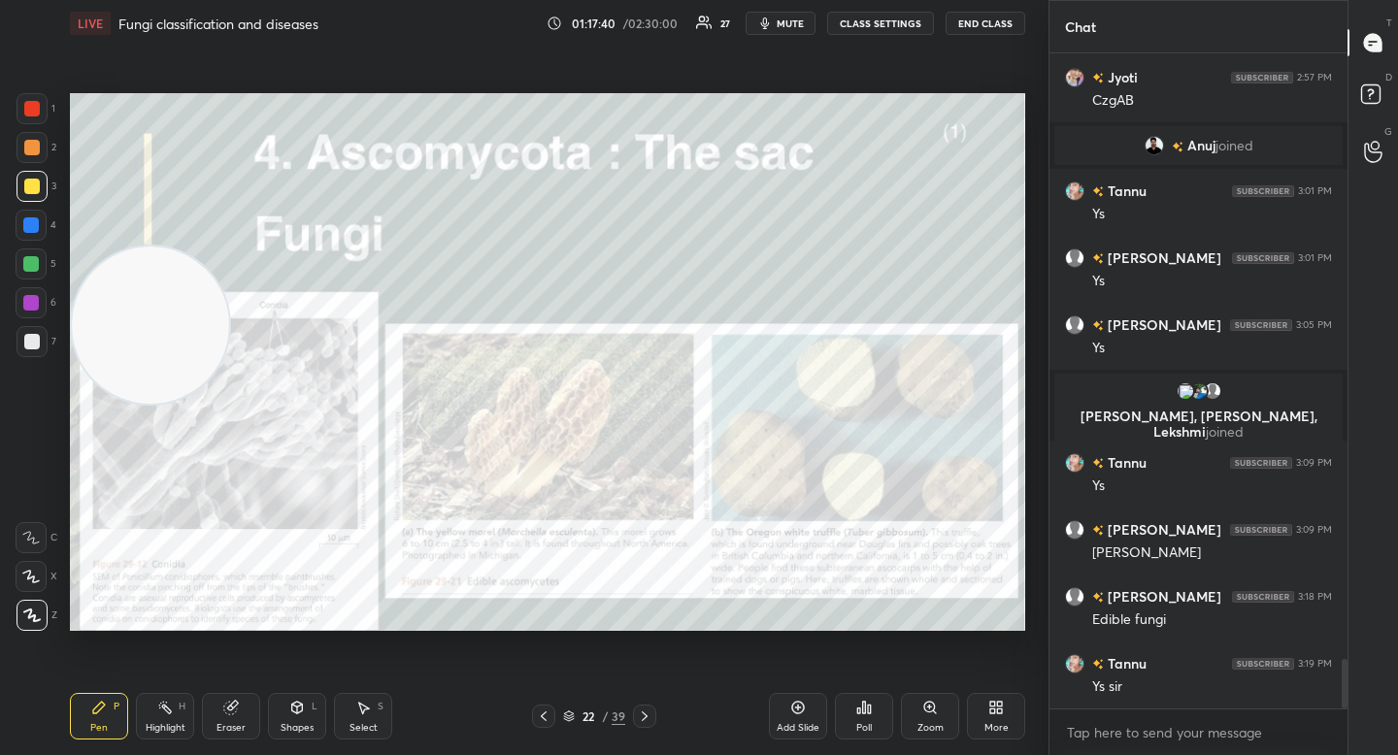
click at [950, 718] on div "Zoom" at bounding box center [930, 716] width 58 height 47
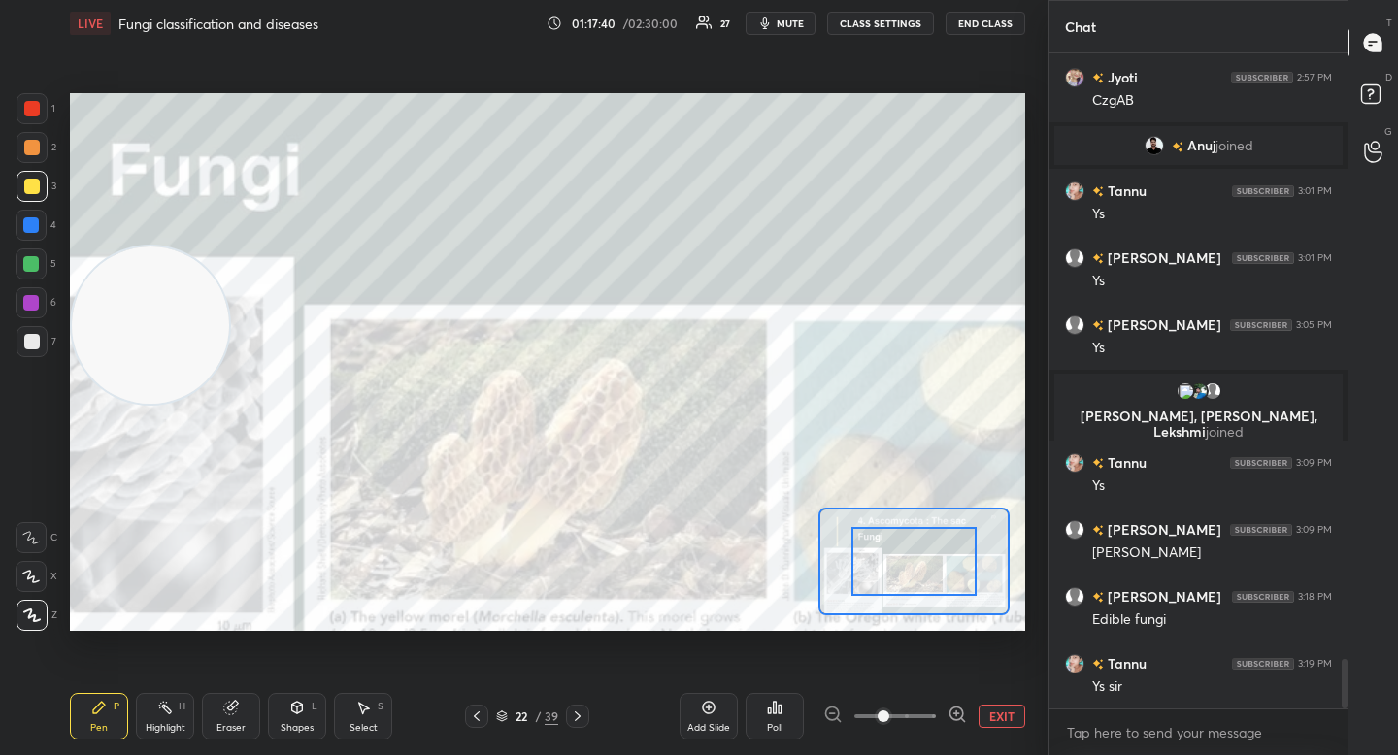
click at [960, 715] on icon at bounding box center [957, 714] width 19 height 19
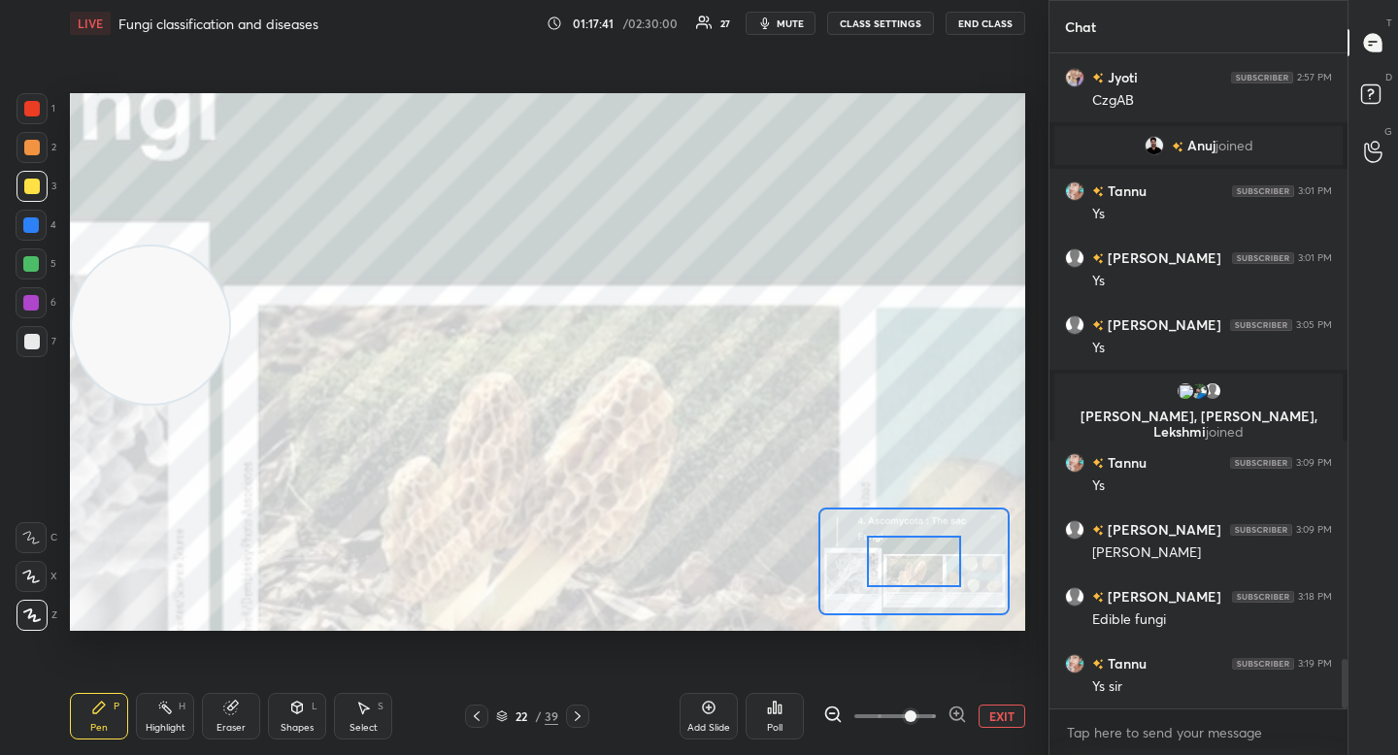
click at [915, 574] on div at bounding box center [913, 561] width 93 height 51
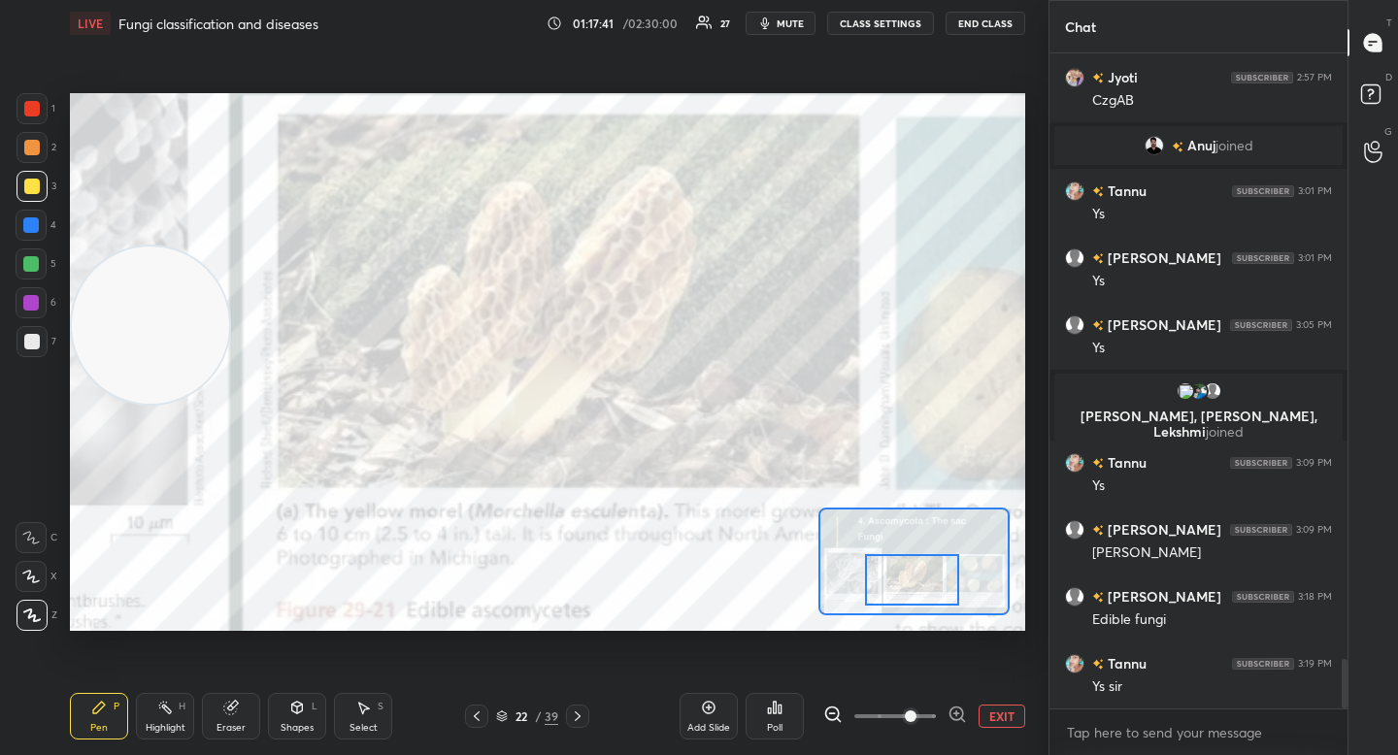
click at [915, 594] on div at bounding box center [911, 579] width 93 height 51
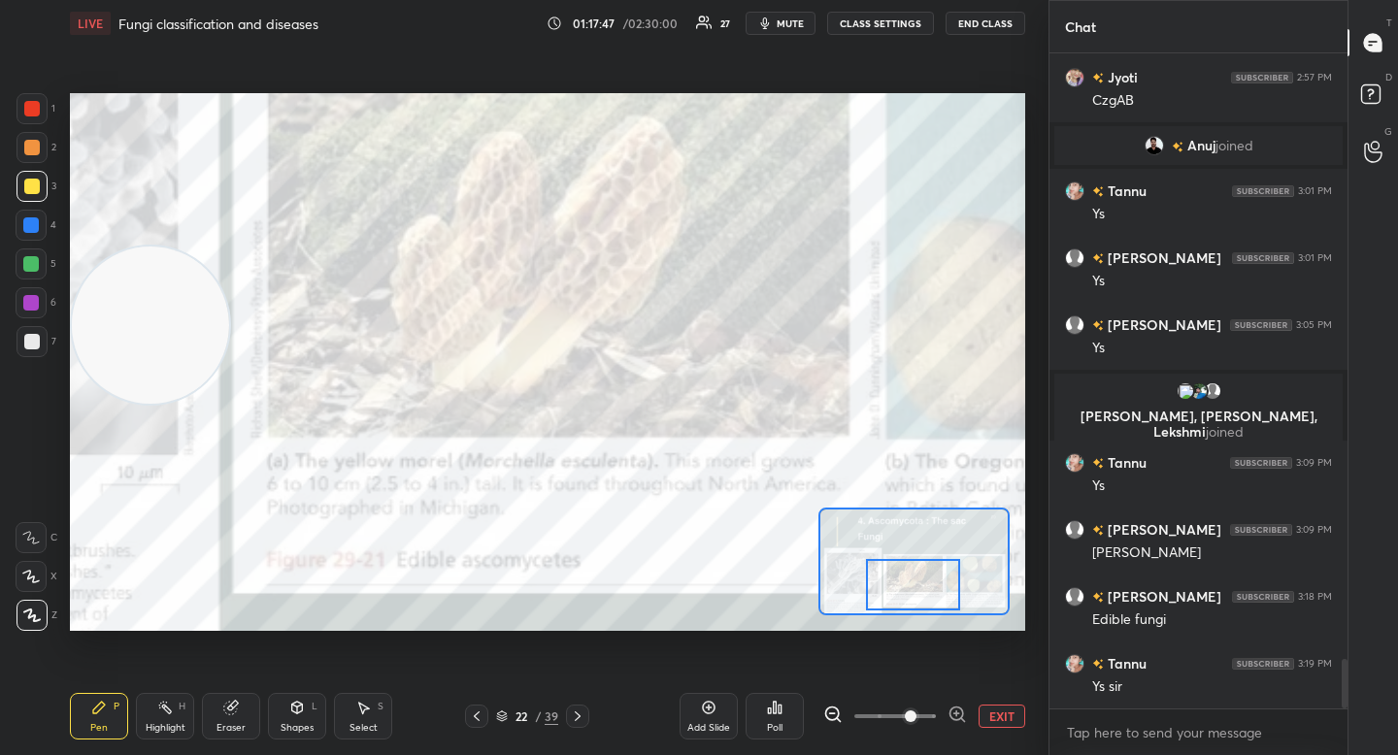
click at [32, 147] on div at bounding box center [32, 148] width 16 height 16
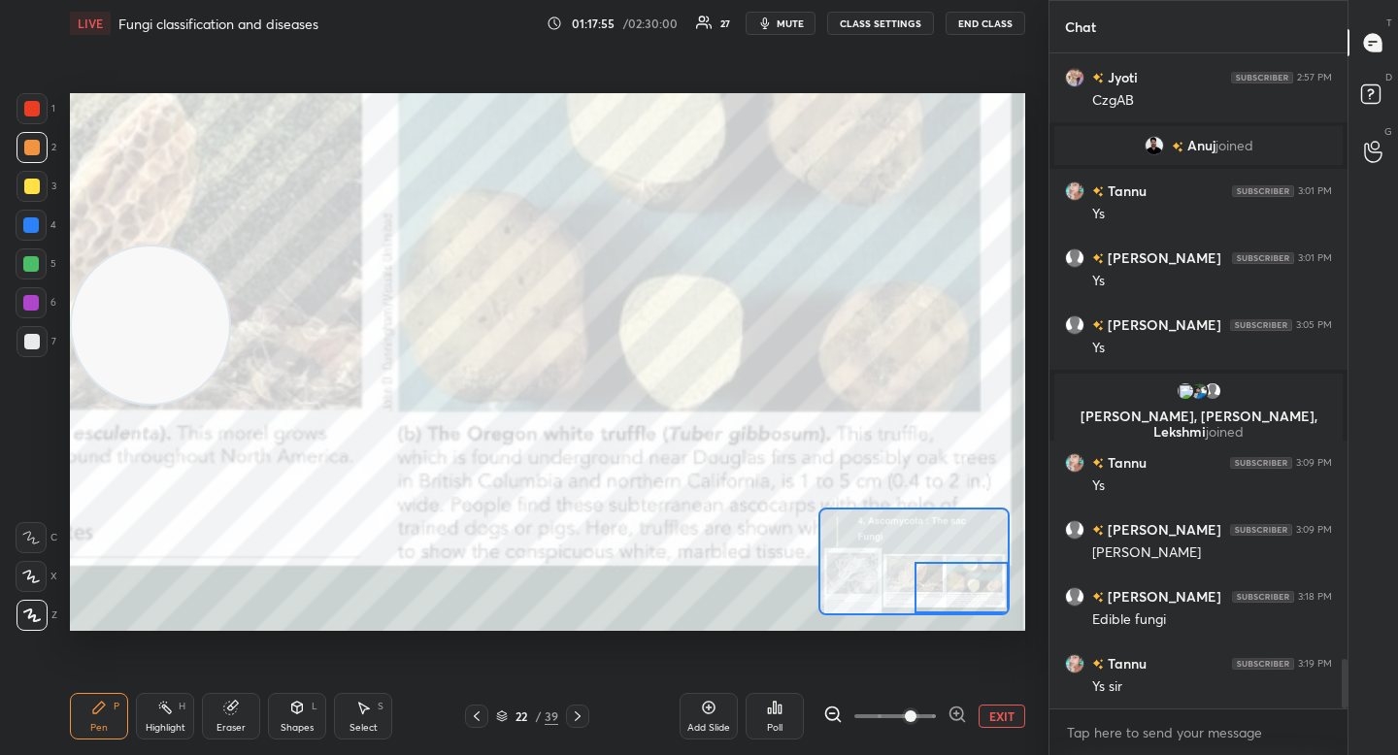
drag, startPoint x: 904, startPoint y: 573, endPoint x: 968, endPoint y: 570, distance: 64.1
click at [967, 572] on div at bounding box center [961, 587] width 93 height 51
click at [951, 583] on div at bounding box center [961, 587] width 93 height 51
click at [936, 586] on div at bounding box center [961, 587] width 93 height 51
click at [957, 589] on div at bounding box center [961, 587] width 93 height 51
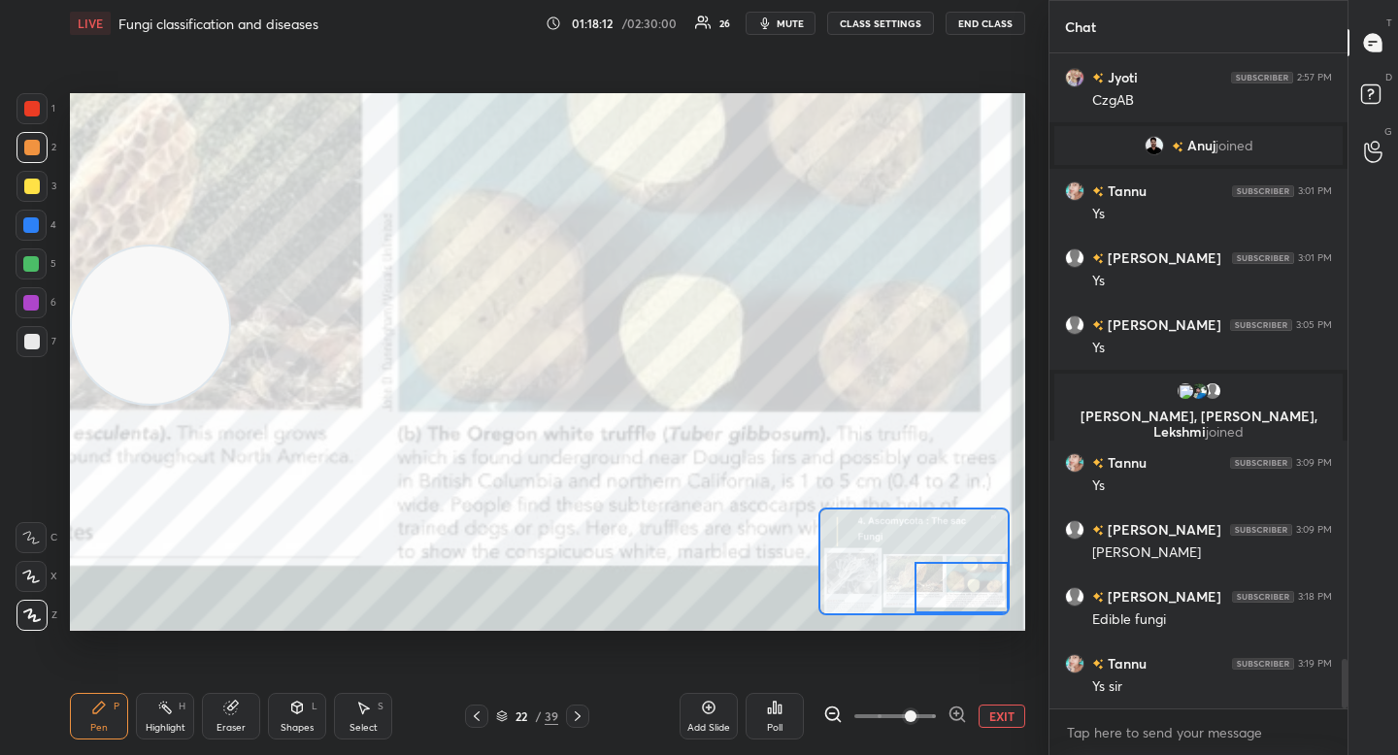
click at [1003, 719] on button "EXIT" at bounding box center [1002, 716] width 47 height 23
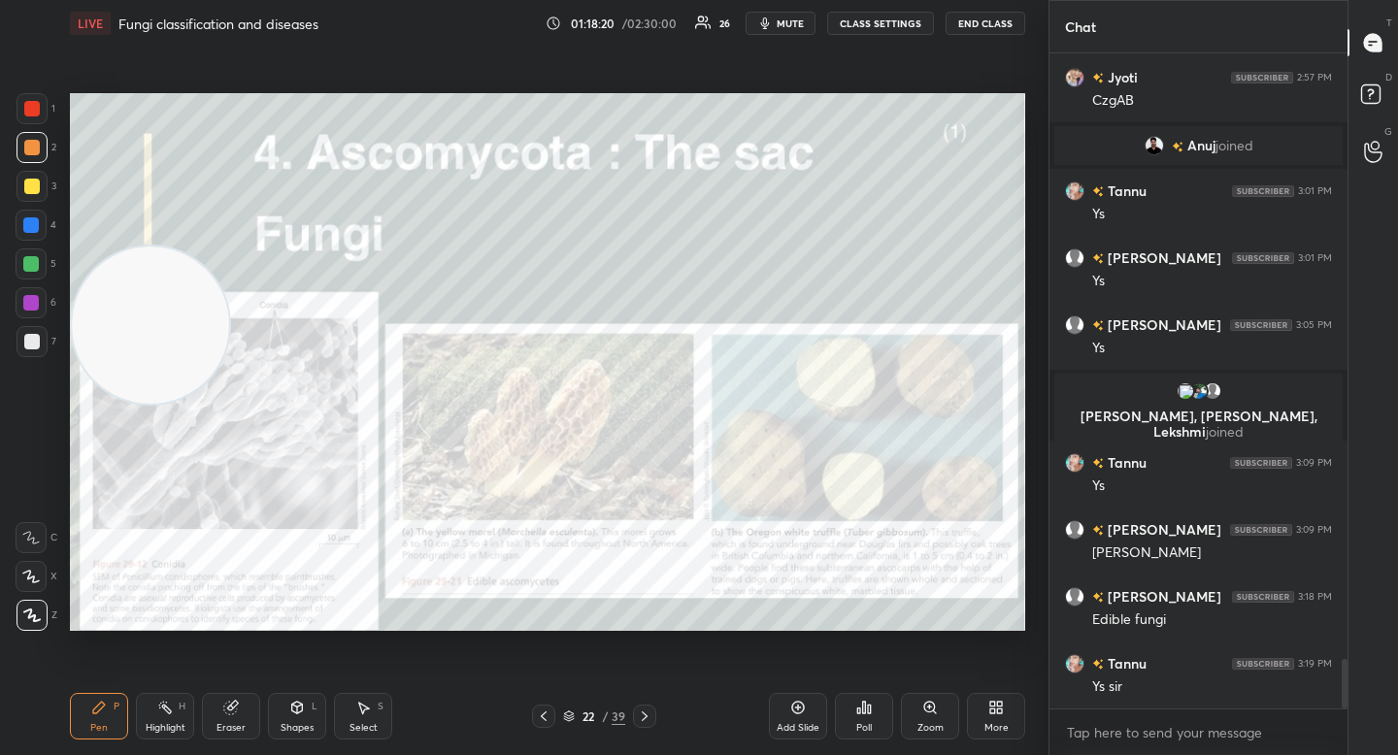
click at [915, 701] on div "Zoom" at bounding box center [930, 716] width 58 height 47
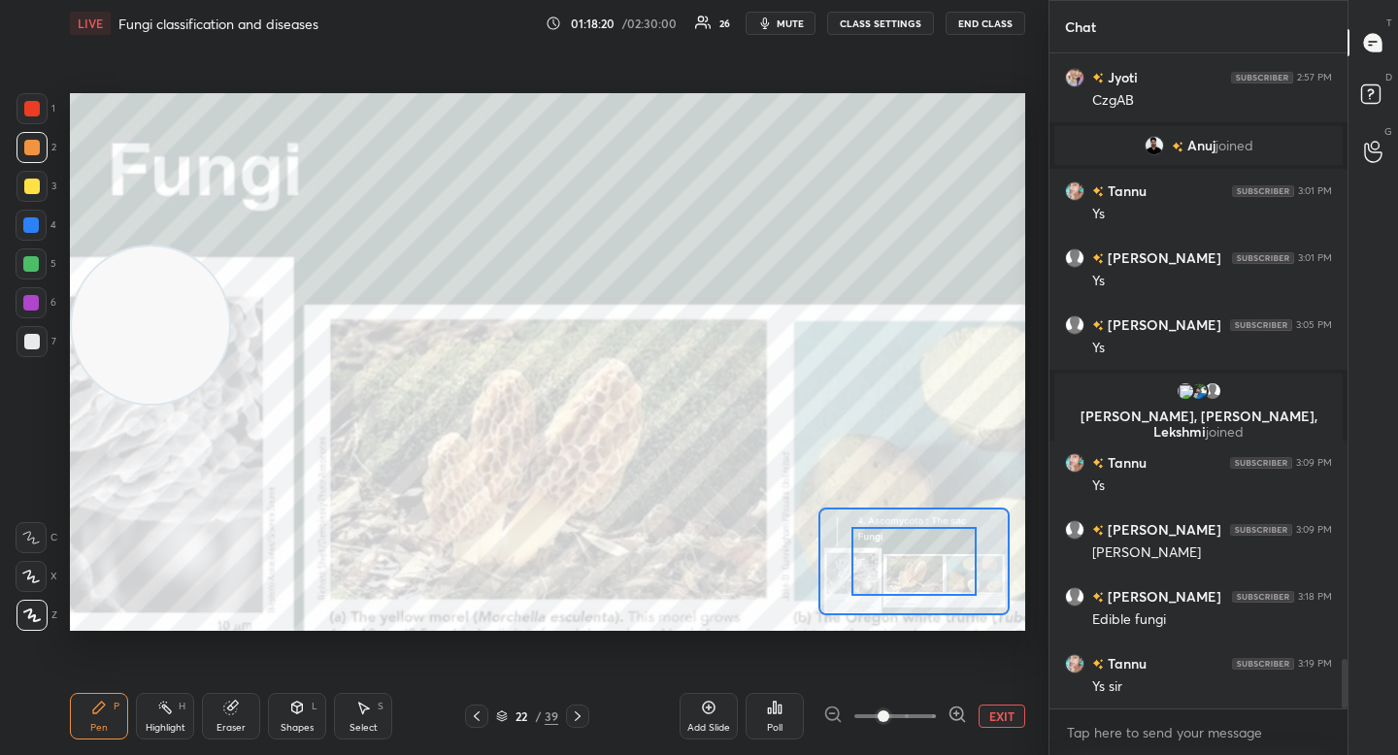
click at [949, 705] on icon at bounding box center [957, 714] width 19 height 19
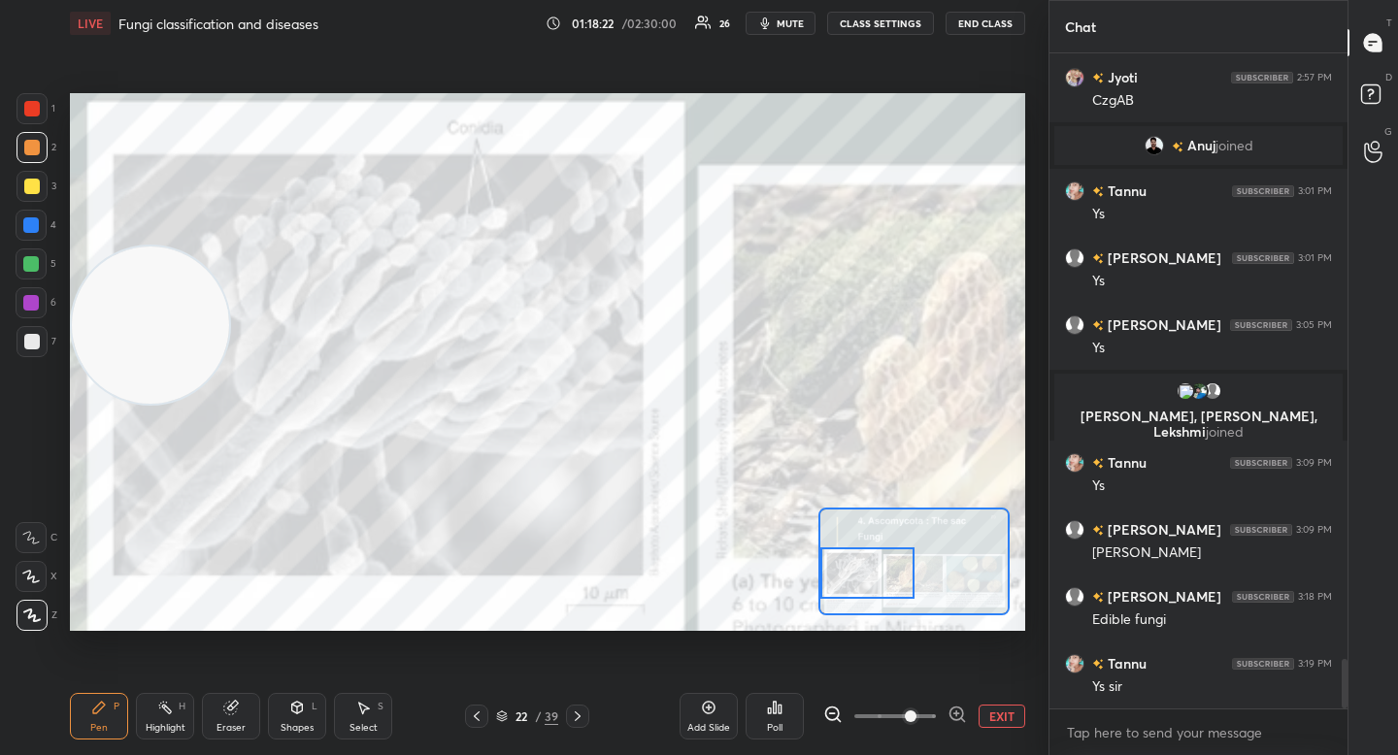
drag, startPoint x: 923, startPoint y: 574, endPoint x: 869, endPoint y: 583, distance: 55.2
click at [870, 585] on div at bounding box center [866, 573] width 93 height 51
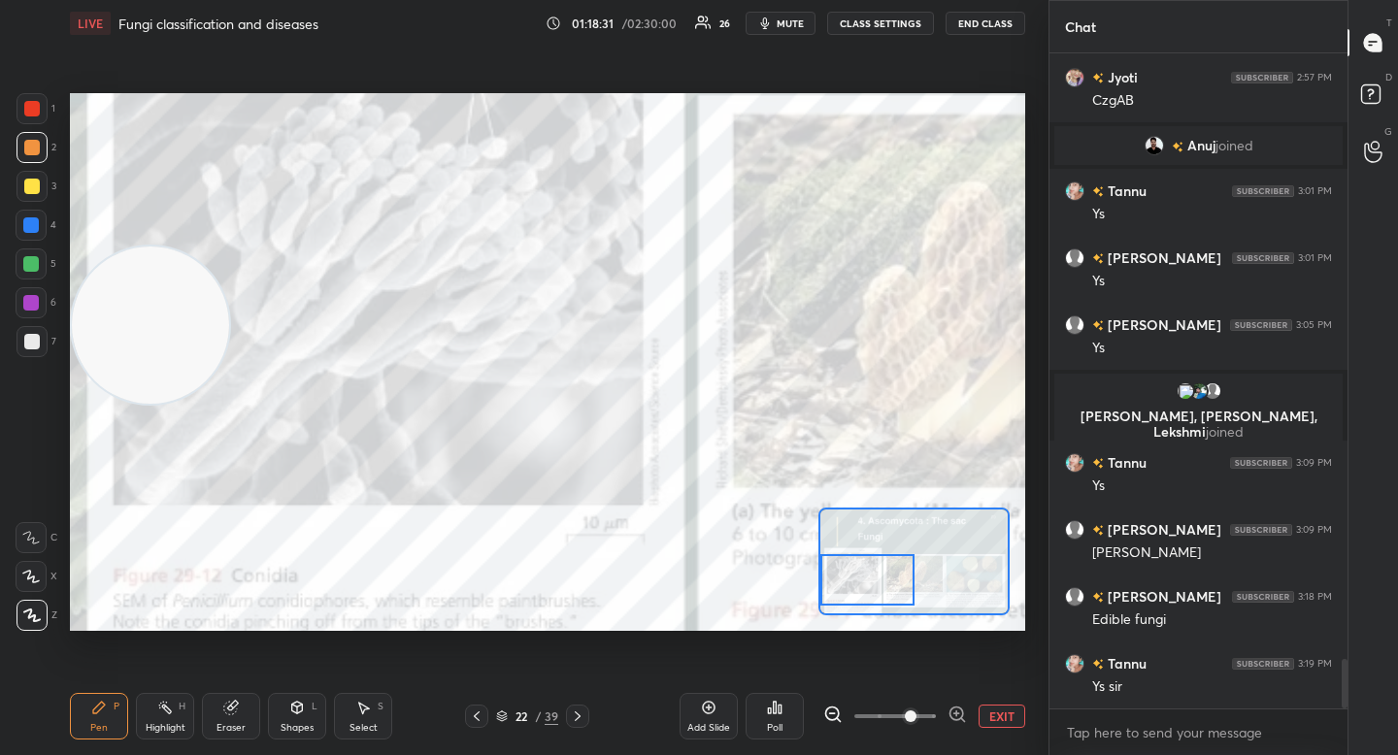
drag, startPoint x: 865, startPoint y: 587, endPoint x: 862, endPoint y: 607, distance: 19.6
click at [862, 606] on div at bounding box center [866, 579] width 93 height 51
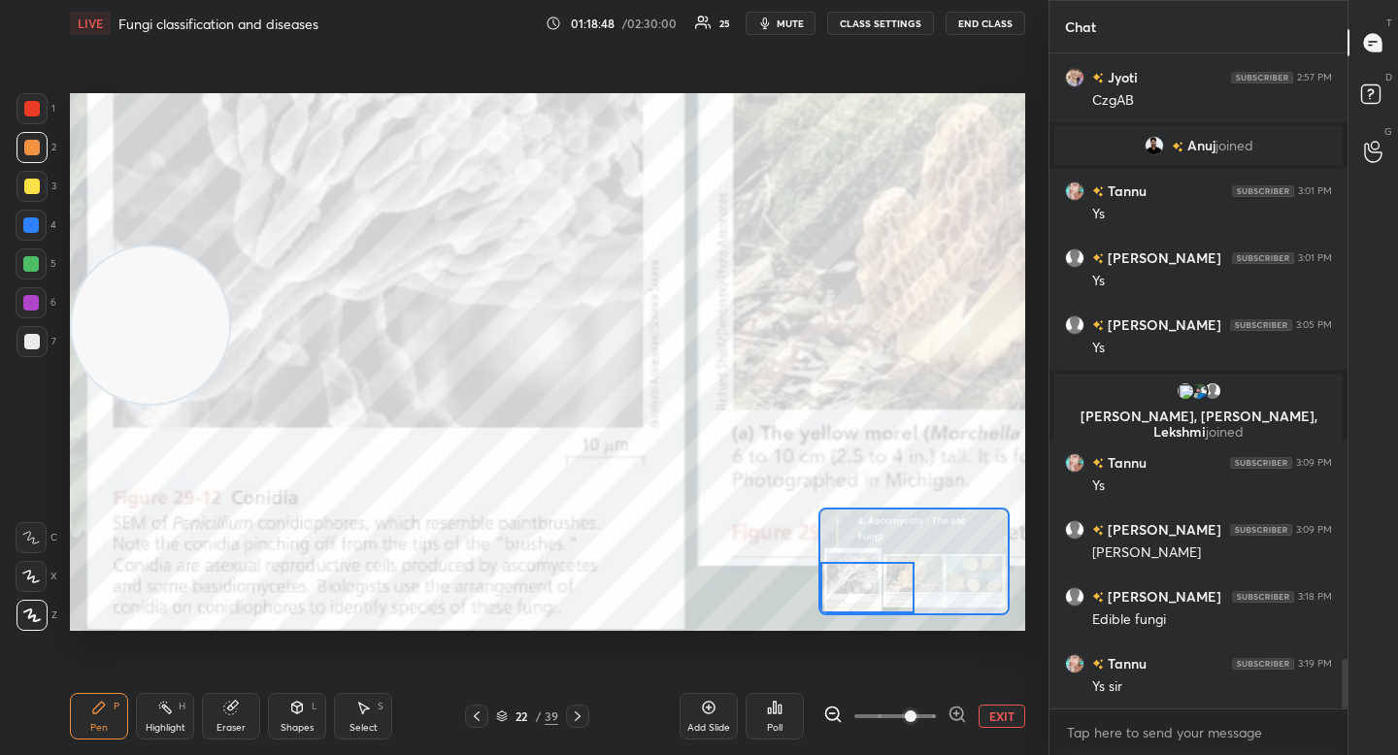
click at [1002, 714] on button "EXIT" at bounding box center [1002, 716] width 47 height 23
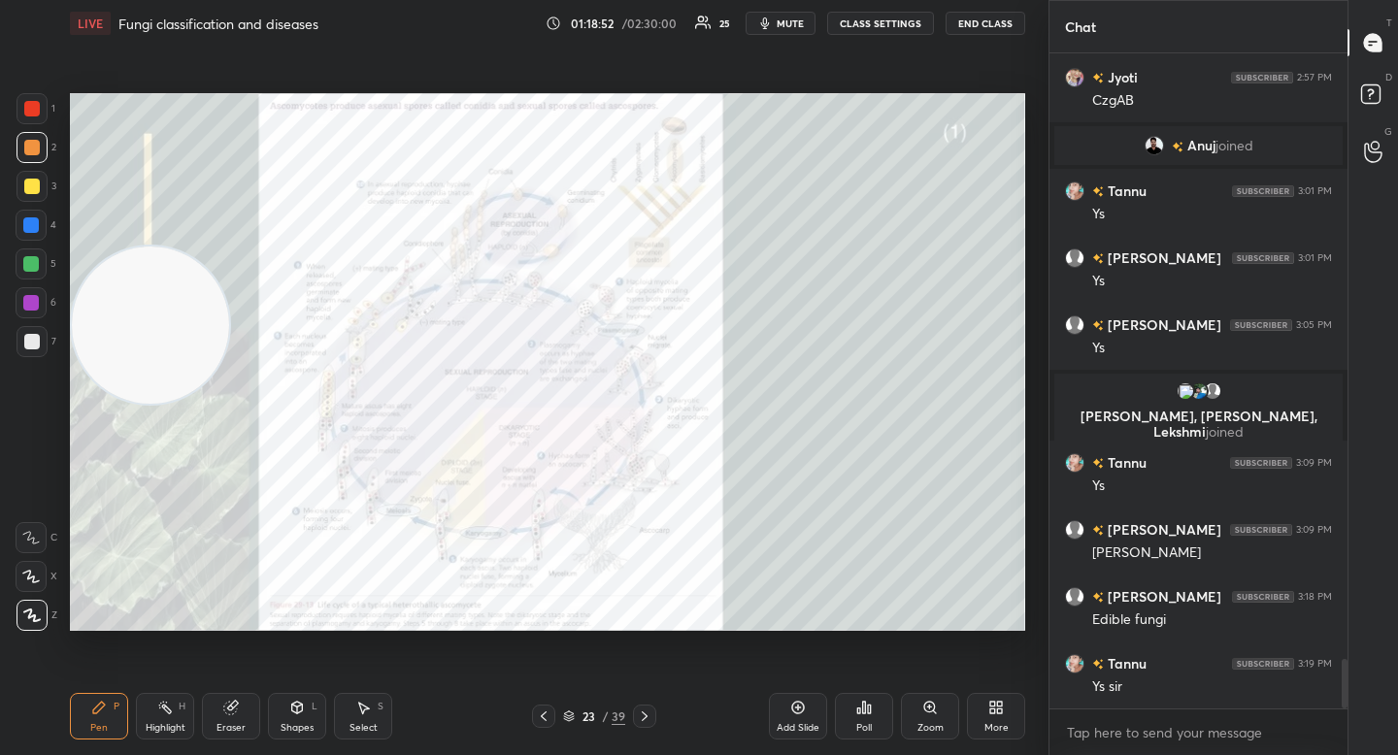
click at [921, 716] on div "Zoom" at bounding box center [930, 716] width 58 height 47
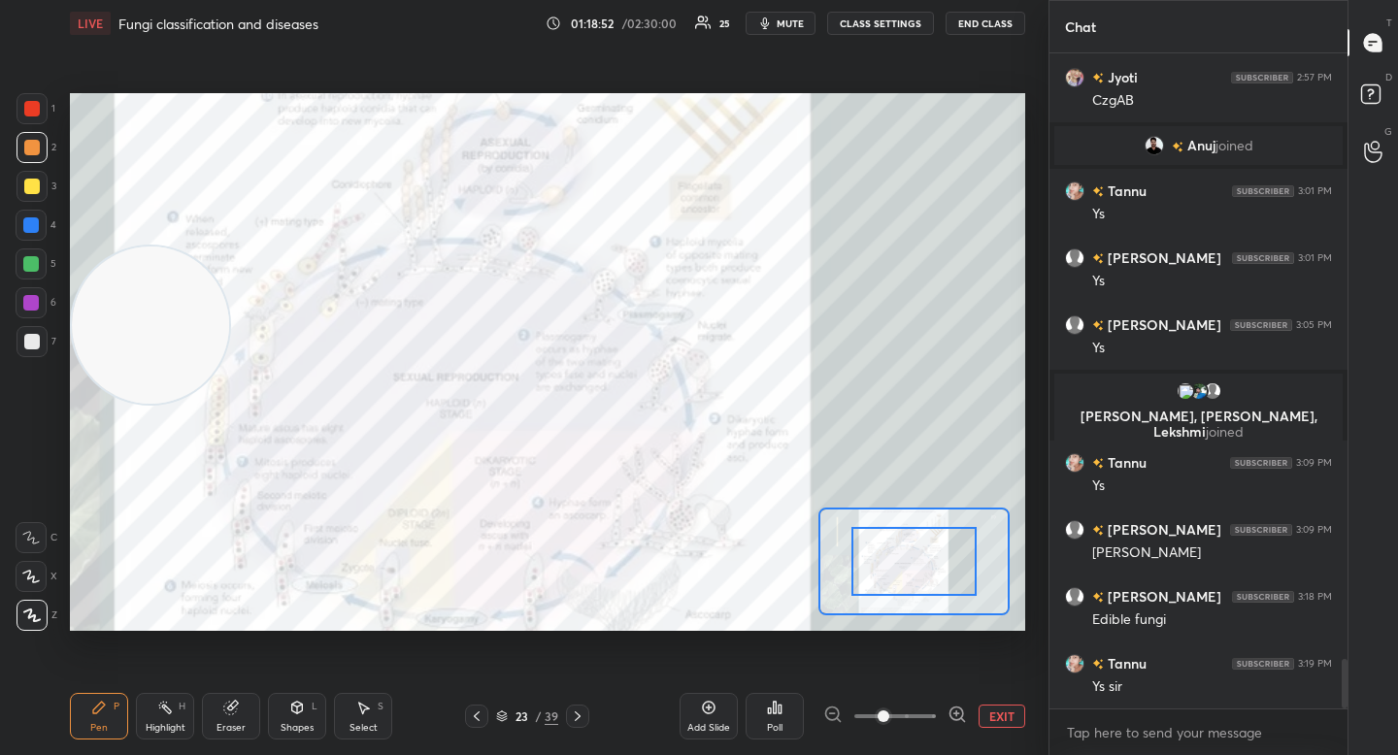
click at [957, 714] on icon at bounding box center [956, 714] width 5 height 0
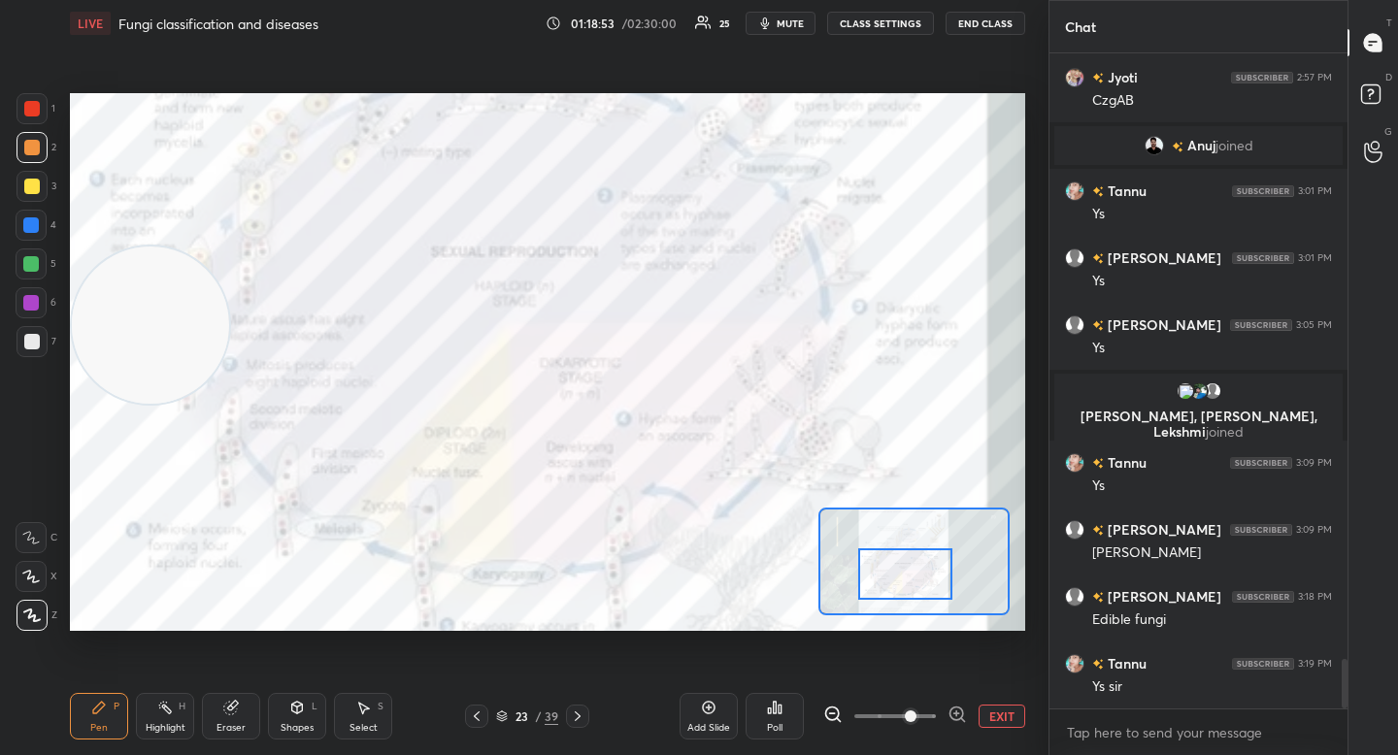
drag, startPoint x: 920, startPoint y: 582, endPoint x: 920, endPoint y: 593, distance: 10.7
click at [920, 594] on div at bounding box center [904, 574] width 93 height 51
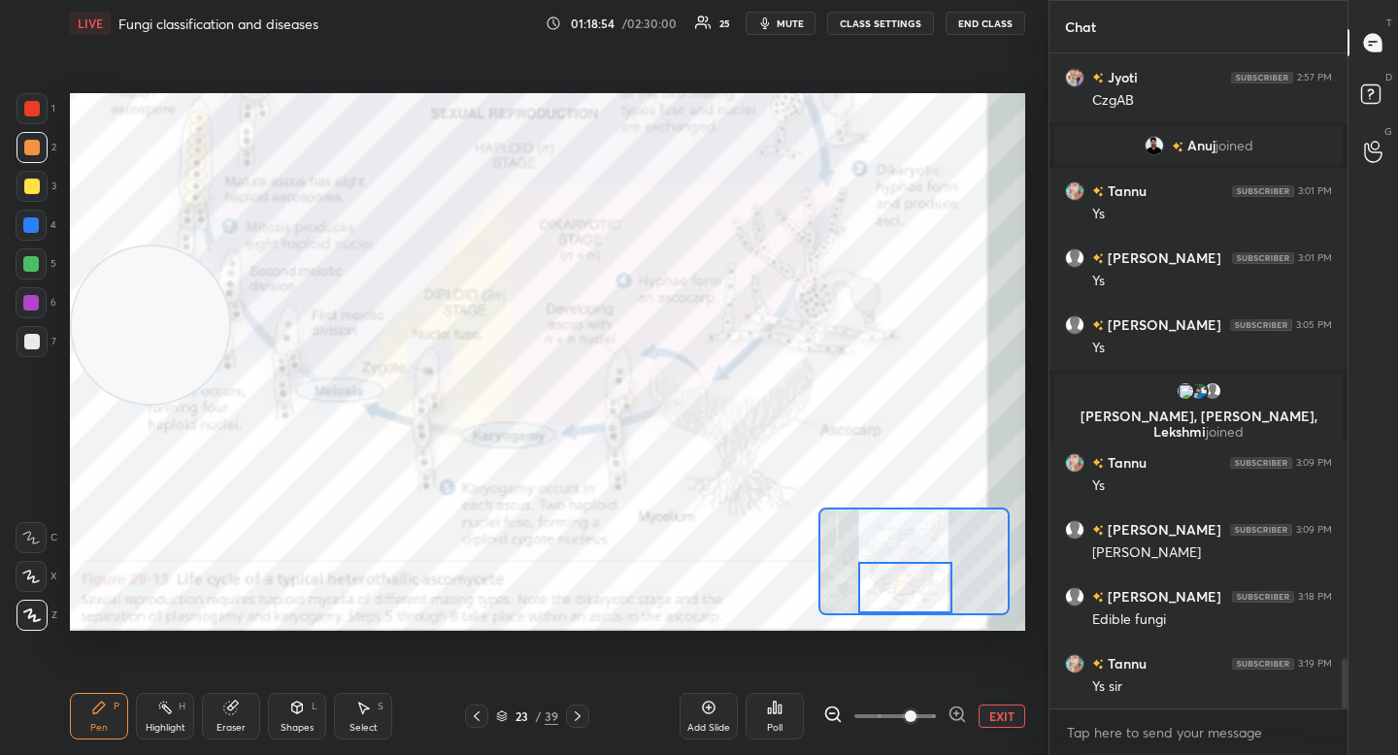
drag, startPoint x: 924, startPoint y: 584, endPoint x: 924, endPoint y: 605, distance: 20.4
click at [924, 605] on div at bounding box center [904, 587] width 93 height 51
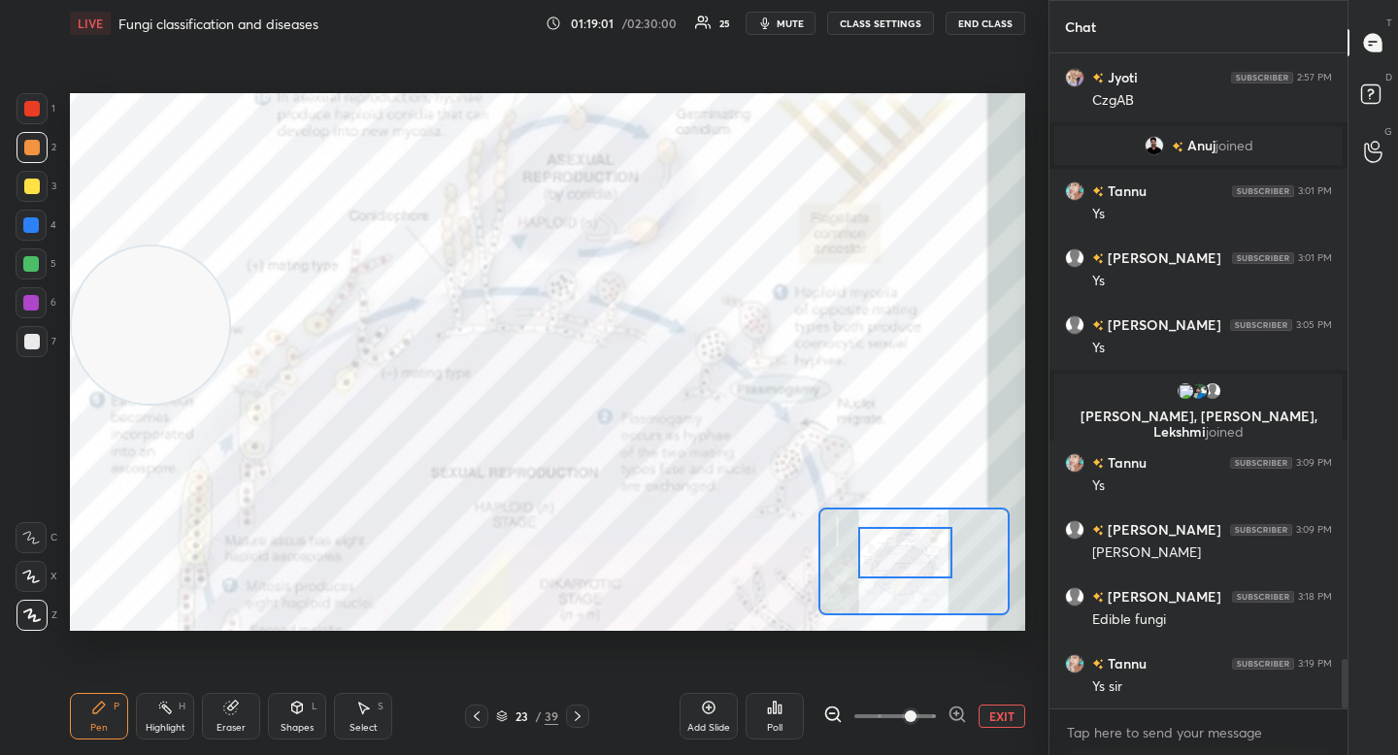
drag, startPoint x: 926, startPoint y: 591, endPoint x: 925, endPoint y: 555, distance: 35.9
click at [925, 555] on div at bounding box center [904, 552] width 93 height 51
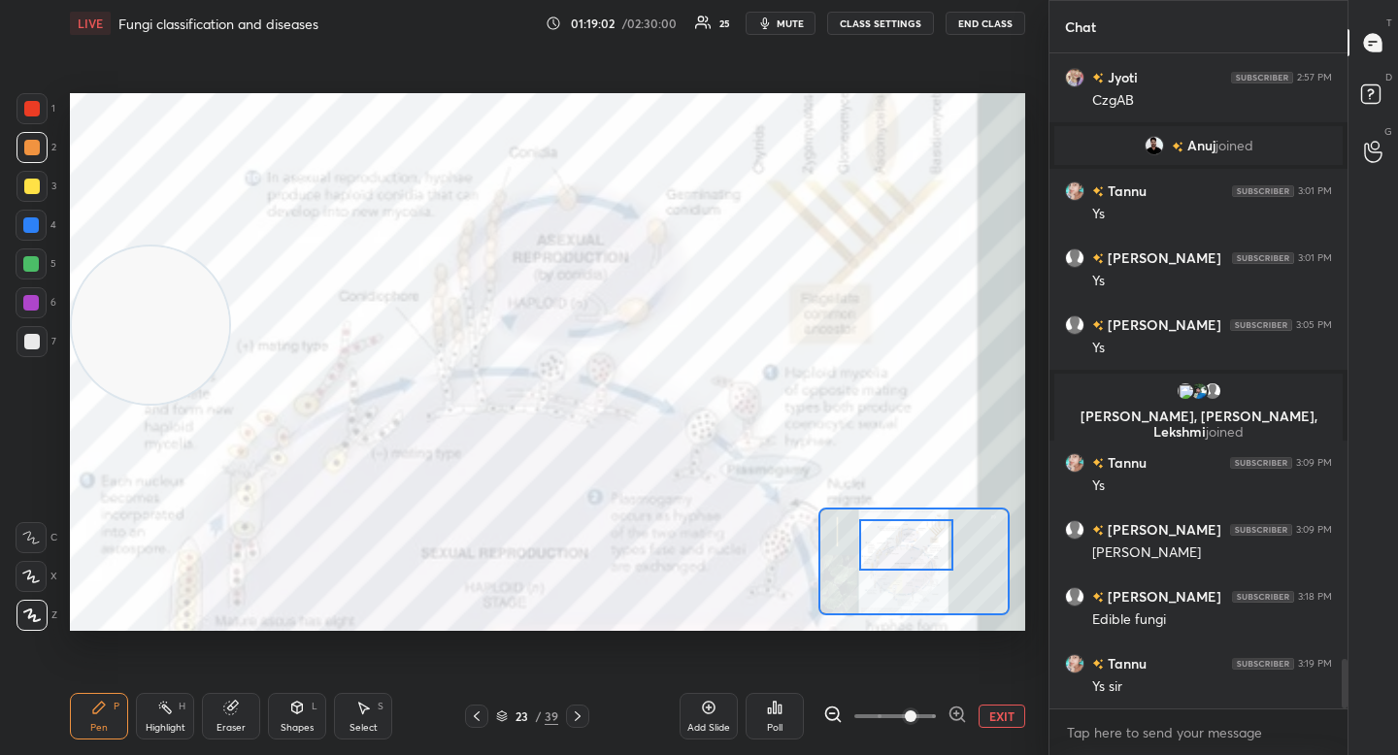
click at [926, 553] on div at bounding box center [905, 544] width 93 height 51
click at [26, 179] on div at bounding box center [32, 186] width 31 height 31
click at [27, 121] on div at bounding box center [32, 108] width 31 height 31
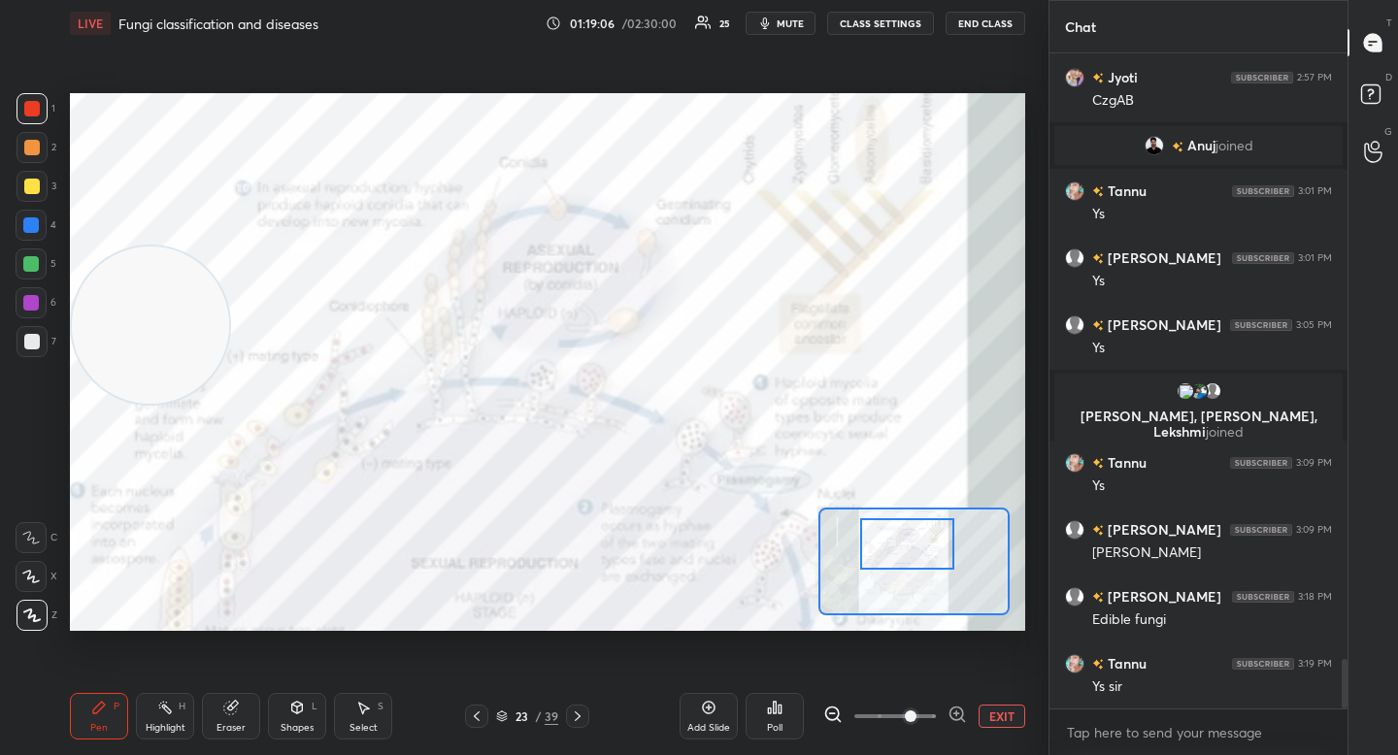
click at [33, 104] on div at bounding box center [32, 109] width 16 height 16
click at [31, 142] on div at bounding box center [32, 148] width 16 height 16
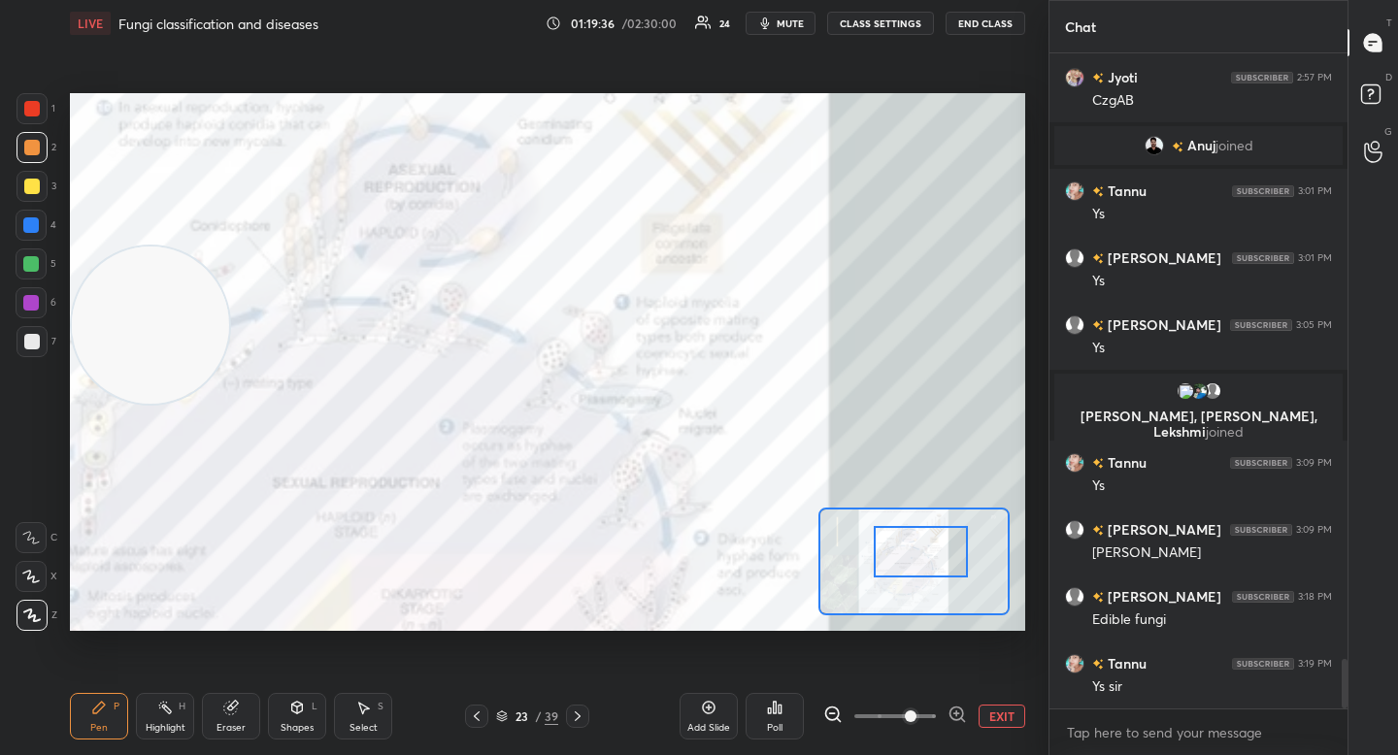
drag, startPoint x: 914, startPoint y: 554, endPoint x: 924, endPoint y: 559, distance: 11.7
click at [924, 559] on div at bounding box center [920, 551] width 93 height 51
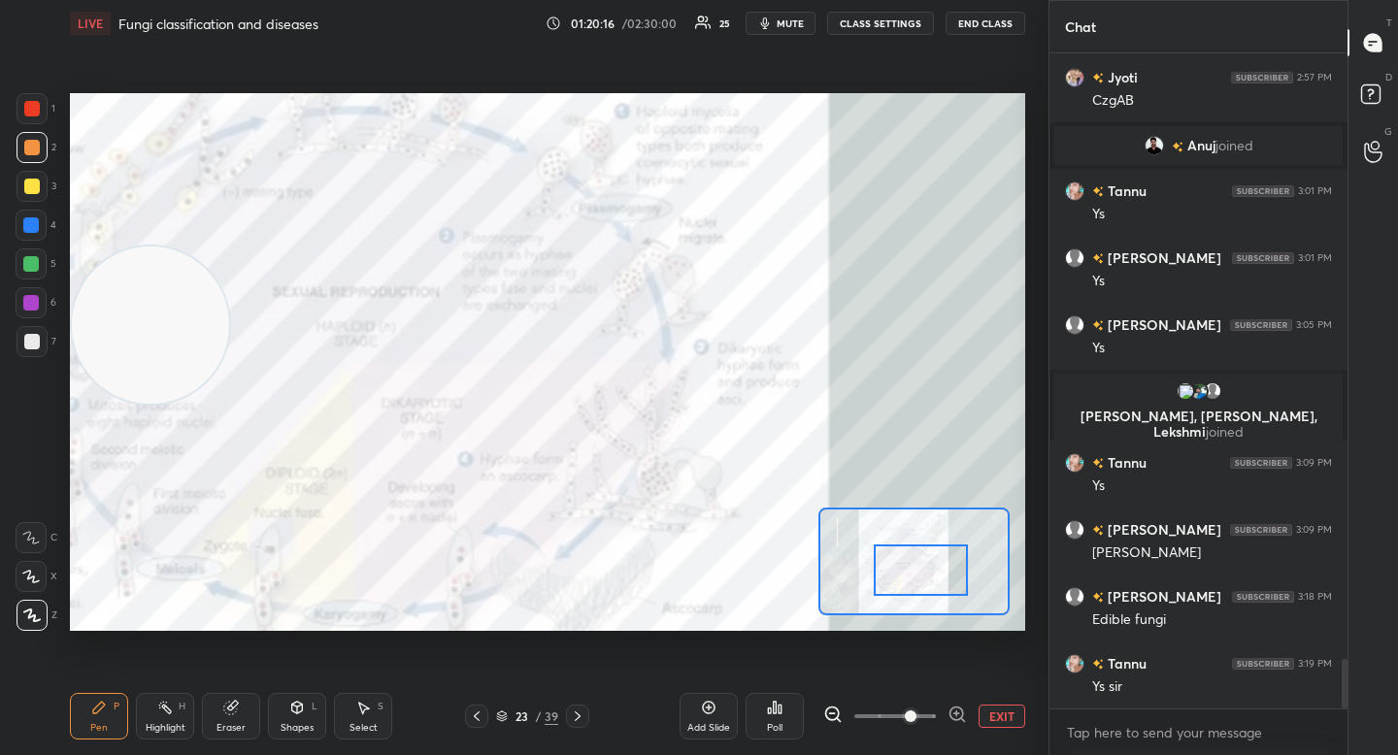
drag, startPoint x: 922, startPoint y: 557, endPoint x: 894, endPoint y: 555, distance: 28.2
click at [921, 576] on div at bounding box center [920, 570] width 93 height 51
drag, startPoint x: 20, startPoint y: 111, endPoint x: 43, endPoint y: 112, distance: 22.3
click at [20, 111] on div at bounding box center [32, 108] width 31 height 31
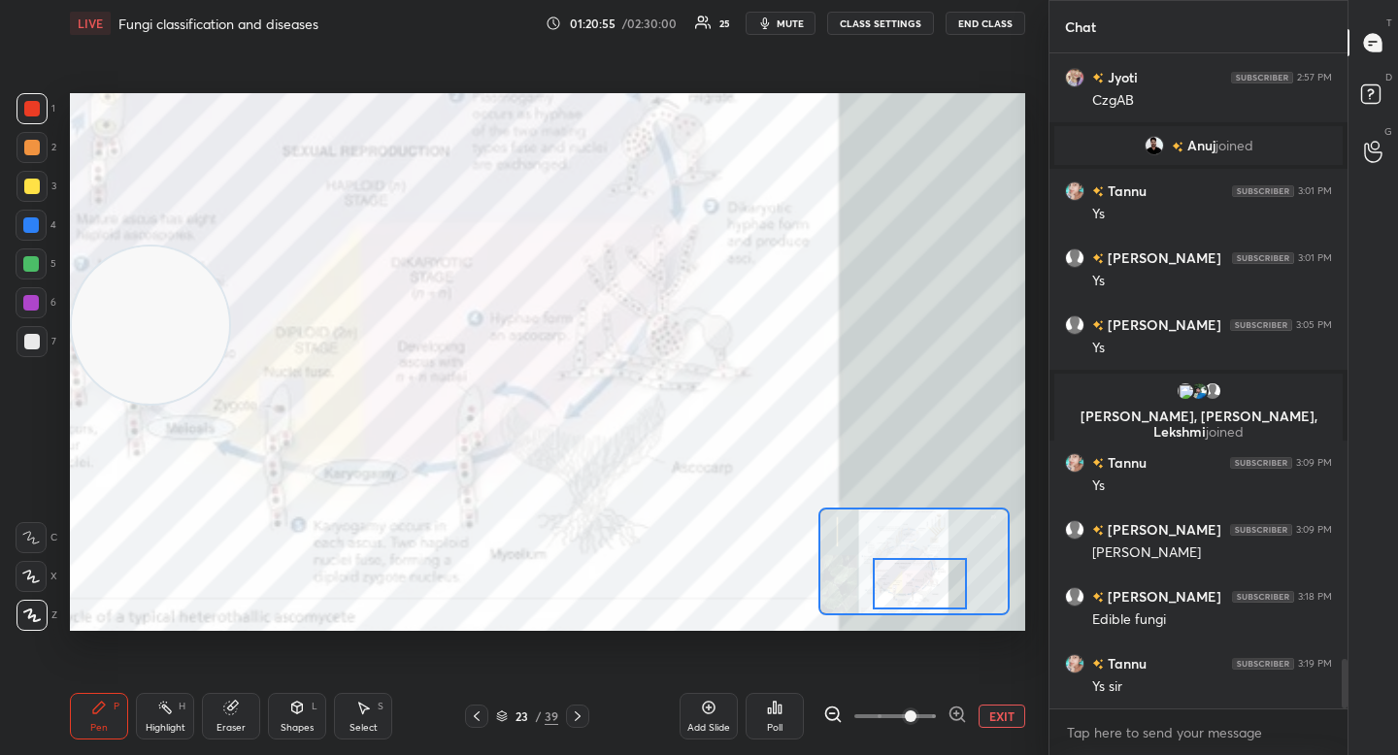
drag, startPoint x: 918, startPoint y: 572, endPoint x: 916, endPoint y: 585, distance: 13.7
click at [916, 585] on div at bounding box center [919, 583] width 93 height 51
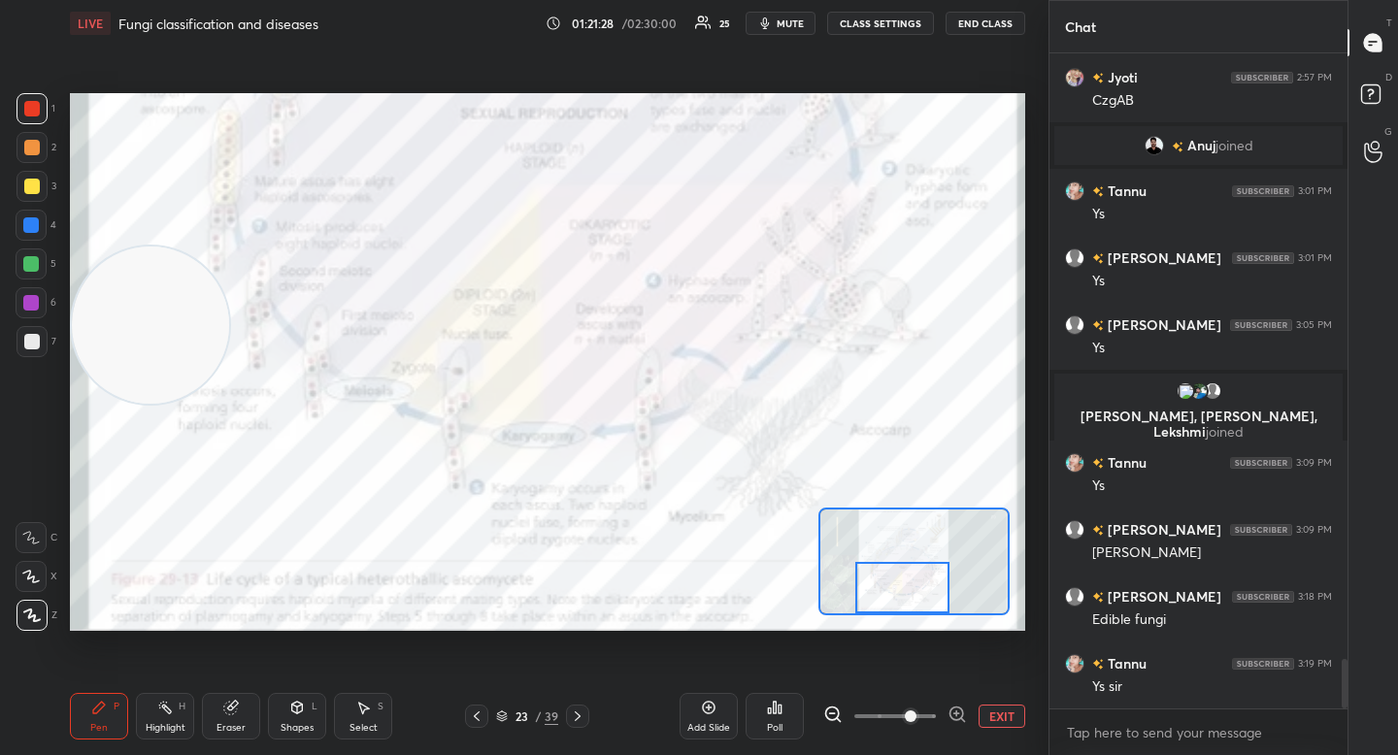
drag, startPoint x: 890, startPoint y: 585, endPoint x: 872, endPoint y: 585, distance: 18.4
click at [873, 587] on div at bounding box center [901, 587] width 93 height 51
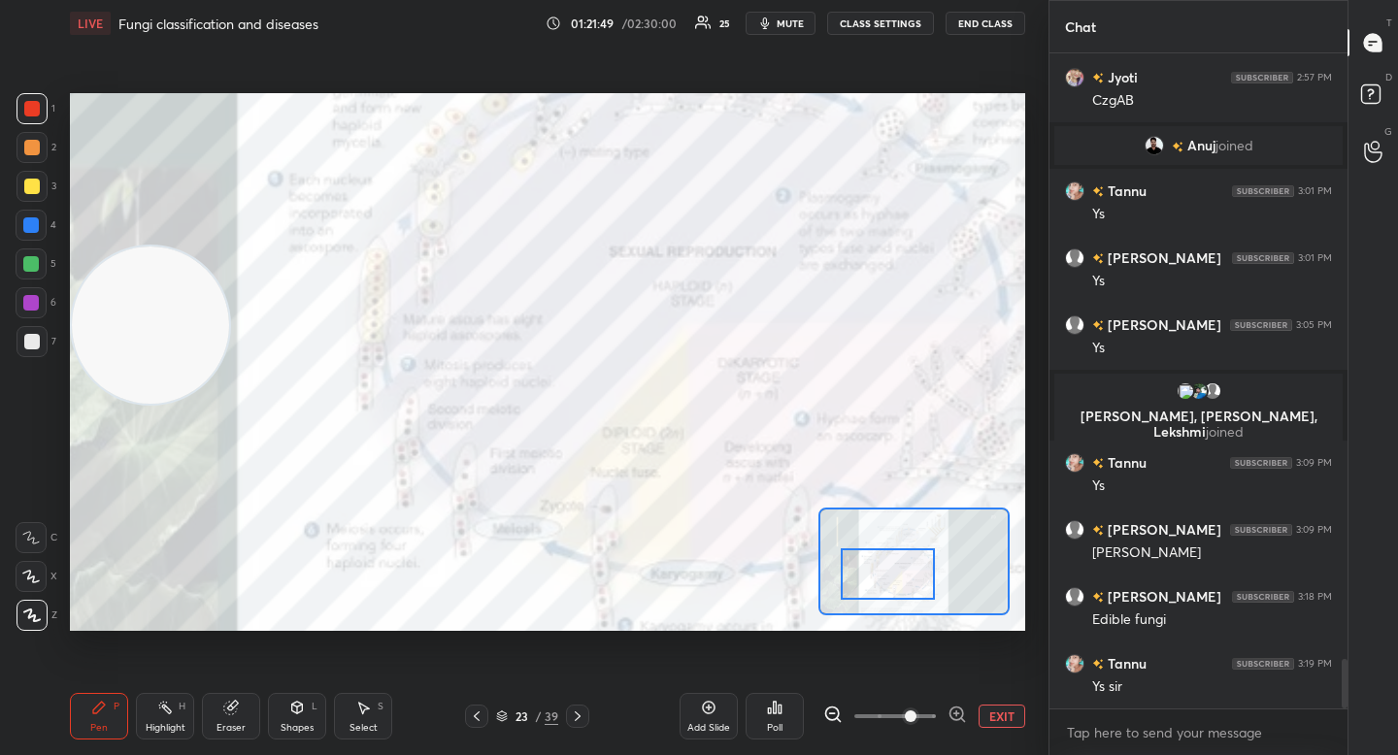
drag, startPoint x: 887, startPoint y: 589, endPoint x: 873, endPoint y: 575, distance: 20.6
click at [873, 575] on div at bounding box center [887, 574] width 93 height 51
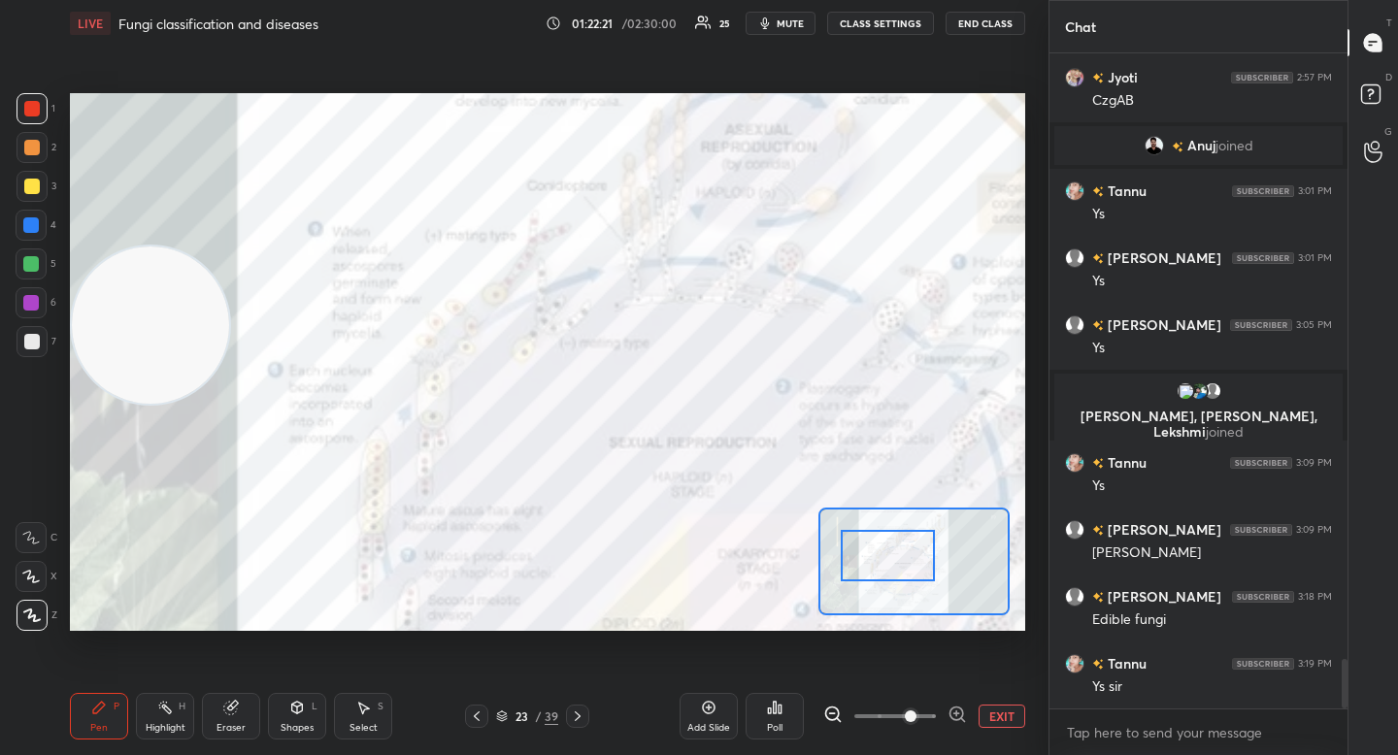
drag, startPoint x: 895, startPoint y: 566, endPoint x: 897, endPoint y: 551, distance: 14.7
click at [898, 551] on div at bounding box center [887, 555] width 93 height 51
click at [986, 707] on button "EXIT" at bounding box center [1002, 716] width 47 height 23
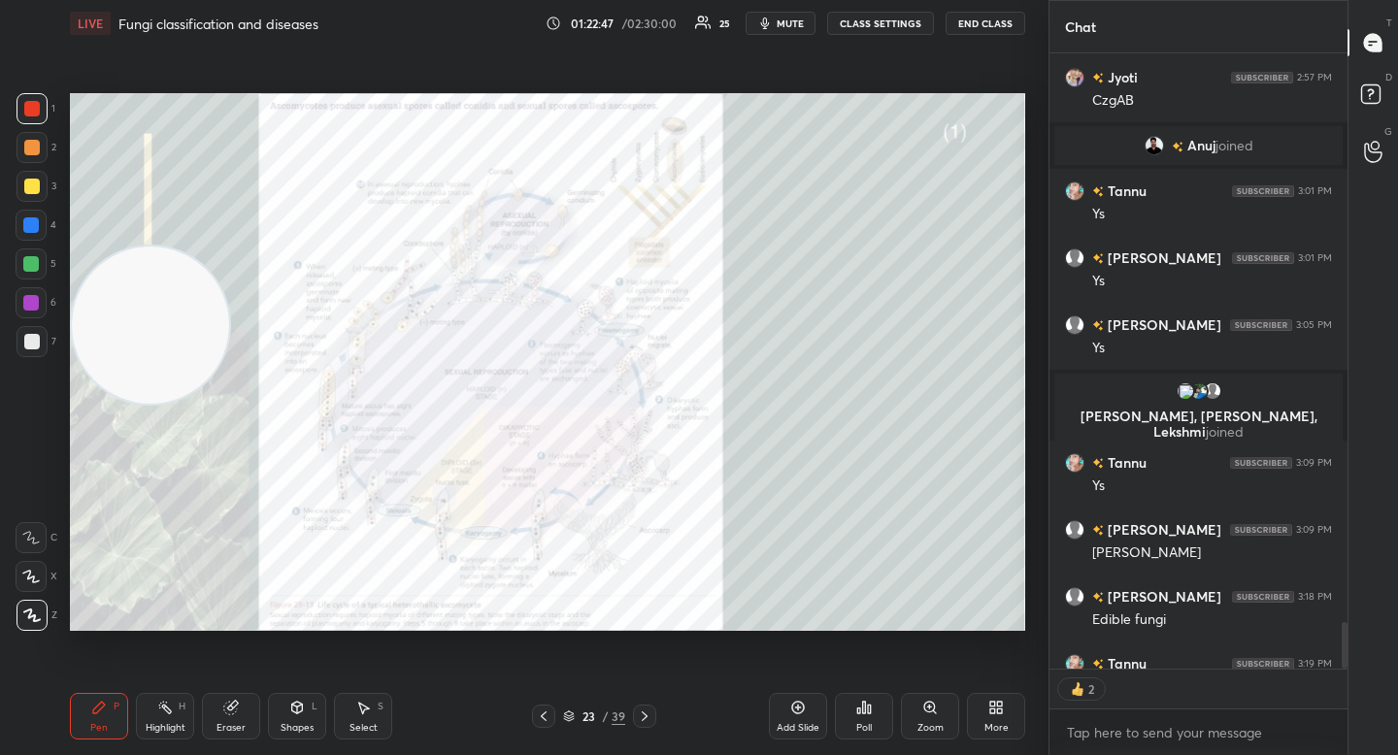
scroll to position [7, 7]
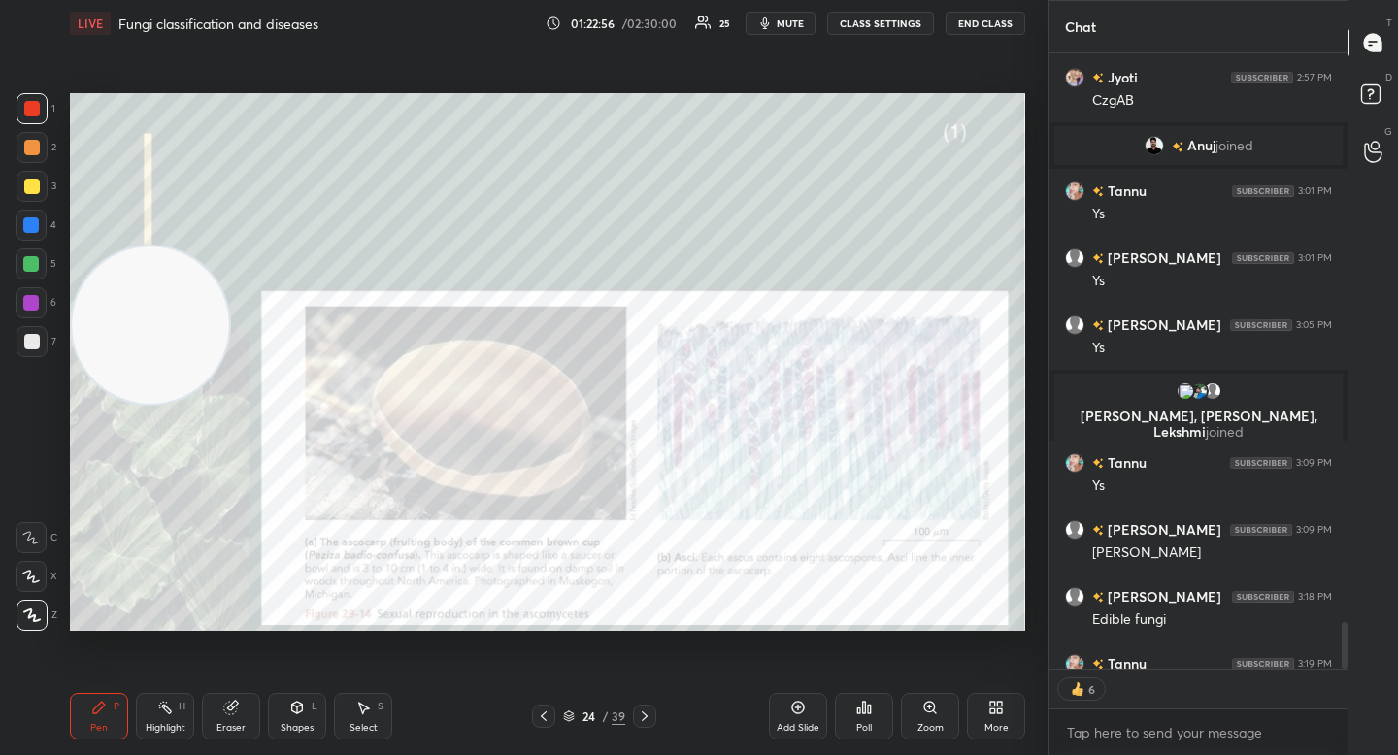
click at [931, 720] on div "Zoom" at bounding box center [930, 716] width 58 height 47
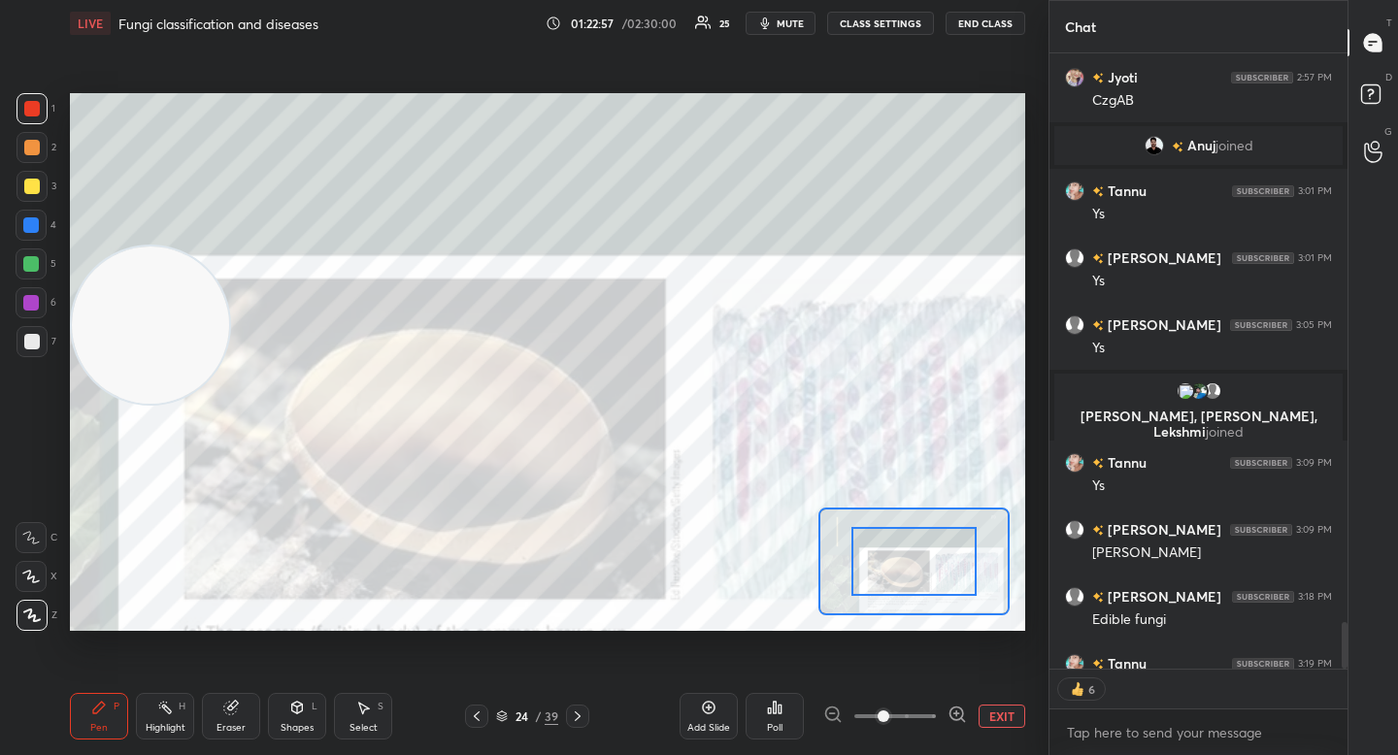
click at [945, 719] on div at bounding box center [895, 716] width 144 height 23
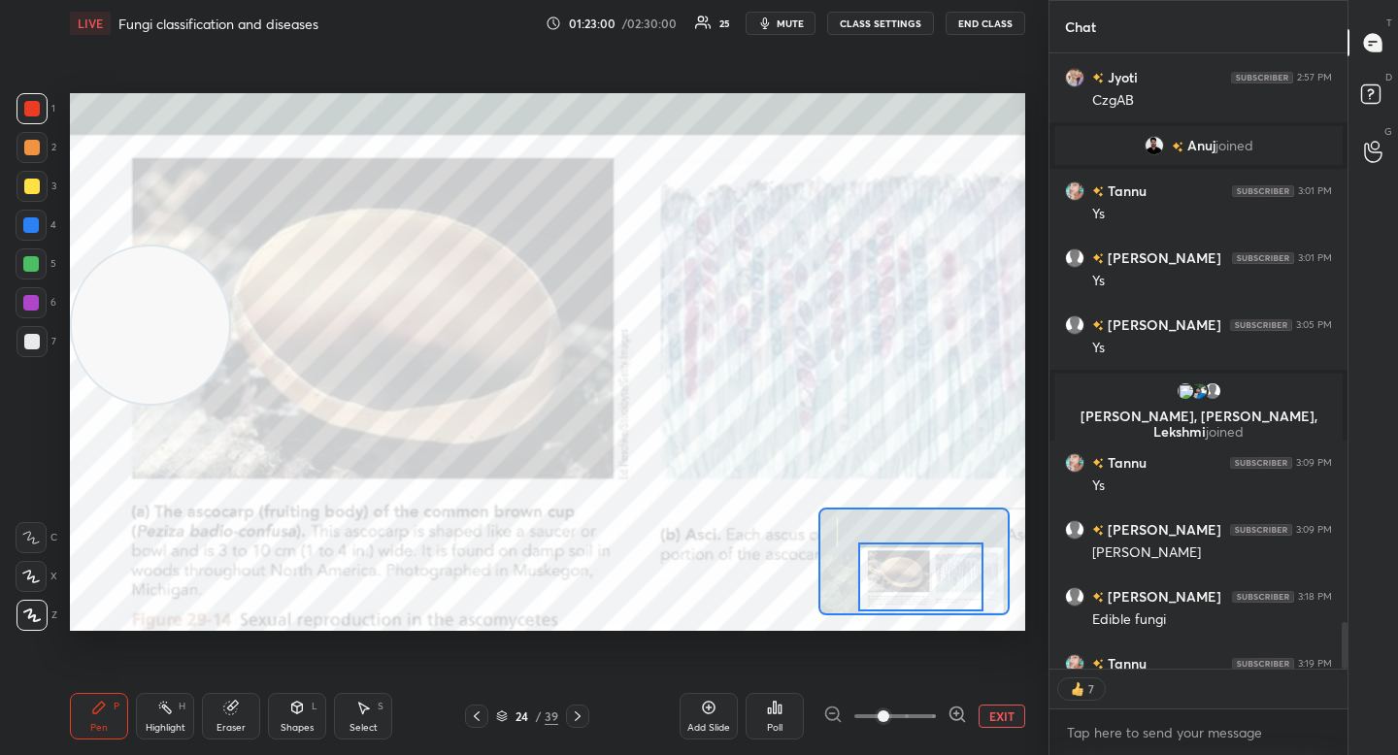
drag, startPoint x: 925, startPoint y: 556, endPoint x: 932, endPoint y: 571, distance: 16.1
click at [932, 571] on div at bounding box center [920, 577] width 125 height 69
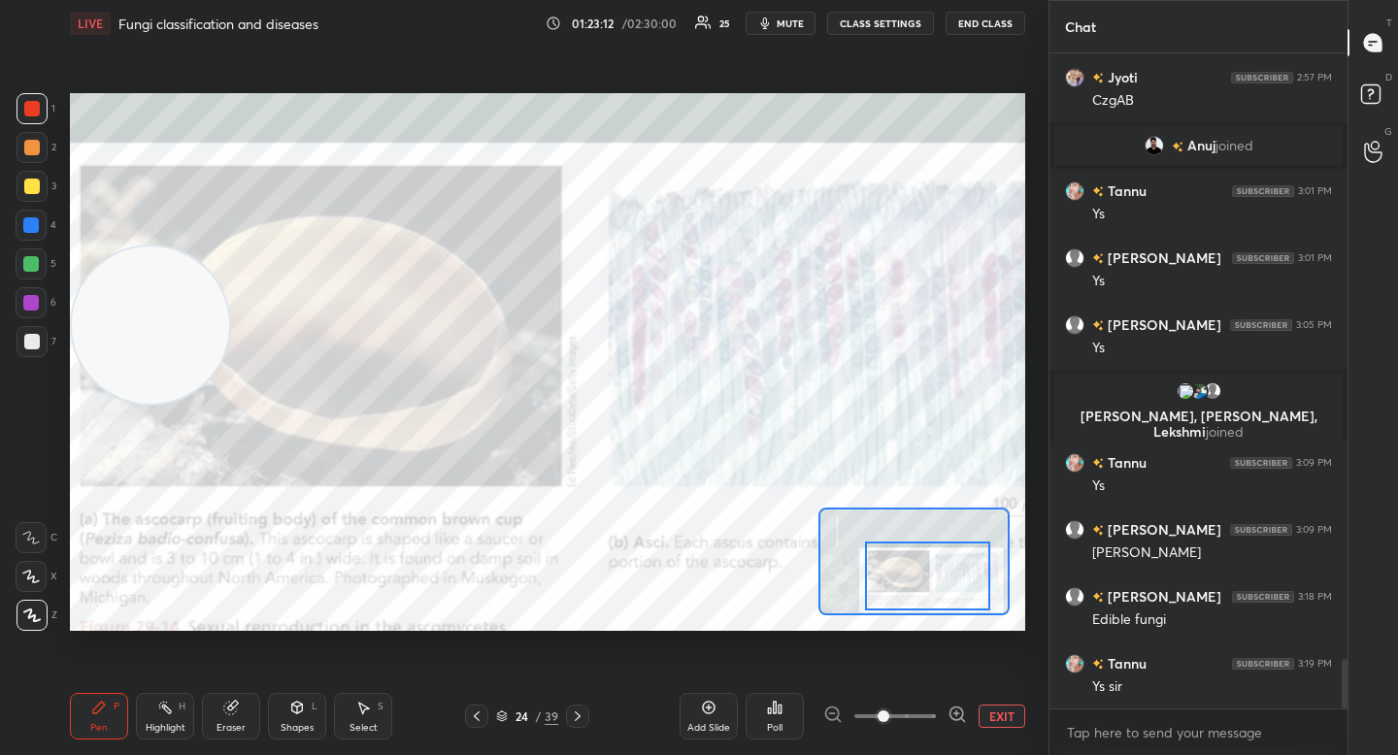
click at [913, 601] on div at bounding box center [927, 576] width 125 height 69
click at [765, 21] on icon "button" at bounding box center [765, 23] width 9 height 12
click at [763, 21] on icon "button" at bounding box center [757, 23] width 11 height 12
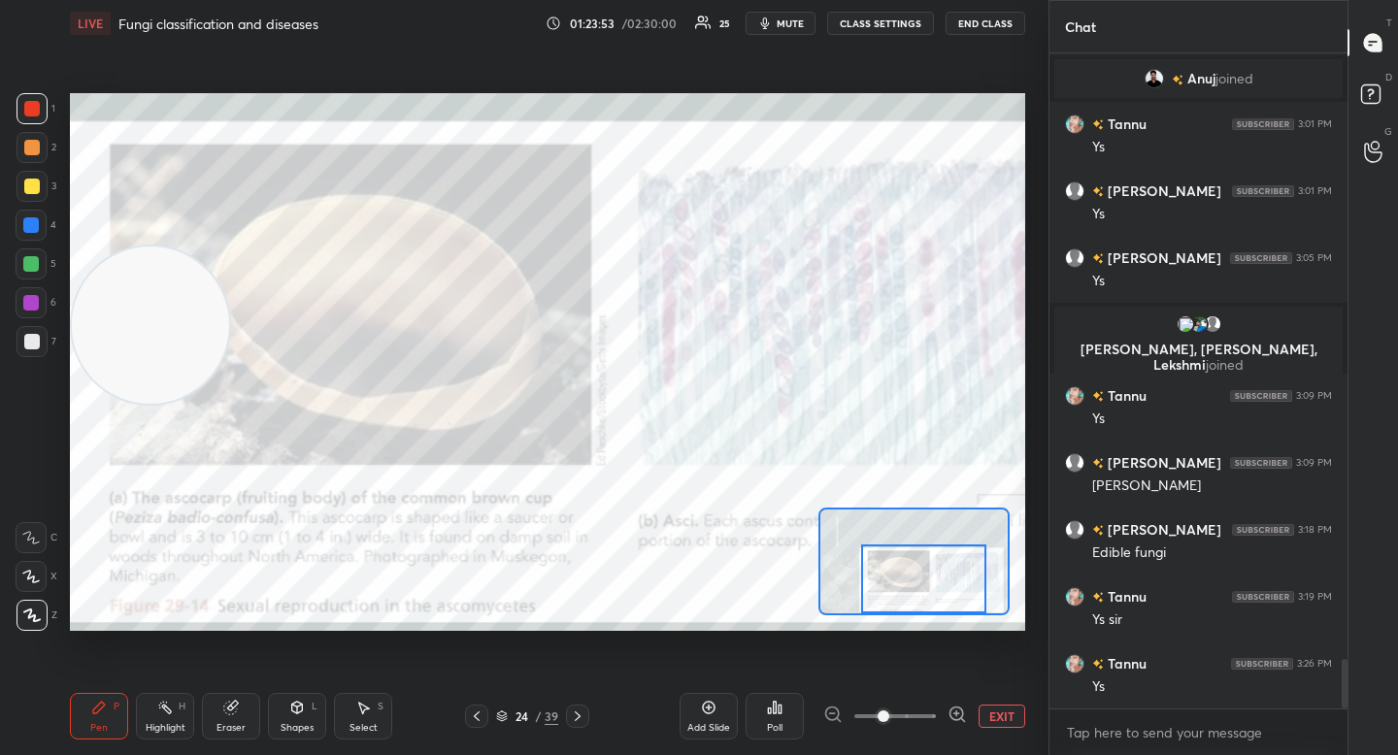
click at [898, 588] on div at bounding box center [923, 579] width 125 height 69
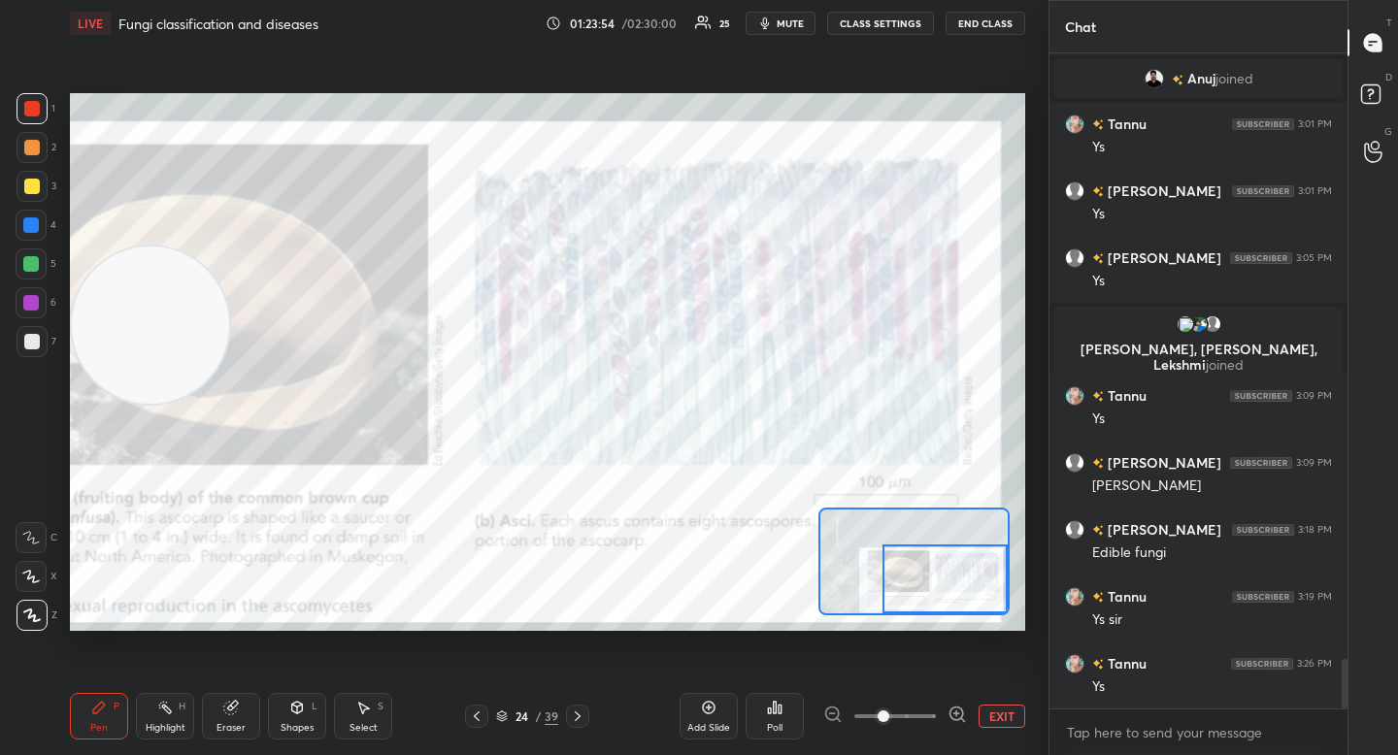
drag, startPoint x: 910, startPoint y: 587, endPoint x: 960, endPoint y: 592, distance: 50.7
click at [961, 592] on div at bounding box center [944, 579] width 125 height 69
click at [993, 714] on button "EXIT" at bounding box center [1002, 716] width 47 height 23
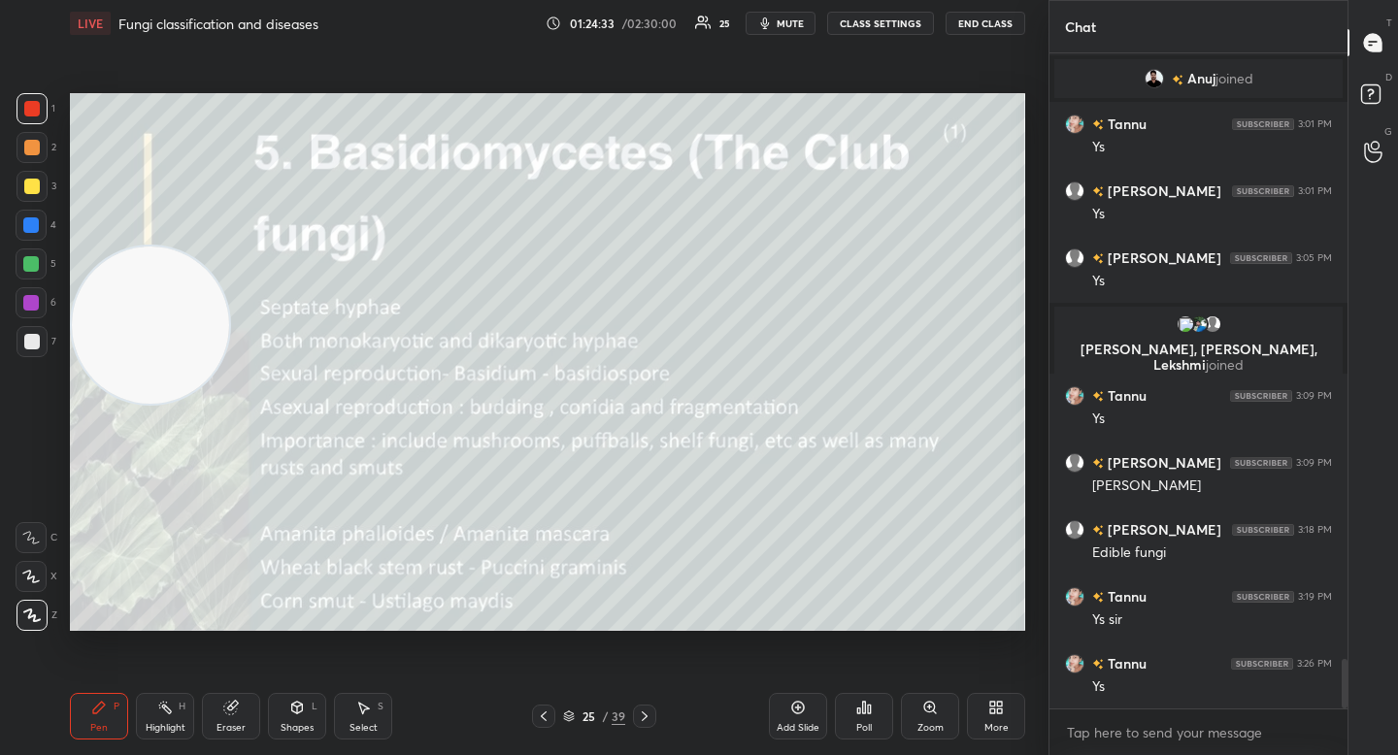
scroll to position [7, 7]
click at [770, 20] on icon "button" at bounding box center [765, 23] width 9 height 12
click at [771, 20] on span "unmute" at bounding box center [789, 24] width 42 height 14
click at [36, 140] on div at bounding box center [32, 147] width 31 height 31
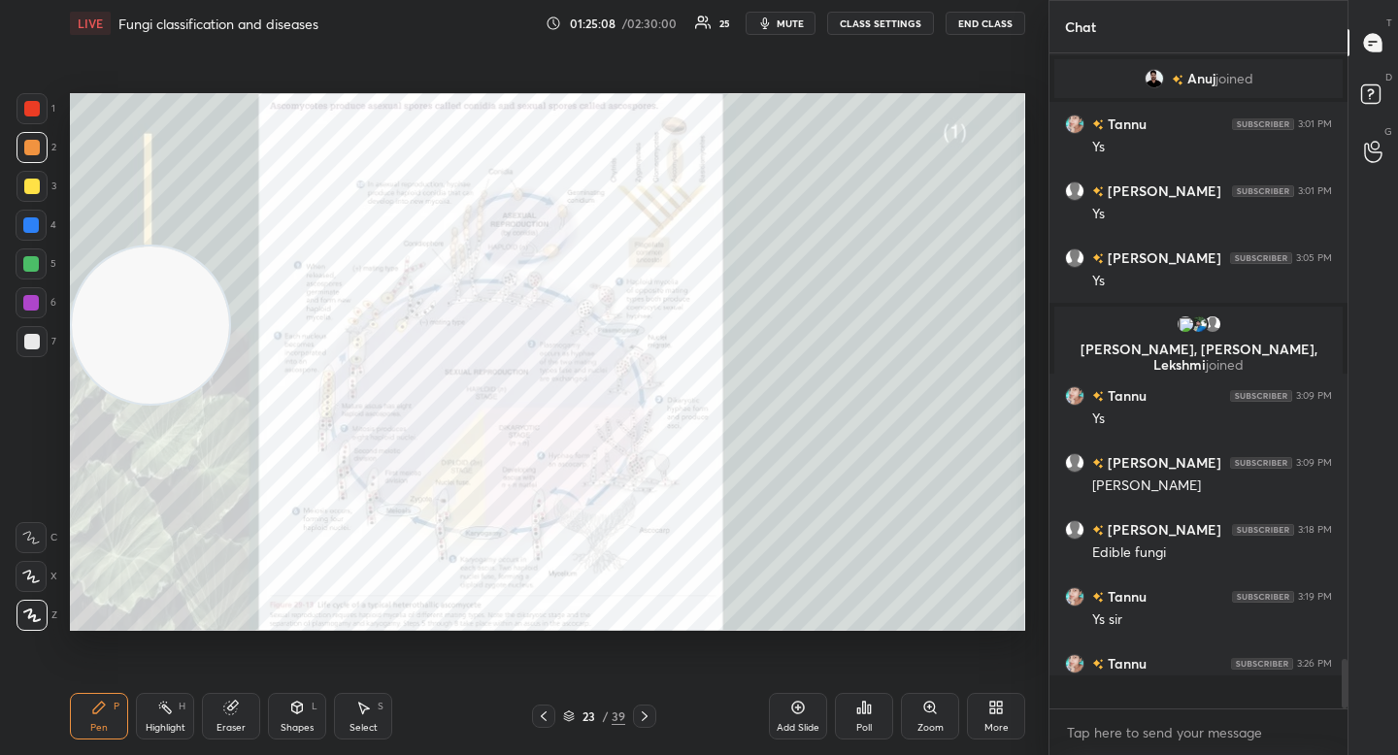
scroll to position [649, 292]
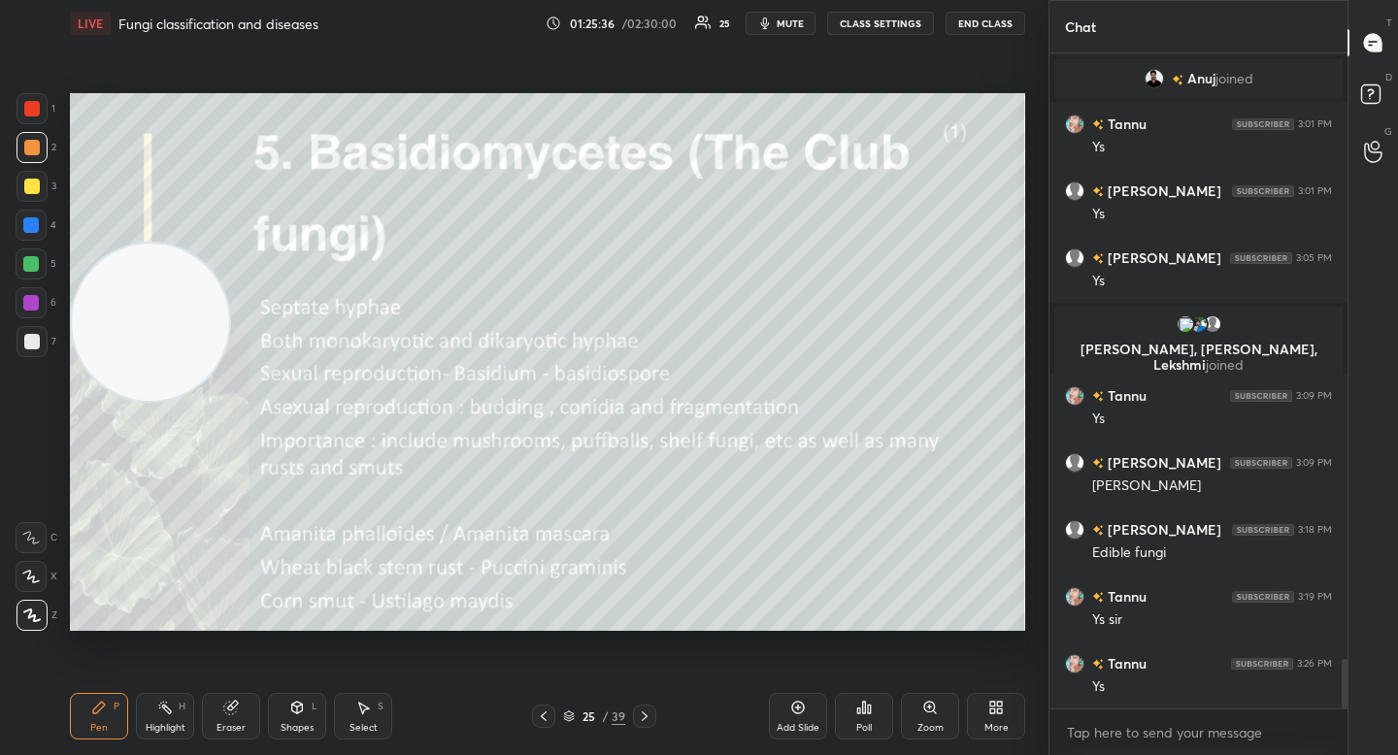
drag, startPoint x: 136, startPoint y: 332, endPoint x: 124, endPoint y: 220, distance: 112.2
click at [83, 244] on video at bounding box center [150, 322] width 157 height 157
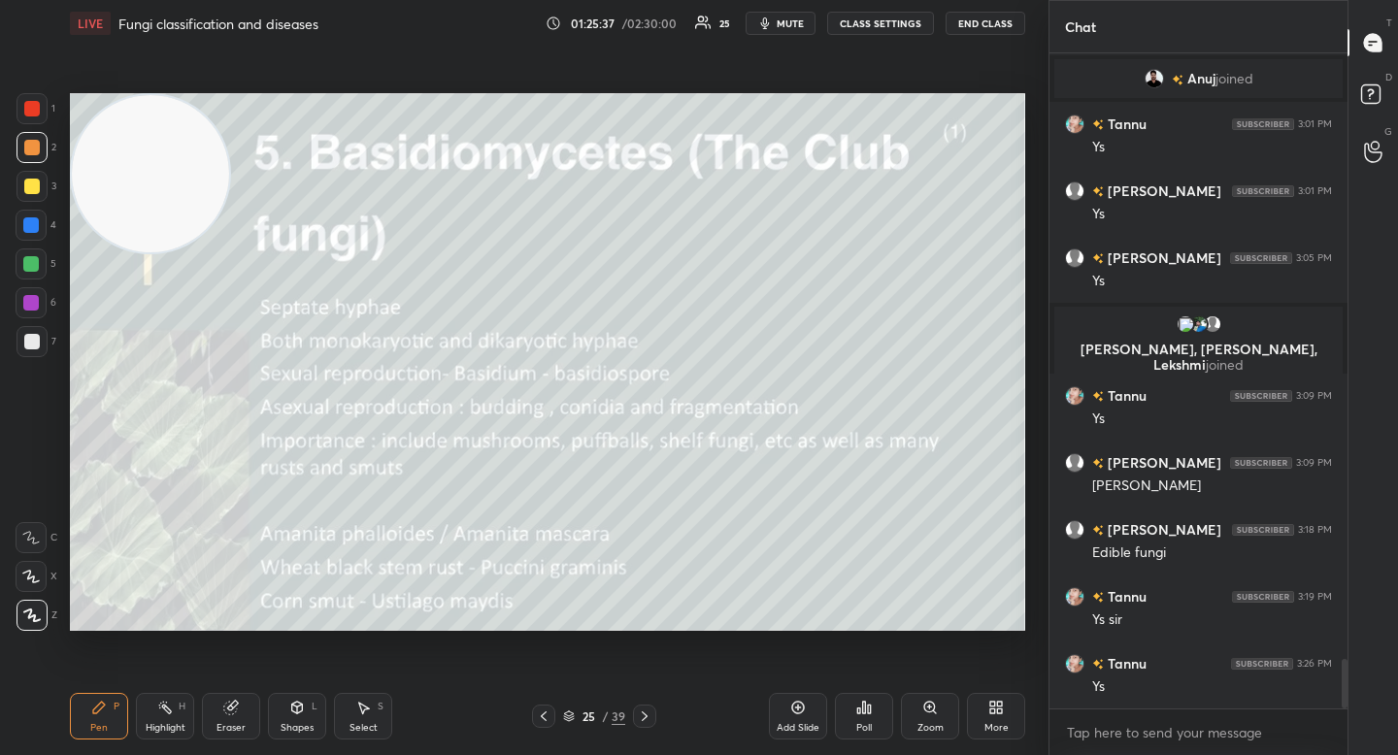
click at [27, 190] on div at bounding box center [32, 186] width 31 height 31
click at [23, 241] on div "4" at bounding box center [36, 229] width 41 height 39
click at [32, 257] on div at bounding box center [31, 264] width 16 height 16
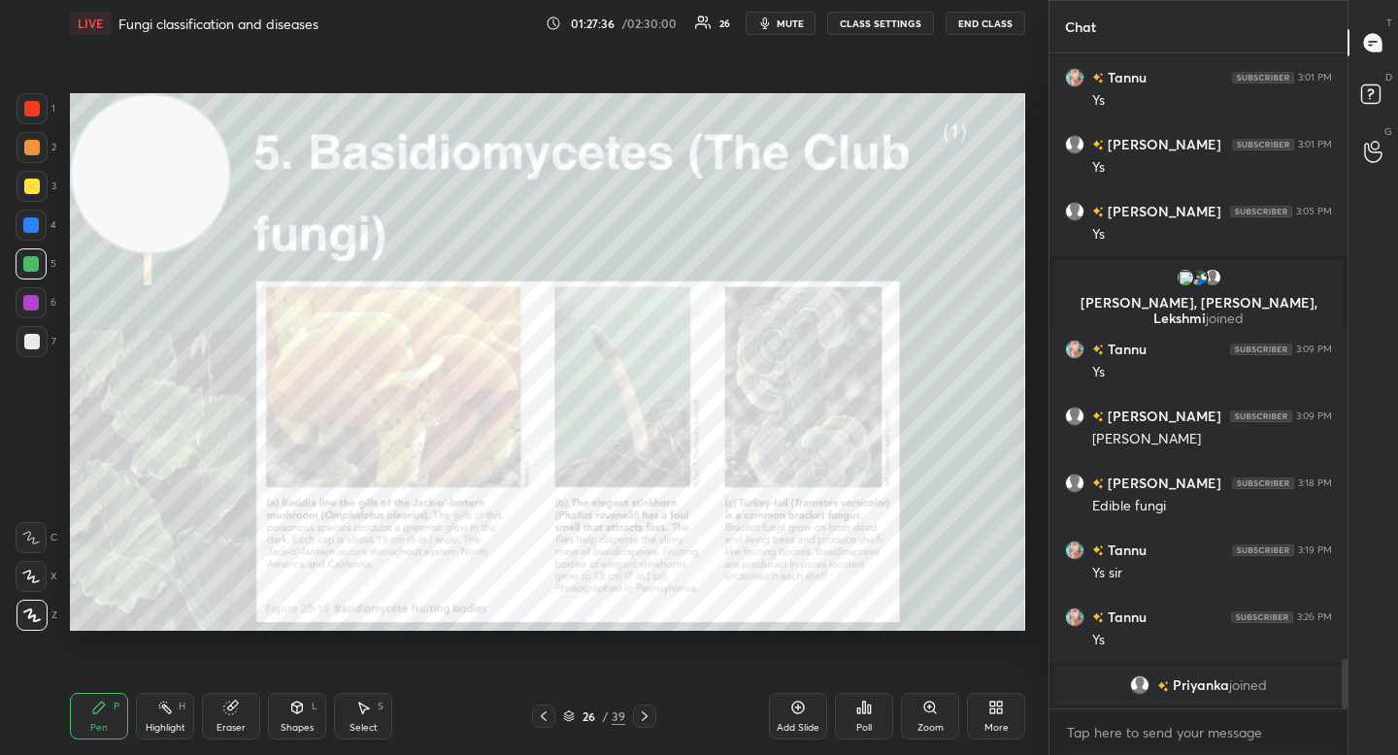
click at [939, 716] on div "Zoom" at bounding box center [930, 716] width 58 height 47
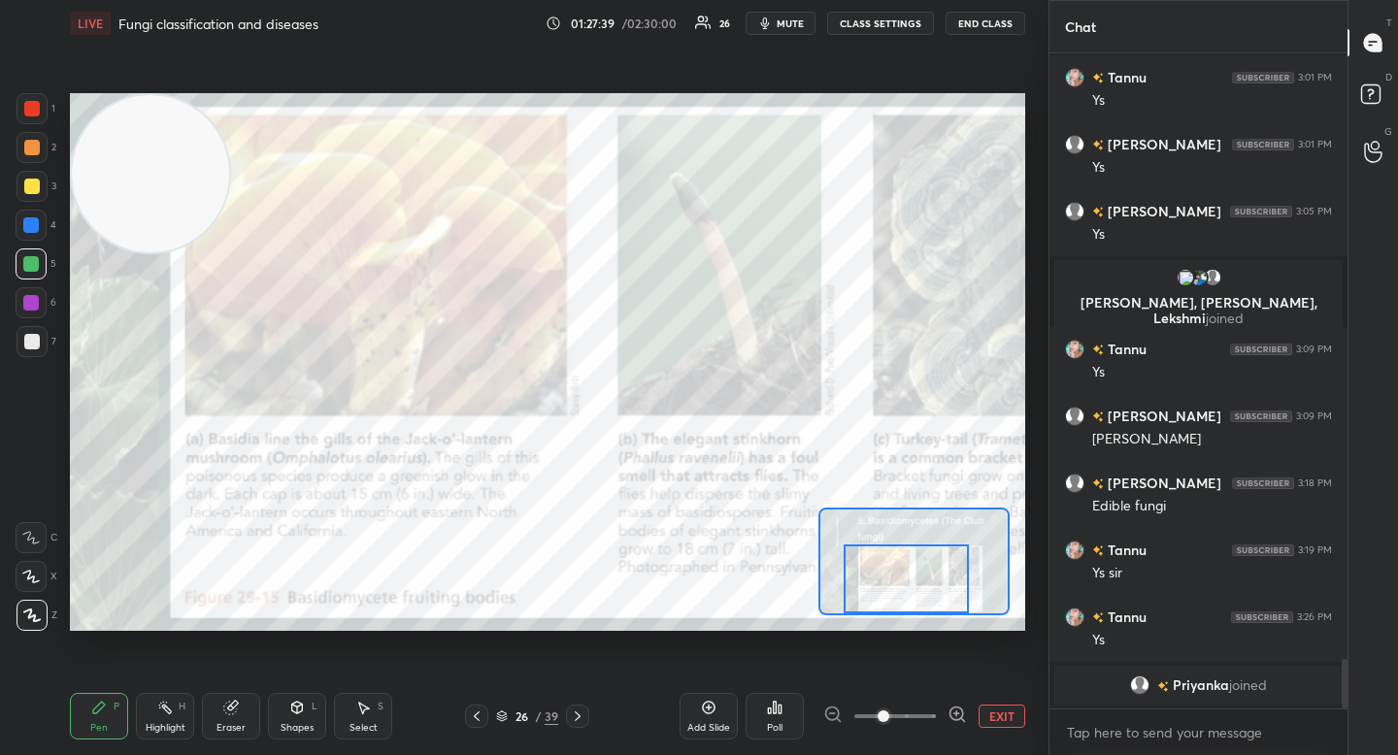
drag, startPoint x: 925, startPoint y: 552, endPoint x: 915, endPoint y: 574, distance: 23.5
click at [918, 577] on div at bounding box center [906, 579] width 125 height 69
click at [33, 131] on div "1" at bounding box center [36, 112] width 39 height 39
click at [34, 141] on div at bounding box center [32, 147] width 31 height 31
click at [36, 156] on div at bounding box center [32, 147] width 31 height 31
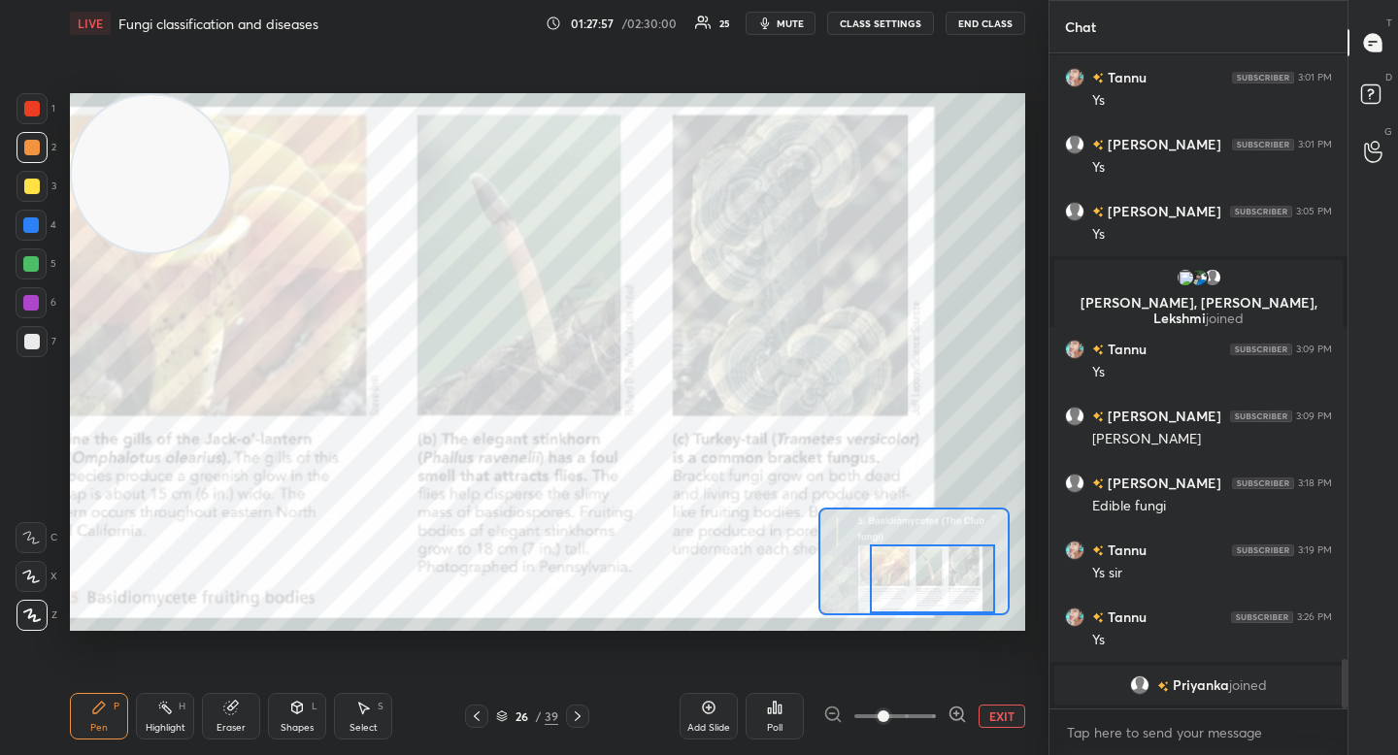
drag, startPoint x: 892, startPoint y: 576, endPoint x: 922, endPoint y: 583, distance: 31.1
click at [921, 582] on div at bounding box center [932, 579] width 125 height 69
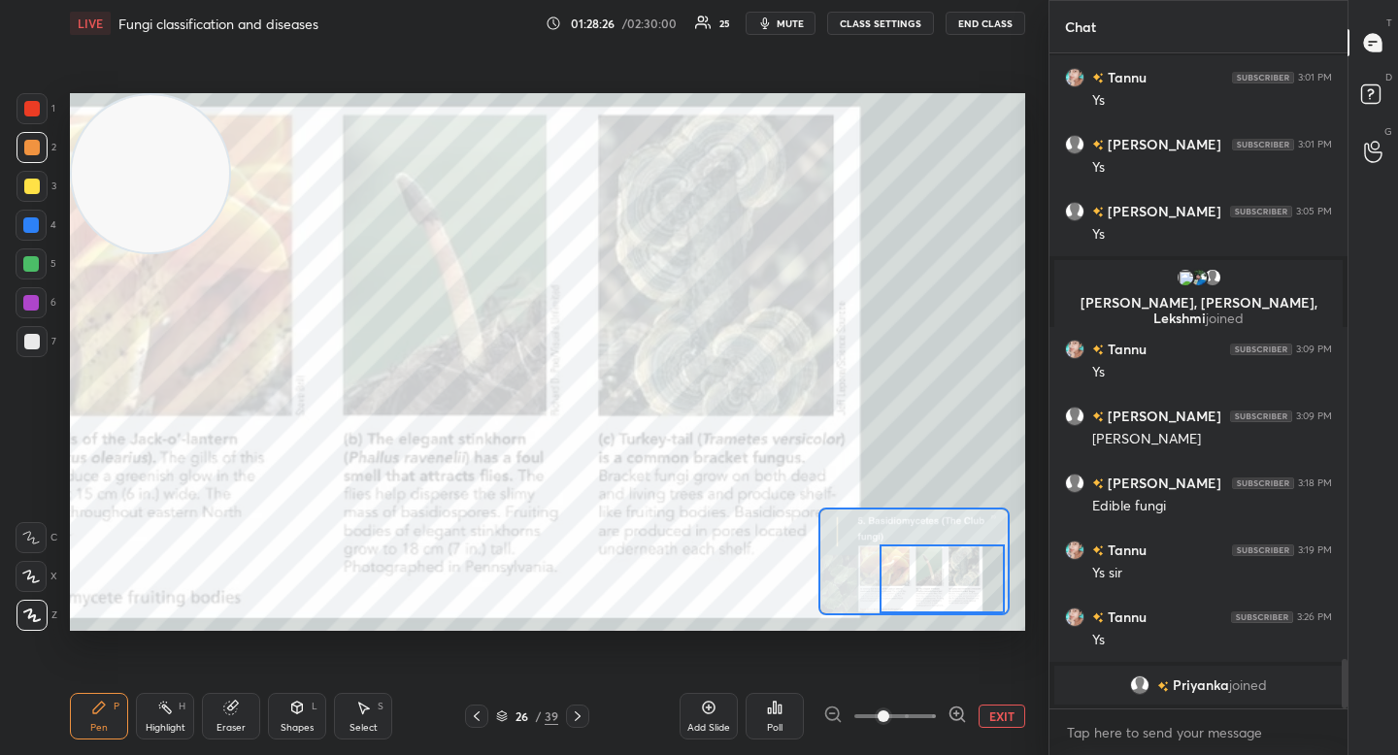
drag, startPoint x: 923, startPoint y: 584, endPoint x: 936, endPoint y: 588, distance: 13.2
click at [936, 589] on div at bounding box center [942, 579] width 125 height 69
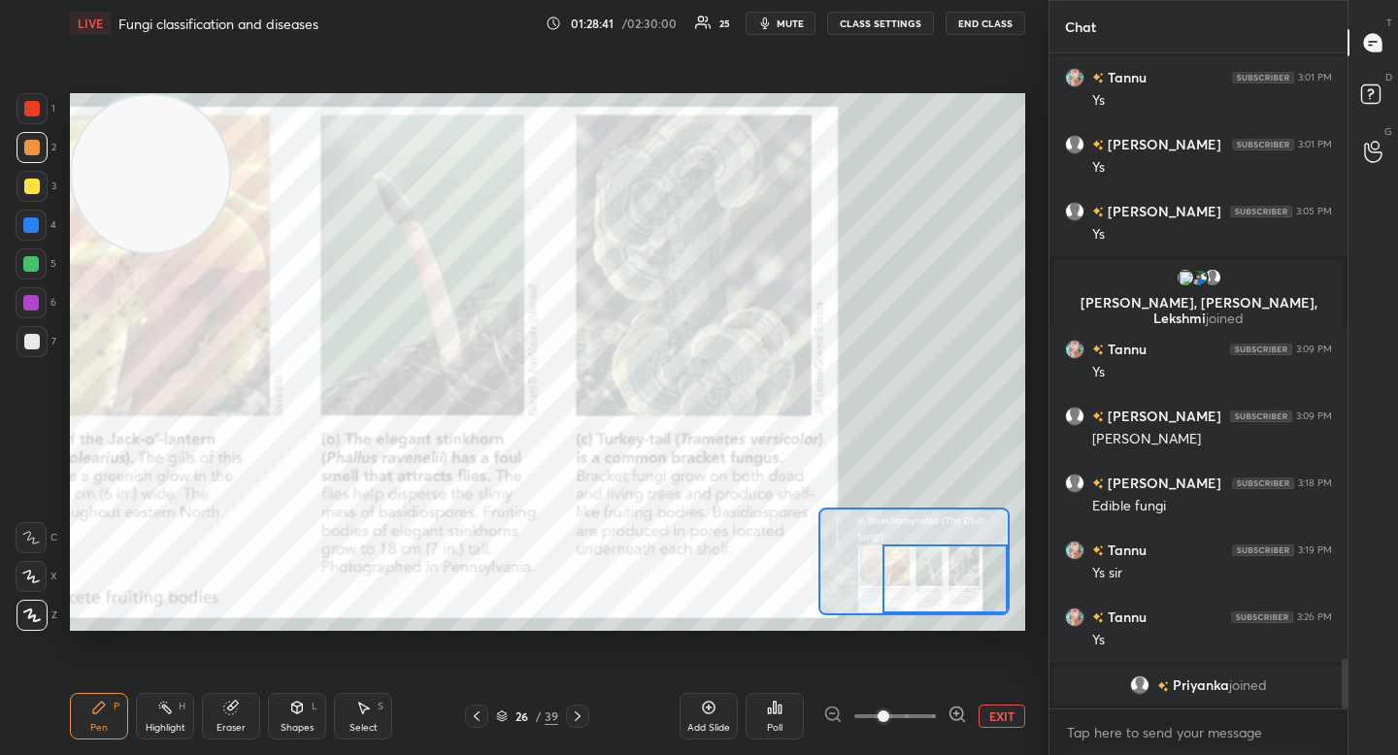
click at [27, 244] on div "4" at bounding box center [36, 229] width 41 height 39
drag, startPoint x: 26, startPoint y: 267, endPoint x: 34, endPoint y: 257, distance: 12.4
click at [27, 267] on div at bounding box center [31, 264] width 16 height 16
click at [1002, 717] on button "EXIT" at bounding box center [1002, 716] width 47 height 23
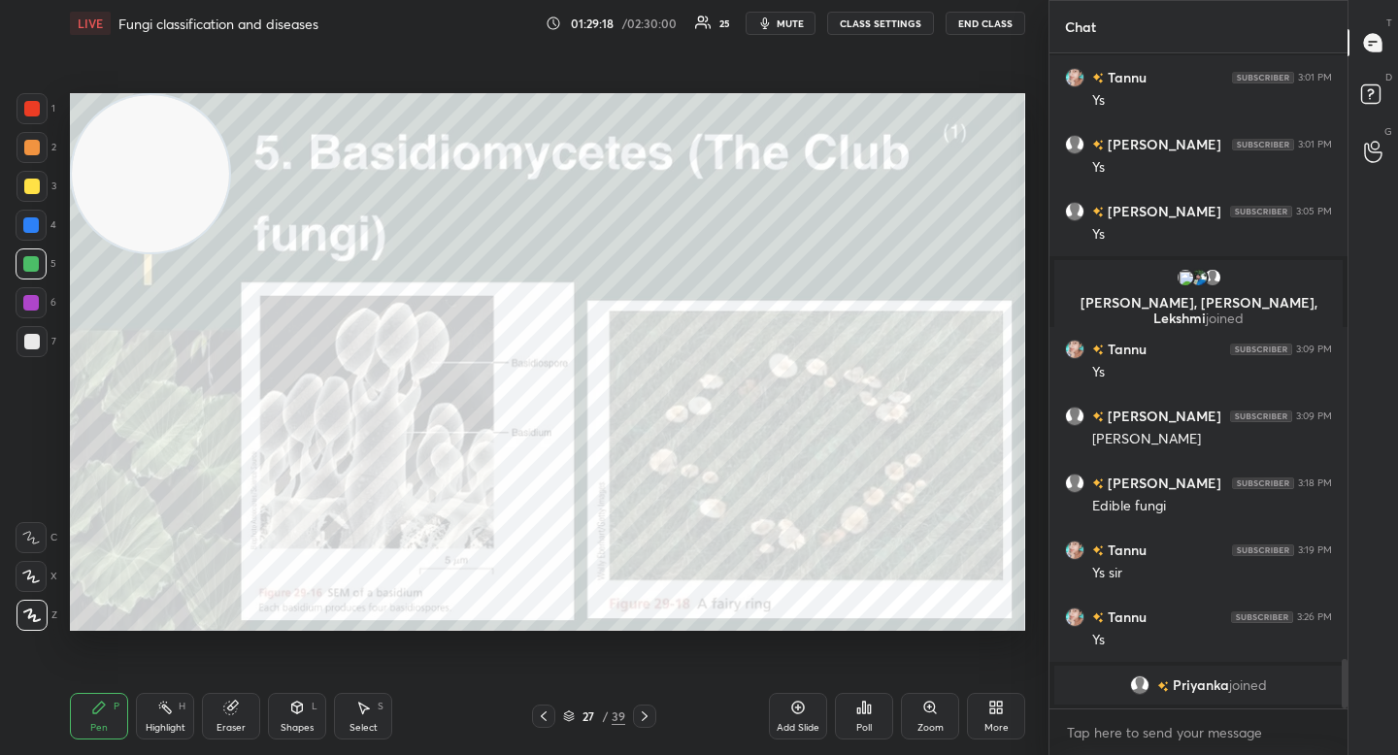
click at [925, 713] on icon at bounding box center [930, 708] width 16 height 16
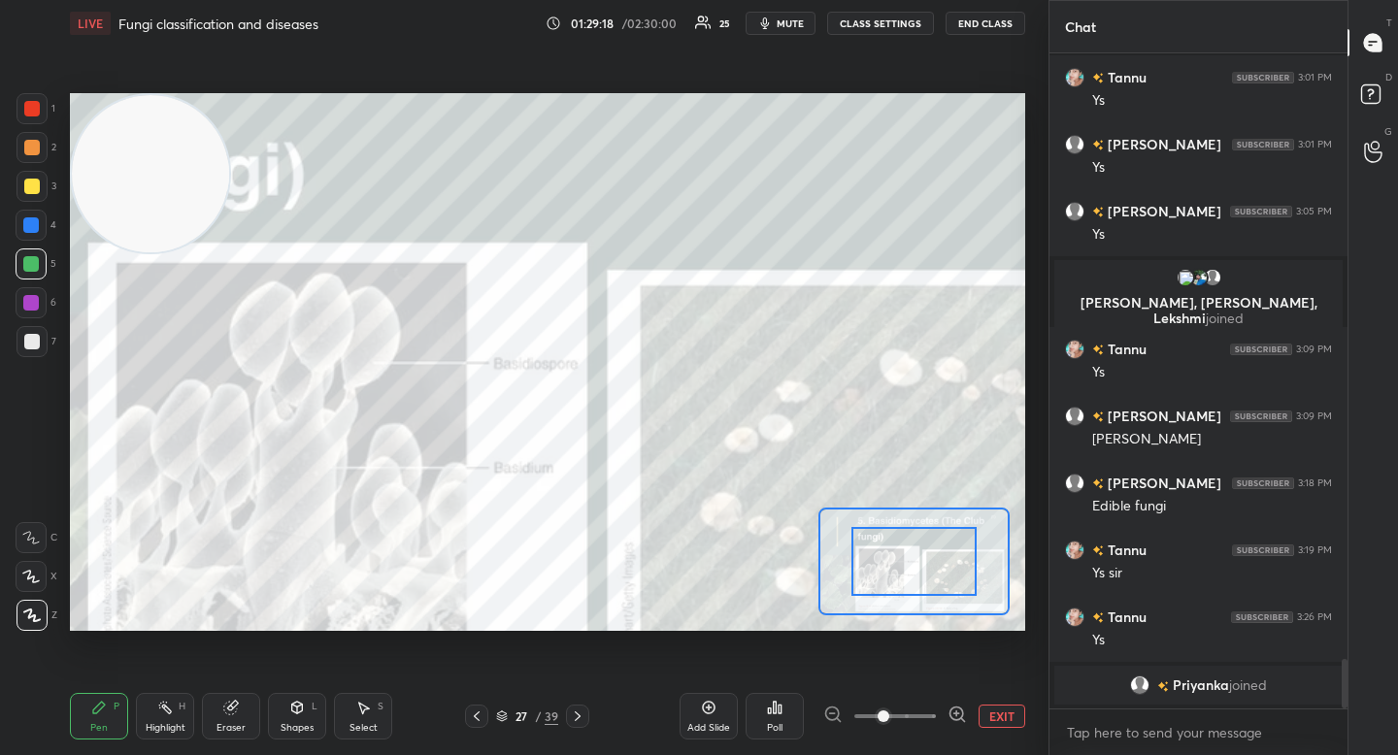
click at [950, 713] on icon at bounding box center [956, 714] width 13 height 13
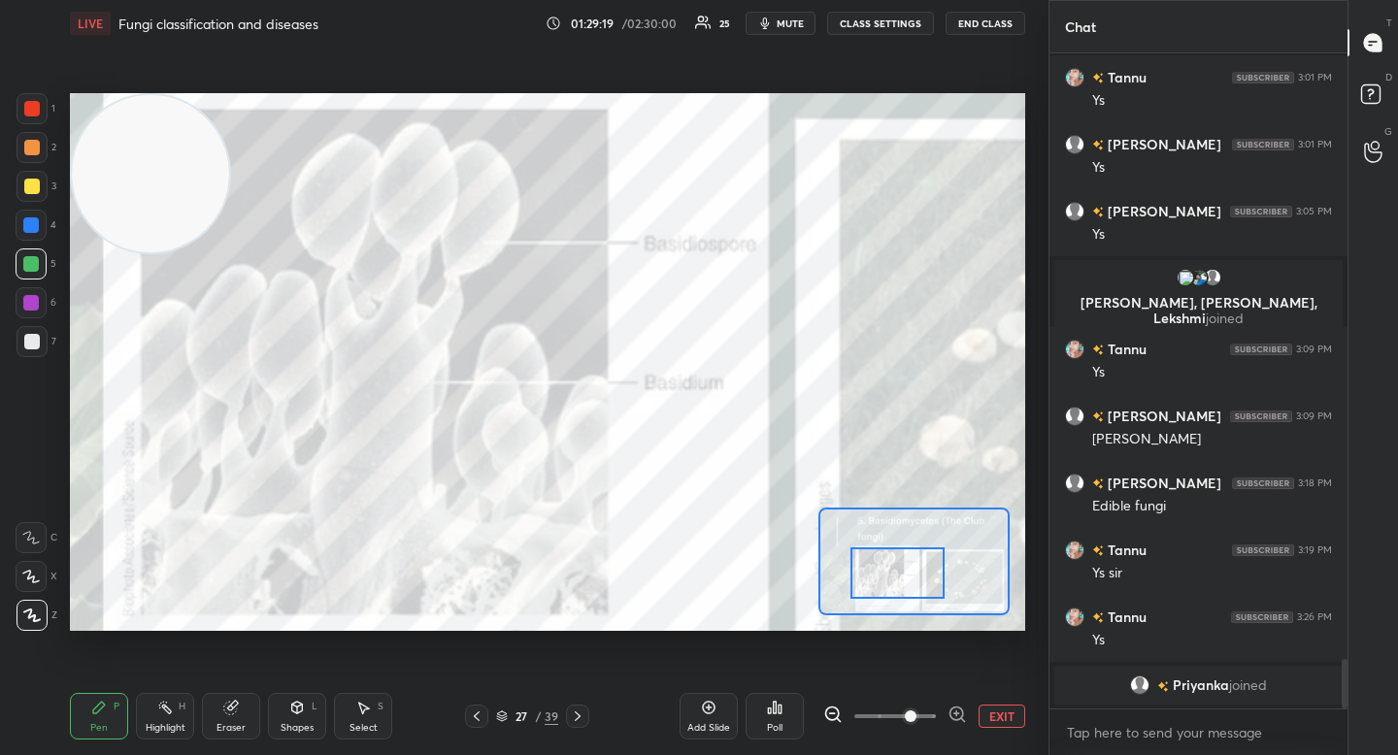
drag, startPoint x: 897, startPoint y: 576, endPoint x: 881, endPoint y: 573, distance: 15.8
click at [881, 573] on div at bounding box center [896, 573] width 93 height 51
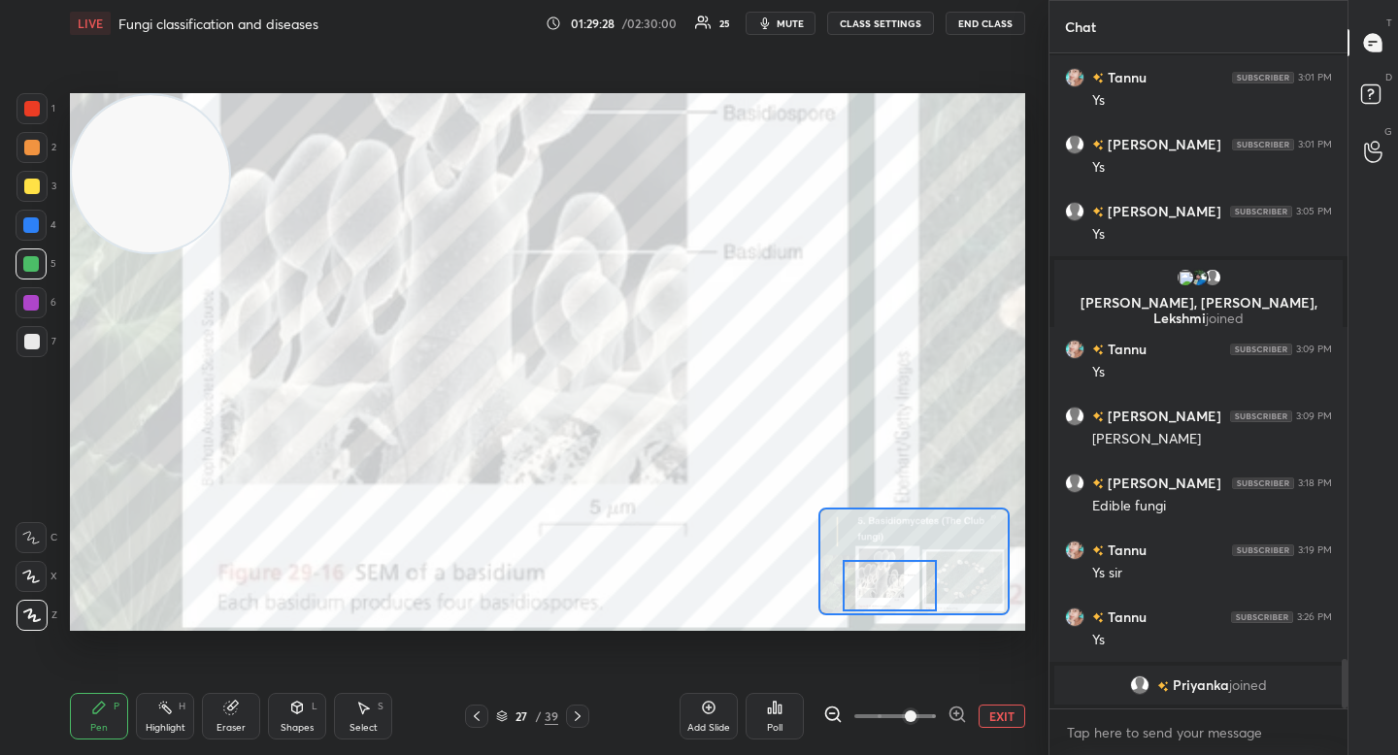
drag, startPoint x: 908, startPoint y: 587, endPoint x: 905, endPoint y: 599, distance: 12.0
click at [906, 599] on div at bounding box center [889, 585] width 93 height 51
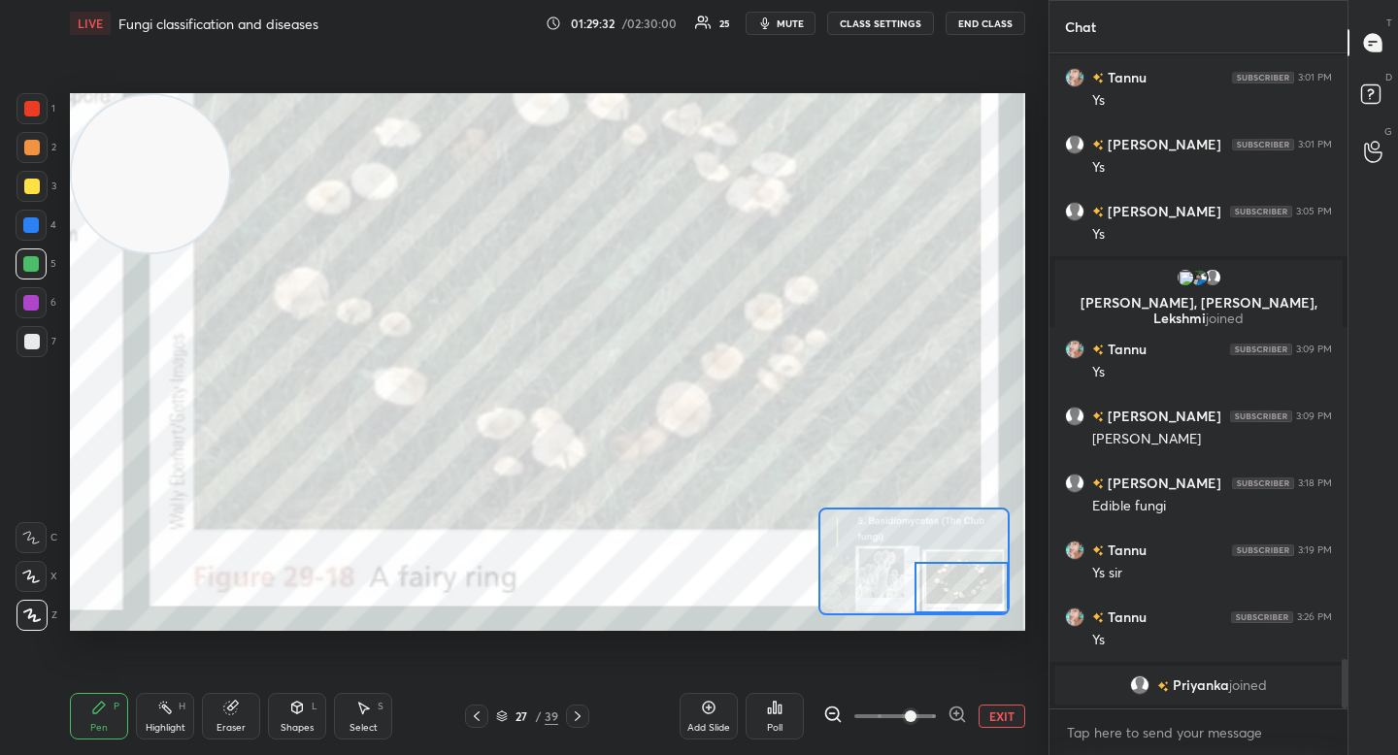
drag, startPoint x: 928, startPoint y: 582, endPoint x: 990, endPoint y: 594, distance: 63.4
click at [990, 594] on div at bounding box center [961, 587] width 93 height 51
click at [994, 711] on button "EXIT" at bounding box center [1002, 716] width 47 height 23
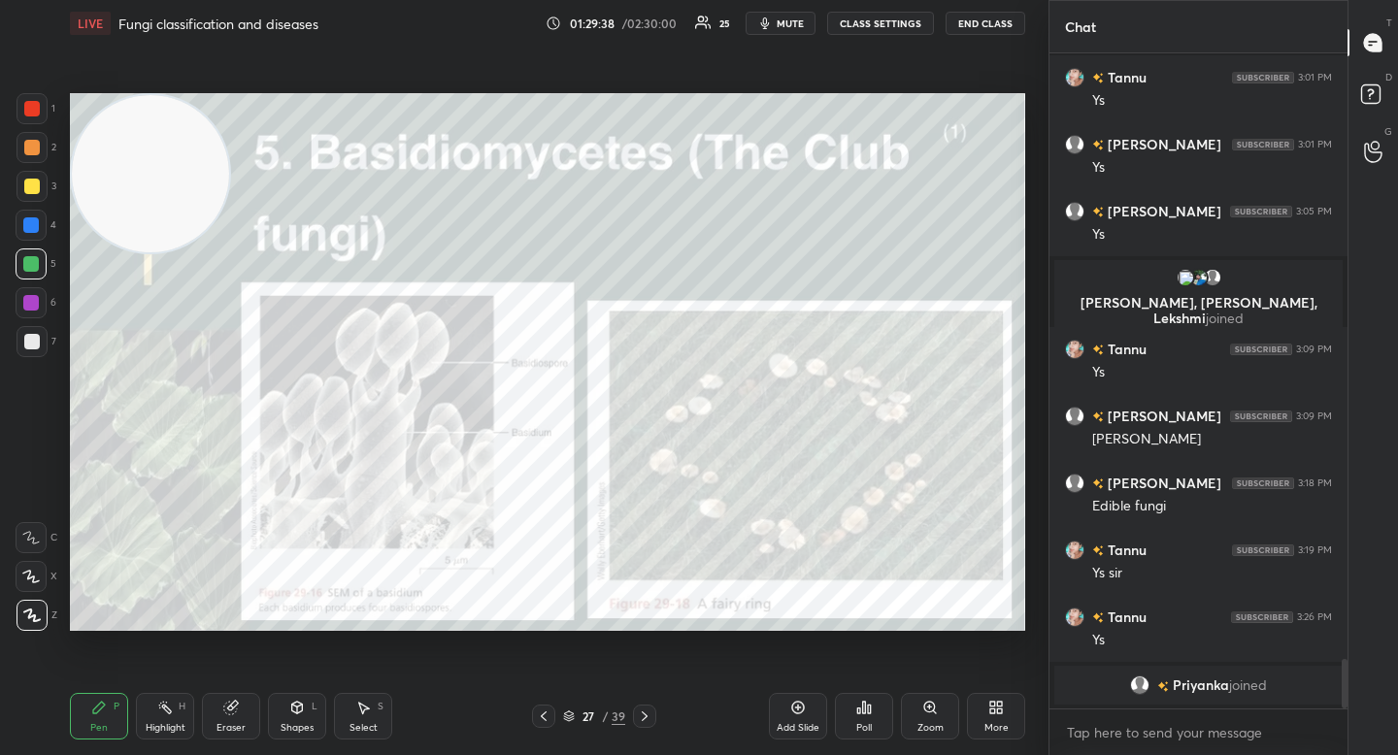
click at [33, 198] on div at bounding box center [32, 186] width 31 height 31
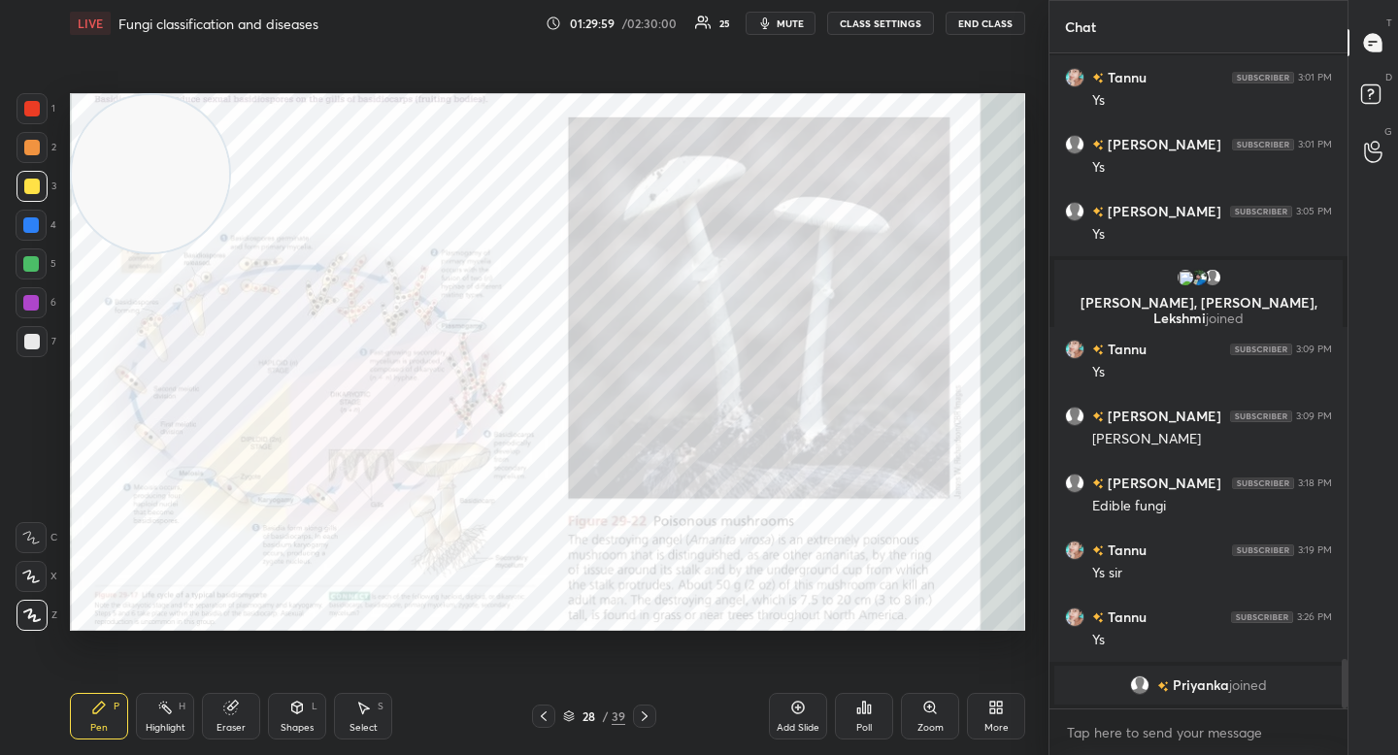
click at [34, 127] on div "1" at bounding box center [36, 112] width 39 height 39
click at [31, 149] on div at bounding box center [32, 148] width 16 height 16
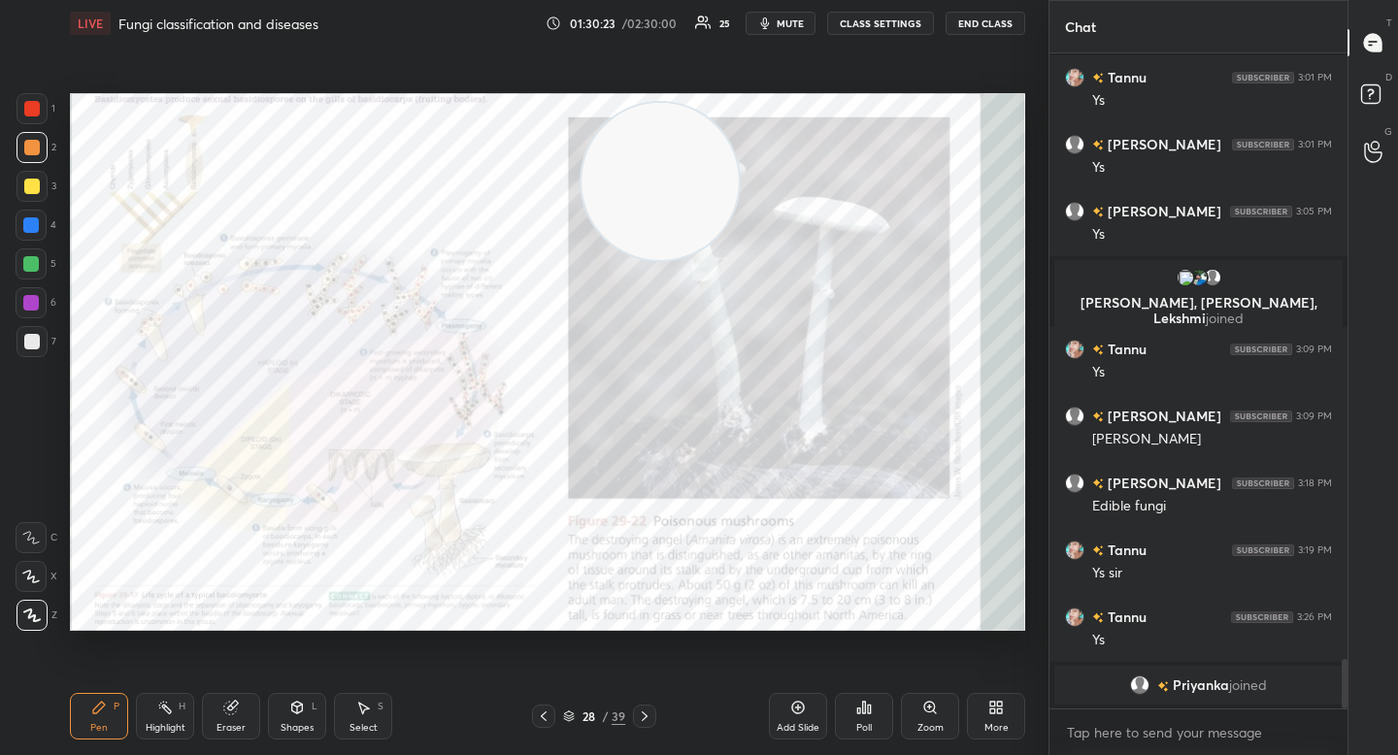
drag, startPoint x: 165, startPoint y: 151, endPoint x: 661, endPoint y: 159, distance: 496.1
click at [662, 158] on video at bounding box center [660, 181] width 157 height 157
click at [937, 719] on div "Zoom" at bounding box center [930, 716] width 58 height 47
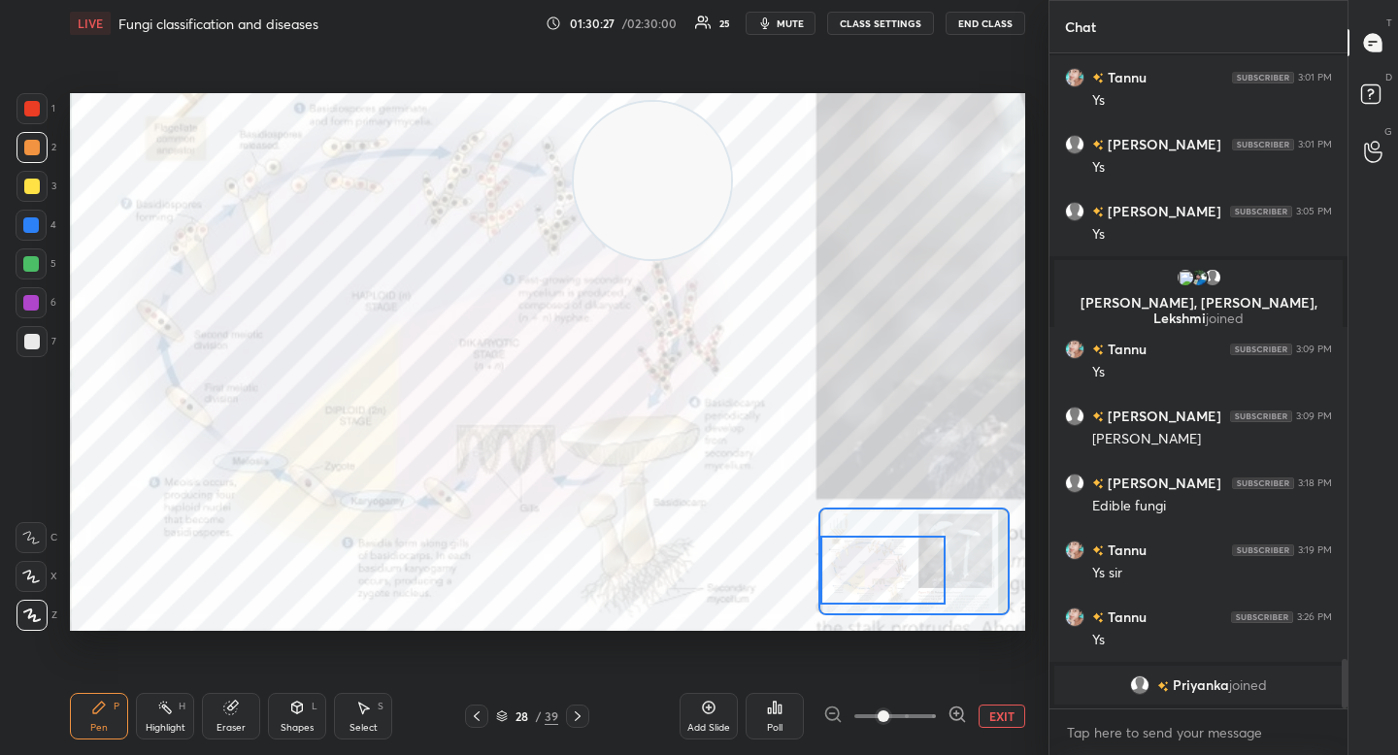
drag, startPoint x: 900, startPoint y: 583, endPoint x: 877, endPoint y: 588, distance: 23.8
click at [878, 588] on div at bounding box center [882, 570] width 125 height 69
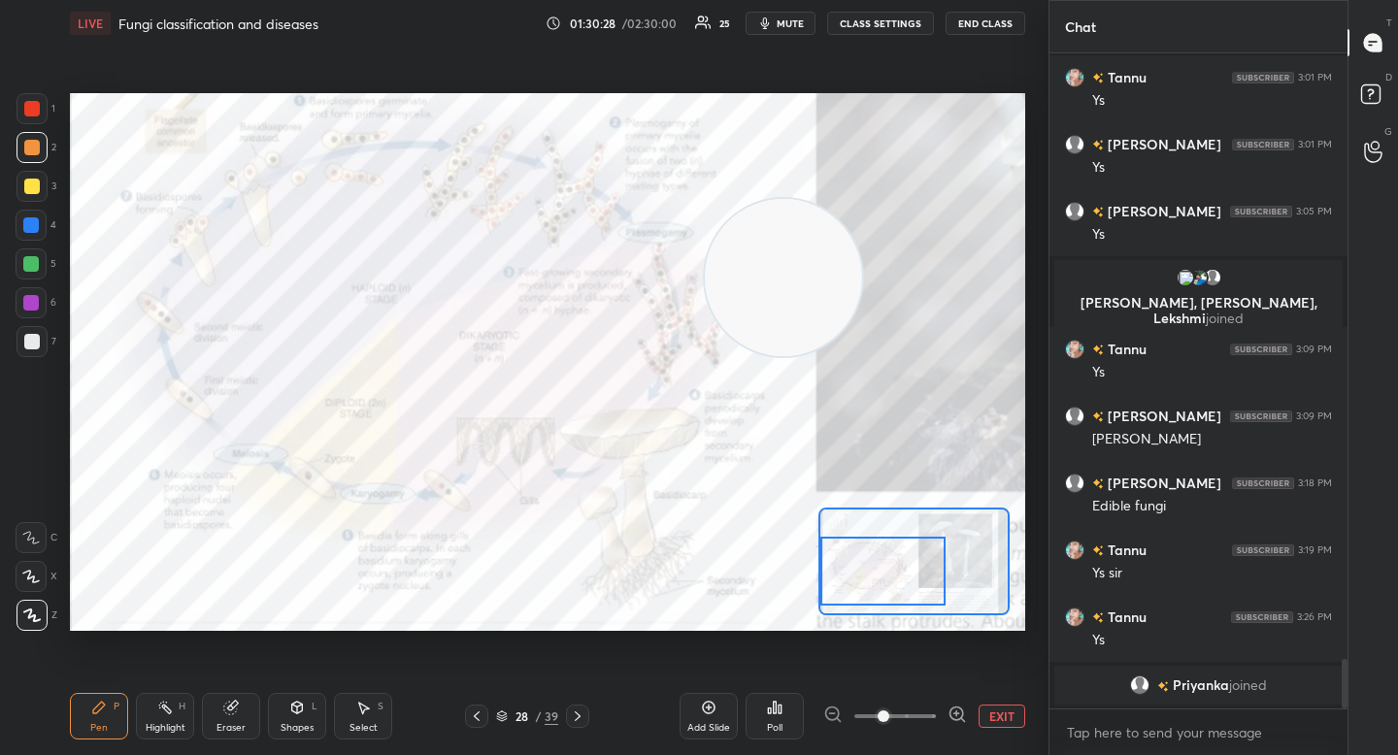
drag, startPoint x: 691, startPoint y: 194, endPoint x: 855, endPoint y: 300, distance: 195.2
click at [861, 306] on video at bounding box center [783, 277] width 157 height 157
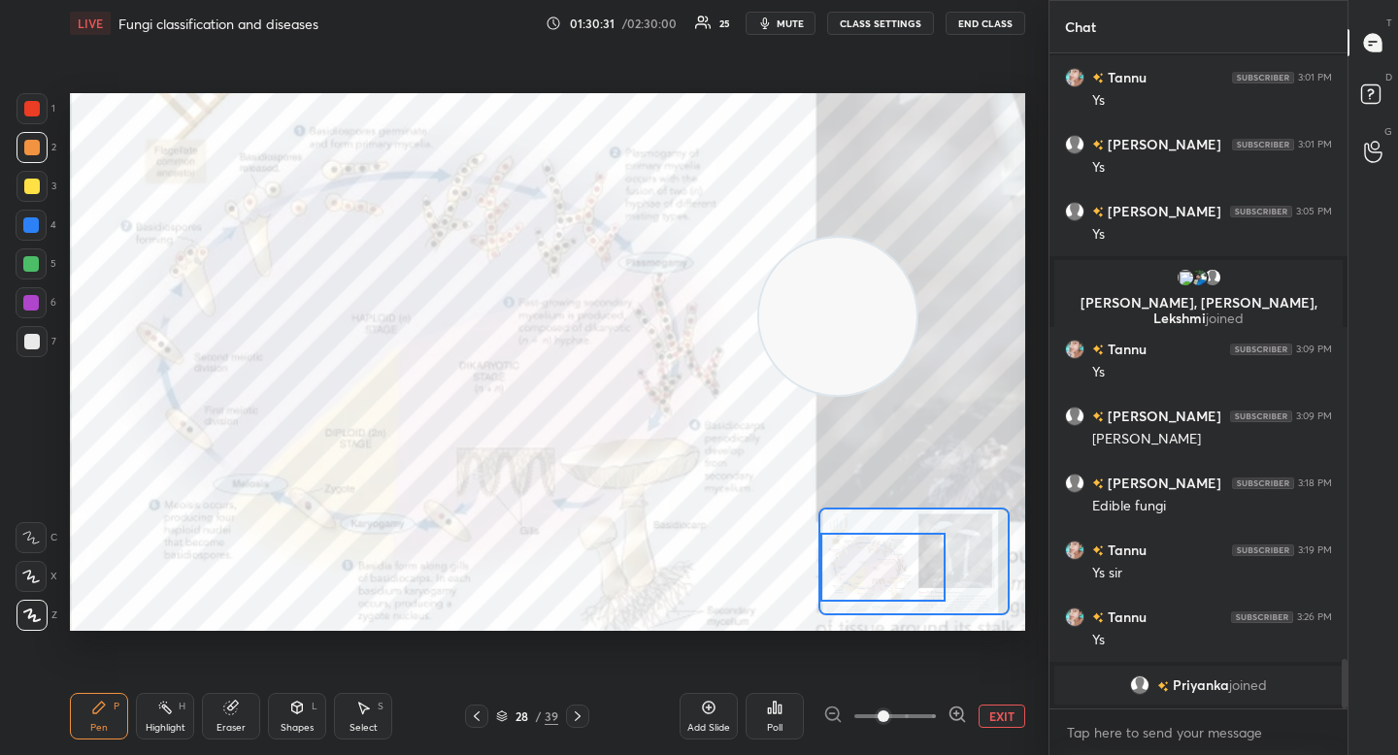
click at [852, 565] on div at bounding box center [882, 567] width 125 height 69
drag, startPoint x: 846, startPoint y: 318, endPoint x: 935, endPoint y: 307, distance: 90.1
click at [915, 306] on video at bounding box center [836, 316] width 157 height 157
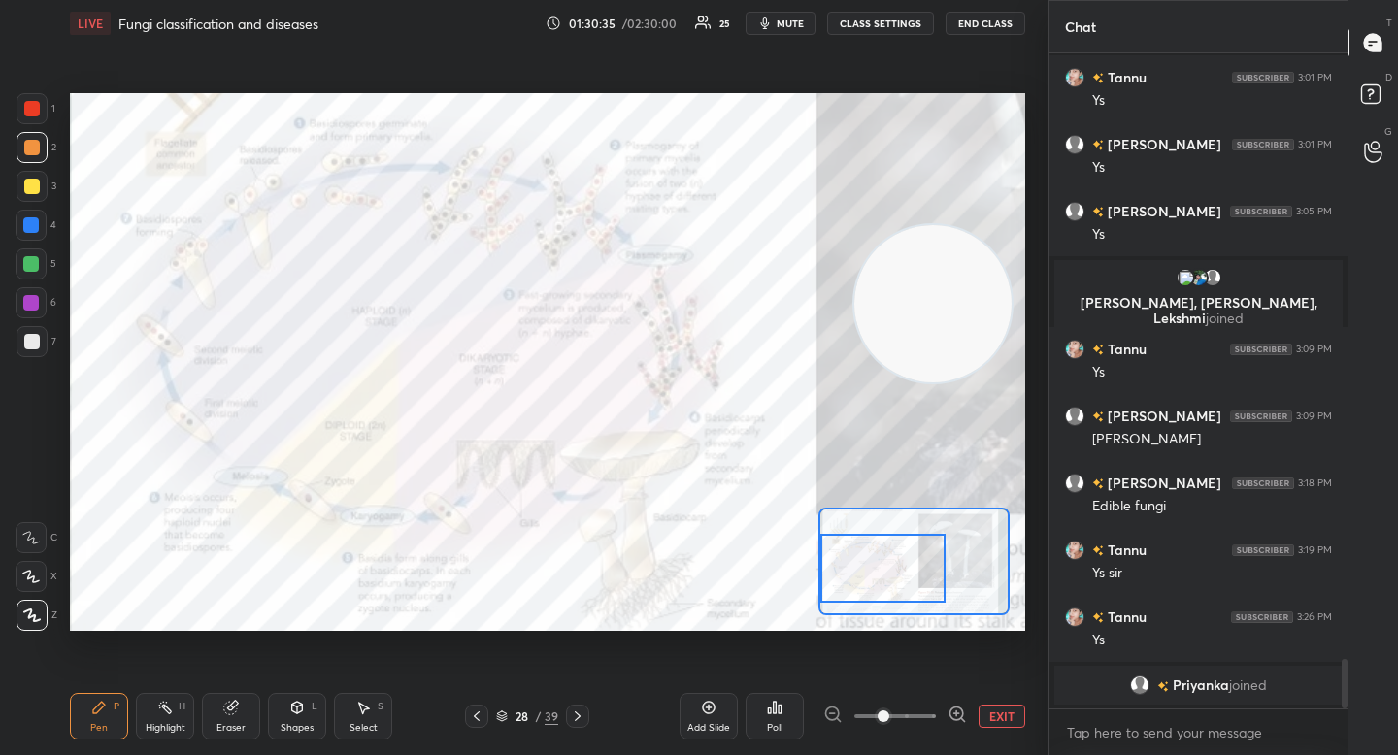
click at [33, 131] on div "1" at bounding box center [36, 112] width 39 height 39
click at [35, 152] on div at bounding box center [32, 148] width 16 height 16
click at [953, 711] on icon at bounding box center [957, 714] width 19 height 19
click at [954, 709] on icon at bounding box center [957, 714] width 19 height 19
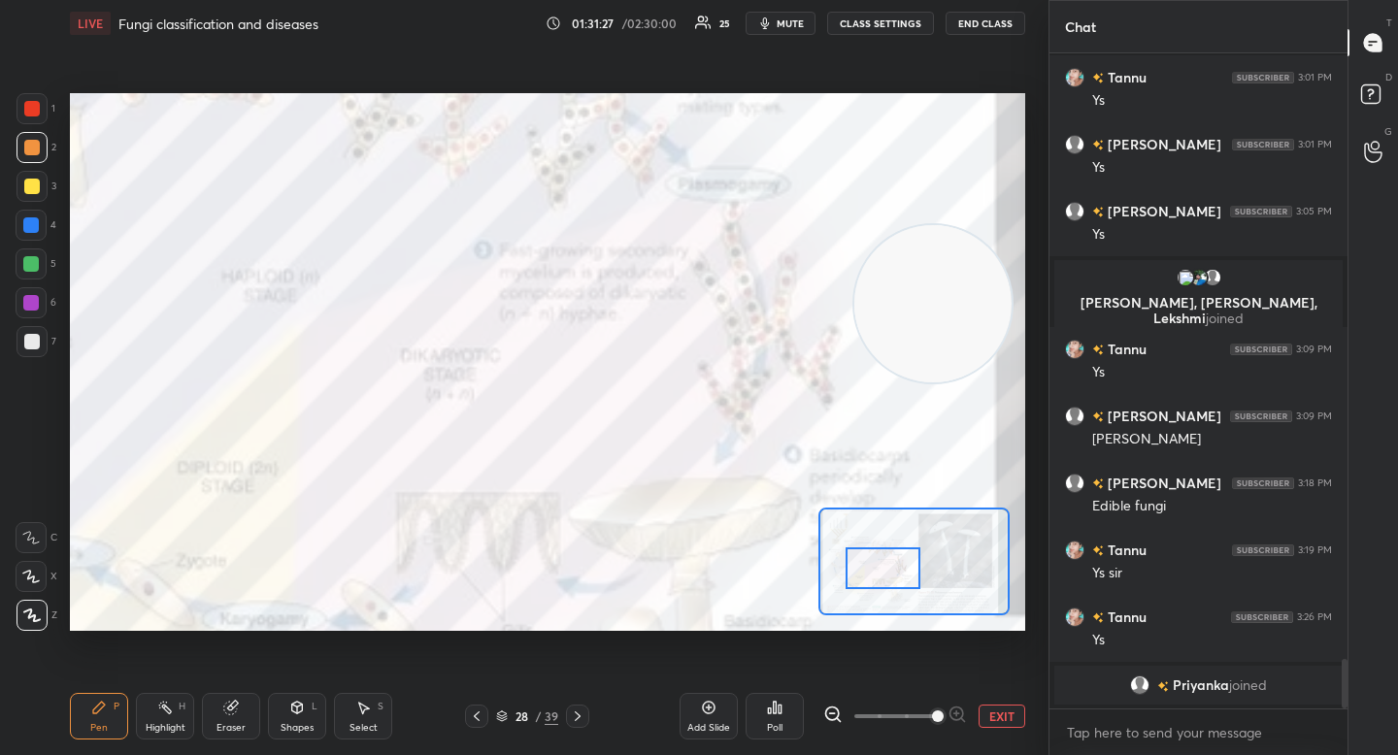
click at [915, 564] on div at bounding box center [883, 569] width 75 height 42
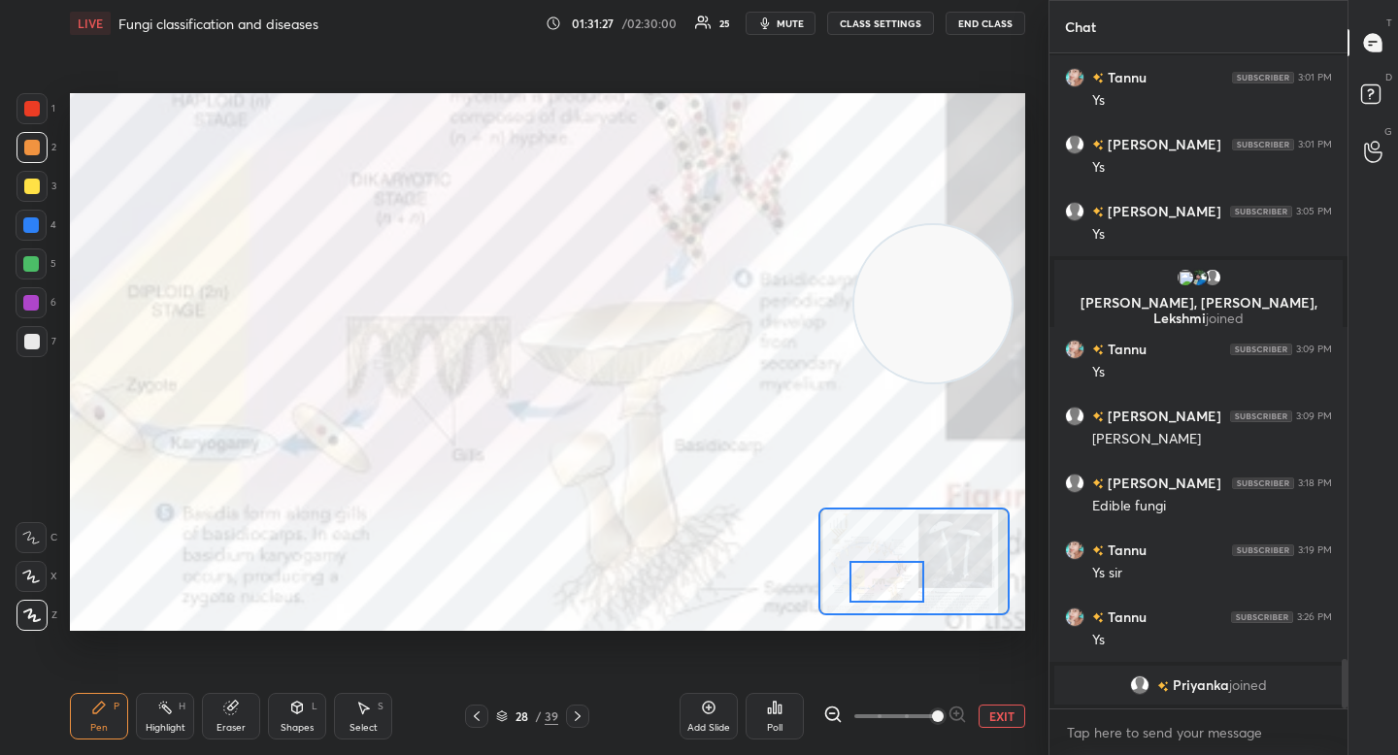
drag, startPoint x: 916, startPoint y: 563, endPoint x: 931, endPoint y: 574, distance: 18.1
click at [924, 575] on div at bounding box center [886, 582] width 75 height 42
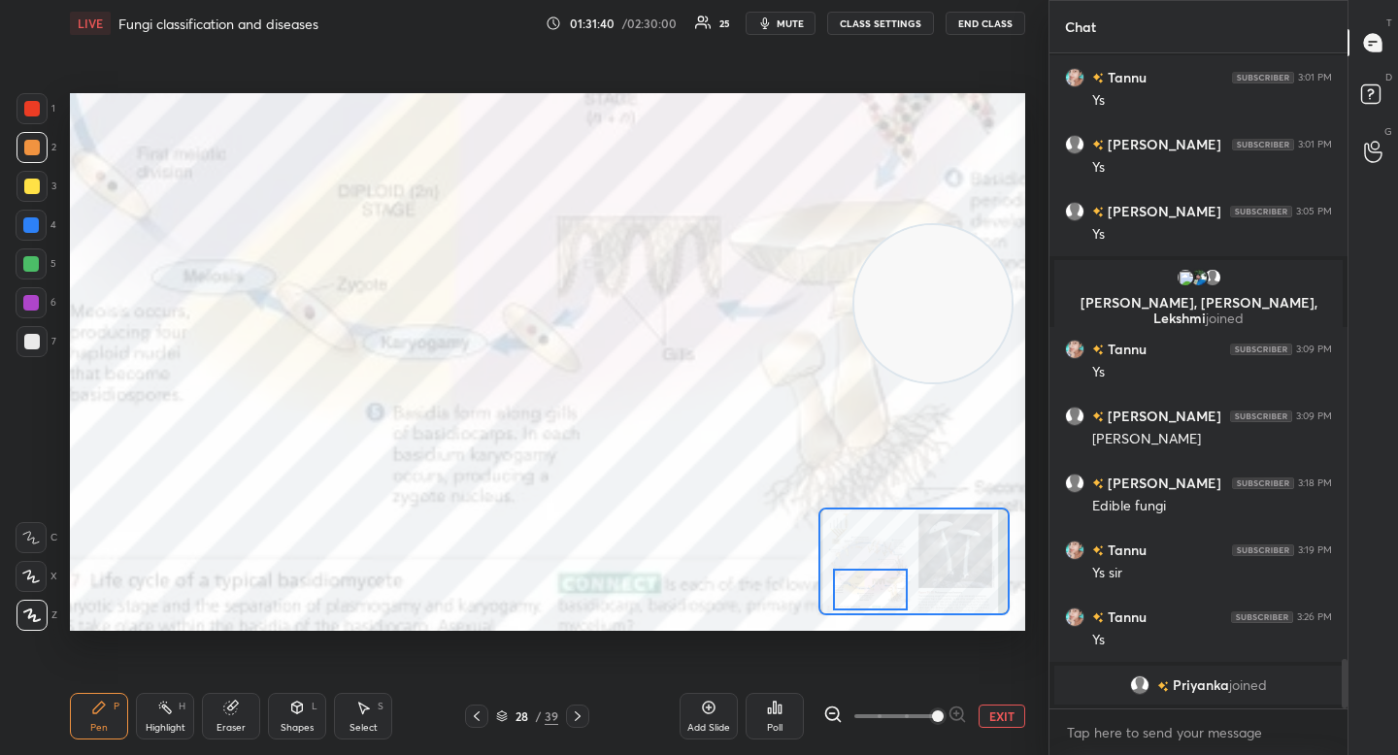
drag, startPoint x: 915, startPoint y: 585, endPoint x: 874, endPoint y: 576, distance: 42.9
click at [888, 587] on div at bounding box center [870, 590] width 75 height 42
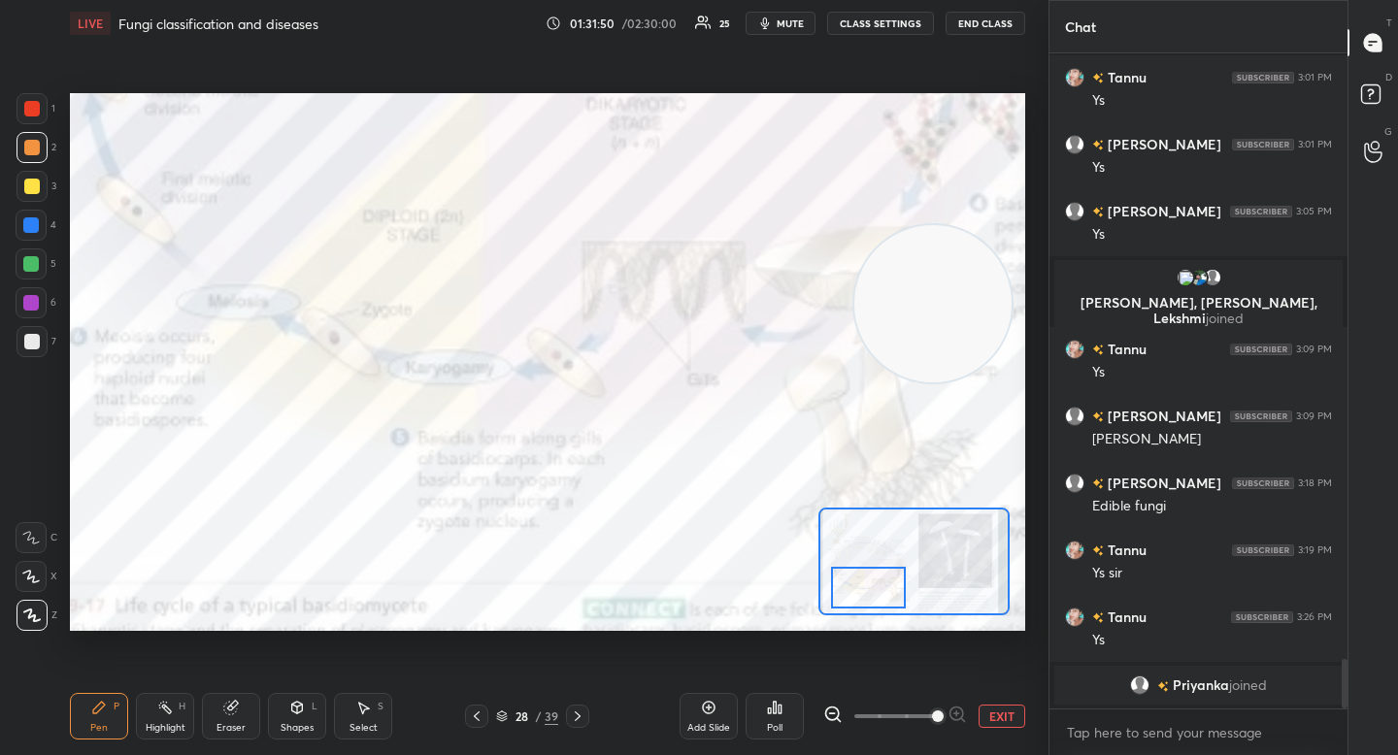
drag, startPoint x: 870, startPoint y: 590, endPoint x: 851, endPoint y: 584, distance: 19.3
click at [860, 586] on div at bounding box center [868, 588] width 75 height 42
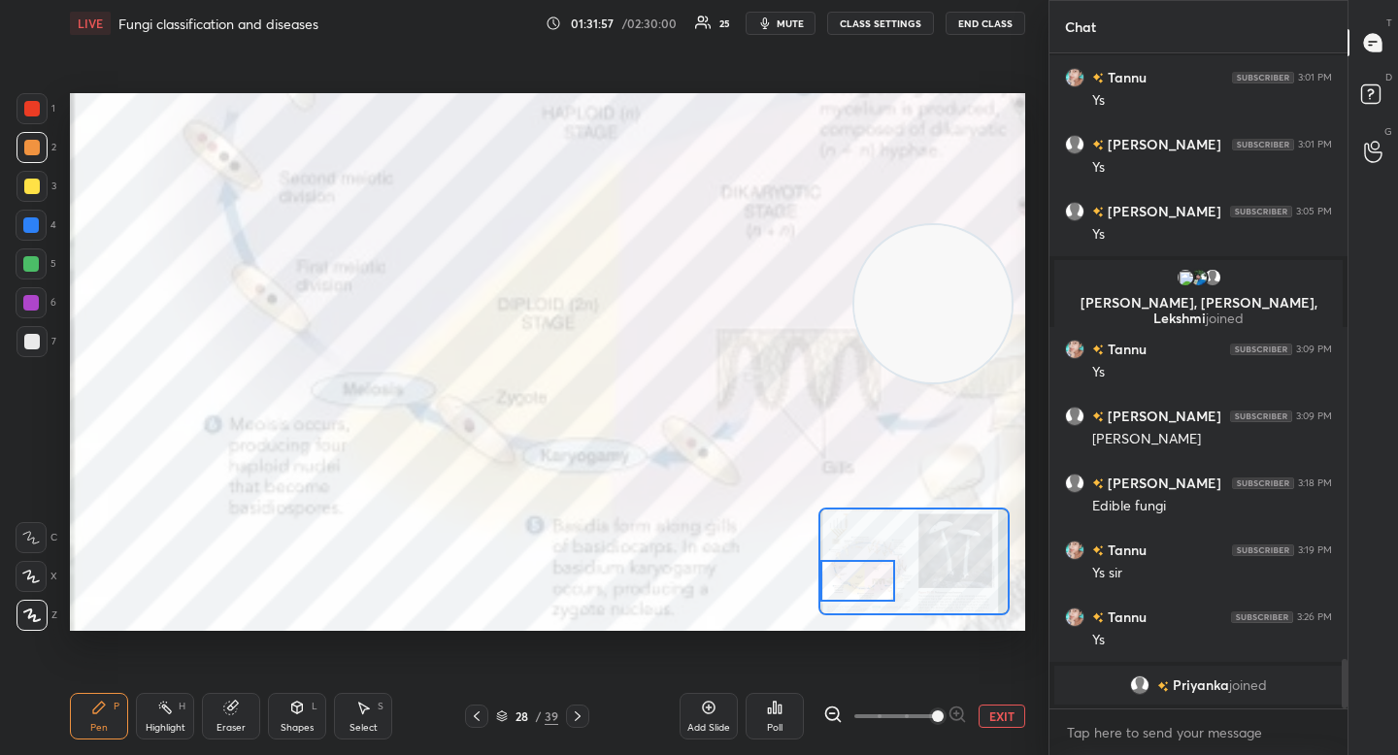
drag, startPoint x: 849, startPoint y: 592, endPoint x: 827, endPoint y: 587, distance: 22.9
click at [828, 589] on div at bounding box center [857, 581] width 75 height 42
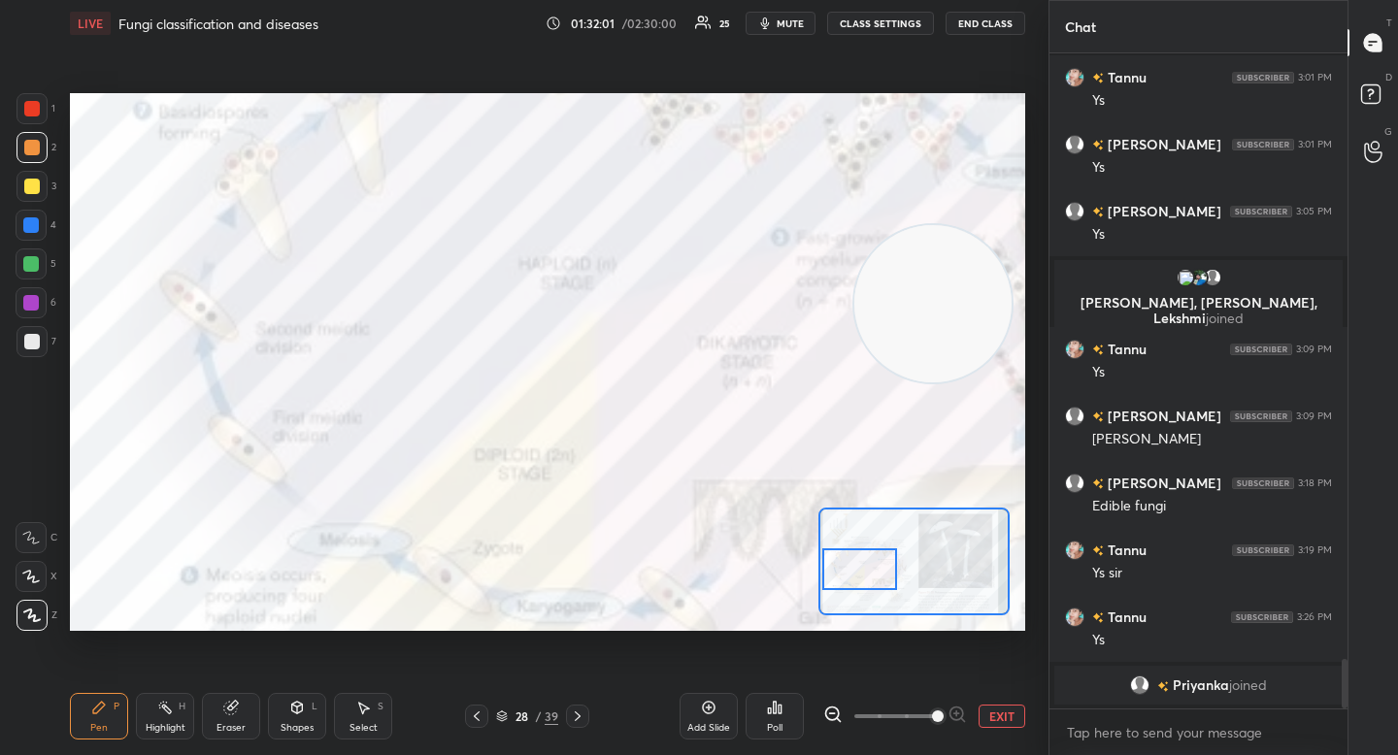
drag, startPoint x: 859, startPoint y: 560, endPoint x: 848, endPoint y: 545, distance: 18.8
click at [858, 554] on div at bounding box center [859, 570] width 75 height 42
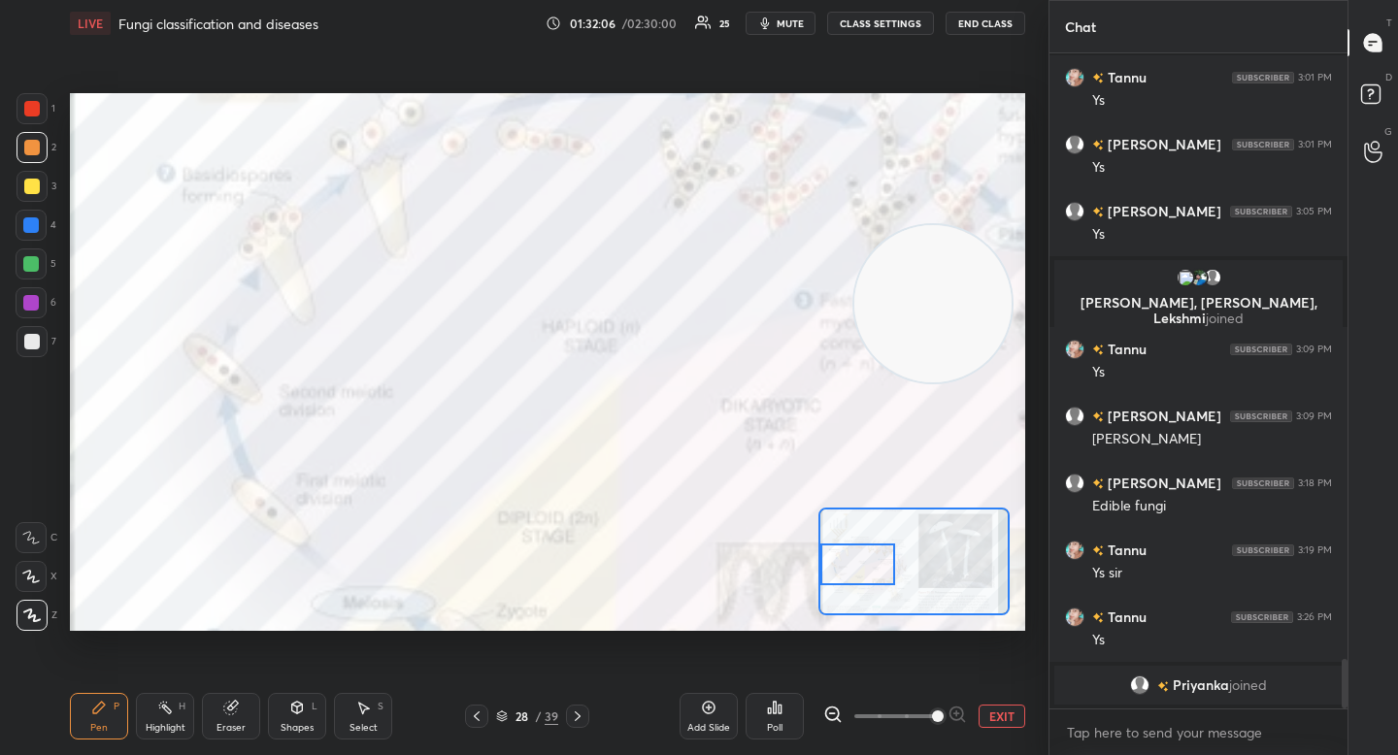
drag, startPoint x: 851, startPoint y: 559, endPoint x: 852, endPoint y: 545, distance: 14.6
click at [851, 549] on div at bounding box center [857, 565] width 75 height 42
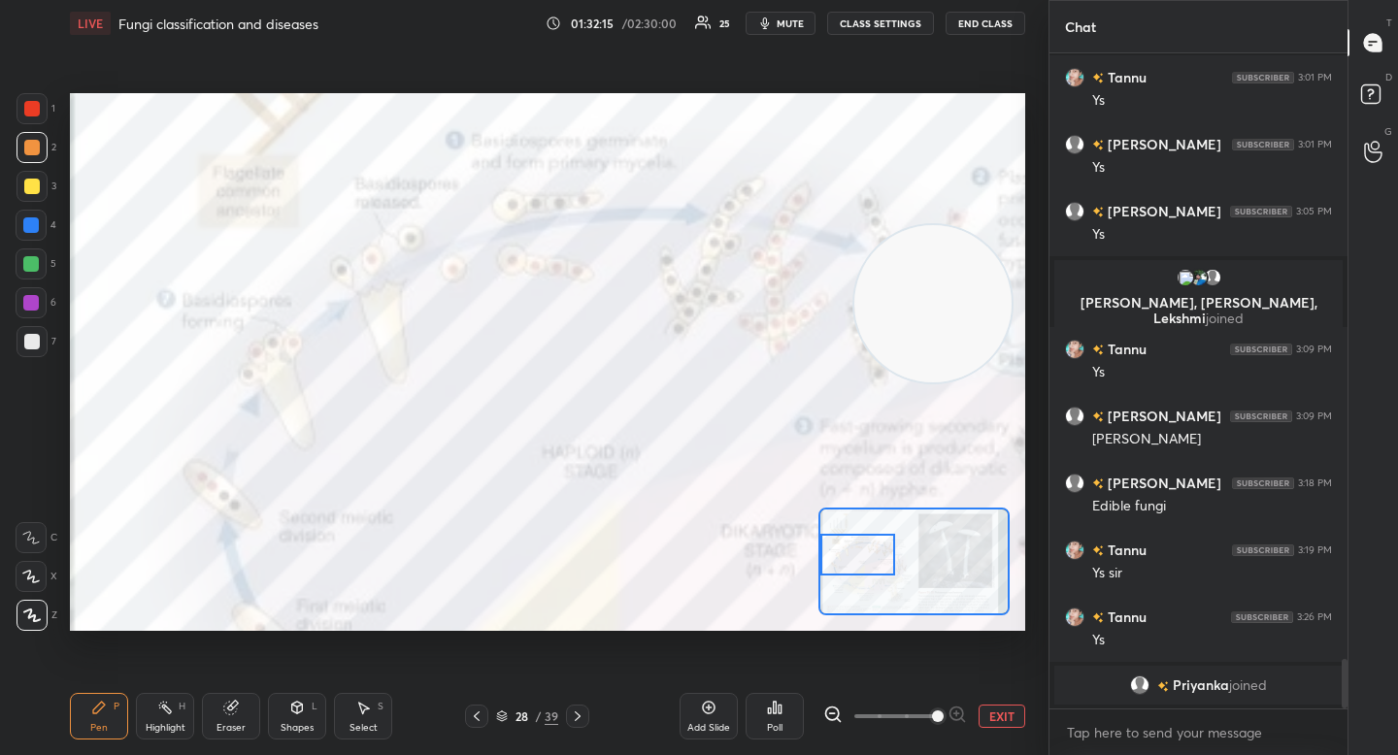
click at [993, 717] on button "EXIT" at bounding box center [1002, 716] width 47 height 23
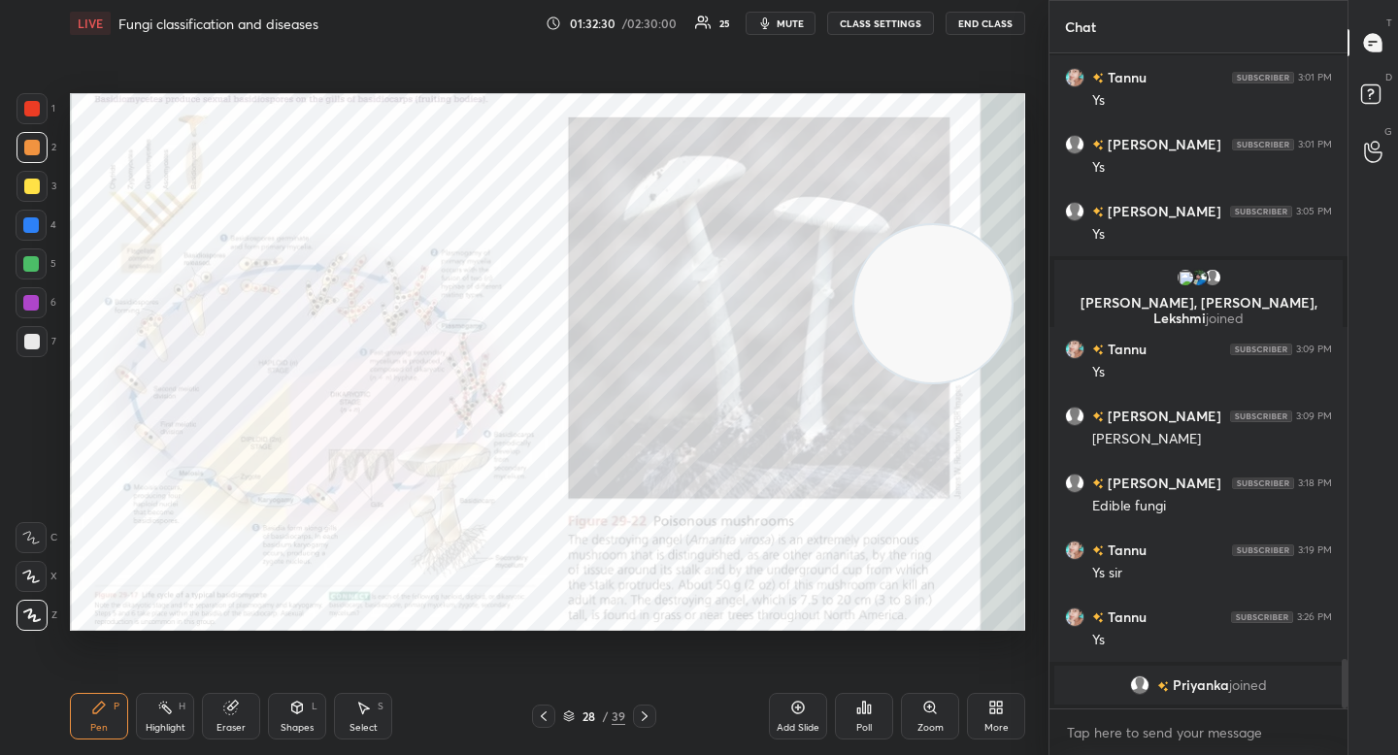
click at [935, 713] on icon at bounding box center [930, 708] width 16 height 16
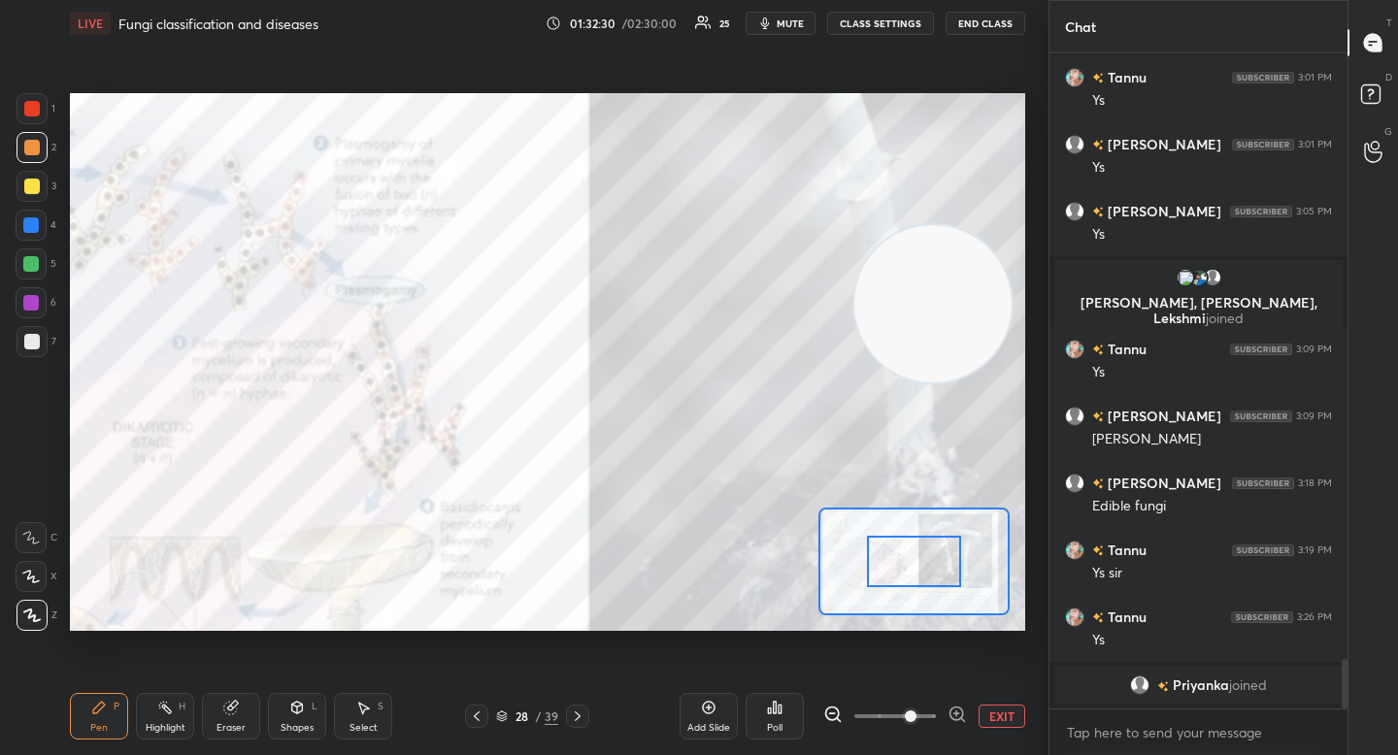
drag, startPoint x: 935, startPoint y: 713, endPoint x: 958, endPoint y: 714, distance: 23.3
click at [956, 714] on icon at bounding box center [956, 714] width 5 height 0
click at [958, 714] on div at bounding box center [895, 716] width 144 height 23
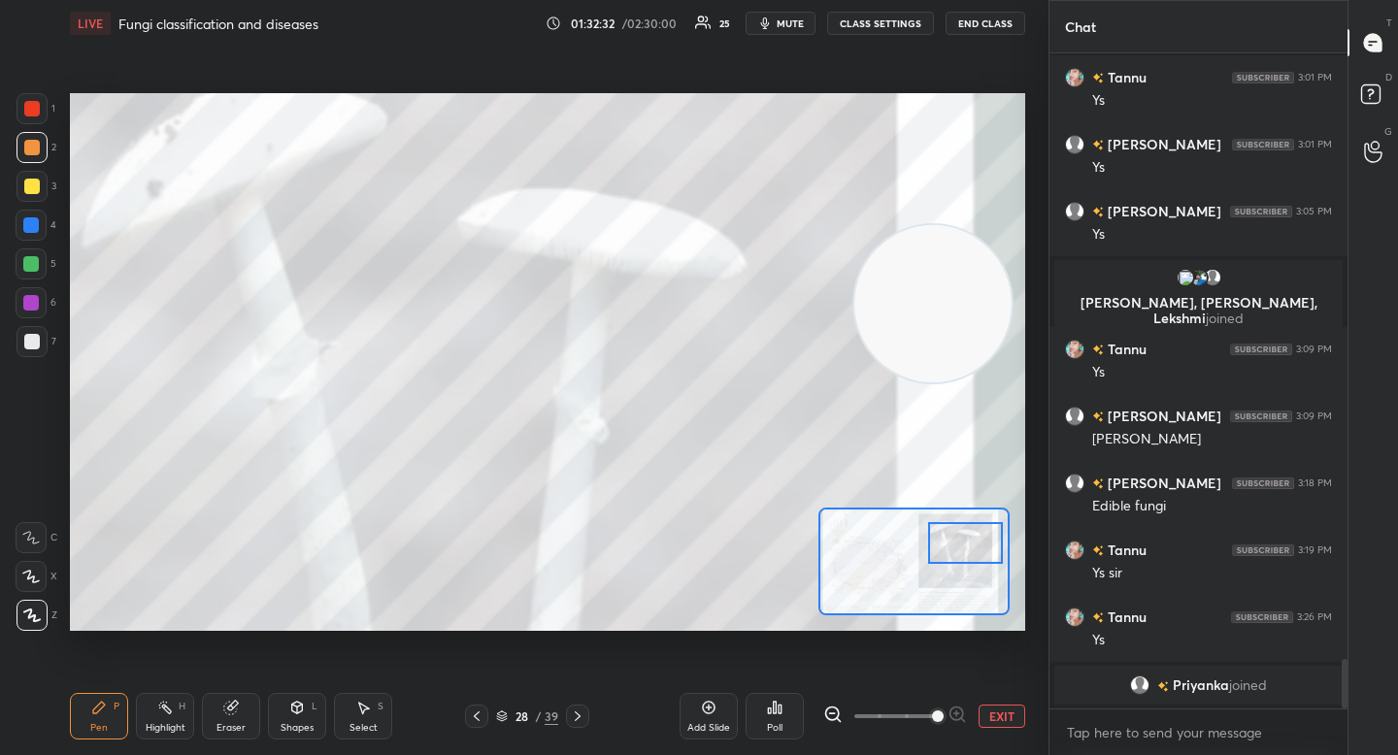
drag, startPoint x: 936, startPoint y: 559, endPoint x: 990, endPoint y: 540, distance: 57.7
click at [991, 539] on div at bounding box center [965, 543] width 75 height 42
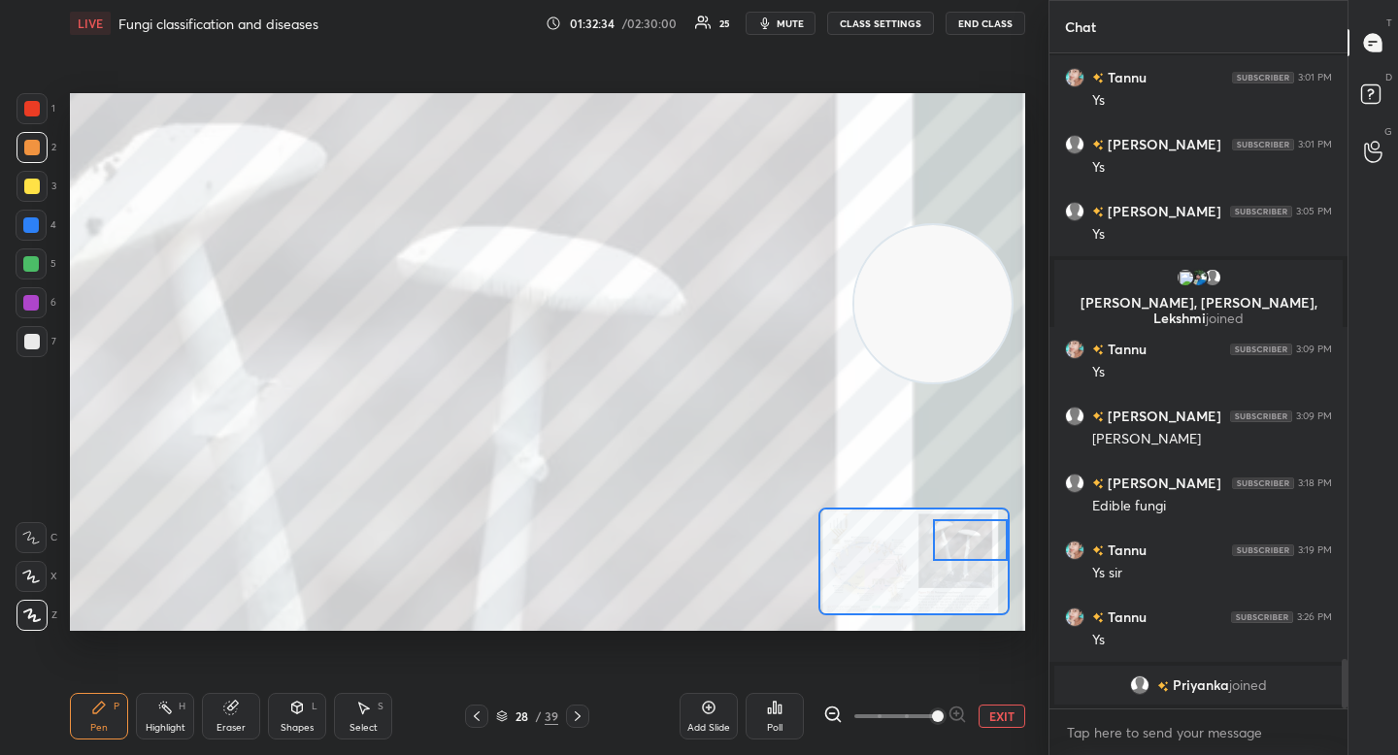
click at [29, 183] on div at bounding box center [32, 187] width 16 height 16
click at [40, 339] on div at bounding box center [32, 341] width 31 height 31
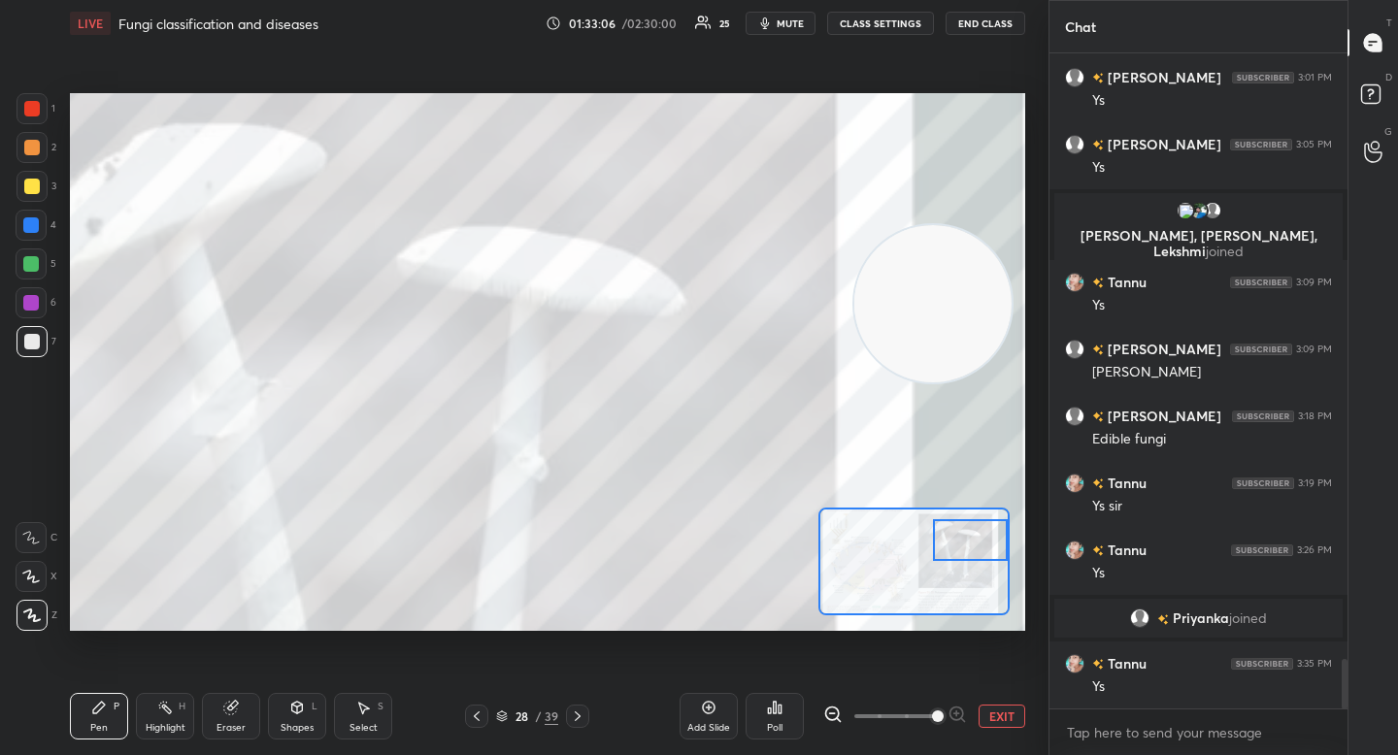
click at [1001, 727] on button "EXIT" at bounding box center [1002, 716] width 47 height 23
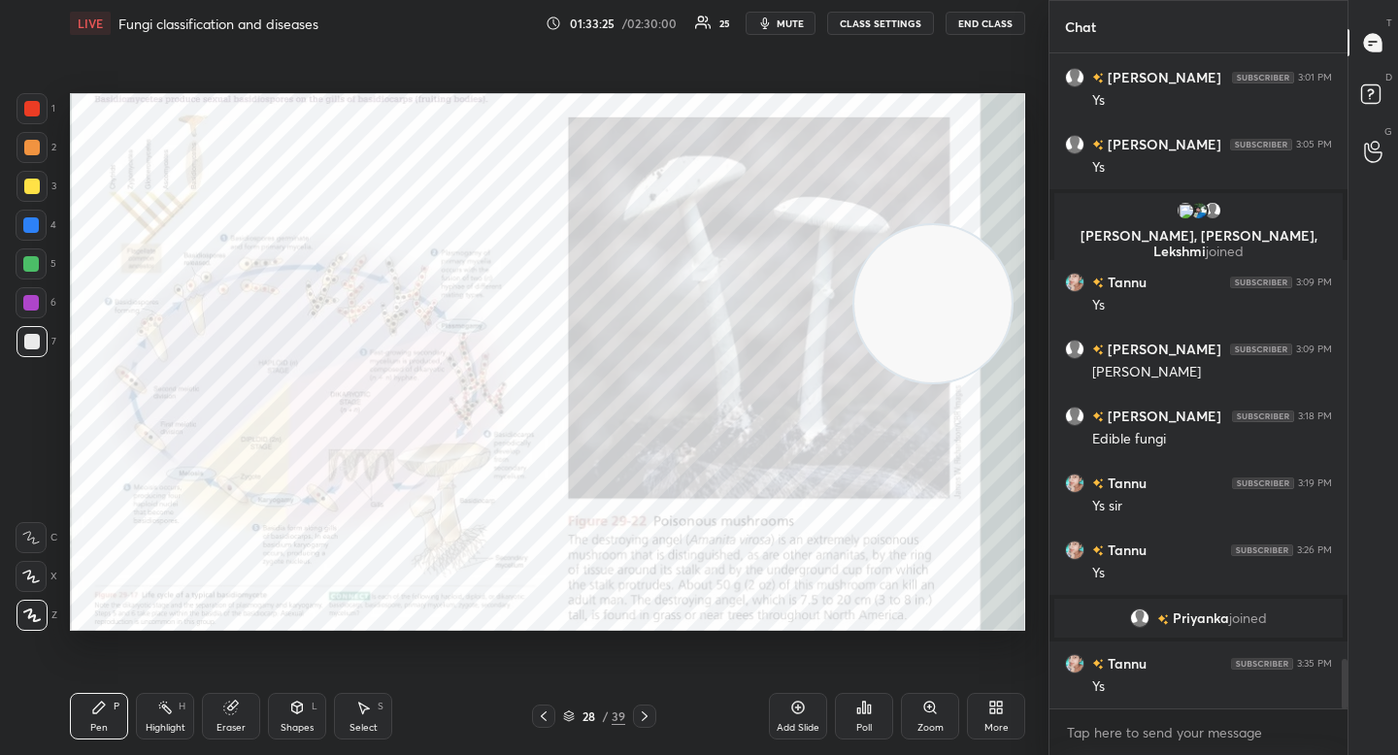
click at [970, 717] on div "More" at bounding box center [996, 716] width 58 height 47
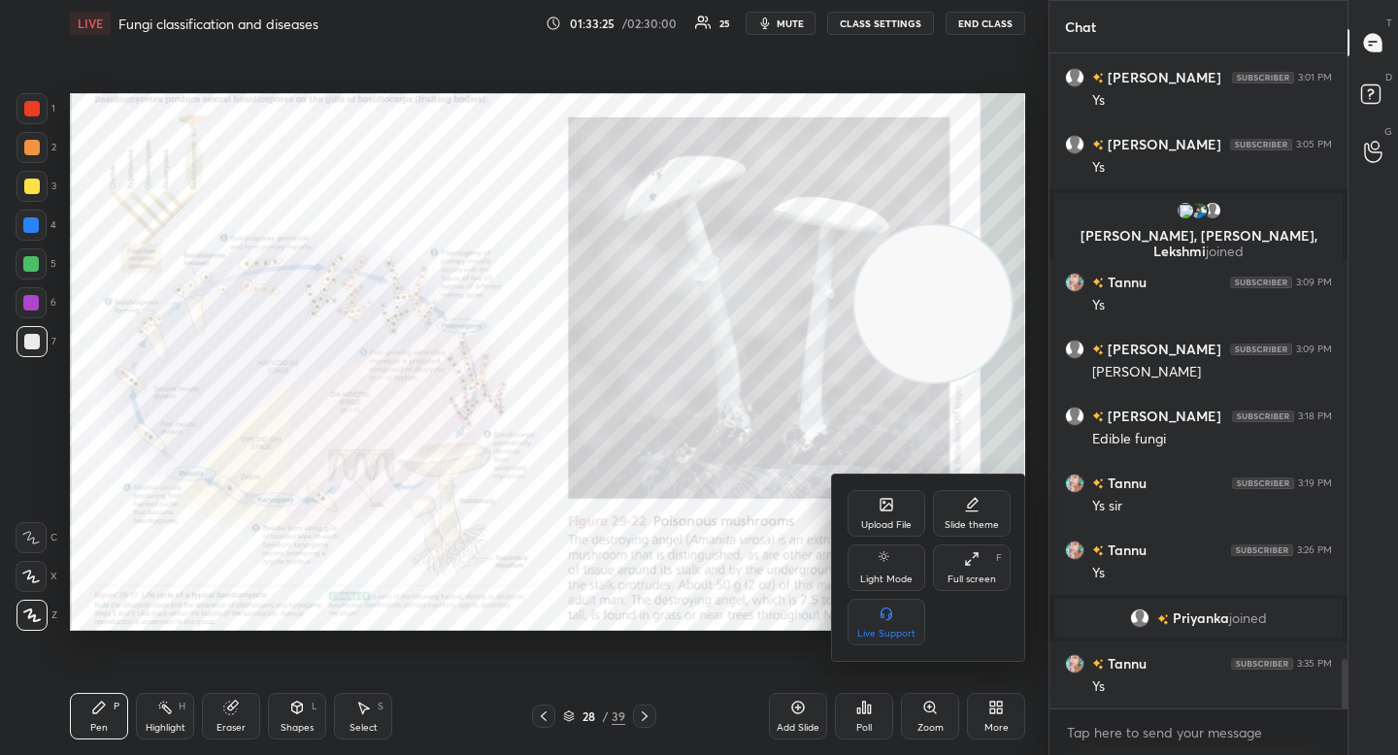
click at [935, 715] on div at bounding box center [699, 377] width 1398 height 755
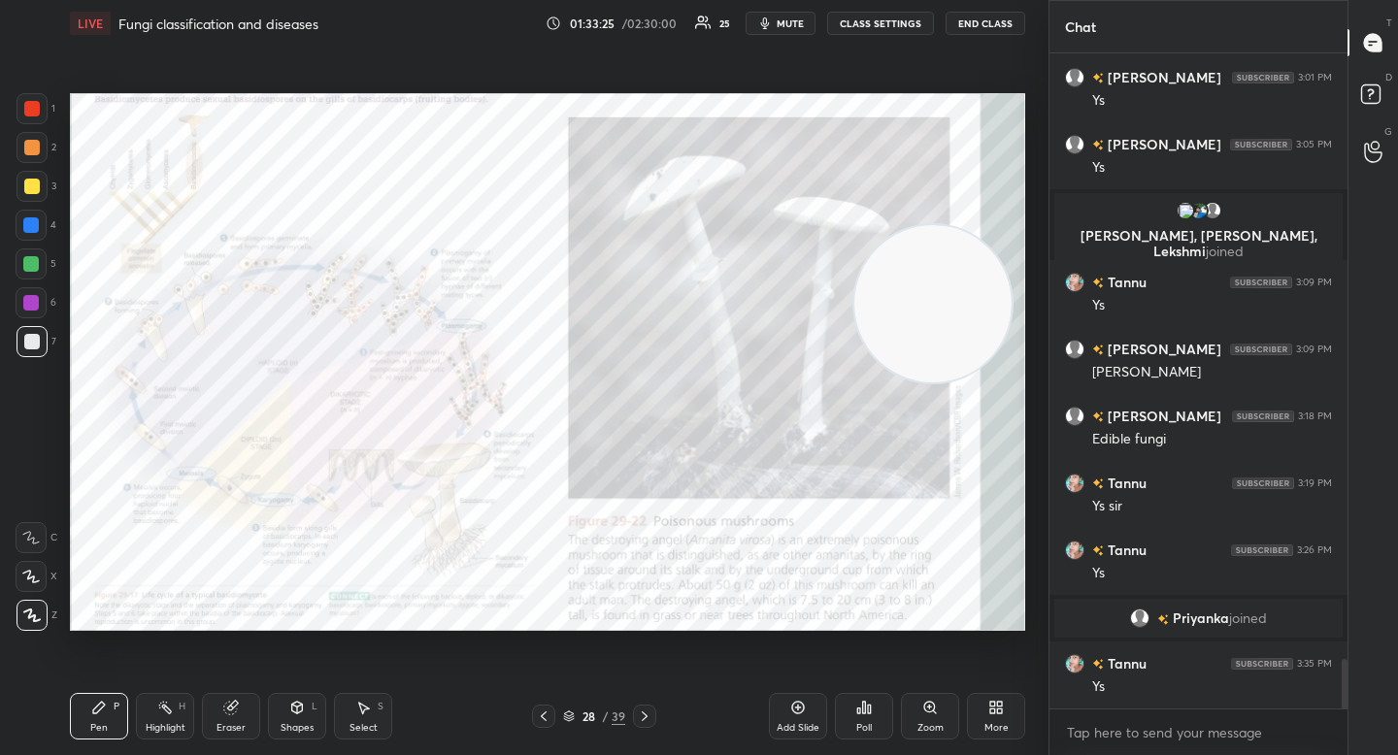
click at [937, 715] on div "Upload File Slide theme Light Mode Full screen F Live Support" at bounding box center [699, 377] width 1398 height 755
click at [938, 715] on div "Zoom" at bounding box center [930, 716] width 58 height 47
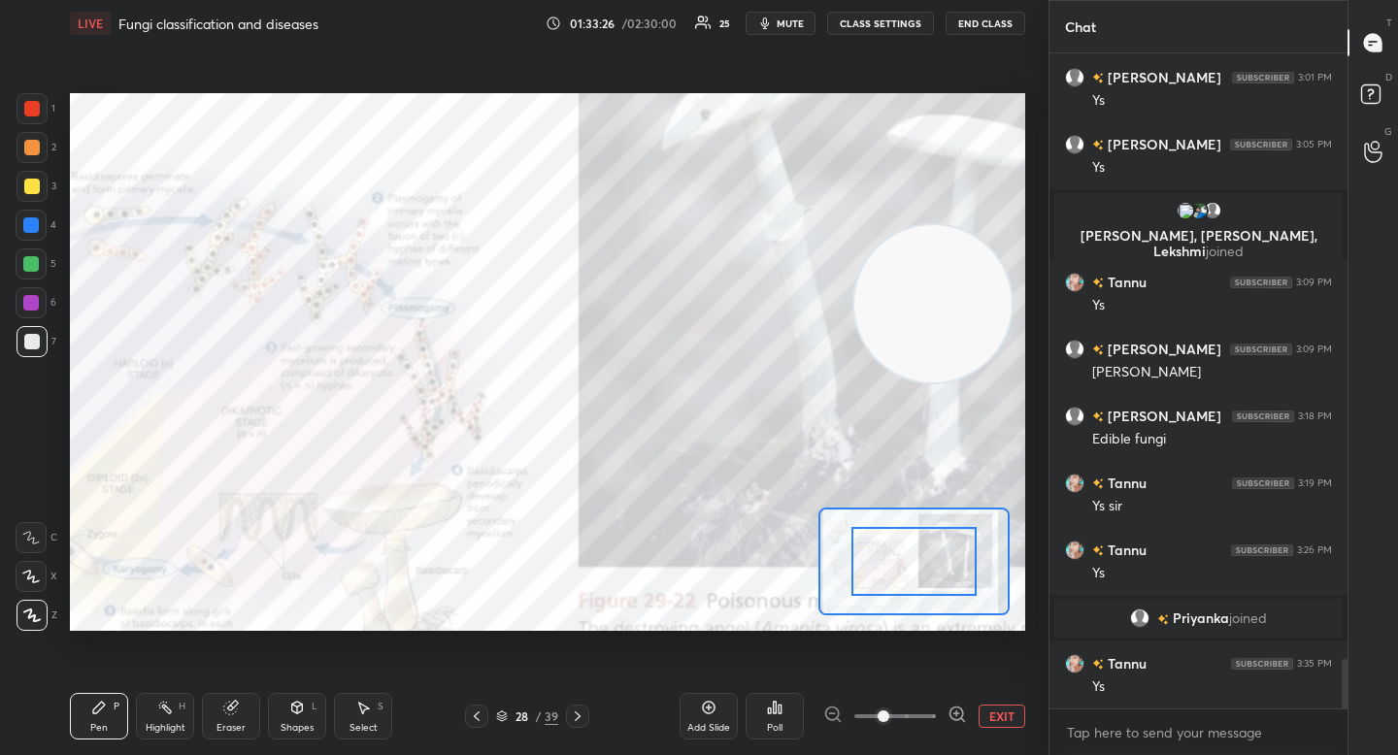
click at [958, 715] on icon at bounding box center [957, 714] width 19 height 19
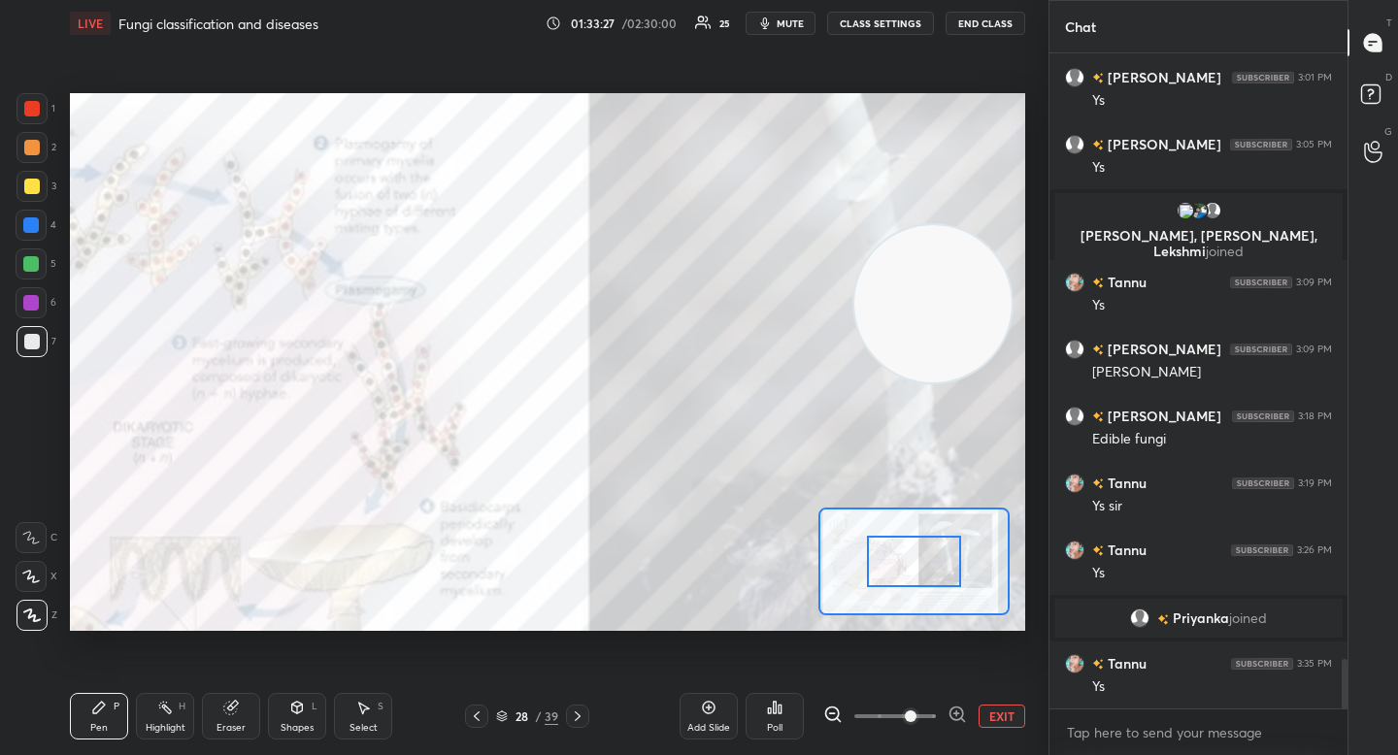
click at [942, 568] on div at bounding box center [913, 561] width 93 height 51
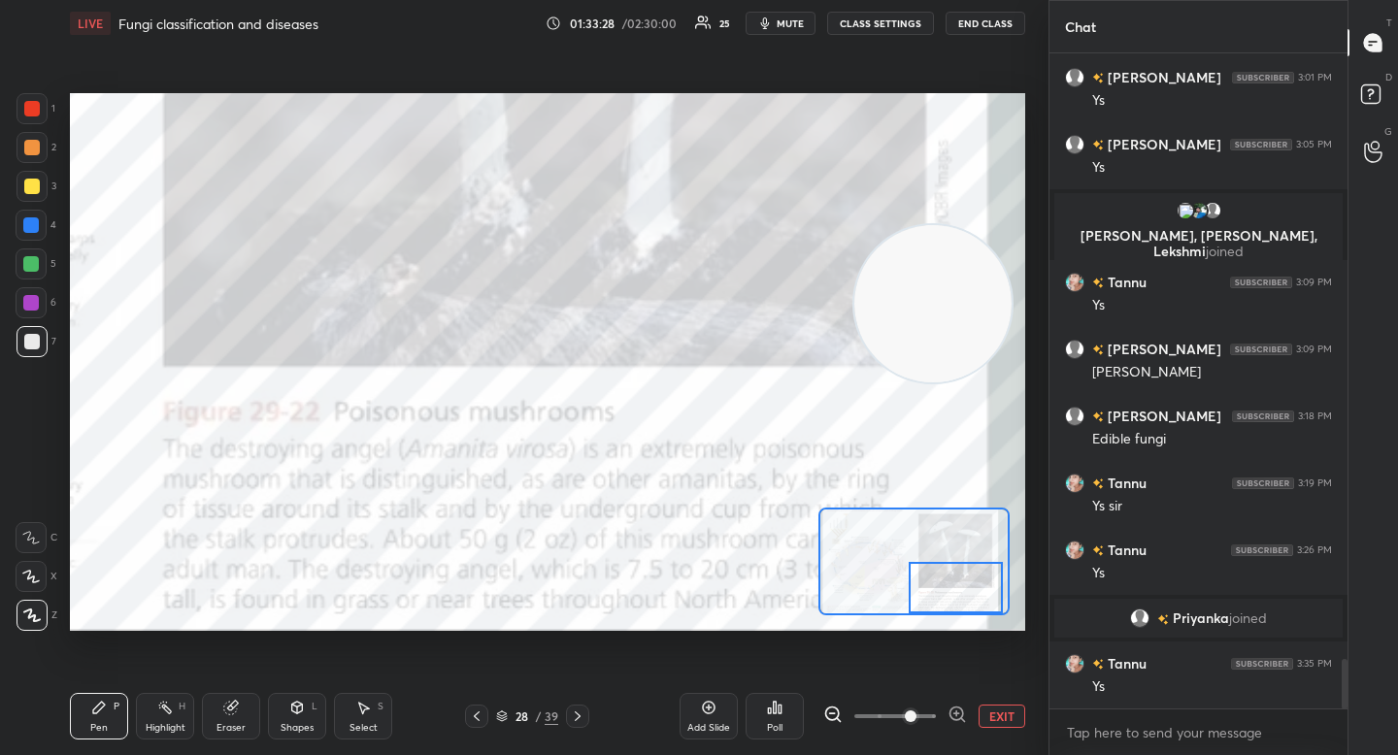
drag, startPoint x: 946, startPoint y: 571, endPoint x: 984, endPoint y: 602, distance: 49.7
click at [984, 602] on div at bounding box center [955, 587] width 93 height 51
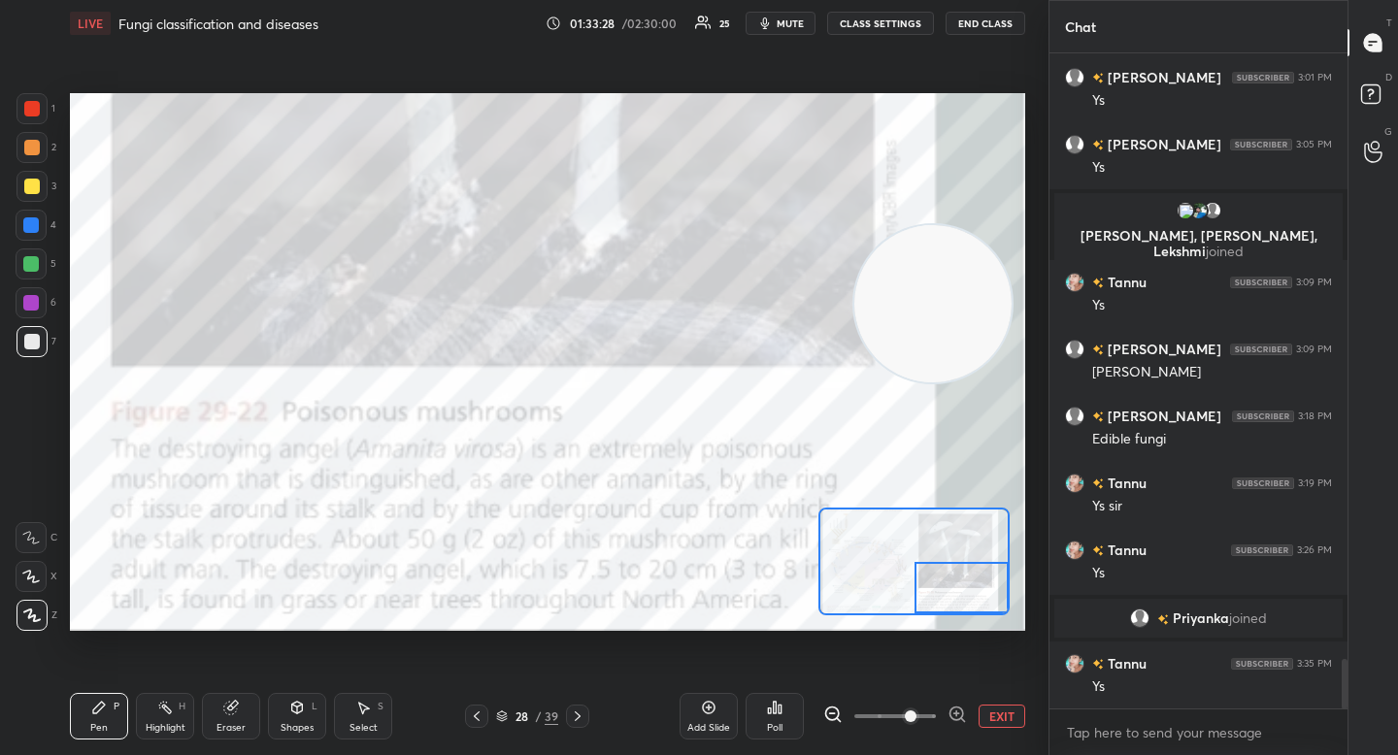
drag, startPoint x: 974, startPoint y: 594, endPoint x: 986, endPoint y: 598, distance: 13.2
click at [986, 598] on div at bounding box center [961, 587] width 93 height 51
click at [29, 302] on div at bounding box center [31, 303] width 16 height 16
click at [1004, 715] on button "EXIT" at bounding box center [1002, 716] width 47 height 23
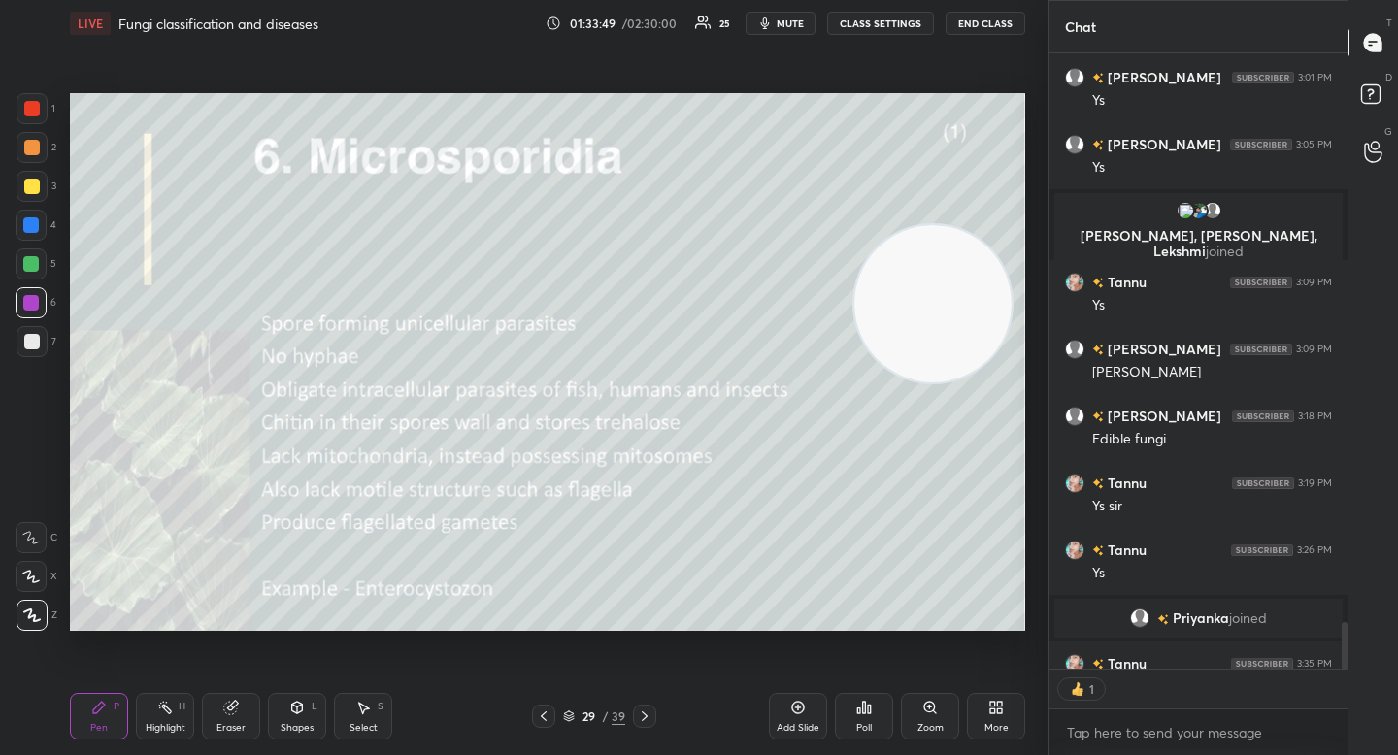
scroll to position [7, 7]
click at [769, 21] on icon "button" at bounding box center [765, 24] width 16 height 16
click at [769, 21] on button "unmute" at bounding box center [781, 23] width 70 height 23
click at [770, 14] on button "mute" at bounding box center [781, 23] width 70 height 23
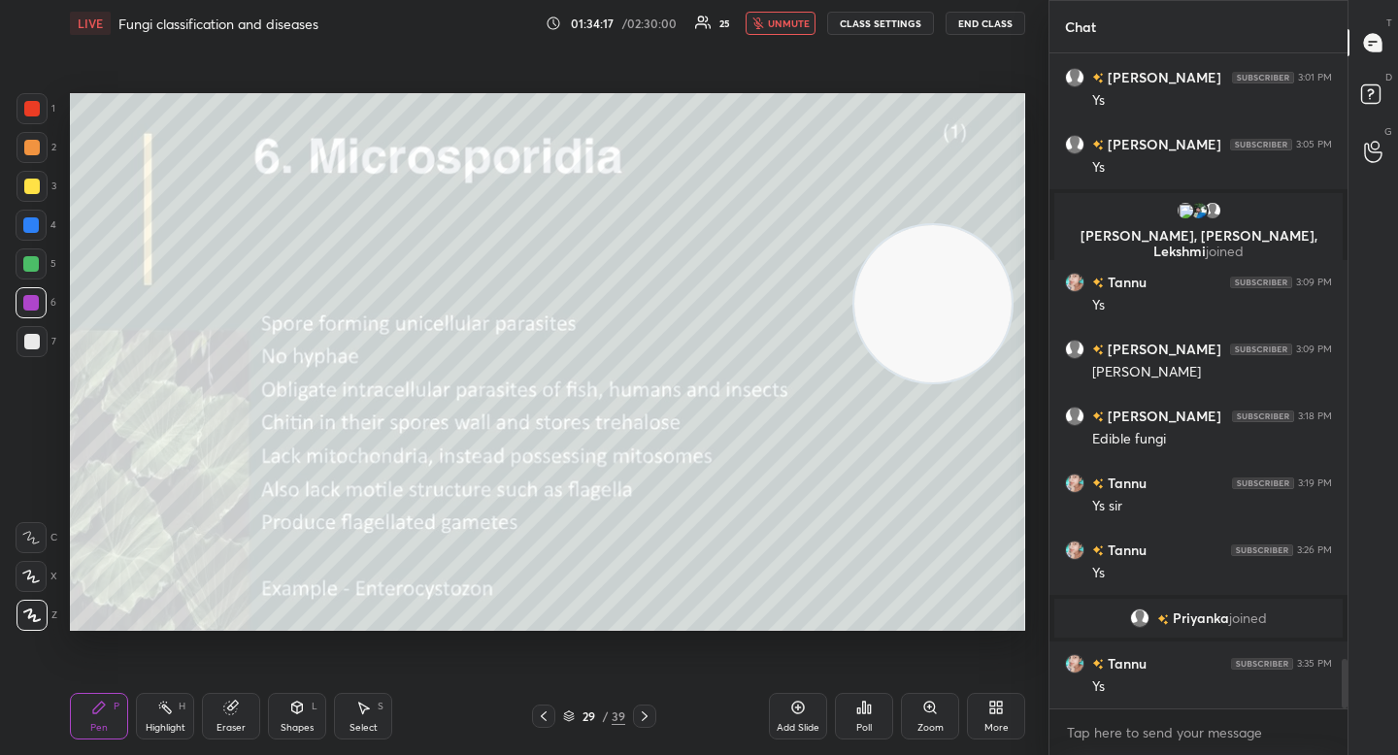
click at [770, 14] on button "unmute" at bounding box center [781, 23] width 70 height 23
click at [28, 337] on div at bounding box center [32, 342] width 16 height 16
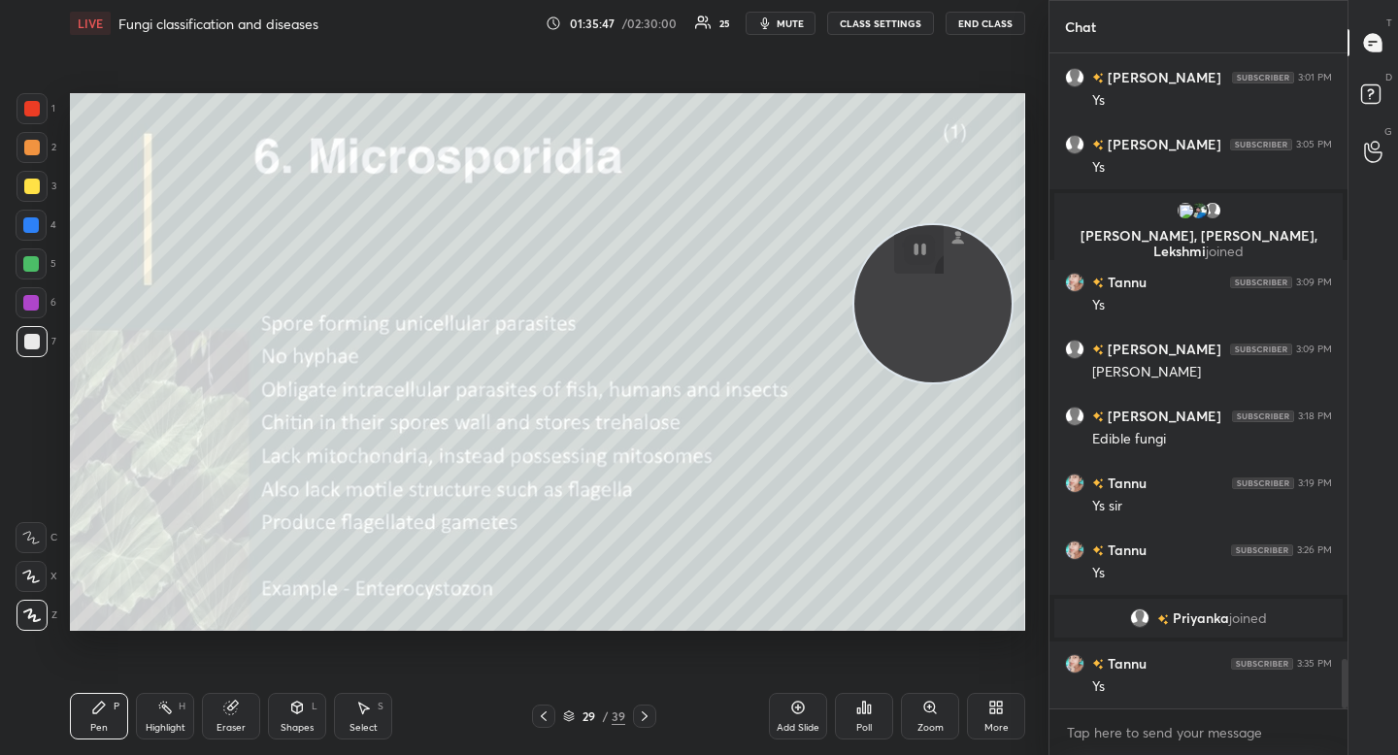
scroll to position [8075, 0]
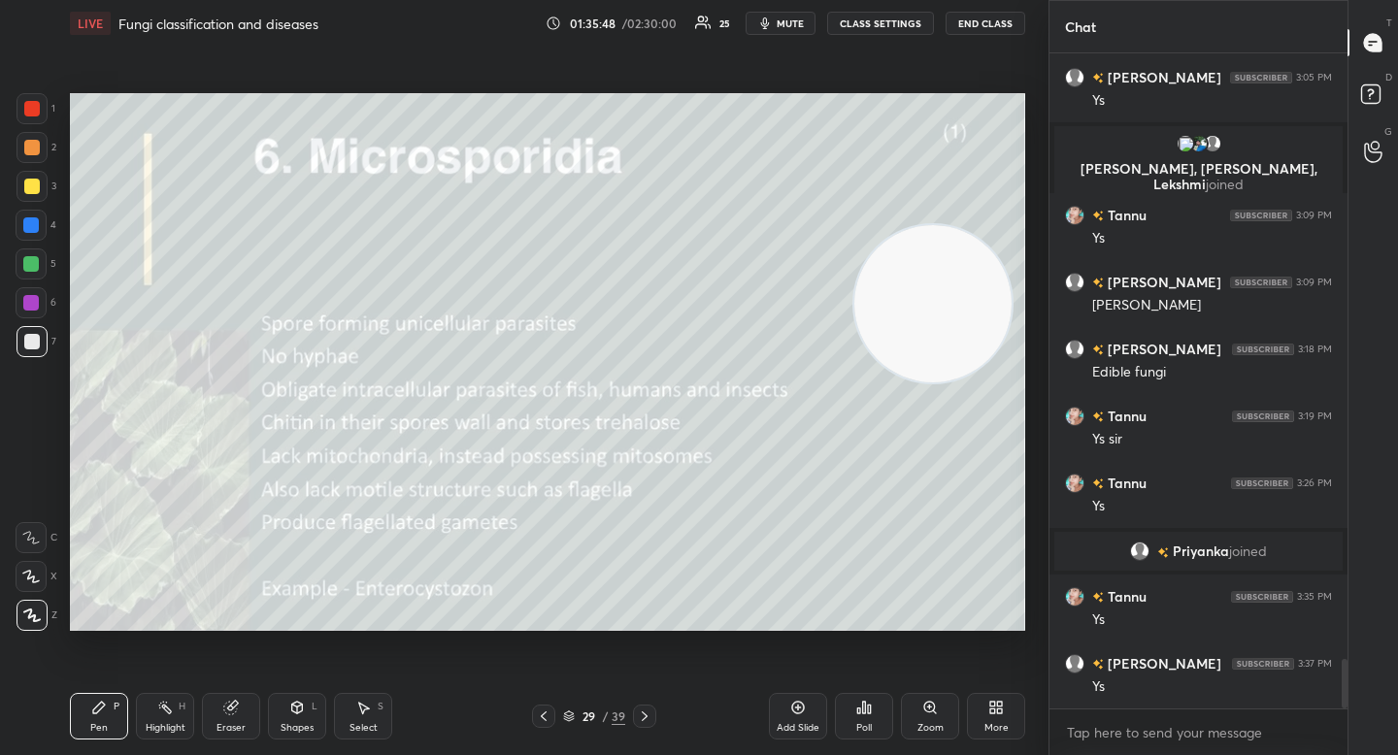
click at [1111, 721] on body "1 2 3 4 5 6 7 C X Z C X Z E E Erase all H H LIVE Fungi classification and disea…" at bounding box center [699, 377] width 1398 height 755
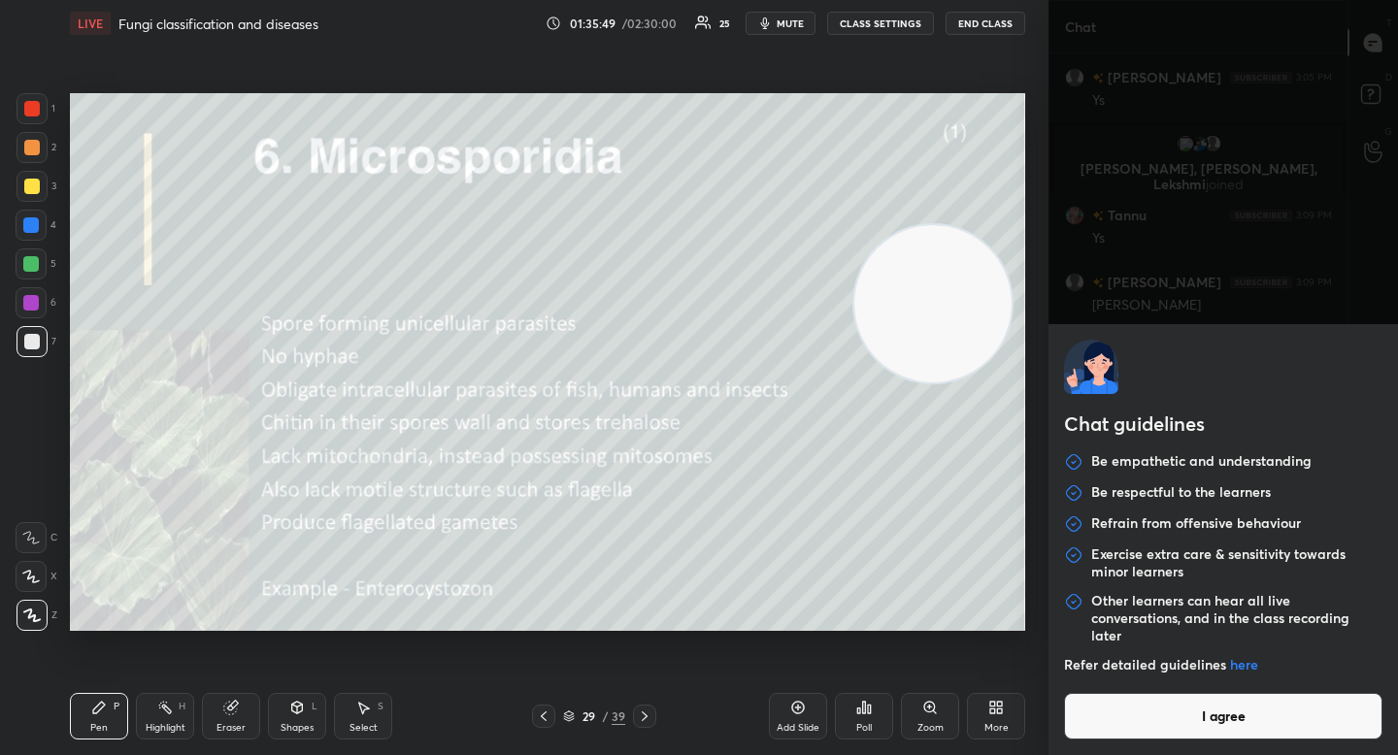
click at [1111, 721] on button "I agree" at bounding box center [1223, 716] width 318 height 47
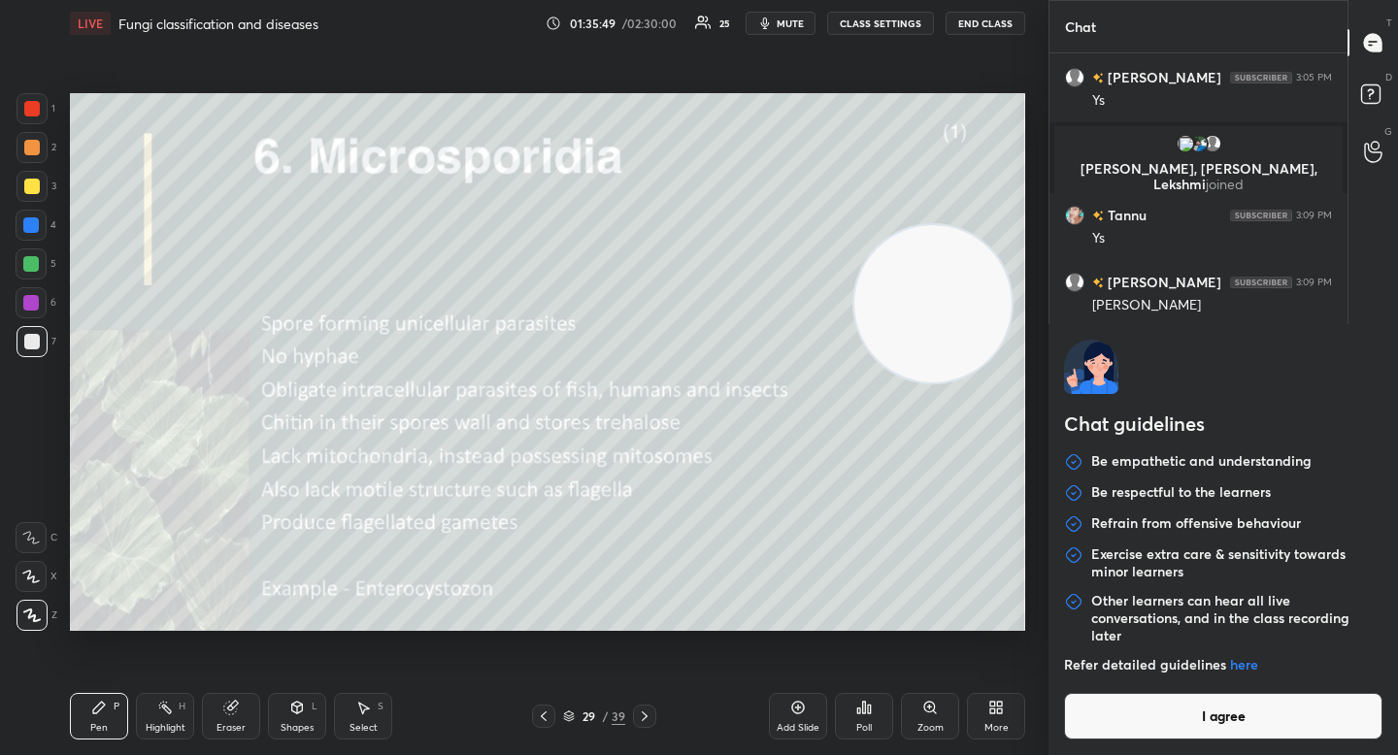
type textarea "x"
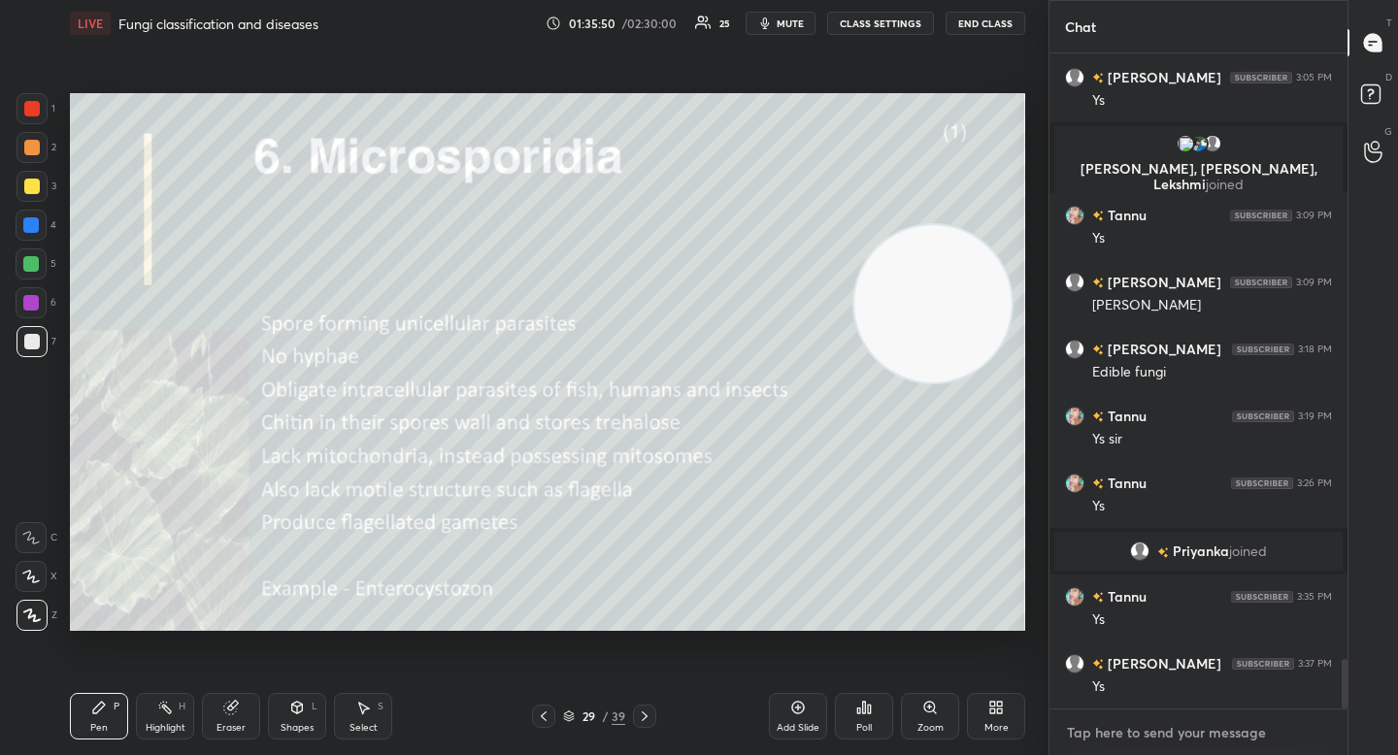
paste textarea "[URL][DOMAIN_NAME]"
type textarea "[URL][DOMAIN_NAME]"
type textarea "x"
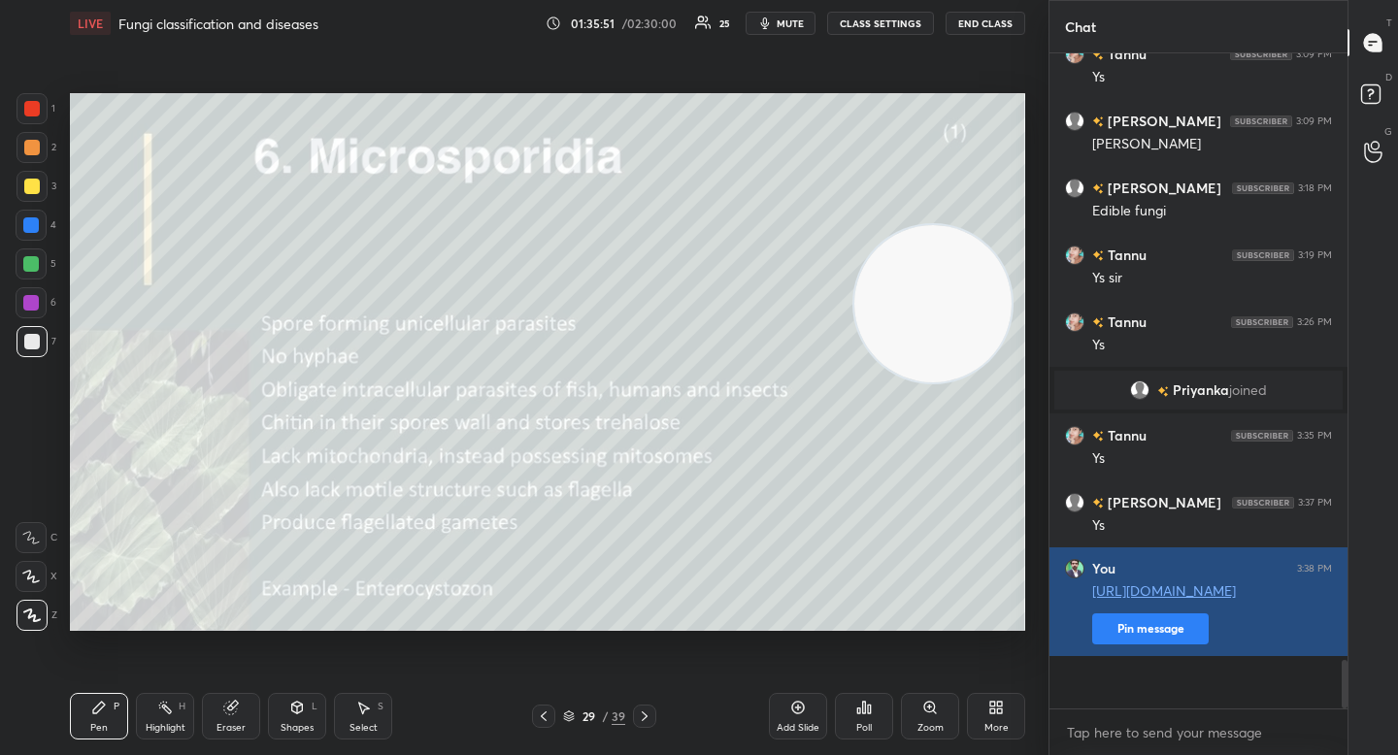
click at [1126, 645] on button "Pin message" at bounding box center [1150, 629] width 116 height 31
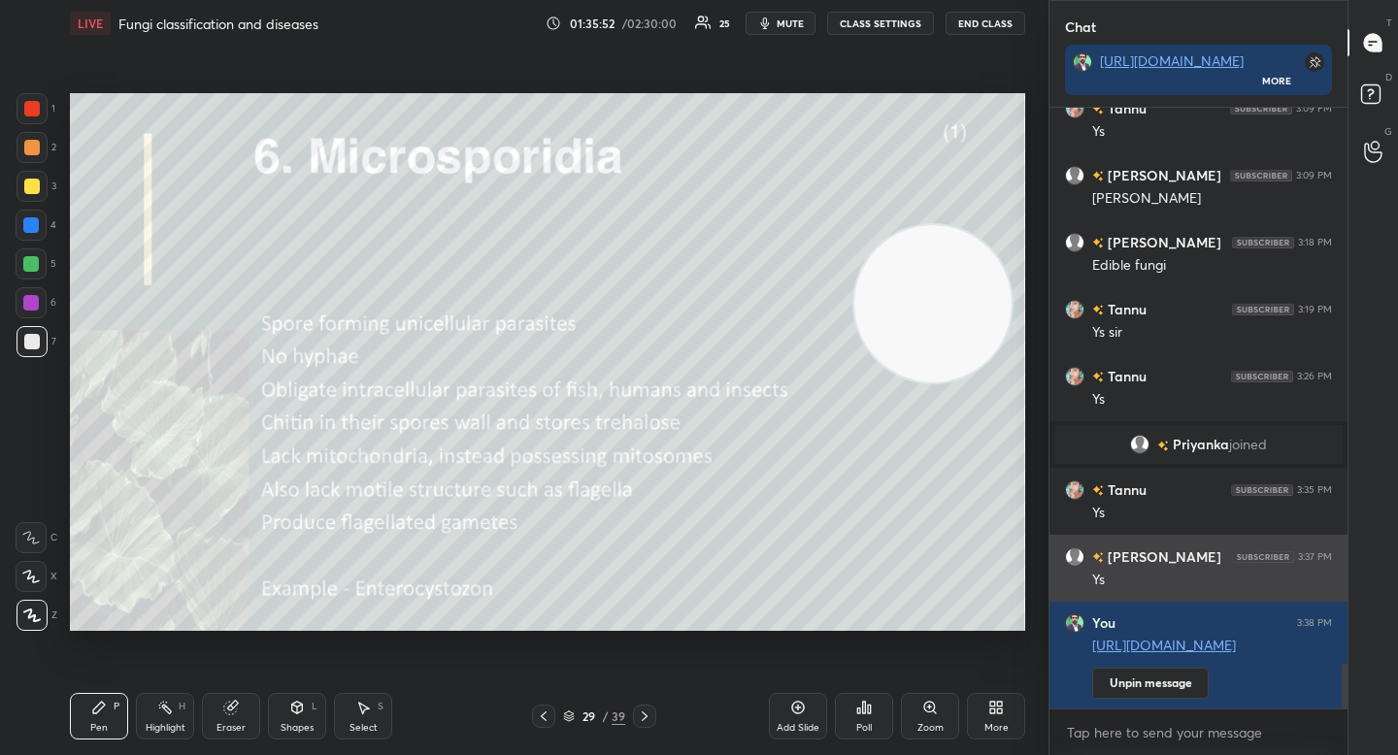
scroll to position [8291, 0]
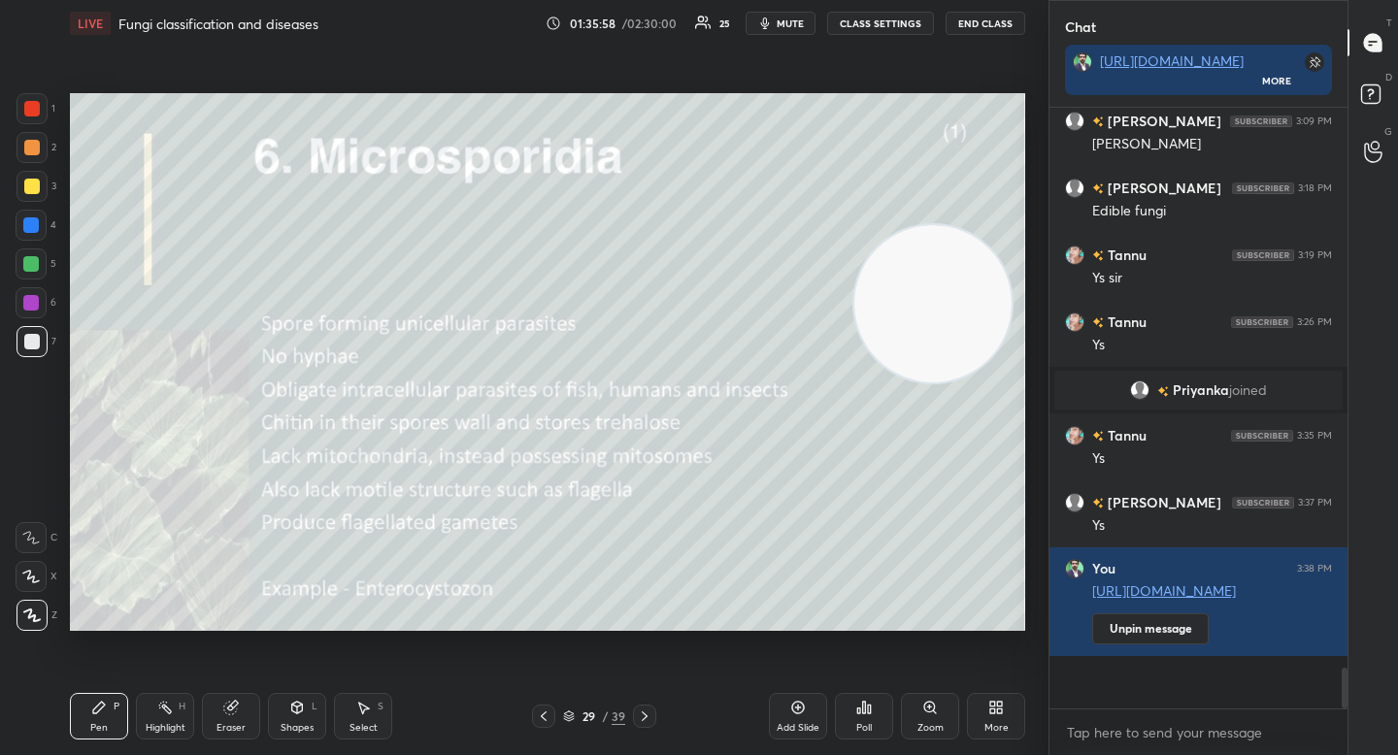
drag, startPoint x: 757, startPoint y: 165, endPoint x: 752, endPoint y: 152, distance: 13.5
click at [854, 225] on video at bounding box center [932, 303] width 157 height 157
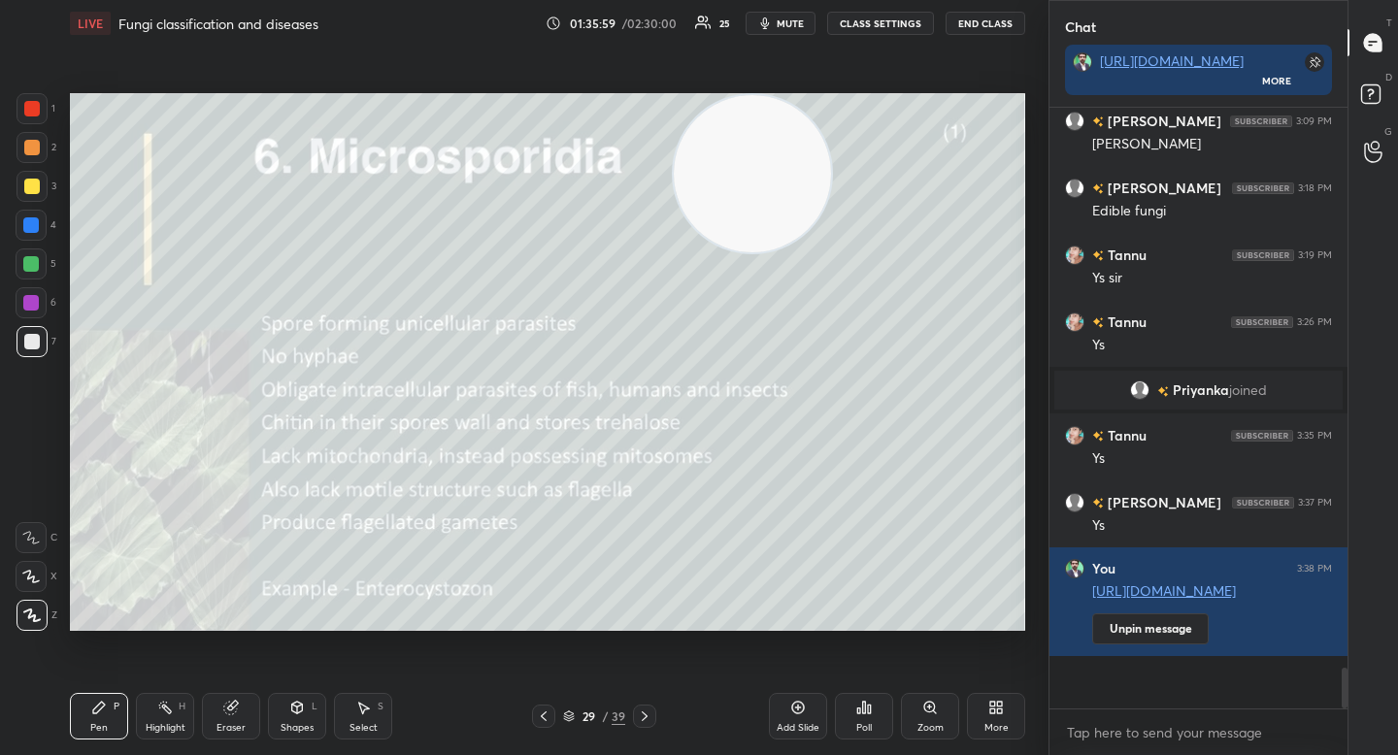
click at [37, 255] on div at bounding box center [31, 264] width 31 height 31
drag, startPoint x: 767, startPoint y: 175, endPoint x: 790, endPoint y: 179, distance: 23.6
click at [791, 178] on video at bounding box center [755, 174] width 157 height 157
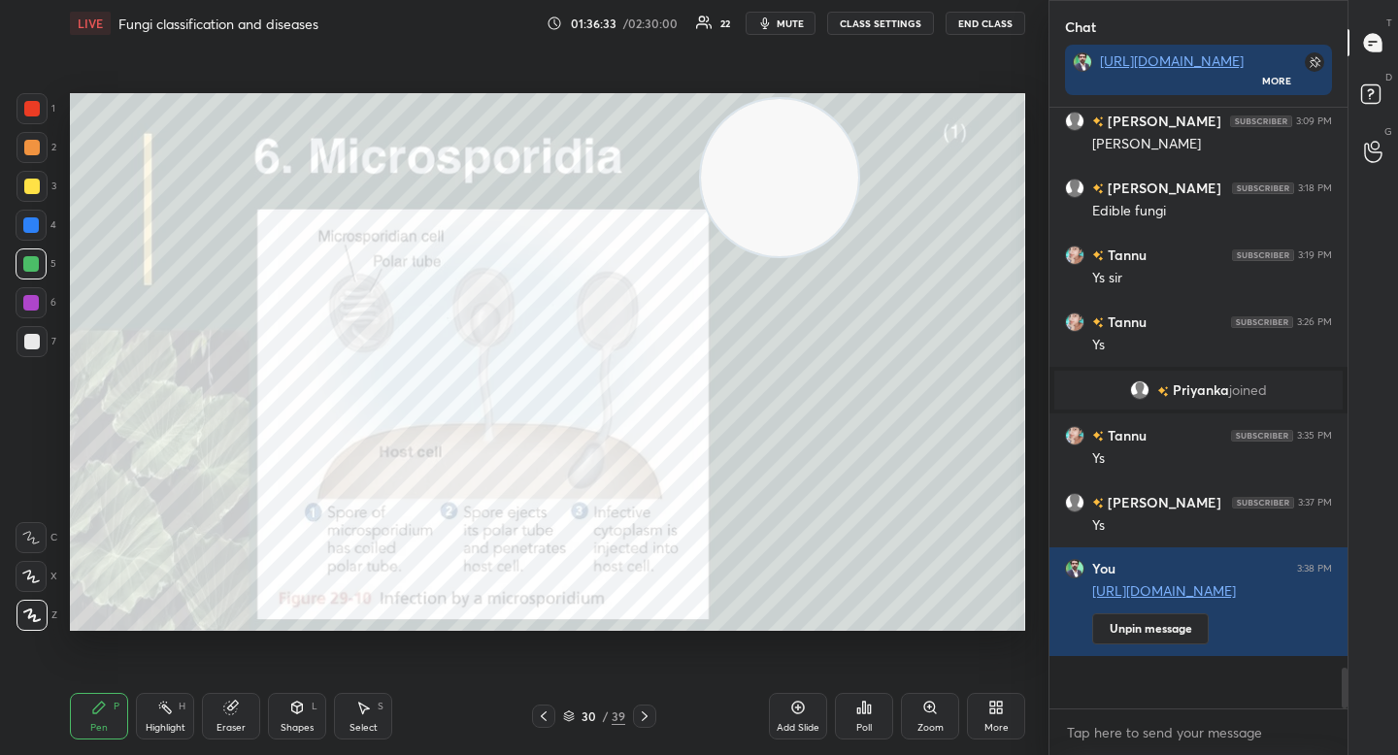
click at [28, 176] on div at bounding box center [32, 186] width 31 height 31
drag, startPoint x: 38, startPoint y: 148, endPoint x: 67, endPoint y: 172, distance: 37.9
click at [39, 148] on div at bounding box center [32, 147] width 31 height 31
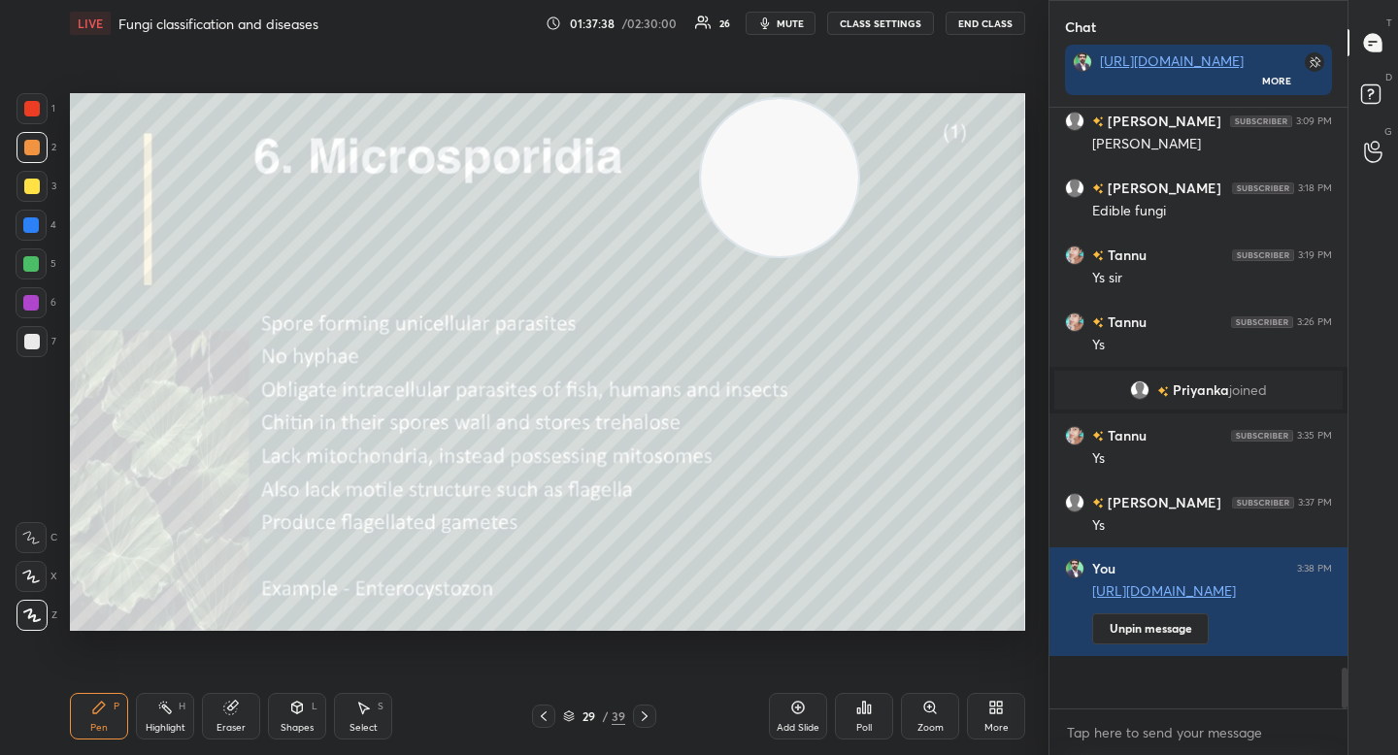
scroll to position [8337, 0]
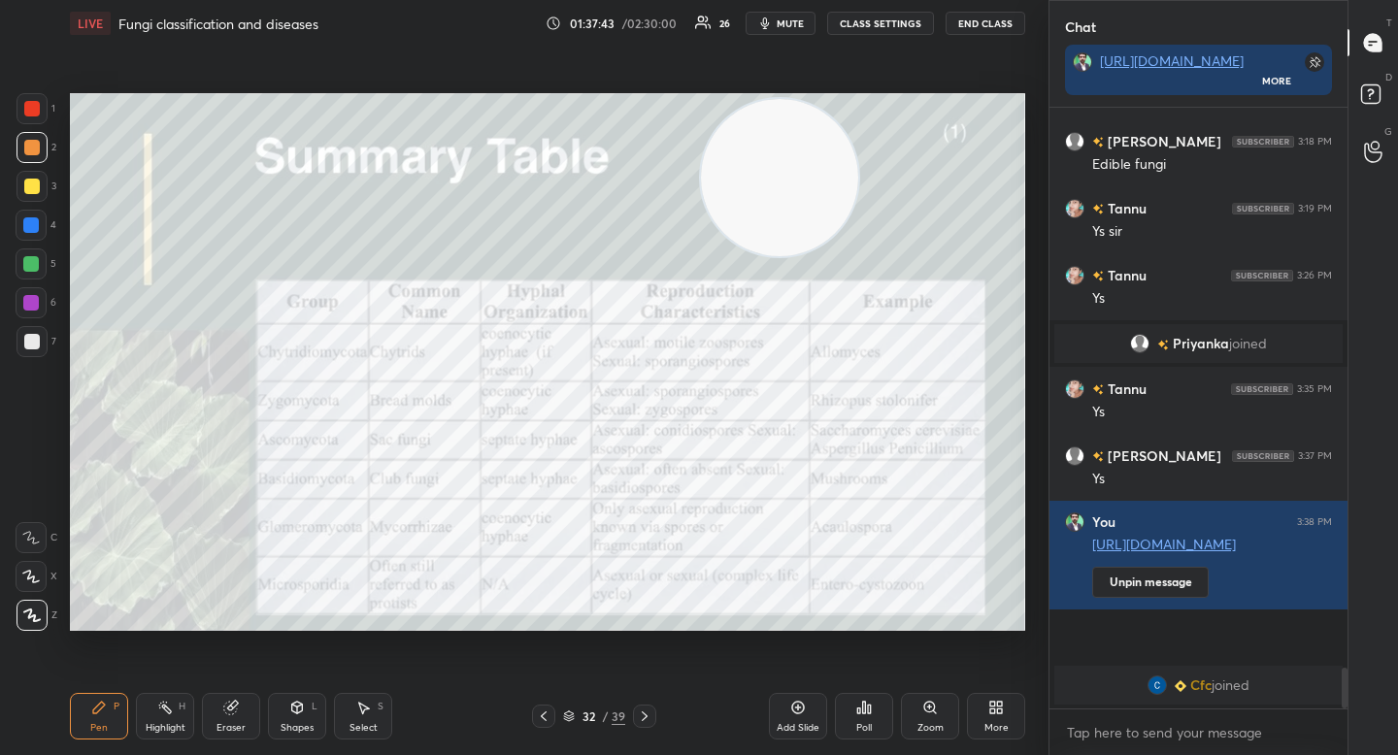
click at [33, 282] on div "5" at bounding box center [36, 268] width 41 height 39
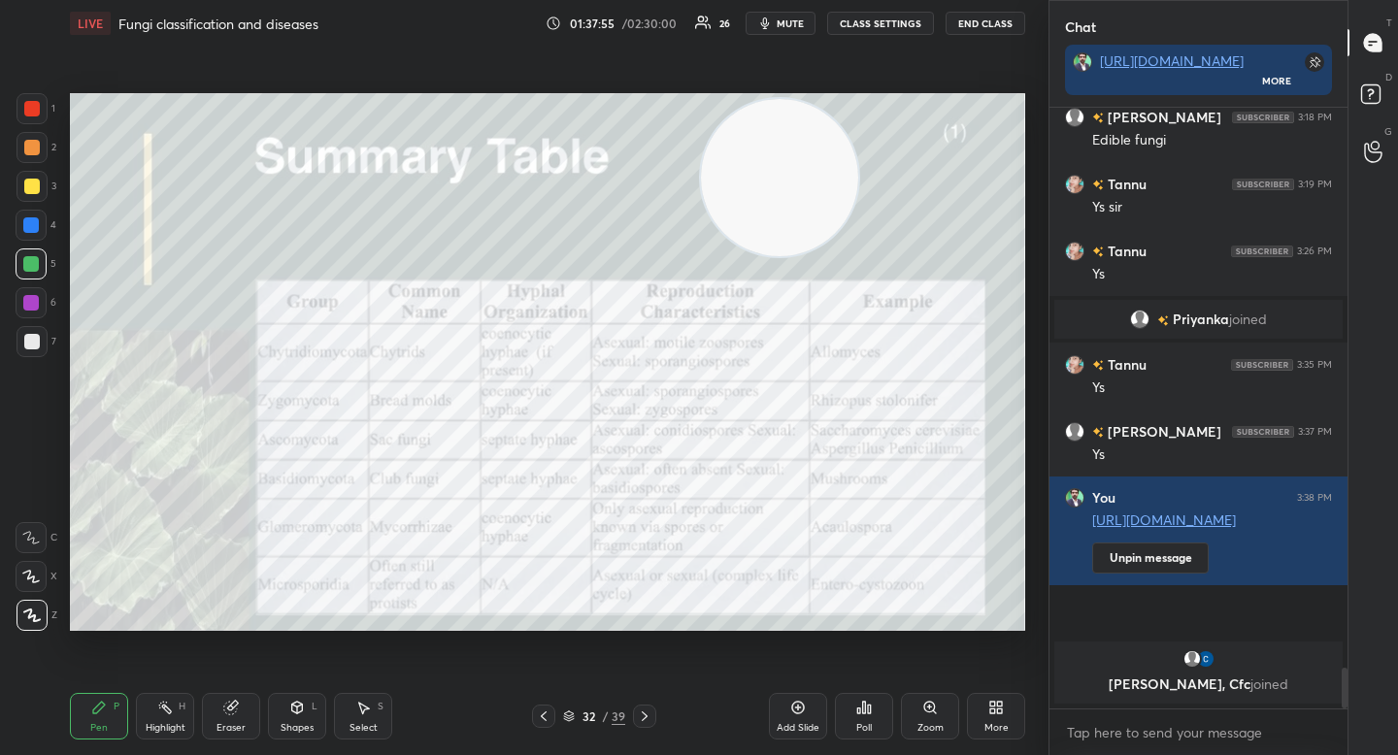
click at [30, 147] on div at bounding box center [32, 148] width 16 height 16
click at [26, 109] on div at bounding box center [32, 109] width 16 height 16
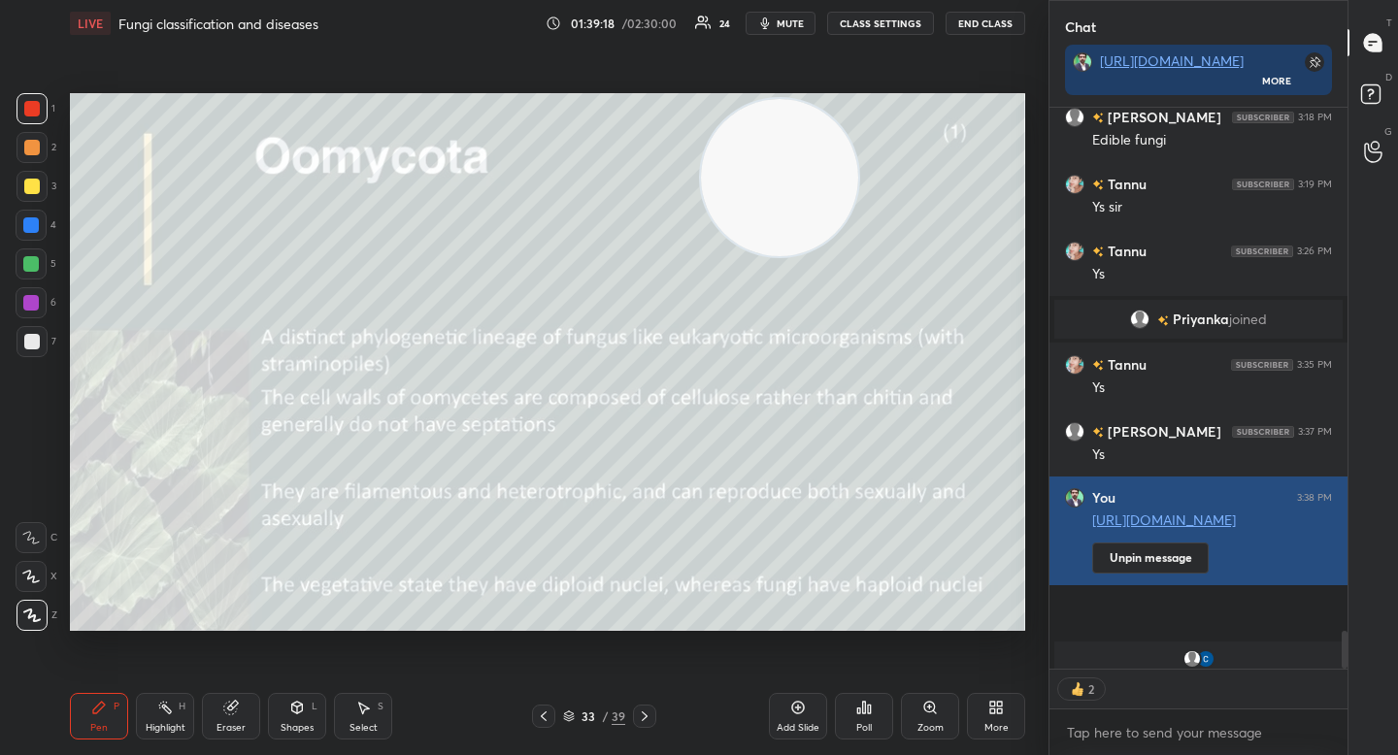
scroll to position [8401, 0]
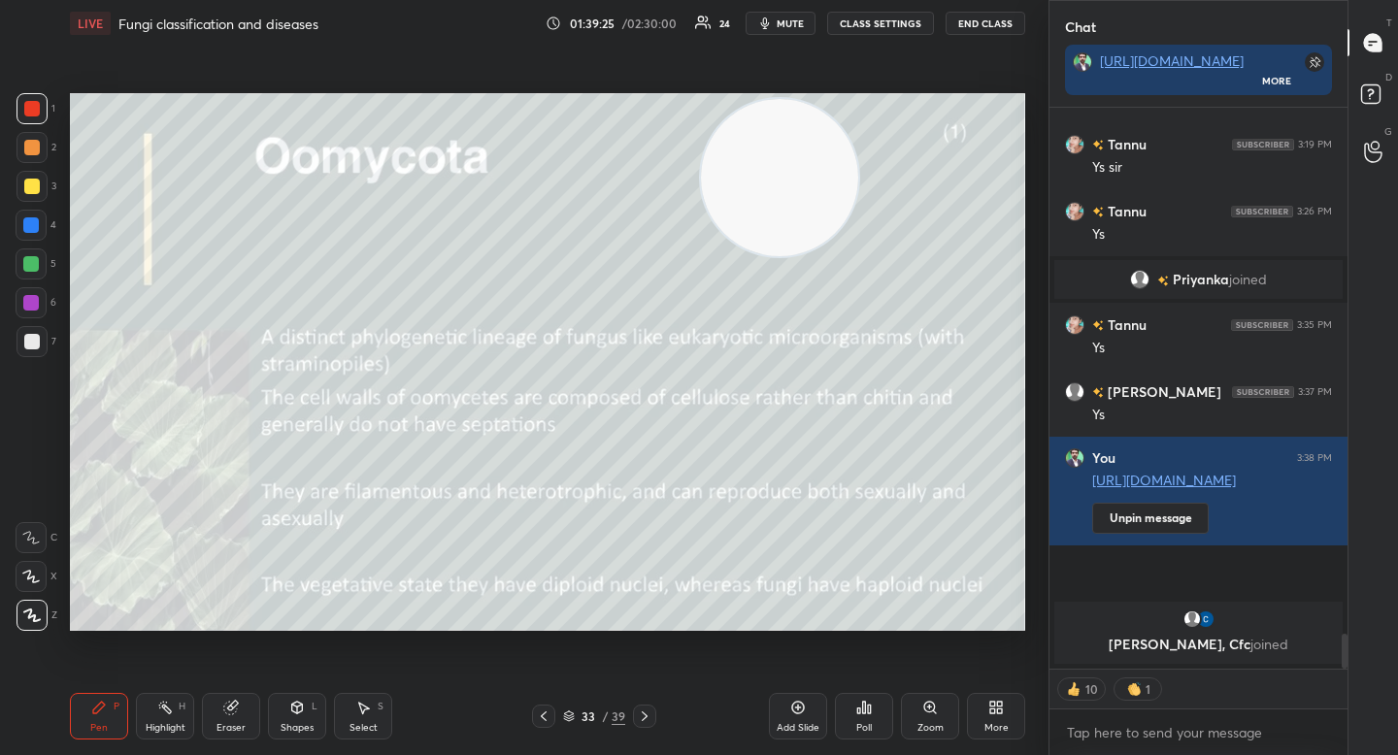
click at [785, 24] on span "mute" at bounding box center [790, 24] width 27 height 14
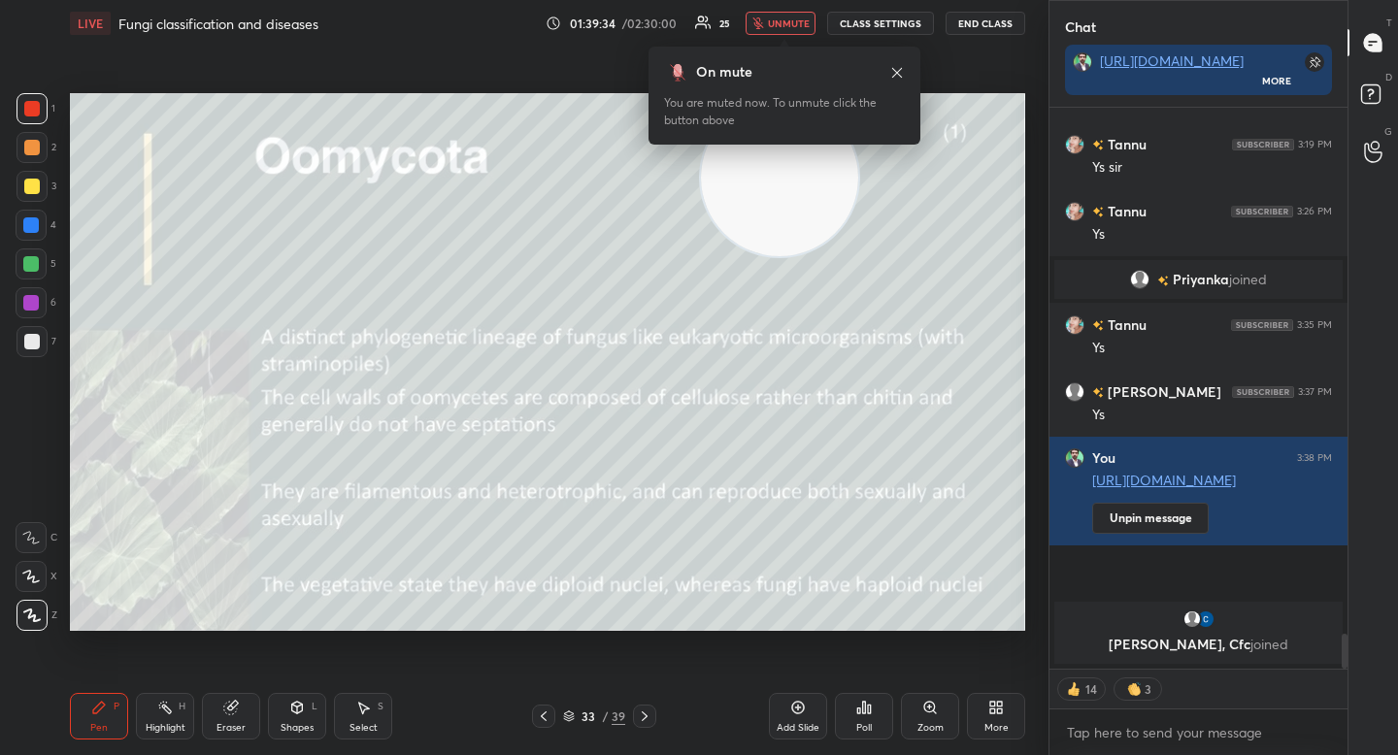
click at [785, 24] on span "unmute" at bounding box center [789, 24] width 42 height 14
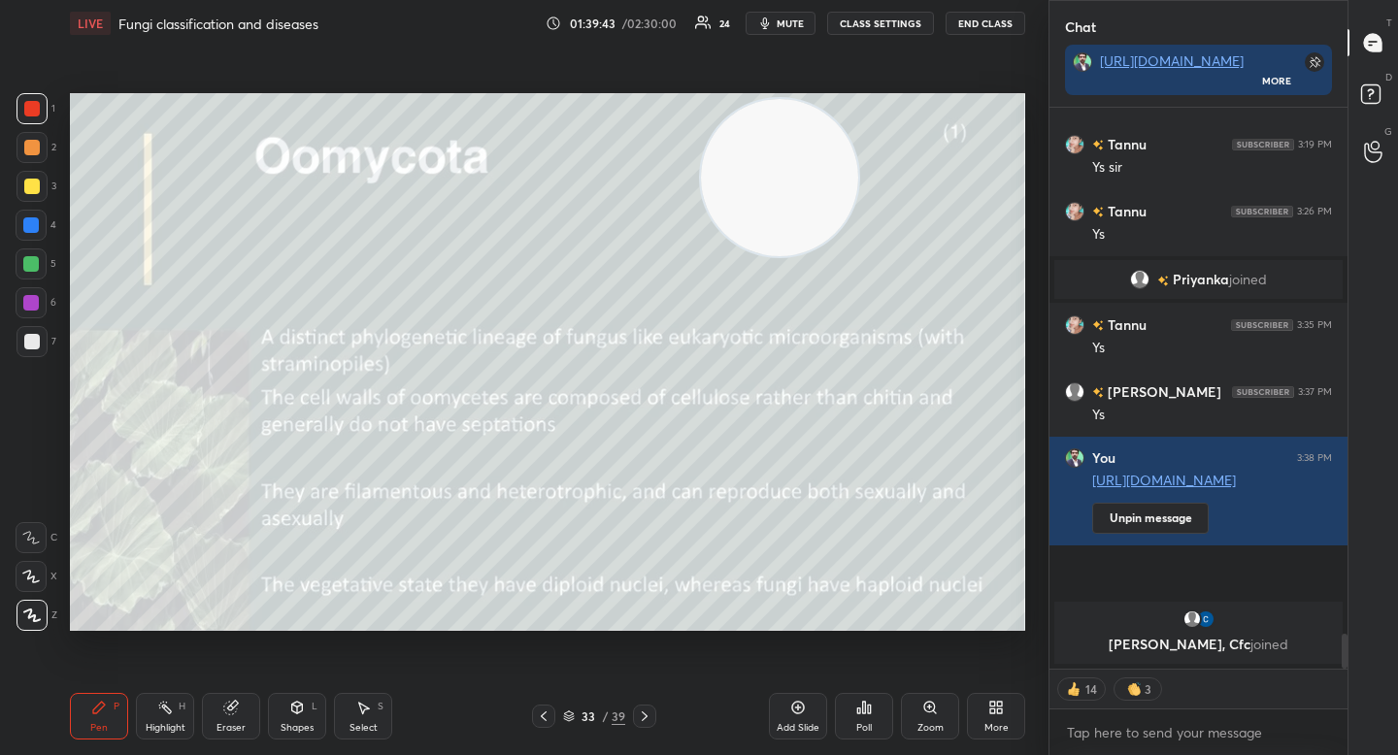
scroll to position [8362, 0]
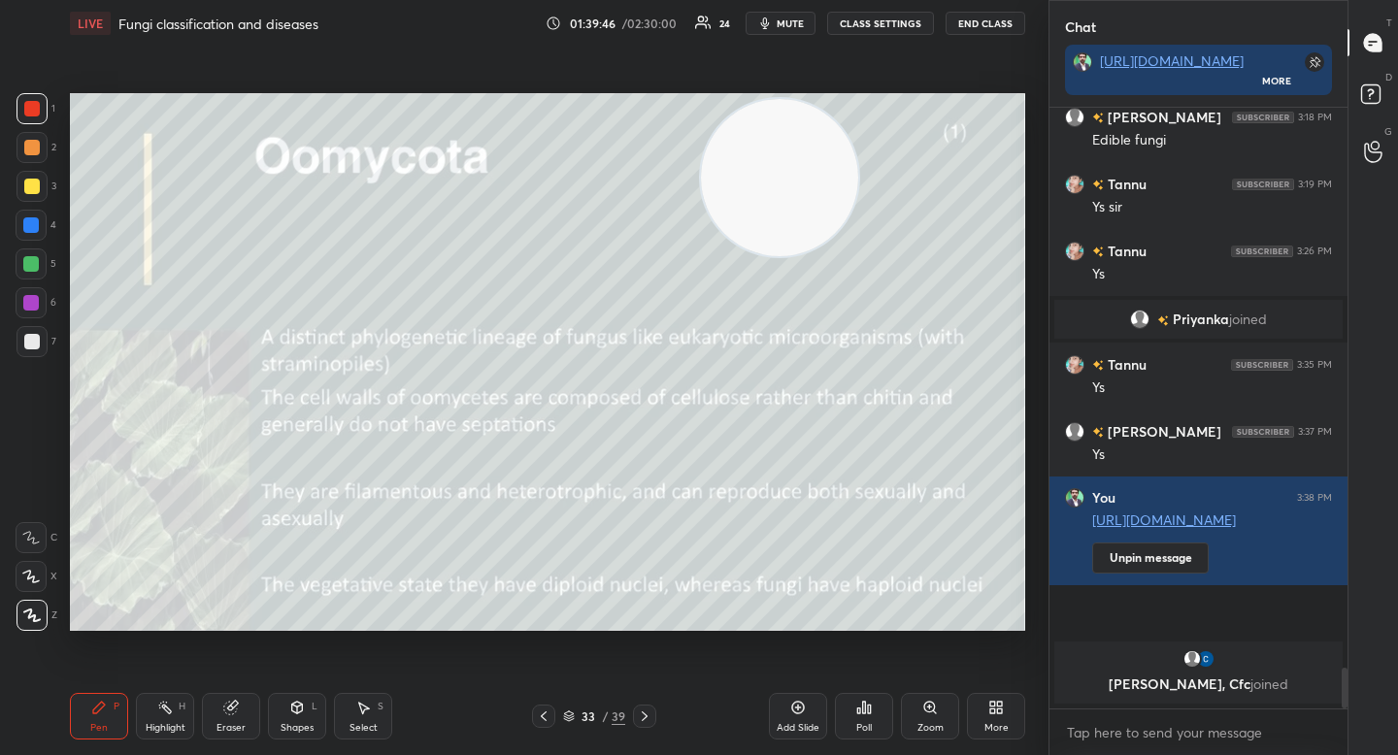
click at [37, 146] on div at bounding box center [32, 148] width 16 height 16
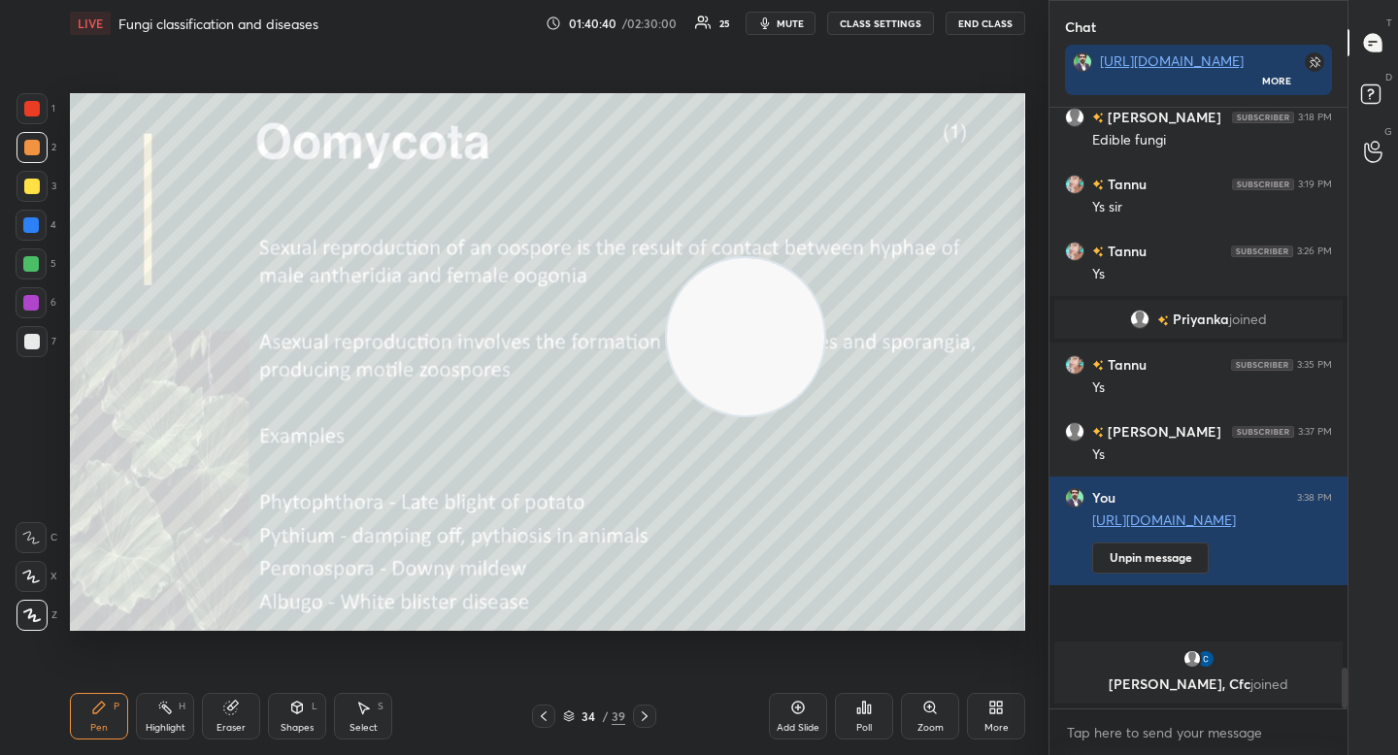
drag, startPoint x: 768, startPoint y: 283, endPoint x: 749, endPoint y: 441, distance: 158.3
click at [747, 416] on video at bounding box center [745, 336] width 157 height 157
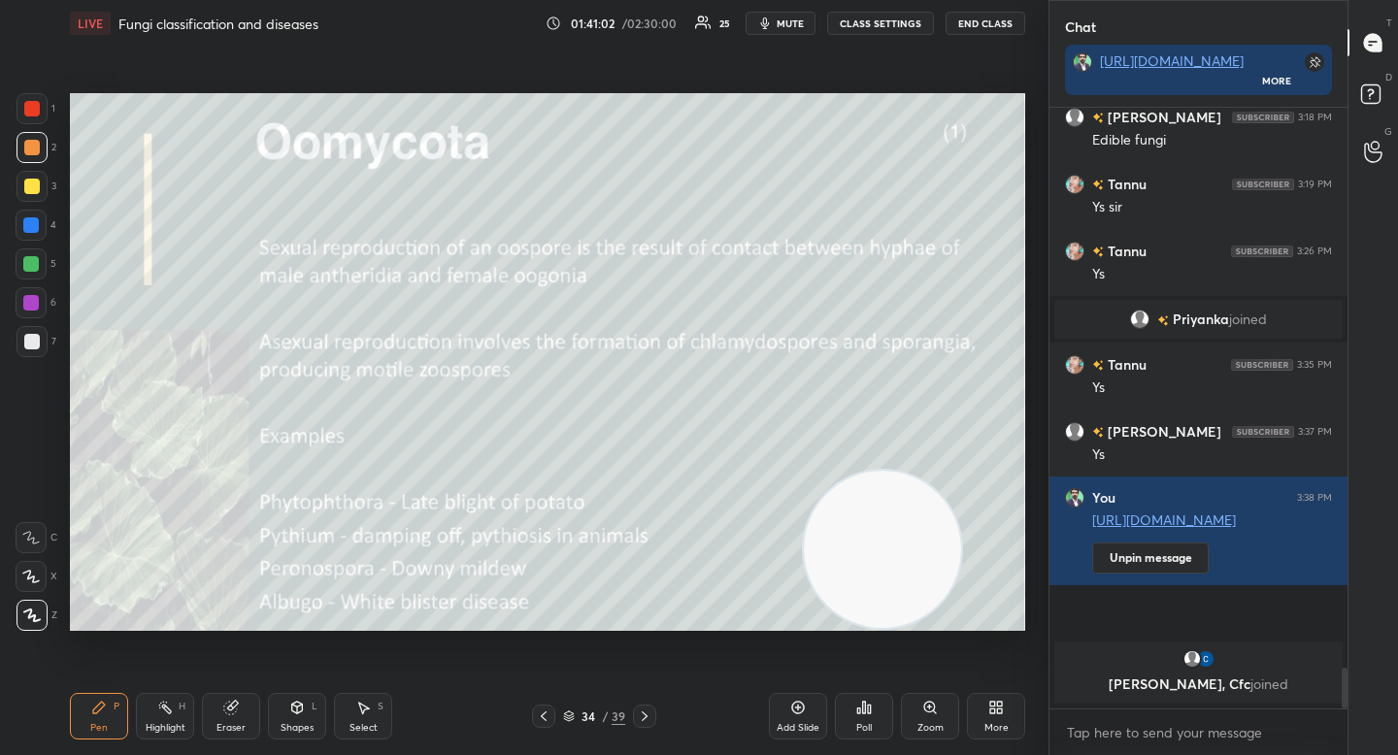
drag, startPoint x: 844, startPoint y: 517, endPoint x: 868, endPoint y: 519, distance: 24.3
click at [881, 527] on video at bounding box center [882, 549] width 157 height 157
click at [34, 211] on div at bounding box center [31, 225] width 31 height 31
click at [37, 192] on div at bounding box center [32, 186] width 31 height 31
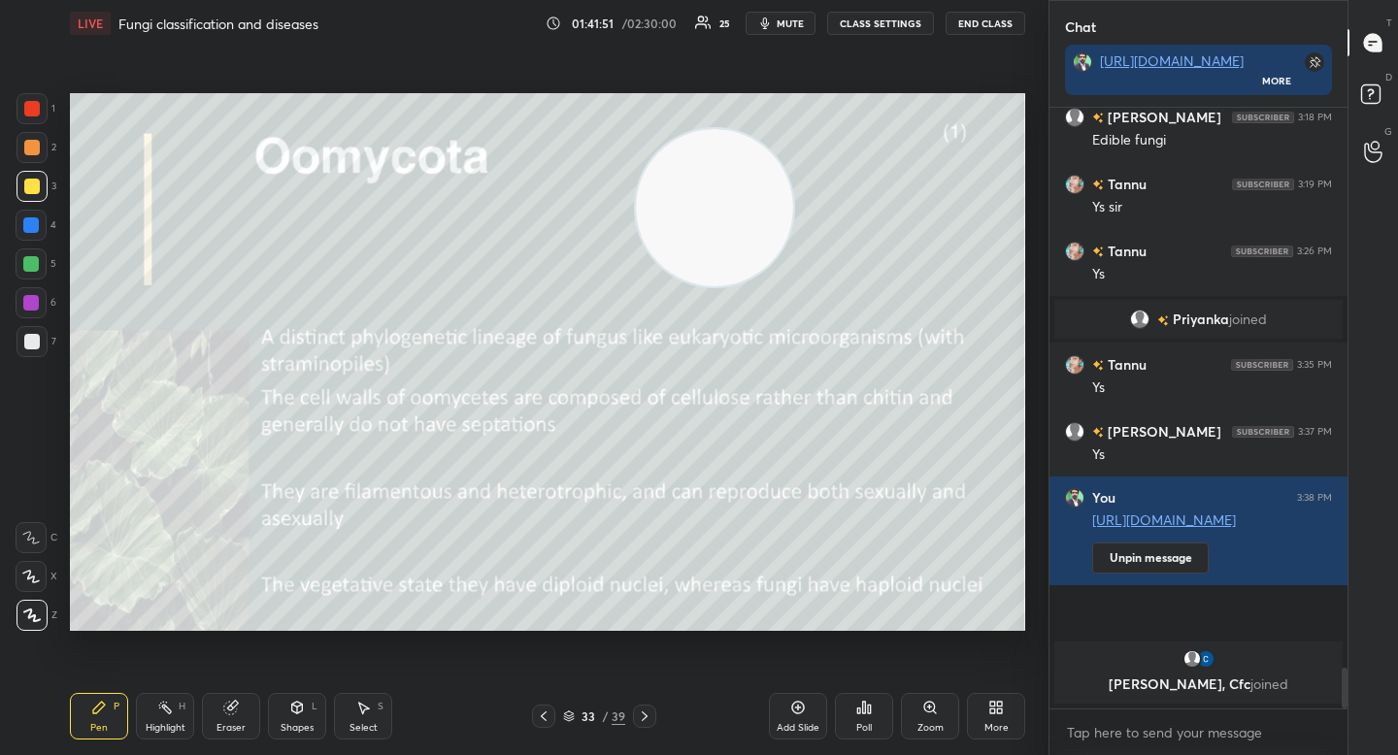
drag, startPoint x: 919, startPoint y: 564, endPoint x: 744, endPoint y: 201, distance: 403.4
click at [744, 201] on video at bounding box center [714, 207] width 157 height 157
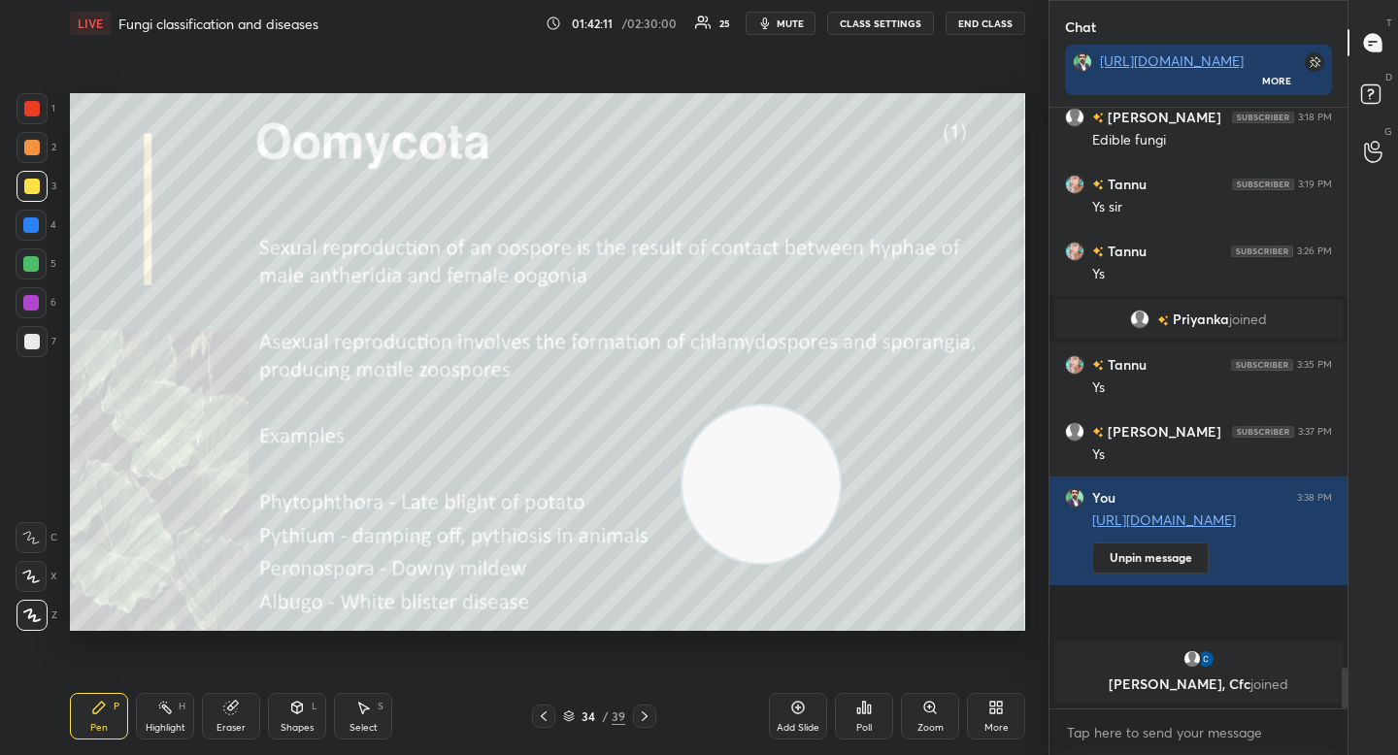
drag, startPoint x: 724, startPoint y: 185, endPoint x: 778, endPoint y: 481, distance: 299.9
click at [778, 481] on video at bounding box center [760, 484] width 157 height 157
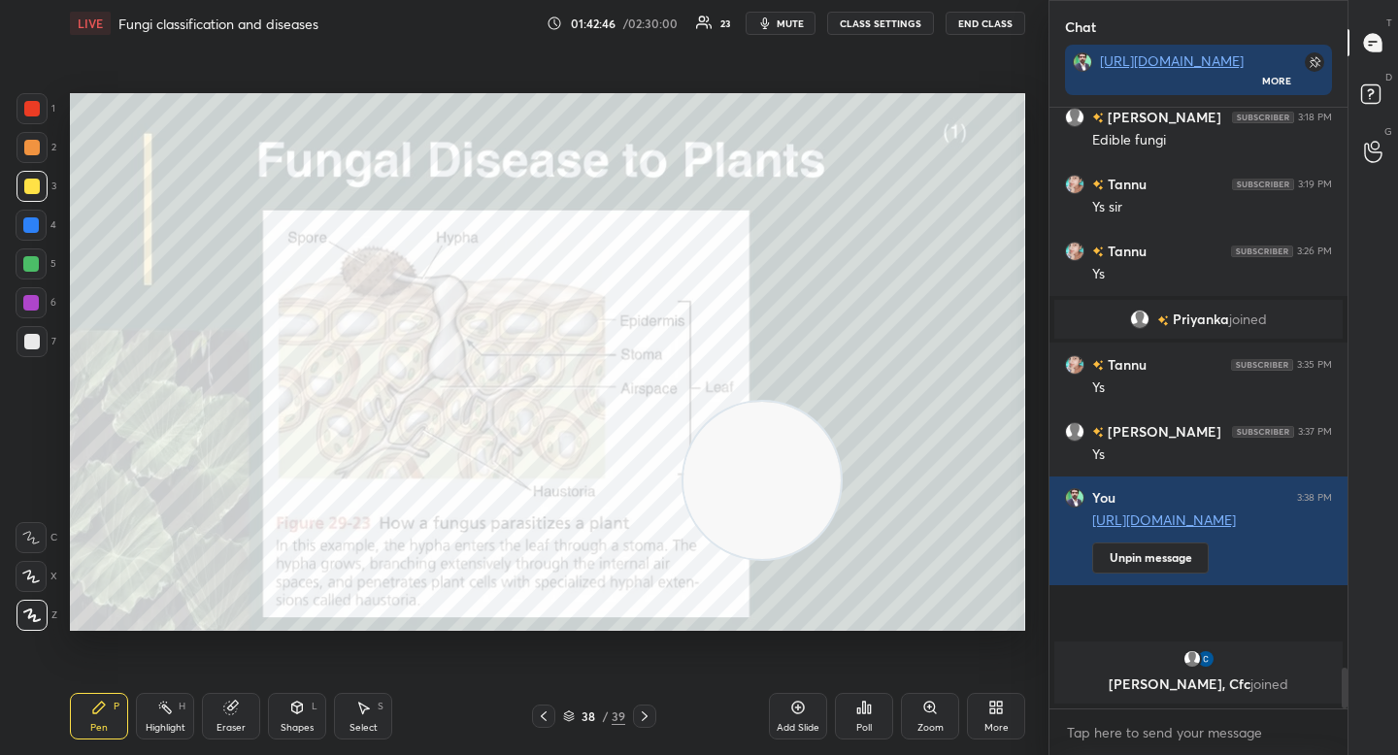
drag, startPoint x: 780, startPoint y: 472, endPoint x: 906, endPoint y: 410, distance: 140.7
click at [841, 409] on video at bounding box center [761, 480] width 157 height 157
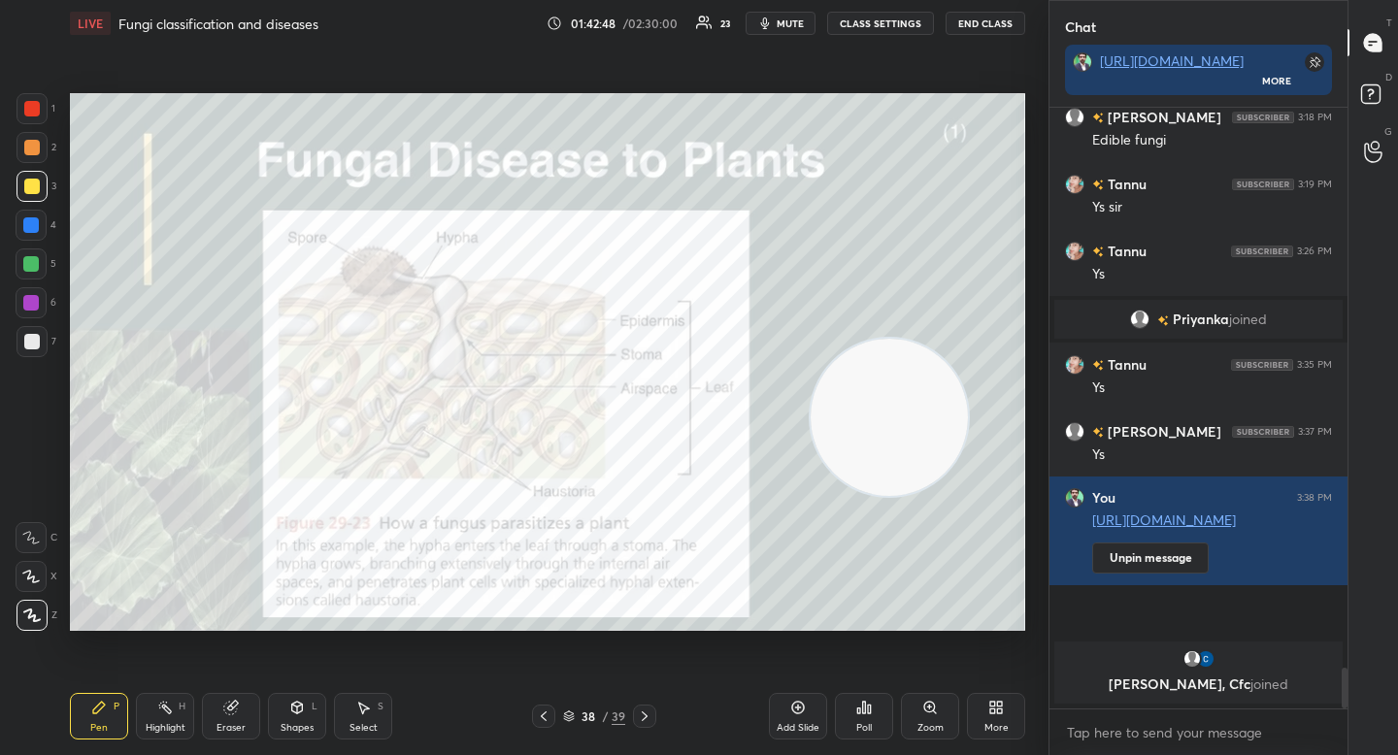
click at [25, 119] on div at bounding box center [32, 108] width 31 height 31
drag, startPoint x: 930, startPoint y: 705, endPoint x: 940, endPoint y: 681, distance: 26.1
click at [931, 706] on icon at bounding box center [929, 707] width 11 height 11
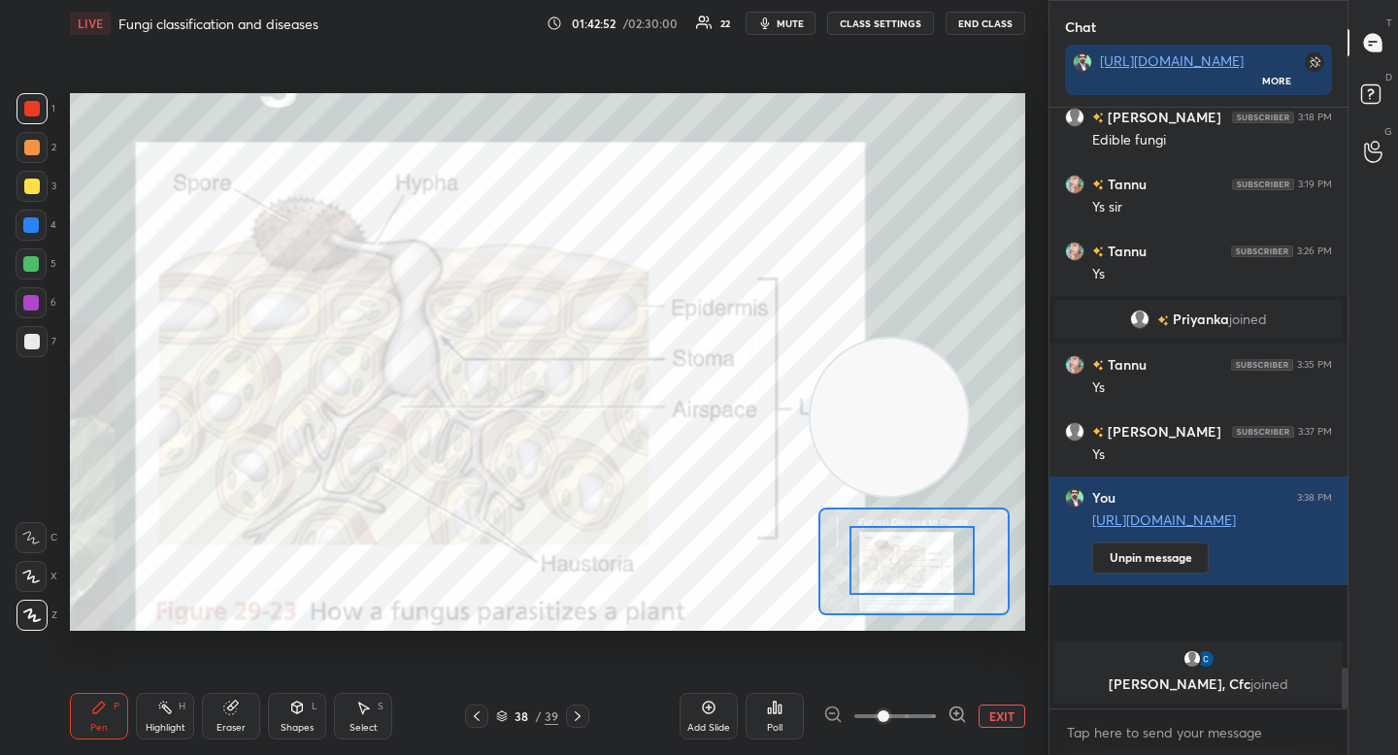
drag, startPoint x: 926, startPoint y: 574, endPoint x: 918, endPoint y: 566, distance: 11.0
click at [919, 567] on div at bounding box center [911, 560] width 125 height 69
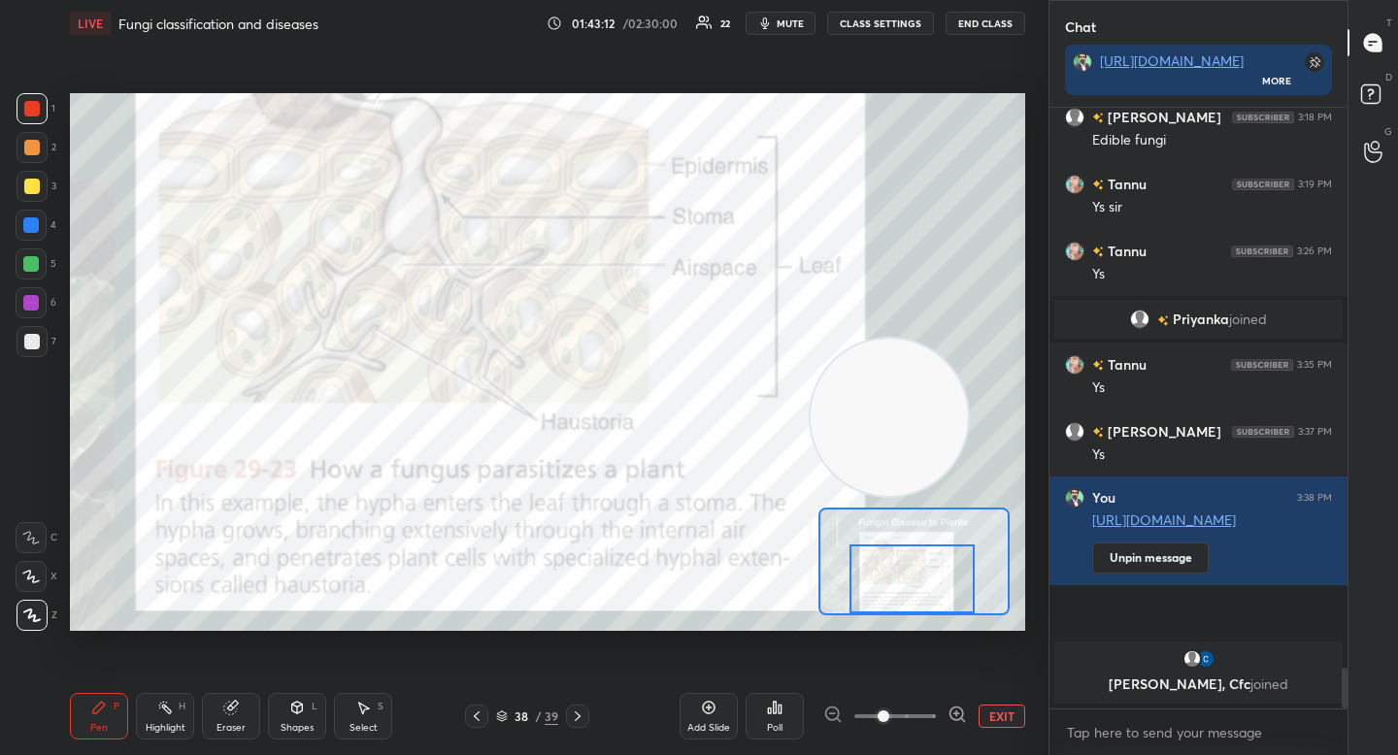
drag, startPoint x: 927, startPoint y: 564, endPoint x: 931, endPoint y: 594, distance: 30.3
click at [932, 594] on div at bounding box center [911, 579] width 125 height 69
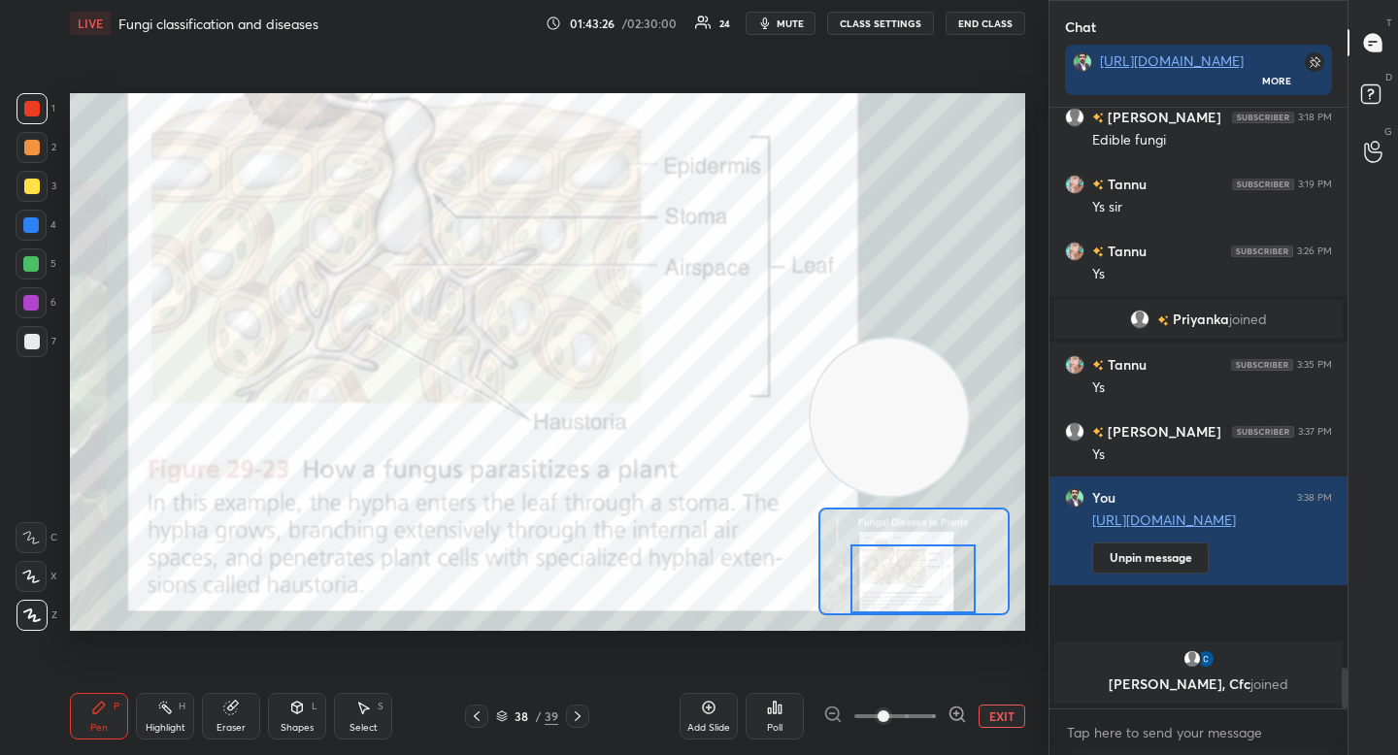
click at [997, 717] on button "EXIT" at bounding box center [1002, 716] width 47 height 23
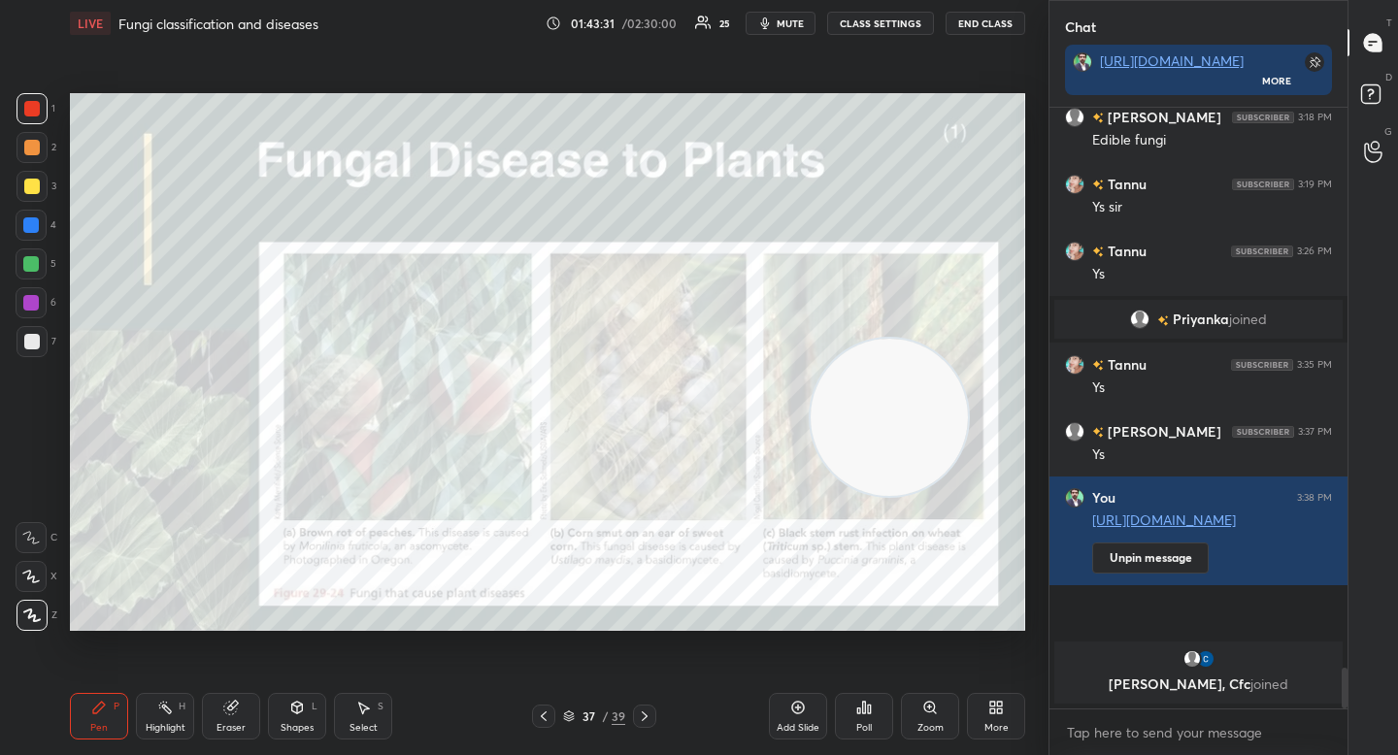
click at [934, 709] on icon at bounding box center [929, 707] width 11 height 11
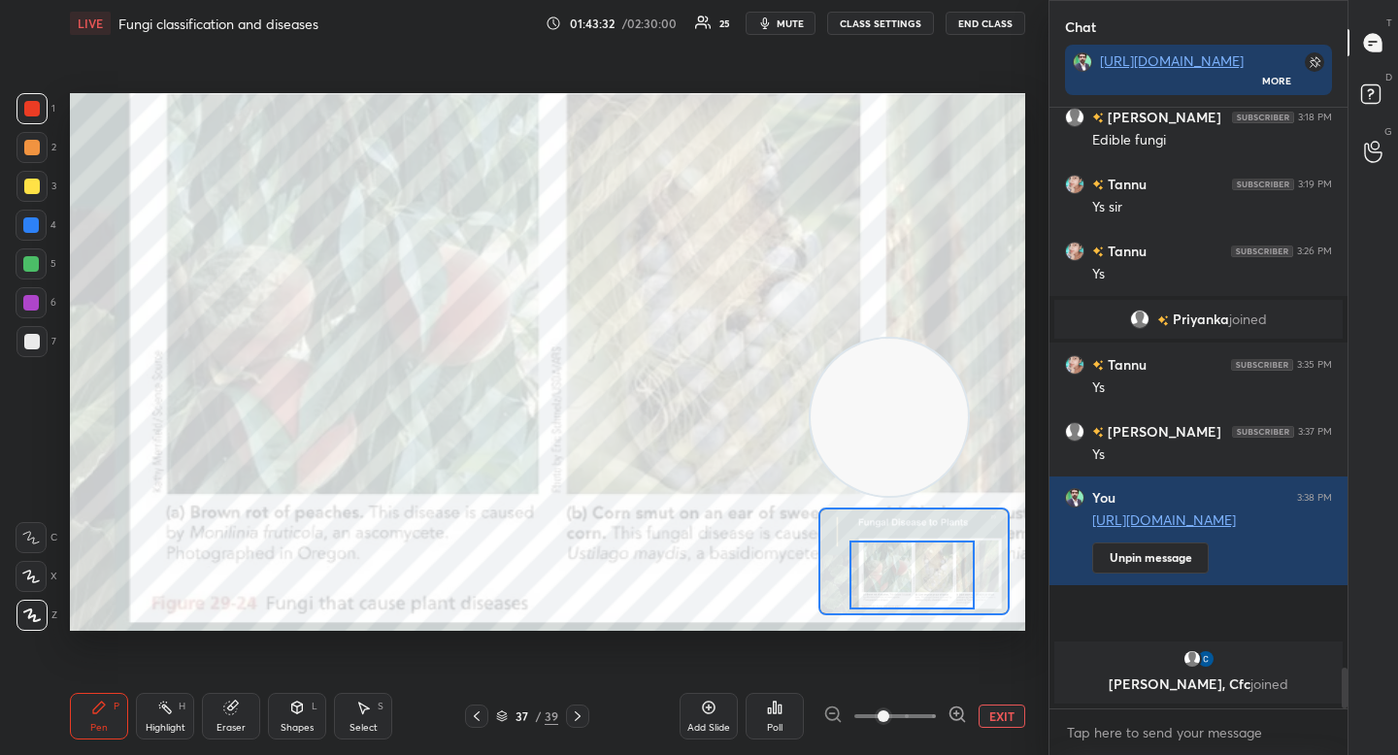
click at [895, 585] on div at bounding box center [911, 575] width 125 height 69
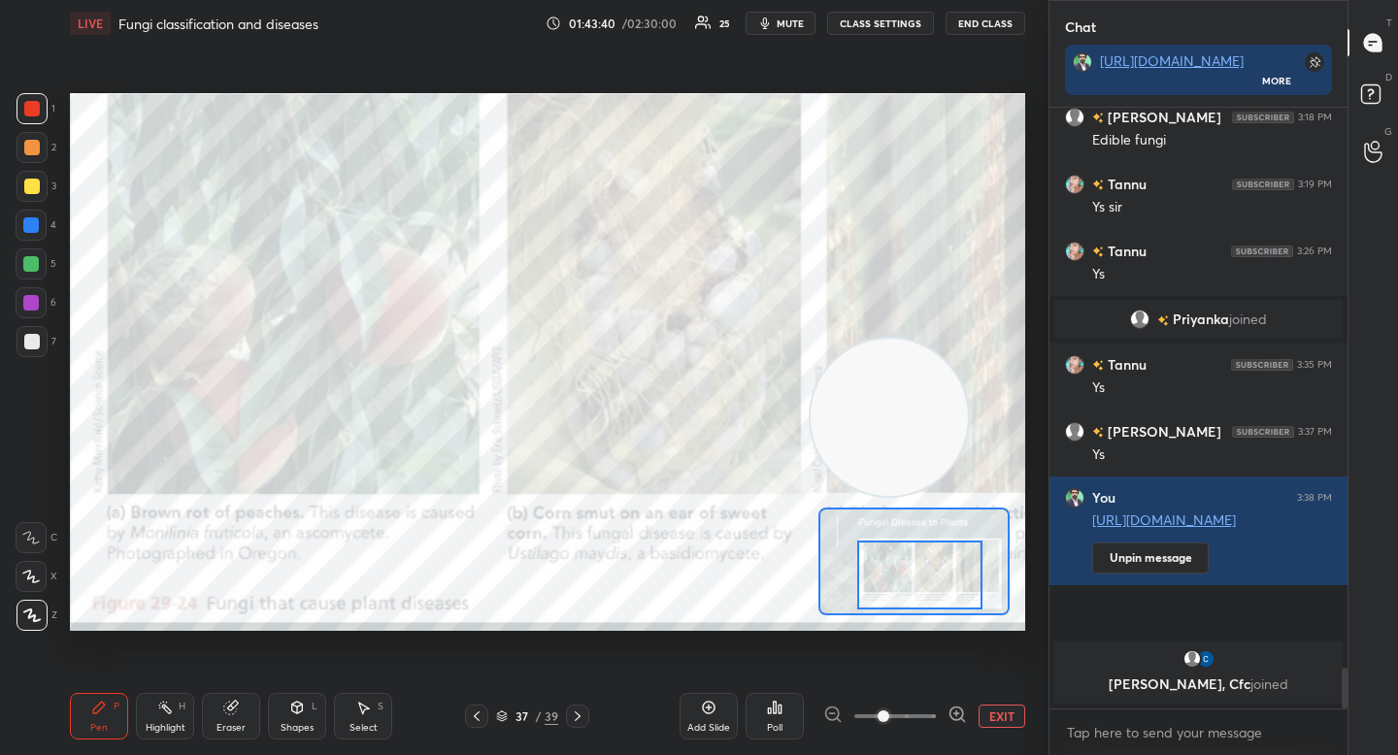
drag, startPoint x: 902, startPoint y: 569, endPoint x: 914, endPoint y: 570, distance: 11.7
click at [914, 570] on div at bounding box center [919, 575] width 125 height 69
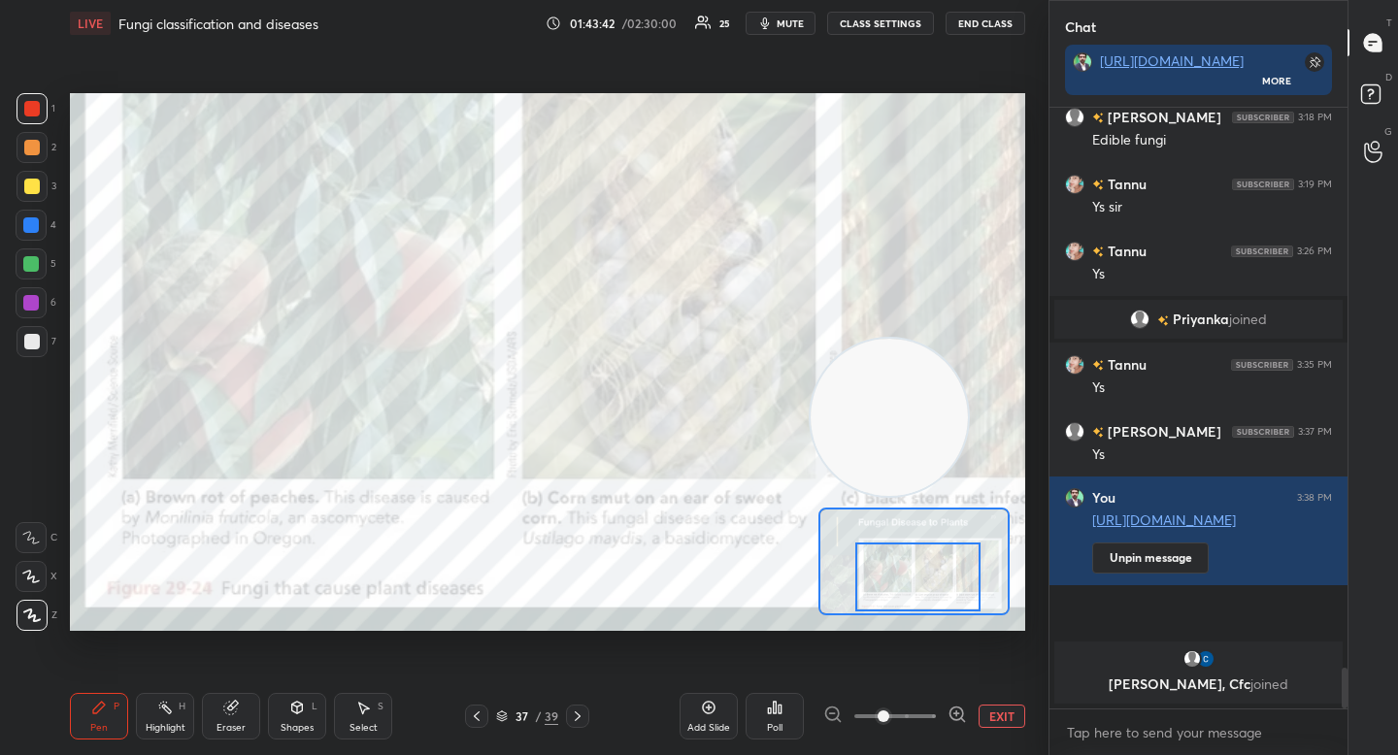
click at [903, 571] on div at bounding box center [917, 577] width 125 height 69
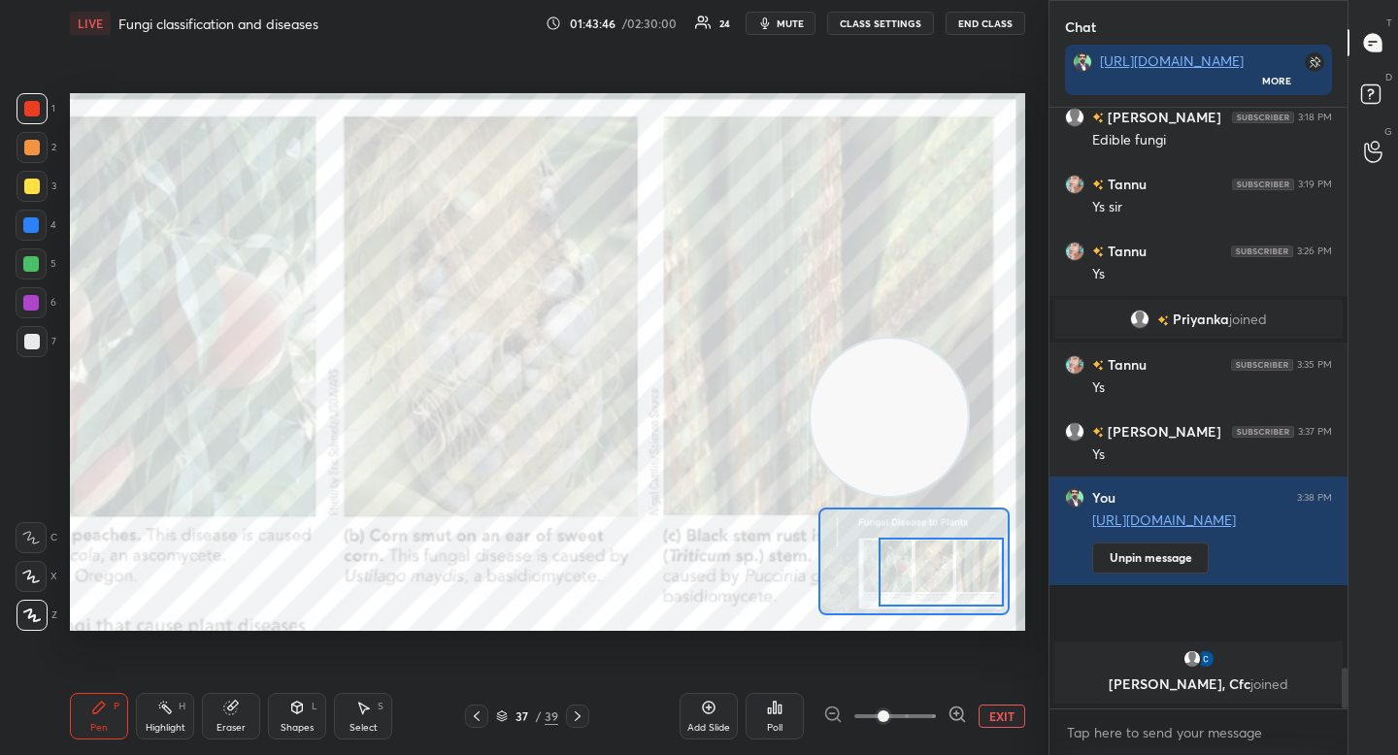
drag, startPoint x: 896, startPoint y: 559, endPoint x: 884, endPoint y: 545, distance: 18.6
click at [918, 553] on div at bounding box center [941, 572] width 125 height 69
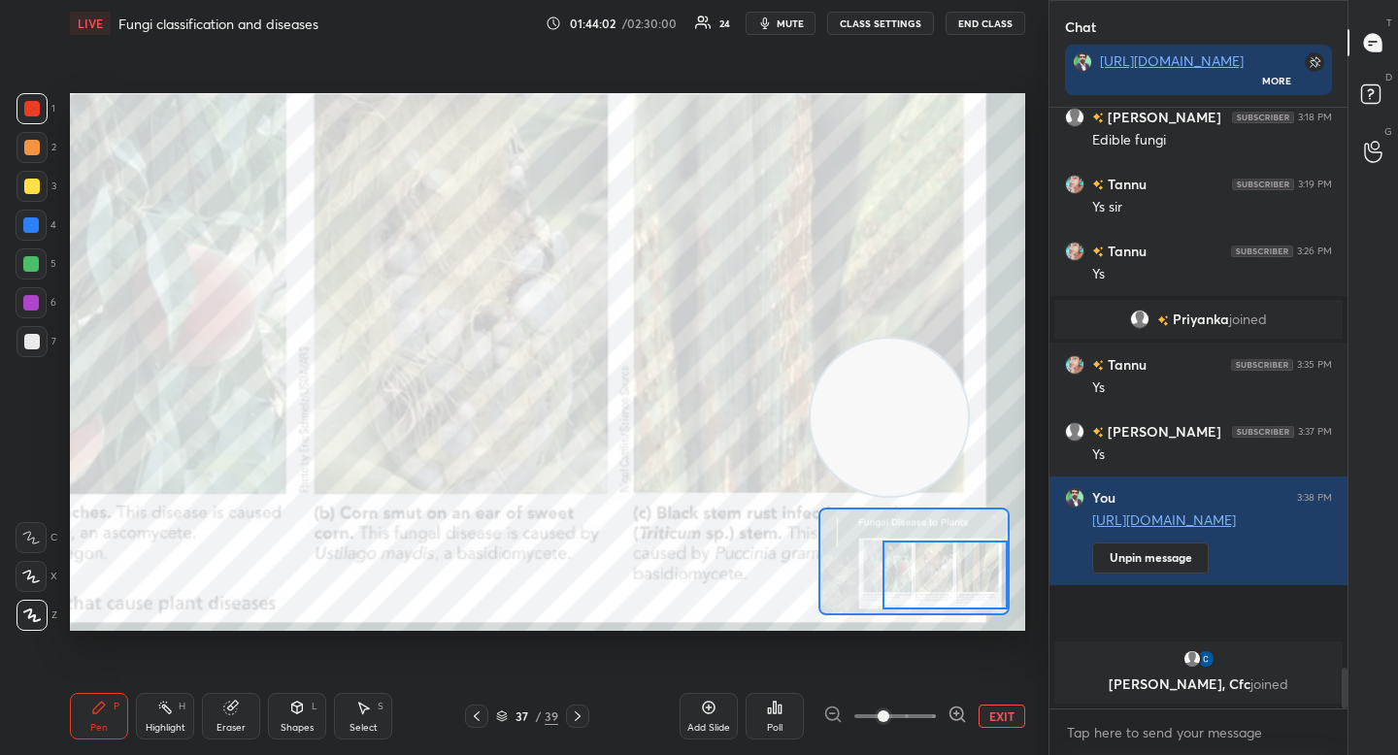
drag, startPoint x: 933, startPoint y: 582, endPoint x: 946, endPoint y: 560, distance: 25.6
click at [965, 586] on div at bounding box center [944, 575] width 125 height 69
drag, startPoint x: 854, startPoint y: 420, endPoint x: 474, endPoint y: 505, distance: 389.8
click at [794, 497] on video at bounding box center [872, 418] width 157 height 157
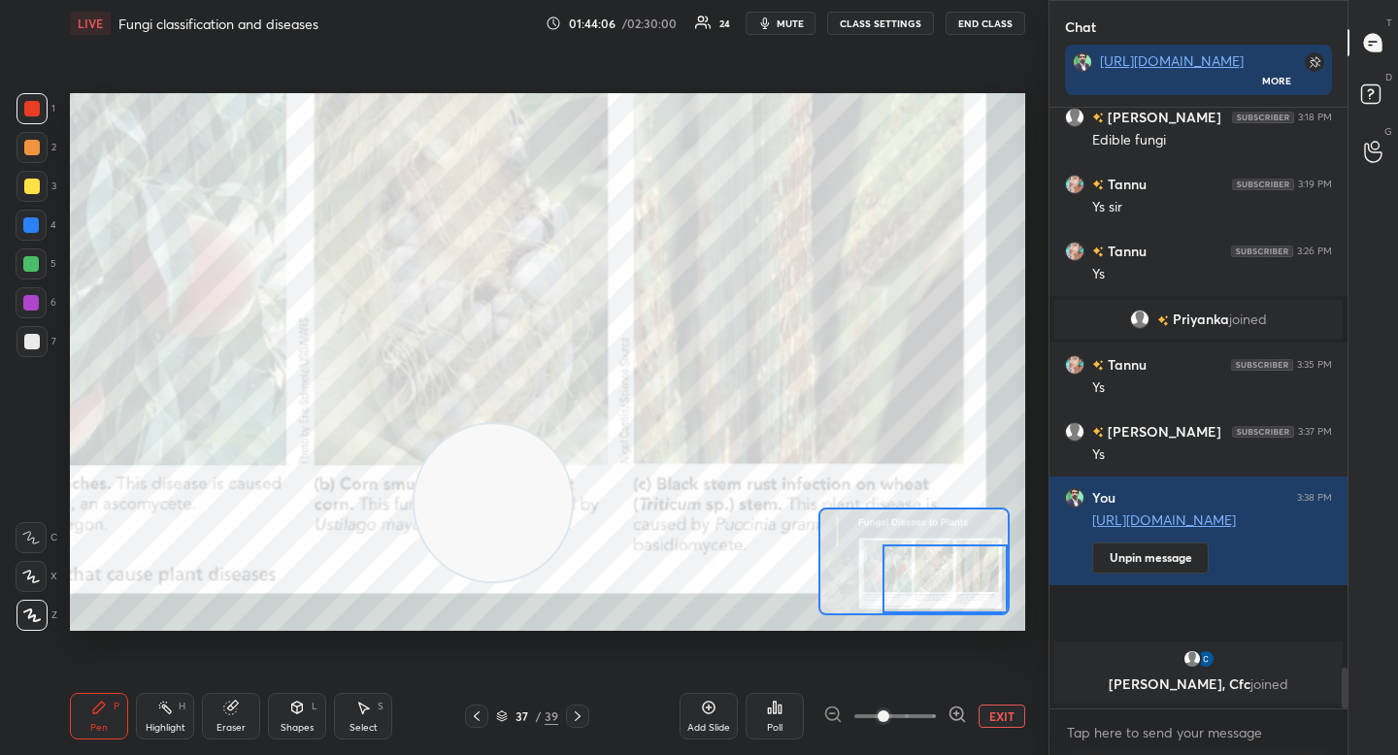
drag, startPoint x: 941, startPoint y: 565, endPoint x: 952, endPoint y: 579, distance: 17.9
click at [952, 579] on div at bounding box center [944, 579] width 125 height 69
click at [905, 617] on div "Setting up your live class Poll for secs No correct answer Start poll" at bounding box center [547, 362] width 955 height 538
click at [996, 707] on button "EXIT" at bounding box center [1002, 716] width 47 height 23
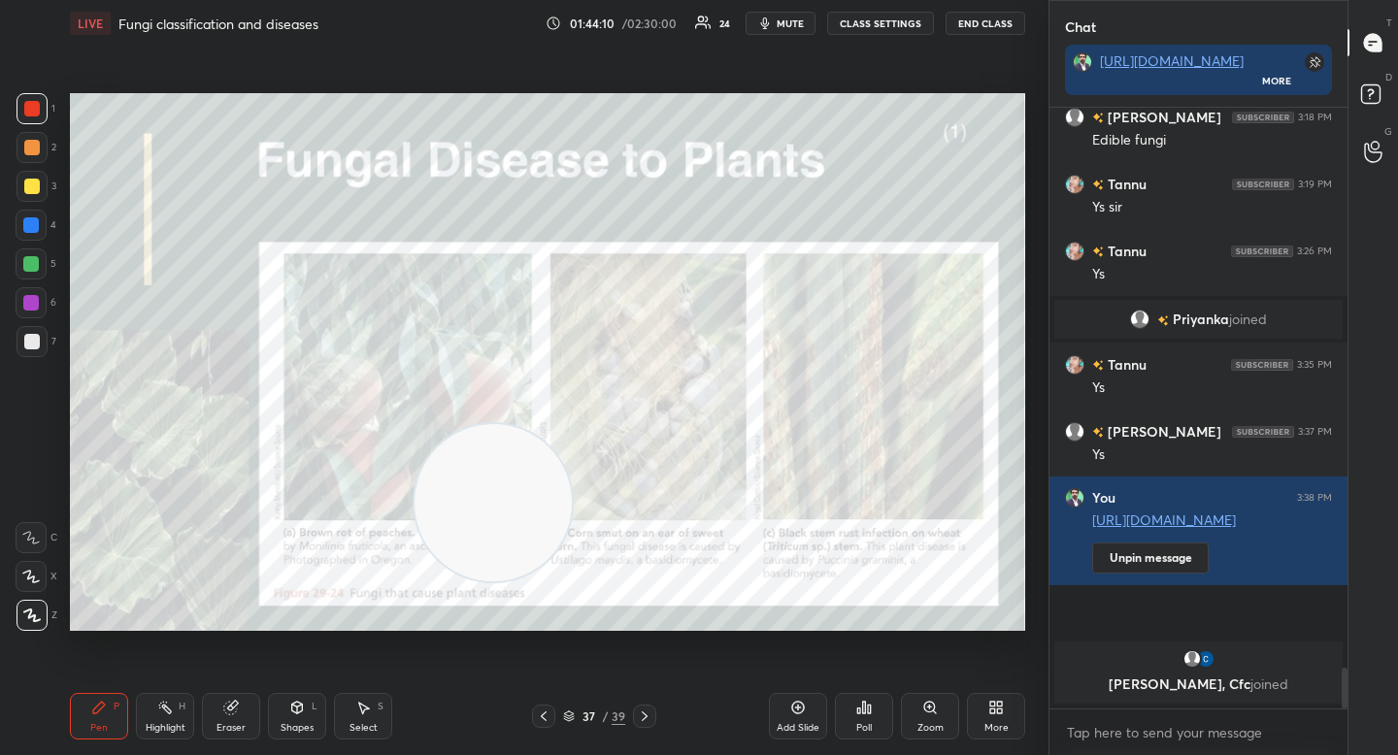
drag, startPoint x: 286, startPoint y: 283, endPoint x: 250, endPoint y: 248, distance: 50.8
click at [415, 424] on video at bounding box center [493, 502] width 157 height 157
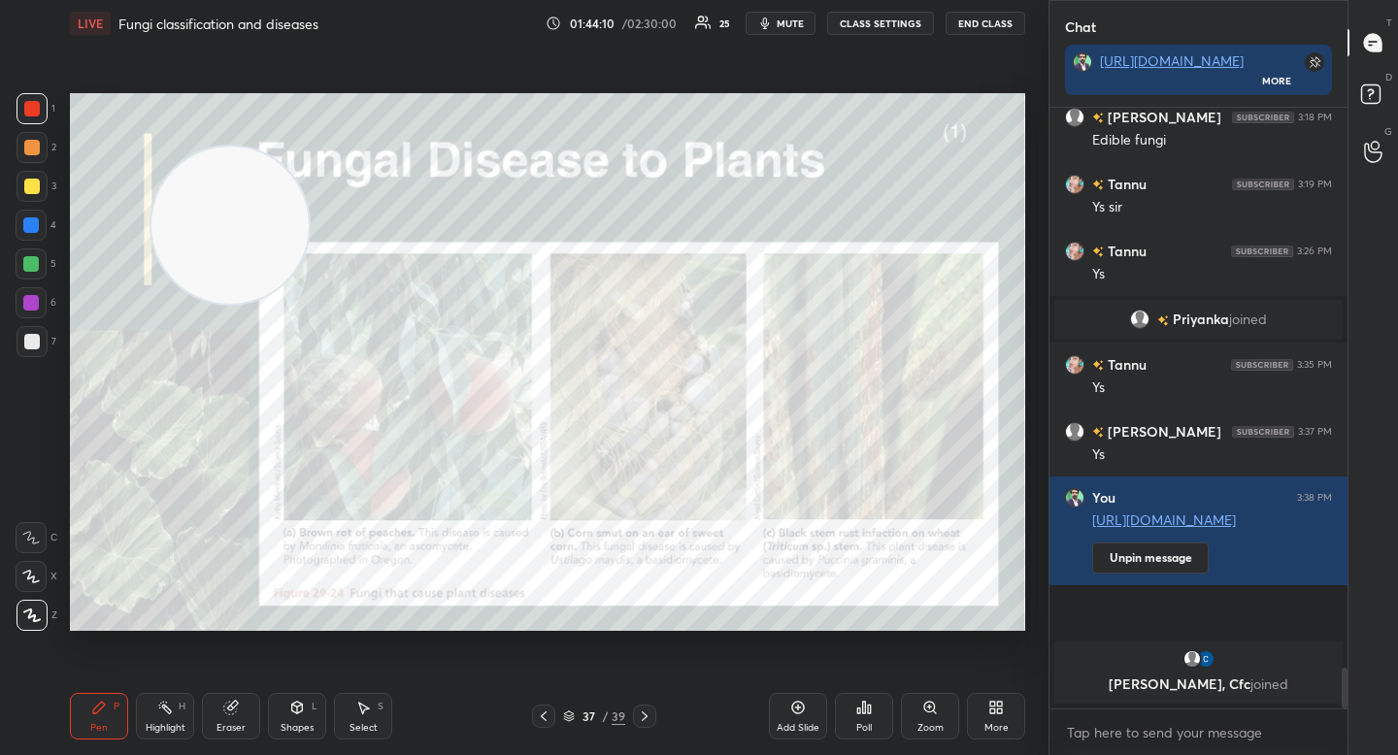
click at [158, 163] on video at bounding box center [229, 225] width 157 height 157
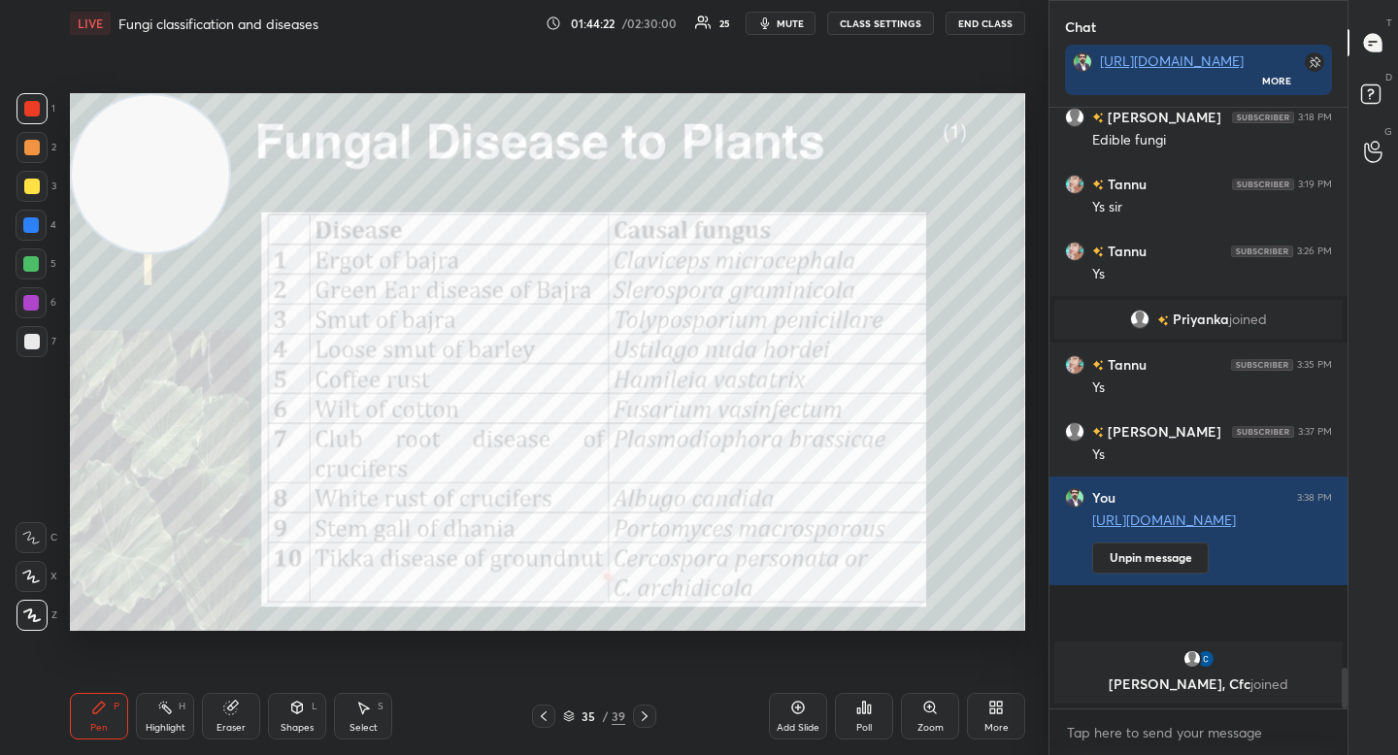
click at [775, 14] on button "mute" at bounding box center [781, 23] width 70 height 23
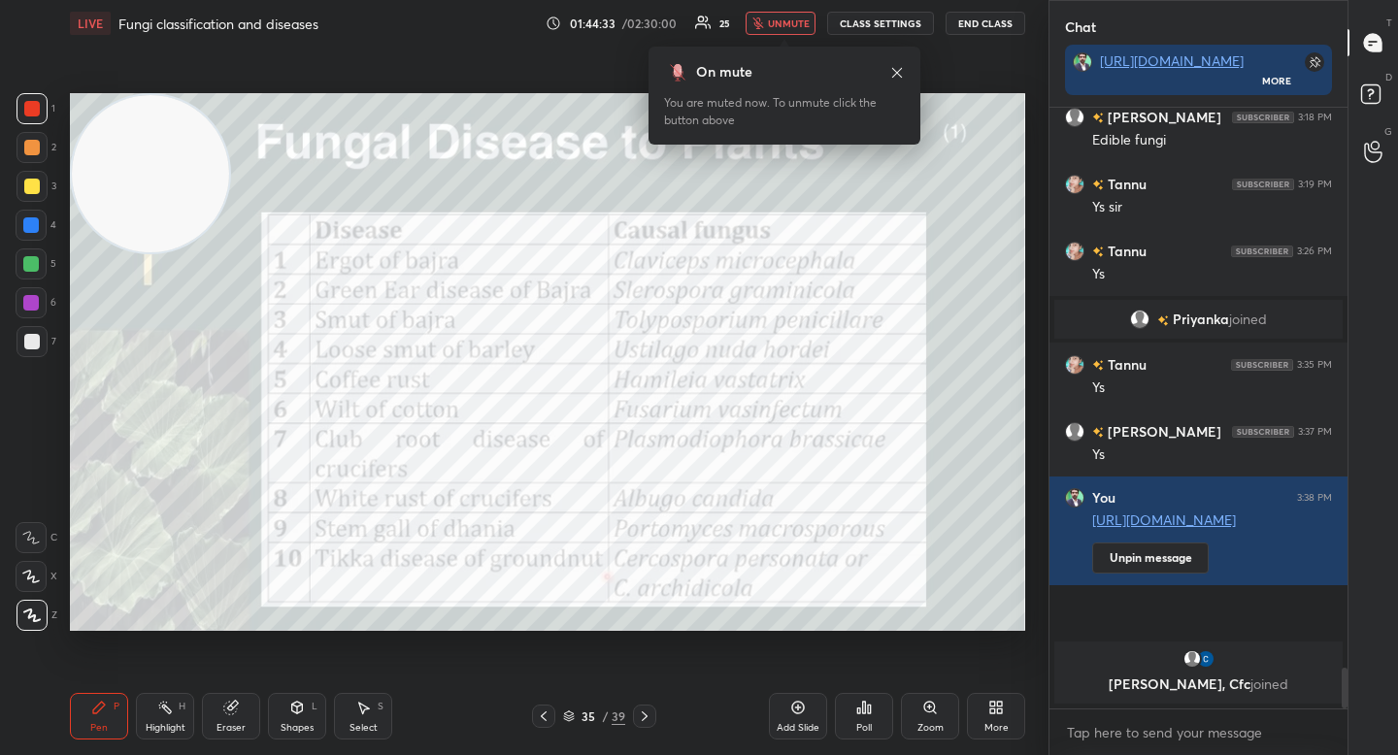
click at [775, 14] on button "unmute" at bounding box center [781, 23] width 70 height 23
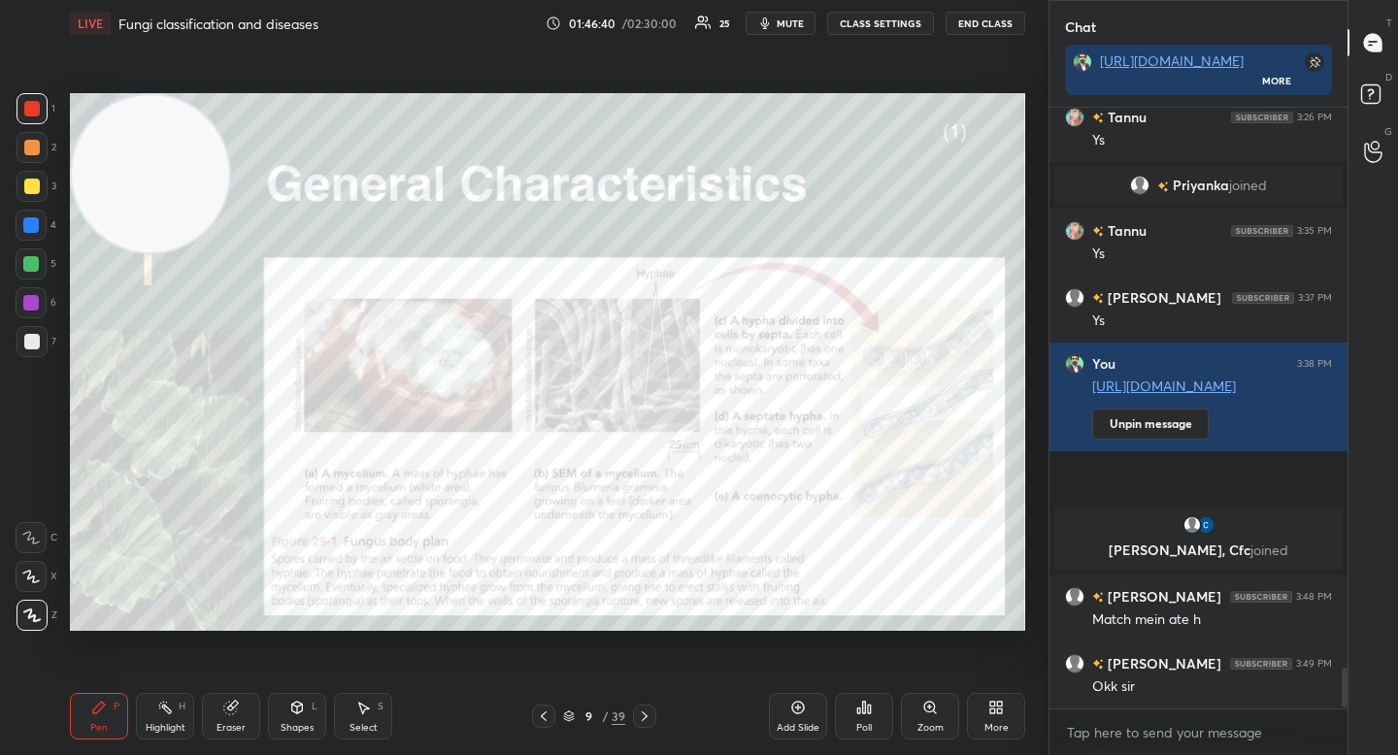
scroll to position [8275, 0]
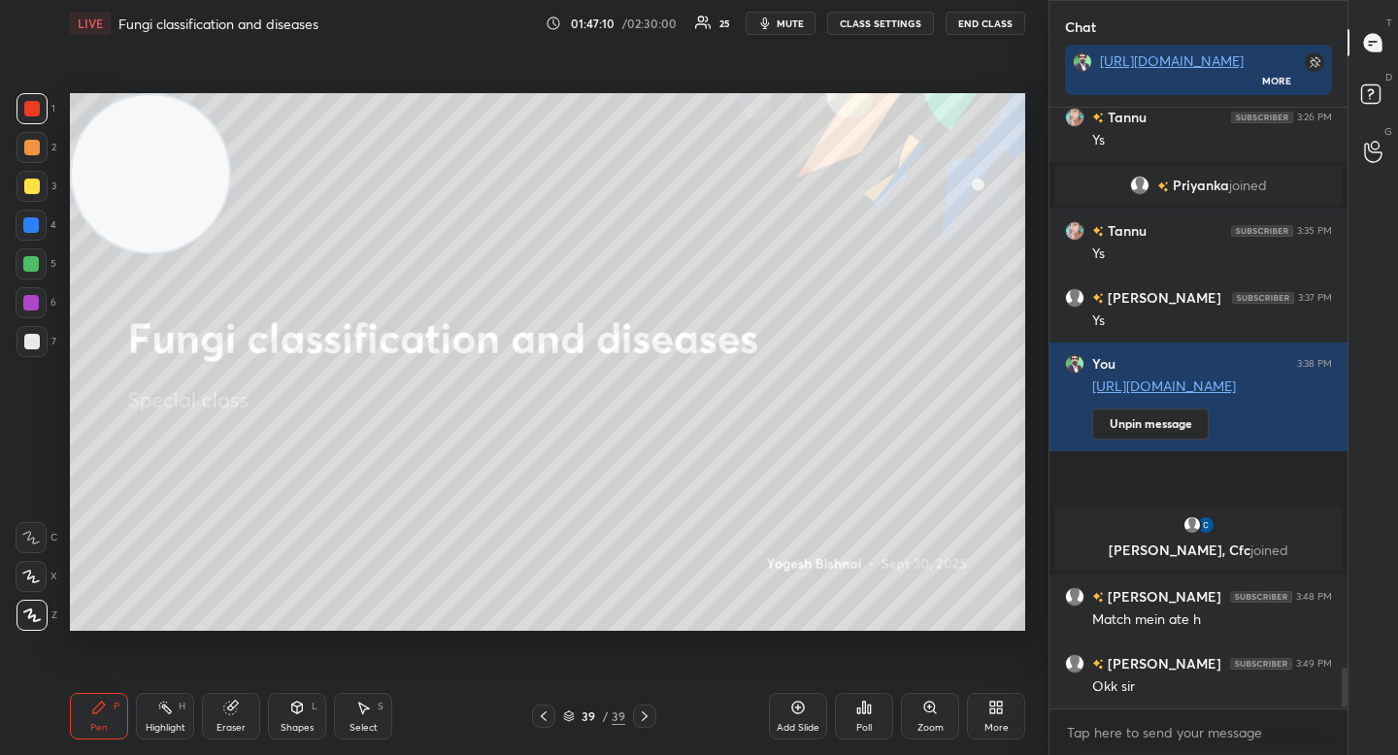
click at [31, 349] on div at bounding box center [32, 342] width 16 height 16
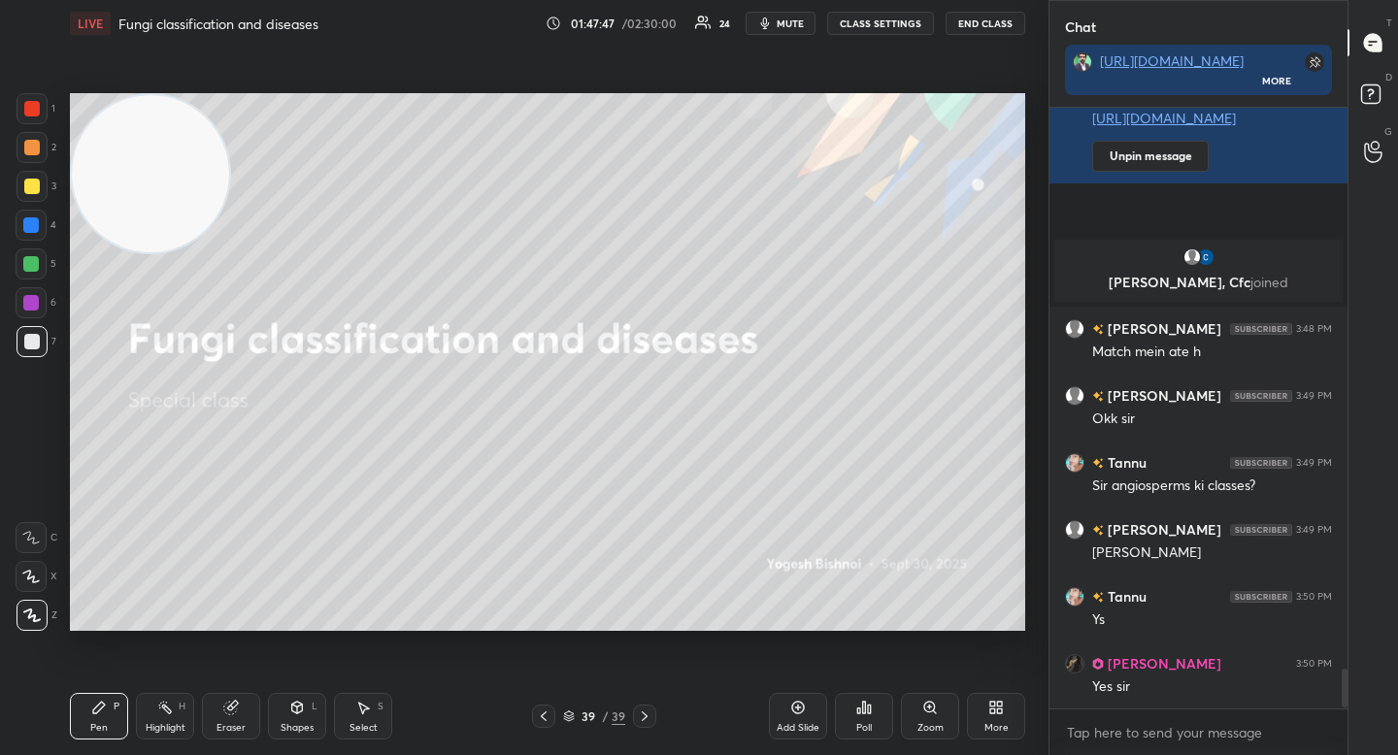
scroll to position [8543, 0]
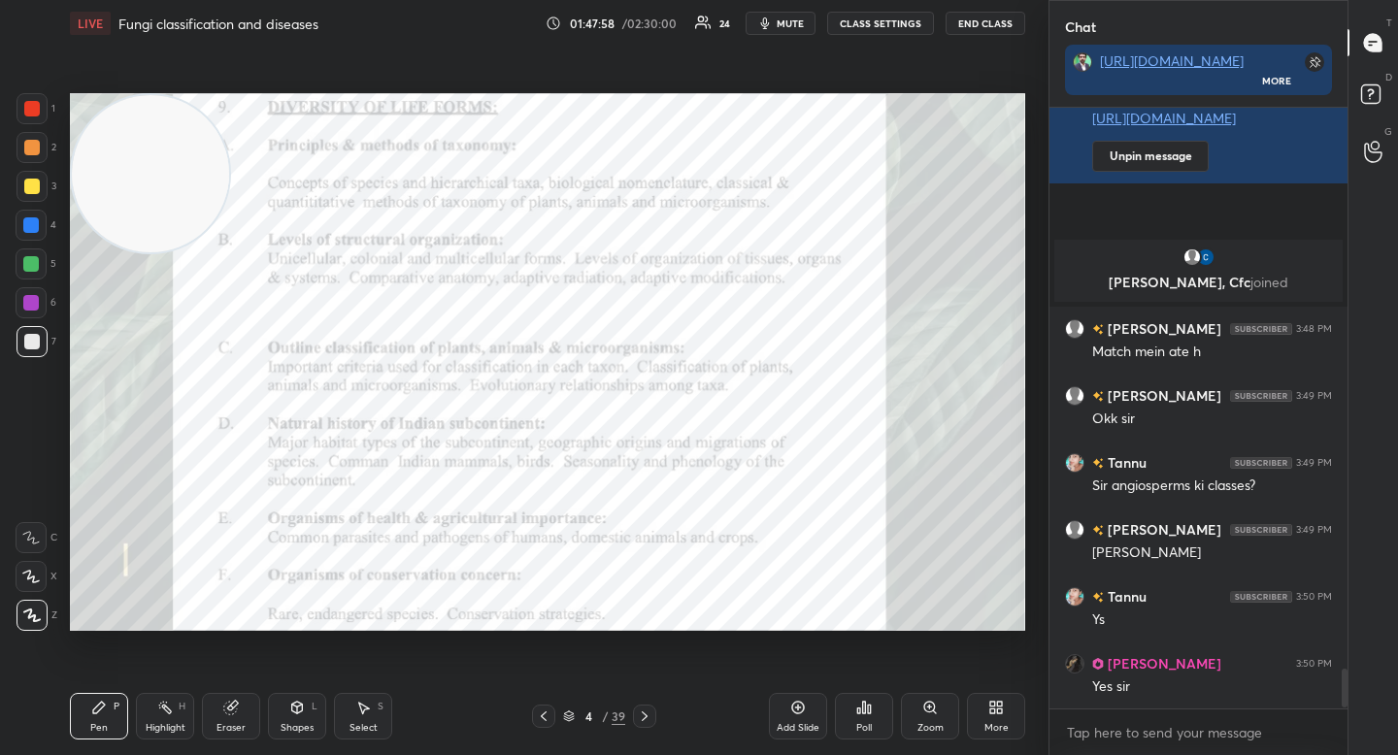
drag, startPoint x: 21, startPoint y: 293, endPoint x: 28, endPoint y: 304, distance: 12.7
click at [21, 294] on div at bounding box center [31, 302] width 31 height 31
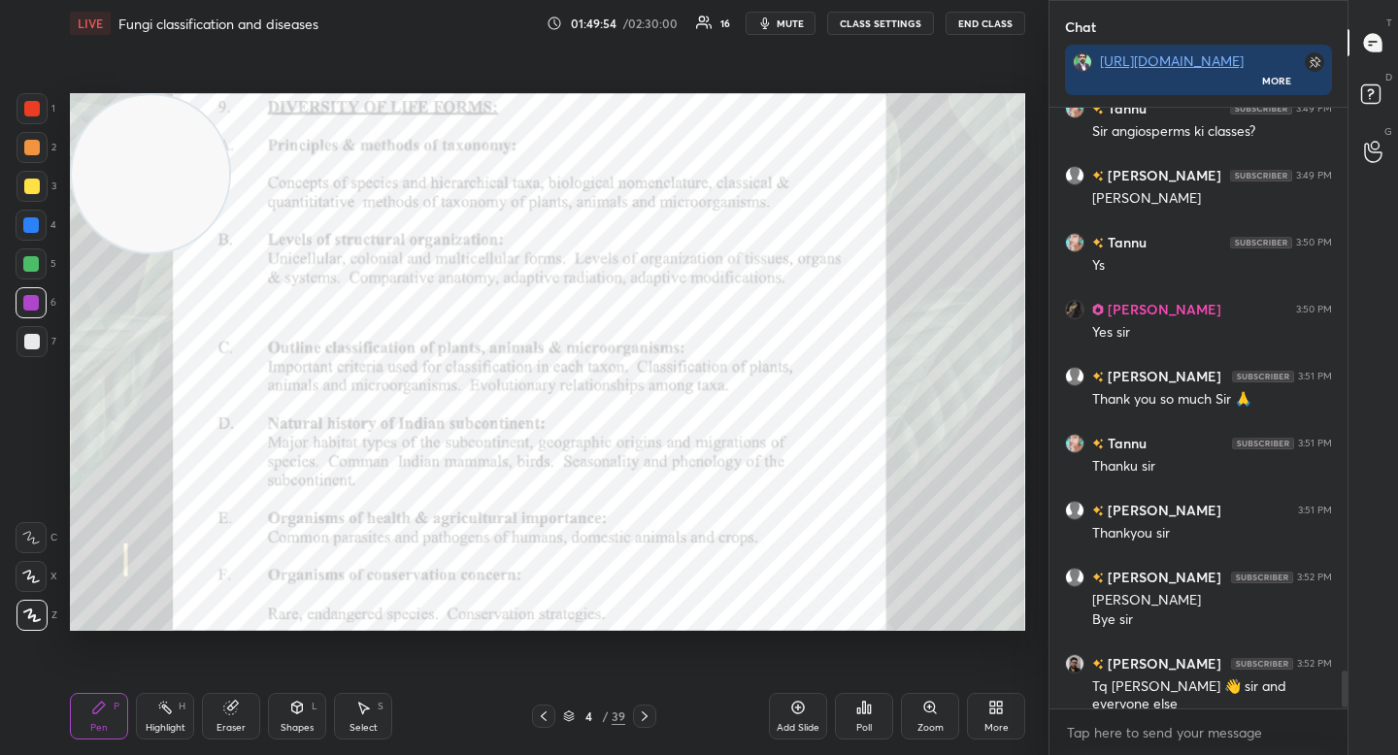
scroll to position [8897, 0]
click at [981, 22] on button "End Class" at bounding box center [986, 23] width 80 height 23
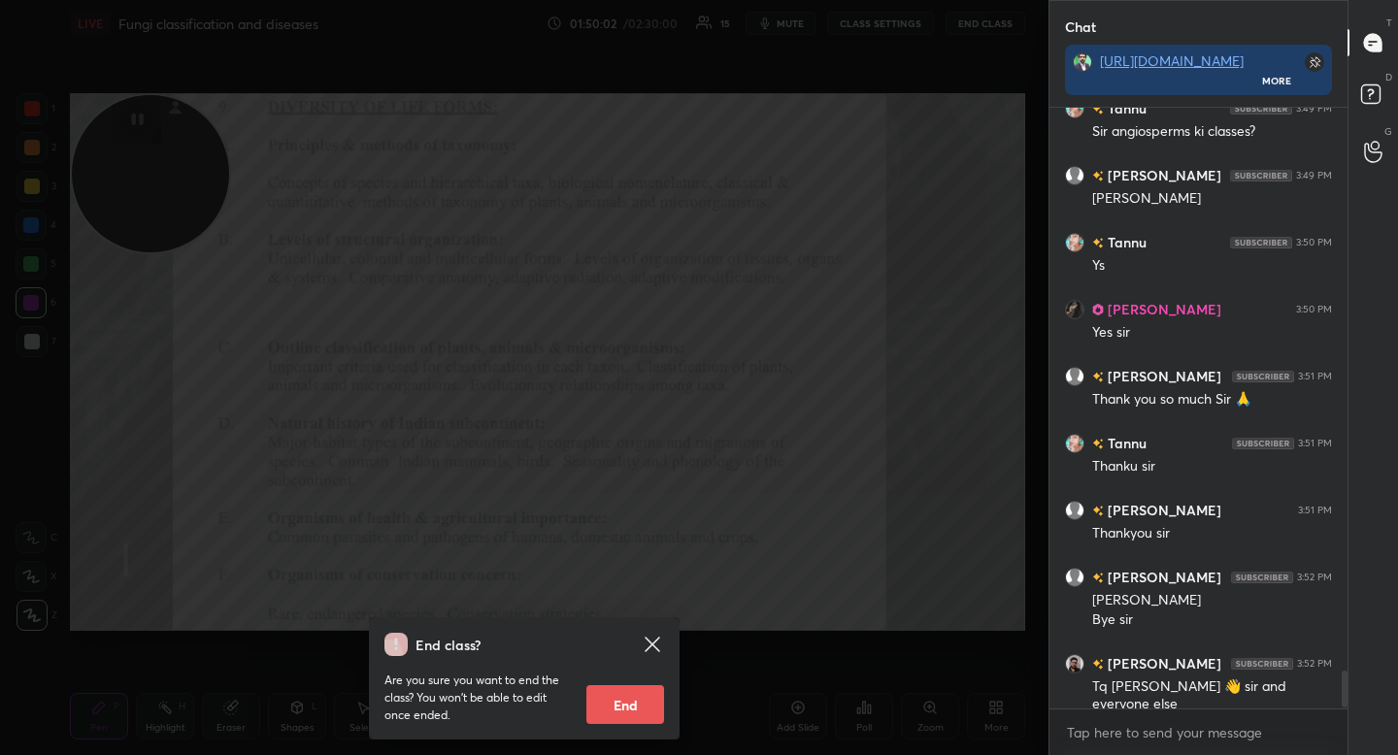
click at [626, 699] on button "End" at bounding box center [625, 704] width 78 height 39
type textarea "x"
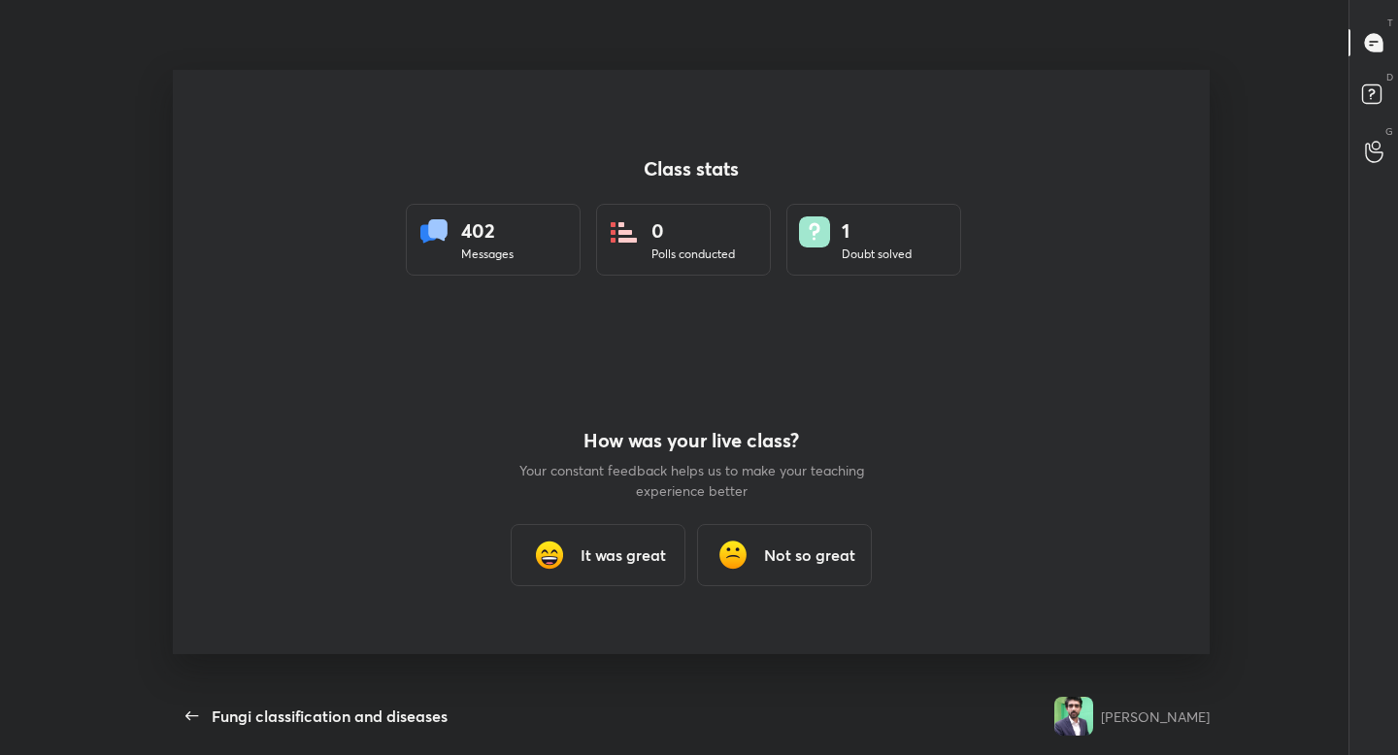
scroll to position [0, 0]
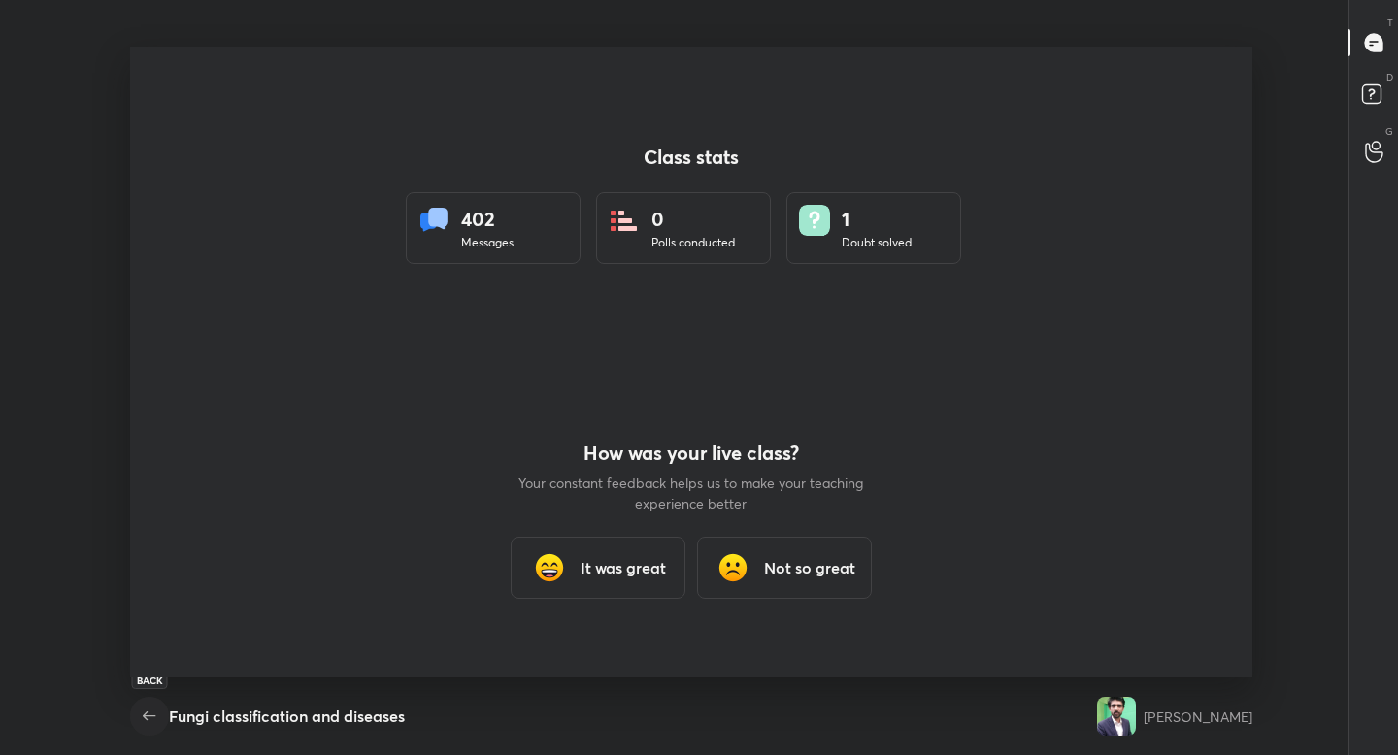
click at [144, 716] on icon "button" at bounding box center [149, 716] width 13 height 9
